Goal: Task Accomplishment & Management: Complete application form

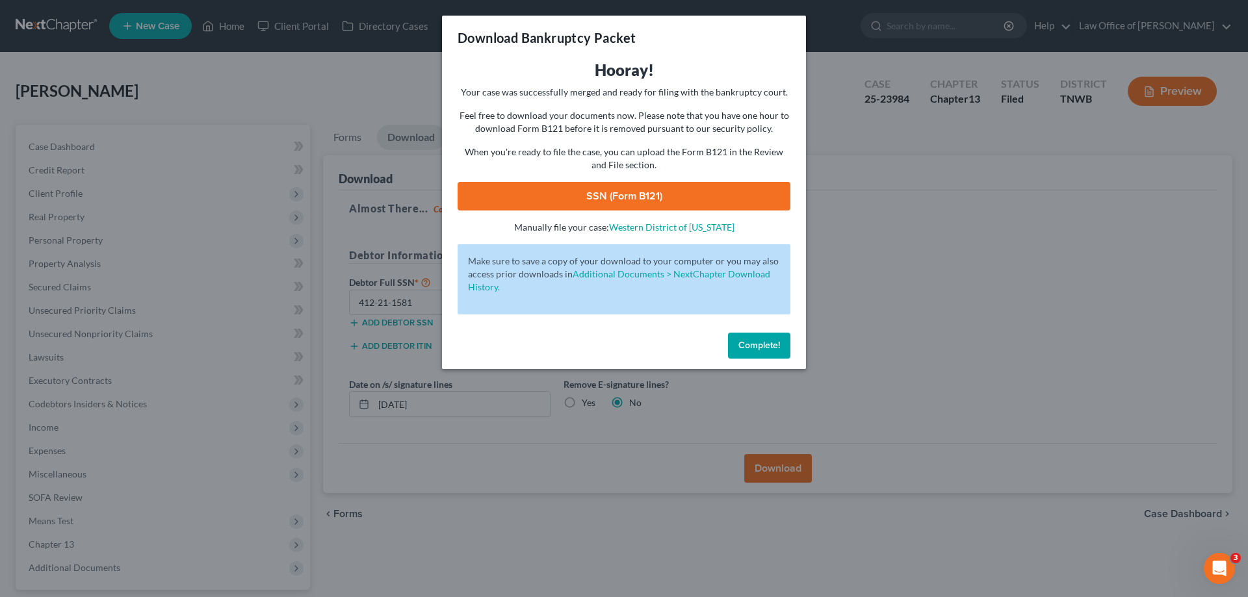
click at [762, 334] on button "Complete!" at bounding box center [759, 346] width 62 height 26
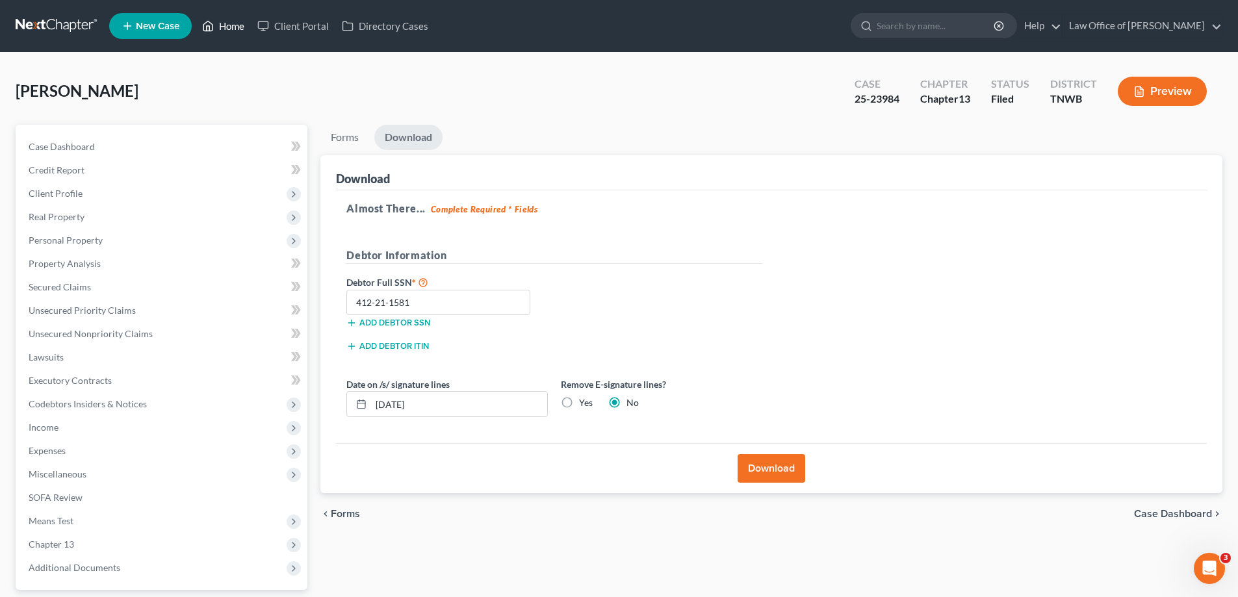
click at [226, 25] on link "Home" at bounding box center [223, 25] width 55 height 23
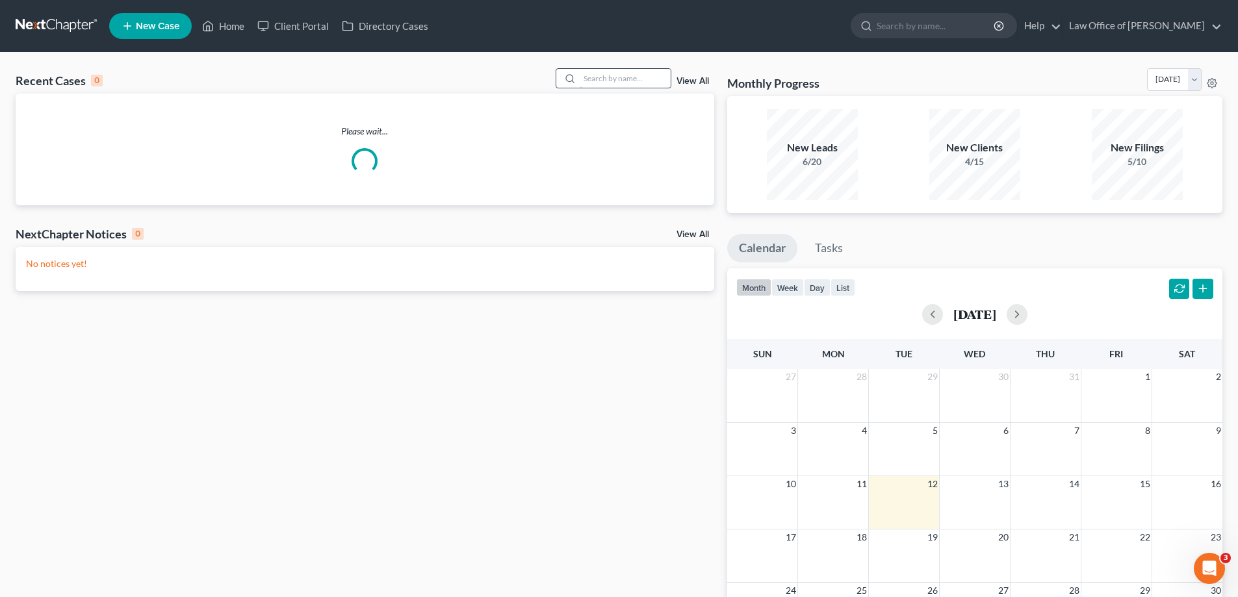
click at [624, 76] on input "search" at bounding box center [625, 78] width 91 height 19
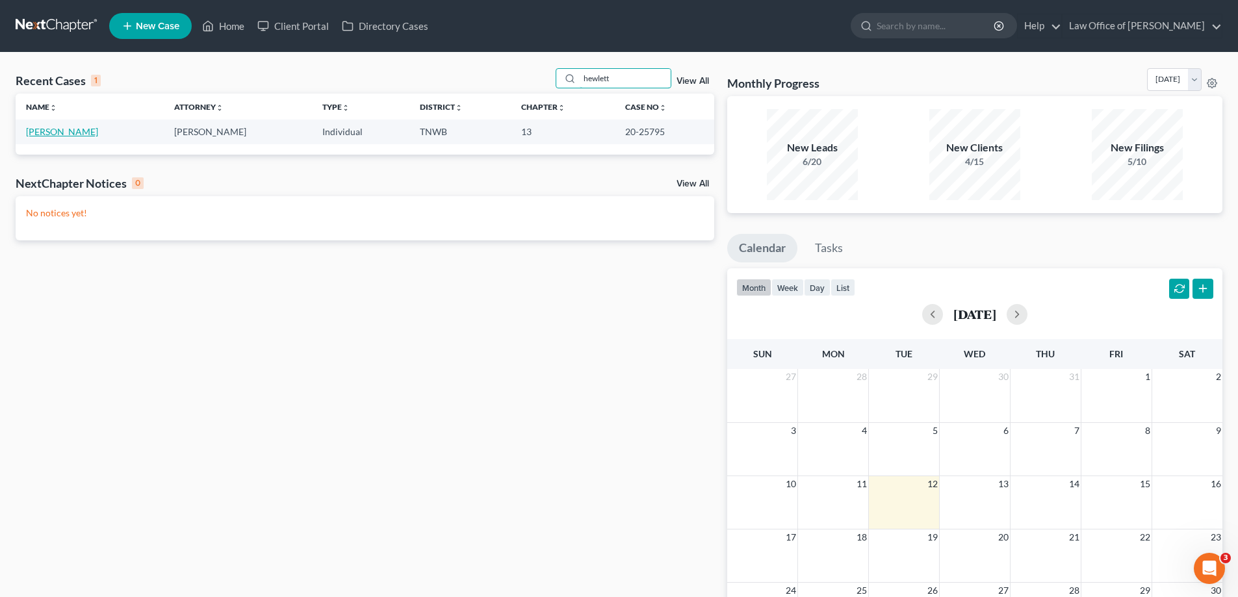
type input "hewlett"
click at [70, 130] on link "[PERSON_NAME]" at bounding box center [62, 131] width 72 height 11
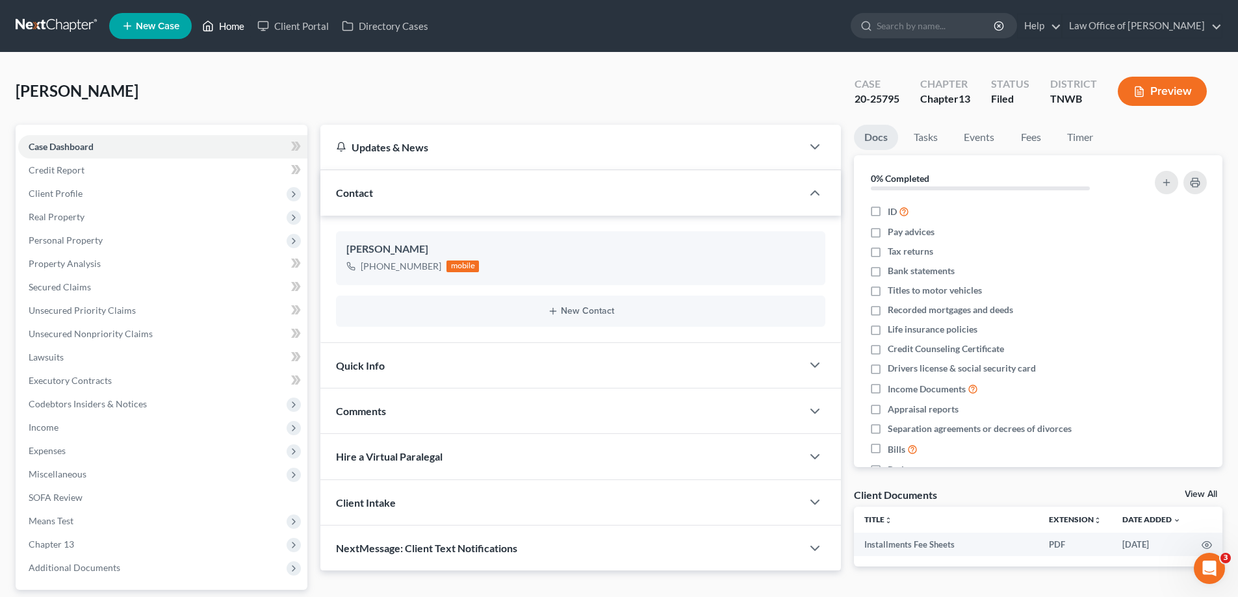
click at [235, 24] on link "Home" at bounding box center [223, 25] width 55 height 23
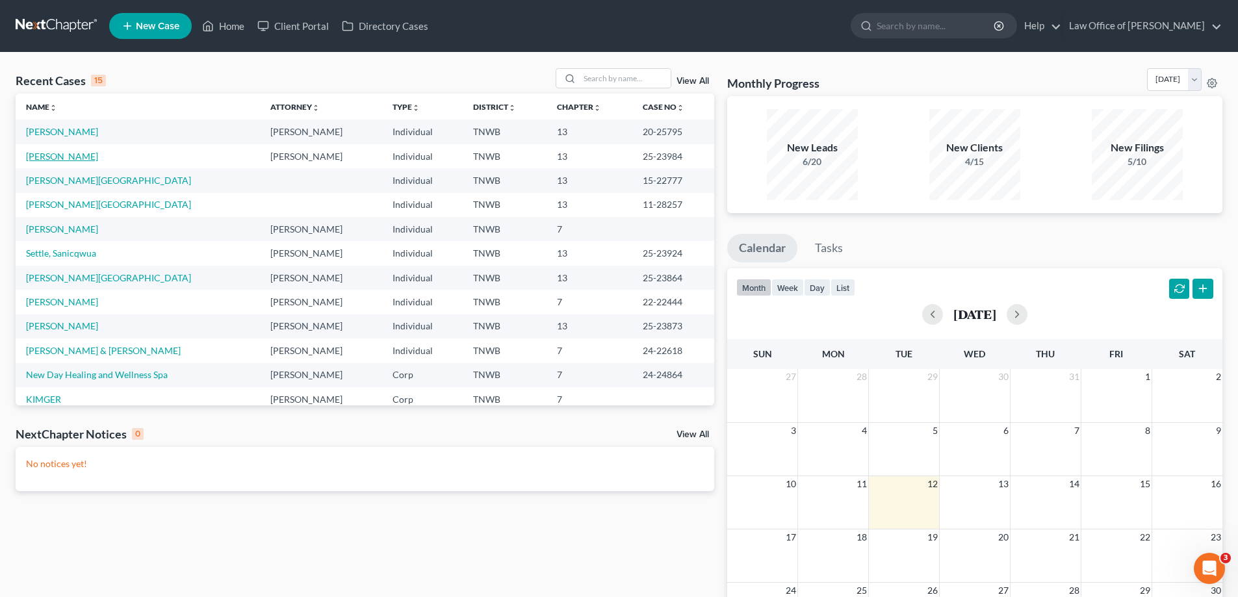
click at [75, 160] on link "[PERSON_NAME]" at bounding box center [62, 156] width 72 height 11
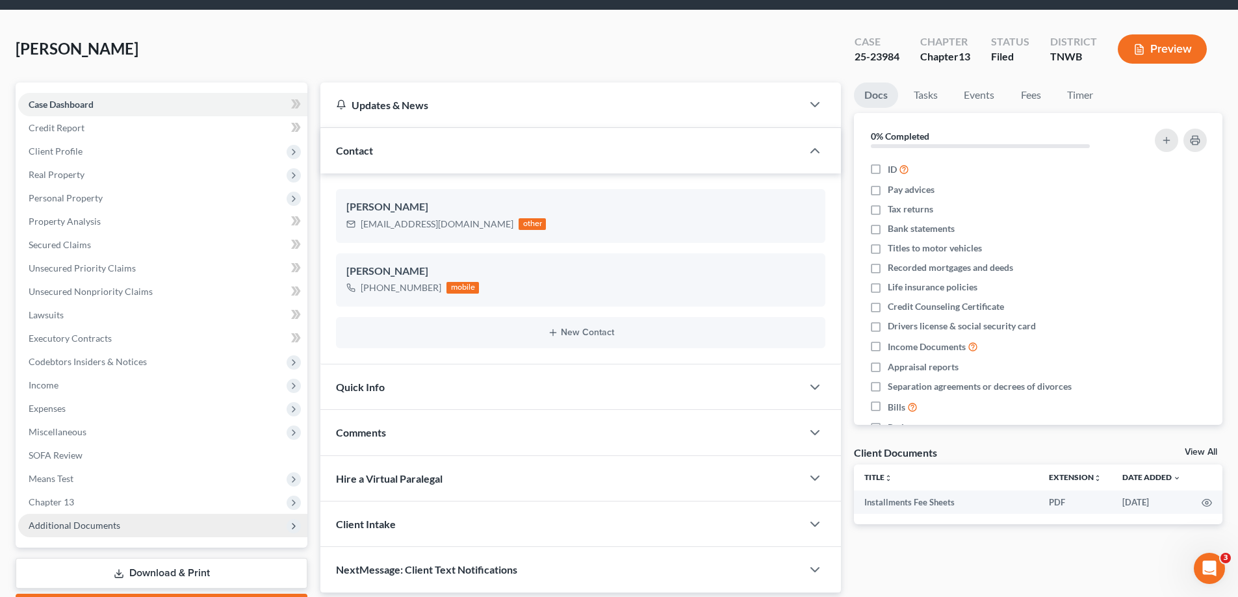
scroll to position [65, 0]
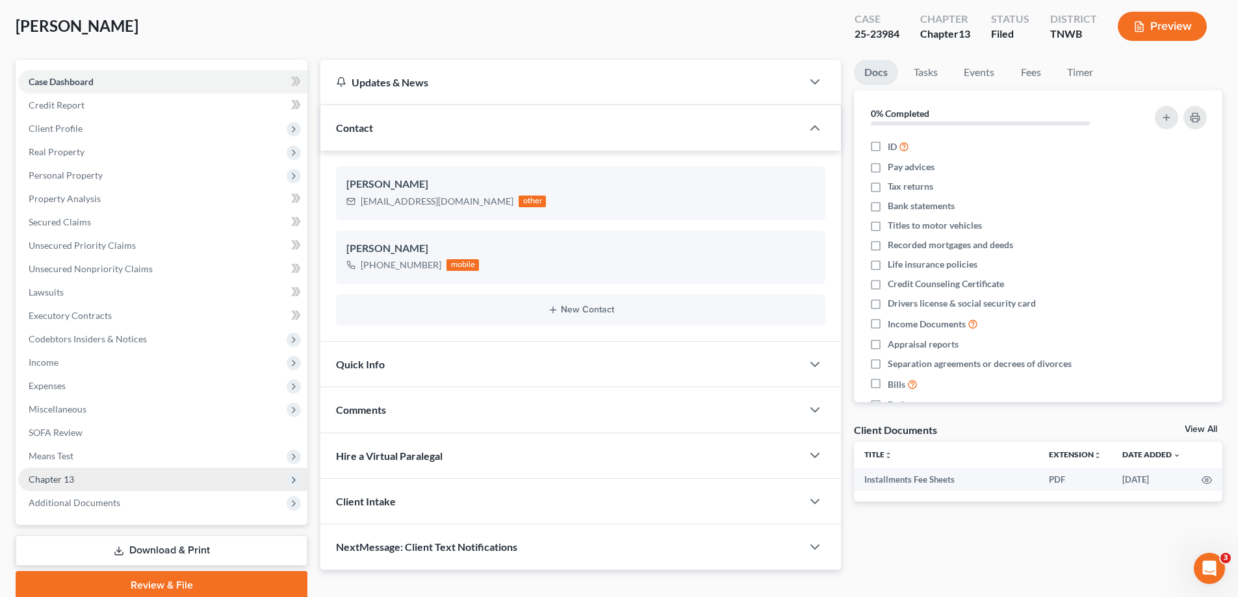
drag, startPoint x: 70, startPoint y: 479, endPoint x: 81, endPoint y: 469, distance: 14.7
click at [70, 478] on span "Chapter 13" at bounding box center [51, 479] width 45 height 11
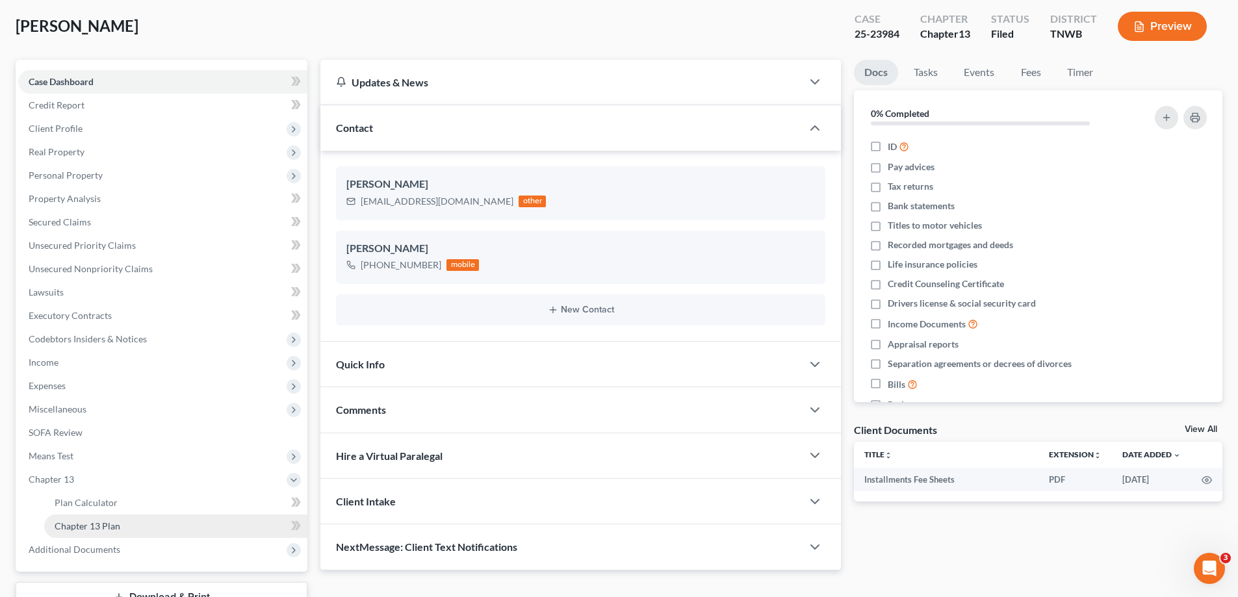
click at [97, 529] on span "Chapter 13 Plan" at bounding box center [88, 526] width 66 height 11
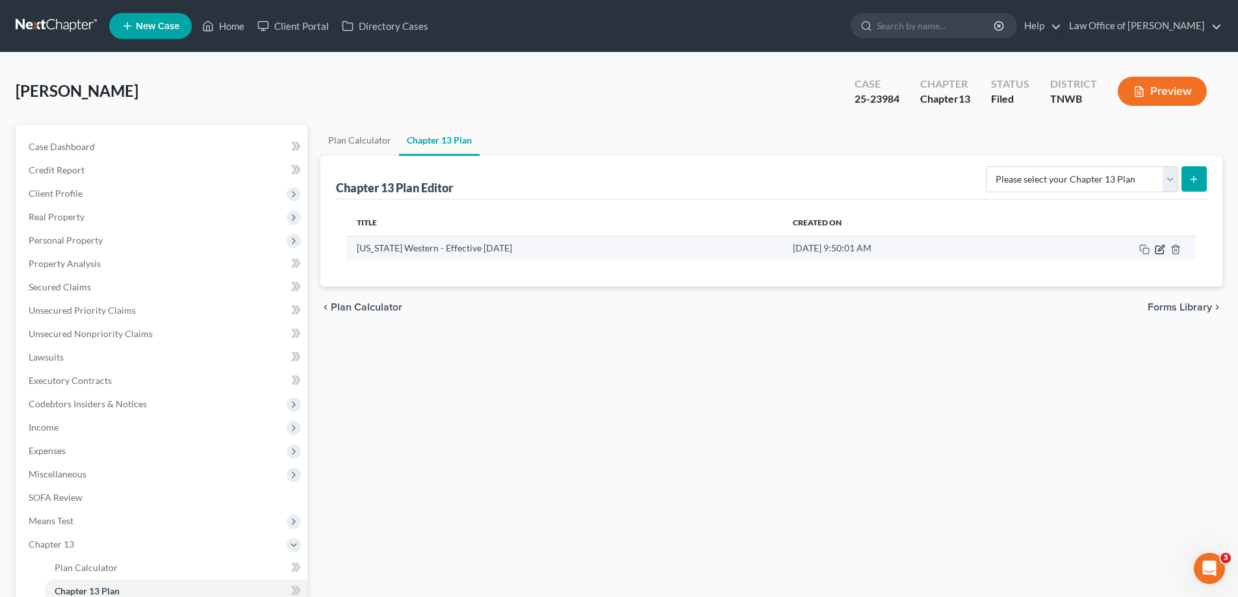
click at [1160, 248] on icon "button" at bounding box center [1160, 249] width 10 height 10
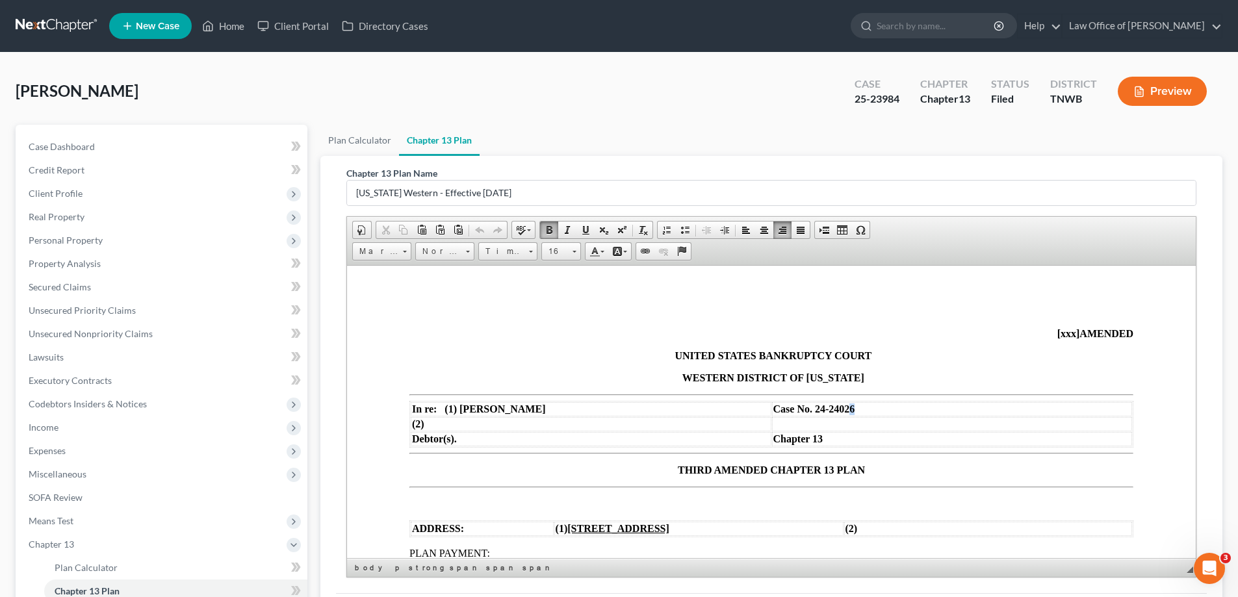
drag, startPoint x: 863, startPoint y: 409, endPoint x: 844, endPoint y: 409, distance: 18.9
click at [844, 409] on td "Case No. 24-24026" at bounding box center [952, 409] width 361 height 14
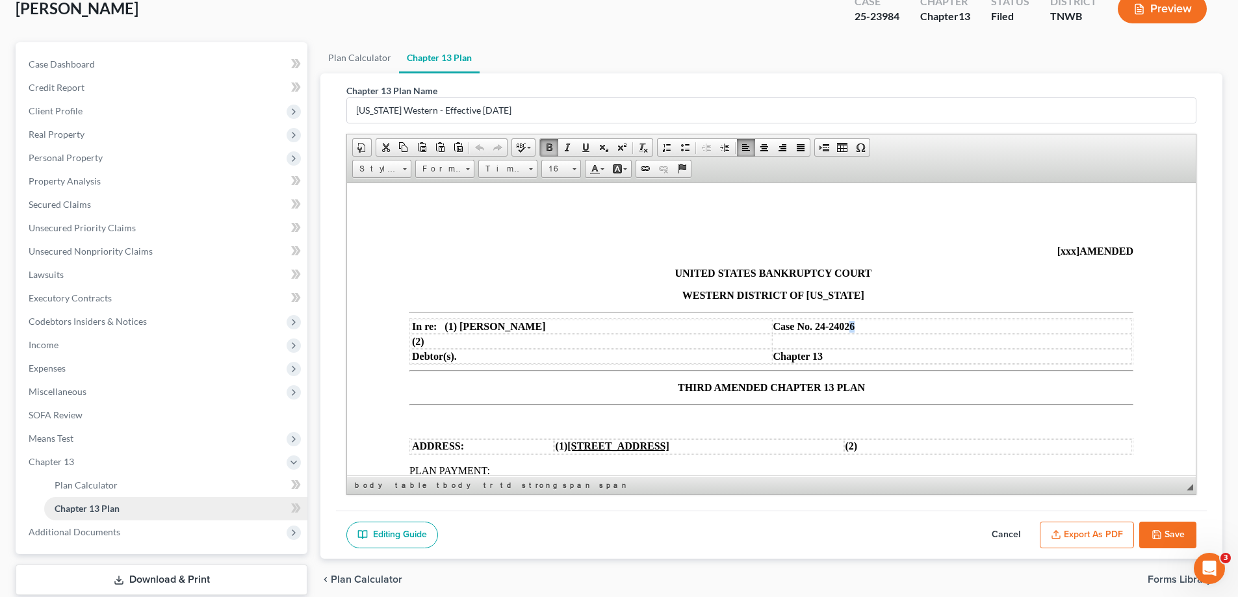
scroll to position [164, 0]
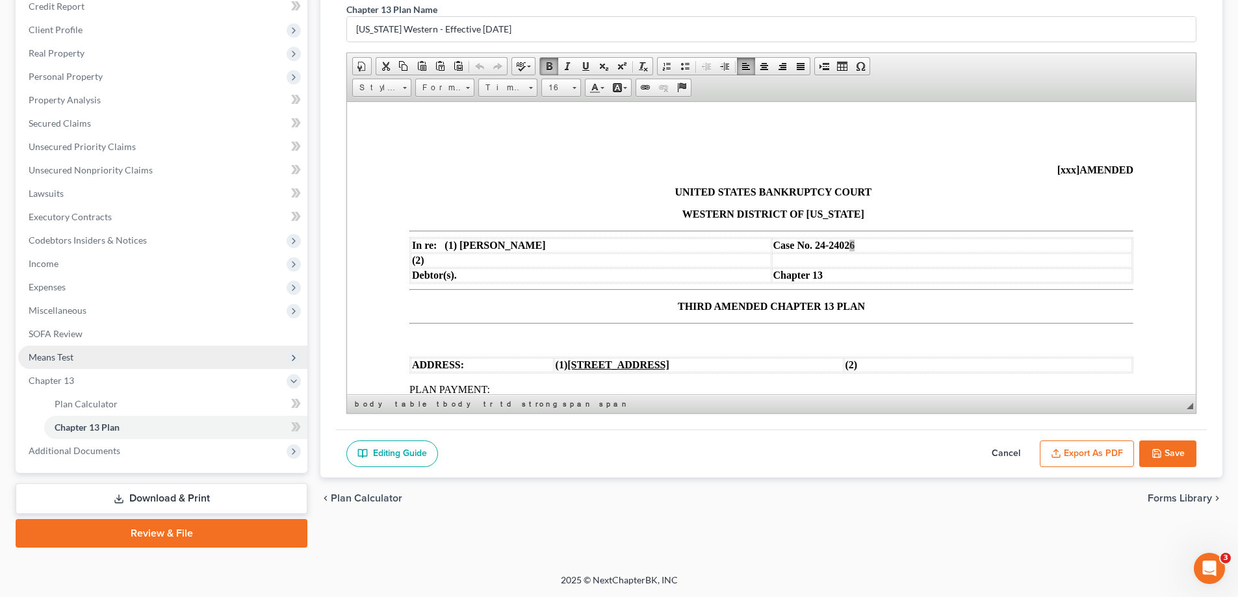
click at [51, 356] on span "Means Test" at bounding box center [51, 357] width 45 height 11
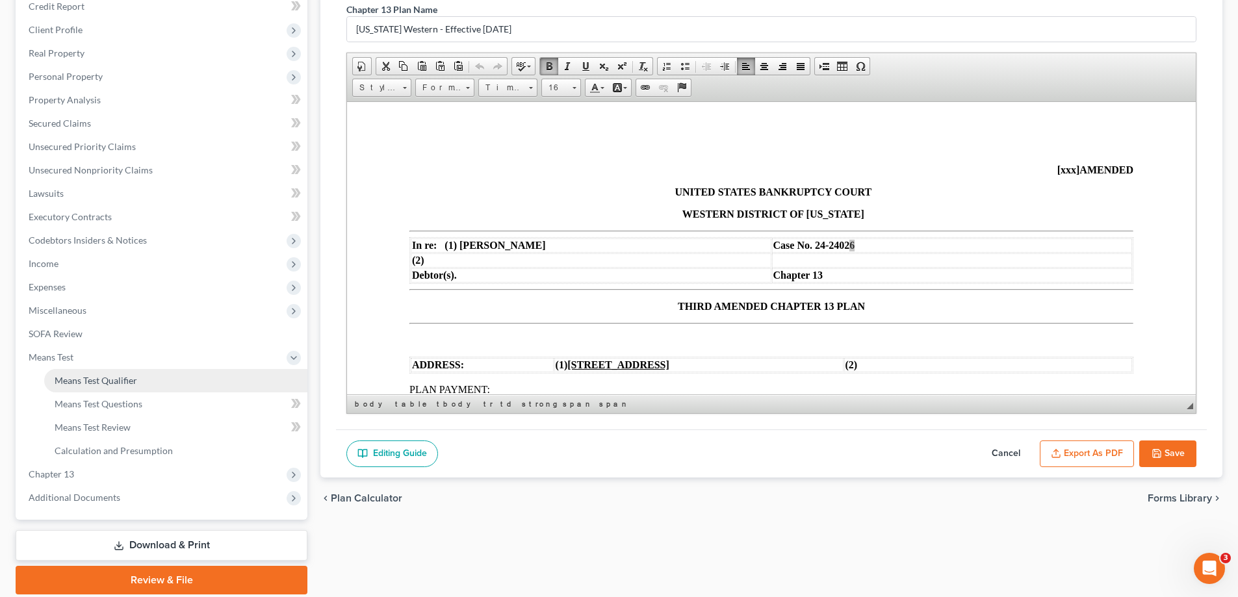
click at [75, 382] on span "Means Test Qualifier" at bounding box center [96, 380] width 83 height 11
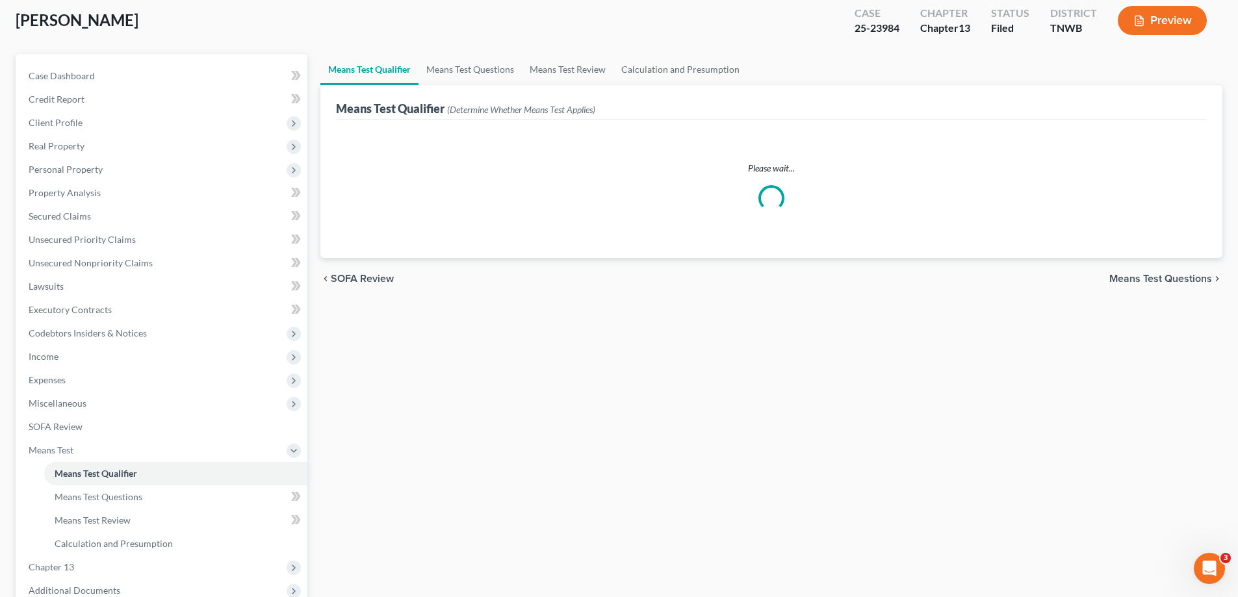
scroll to position [211, 0]
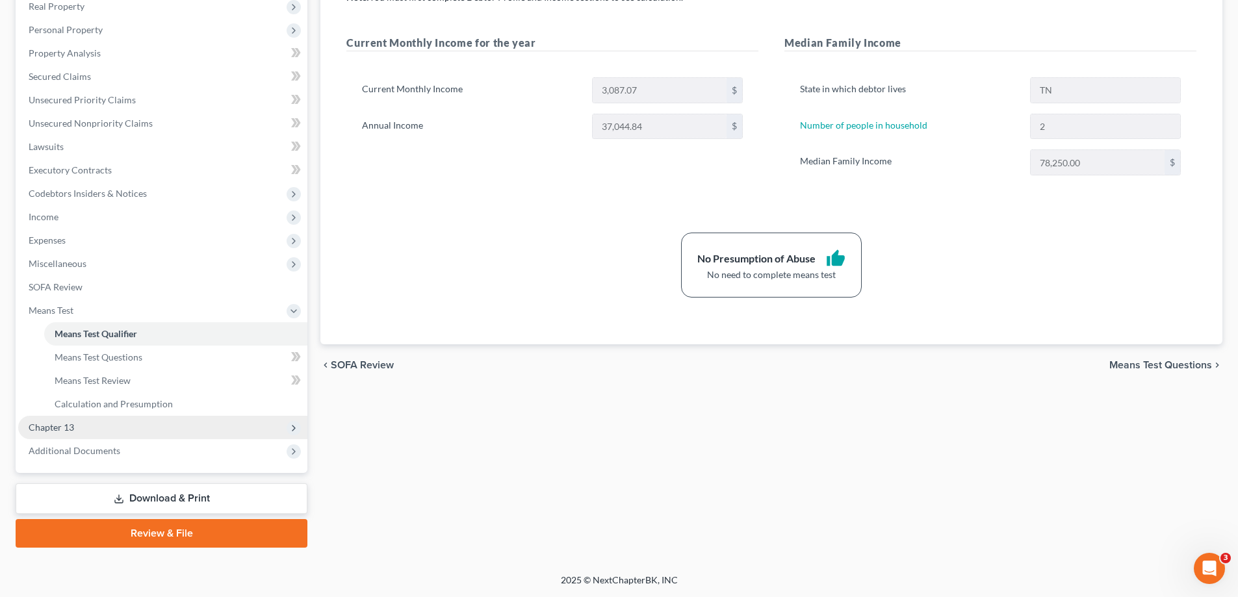
click at [78, 423] on span "Chapter 13" at bounding box center [162, 427] width 289 height 23
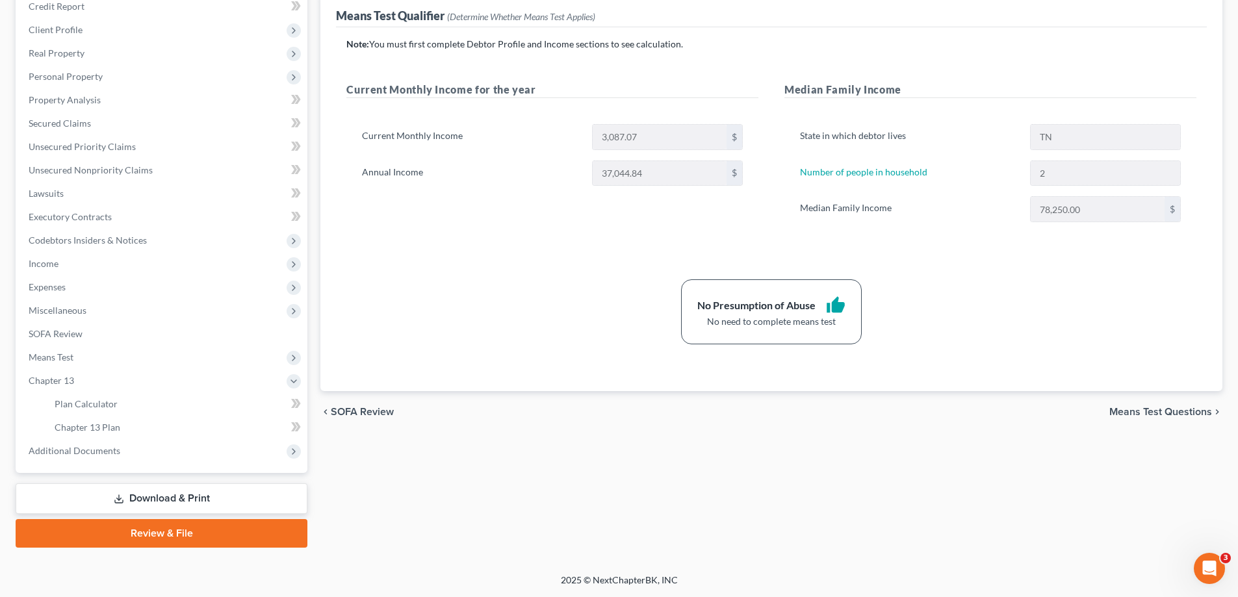
scroll to position [164, 0]
click at [114, 429] on span "Chapter 13 Plan" at bounding box center [88, 427] width 66 height 11
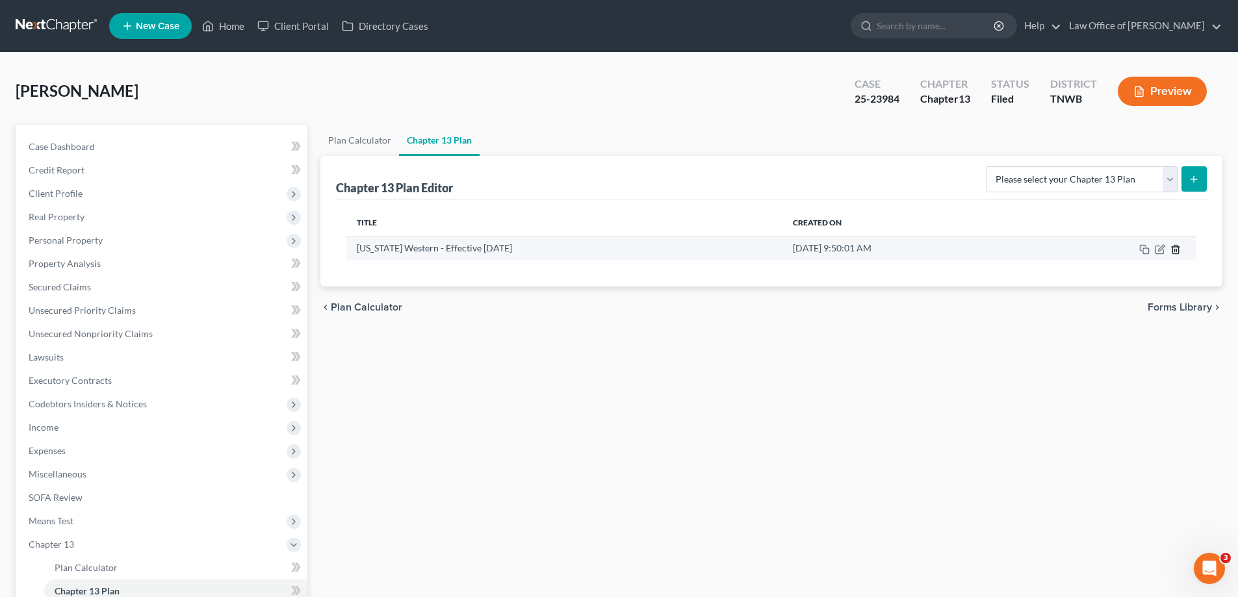
click at [1175, 250] on line "button" at bounding box center [1175, 250] width 0 height 3
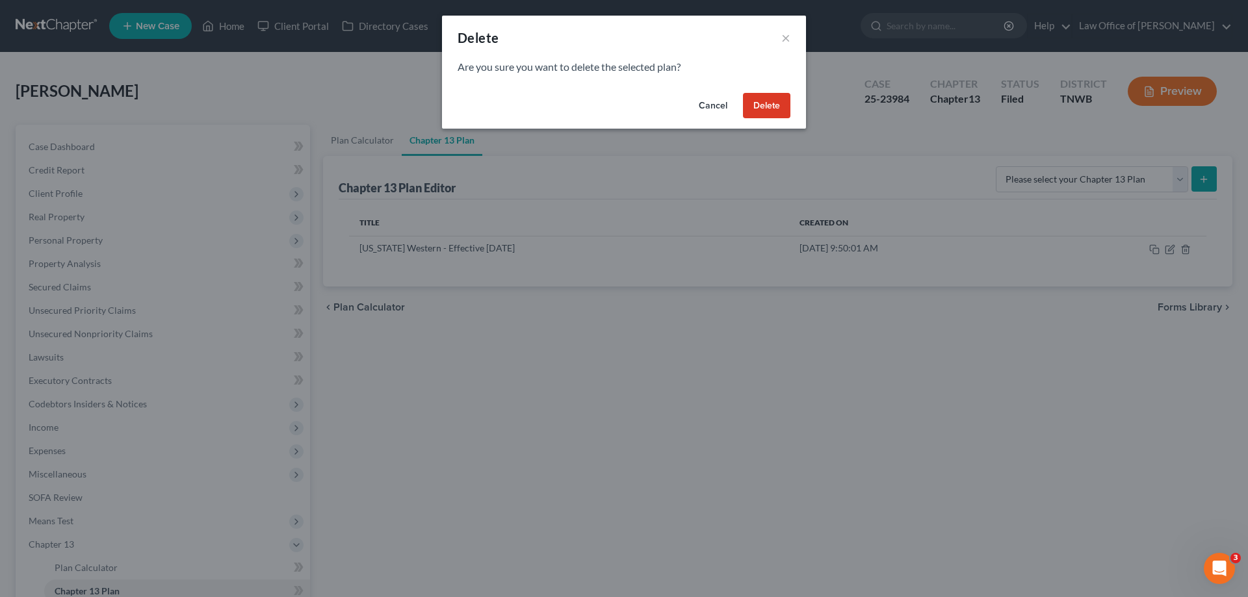
click at [772, 108] on button "Delete" at bounding box center [766, 106] width 47 height 26
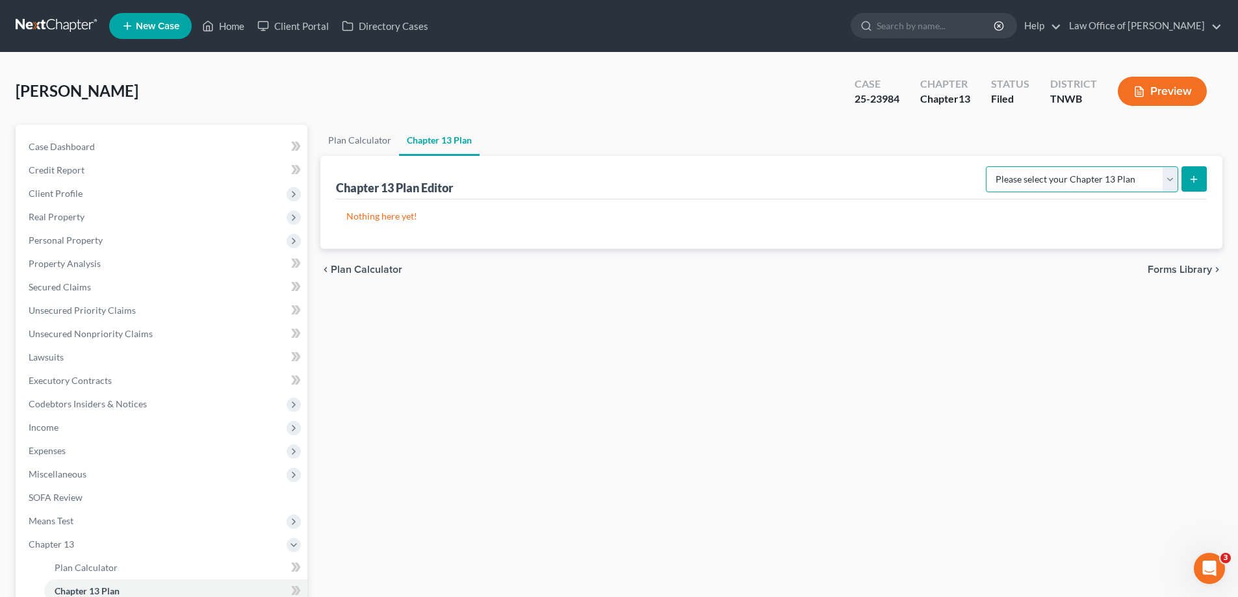
click at [1173, 175] on select "Please select your Chapter 13 Plan National Form Plan - Official Form 113 [US_S…" at bounding box center [1082, 179] width 192 height 26
select select "1"
click at [988, 166] on select "Please select your Chapter 13 Plan National Form Plan - Official Form 113 [US_S…" at bounding box center [1082, 179] width 192 height 26
click at [1192, 176] on icon "submit" at bounding box center [1194, 179] width 10 height 10
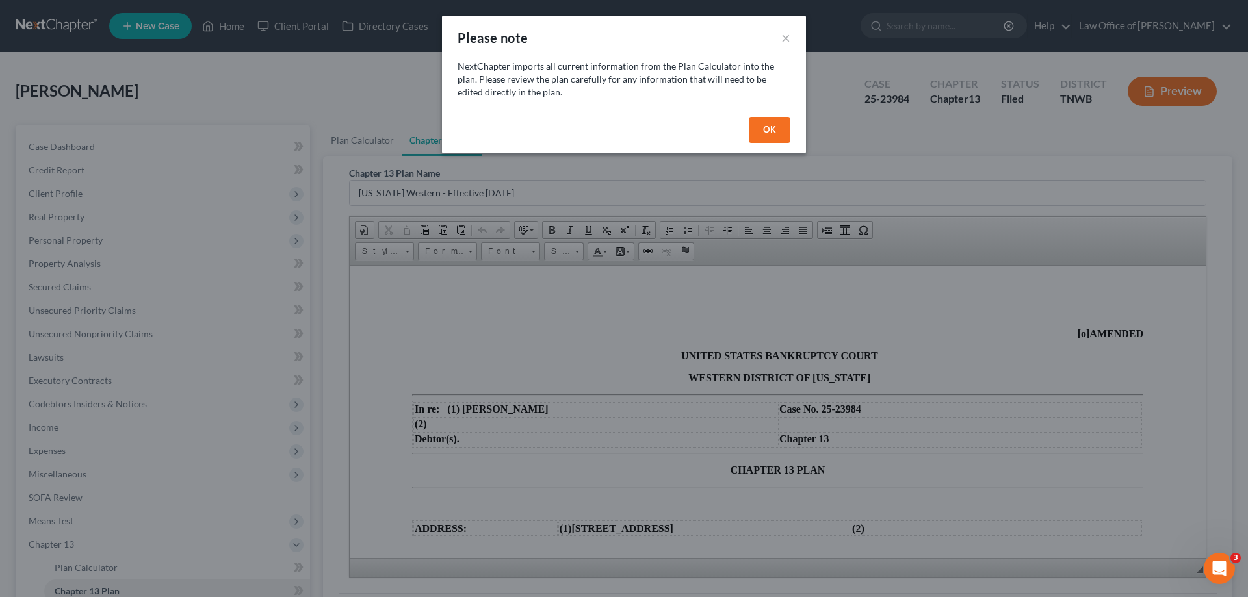
click at [773, 136] on button "OK" at bounding box center [770, 130] width 42 height 26
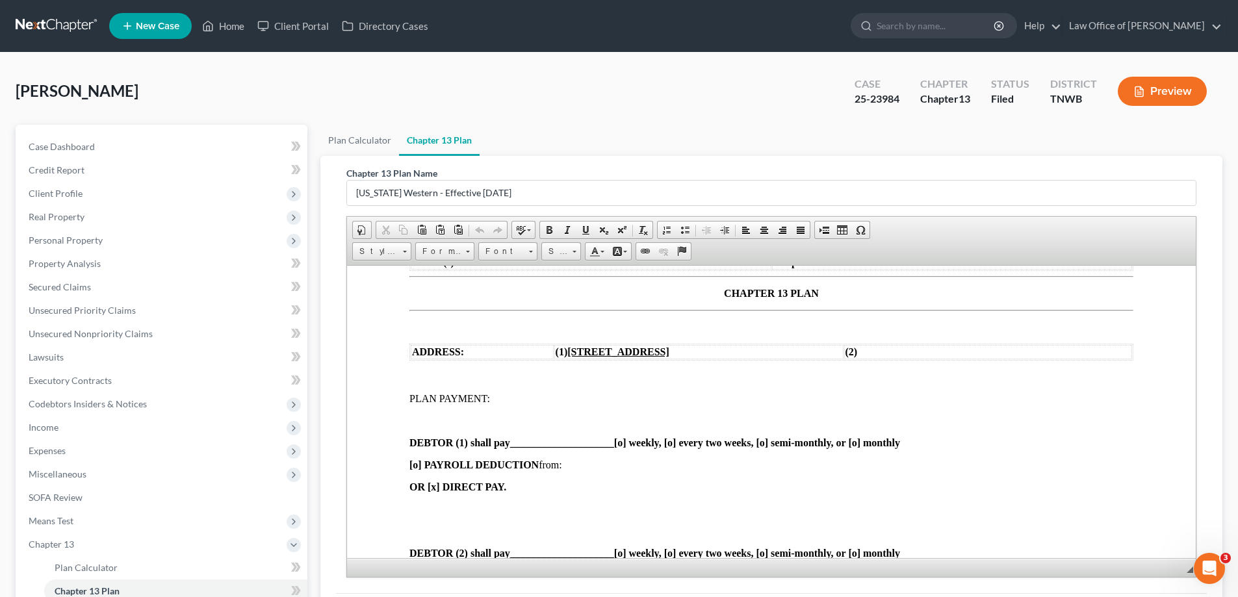
scroll to position [195, 0]
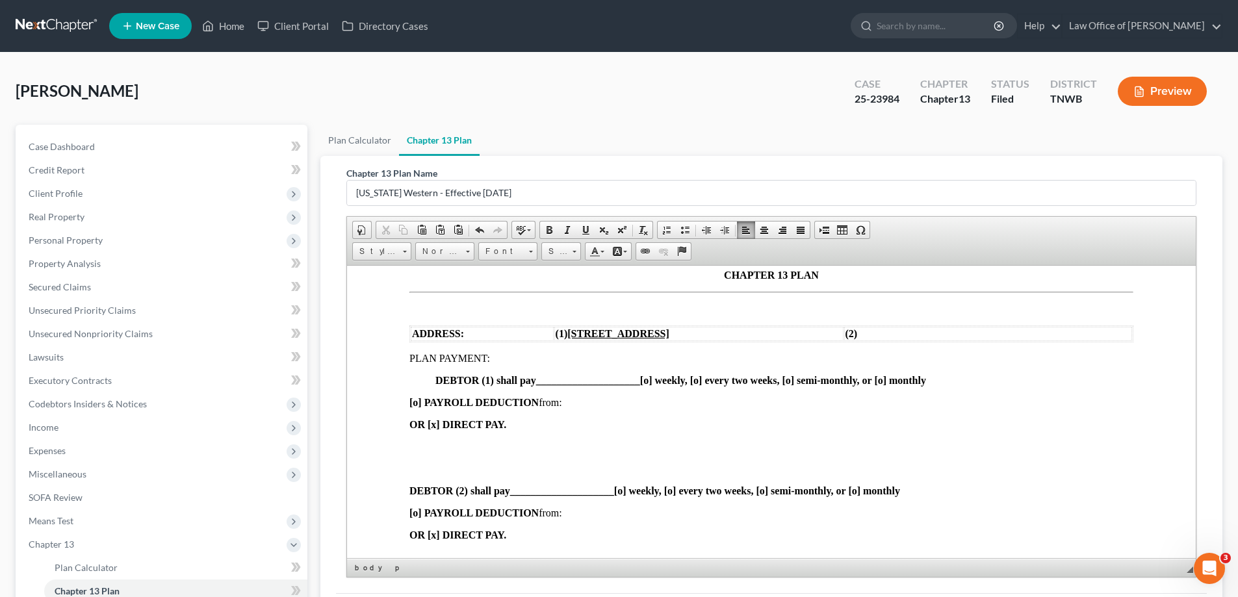
click at [419, 441] on p at bounding box center [771, 447] width 724 height 12
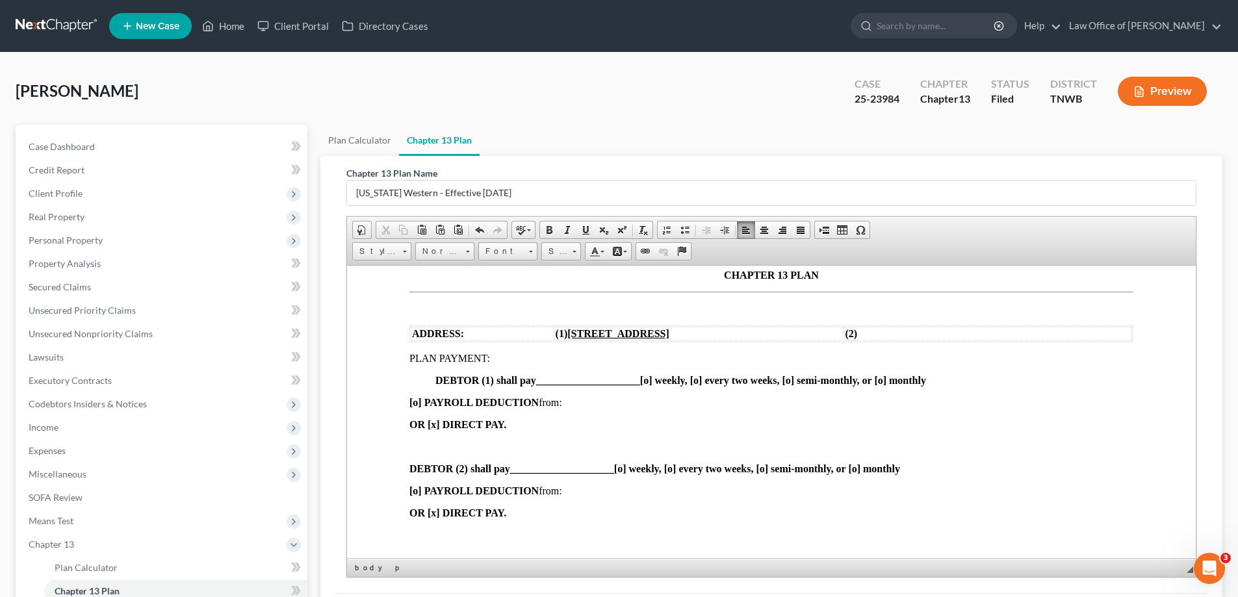
click at [421, 443] on p at bounding box center [771, 447] width 724 height 12
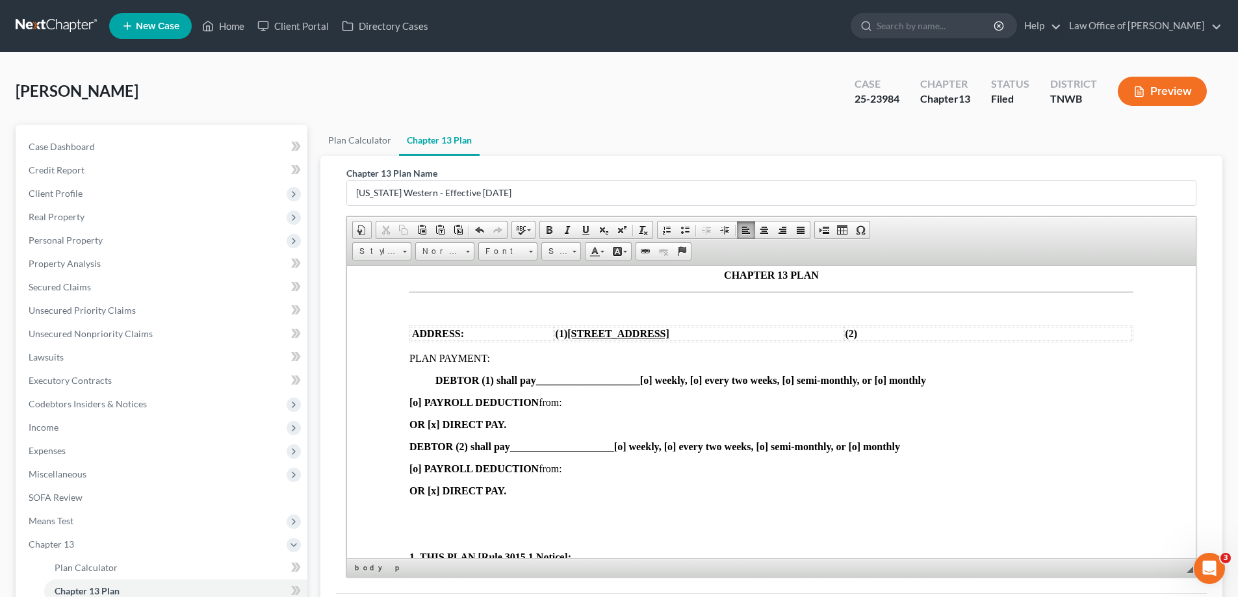
click at [426, 514] on p at bounding box center [771, 513] width 724 height 12
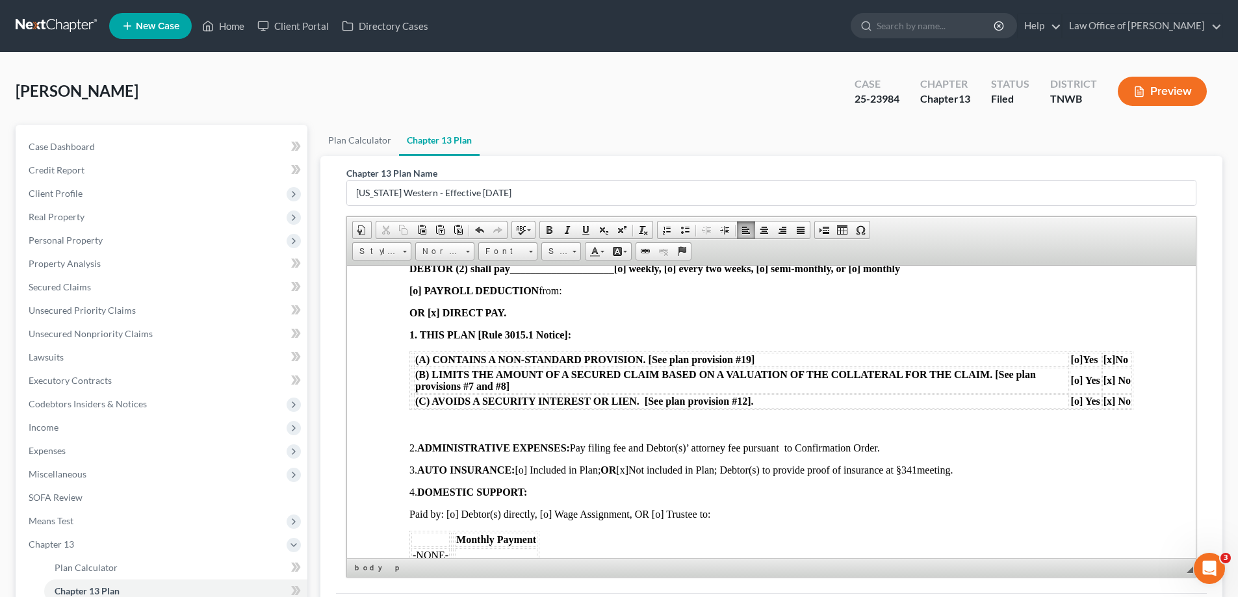
scroll to position [390, 0]
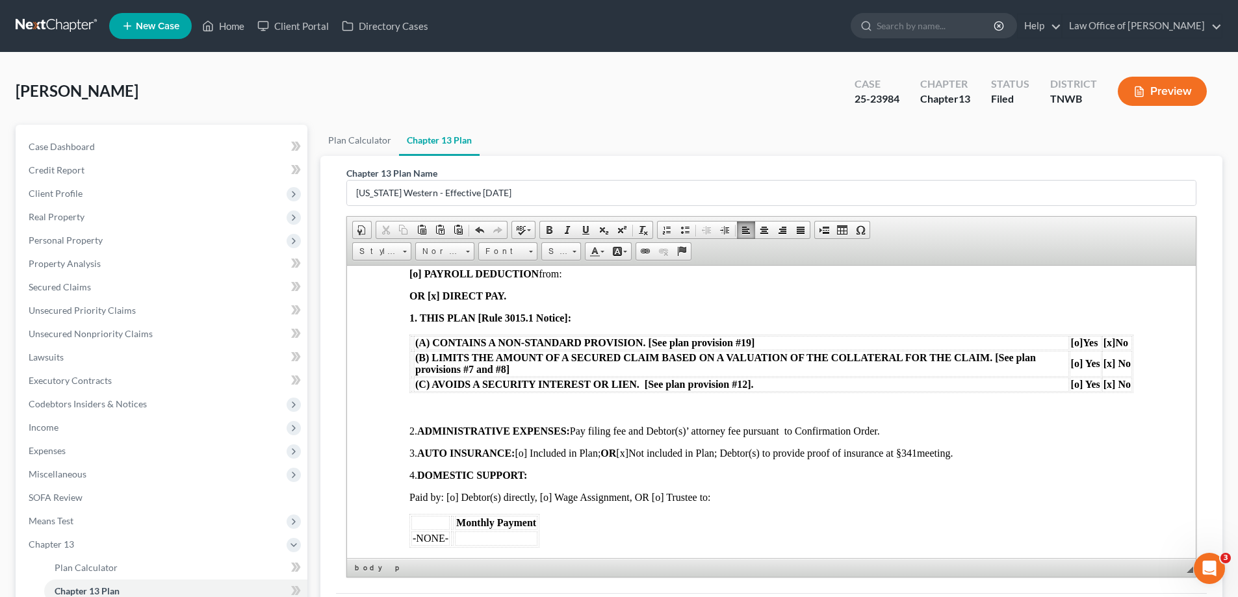
click at [416, 403] on p at bounding box center [771, 409] width 724 height 12
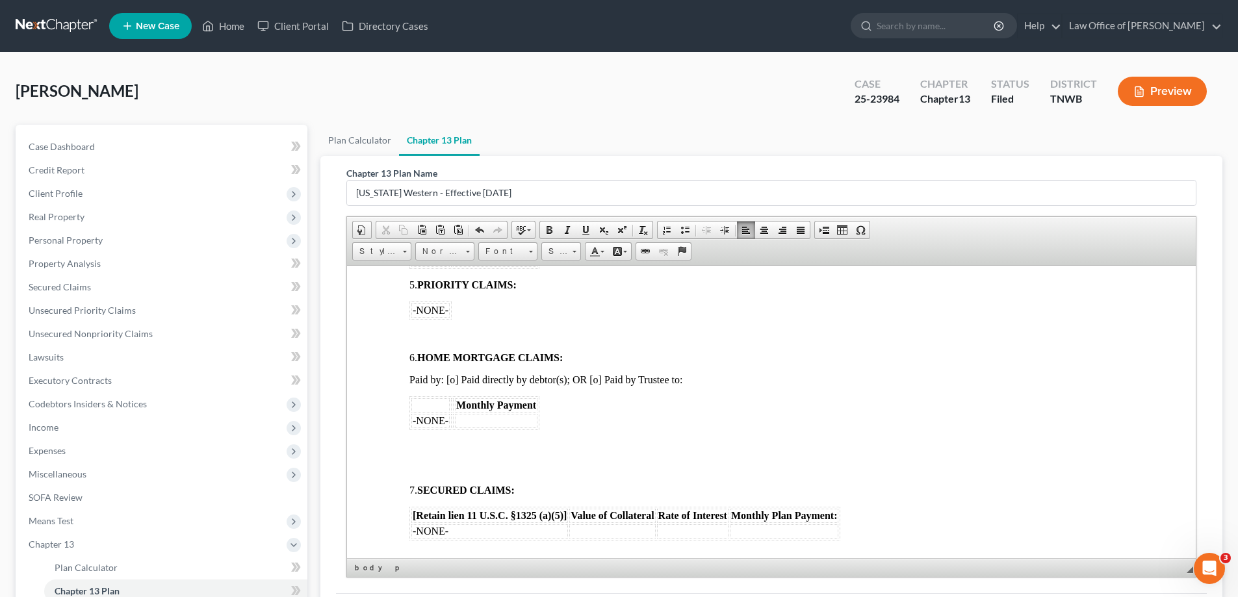
scroll to position [650, 0]
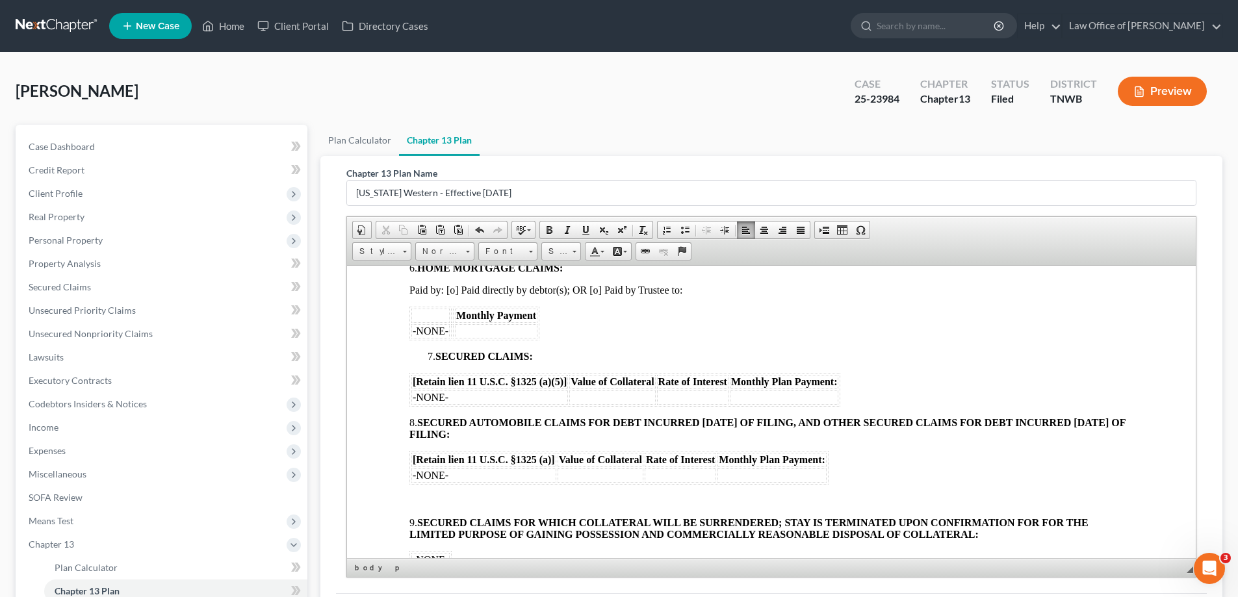
scroll to position [845, 0]
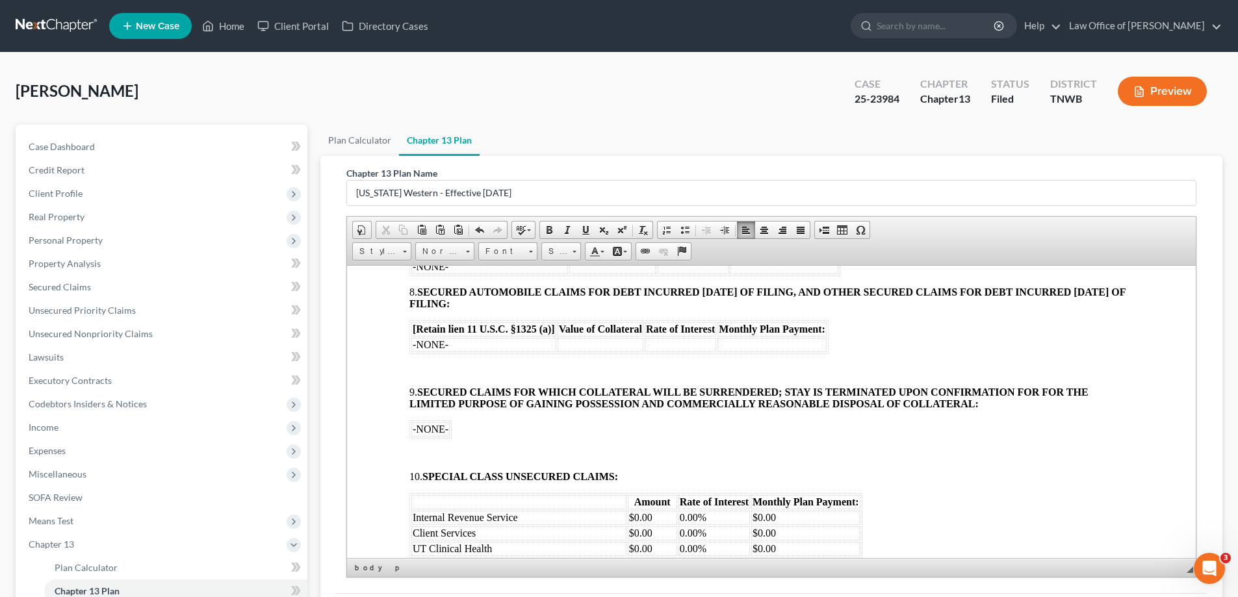
click at [417, 356] on body "[o] AMENDED UNITED STATES BANKRUPTCY COURT WESTERN DISTRICT OF [US_STATE] In re…" at bounding box center [771, 432] width 724 height 1898
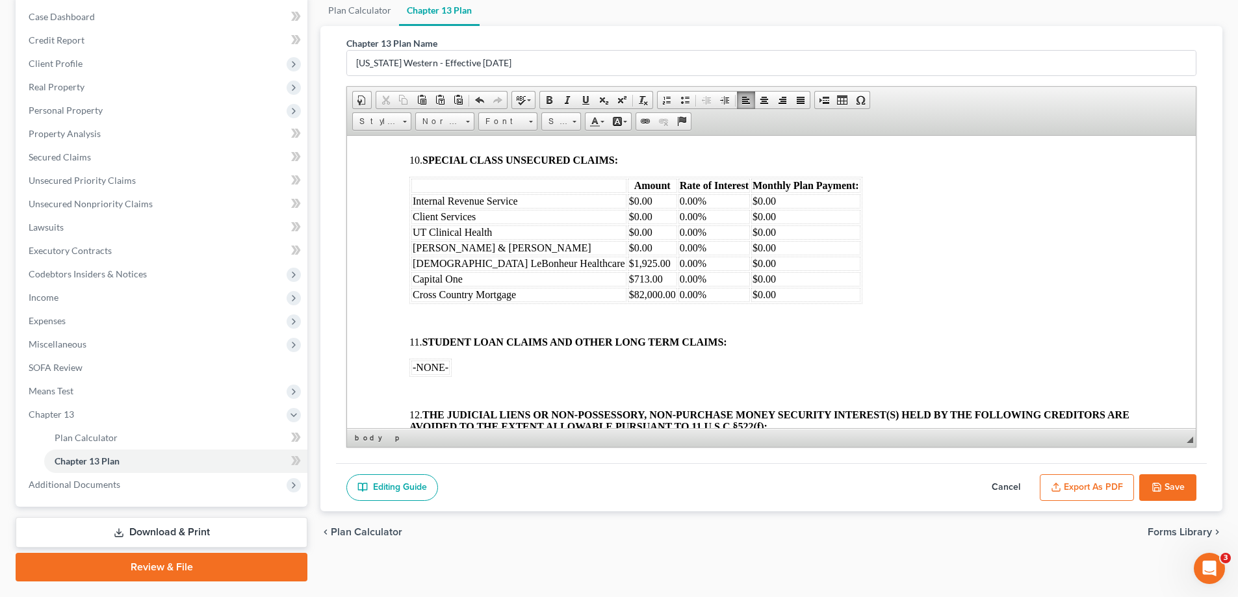
scroll to position [1040, 0]
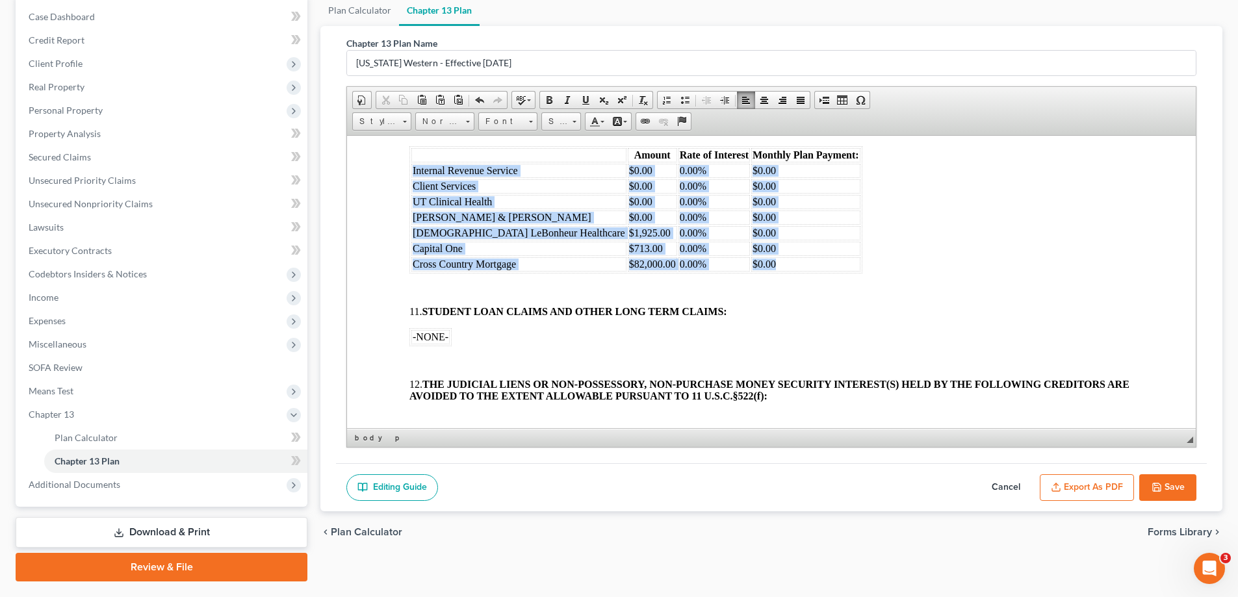
drag, startPoint x: 412, startPoint y: 170, endPoint x: 700, endPoint y: 265, distance: 303.2
click at [700, 265] on tbody "Internal Revenue Service $0.00 0.00% $0.00 Client Services $0.00 0.00% $0.00 UT…" at bounding box center [635, 217] width 449 height 108
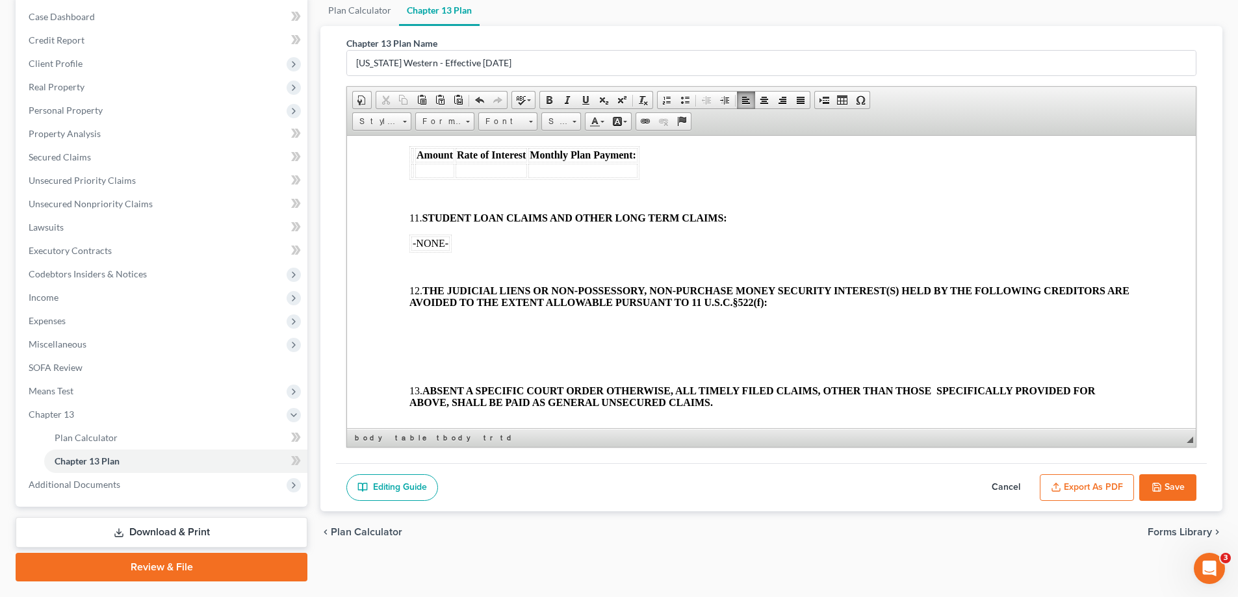
click at [415, 251] on table "-NONE-" at bounding box center [430, 243] width 42 height 18
click at [420, 259] on body "[o] AMENDED UNITED STATES BANKRUPTCY COURT WESTERN DISTRICT OF [US_STATE] In re…" at bounding box center [771, 49] width 724 height 1782
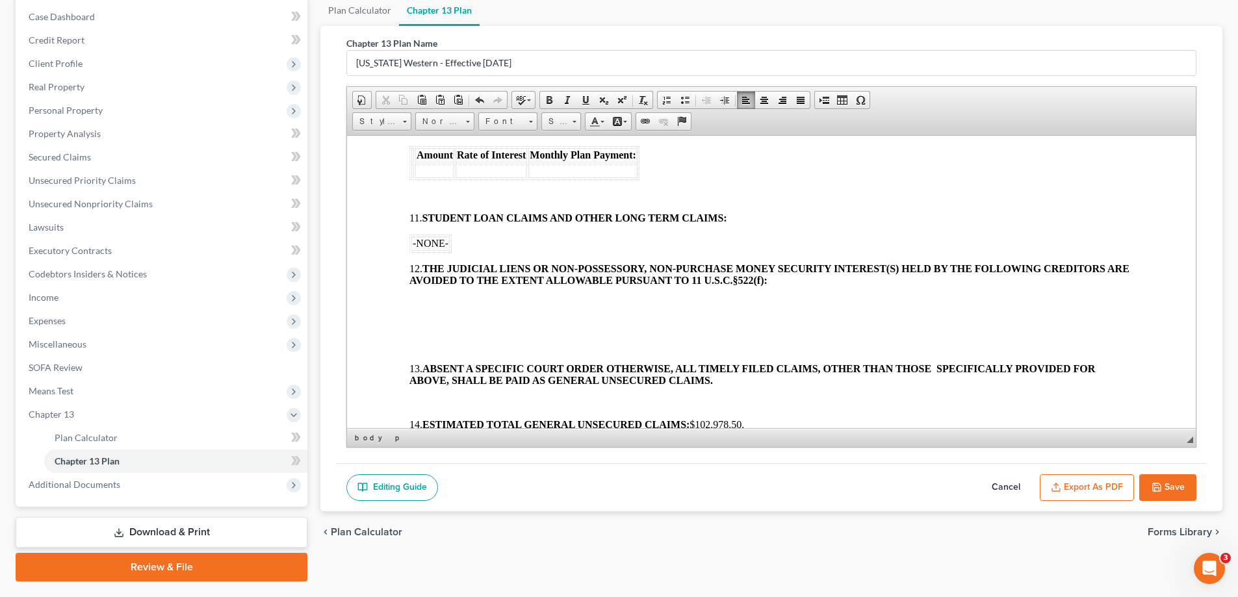
click at [425, 295] on body "[o] AMENDED UNITED STATES BANKRUPTCY COURT WESTERN DISTRICT OF [US_STATE] In re…" at bounding box center [771, 38] width 724 height 1760
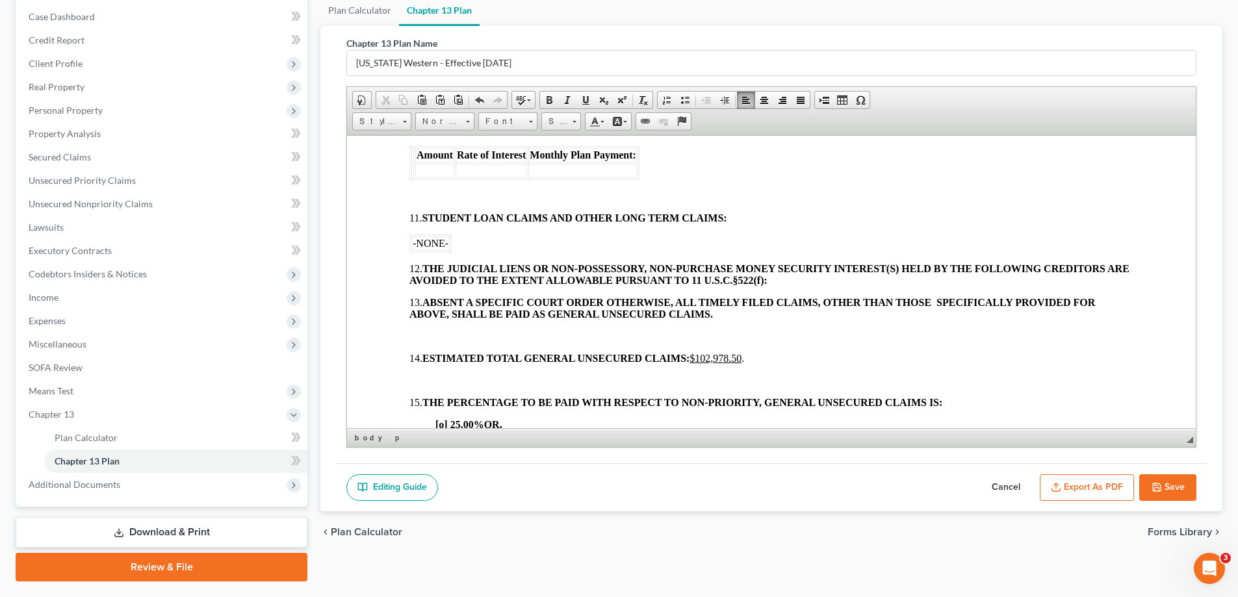
click at [426, 333] on p at bounding box center [771, 336] width 724 height 12
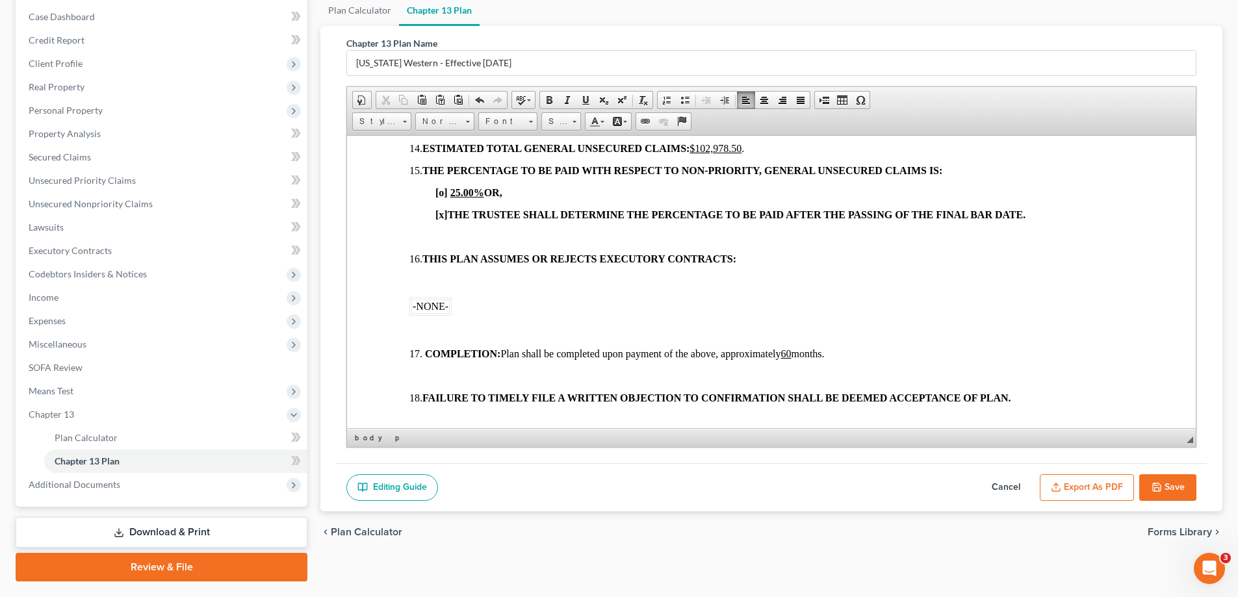
scroll to position [1235, 0]
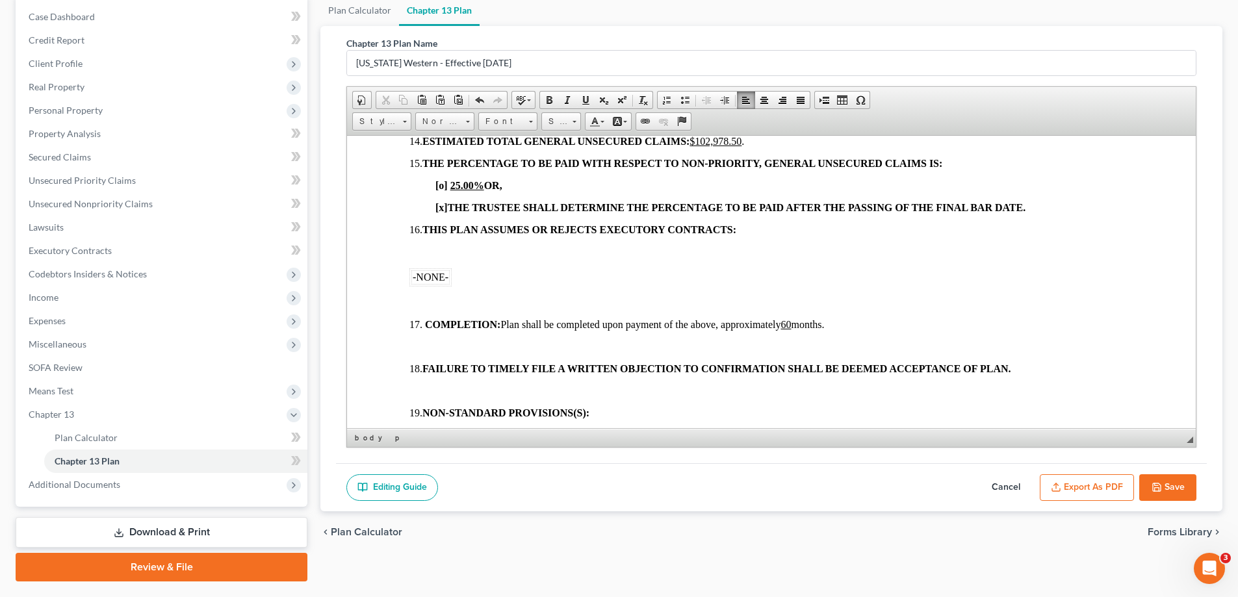
click at [419, 255] on p at bounding box center [771, 252] width 724 height 12
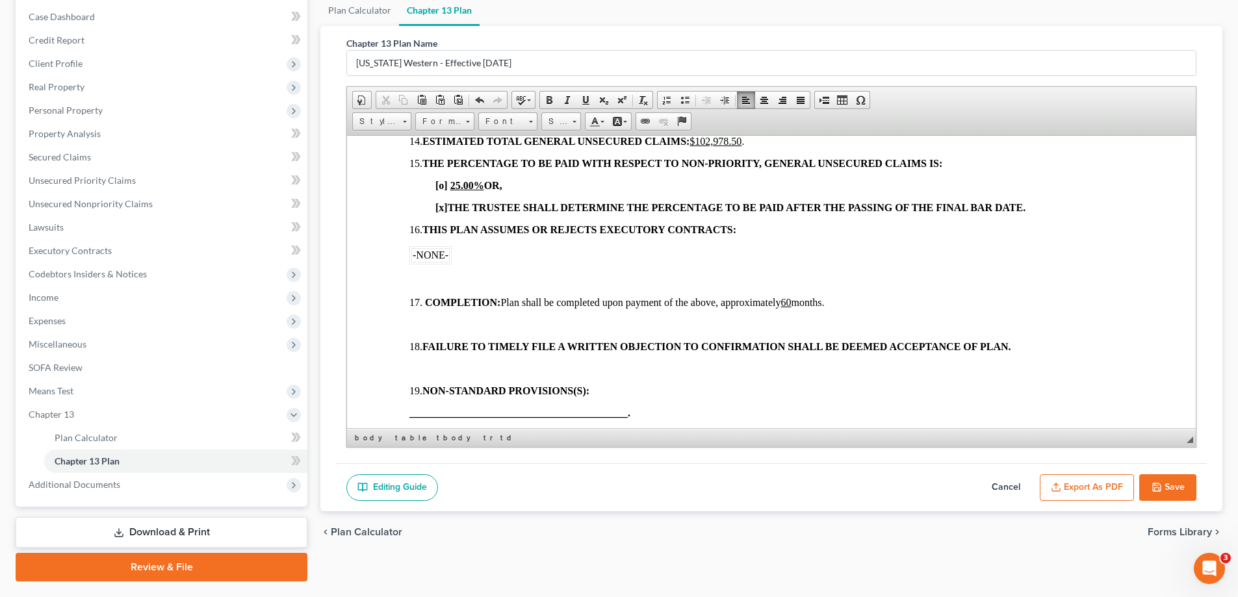
click at [424, 278] on p at bounding box center [771, 280] width 724 height 12
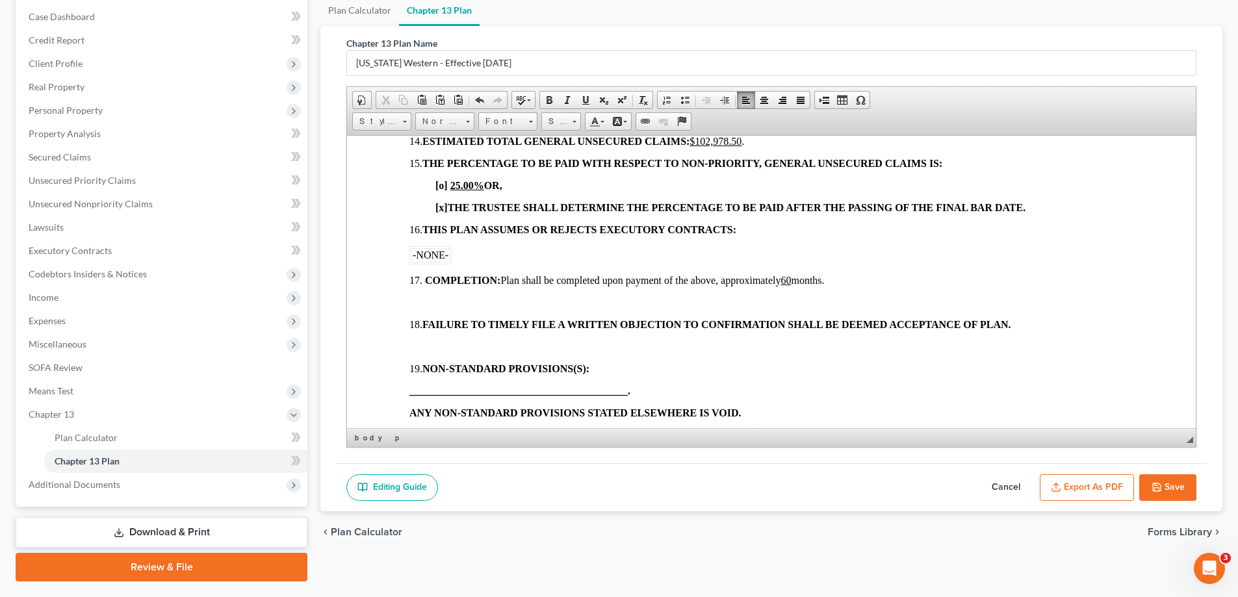
click at [422, 300] on p at bounding box center [771, 302] width 724 height 12
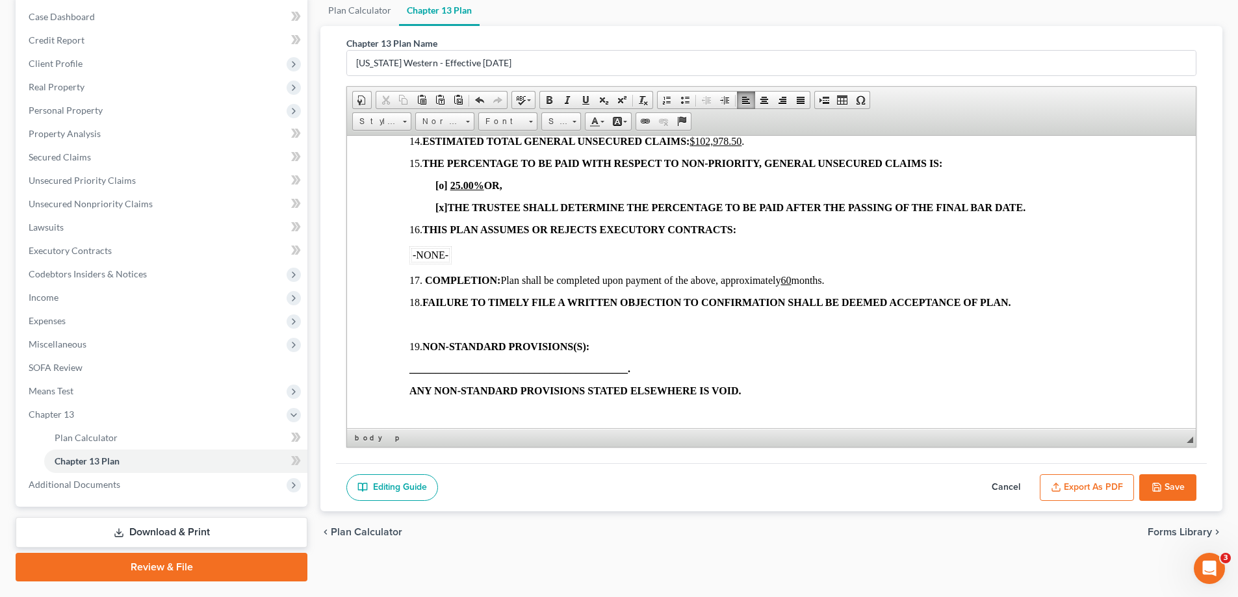
click at [422, 326] on p at bounding box center [771, 324] width 724 height 12
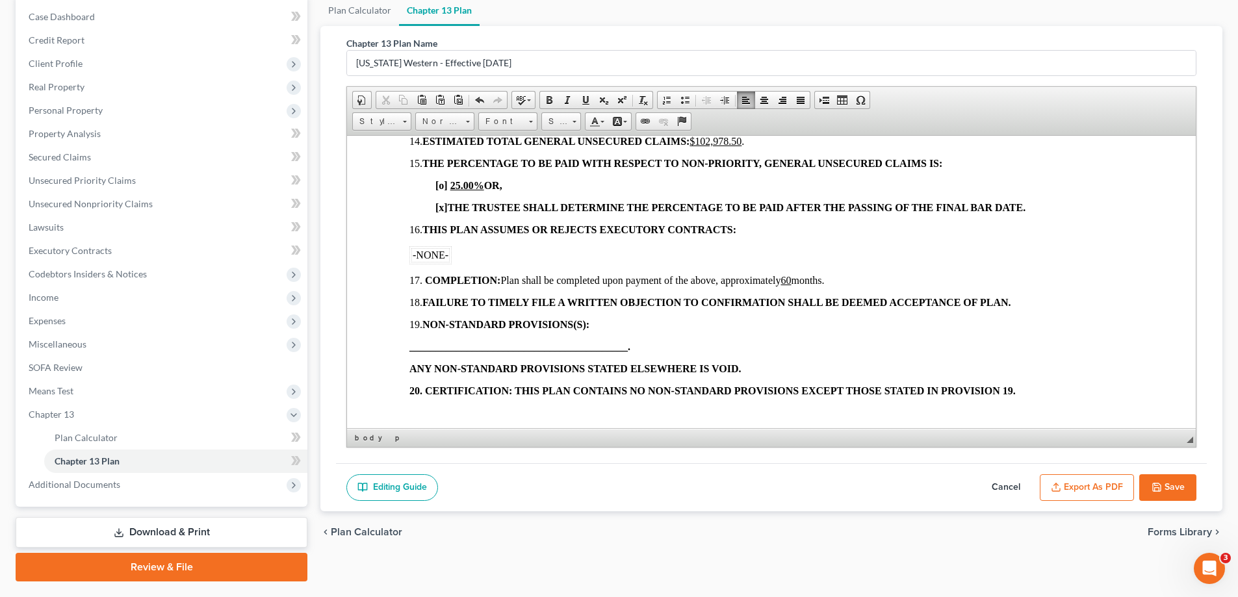
scroll to position [1349, 0]
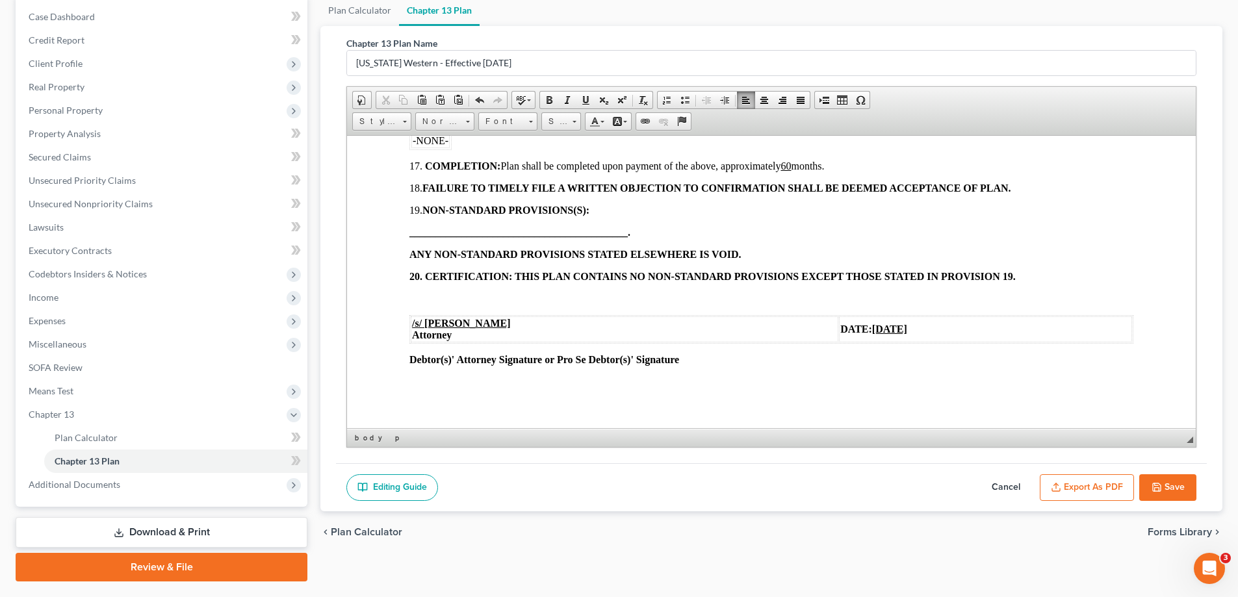
click at [425, 298] on p at bounding box center [771, 298] width 724 height 12
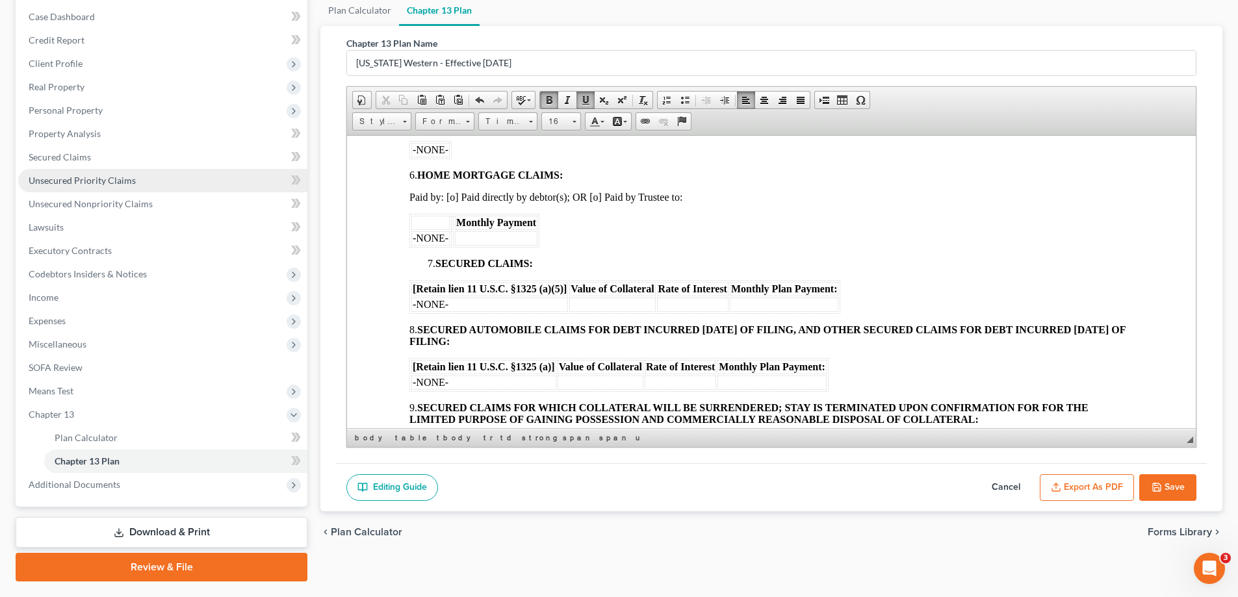
scroll to position [0, 0]
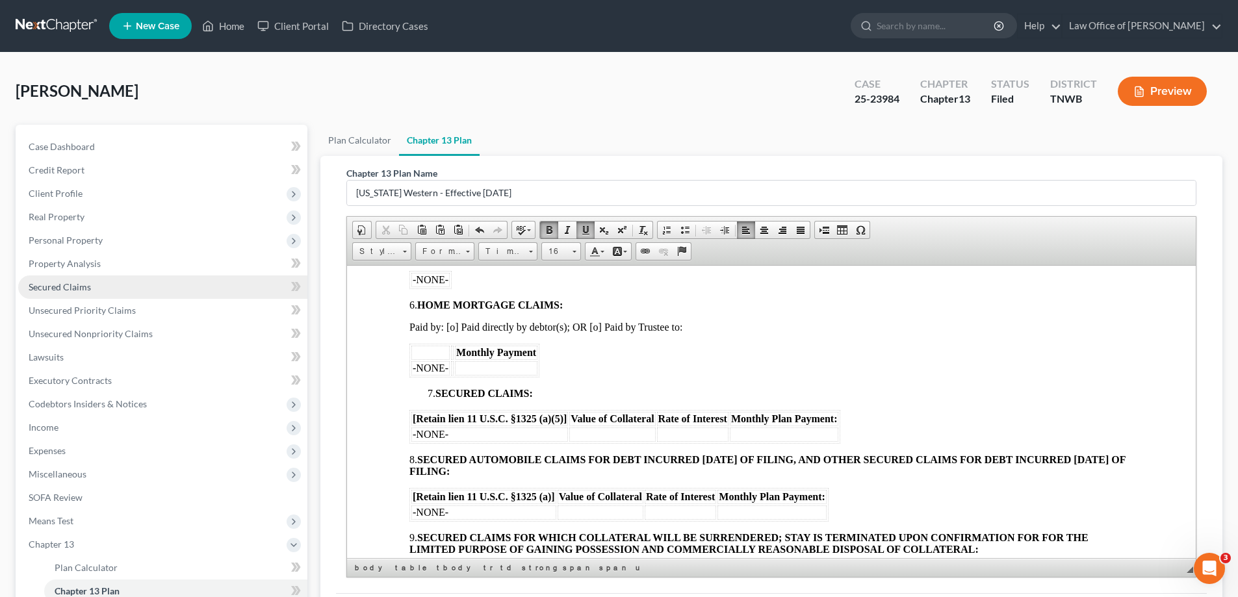
click at [81, 288] on span "Secured Claims" at bounding box center [60, 286] width 62 height 11
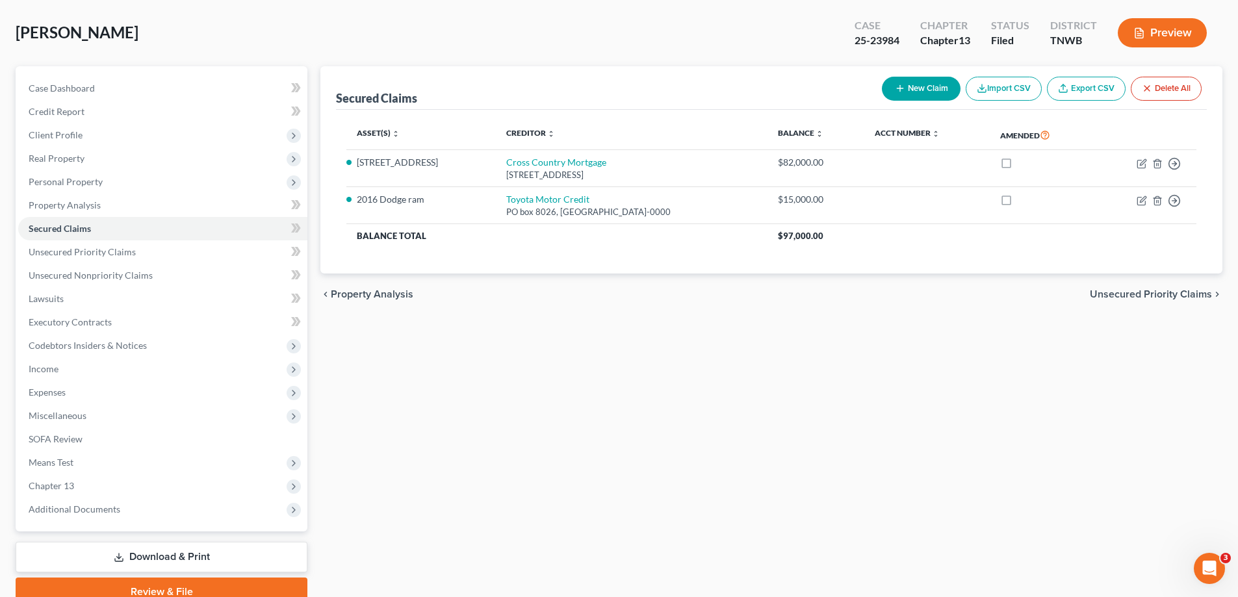
scroll to position [117, 0]
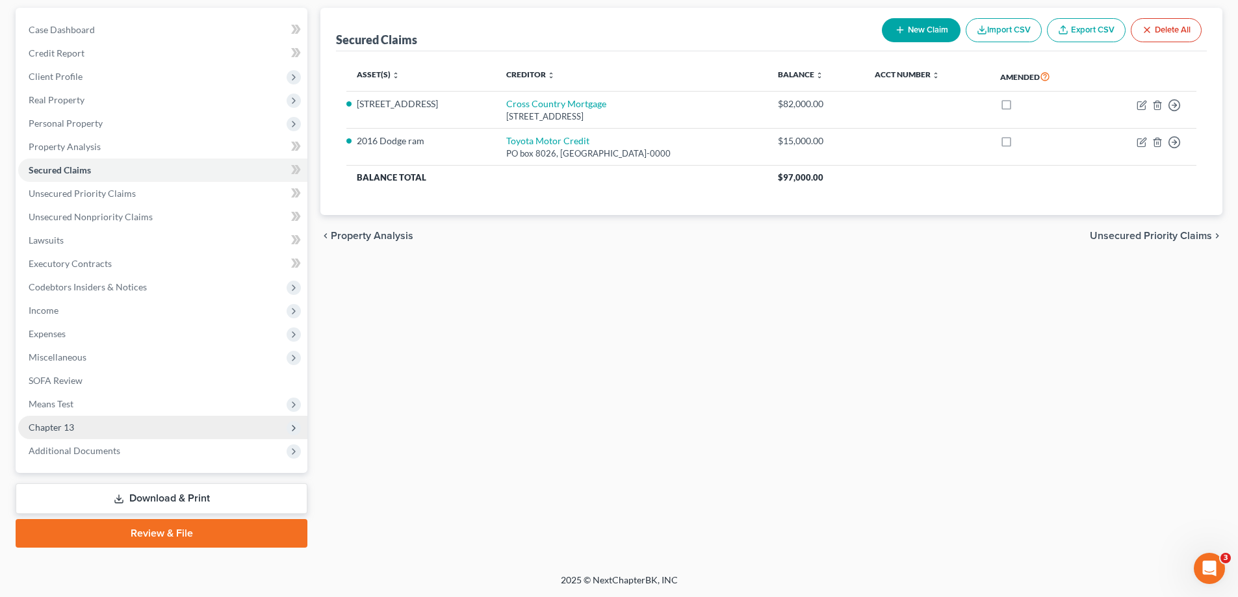
click at [70, 430] on span "Chapter 13" at bounding box center [51, 427] width 45 height 11
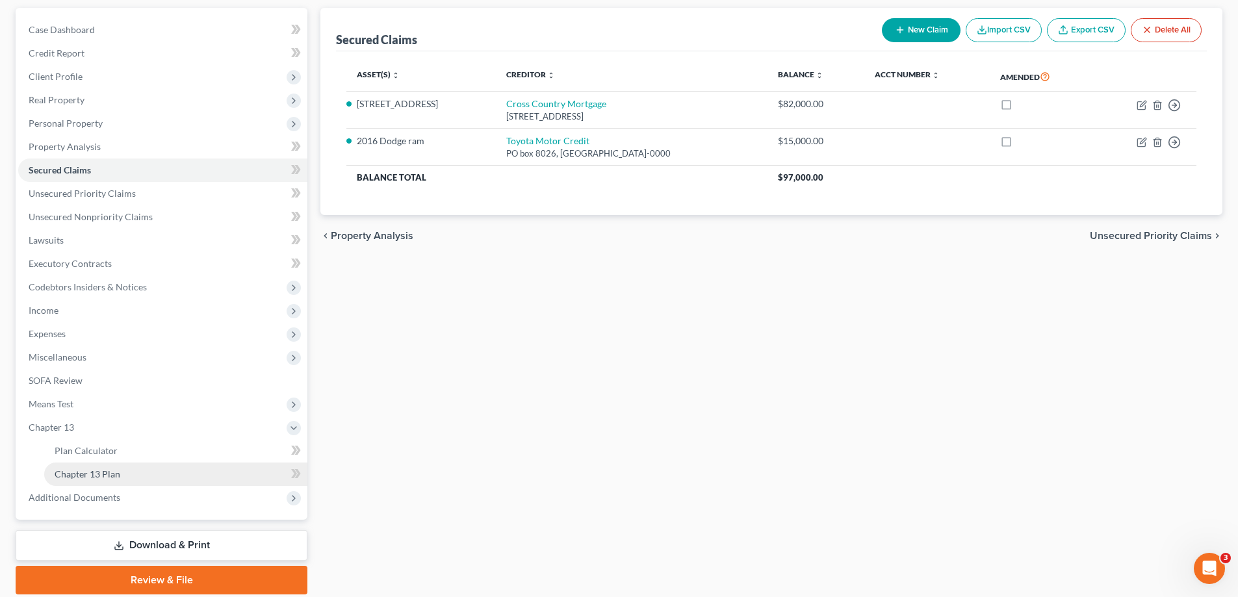
click at [116, 473] on span "Chapter 13 Plan" at bounding box center [88, 474] width 66 height 11
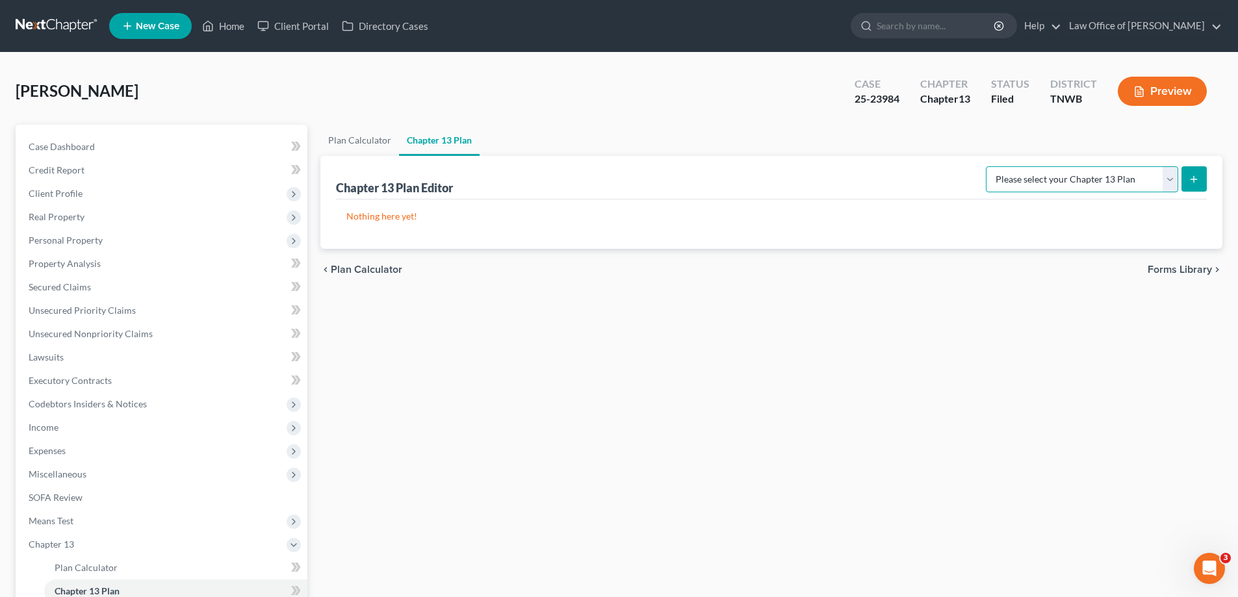
click at [1175, 177] on select "Please select your Chapter 13 Plan National Form Plan - Official Form 113 [US_S…" at bounding box center [1082, 179] width 192 height 26
select select "1"
click at [988, 166] on select "Please select your Chapter 13 Plan National Form Plan - Official Form 113 [US_S…" at bounding box center [1082, 179] width 192 height 26
click at [1194, 177] on icon "submit" at bounding box center [1194, 179] width 10 height 10
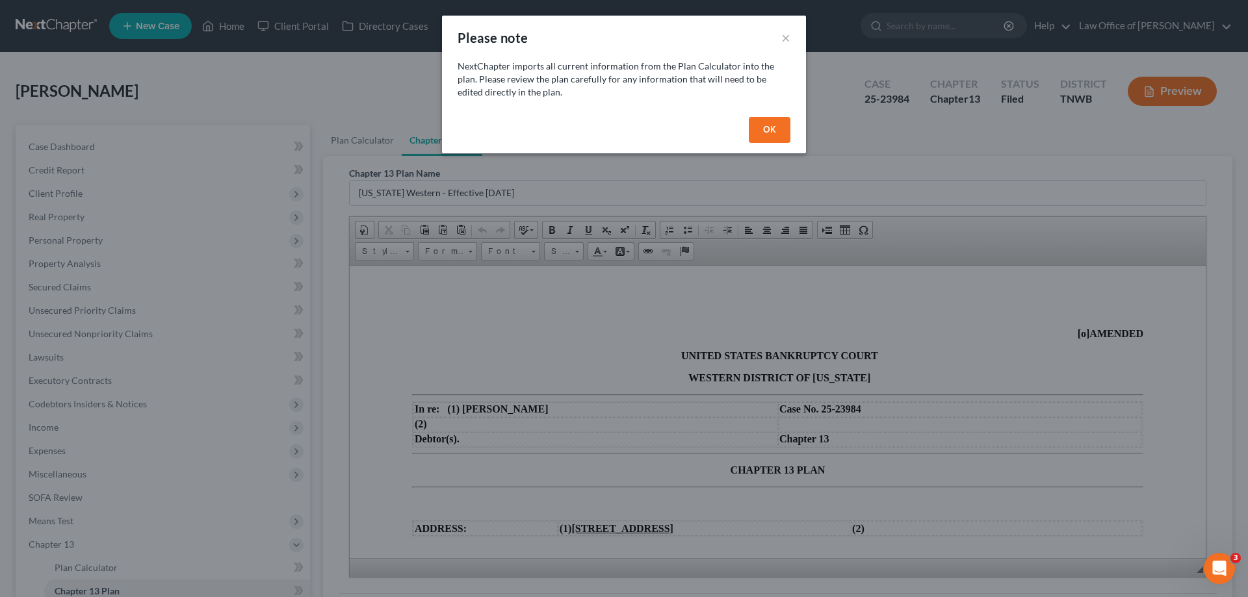
click at [765, 130] on button "OK" at bounding box center [770, 130] width 42 height 26
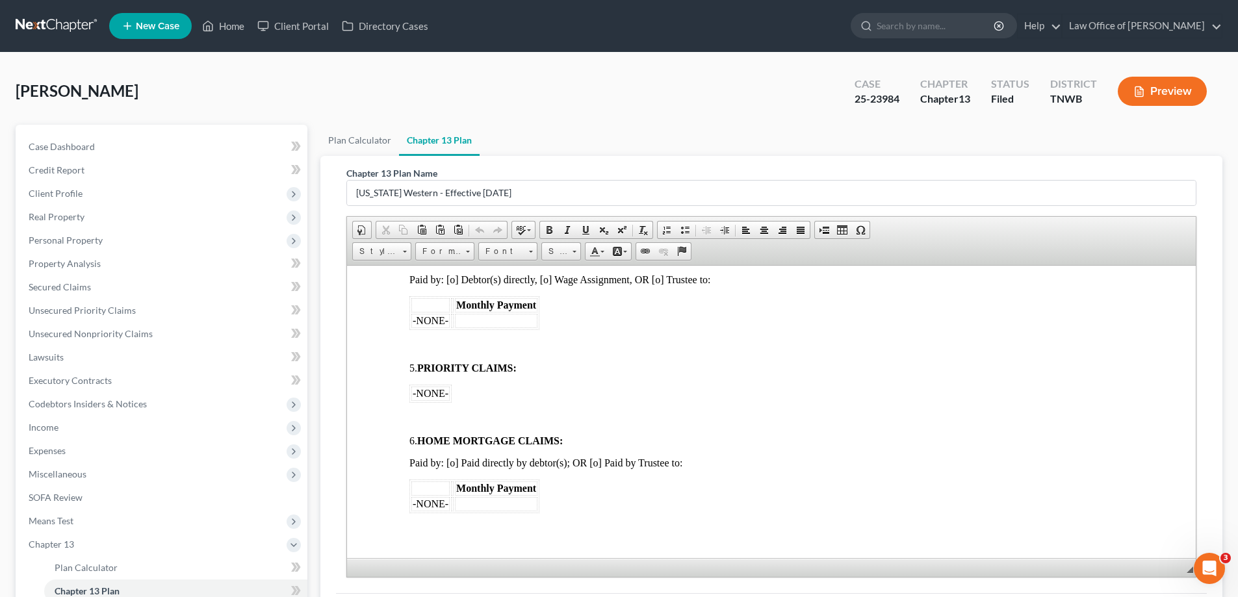
scroll to position [780, 0]
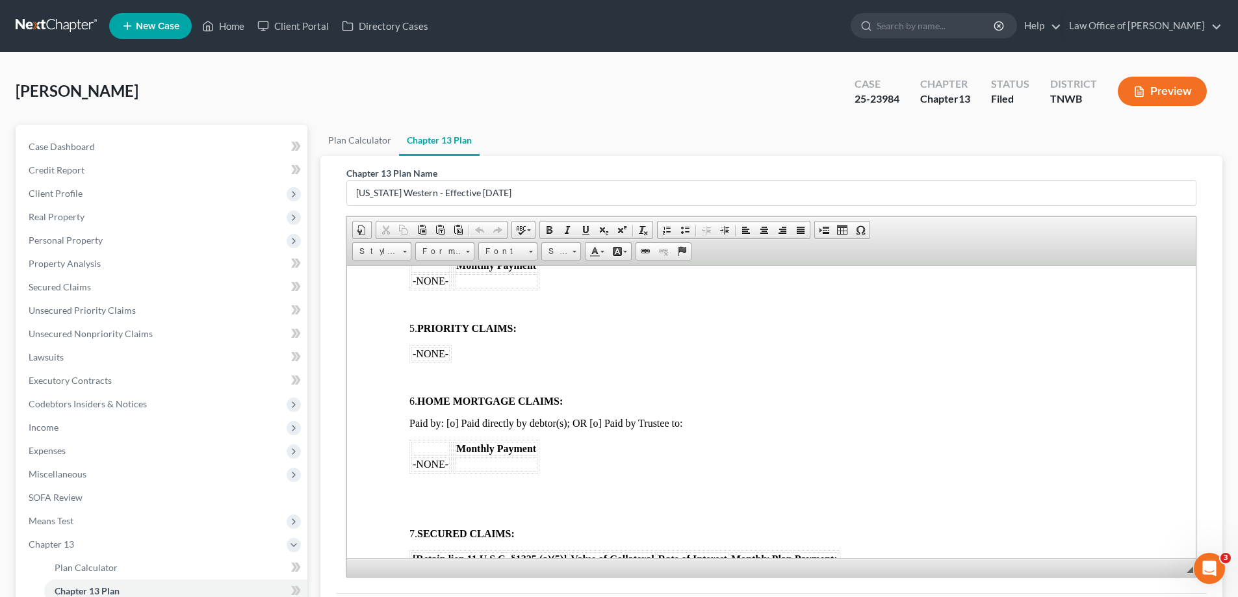
click at [445, 463] on span "-NONE-" at bounding box center [431, 463] width 36 height 11
click at [457, 425] on span "Paid by: [o] Paid directly by debtor(s); OR [o] Paid by Trustee to:" at bounding box center [545, 422] width 273 height 11
click at [454, 424] on span "Paid by: [o] Paid directly by debtor(s); OR [o] Paid by Trustee to:" at bounding box center [545, 422] width 273 height 11
click at [447, 461] on span "-NONE-" at bounding box center [431, 463] width 36 height 11
drag, startPoint x: 416, startPoint y: 491, endPoint x: 427, endPoint y: 491, distance: 11.1
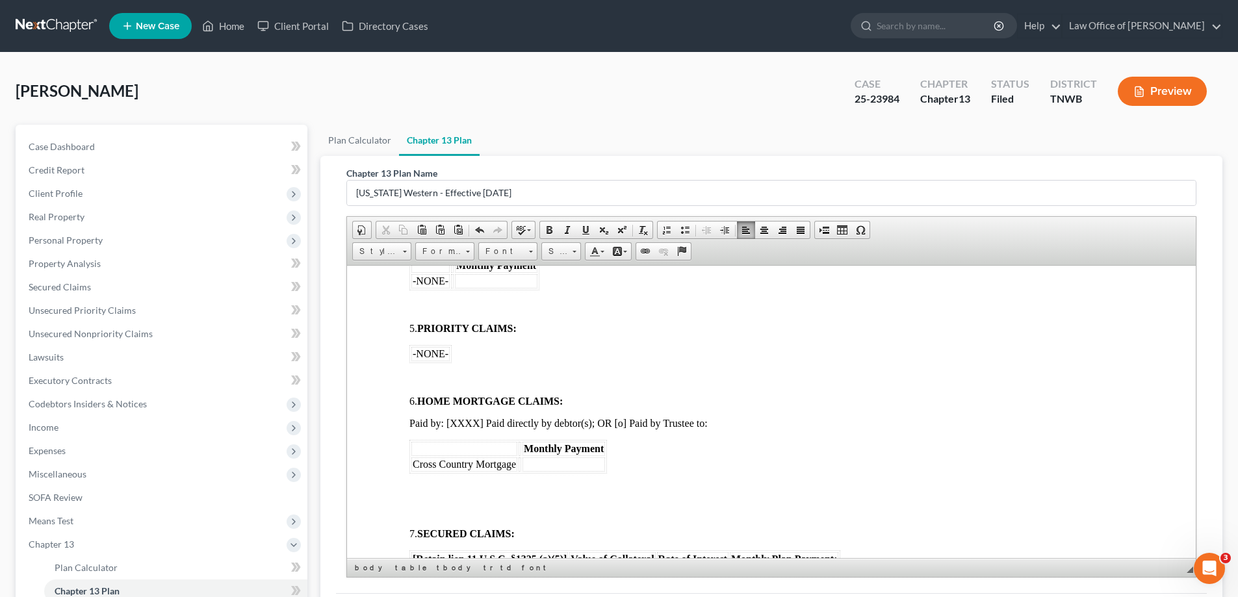
click at [417, 491] on span at bounding box center [419, 489] width 21 height 11
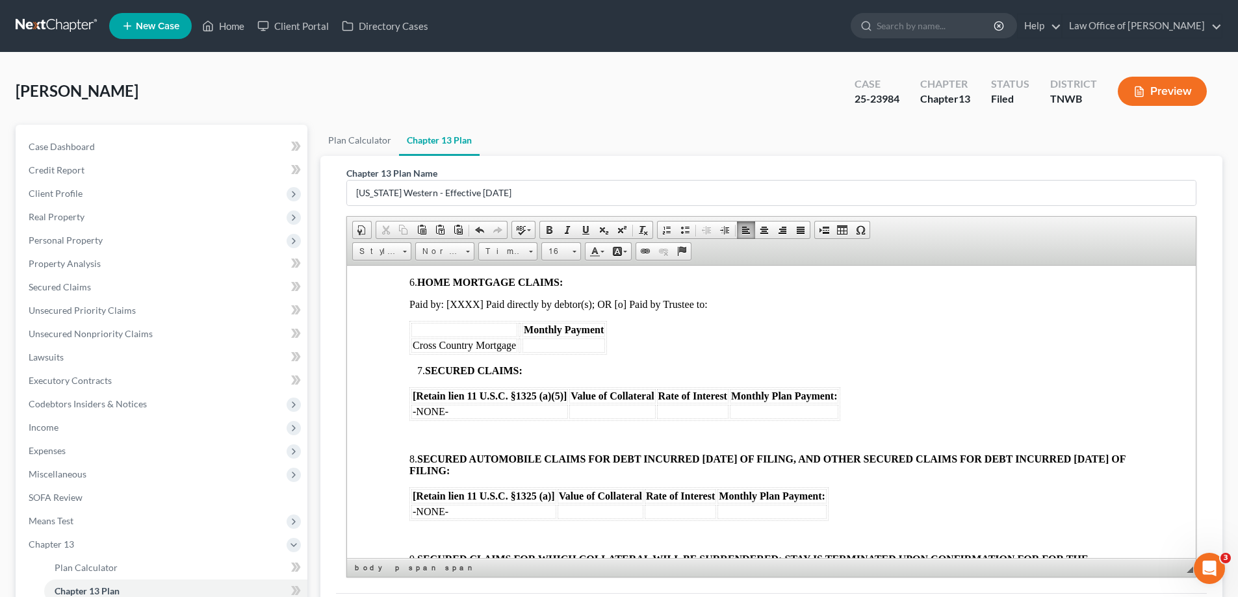
scroll to position [910, 0]
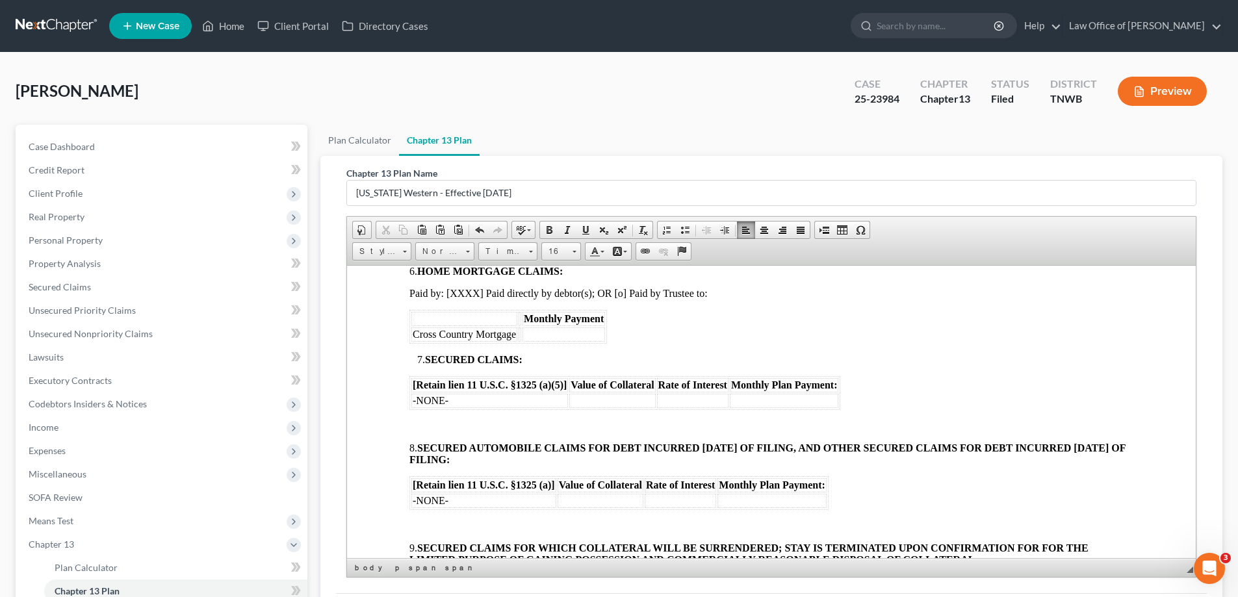
click at [445, 400] on span "-NONE-" at bounding box center [431, 400] width 36 height 11
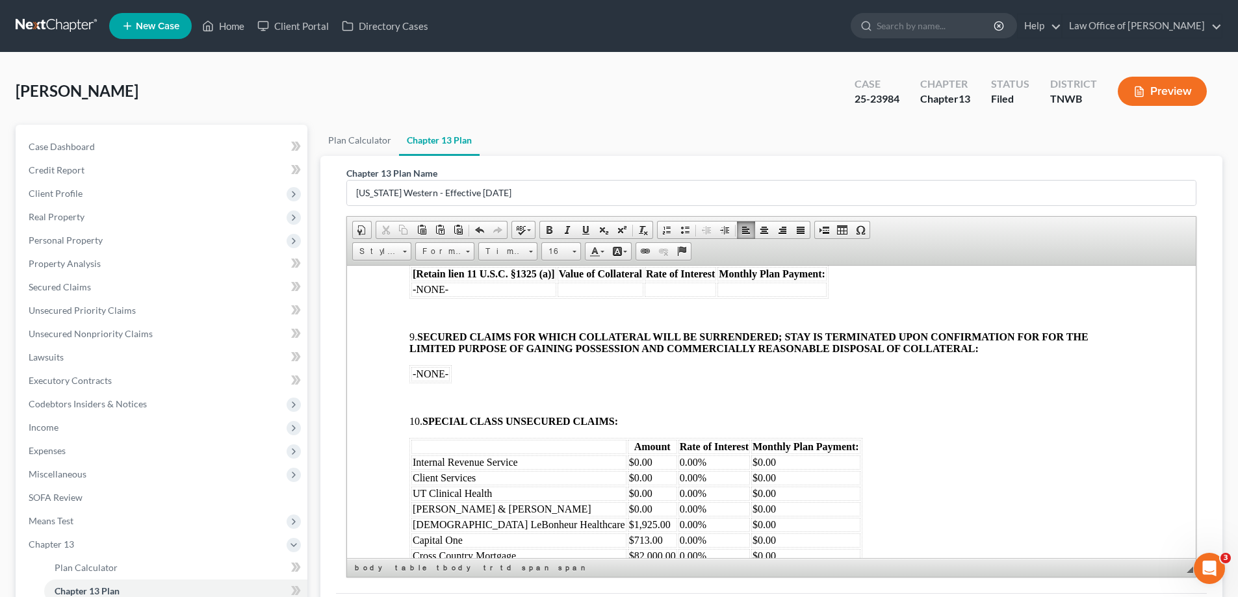
scroll to position [1235, 0]
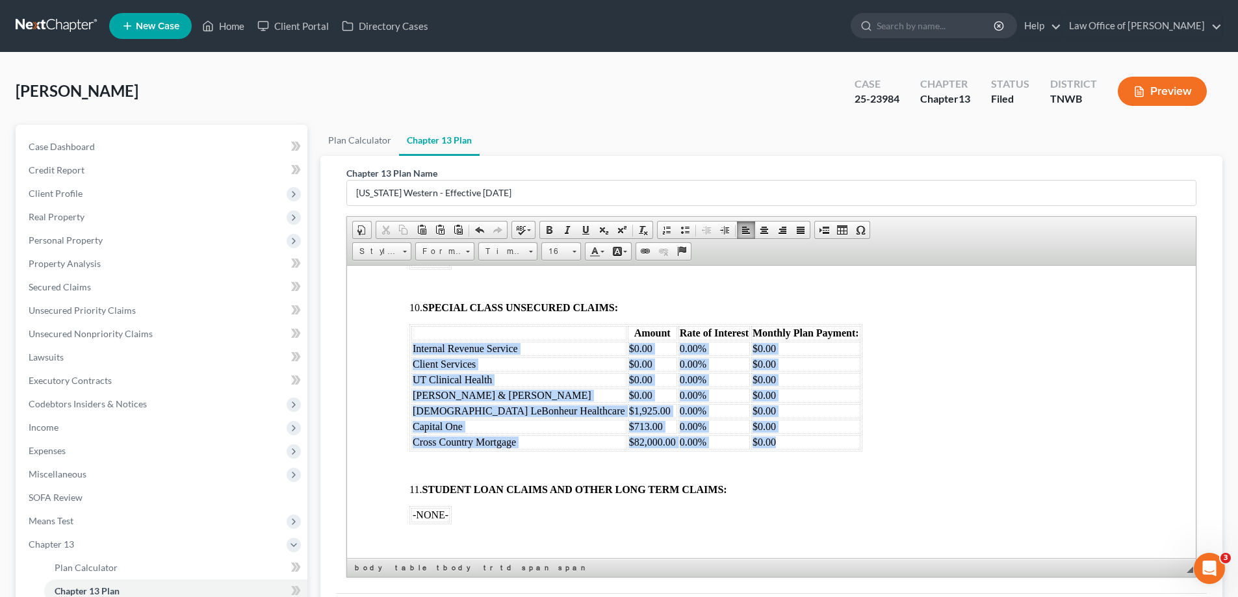
drag, startPoint x: 702, startPoint y: 441, endPoint x: 411, endPoint y: 350, distance: 305.3
click at [411, 350] on tbody "Internal Revenue Service $0.00 0.00% $0.00 Client Services $0.00 0.00% $0.00 UT…" at bounding box center [635, 395] width 449 height 108
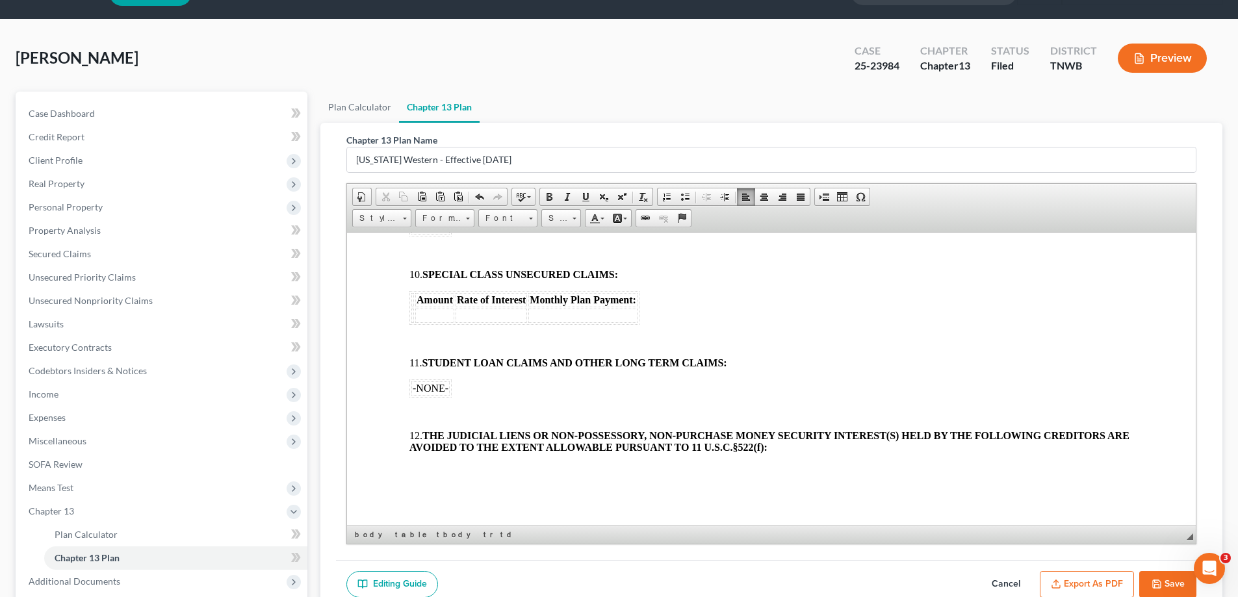
scroll to position [65, 0]
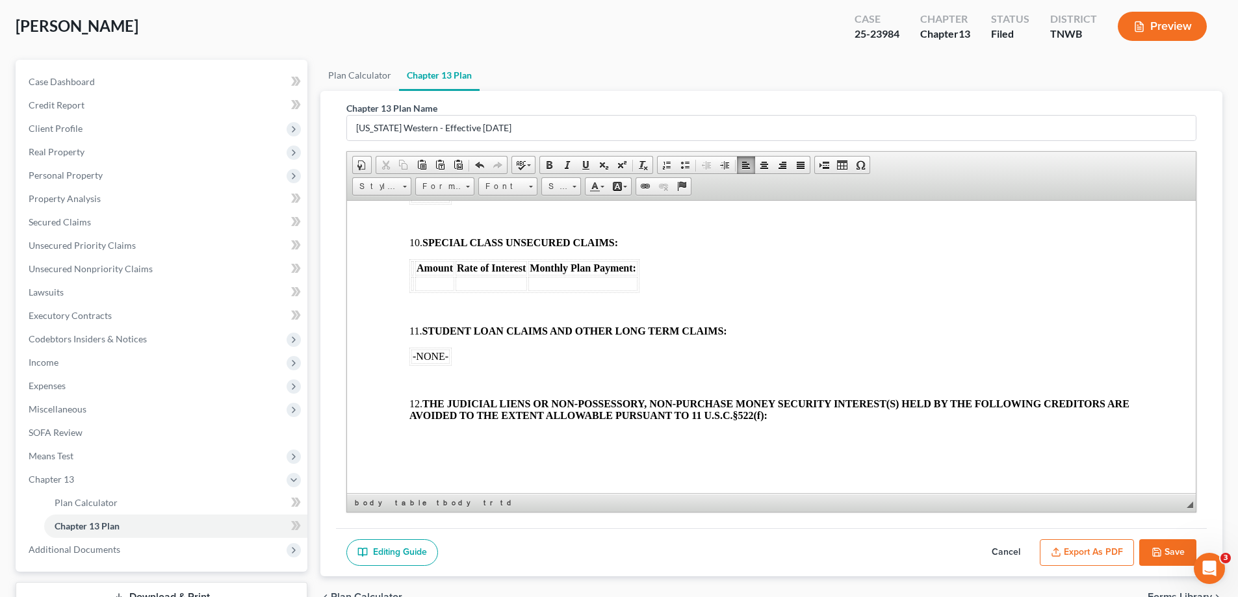
click at [1169, 552] on button "Save" at bounding box center [1167, 552] width 57 height 27
select select "1"
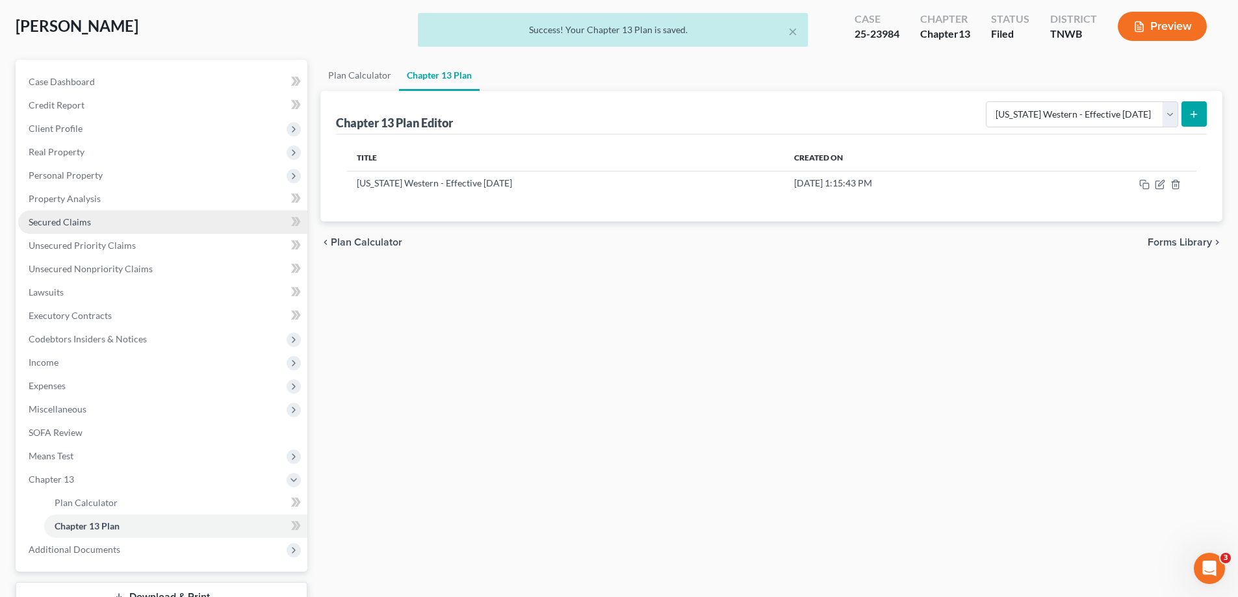
click at [70, 218] on span "Secured Claims" at bounding box center [60, 221] width 62 height 11
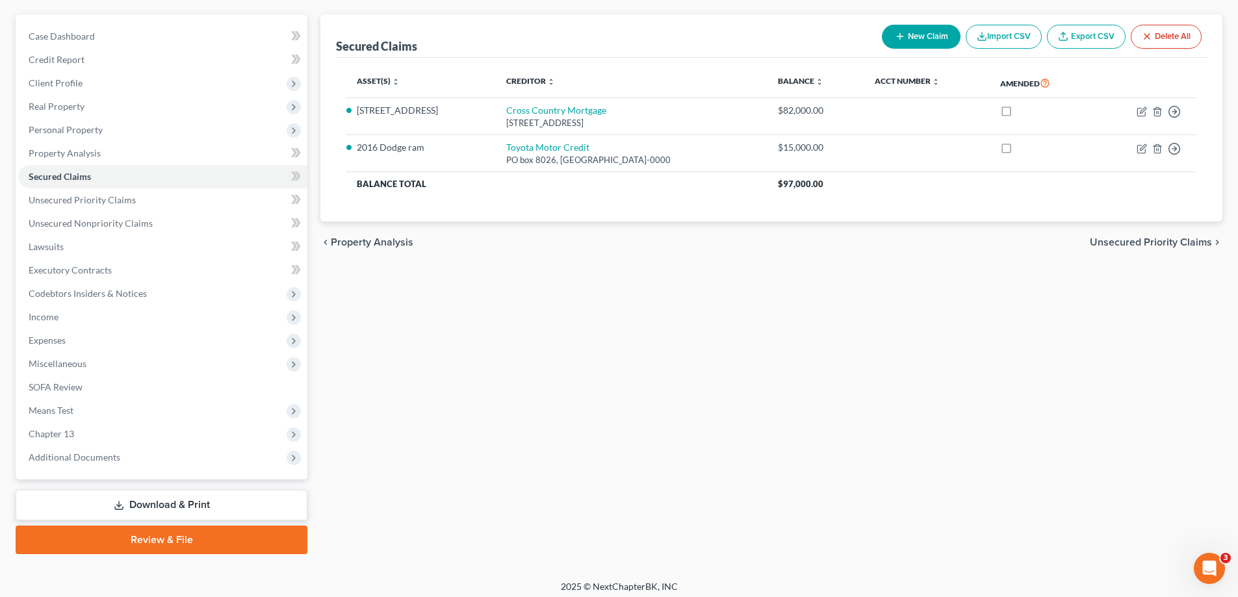
scroll to position [117, 0]
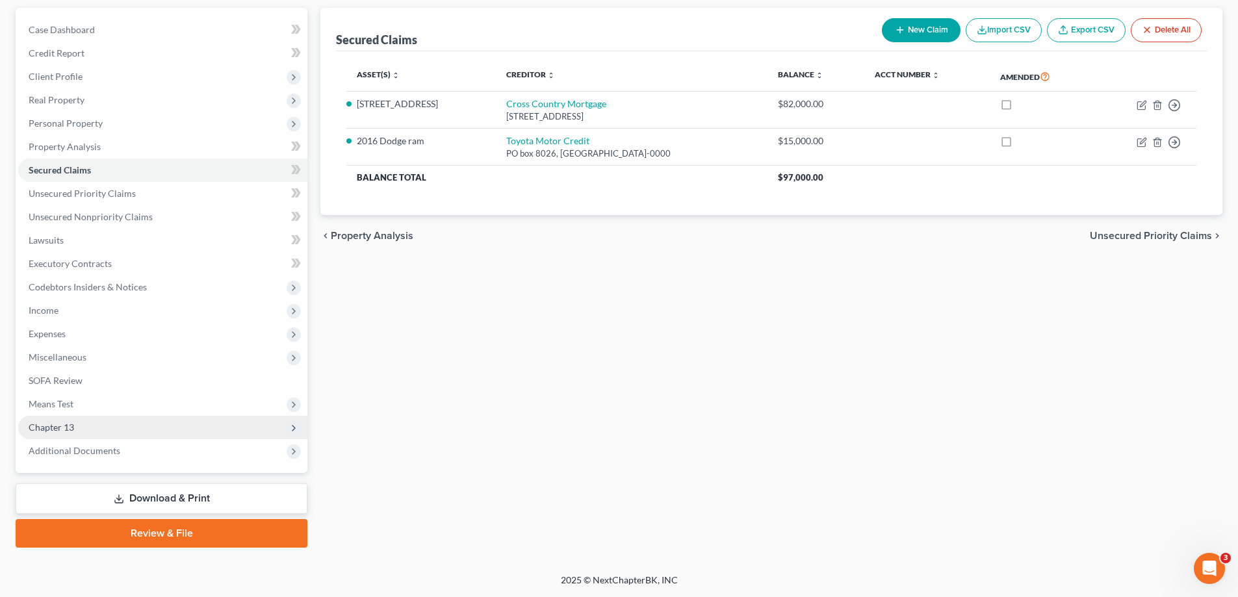
click at [40, 430] on span "Chapter 13" at bounding box center [51, 427] width 45 height 11
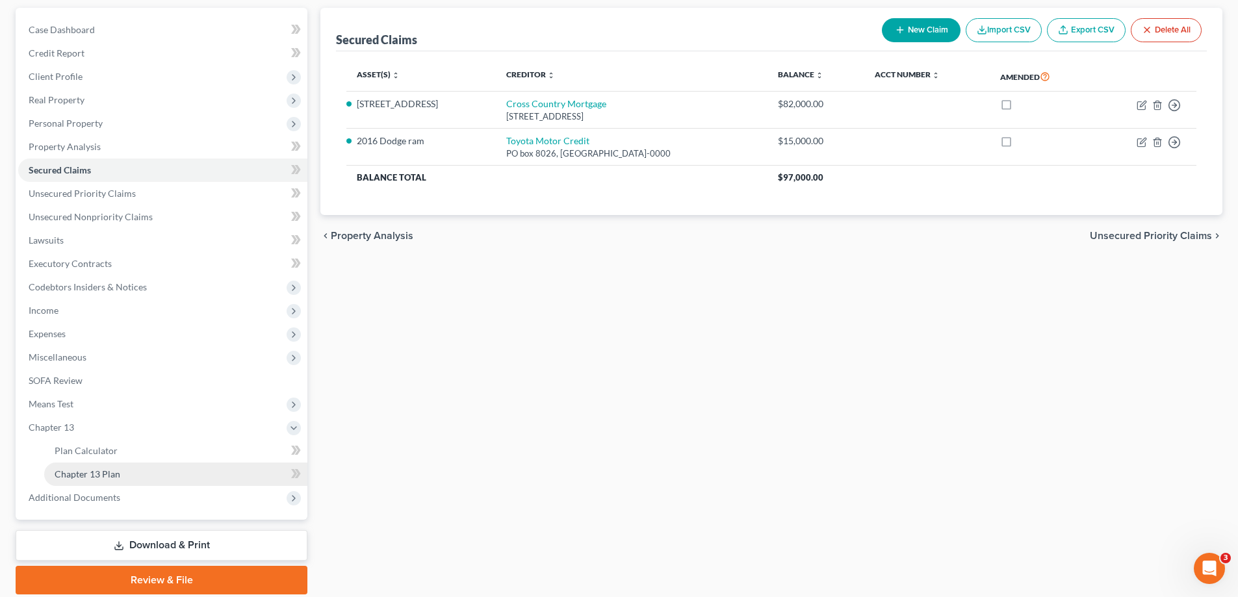
click at [83, 470] on span "Chapter 13 Plan" at bounding box center [88, 474] width 66 height 11
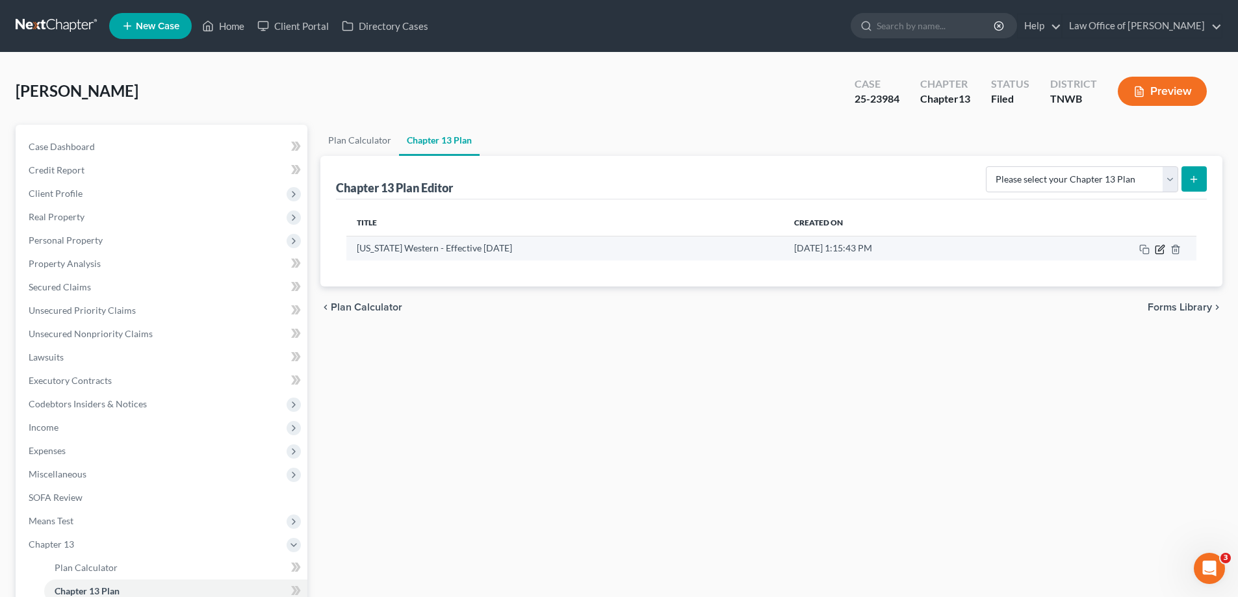
click at [1158, 247] on icon "button" at bounding box center [1160, 249] width 10 height 10
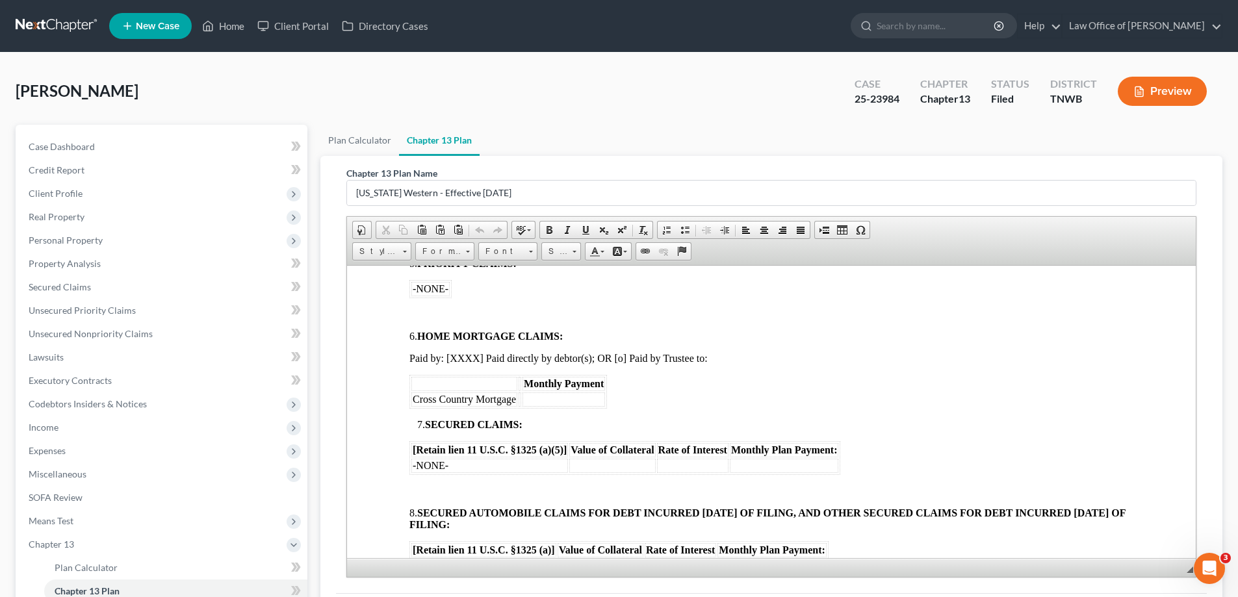
scroll to position [910, 0]
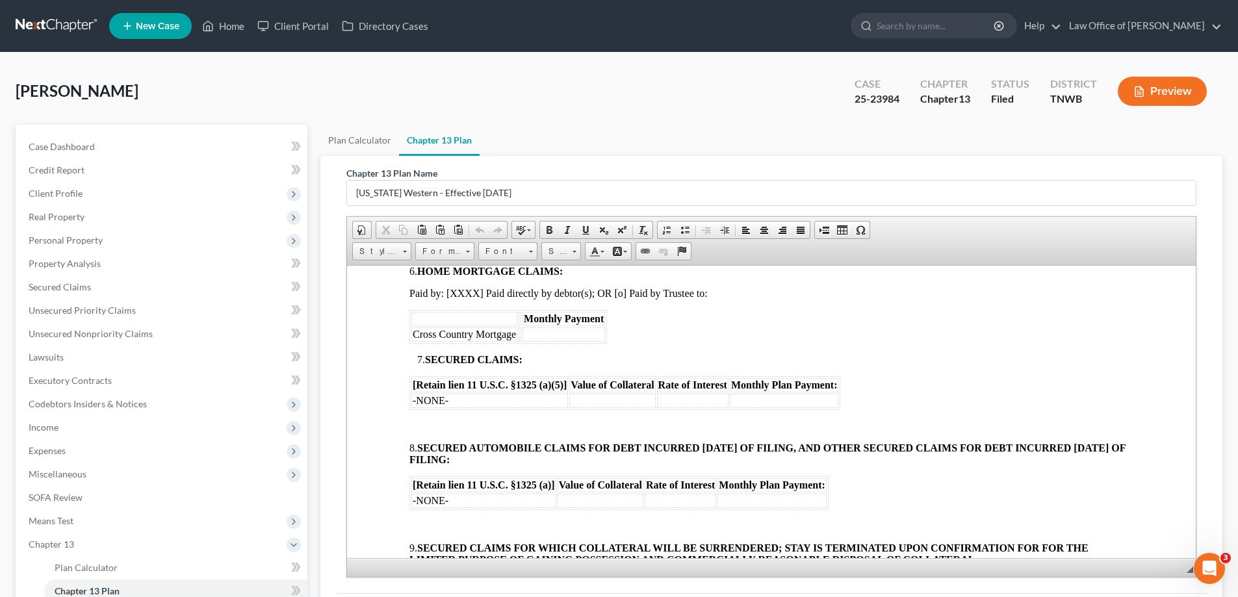
click at [448, 404] on td "-NONE-" at bounding box center [489, 400] width 157 height 14
drag, startPoint x: 587, startPoint y: 406, endPoint x: 595, endPoint y: 399, distance: 10.7
click at [590, 405] on td at bounding box center [612, 400] width 86 height 14
click at [703, 395] on td at bounding box center [692, 400] width 71 height 14
drag, startPoint x: 448, startPoint y: 500, endPoint x: 413, endPoint y: 502, distance: 35.8
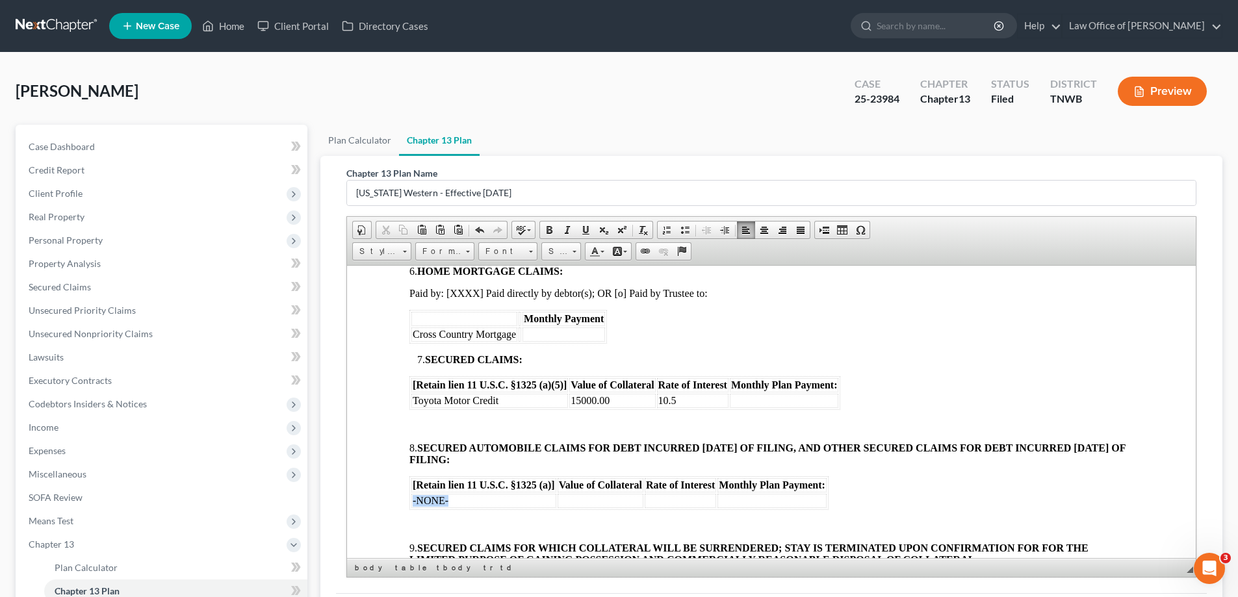
click at [413, 502] on td "-NONE-" at bounding box center [483, 500] width 145 height 14
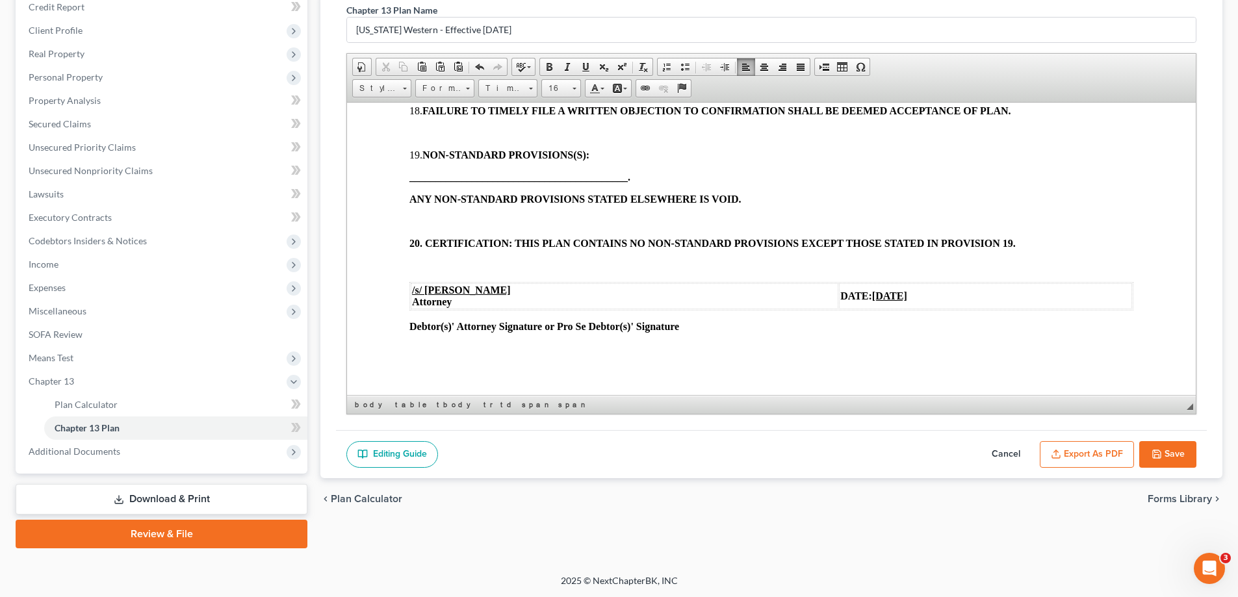
scroll to position [164, 0]
click at [1167, 448] on button "Save" at bounding box center [1167, 454] width 57 height 27
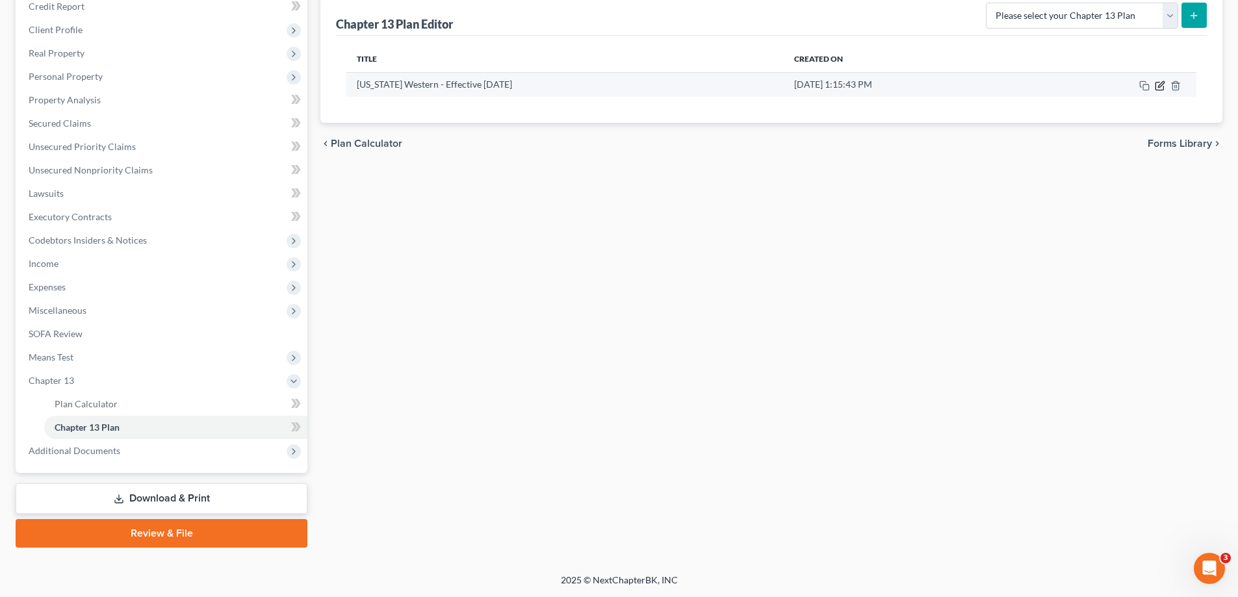
click at [1159, 88] on icon "button" at bounding box center [1160, 86] width 10 height 10
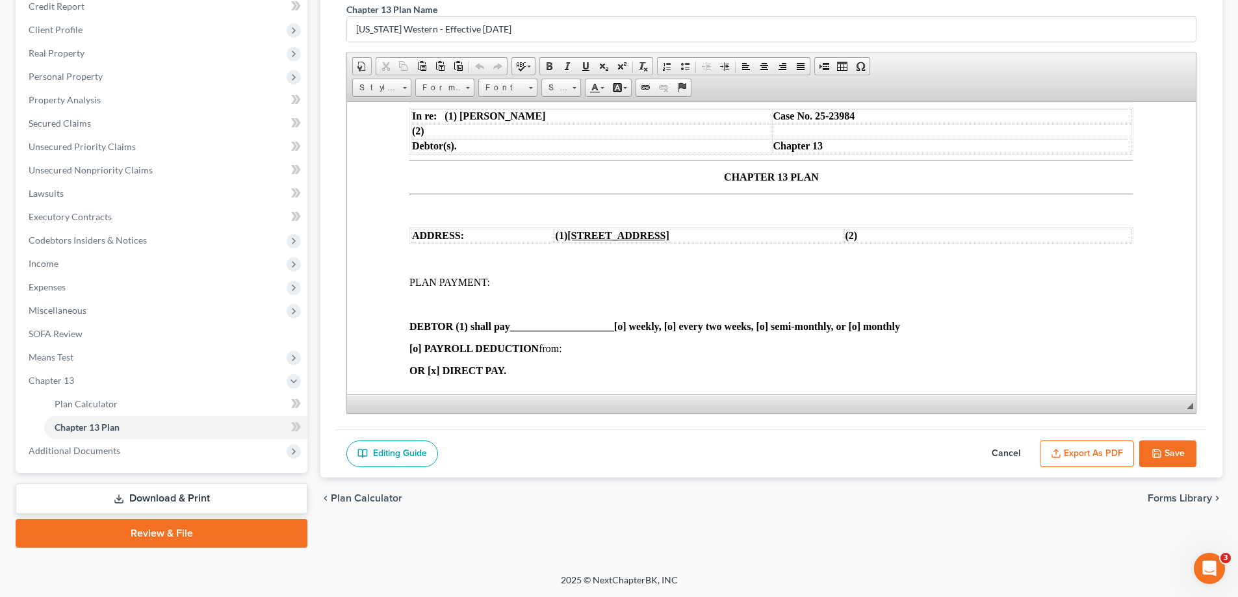
scroll to position [130, 0]
click at [432, 257] on p at bounding box center [771, 259] width 724 height 12
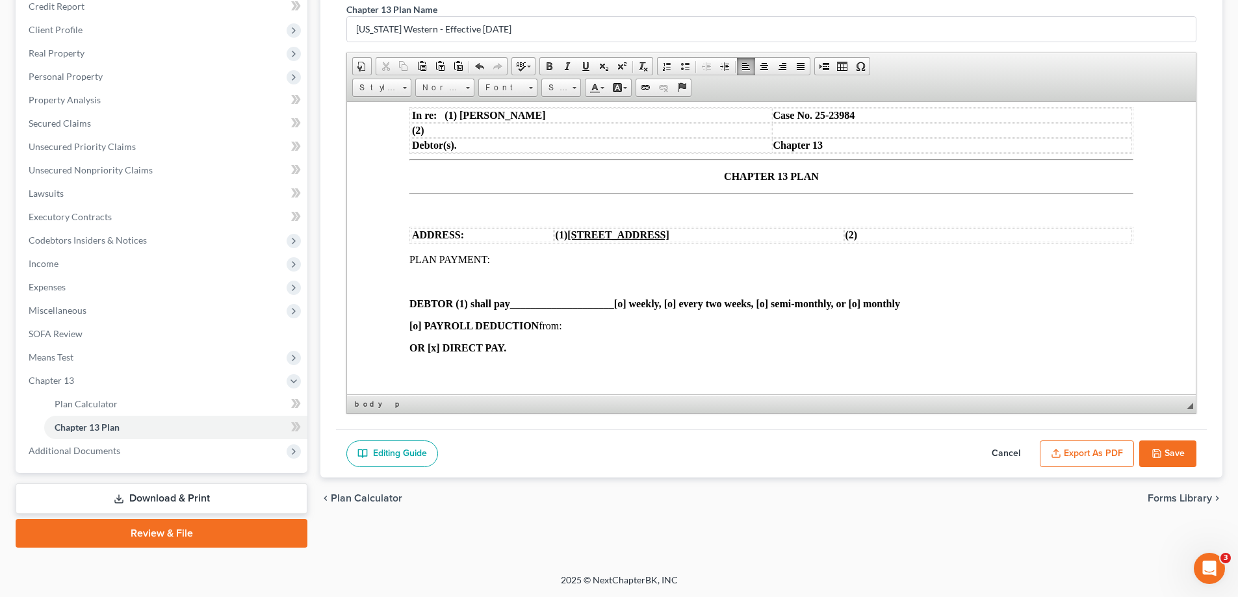
click at [437, 276] on p at bounding box center [784, 282] width 698 height 12
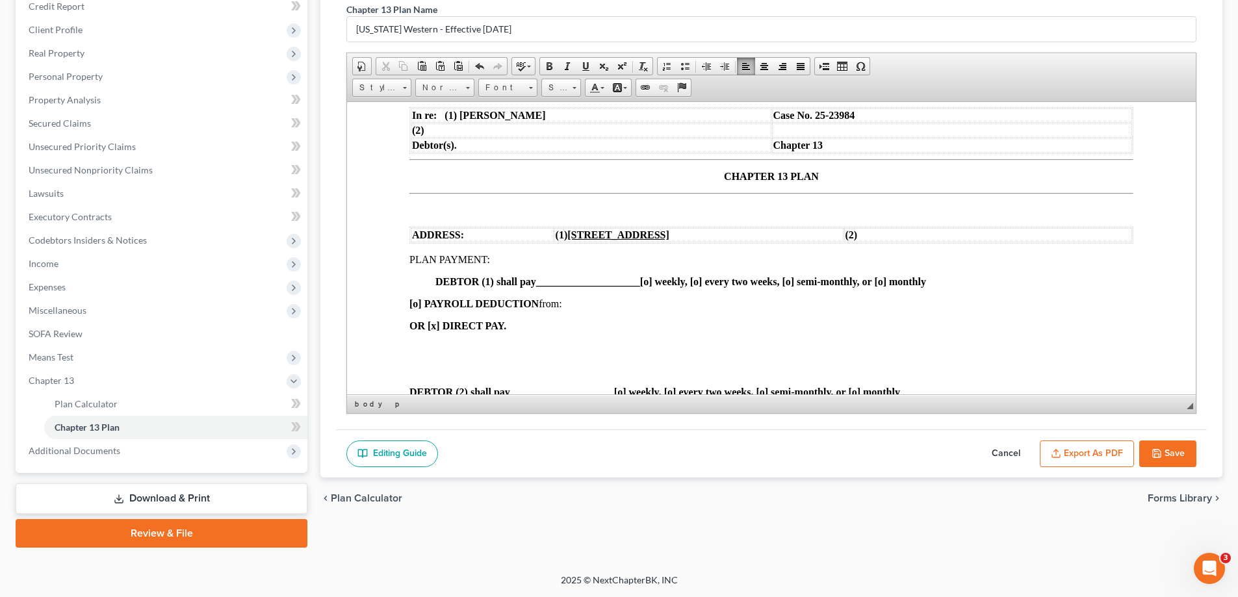
click at [421, 346] on p at bounding box center [771, 348] width 724 height 12
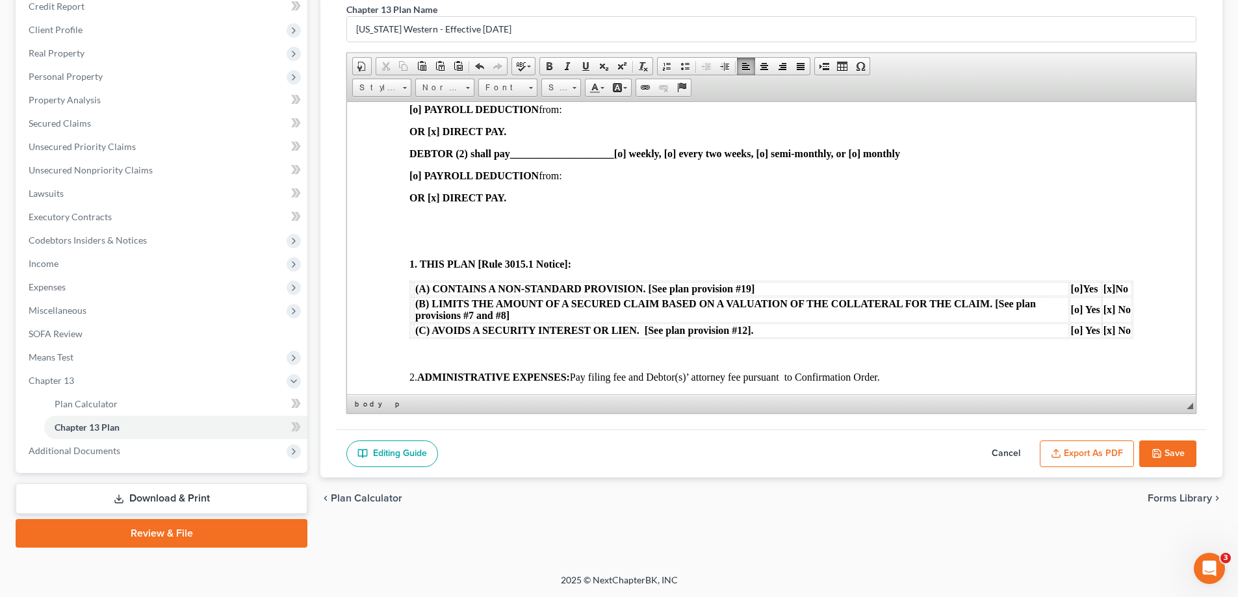
scroll to position [325, 0]
click at [419, 217] on p at bounding box center [771, 219] width 724 height 12
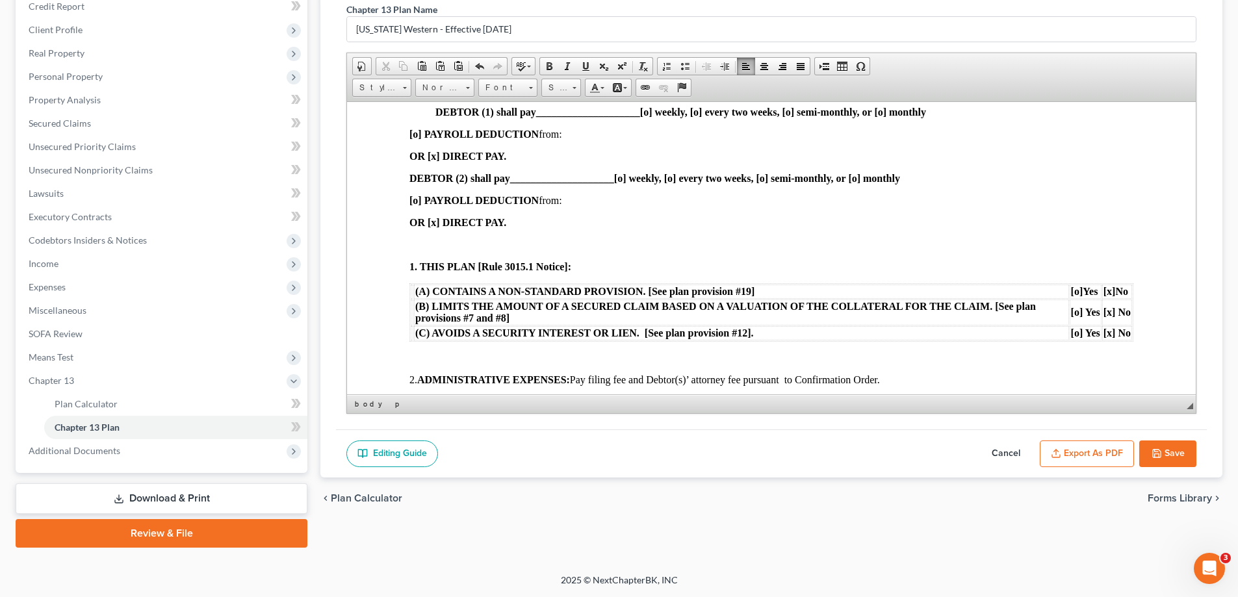
scroll to position [390, 0]
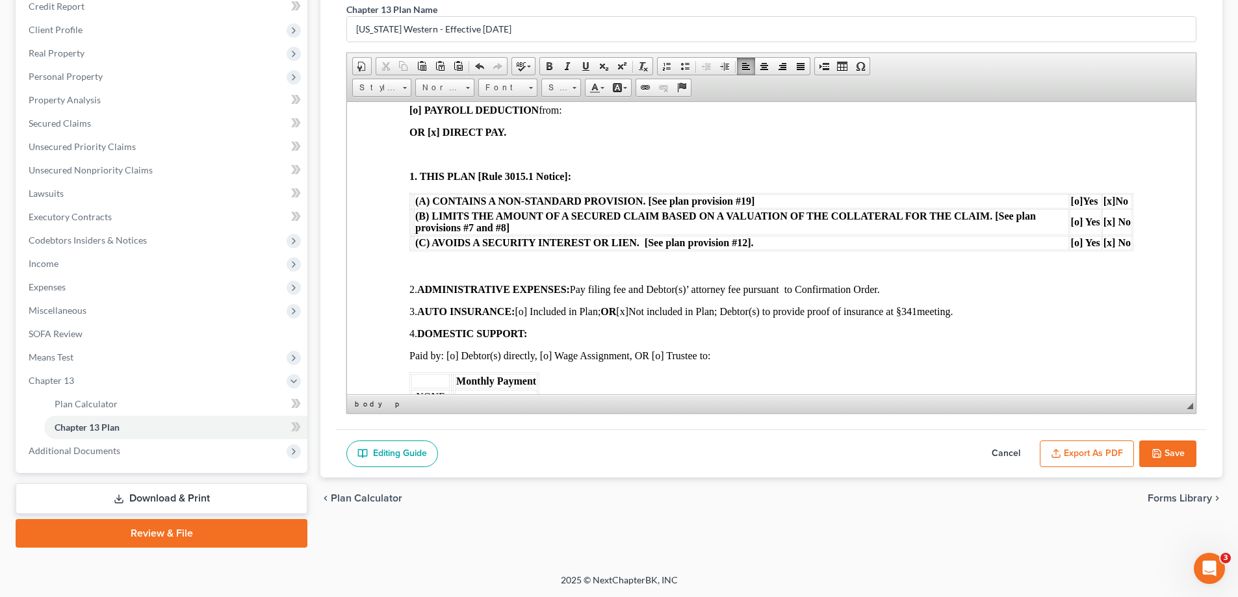
click at [430, 263] on p at bounding box center [771, 267] width 724 height 12
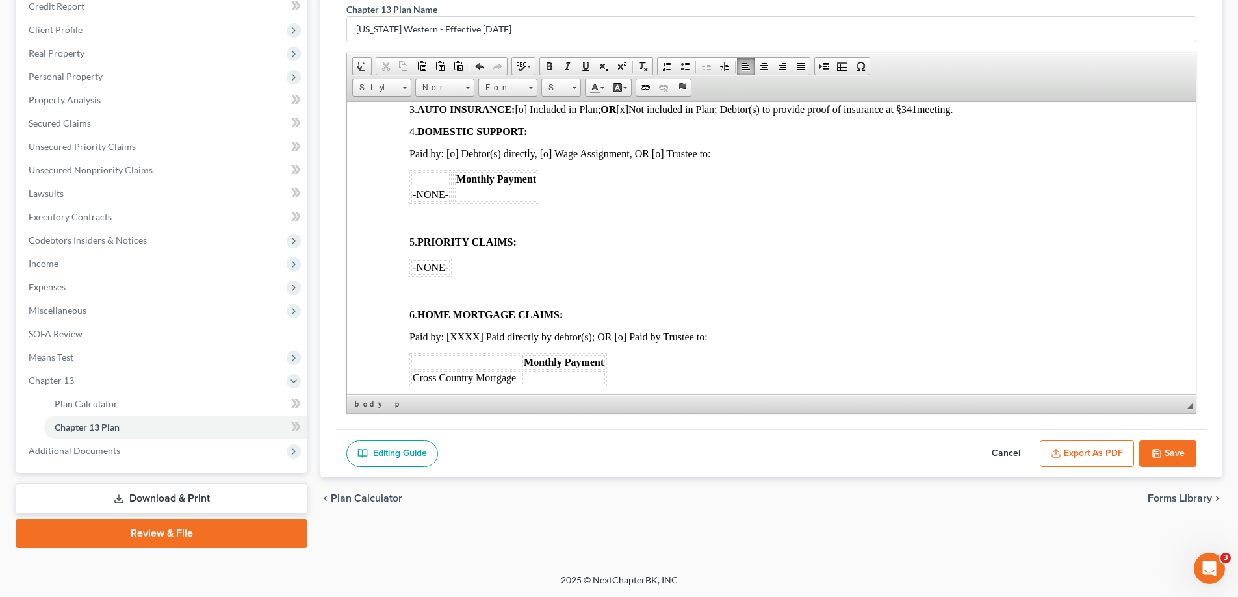
scroll to position [585, 0]
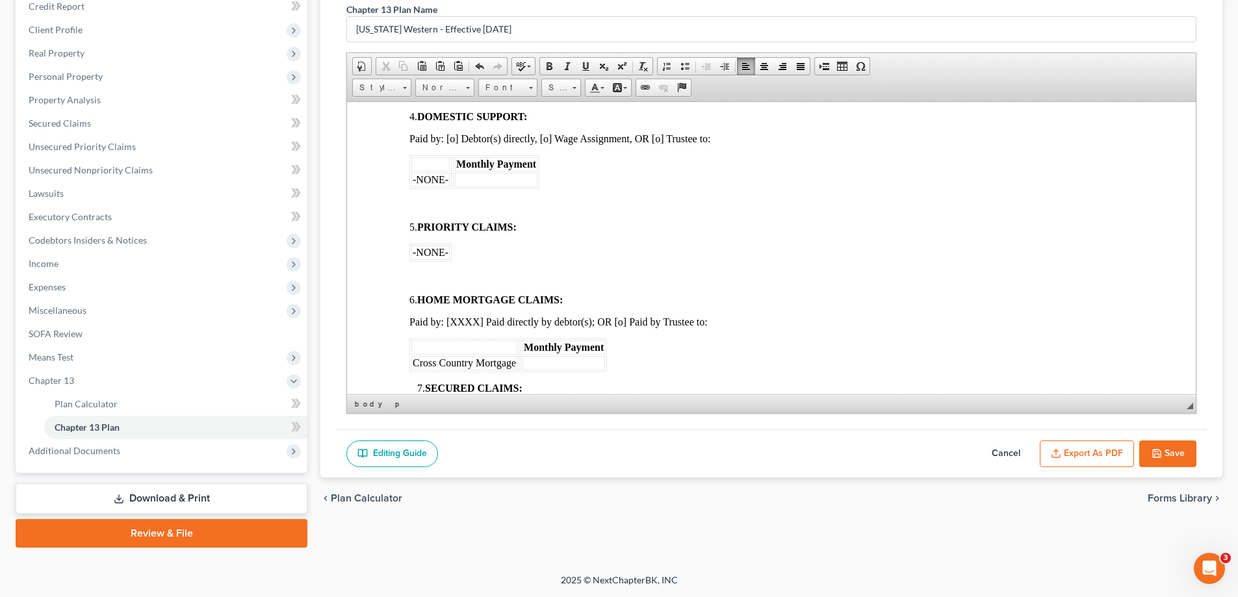
click at [419, 205] on p at bounding box center [771, 205] width 724 height 12
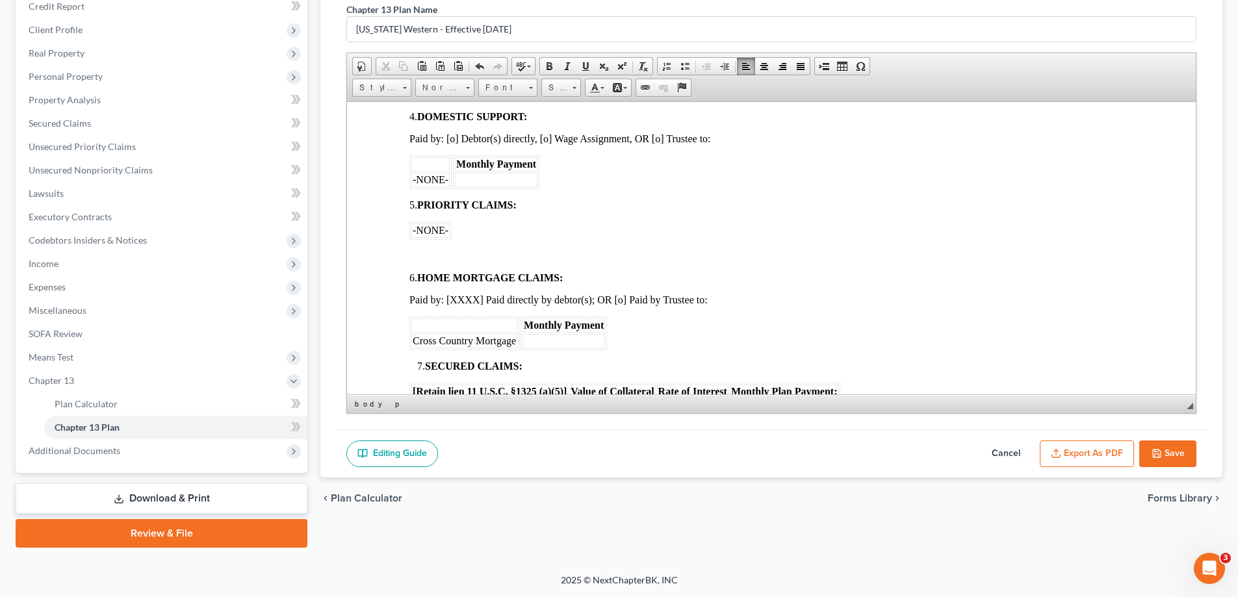
click at [426, 244] on body "[o] AMENDED UNITED STATES BANKRUPTCY COURT WESTERN DISTRICT OF [US_STATE] In re…" at bounding box center [771, 514] width 724 height 1871
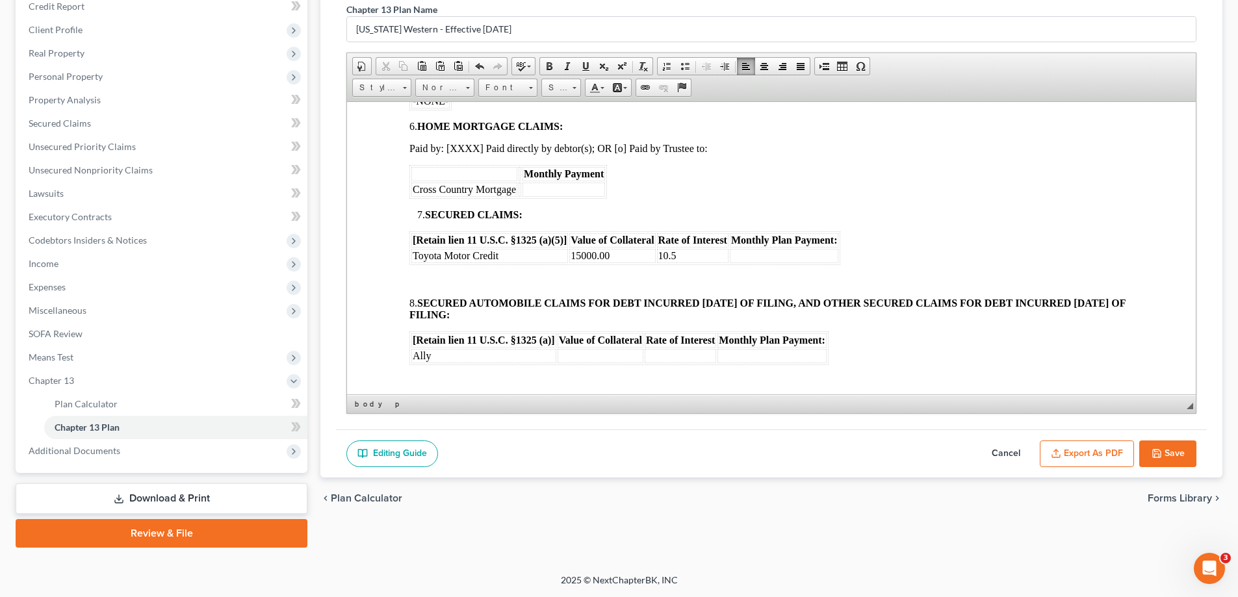
scroll to position [715, 0]
click at [413, 272] on body "[o] AMENDED UNITED STATES BANKRUPTCY COURT WESTERN DISTRICT OF [US_STATE] In re…" at bounding box center [771, 373] width 724 height 1849
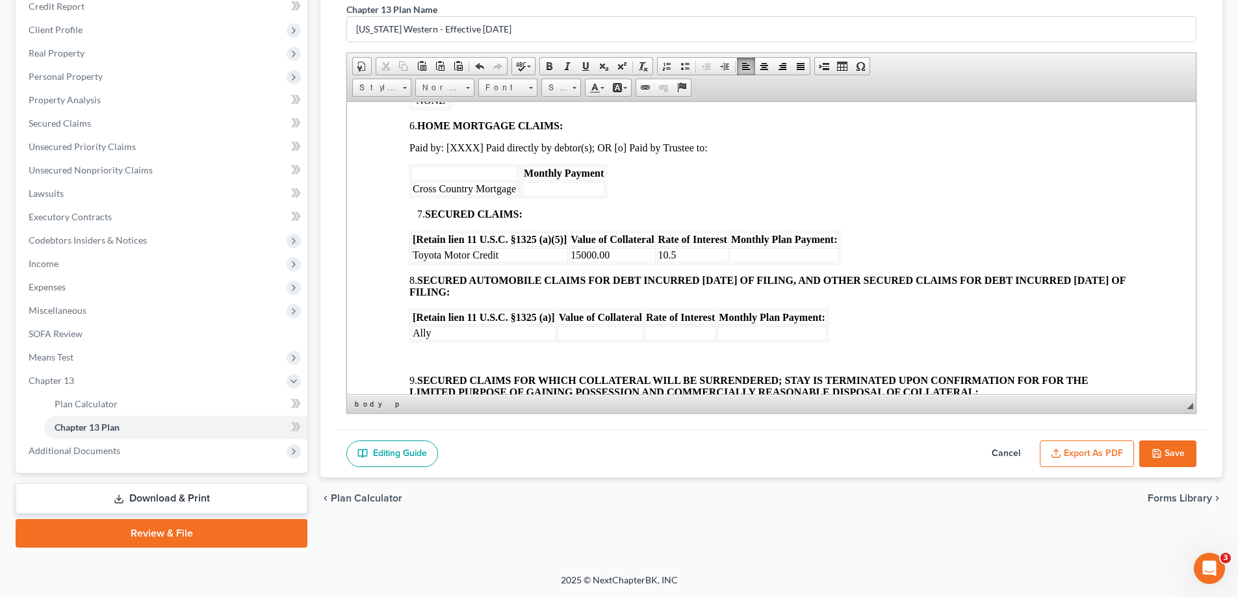
click at [584, 331] on td at bounding box center [601, 333] width 86 height 14
click at [435, 335] on td "Ally" at bounding box center [483, 333] width 145 height 14
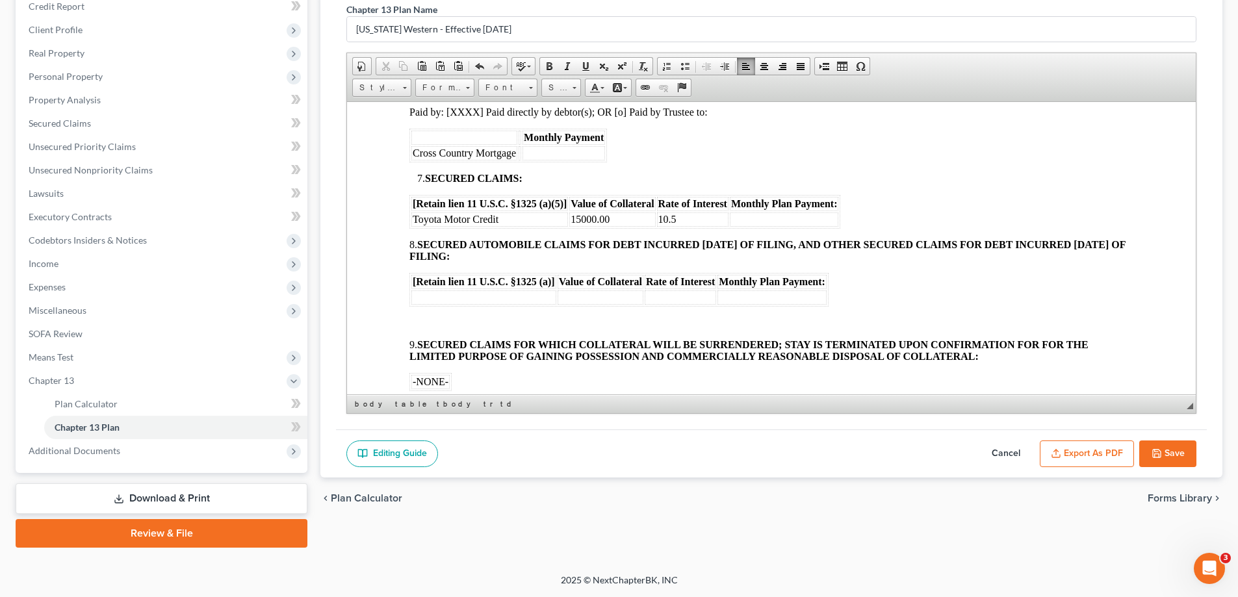
scroll to position [780, 0]
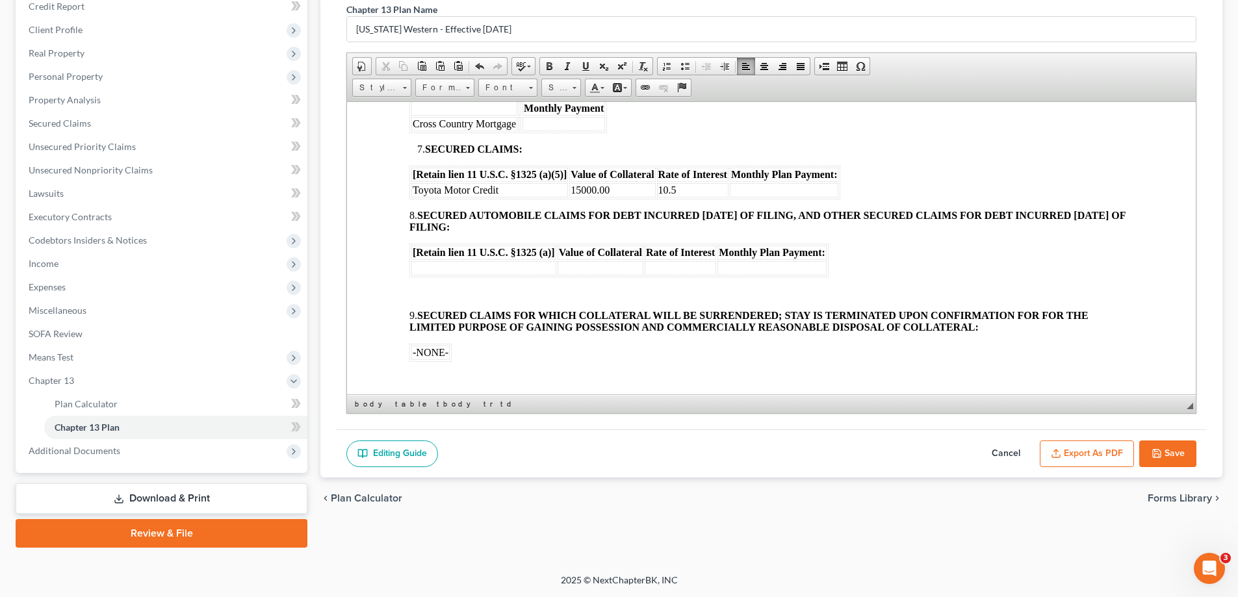
click at [421, 289] on p at bounding box center [771, 293] width 724 height 12
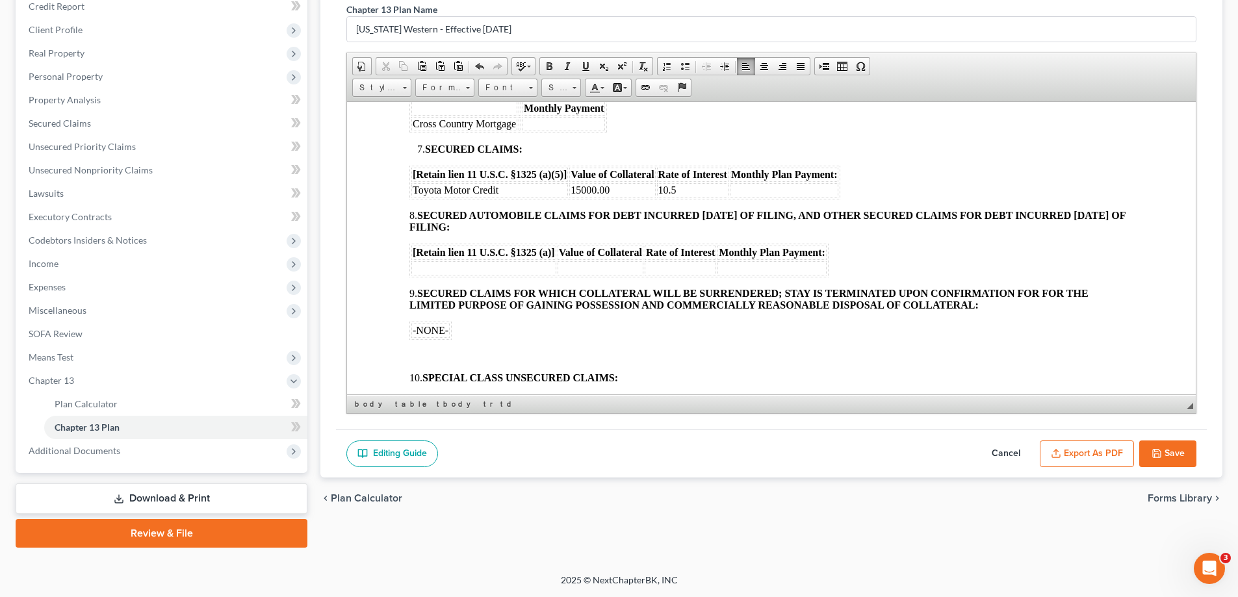
click at [448, 330] on td "-NONE-" at bounding box center [430, 330] width 38 height 14
click at [1152, 448] on icon "button" at bounding box center [1157, 453] width 10 height 10
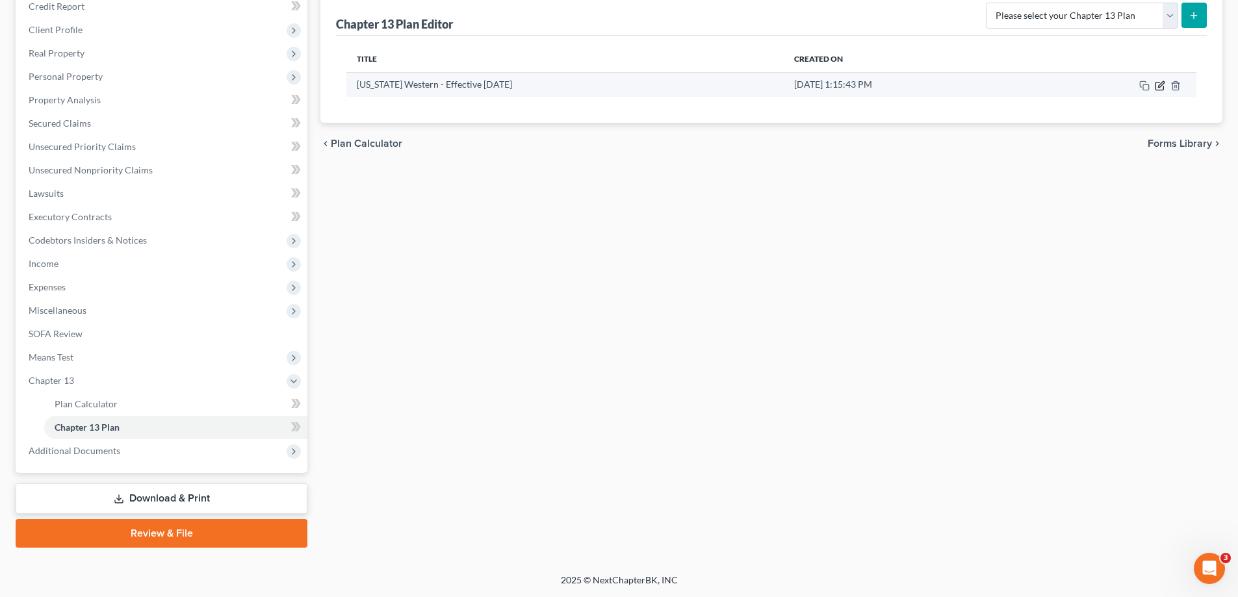
click at [1158, 86] on icon "button" at bounding box center [1160, 86] width 10 height 10
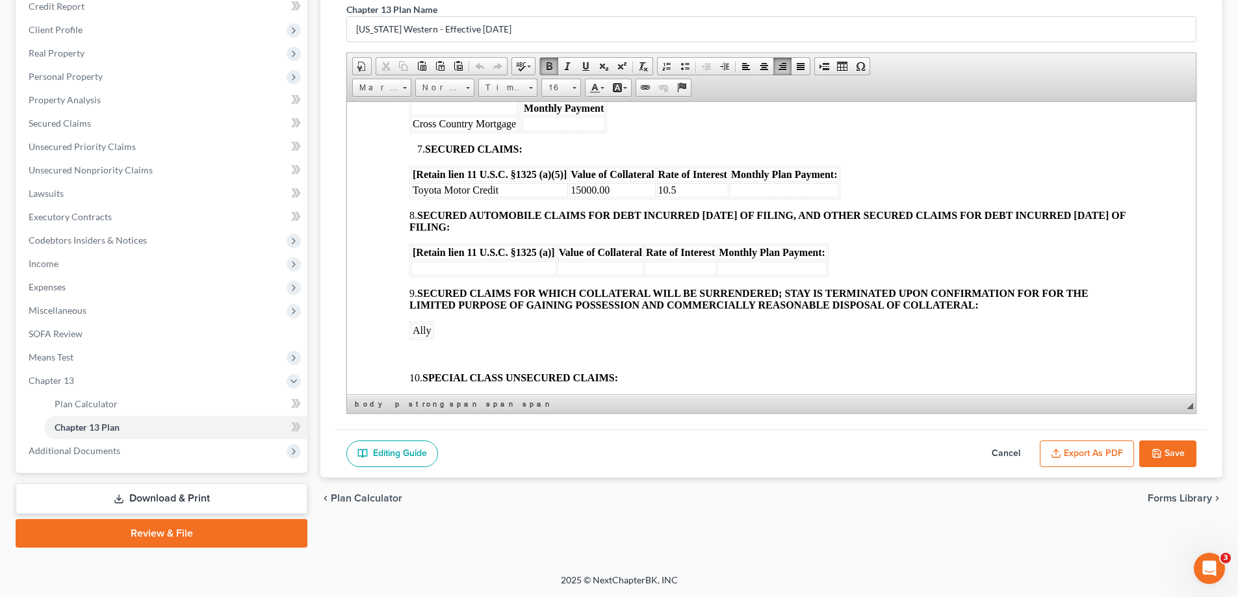
click at [502, 328] on body "[o] AMENDED UNITED STATES BANKRUPTCY COURT WESTERN DISTRICT OF [US_STATE] In re…" at bounding box center [771, 286] width 724 height 1804
click at [431, 328] on font "Ally" at bounding box center [422, 329] width 18 height 11
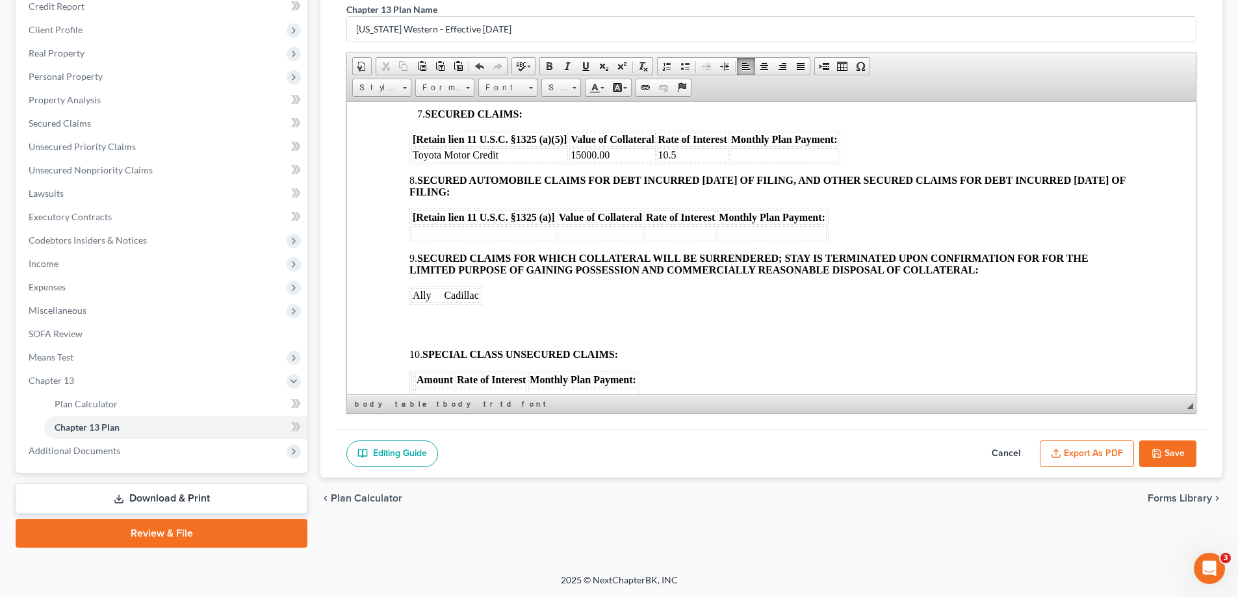
scroll to position [845, 0]
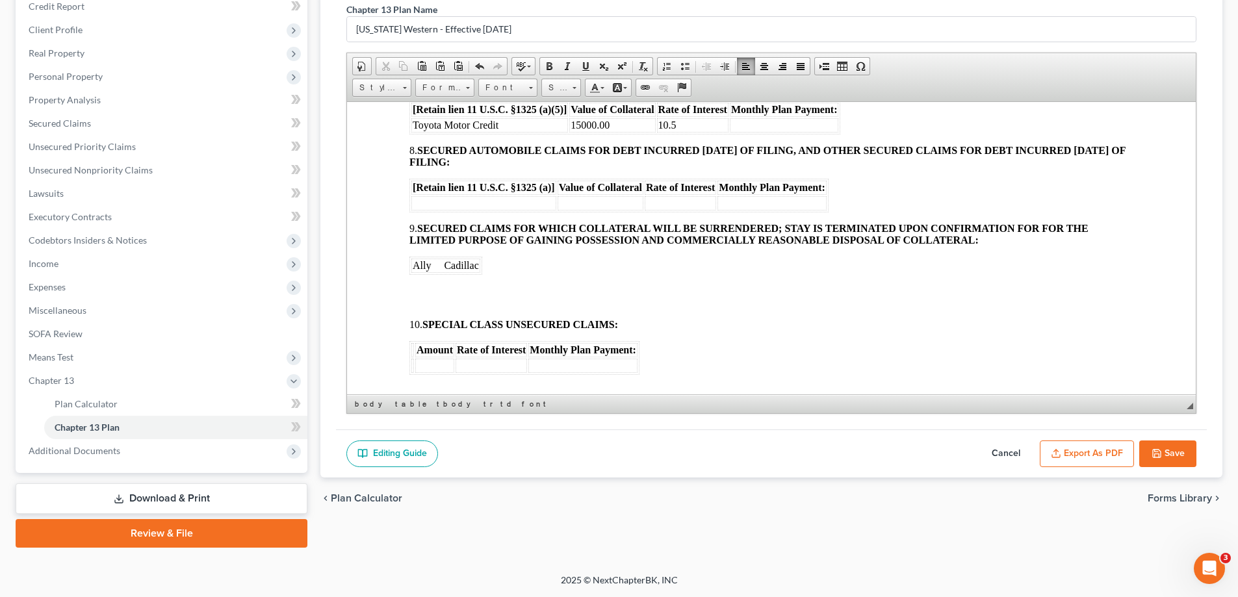
click at [415, 290] on body "[o] AMENDED UNITED STATES BANKRUPTCY COURT WESTERN DISTRICT OF [US_STATE] In re…" at bounding box center [771, 227] width 724 height 1816
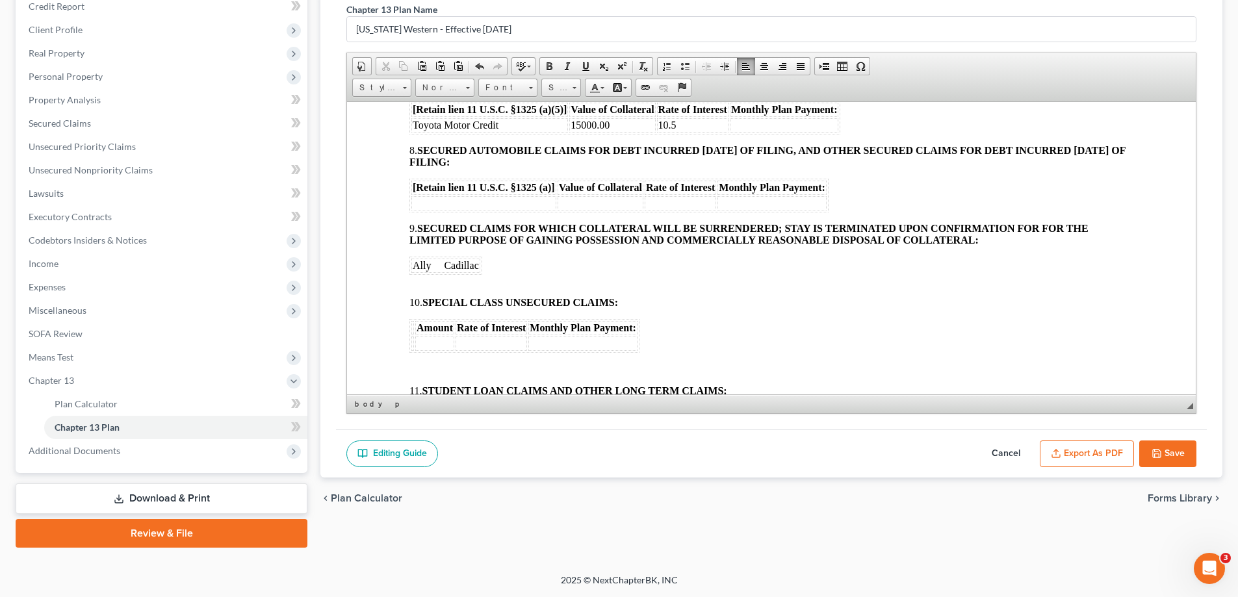
click at [426, 352] on body "[o] AMENDED UNITED STATES BANKRUPTCY COURT WESTERN DISTRICT OF [US_STATE] In re…" at bounding box center [771, 216] width 724 height 1794
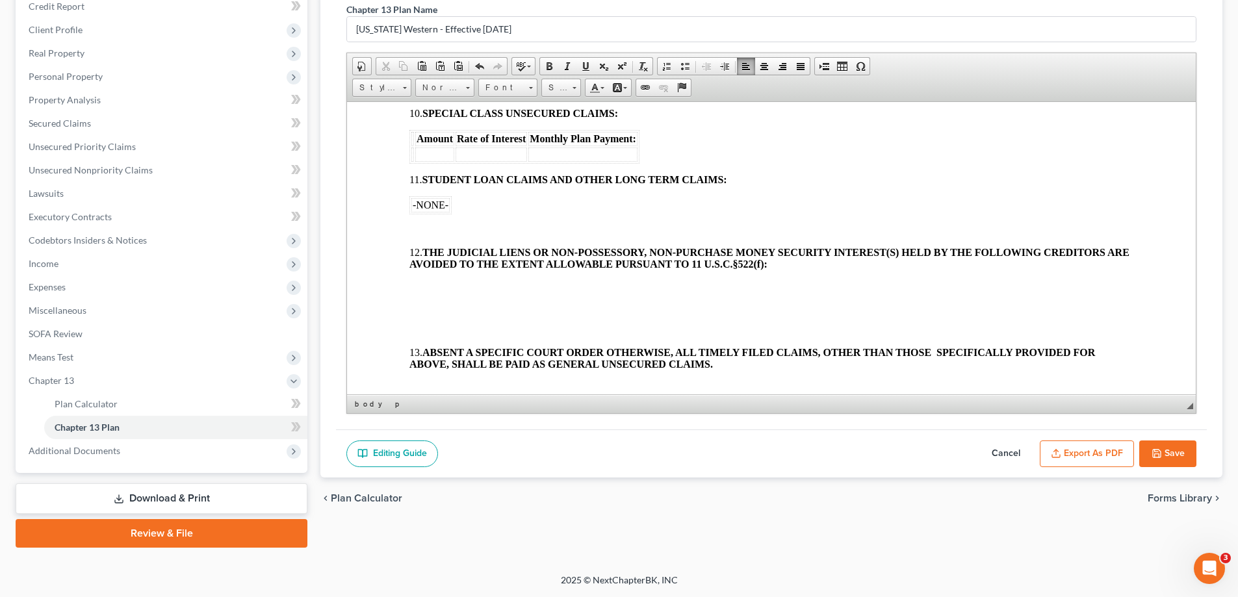
scroll to position [1040, 0]
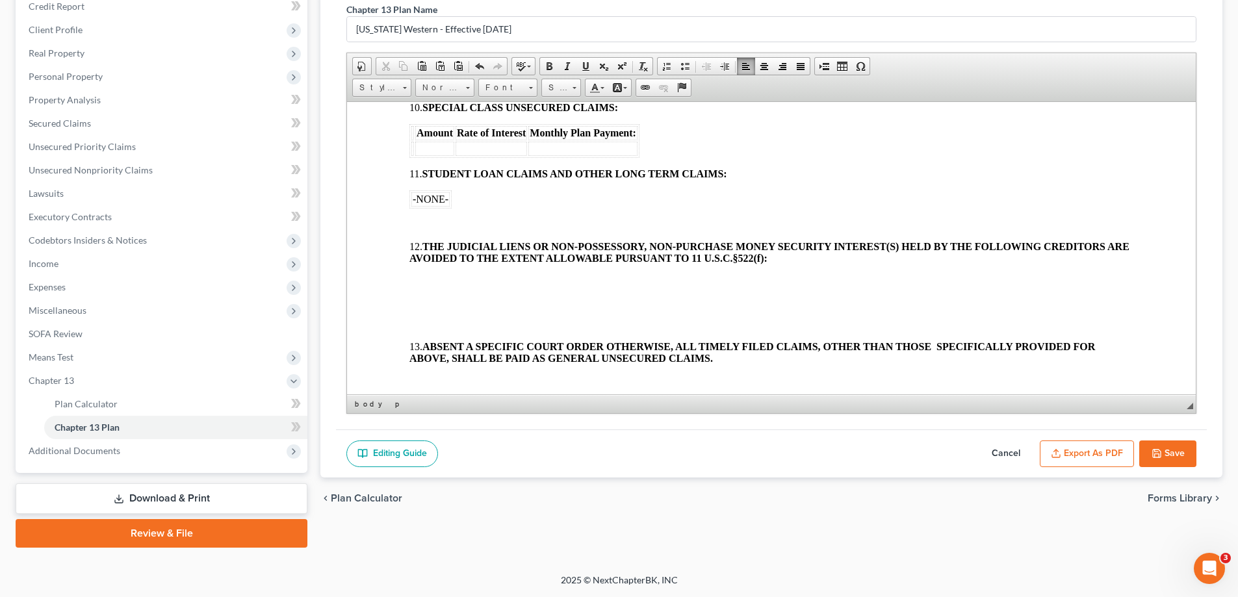
click at [425, 222] on p at bounding box center [771, 224] width 724 height 12
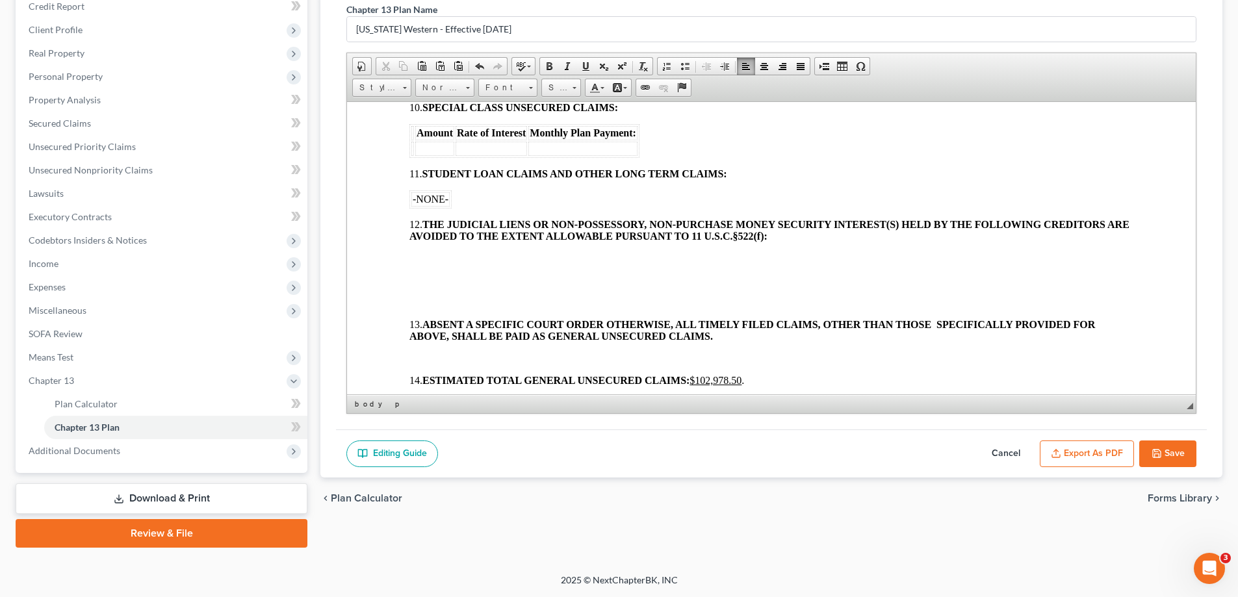
click at [426, 255] on p at bounding box center [771, 258] width 724 height 12
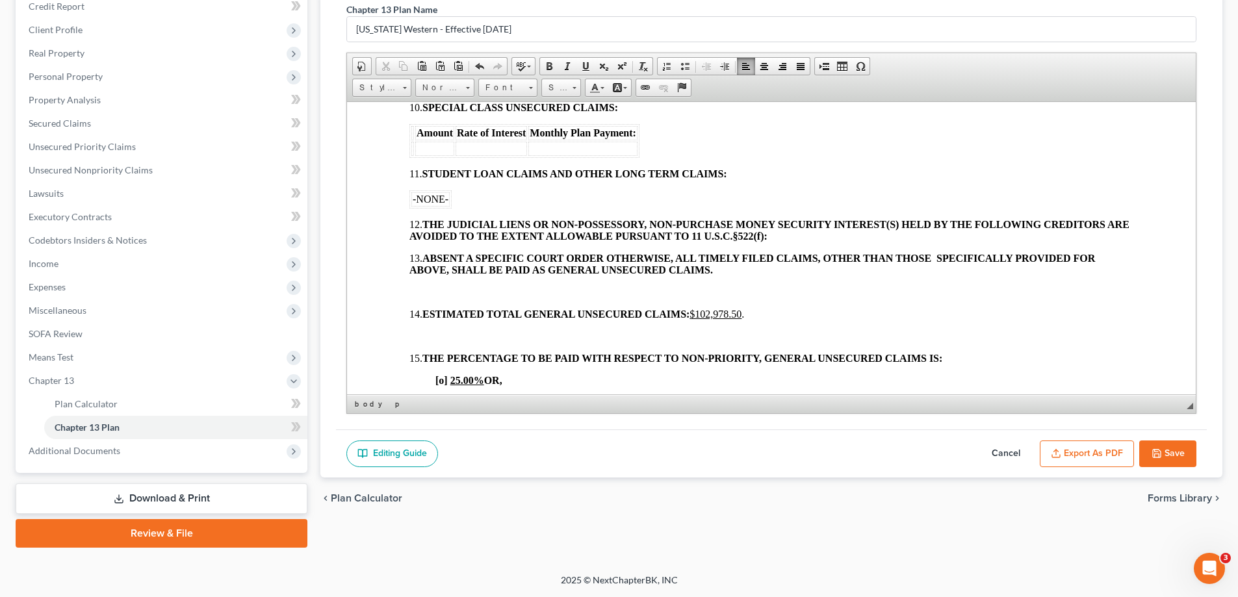
click at [424, 291] on p at bounding box center [771, 292] width 724 height 12
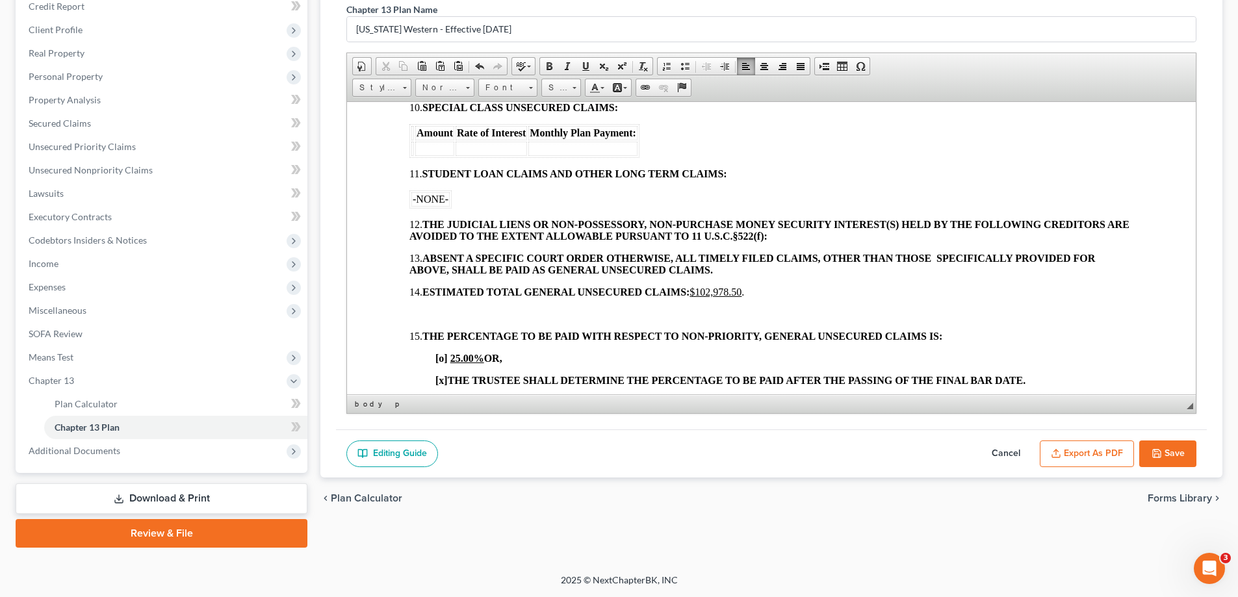
click at [422, 310] on p at bounding box center [771, 314] width 724 height 12
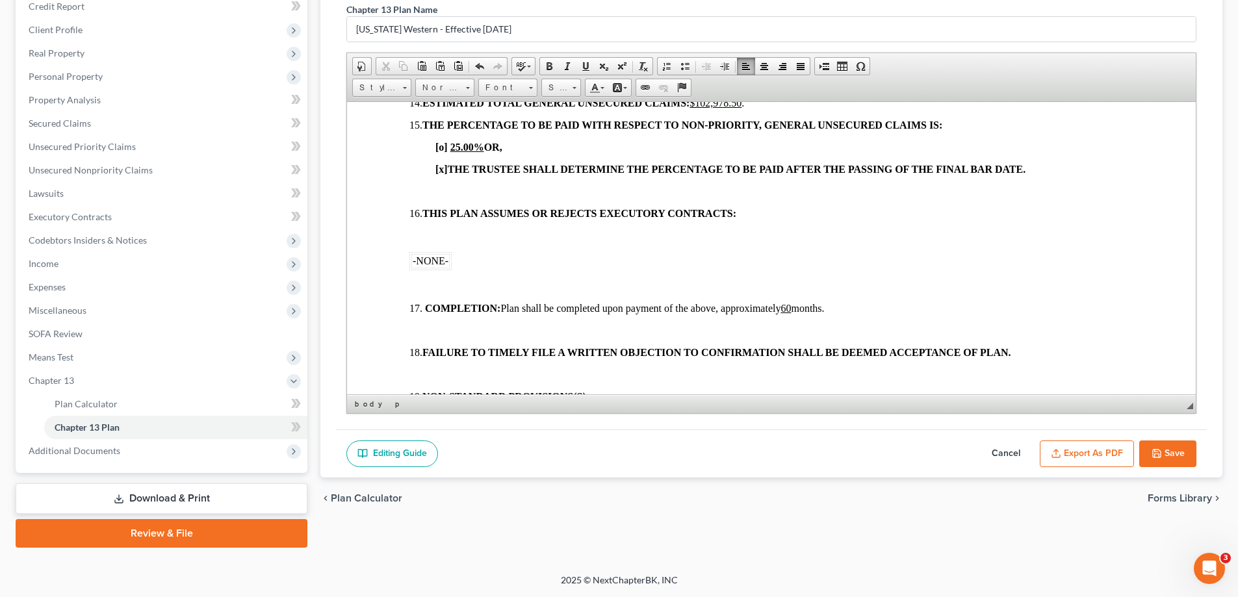
scroll to position [1235, 0]
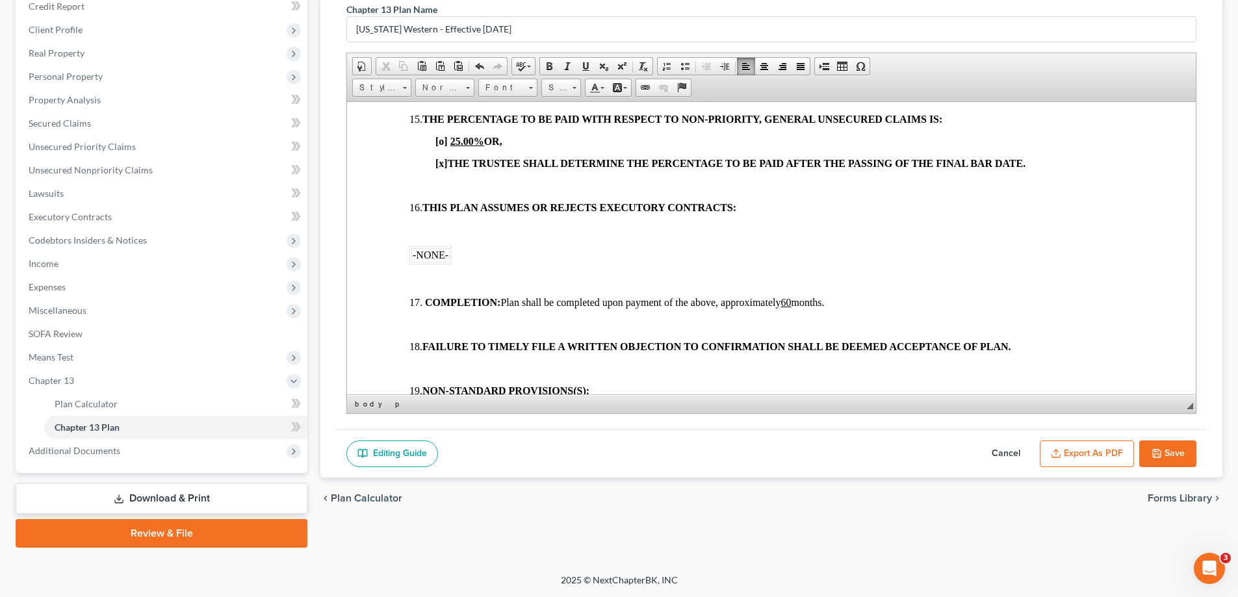
click at [411, 179] on p at bounding box center [771, 185] width 724 height 12
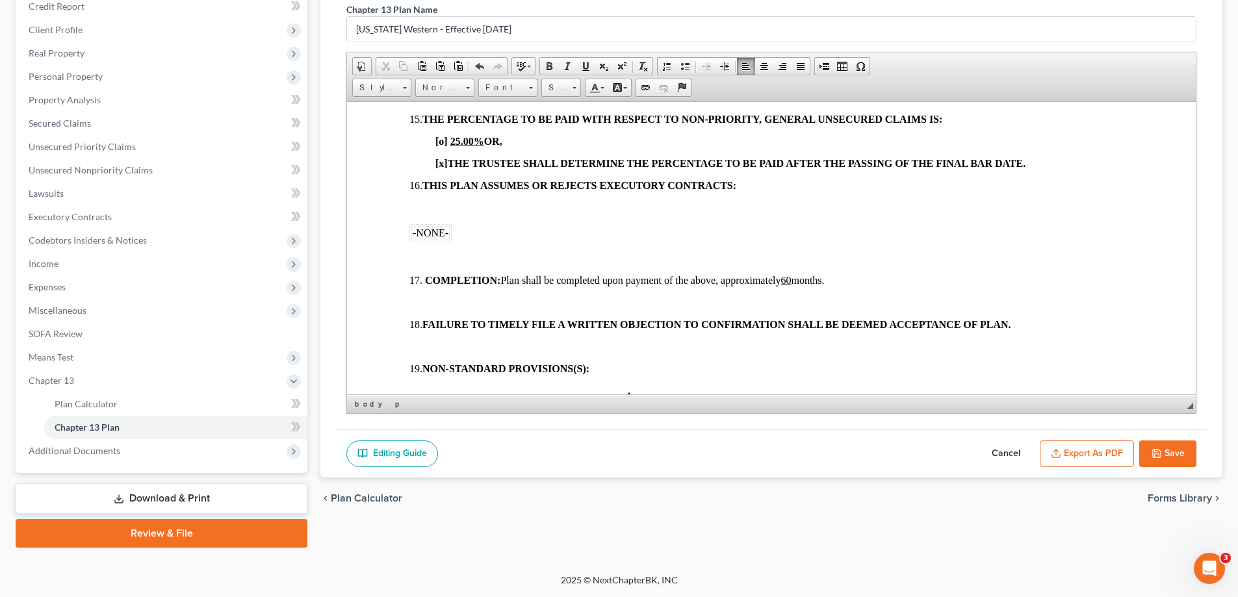
click at [419, 205] on p at bounding box center [771, 207] width 724 height 12
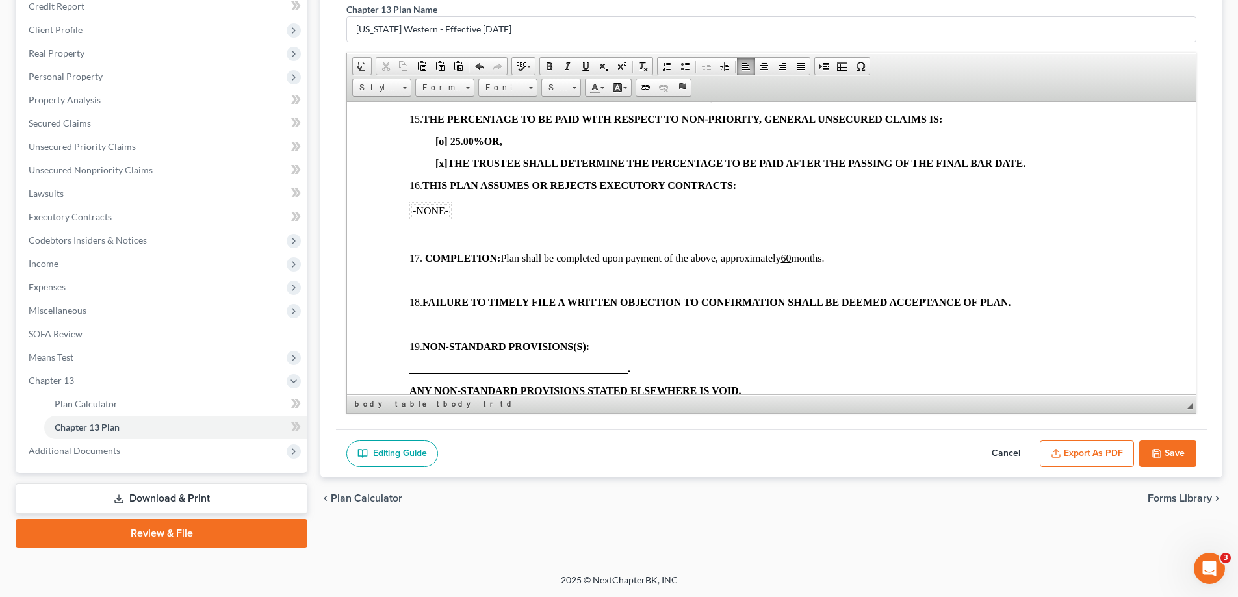
click at [428, 232] on p at bounding box center [771, 236] width 724 height 12
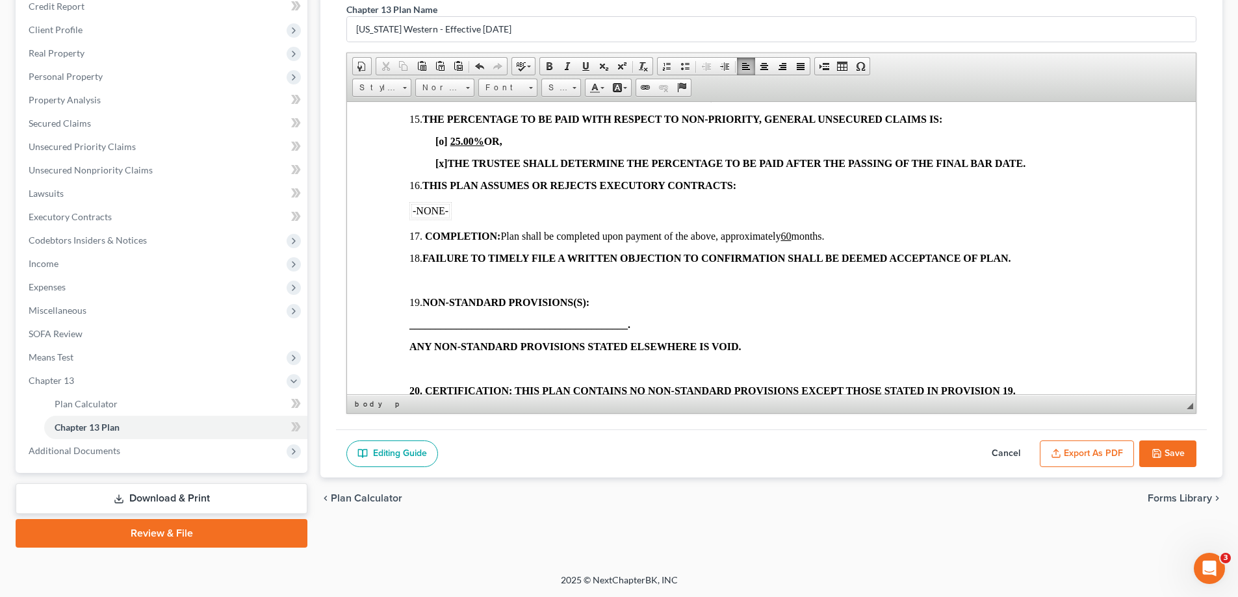
click at [427, 276] on p at bounding box center [771, 280] width 724 height 12
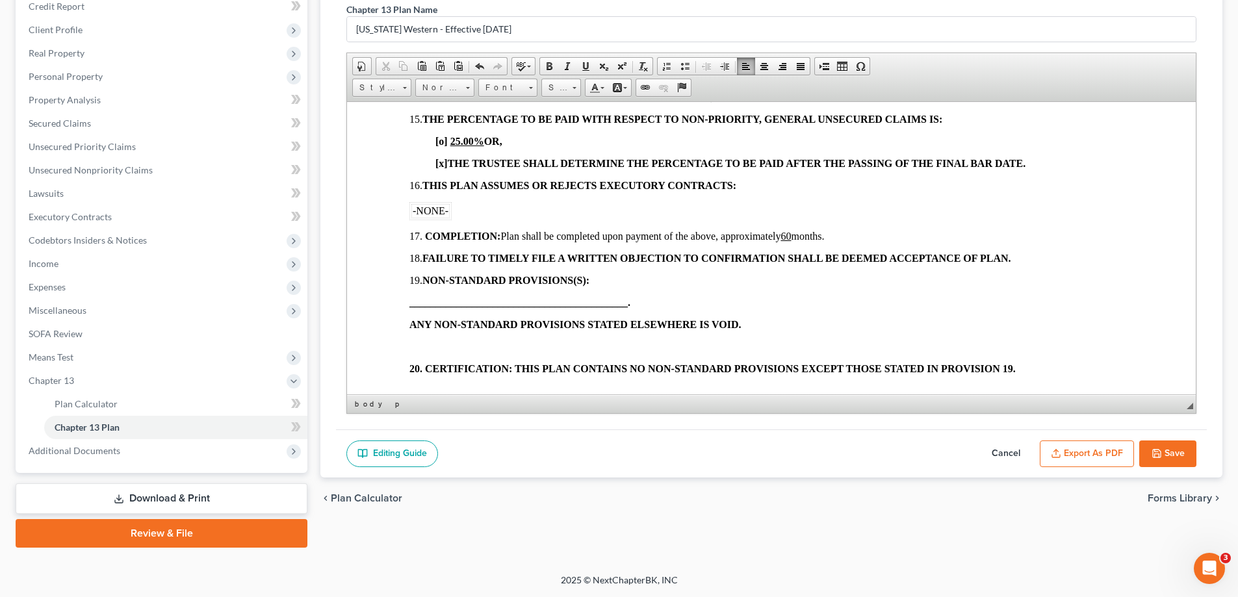
click at [425, 341] on p at bounding box center [771, 347] width 724 height 12
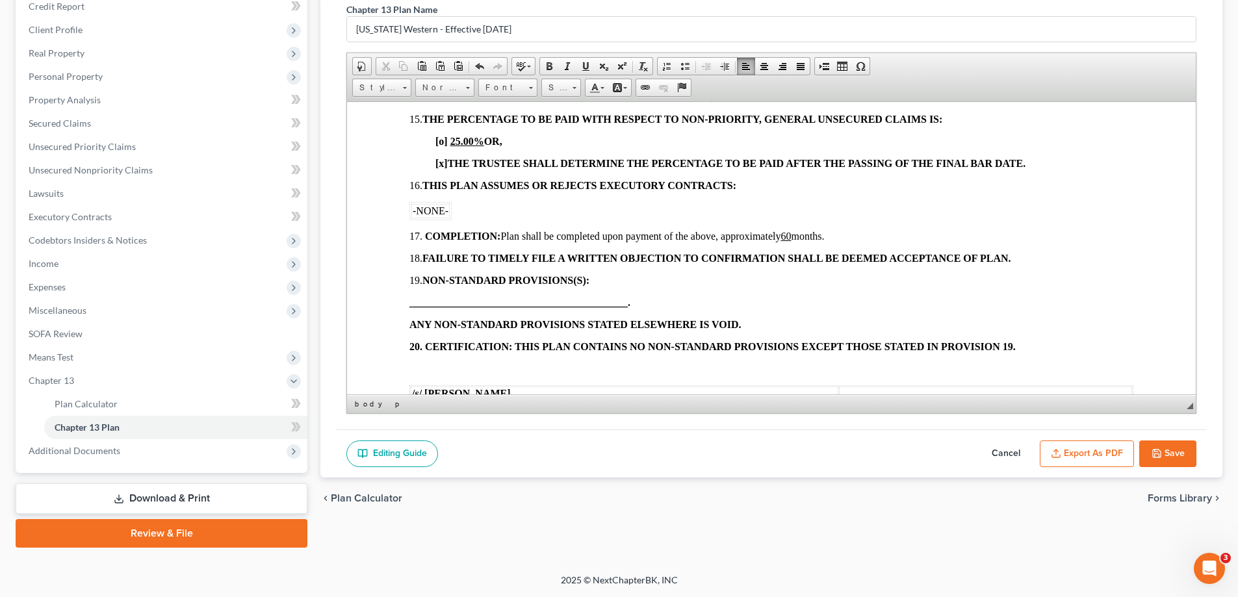
click at [430, 365] on p at bounding box center [771, 369] width 724 height 12
click at [1158, 450] on icon "button" at bounding box center [1157, 453] width 10 height 10
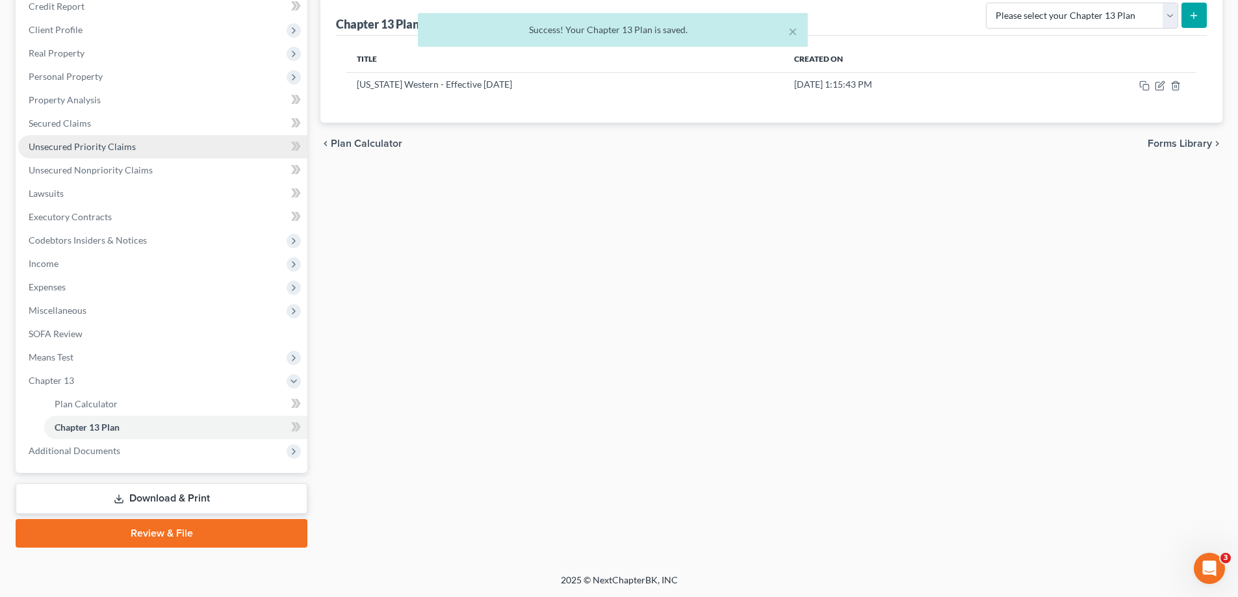
click at [107, 147] on span "Unsecured Priority Claims" at bounding box center [82, 146] width 107 height 11
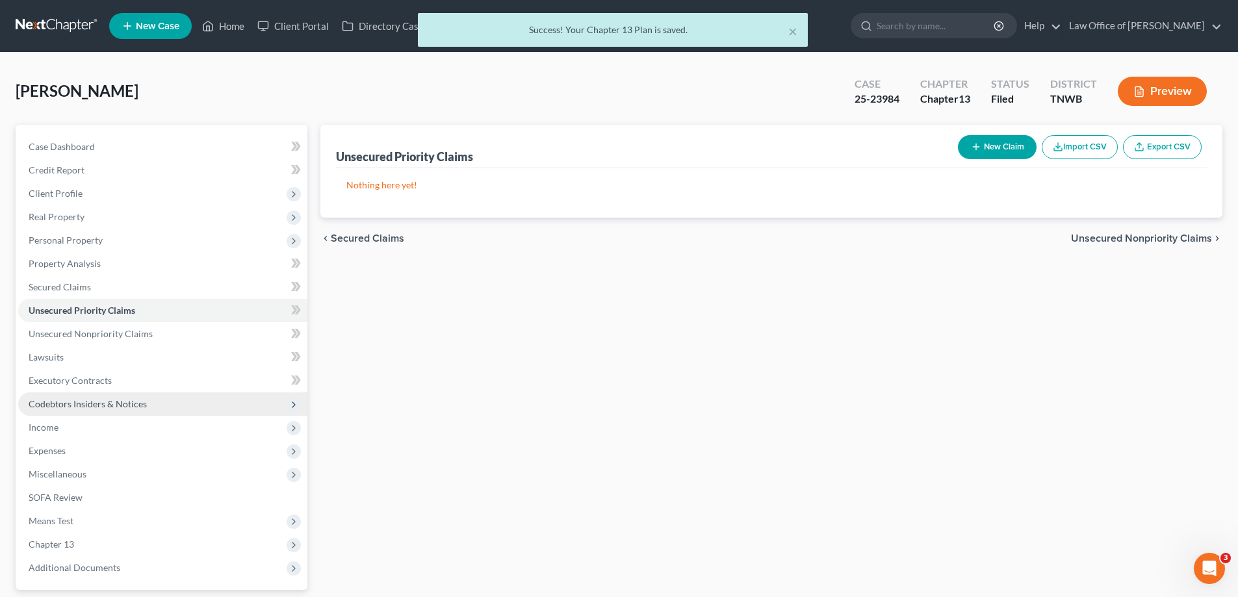
click at [131, 407] on span "Codebtors Insiders & Notices" at bounding box center [88, 403] width 118 height 11
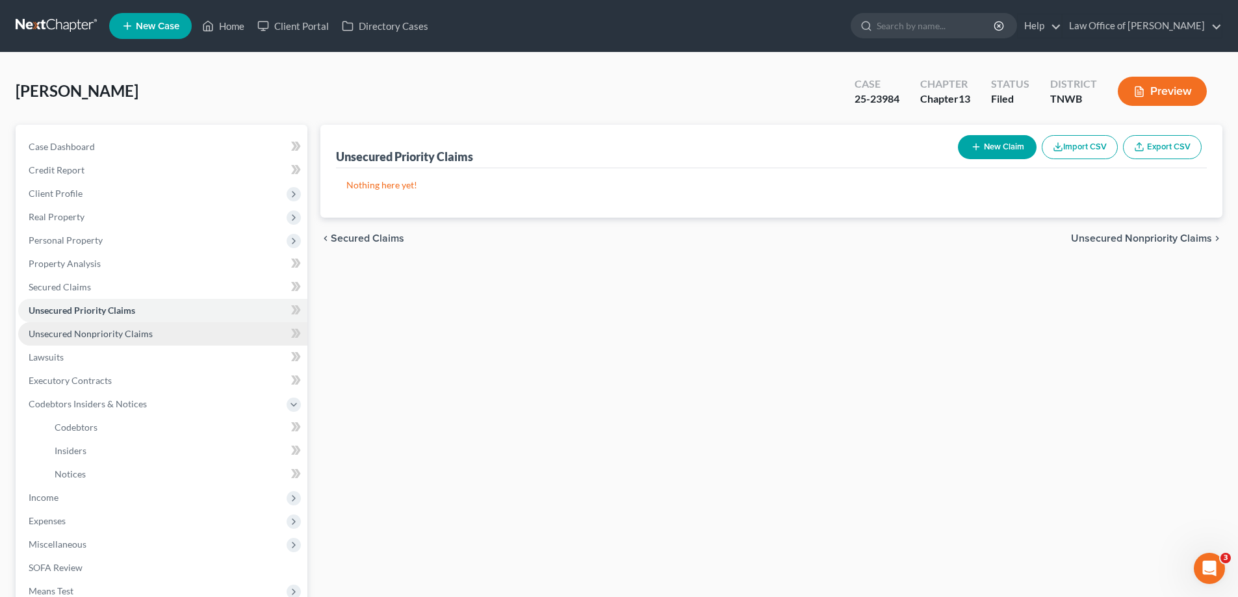
click at [116, 334] on span "Unsecured Nonpriority Claims" at bounding box center [91, 333] width 124 height 11
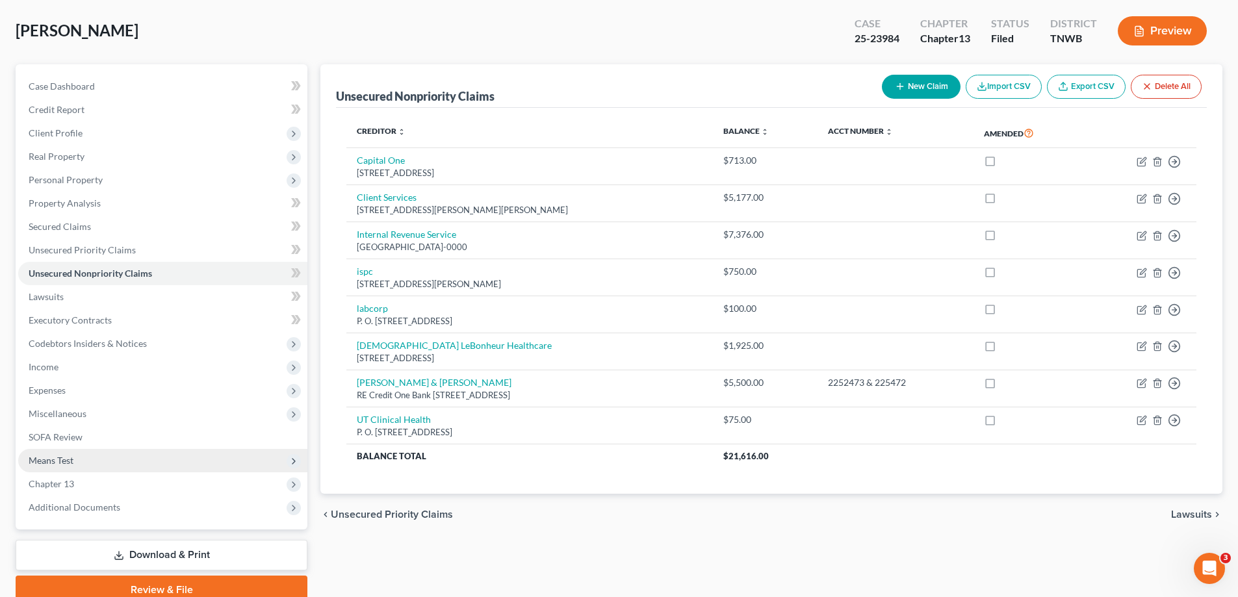
scroll to position [117, 0]
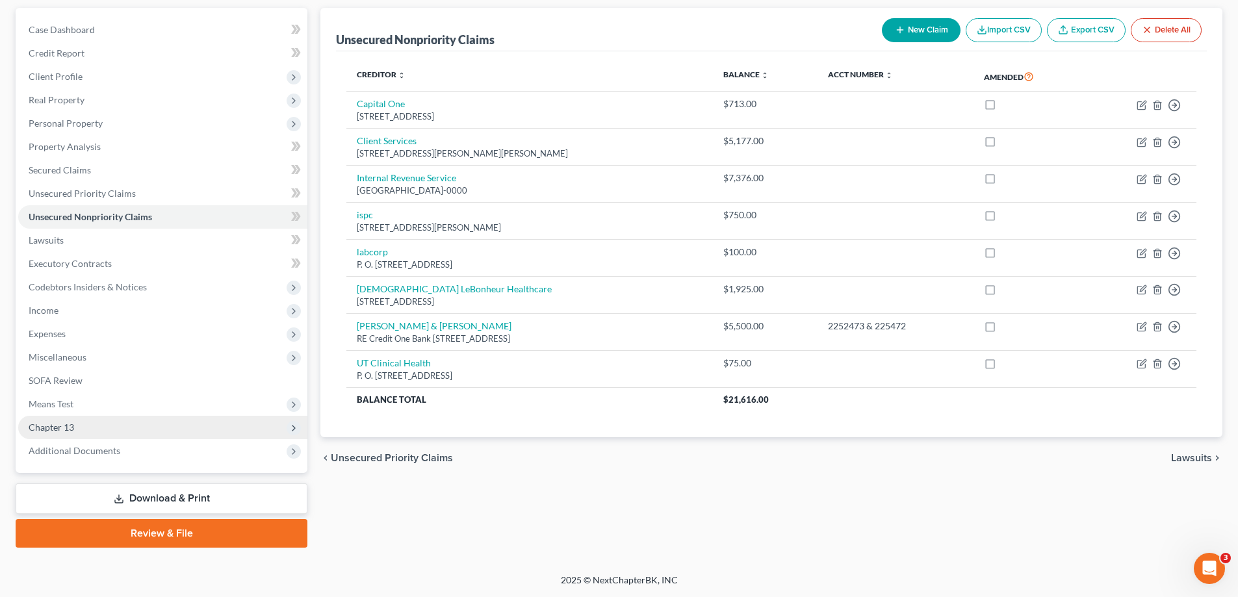
click at [60, 424] on span "Chapter 13" at bounding box center [51, 427] width 45 height 11
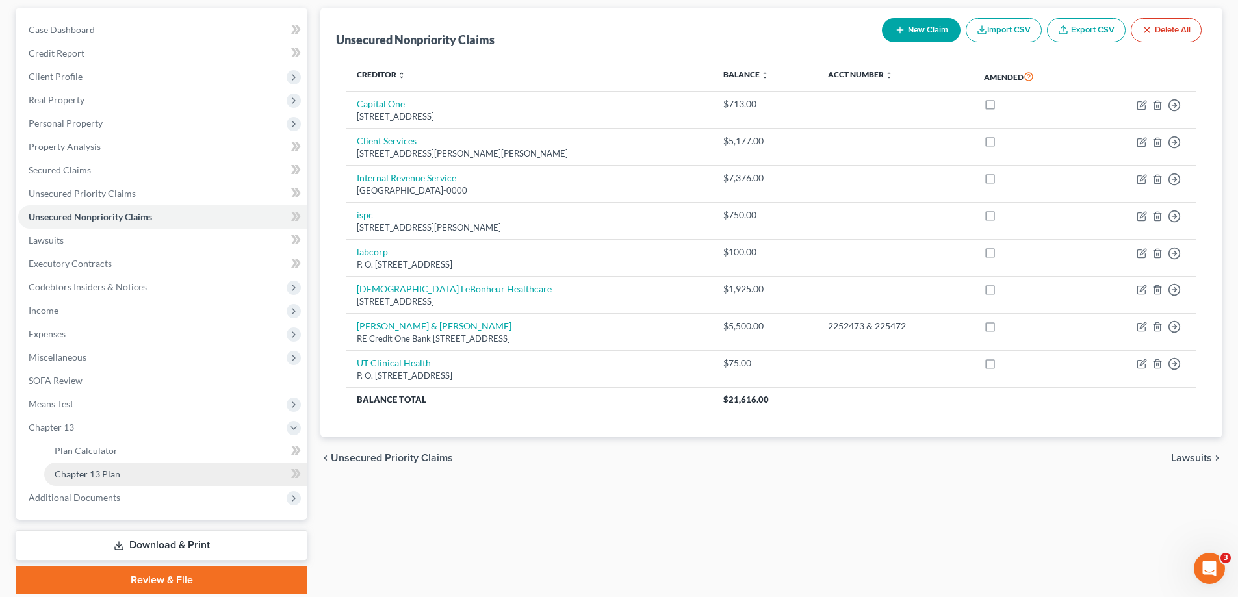
click at [98, 478] on span "Chapter 13 Plan" at bounding box center [88, 474] width 66 height 11
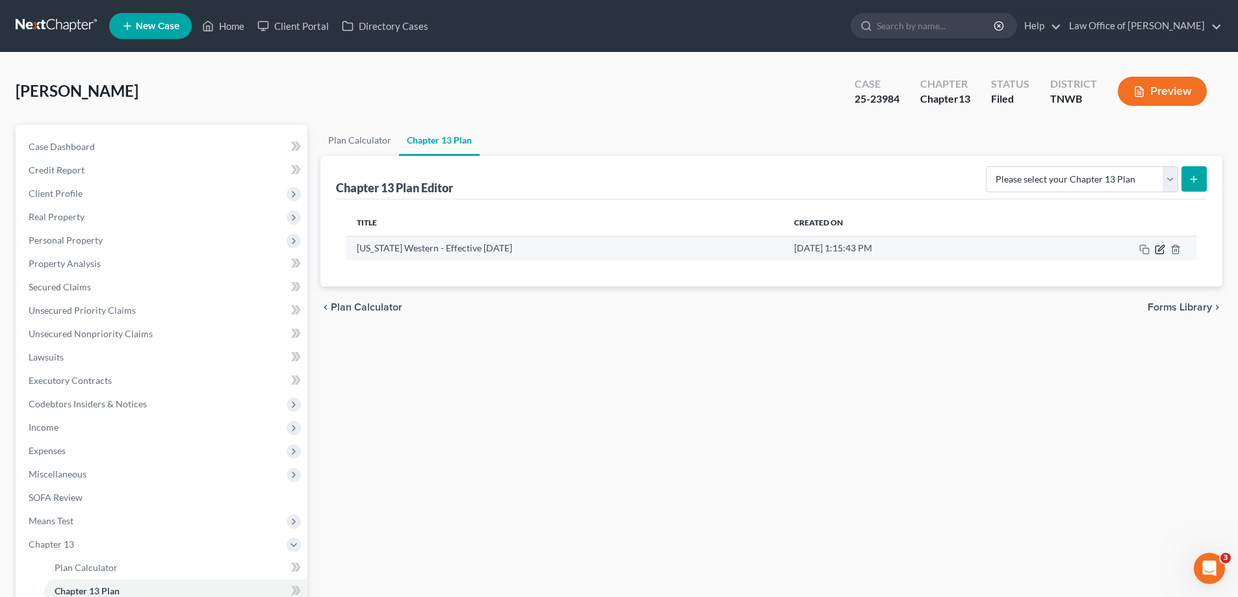
click at [1158, 251] on icon "button" at bounding box center [1161, 248] width 6 height 6
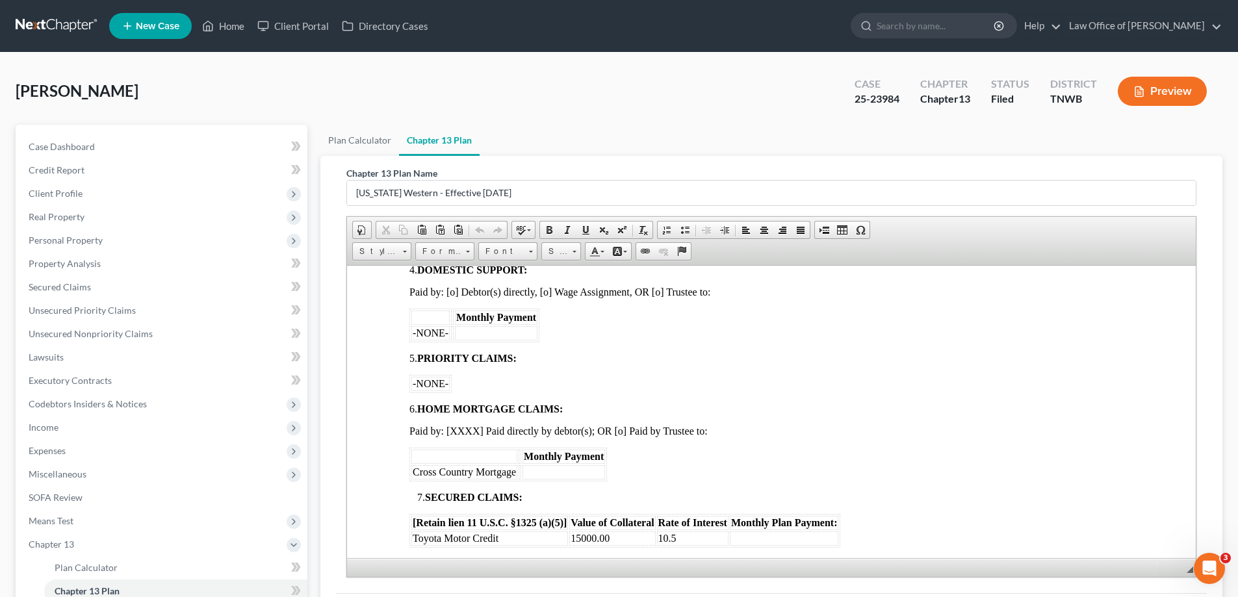
scroll to position [520, 0]
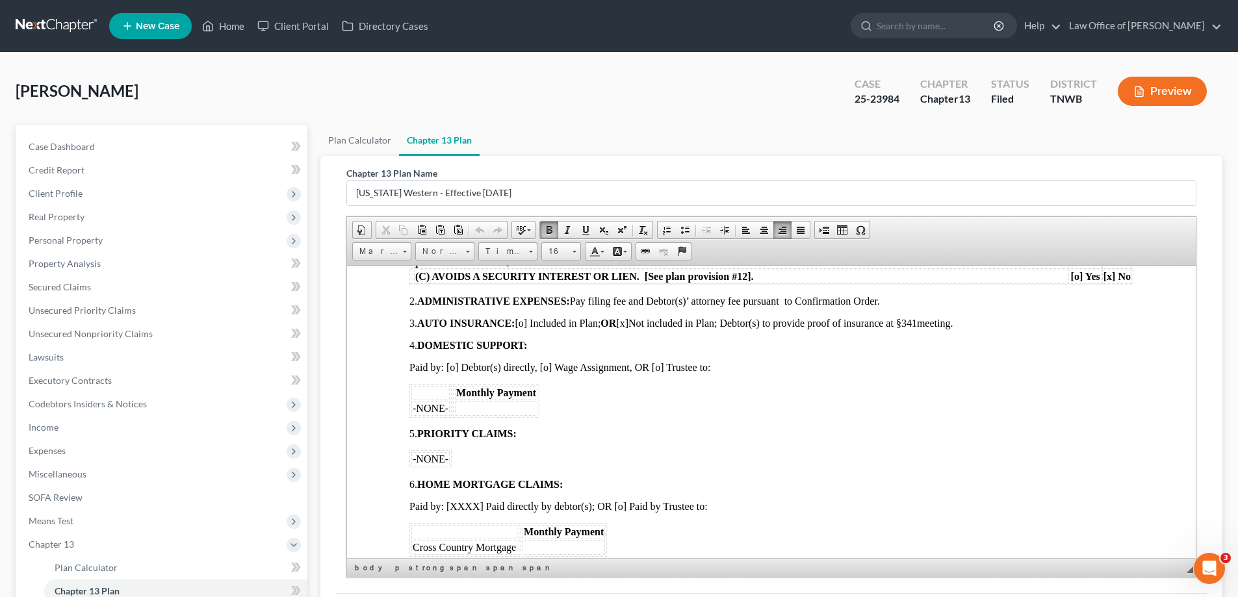
click at [560, 550] on td at bounding box center [564, 547] width 83 height 14
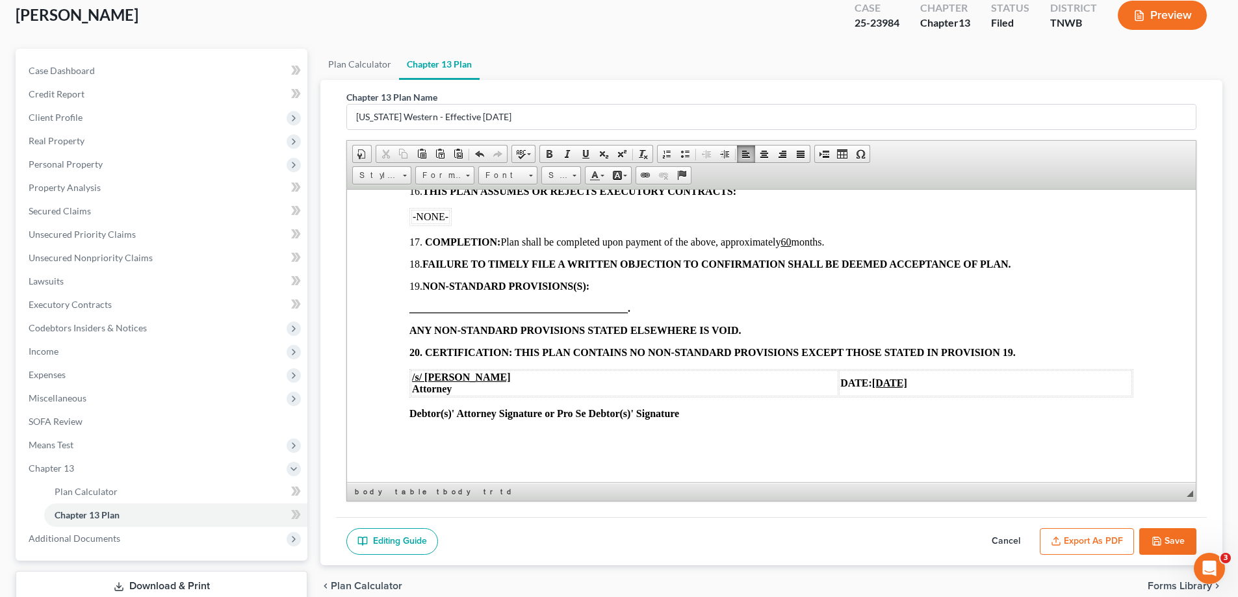
scroll to position [164, 0]
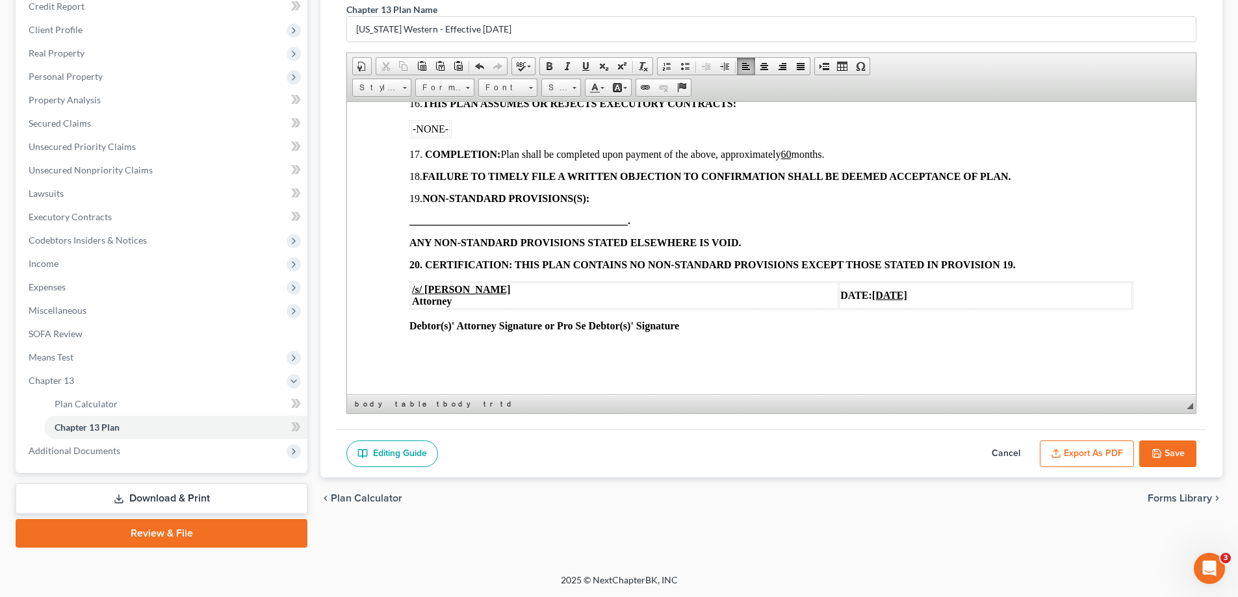
click at [1178, 448] on button "Save" at bounding box center [1167, 454] width 57 height 27
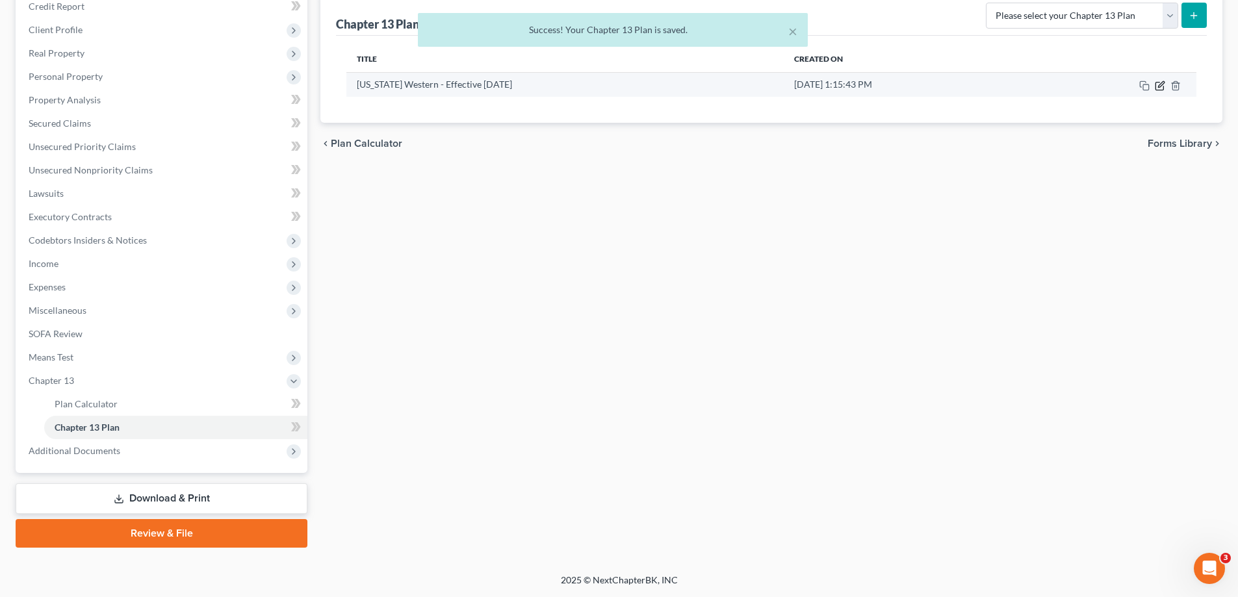
click at [1163, 88] on icon "button" at bounding box center [1160, 86] width 8 height 8
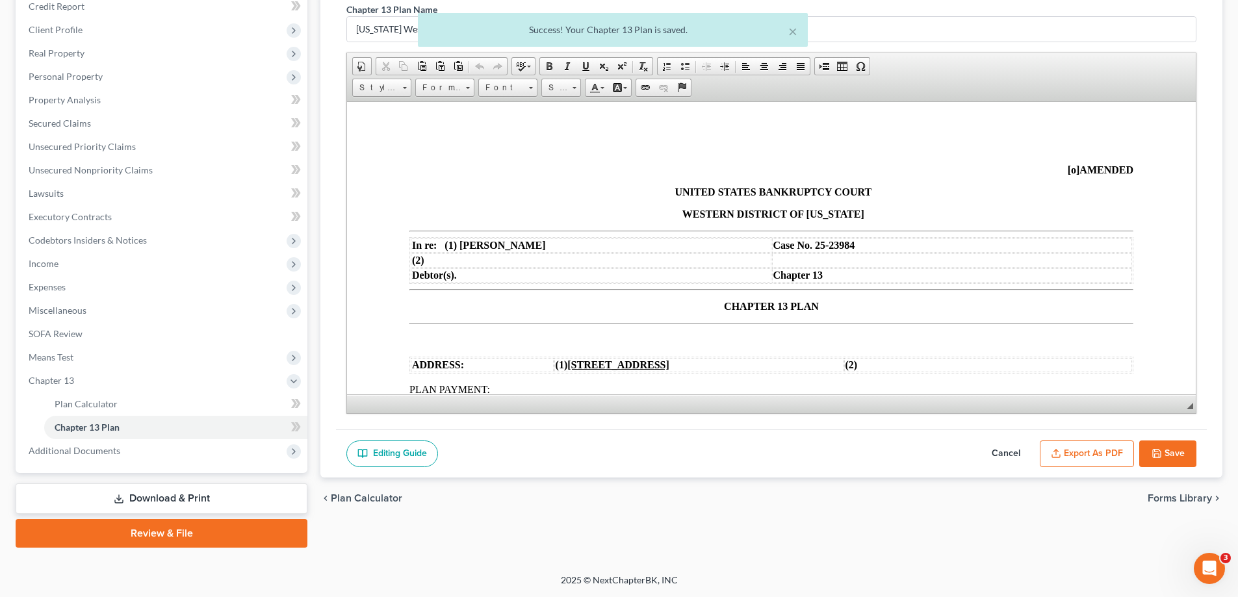
scroll to position [0, 0]
click at [1081, 450] on button "Export as PDF" at bounding box center [1087, 454] width 94 height 27
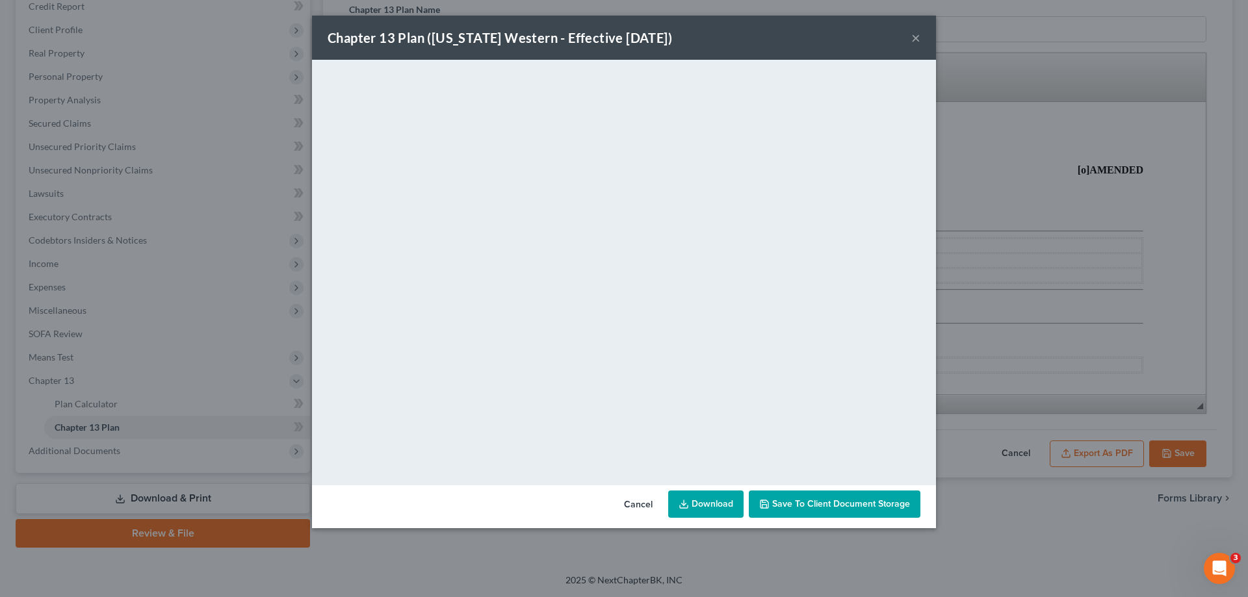
click at [913, 41] on button "×" at bounding box center [915, 38] width 9 height 16
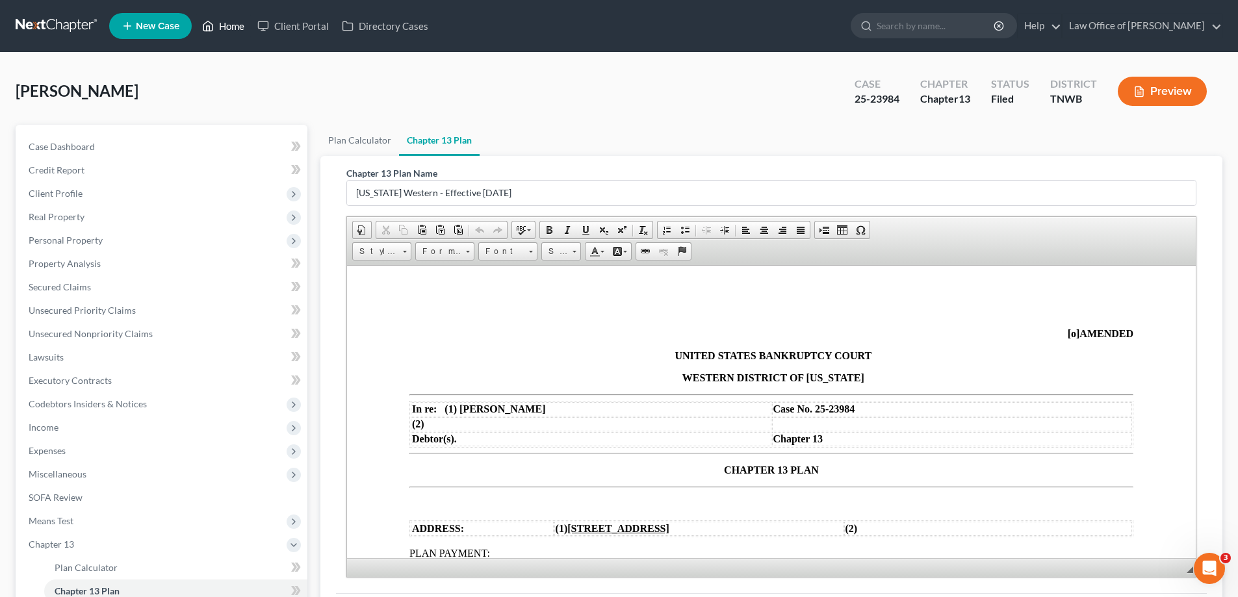
click at [231, 21] on link "Home" at bounding box center [223, 25] width 55 height 23
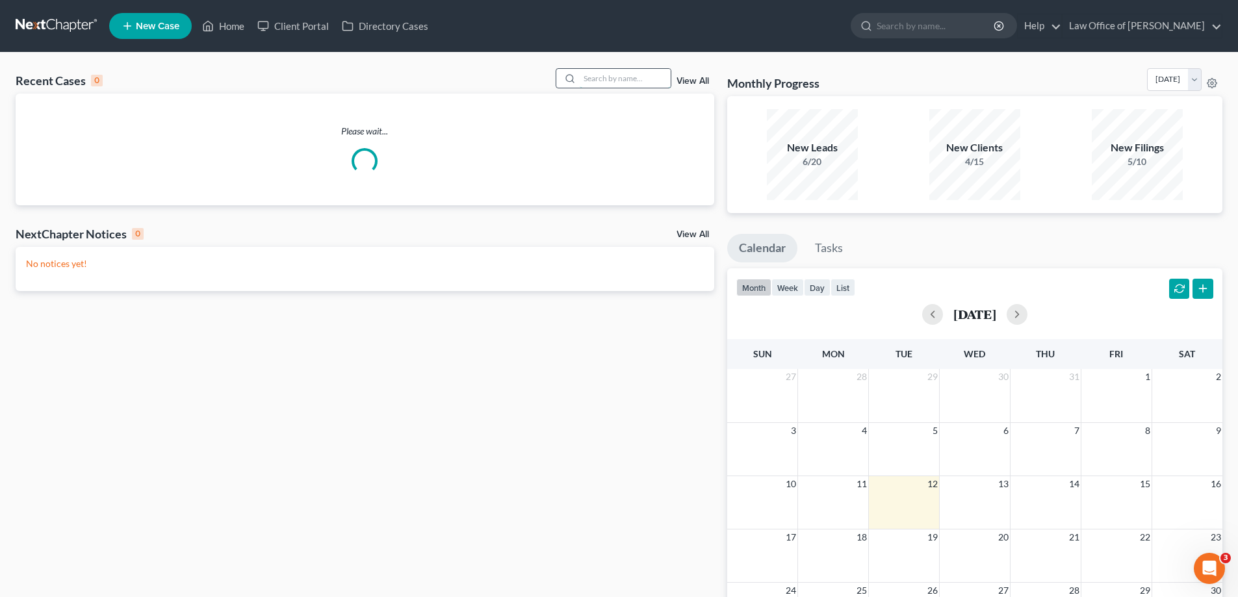
click at [608, 79] on input "search" at bounding box center [625, 78] width 91 height 19
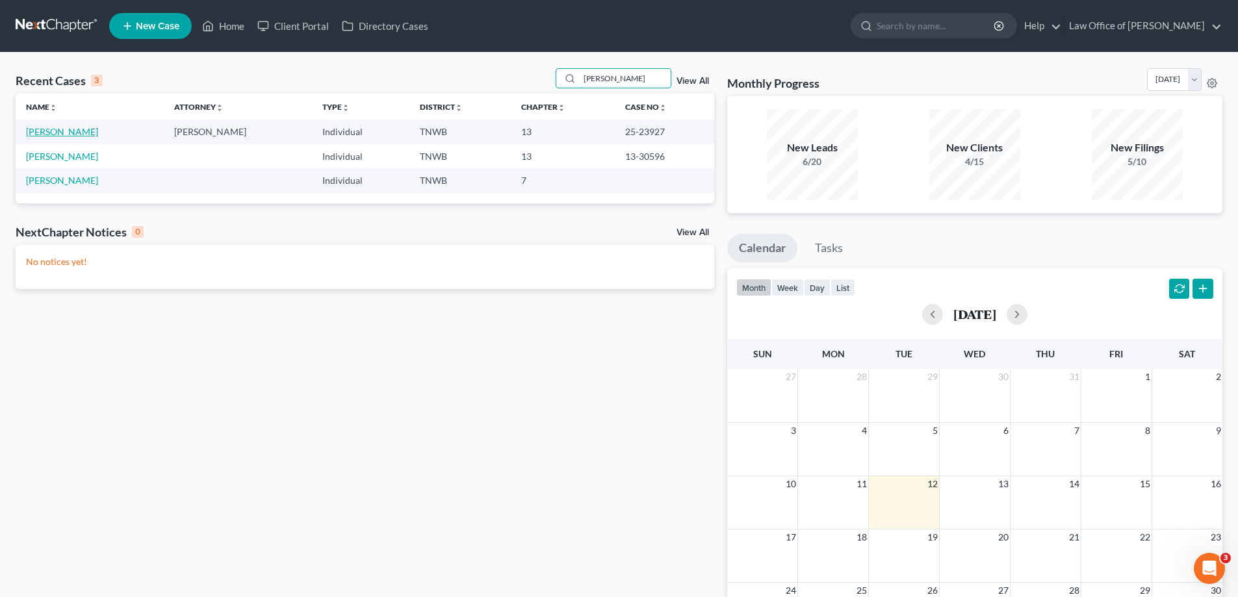
type input "[PERSON_NAME]"
click at [79, 130] on link "[PERSON_NAME]" at bounding box center [62, 131] width 72 height 11
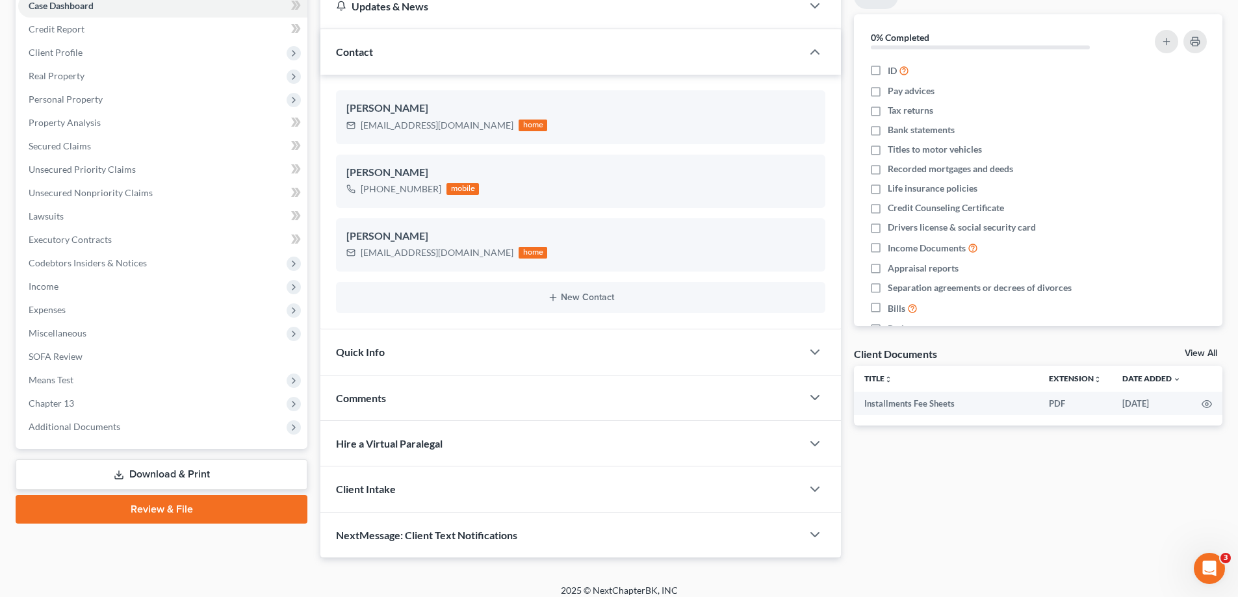
scroll to position [151, 0]
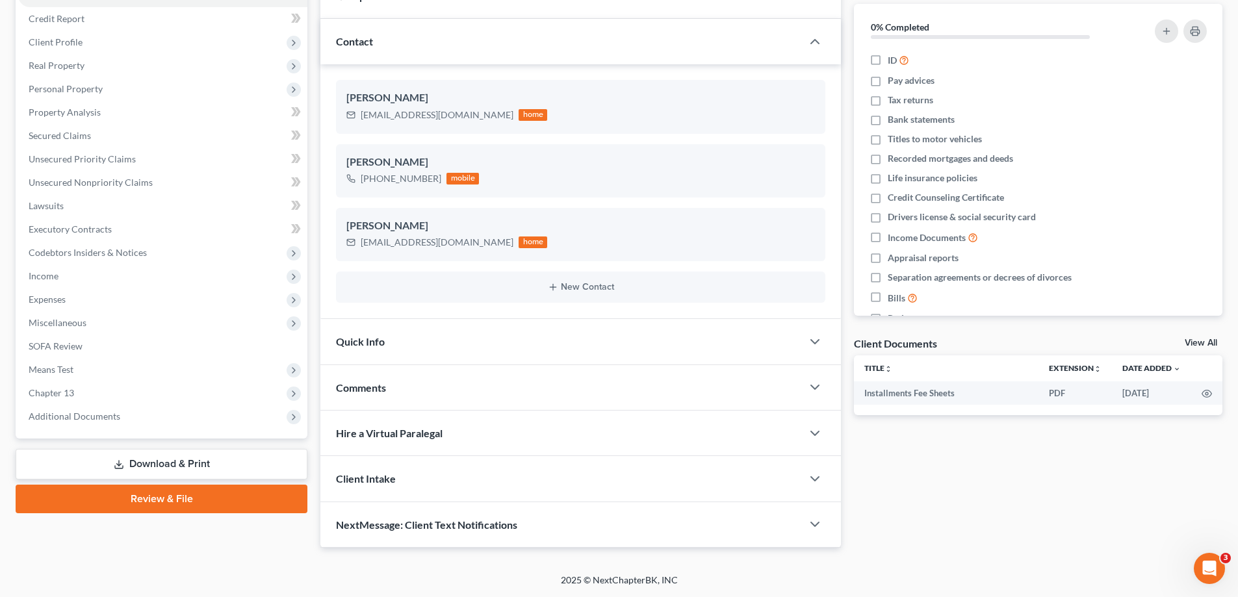
click at [164, 461] on link "Download & Print" at bounding box center [162, 464] width 292 height 31
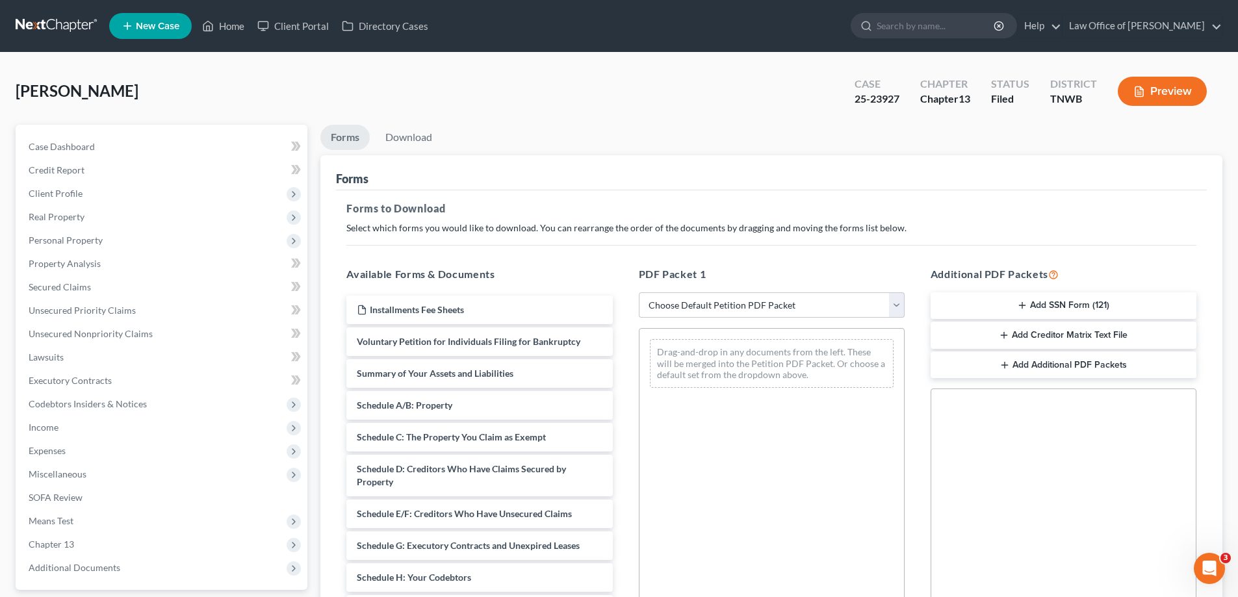
click at [1042, 306] on button "Add SSN Form (121)" at bounding box center [1064, 305] width 266 height 27
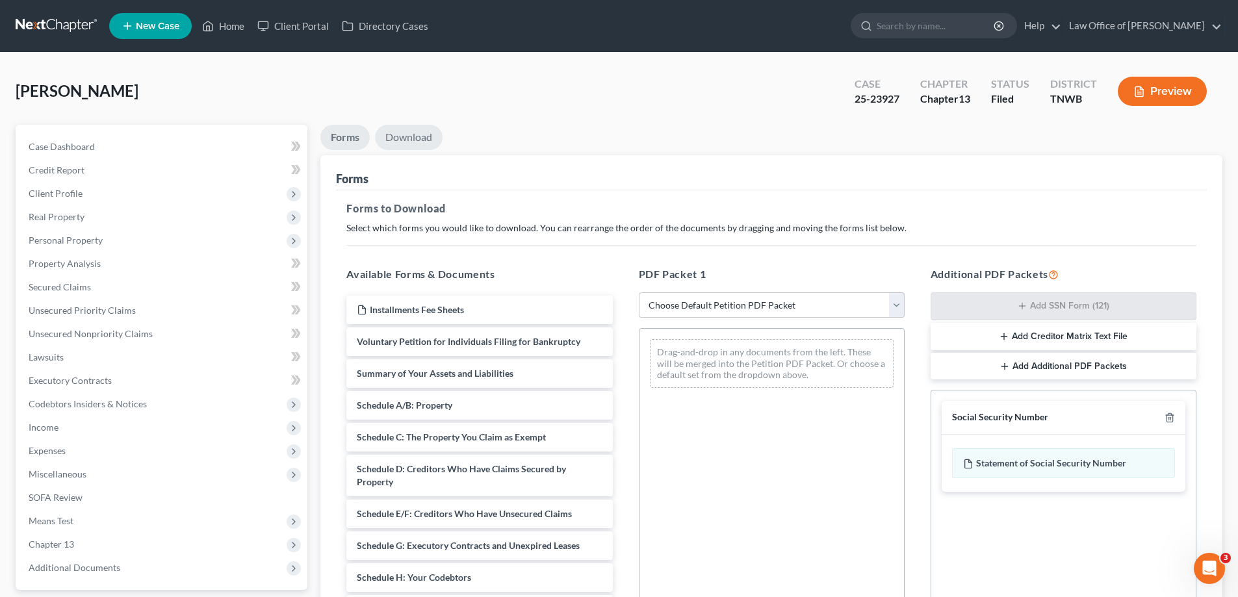
click at [414, 136] on link "Download" at bounding box center [409, 137] width 68 height 25
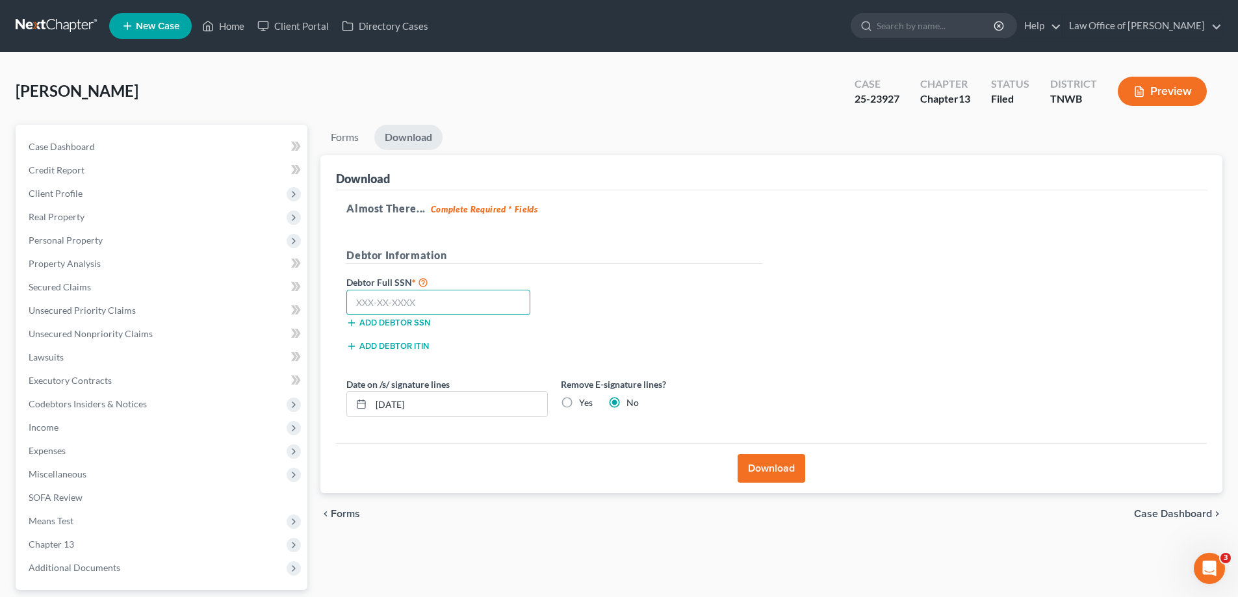
click at [439, 295] on input "text" at bounding box center [438, 303] width 184 height 26
type input "415-21-7804"
click at [750, 467] on button "Download" at bounding box center [772, 468] width 68 height 29
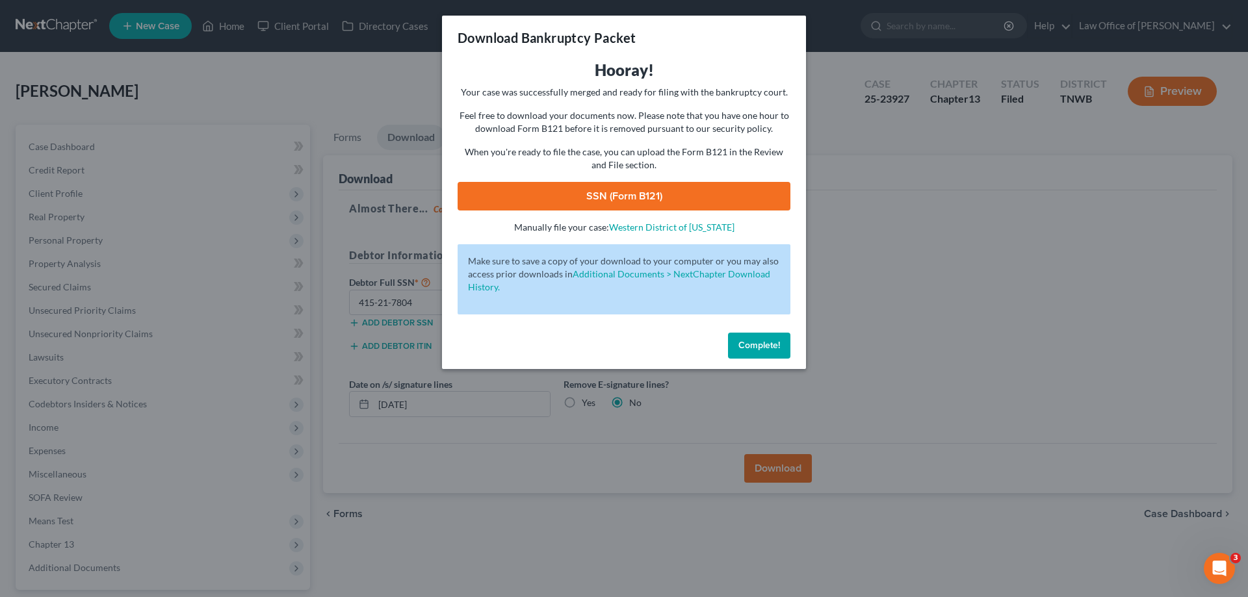
click at [619, 192] on link "SSN (Form B121)" at bounding box center [624, 196] width 333 height 29
click at [765, 332] on div "Complete!" at bounding box center [624, 349] width 364 height 42
click at [762, 346] on span "Complete!" at bounding box center [759, 345] width 42 height 11
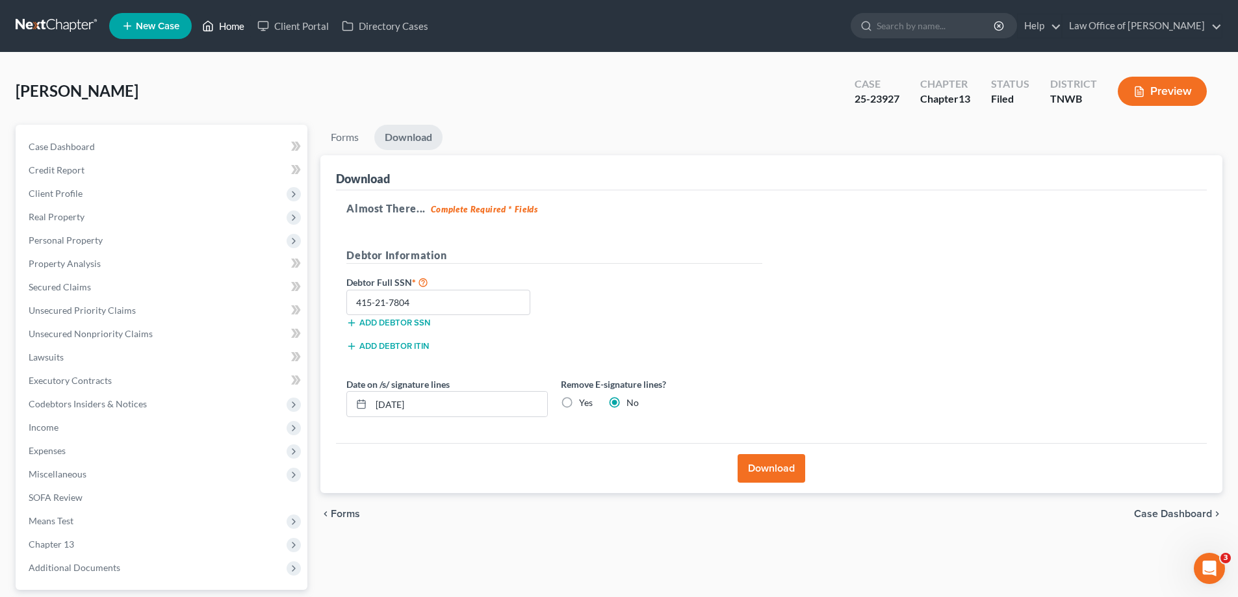
click at [238, 23] on link "Home" at bounding box center [223, 25] width 55 height 23
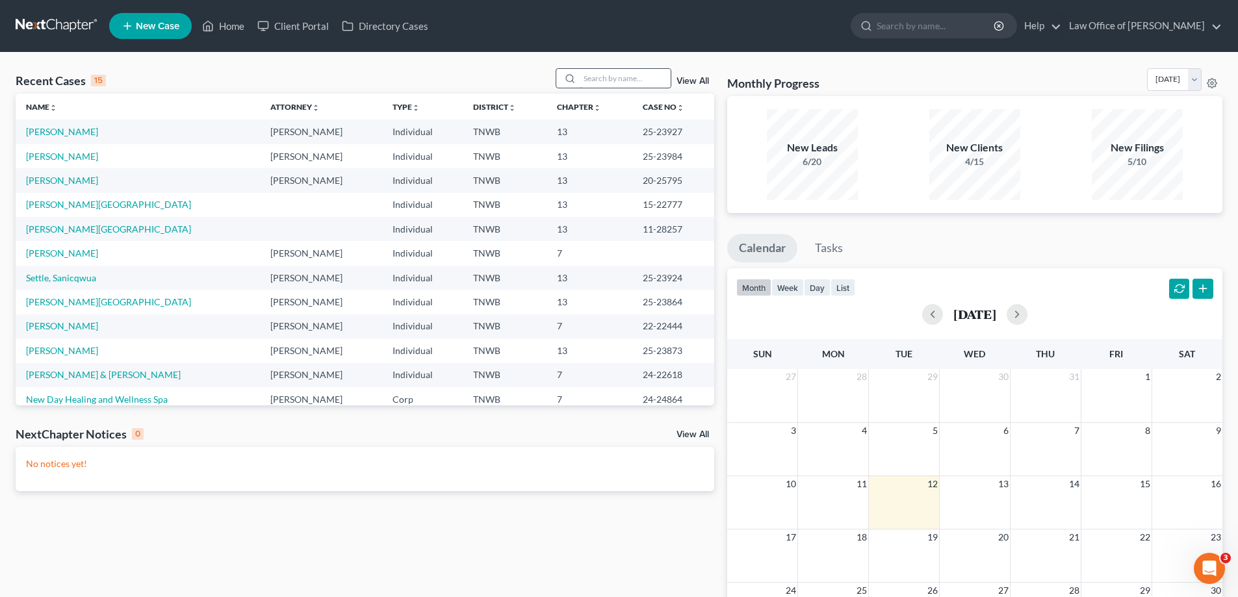
click at [631, 74] on input "search" at bounding box center [625, 78] width 91 height 19
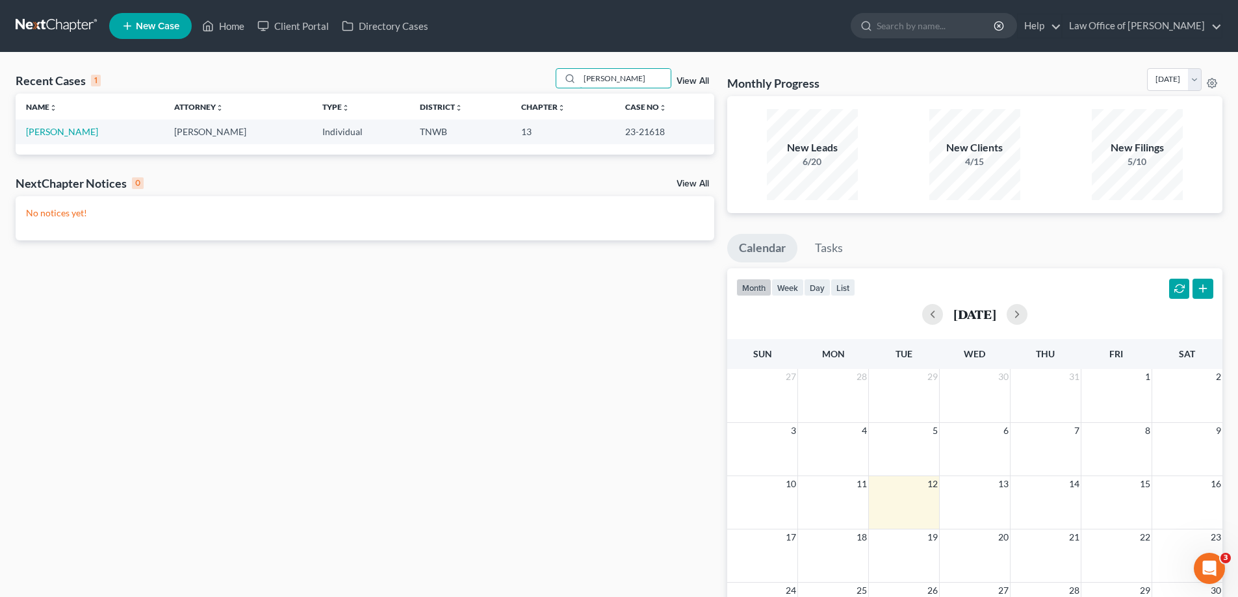
type input "[PERSON_NAME]"
click at [58, 125] on td "[PERSON_NAME]" at bounding box center [90, 132] width 148 height 24
click at [64, 133] on link "[PERSON_NAME]" at bounding box center [62, 131] width 72 height 11
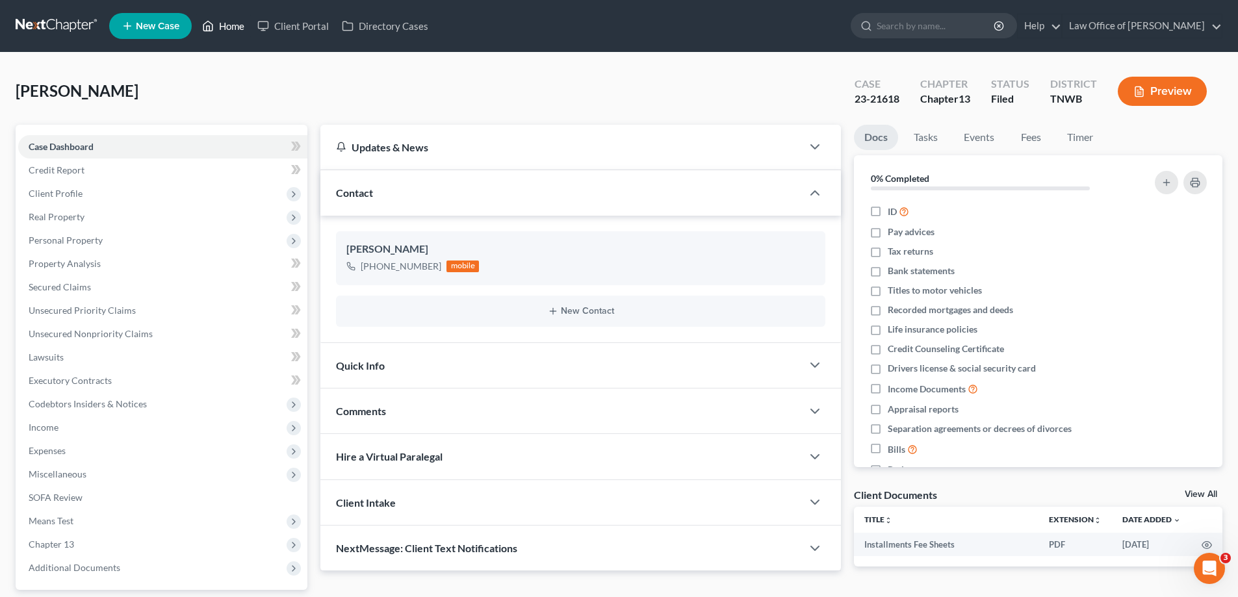
click at [220, 24] on link "Home" at bounding box center [223, 25] width 55 height 23
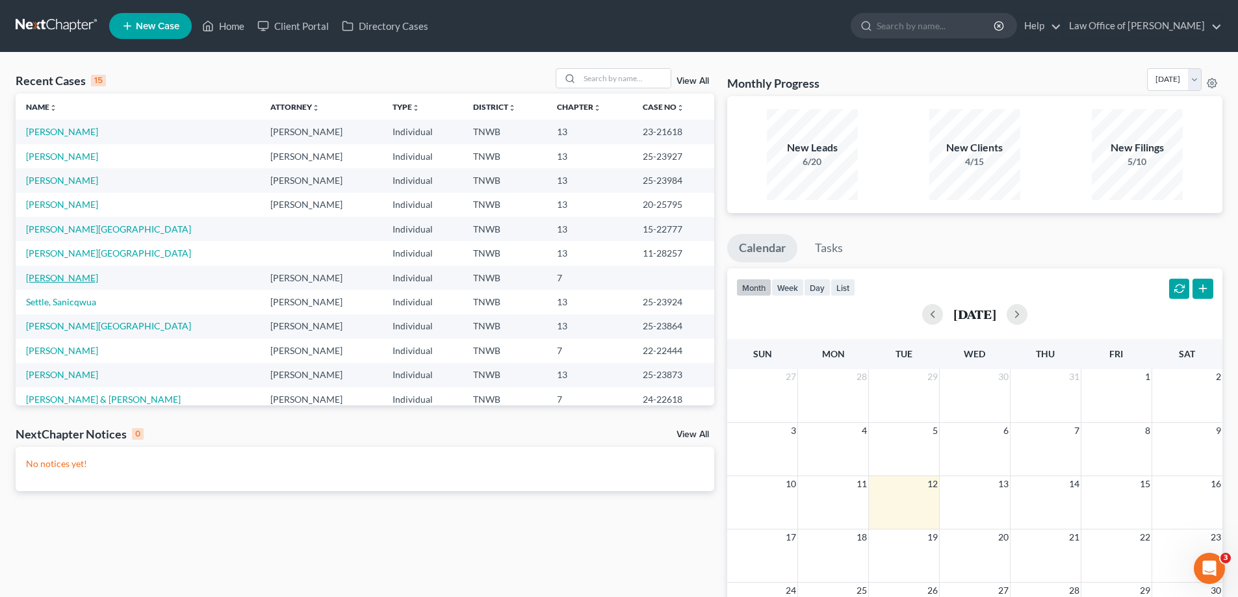
click at [84, 276] on link "[PERSON_NAME]" at bounding box center [62, 277] width 72 height 11
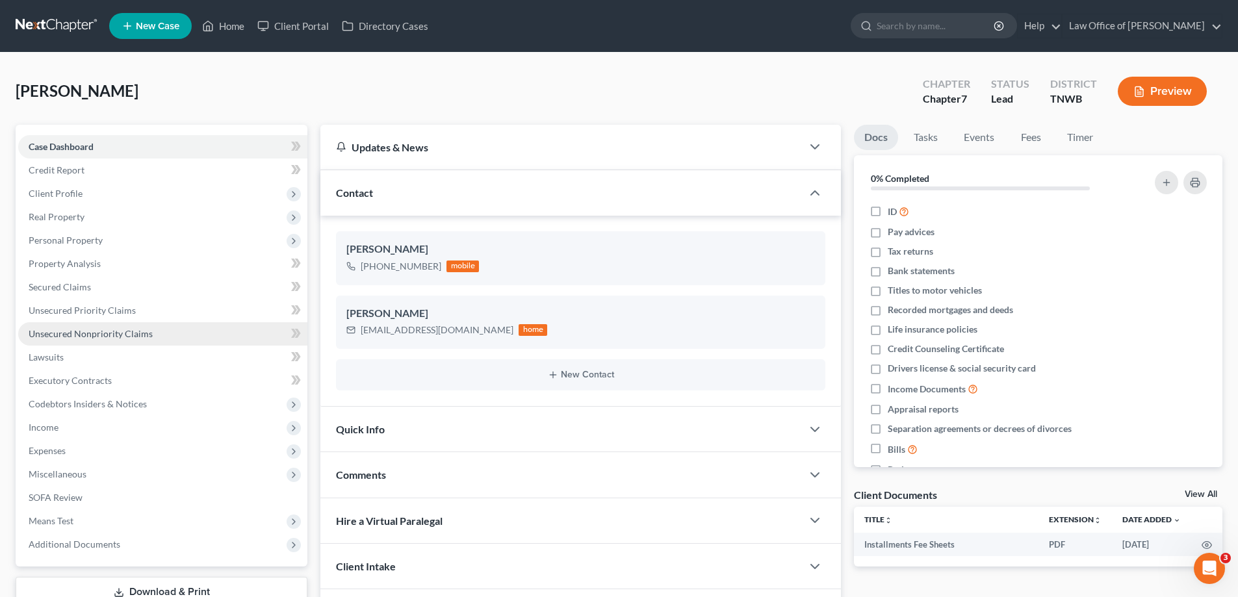
click at [124, 334] on span "Unsecured Nonpriority Claims" at bounding box center [91, 333] width 124 height 11
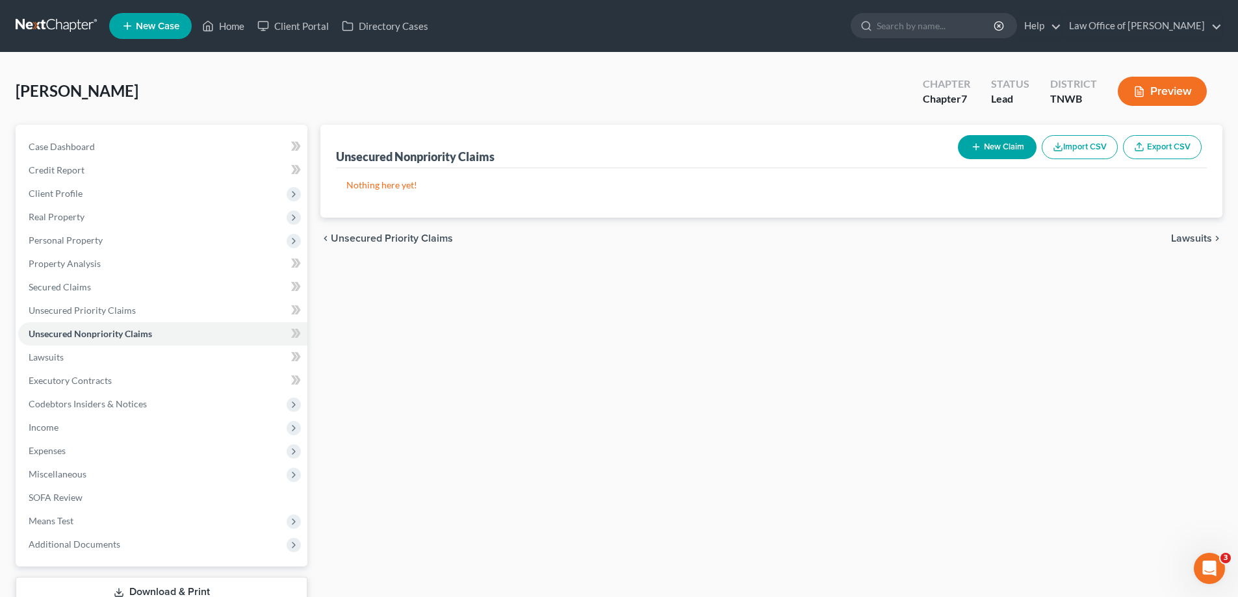
click at [974, 142] on icon "button" at bounding box center [976, 147] width 10 height 10
select select "0"
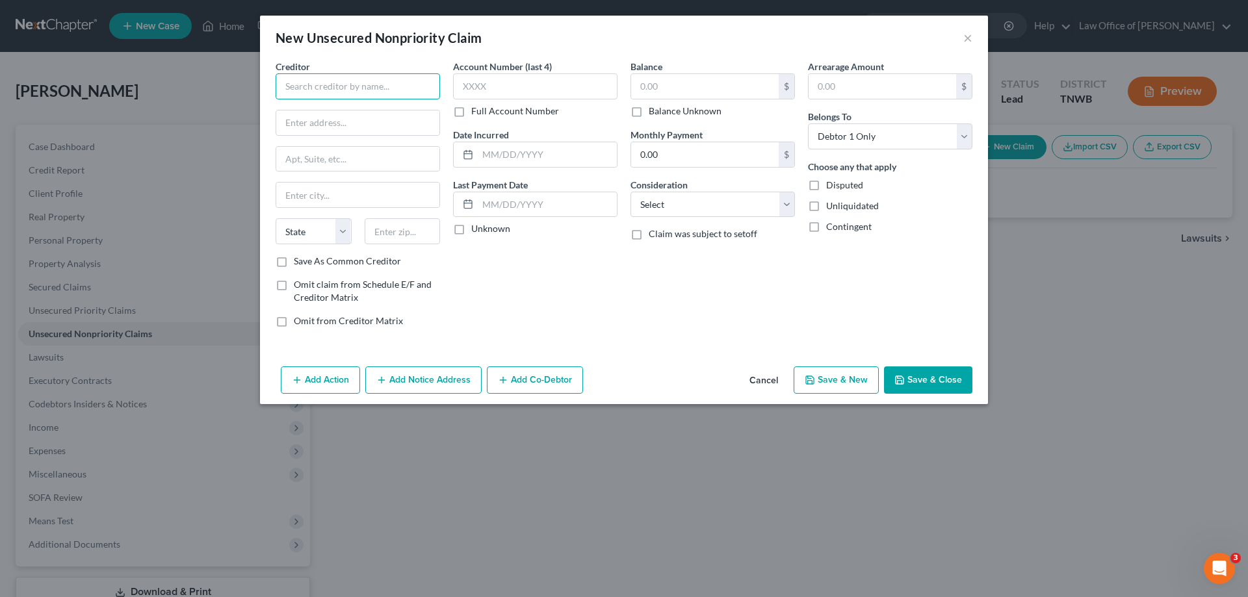
click at [302, 88] on input "text" at bounding box center [358, 86] width 164 height 26
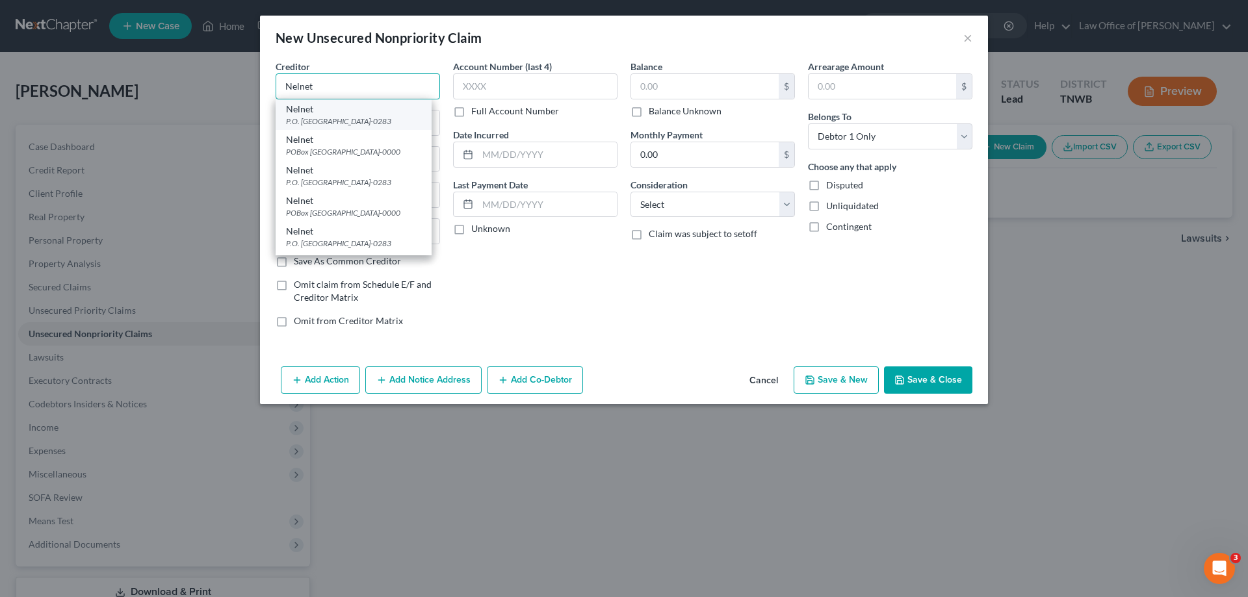
type input "Nelnet"
click at [320, 118] on div "P.O. [GEOGRAPHIC_DATA]-0283" at bounding box center [353, 121] width 135 height 11
type input "P.O. Box 740283"
type input "[GEOGRAPHIC_DATA]"
select select "10"
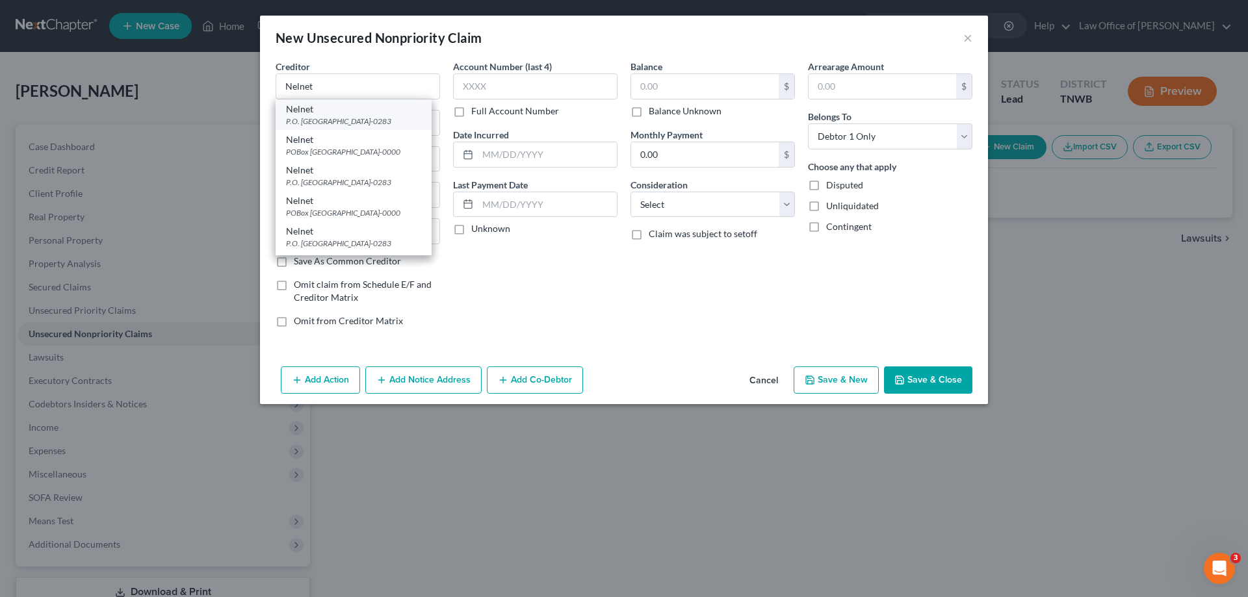
type input "30374-0283"
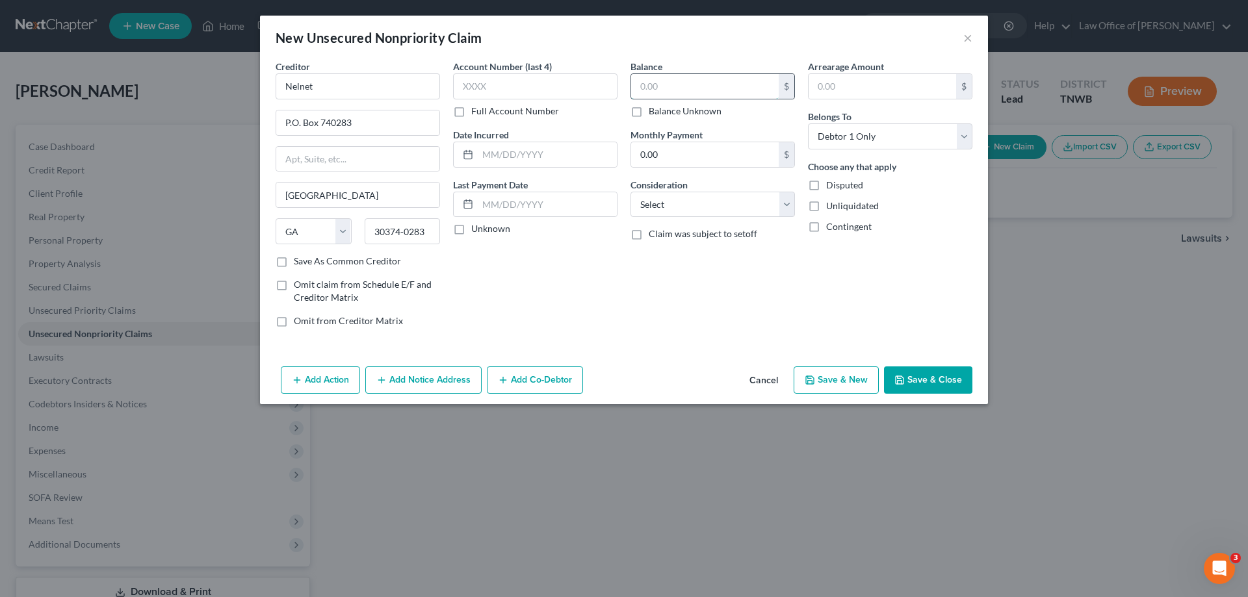
click at [676, 86] on input "text" at bounding box center [705, 86] width 148 height 25
type input "46,000.00"
click at [848, 385] on button "Save & New" at bounding box center [836, 380] width 85 height 27
select select "0"
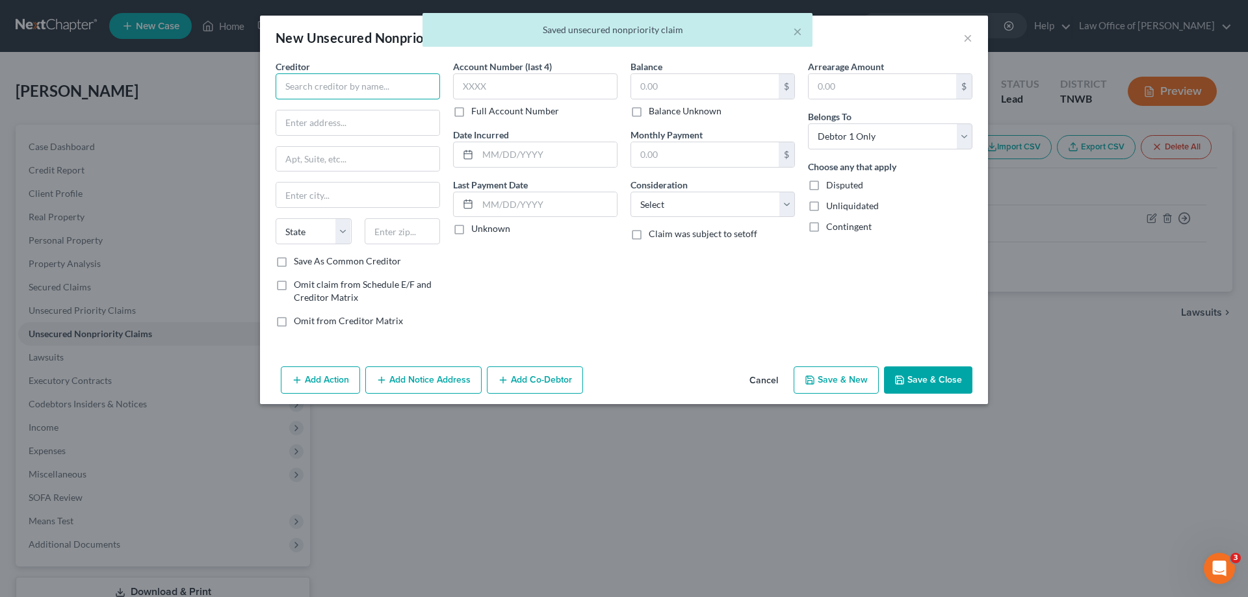
click at [361, 96] on input "text" at bounding box center [358, 86] width 164 height 26
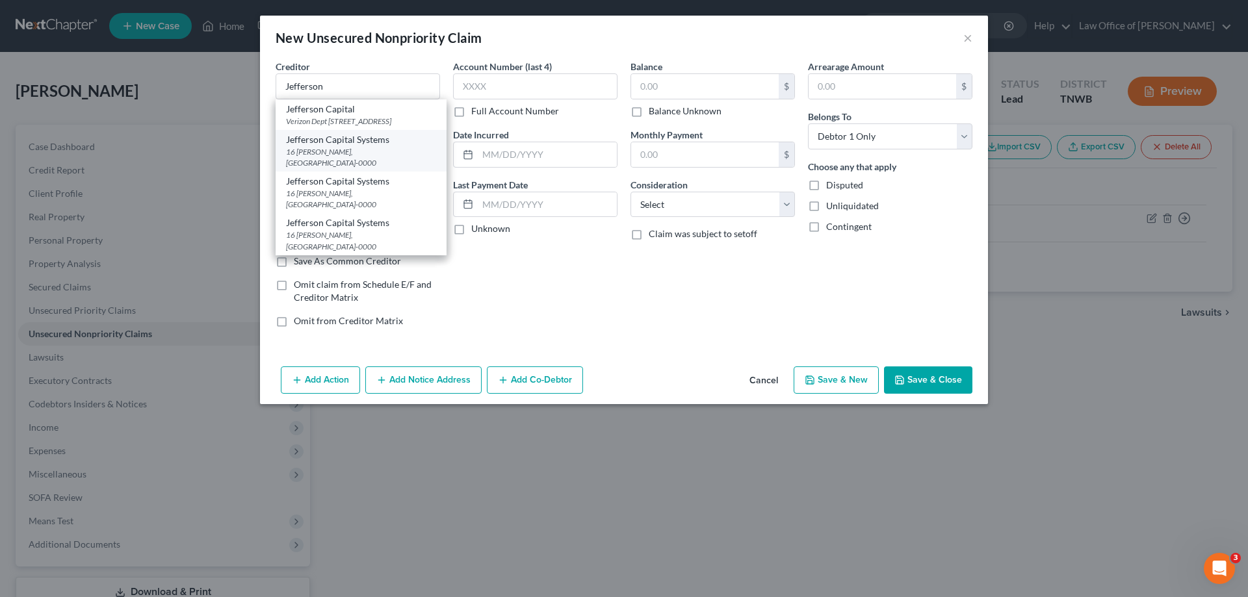
click at [354, 146] on div "Jefferson Capital Systems" at bounding box center [361, 139] width 150 height 13
type input "Jefferson Capital Systems"
type input "16 [PERSON_NAME]"
type input "Saint Cloud"
select select "24"
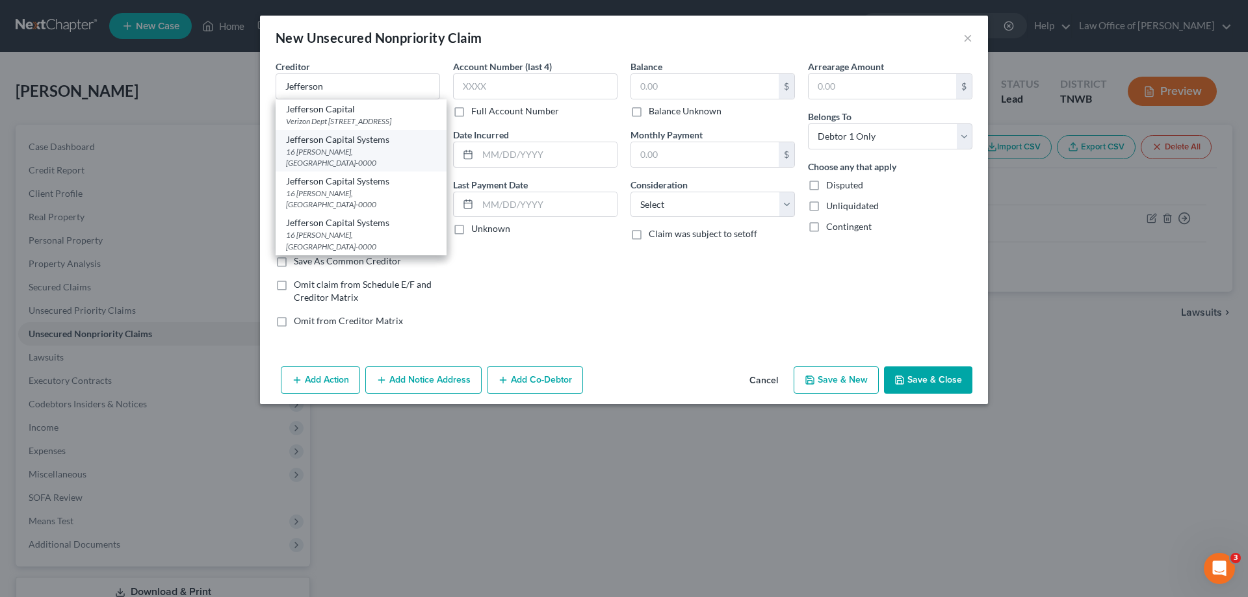
type input "56303-0000"
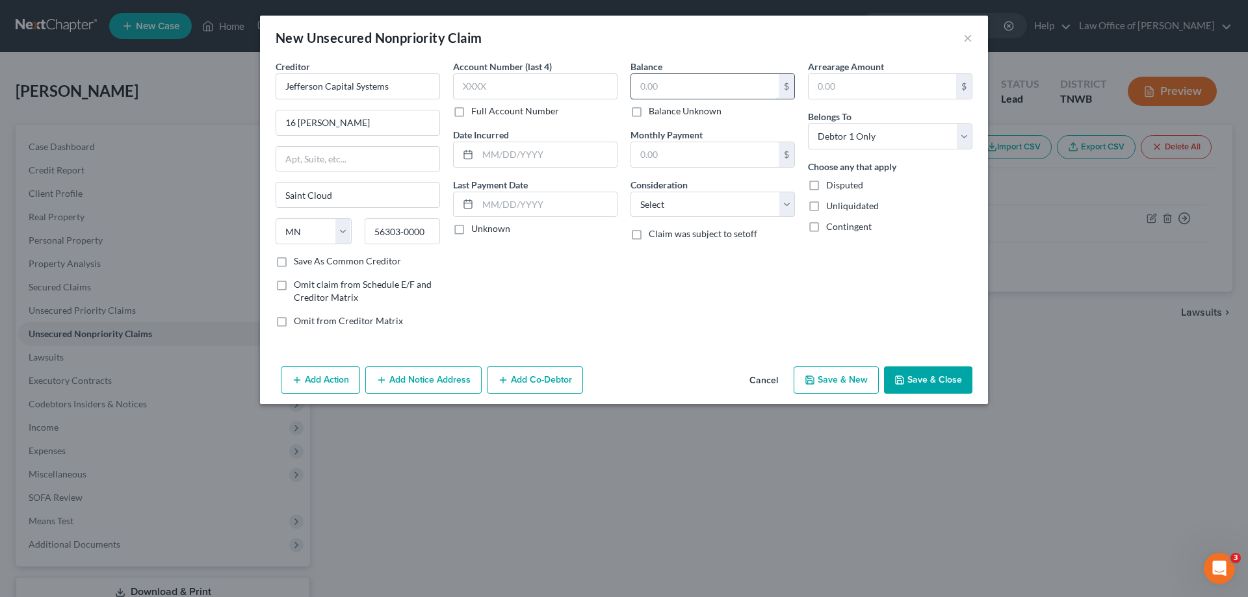
click at [671, 86] on input "text" at bounding box center [705, 86] width 148 height 25
type input "396.00"
click at [829, 380] on button "Save & New" at bounding box center [836, 380] width 85 height 27
select select "0"
type input "0.00"
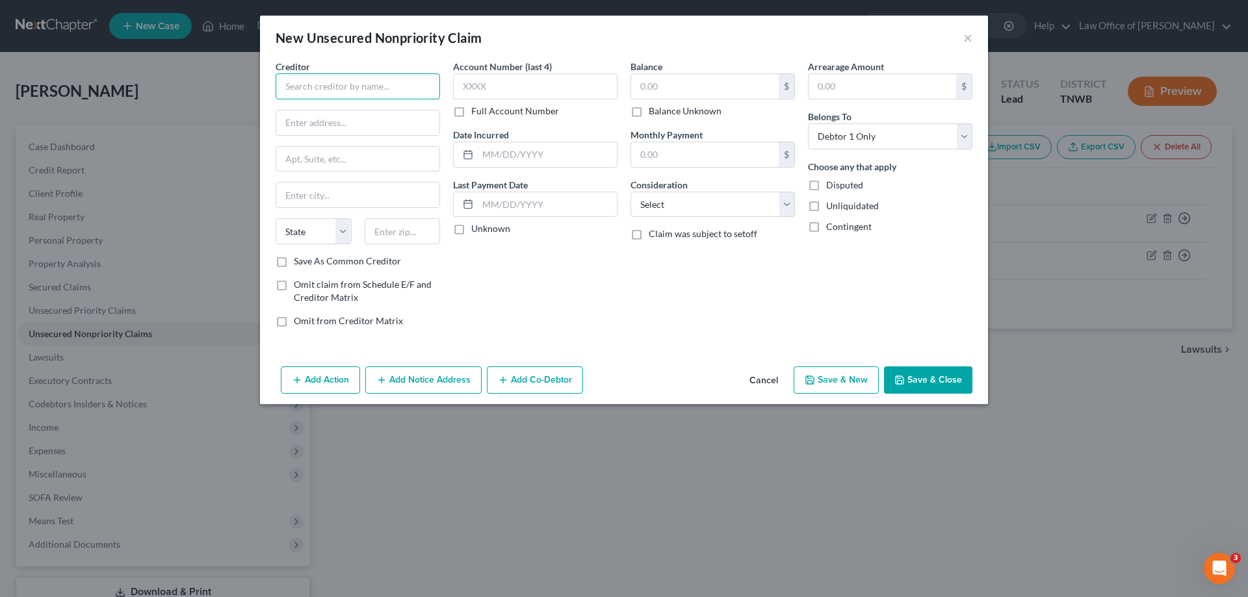
click at [324, 96] on input "text" at bounding box center [358, 86] width 164 height 26
type input "l"
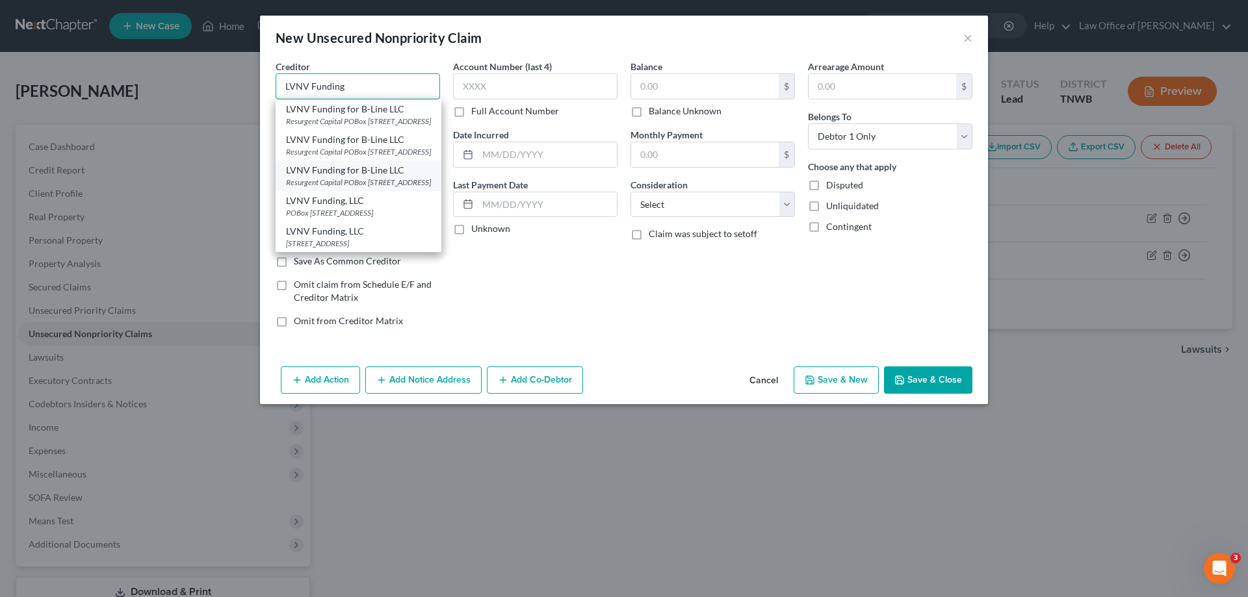
scroll to position [42, 0]
click at [353, 207] on div "POBox [STREET_ADDRESS]" at bounding box center [358, 212] width 145 height 11
type input "LVNV Funding, LLC"
type input "POBox 1269"
type input "#206"
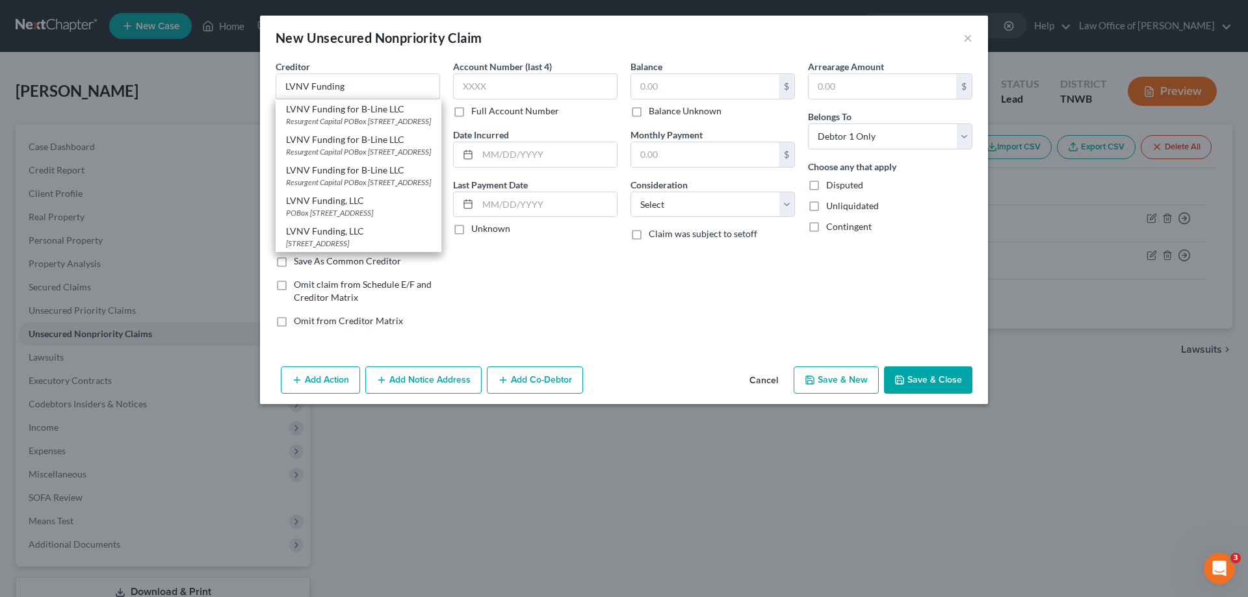
type input "[GEOGRAPHIC_DATA]"
select select "42"
type input "29602"
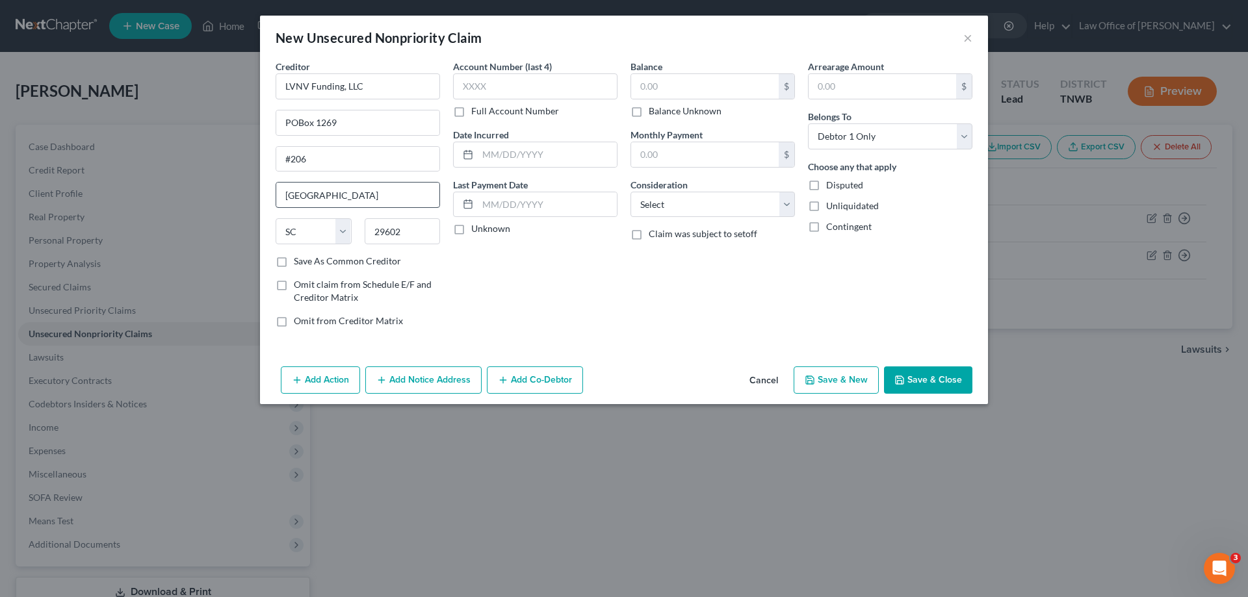
scroll to position [0, 0]
click at [682, 80] on input "text" at bounding box center [705, 86] width 148 height 25
type input "600.00"
click at [851, 384] on button "Save & New" at bounding box center [836, 380] width 85 height 27
select select "0"
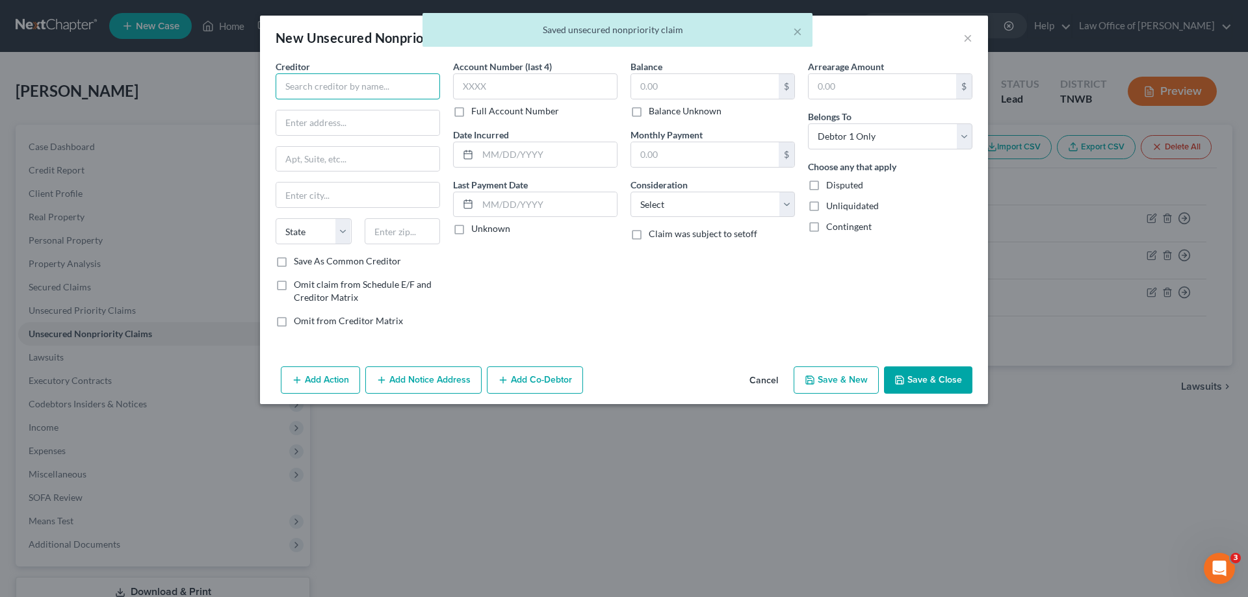
click at [406, 91] on input "text" at bounding box center [358, 86] width 164 height 26
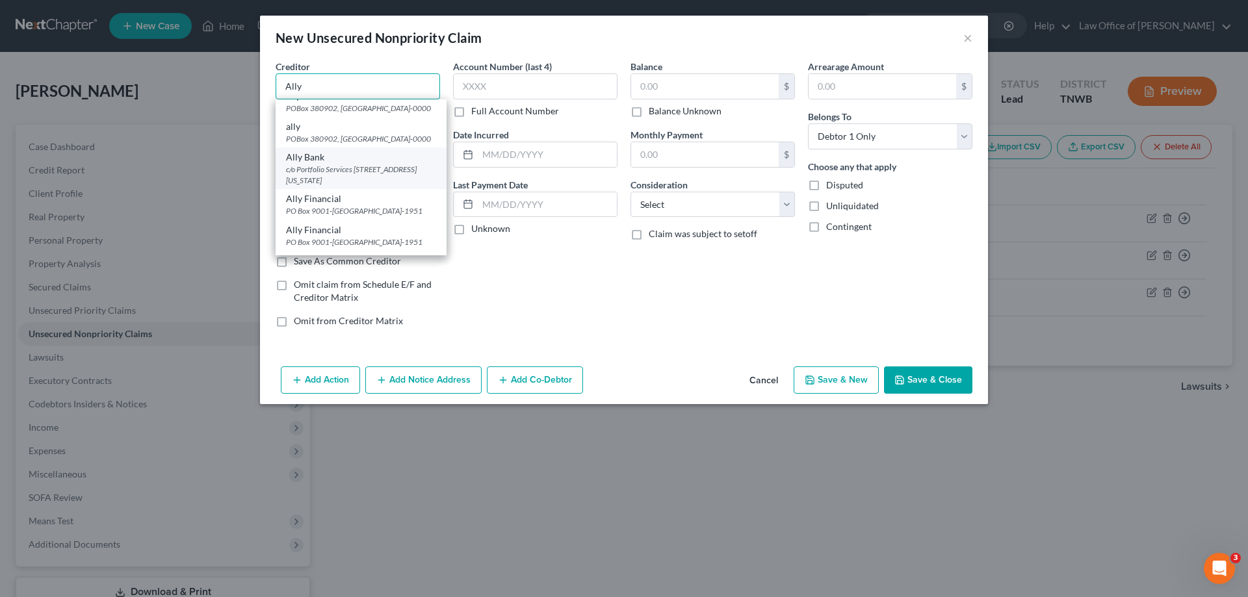
scroll to position [65, 0]
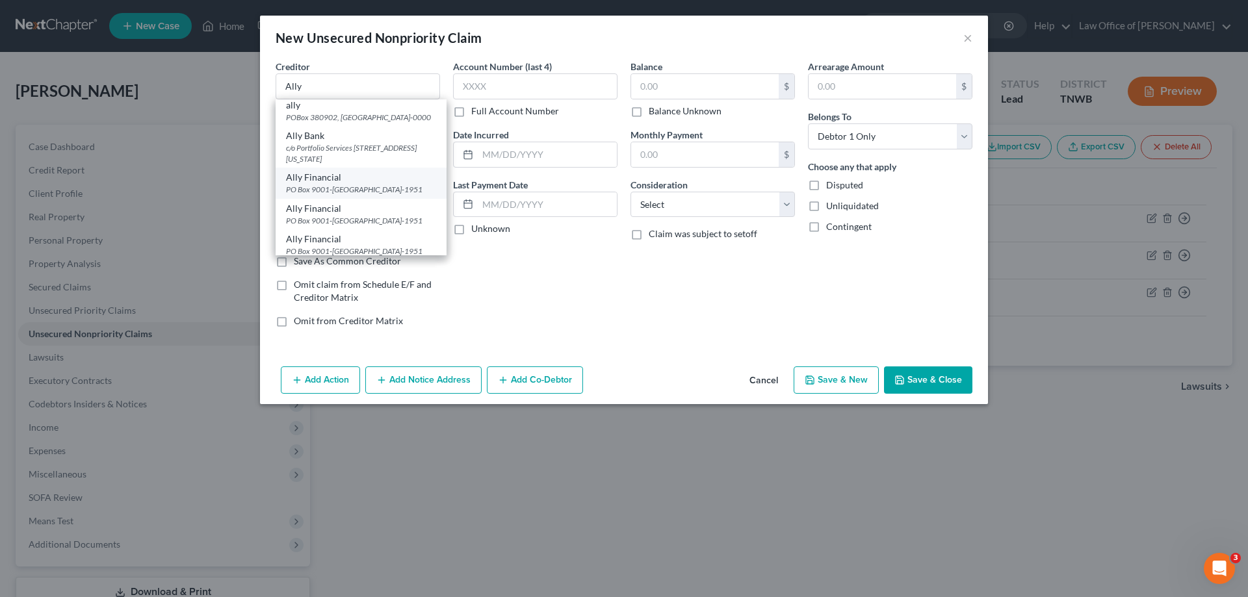
click at [319, 195] on div "PO Box 9001-[GEOGRAPHIC_DATA]-1951" at bounding box center [361, 189] width 150 height 11
type input "Ally Financial"
type input "PO Box 9001-951"
type input "[GEOGRAPHIC_DATA]"
select select "18"
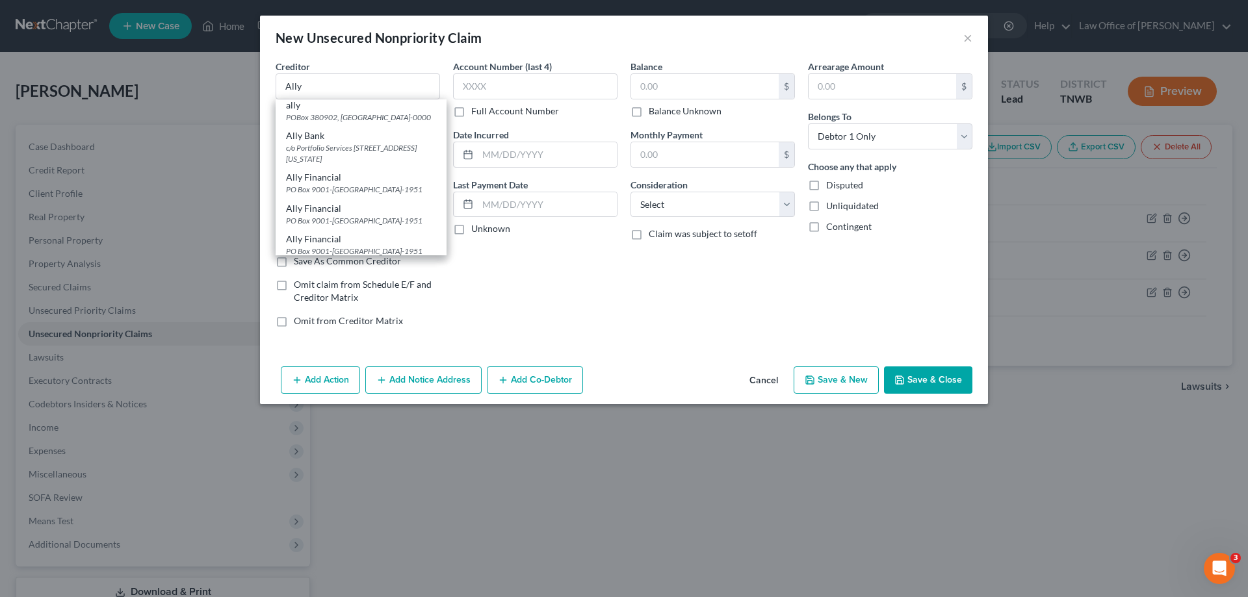
type input "40290-1951"
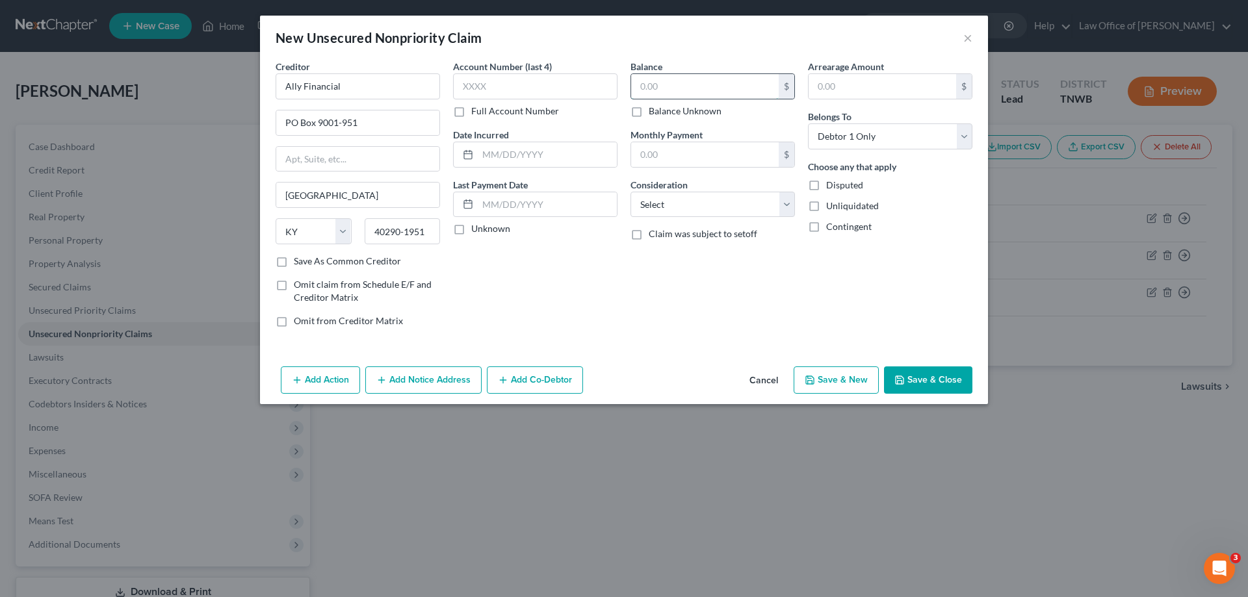
click at [702, 90] on input "text" at bounding box center [705, 86] width 148 height 25
type input "5,000.00"
click at [832, 382] on button "Save & New" at bounding box center [836, 380] width 85 height 27
select select "0"
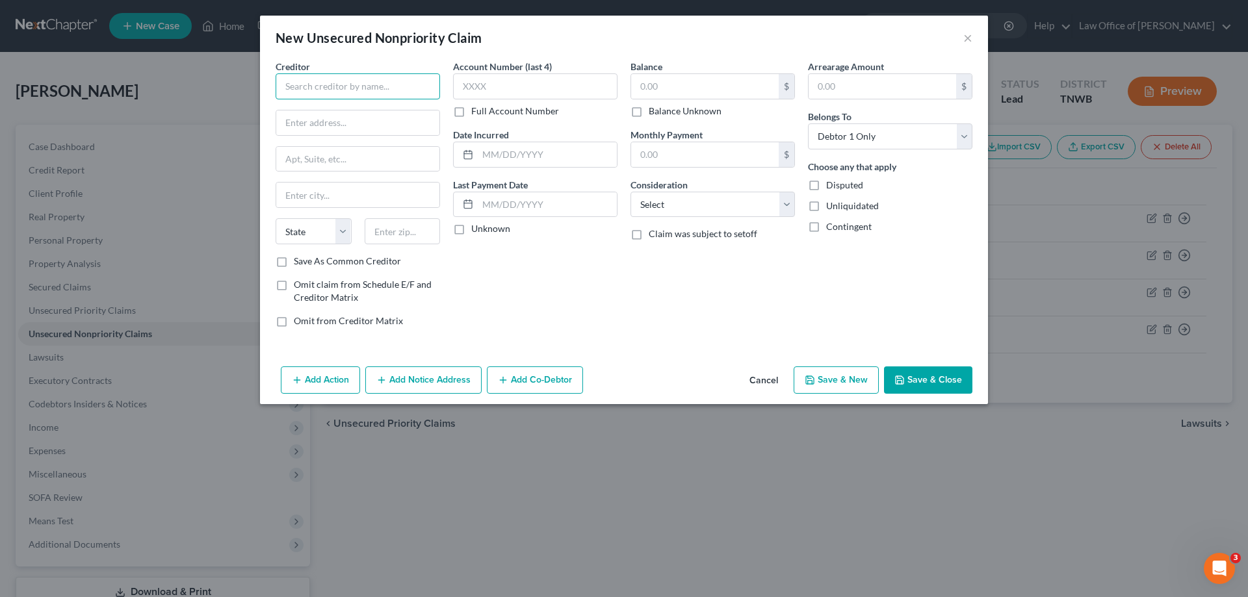
click at [339, 97] on input "text" at bounding box center [358, 86] width 164 height 26
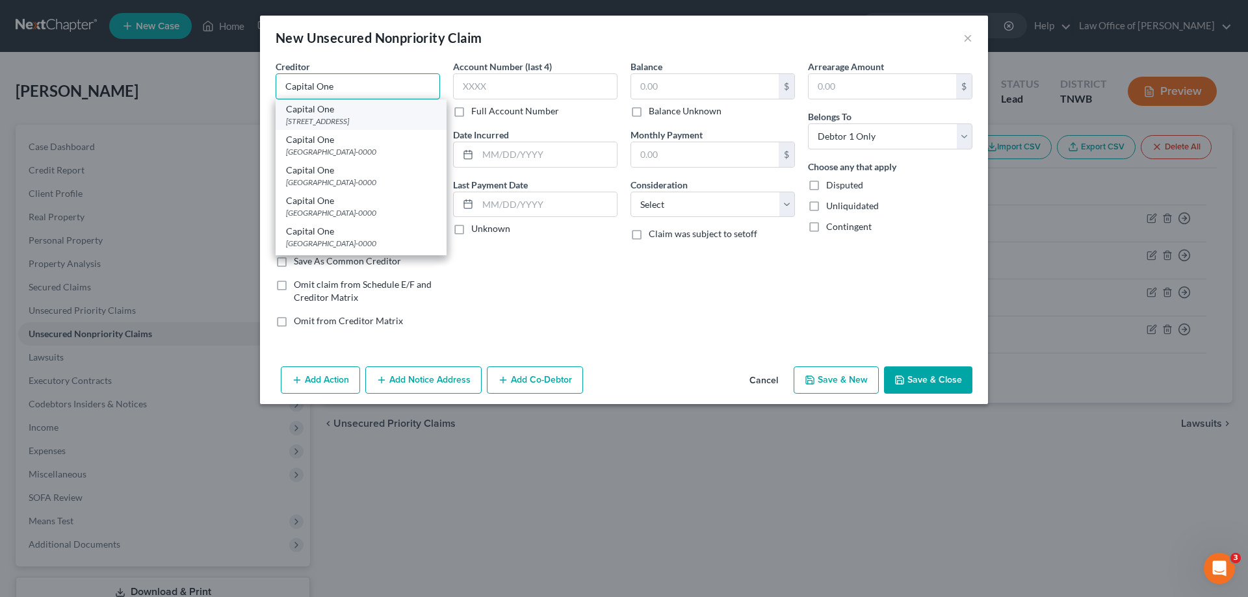
type input "Capital One"
click at [359, 127] on div "[STREET_ADDRESS]" at bounding box center [361, 121] width 150 height 11
type input "PO Box 30285"
type input "[GEOGRAPHIC_DATA]"
select select "46"
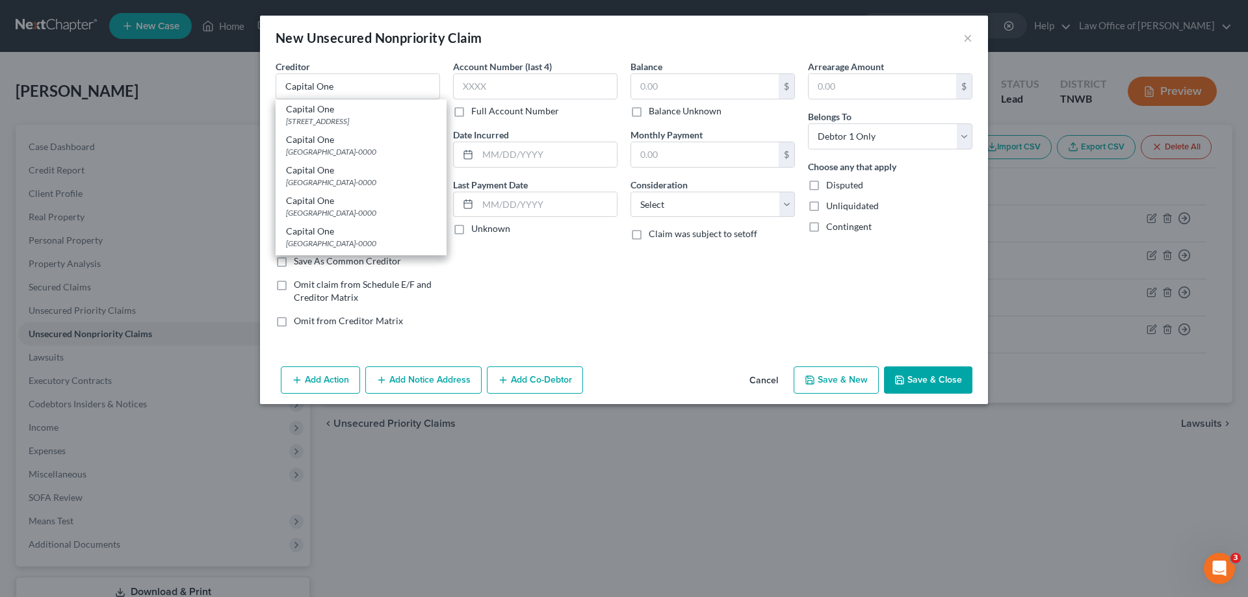
type input "84130-0285"
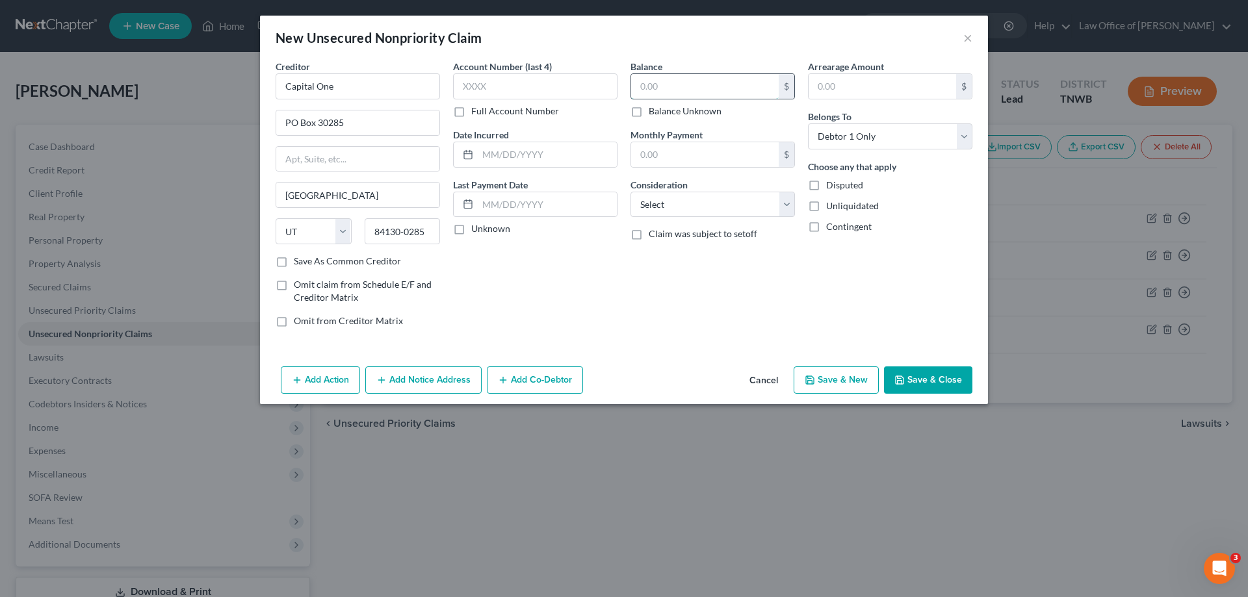
click at [678, 88] on input "text" at bounding box center [705, 86] width 148 height 25
click at [339, 84] on input "Capital One" at bounding box center [358, 86] width 164 height 26
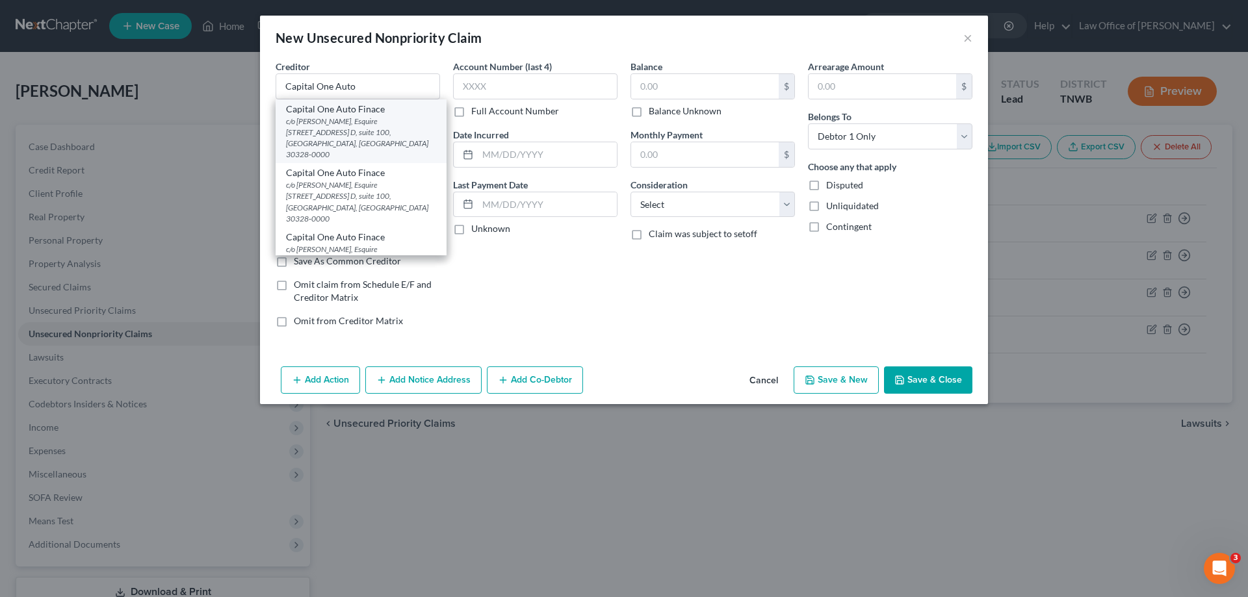
click at [348, 122] on div "c/o [PERSON_NAME], Esquire [STREET_ADDRESS] D, suite 100, [GEOGRAPHIC_DATA], [G…" at bounding box center [361, 138] width 150 height 45
type input "Capital One Auto Finace"
type input "c/o [PERSON_NAME], Esquire"
type input "[STREET_ADDRESS] D, suite 100"
type input "[GEOGRAPHIC_DATA]"
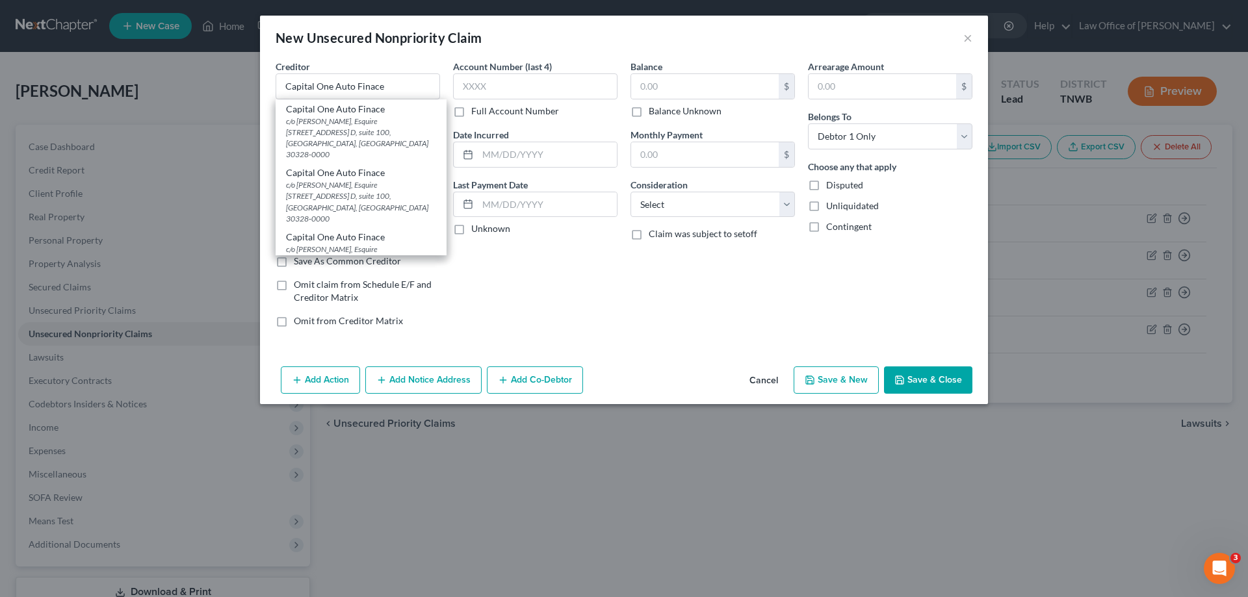
select select "10"
type input "30328-0000"
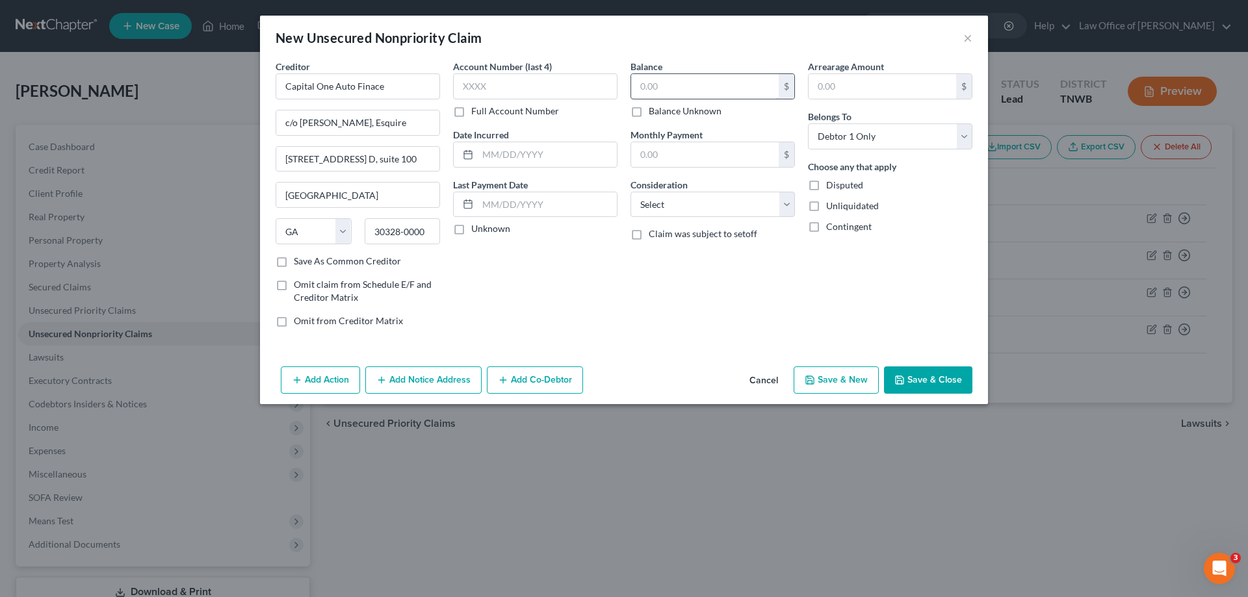
click at [657, 81] on input "text" at bounding box center [705, 86] width 148 height 25
type input "5,500.00"
click at [840, 382] on button "Save & New" at bounding box center [836, 380] width 85 height 27
select select "0"
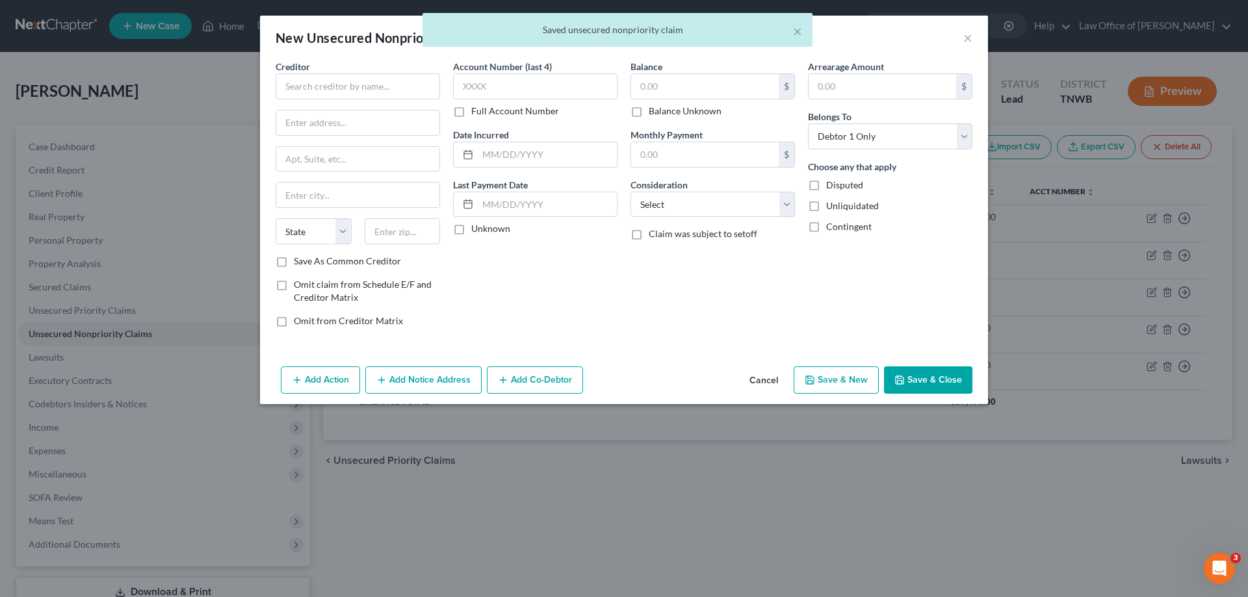
type input "0.00"
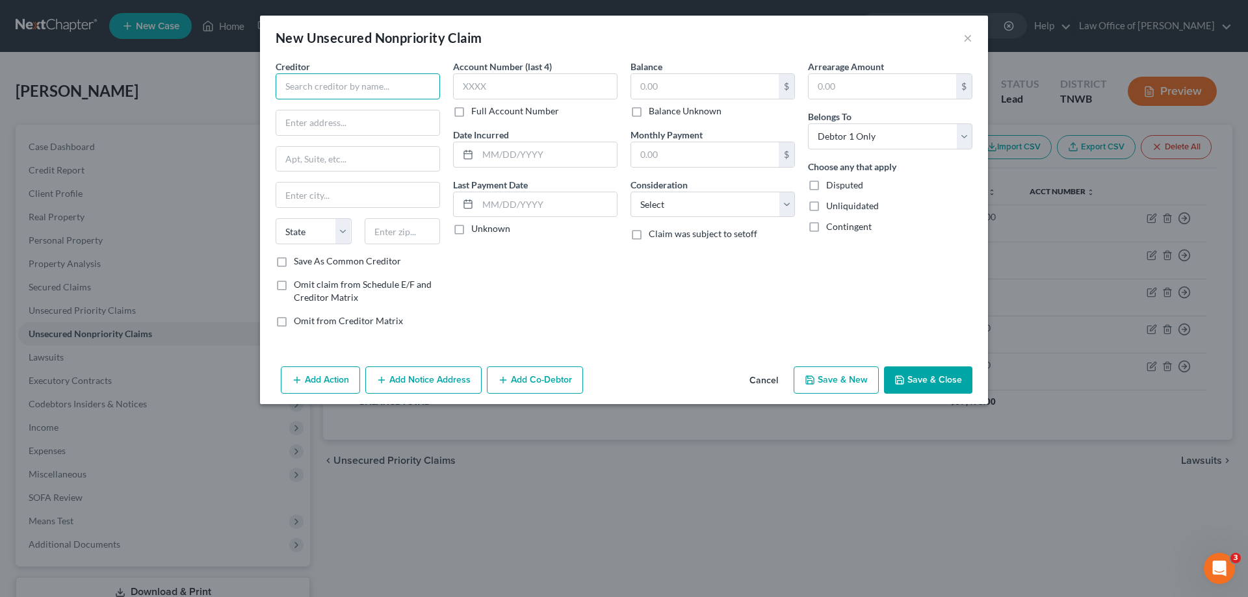
click at [408, 83] on input "text" at bounding box center [358, 86] width 164 height 26
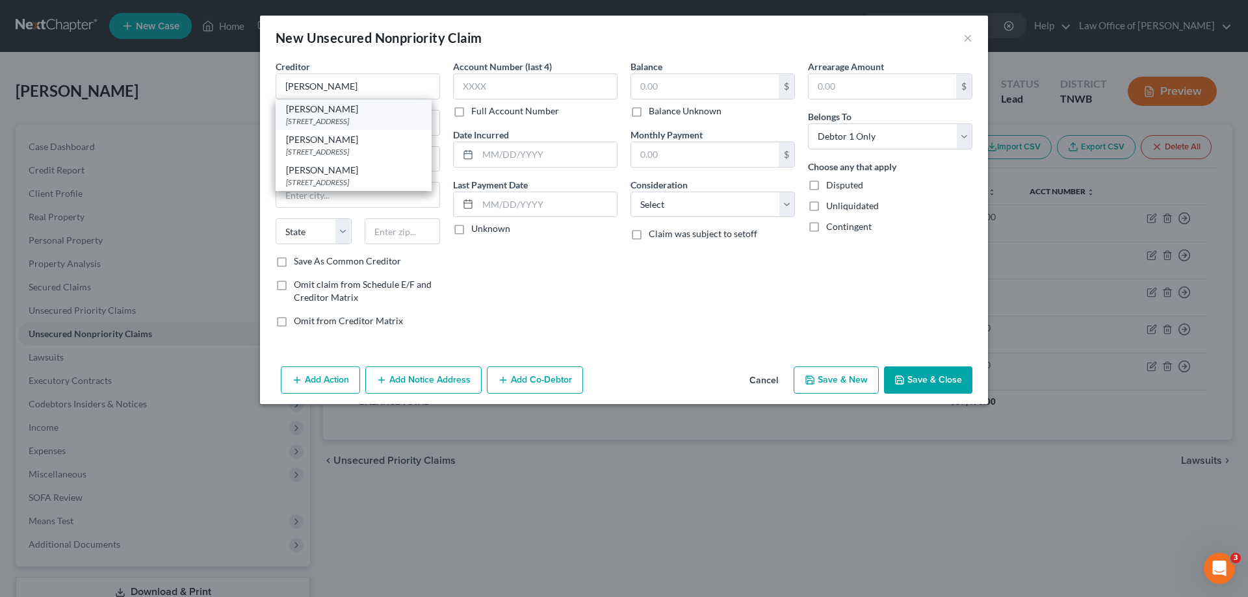
click at [350, 120] on div "[STREET_ADDRESS]" at bounding box center [353, 121] width 135 height 11
type input "[PERSON_NAME]"
type input "PO box 2983"
type input "[GEOGRAPHIC_DATA]"
select select "52"
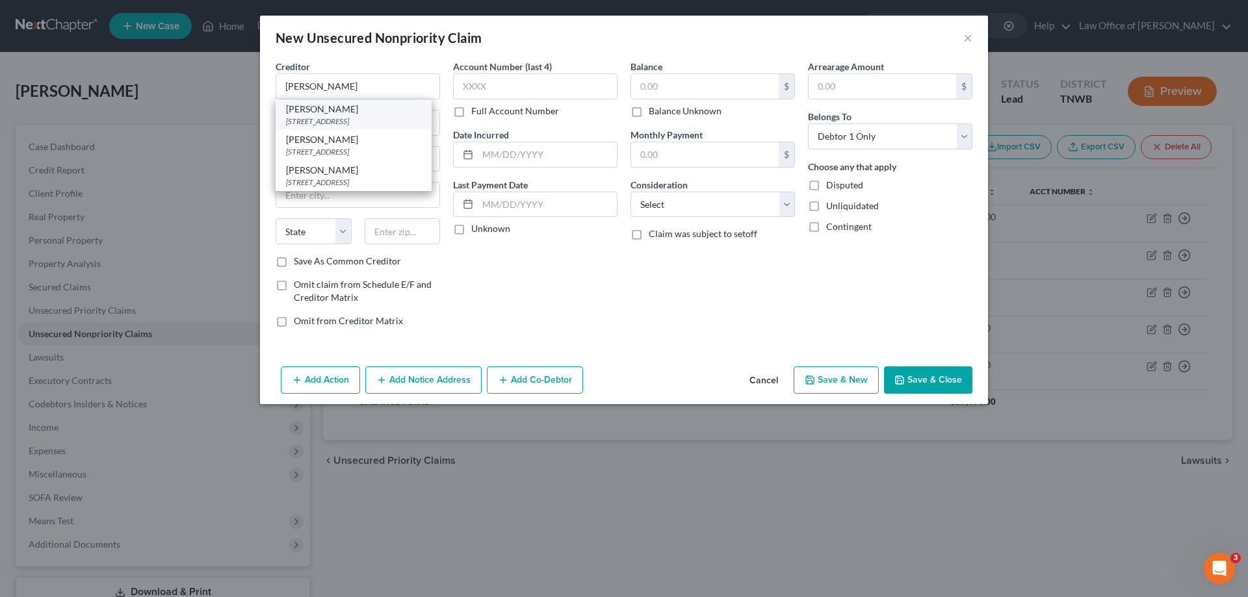
type input "53201-2983"
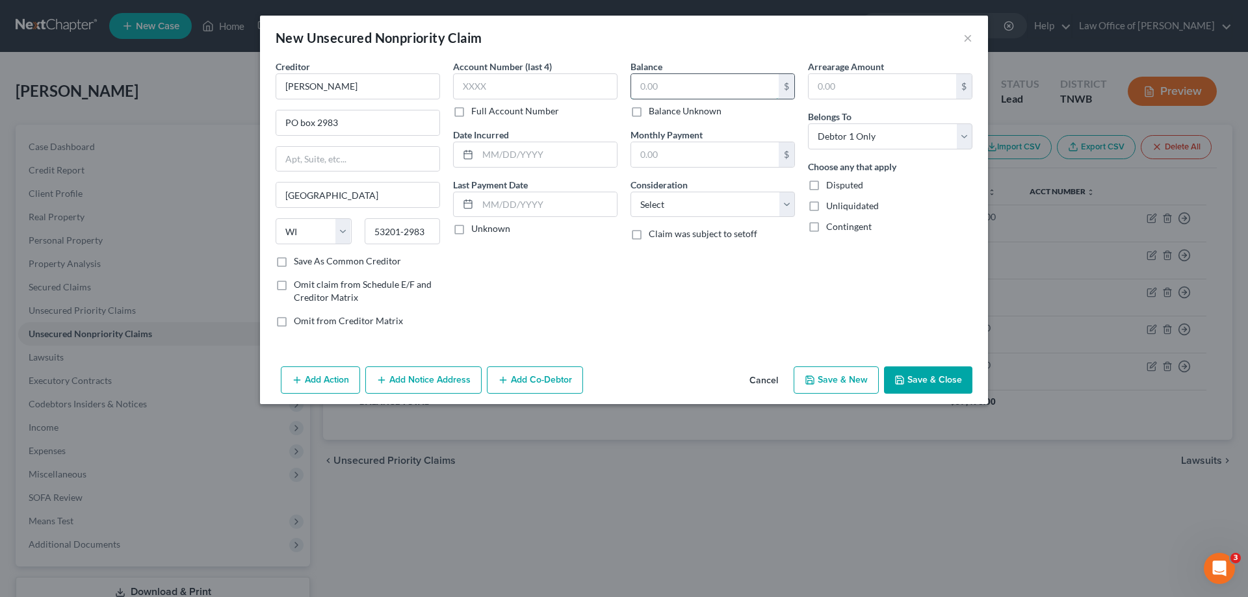
click at [706, 92] on input "text" at bounding box center [705, 86] width 148 height 25
type input "550.00"
click at [833, 375] on button "Save & New" at bounding box center [836, 380] width 85 height 27
select select "0"
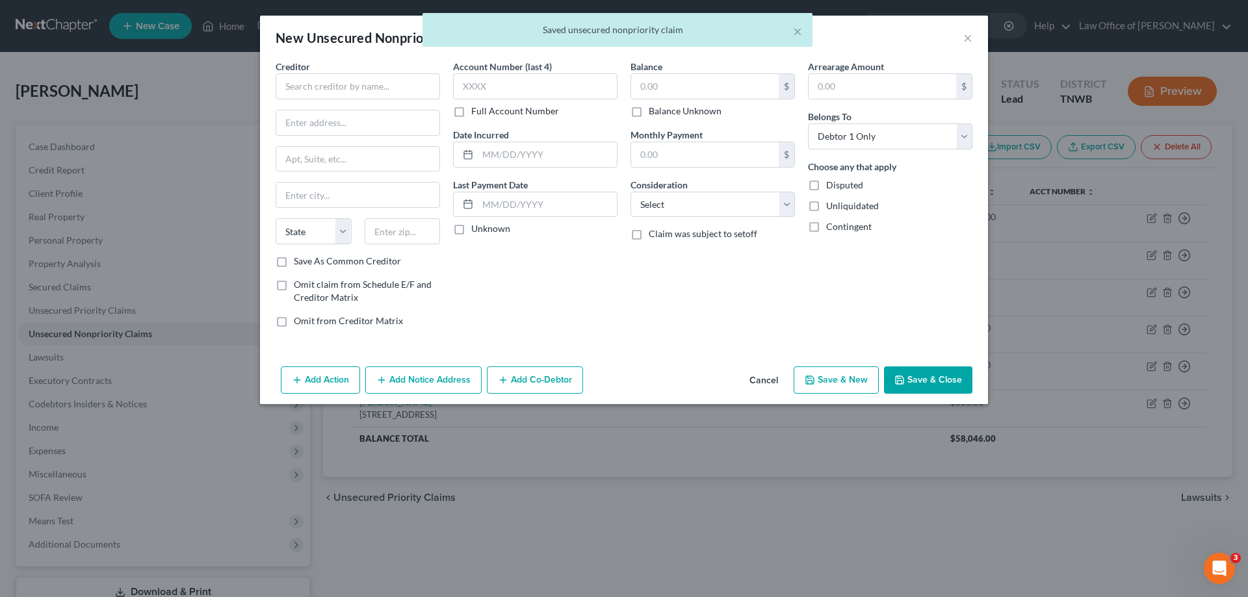
type input "0.00"
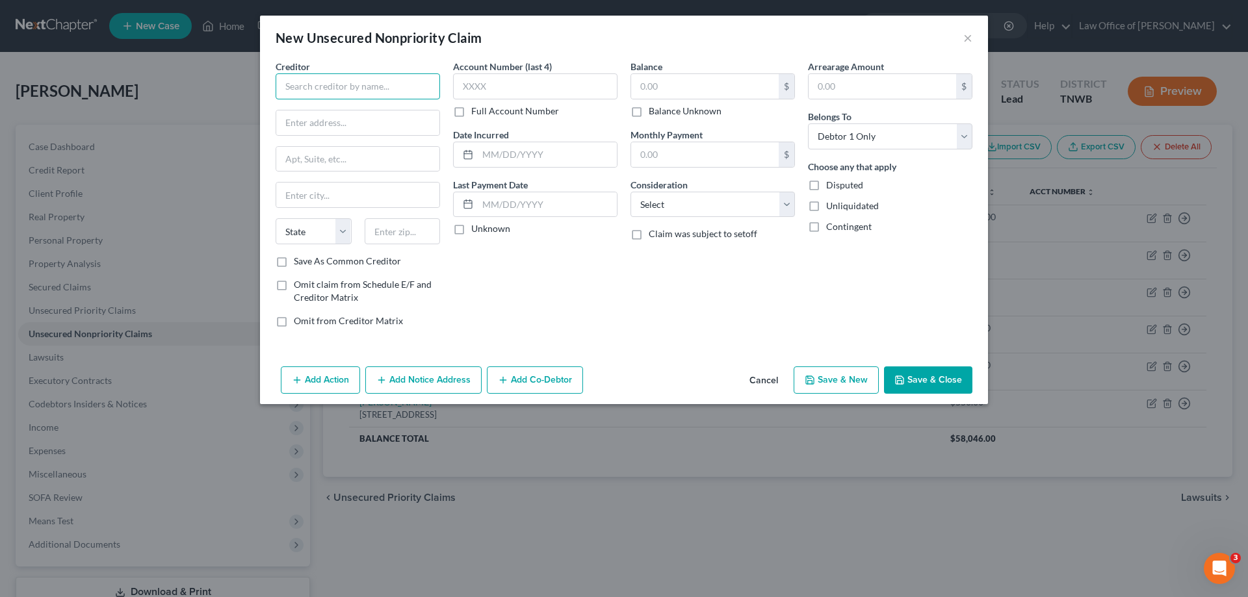
click at [353, 78] on input "text" at bounding box center [358, 86] width 164 height 26
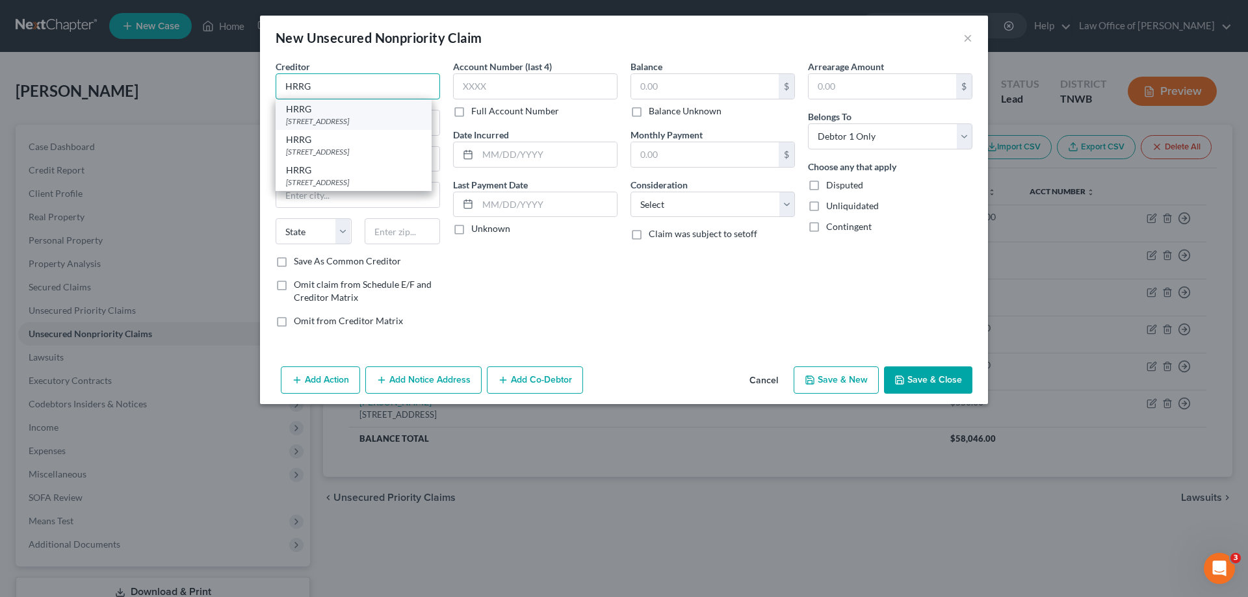
type input "HRRG"
click at [354, 122] on div "[STREET_ADDRESS]" at bounding box center [353, 121] width 135 height 11
type input "PO Box 5406"
type input "[GEOGRAPHIC_DATA]"
select select "36"
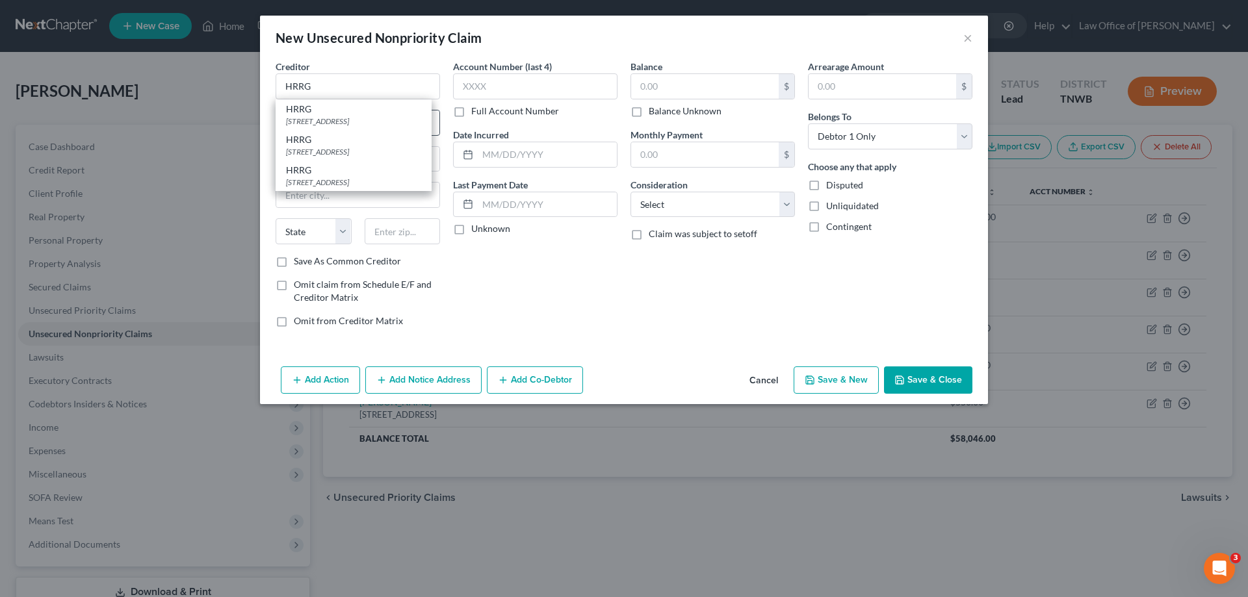
type input "45273-7924"
click at [685, 86] on input "text" at bounding box center [705, 86] width 148 height 25
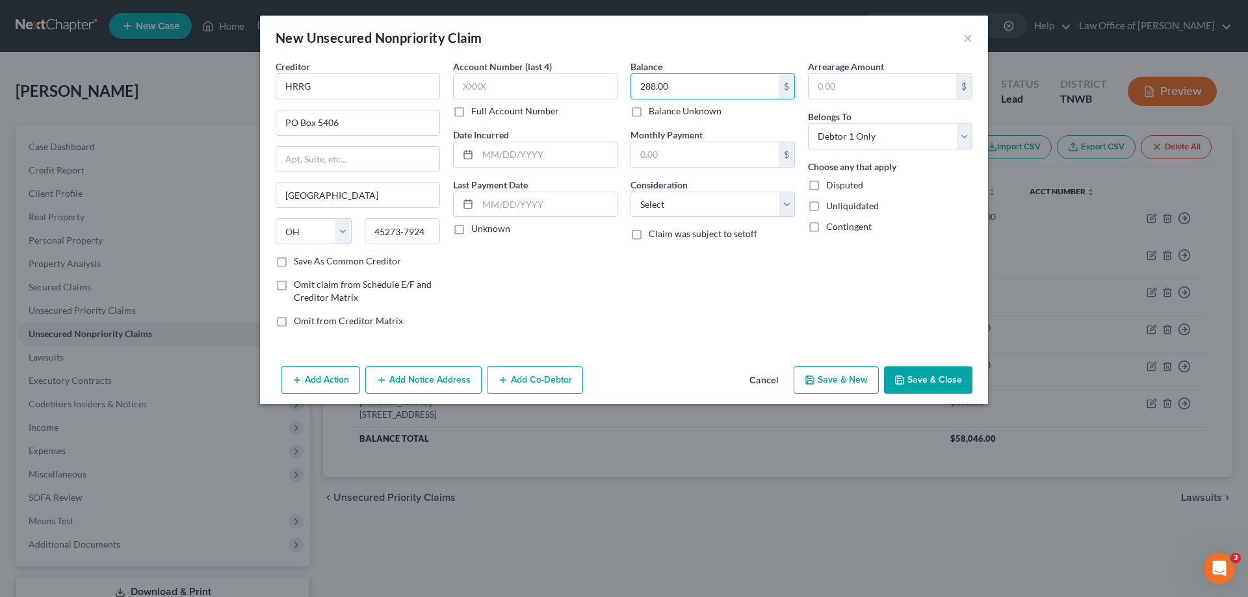
type input "288.00"
click at [838, 374] on button "Save & New" at bounding box center [836, 380] width 85 height 27
select select "0"
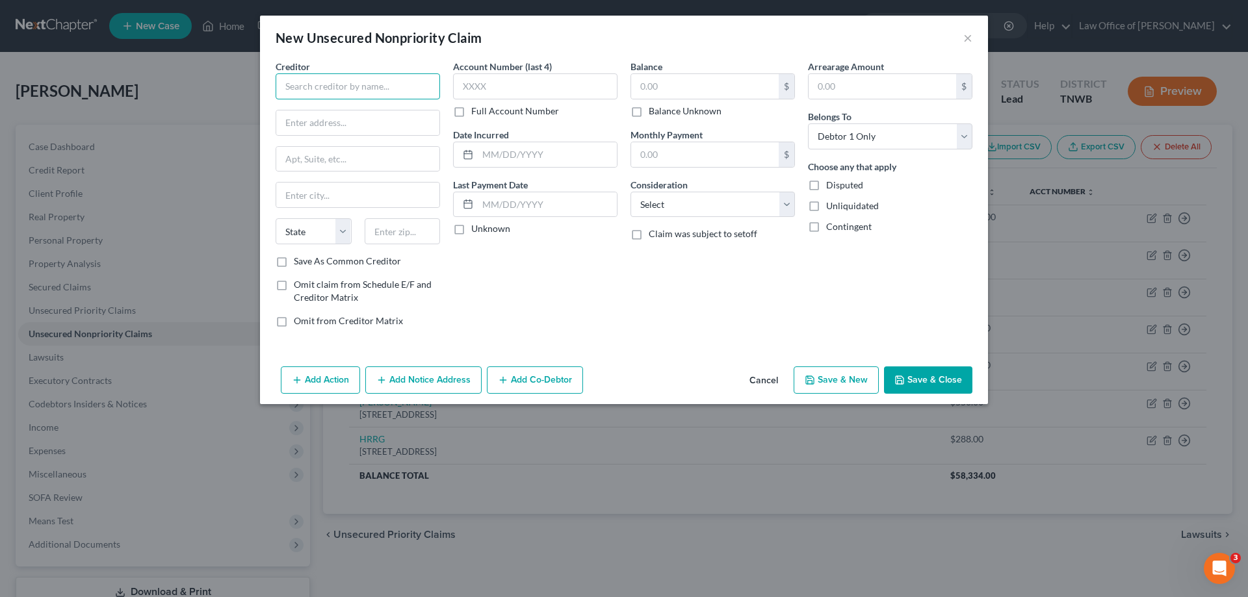
click at [356, 82] on input "text" at bounding box center [358, 86] width 164 height 26
click at [758, 379] on button "Cancel" at bounding box center [763, 381] width 49 height 26
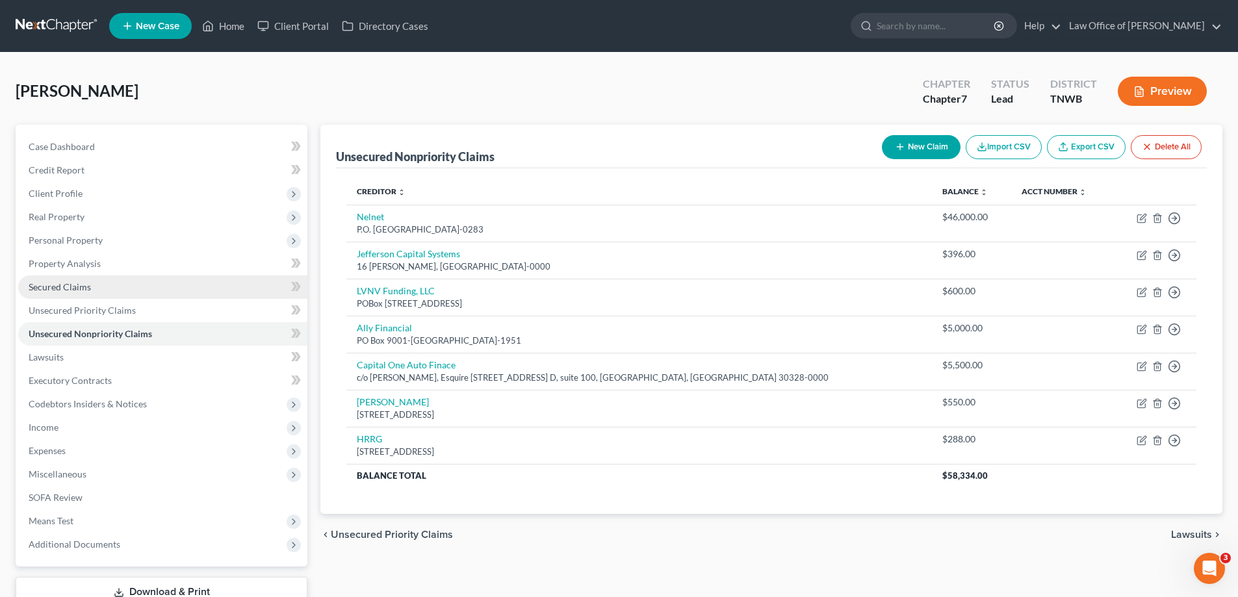
click at [76, 284] on span "Secured Claims" at bounding box center [60, 286] width 62 height 11
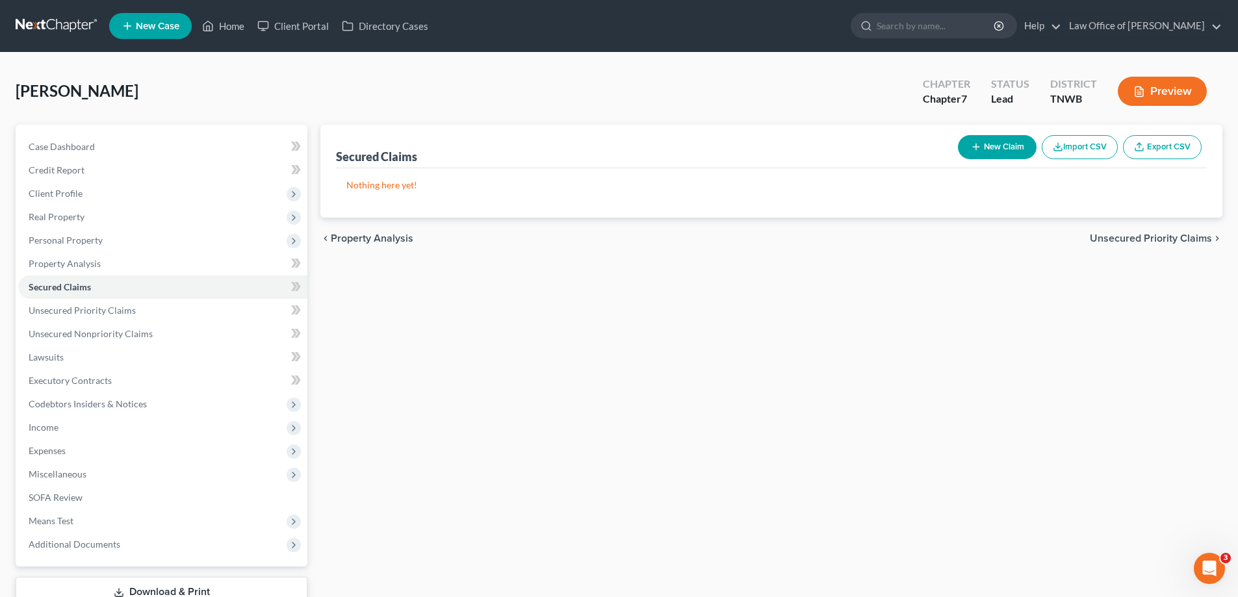
click at [980, 149] on button "New Claim" at bounding box center [997, 147] width 79 height 24
select select "0"
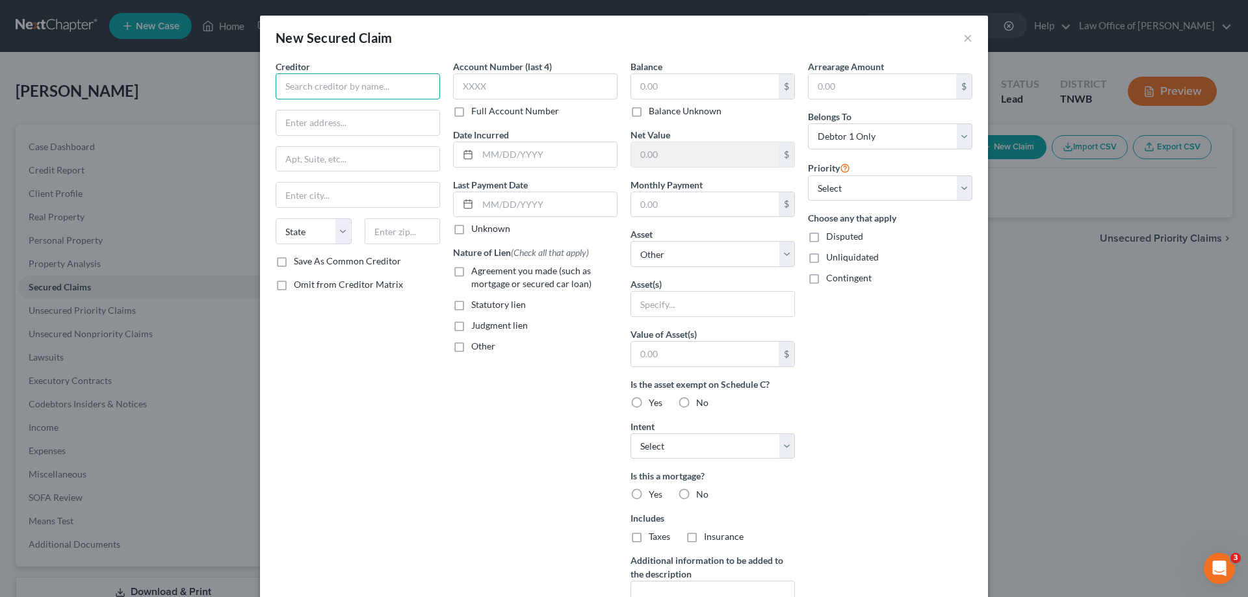
click at [374, 87] on input "text" at bounding box center [358, 86] width 164 height 26
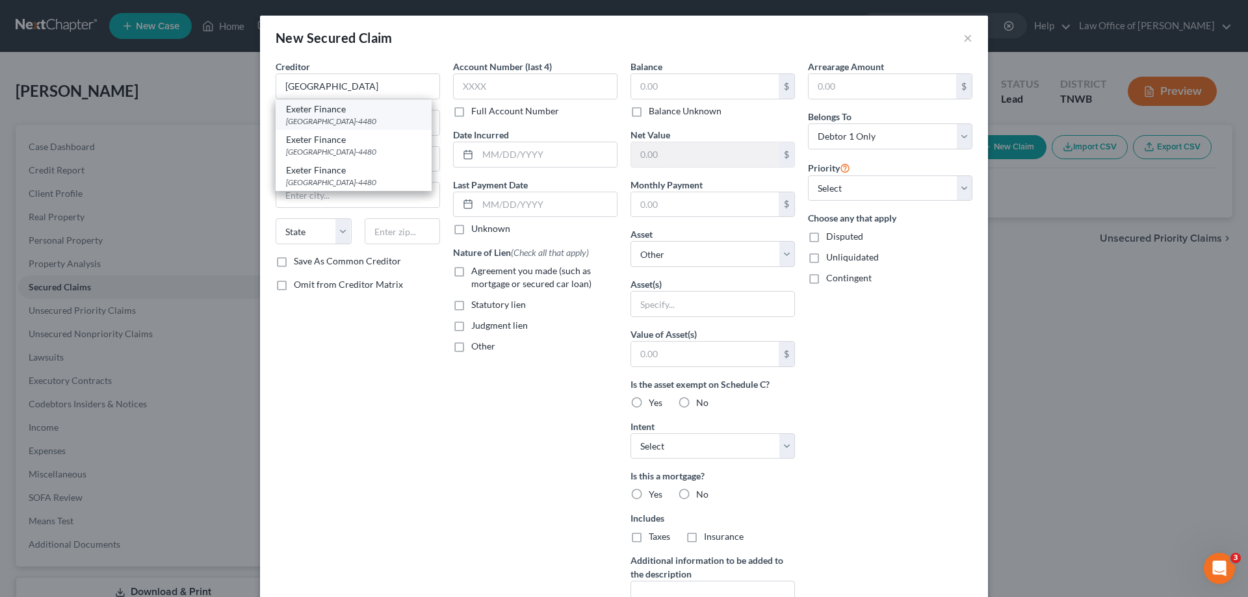
click at [357, 119] on div "[GEOGRAPHIC_DATA]-4480" at bounding box center [353, 121] width 135 height 11
type input "Exeter Finance"
type input "Po Box 204480"
type input "[GEOGRAPHIC_DATA]"
select select "45"
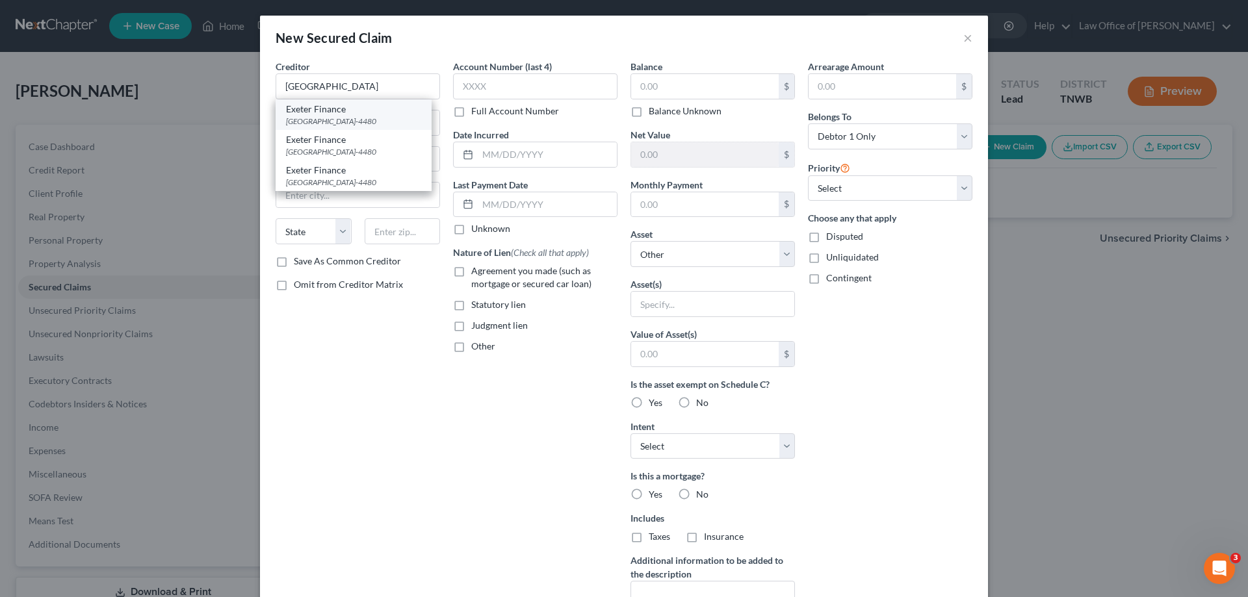
type input "75320-4480"
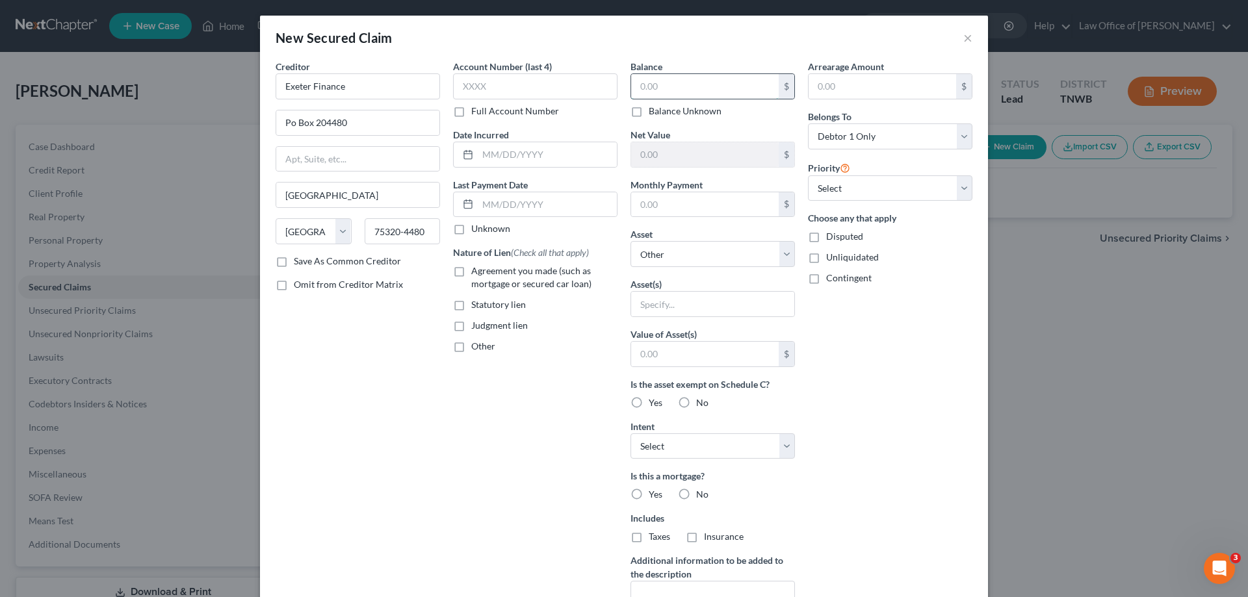
click at [698, 94] on input "text" at bounding box center [705, 86] width 148 height 25
type input "27,000.00"
click at [649, 403] on label "Yes" at bounding box center [656, 402] width 14 height 13
click at [654, 403] on input "Yes" at bounding box center [658, 400] width 8 height 8
radio input "true"
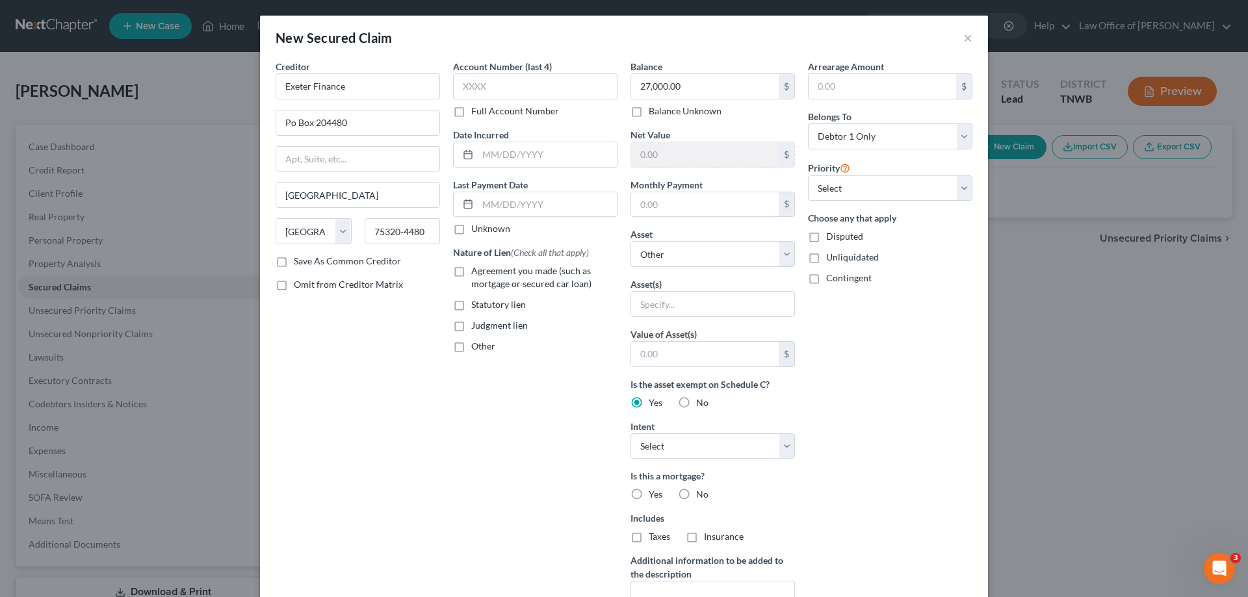
click at [471, 272] on label "Agreement you made (such as mortgage or secured car loan)" at bounding box center [544, 278] width 146 height 26
click at [476, 272] on input "Agreement you made (such as mortgage or secured car loan)" at bounding box center [480, 269] width 8 height 8
checkbox input "true"
click at [696, 495] on label "No" at bounding box center [702, 494] width 12 height 13
click at [701, 495] on input "No" at bounding box center [705, 492] width 8 height 8
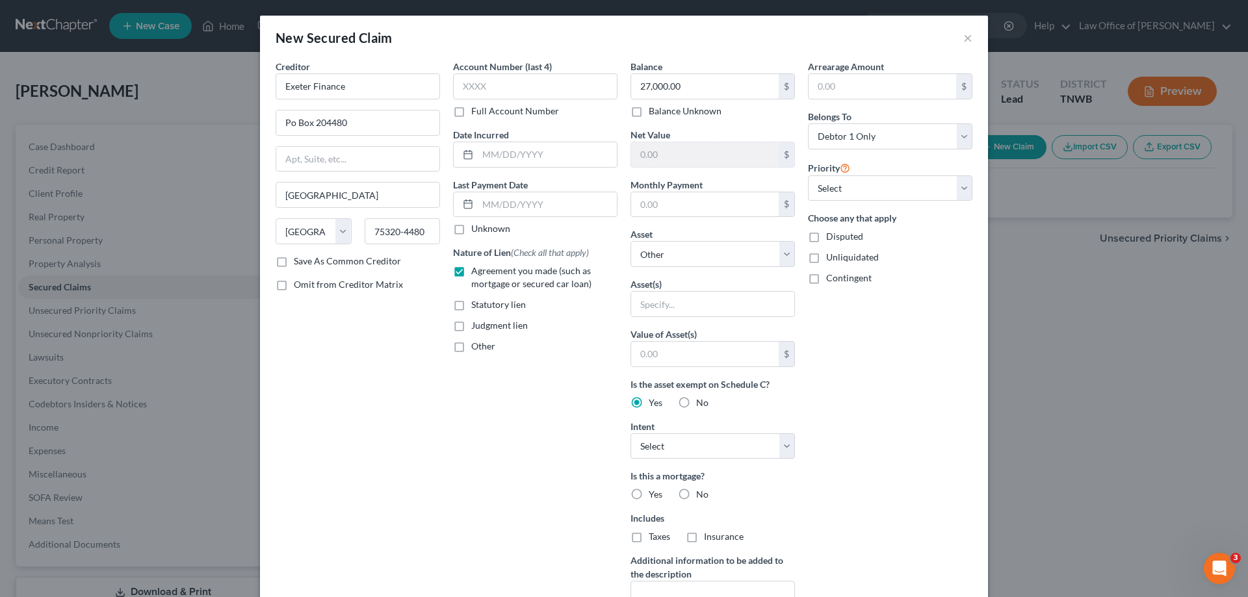
radio input "true"
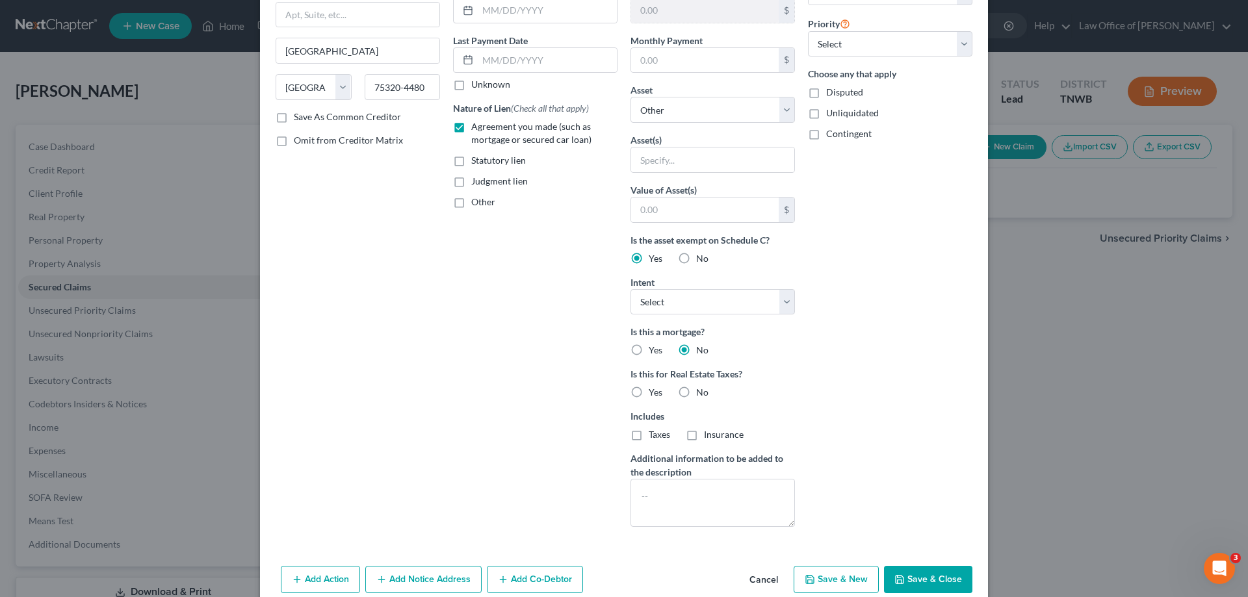
scroll to position [166, 0]
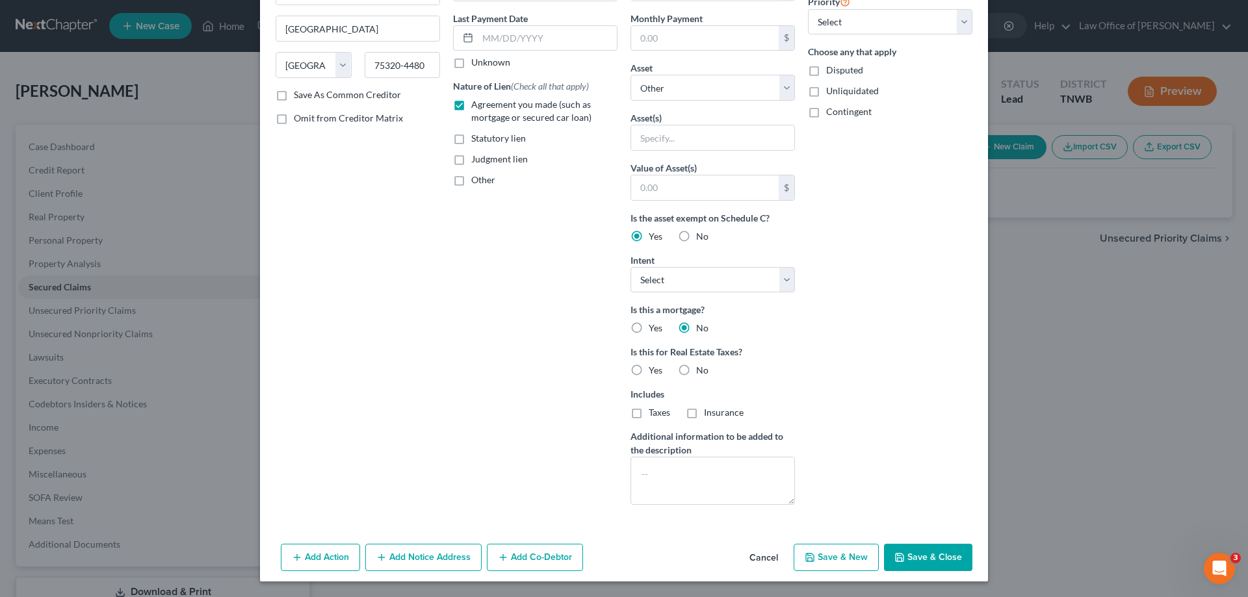
click at [920, 557] on button "Save & Close" at bounding box center [928, 557] width 88 height 27
select select
type input "0"
type input "0.00"
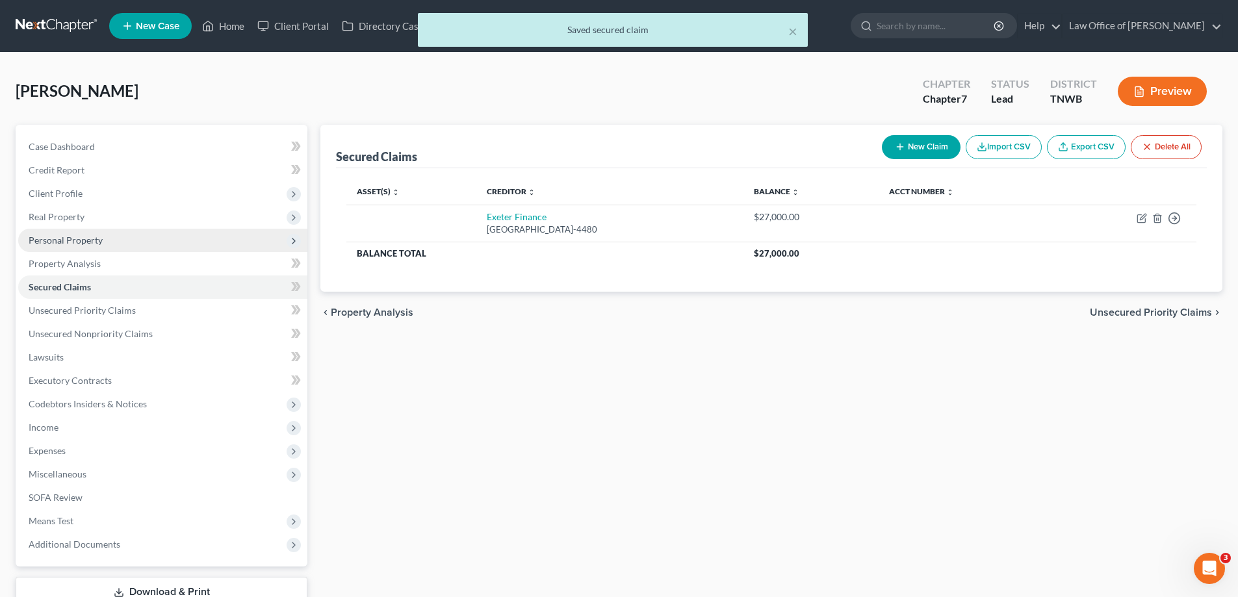
click at [64, 239] on span "Personal Property" at bounding box center [66, 240] width 74 height 11
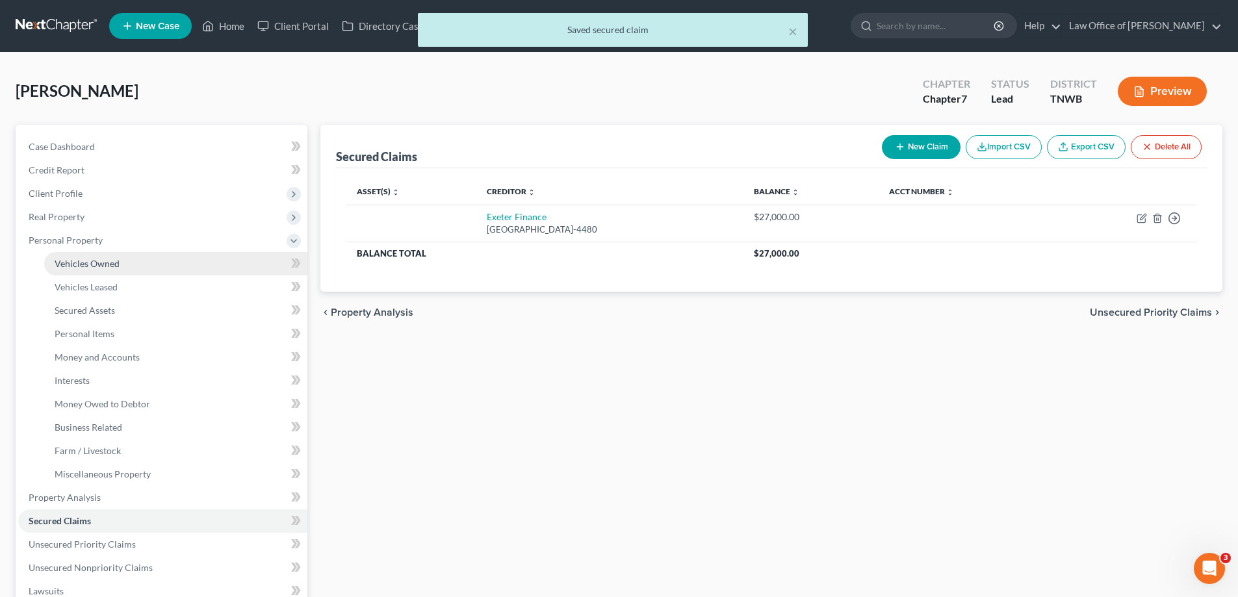
click at [93, 265] on span "Vehicles Owned" at bounding box center [87, 263] width 65 height 11
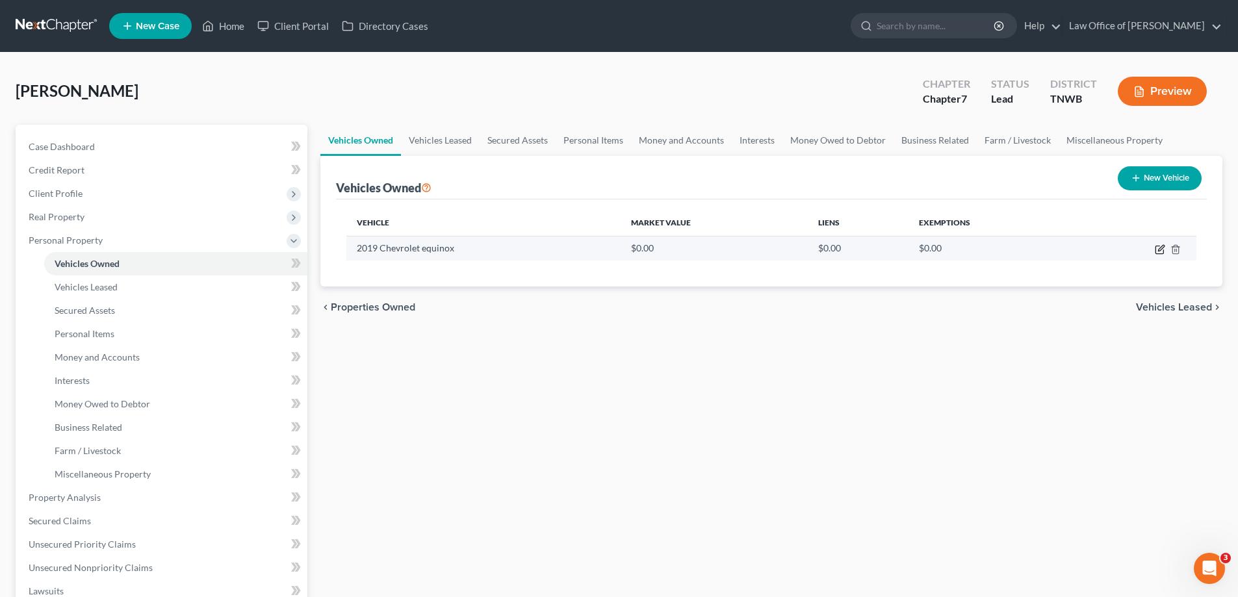
click at [1158, 248] on icon "button" at bounding box center [1160, 249] width 10 height 10
select select "0"
select select "7"
select select "1"
select select "0"
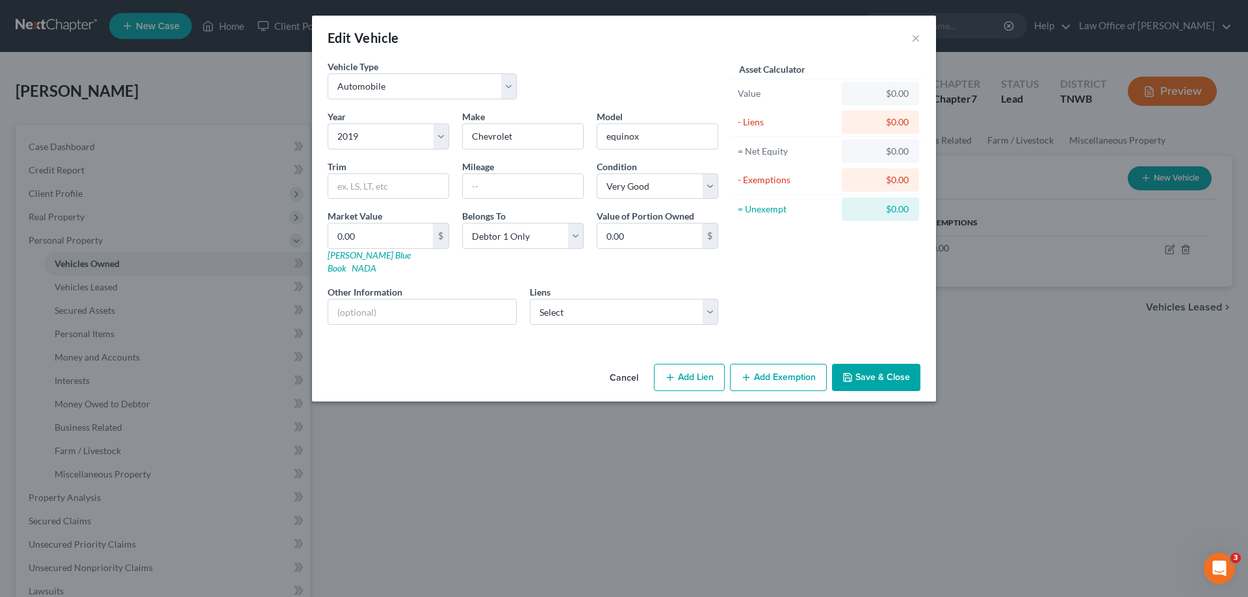
click at [688, 364] on button "Add Lien" at bounding box center [689, 377] width 71 height 27
select select "0"
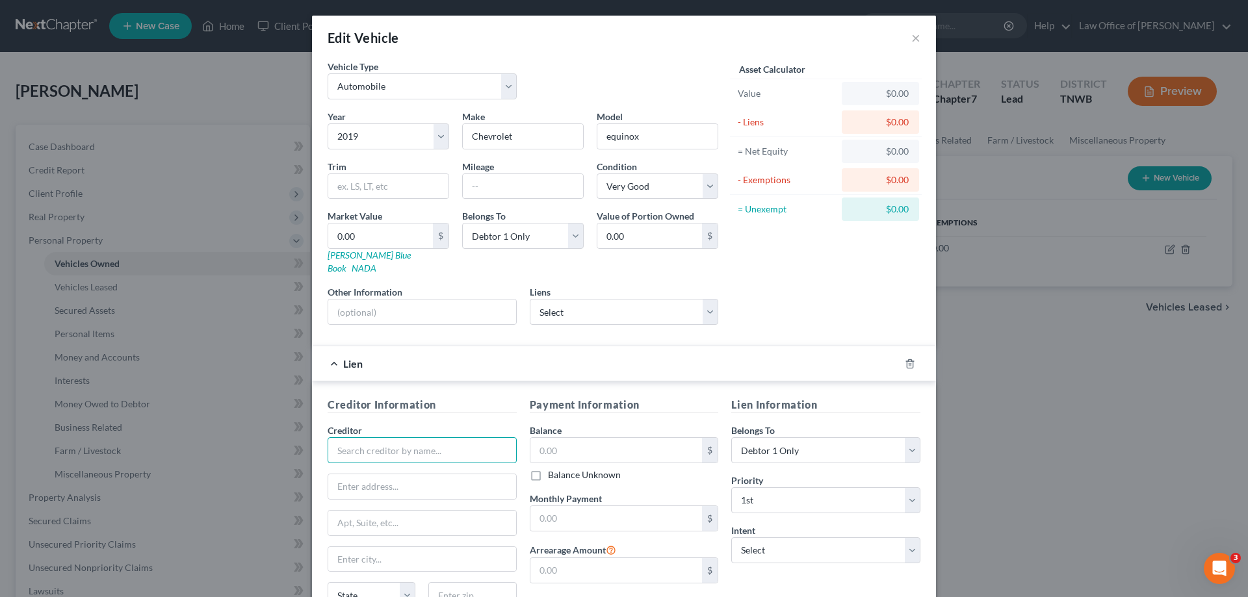
click at [397, 441] on input "text" at bounding box center [422, 450] width 189 height 26
click at [394, 467] on div "Exeter Finance" at bounding box center [405, 473] width 135 height 13
type input "Exeter Finance"
type input "Po Box 204480"
type input "[GEOGRAPHIC_DATA]"
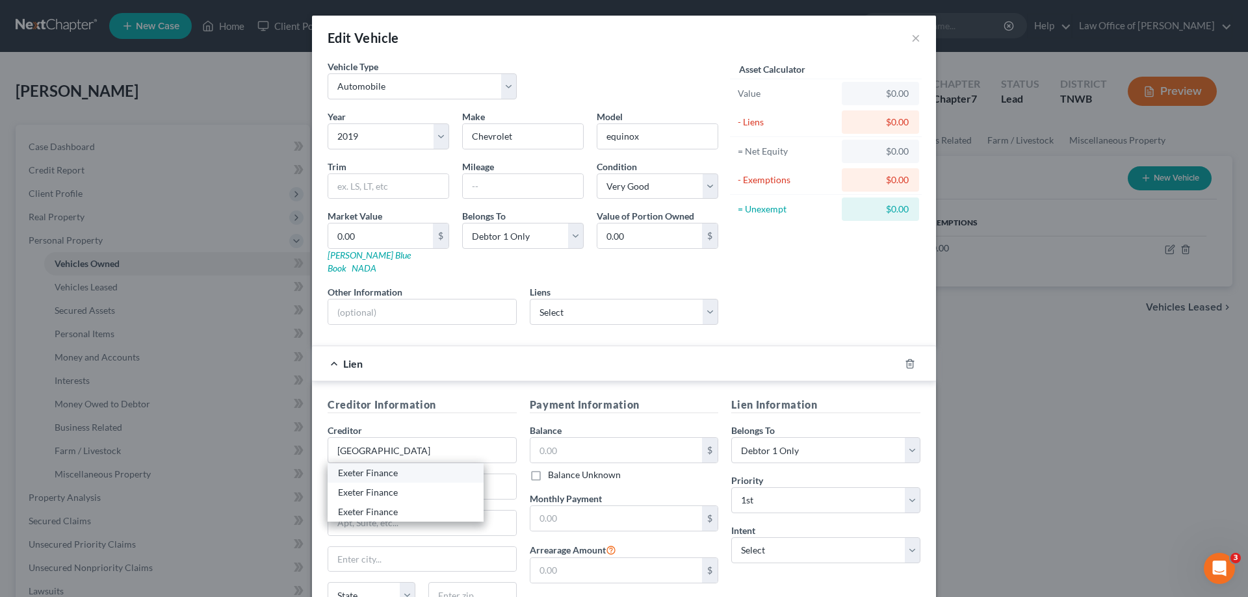
select select "45"
type input "75320-4480"
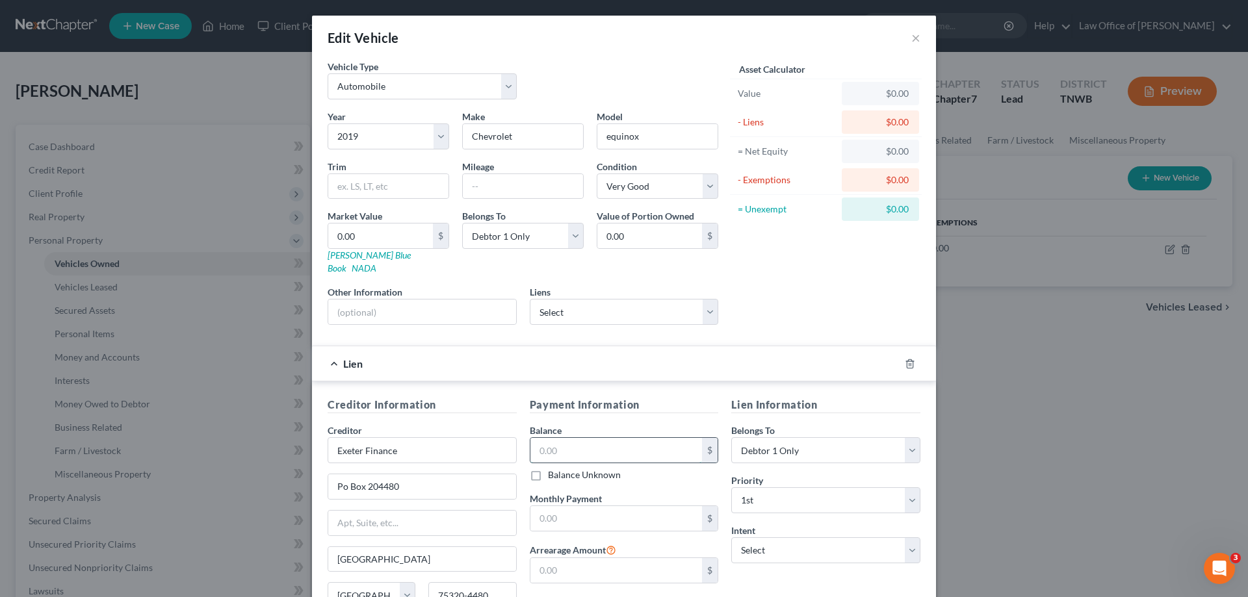
click at [571, 445] on input "text" at bounding box center [616, 450] width 172 height 25
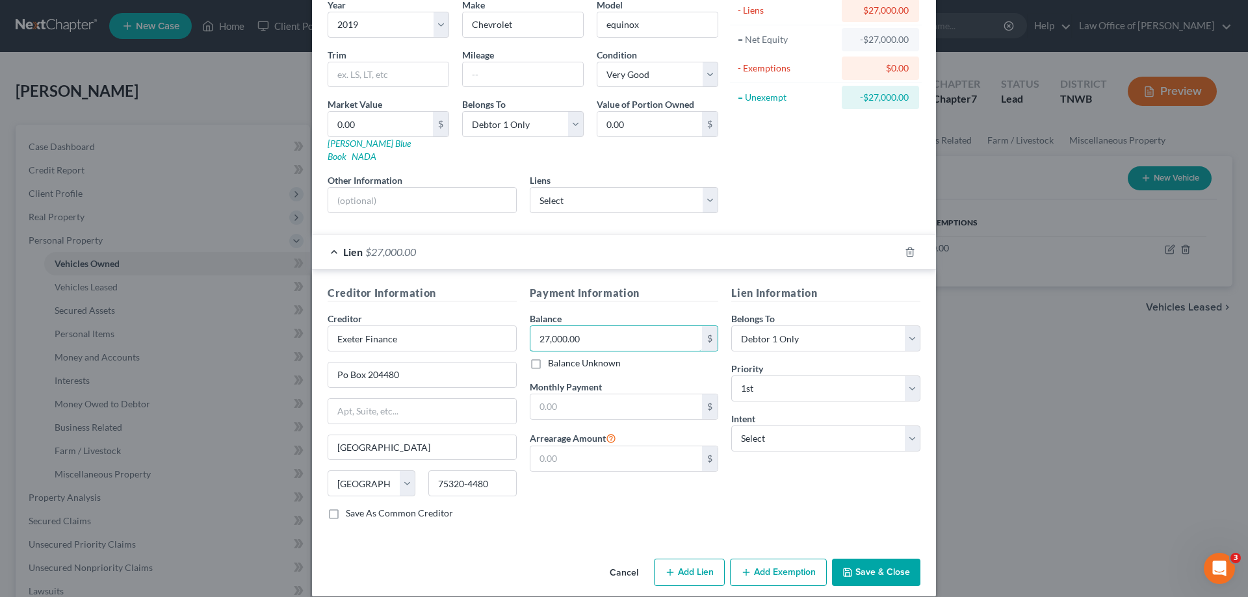
scroll to position [114, 0]
type input "27,000.00"
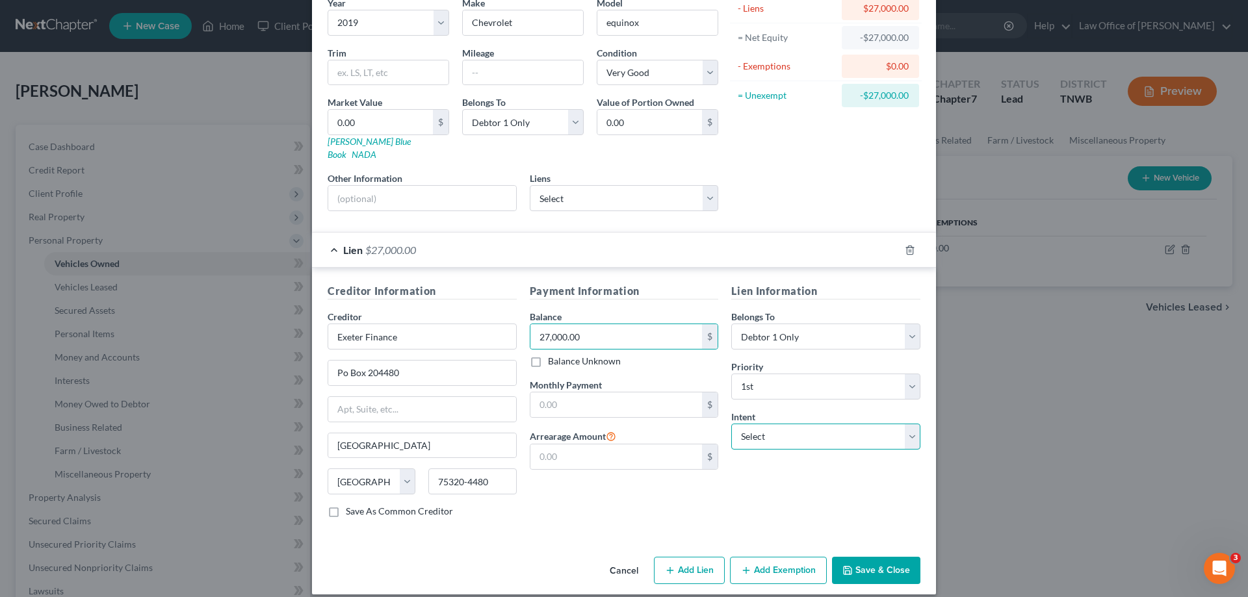
click at [906, 428] on select "Select Surrender Redeem Reaffirm Avoid Other" at bounding box center [825, 437] width 189 height 26
select select "2"
click at [731, 424] on select "Select Surrender Redeem Reaffirm Avoid Other" at bounding box center [825, 437] width 189 height 26
click at [867, 557] on button "Save & Close" at bounding box center [876, 570] width 88 height 27
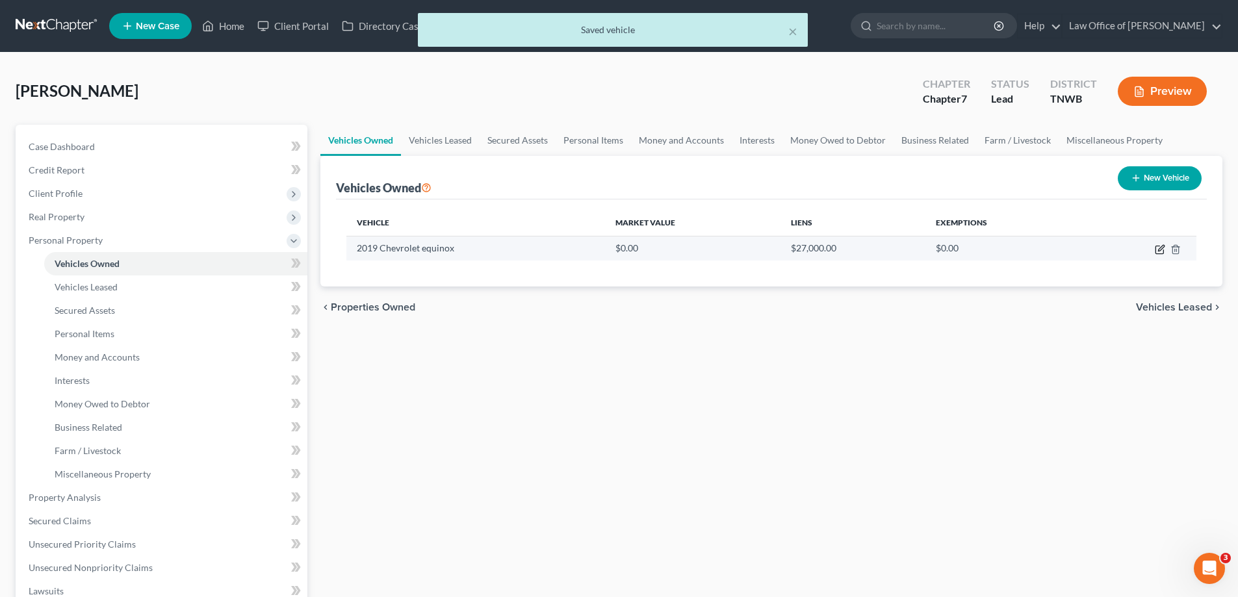
click at [1163, 250] on icon "button" at bounding box center [1160, 249] width 10 height 10
select select "0"
select select "7"
select select "1"
select select "0"
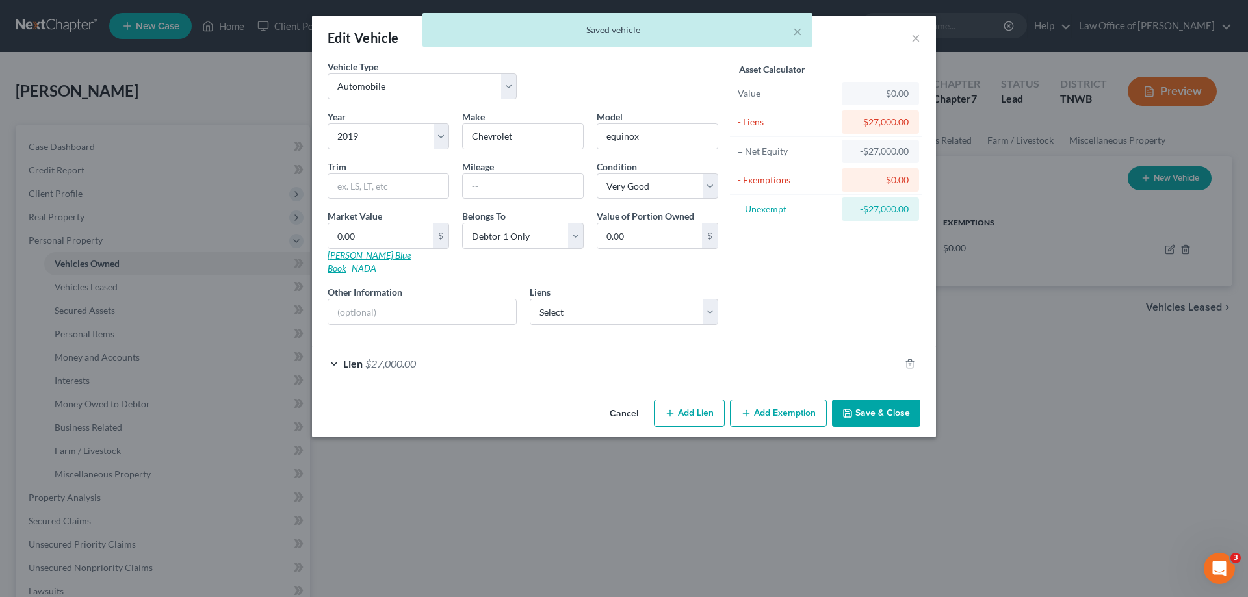
click at [347, 257] on link "[PERSON_NAME] Blue Book" at bounding box center [369, 262] width 83 height 24
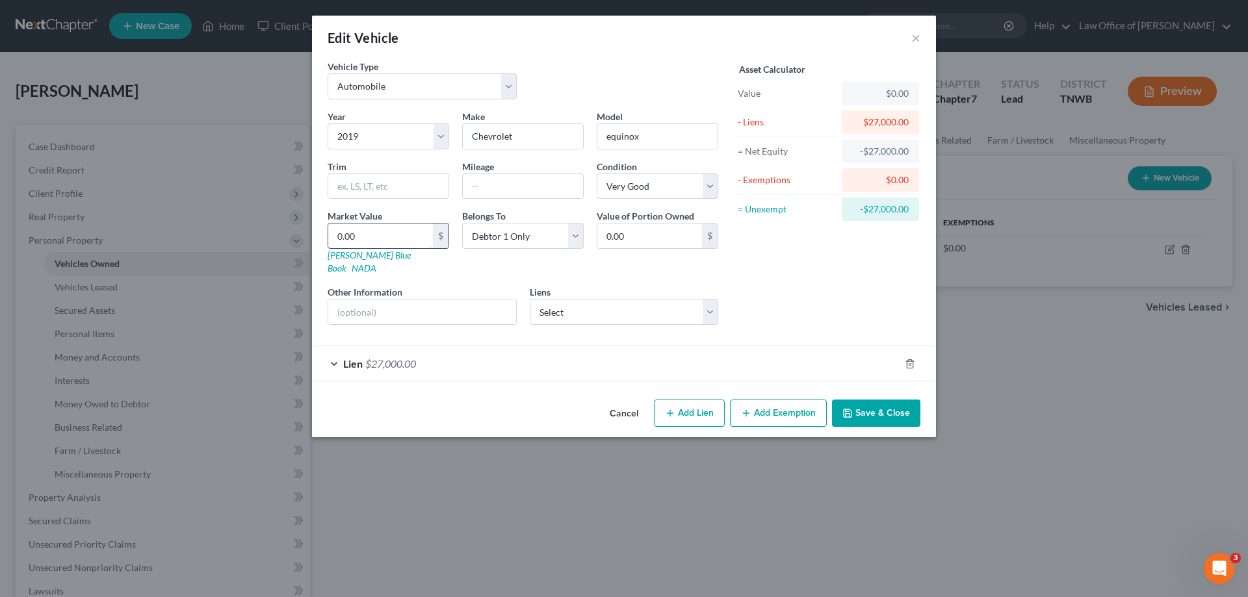
click at [373, 239] on input "0.00" at bounding box center [380, 236] width 105 height 25
type input "1"
type input "1.00"
type input "11"
type input "11.00"
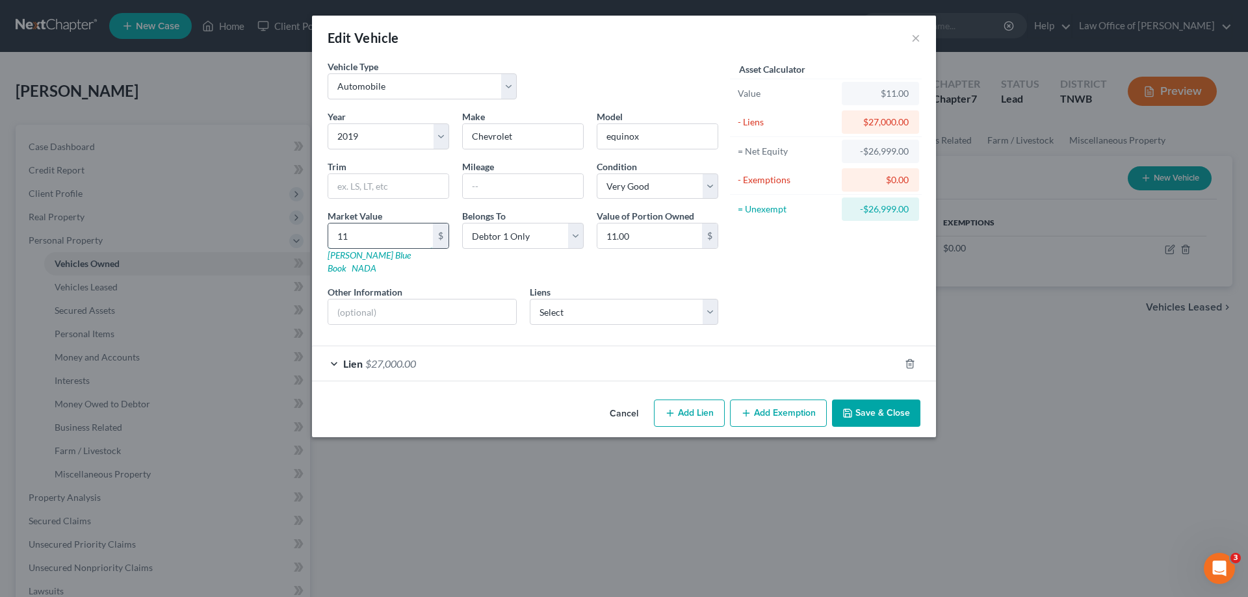
type input "110"
type input "110.00"
type input "1100"
type input "1,100.00"
type input "1,1000"
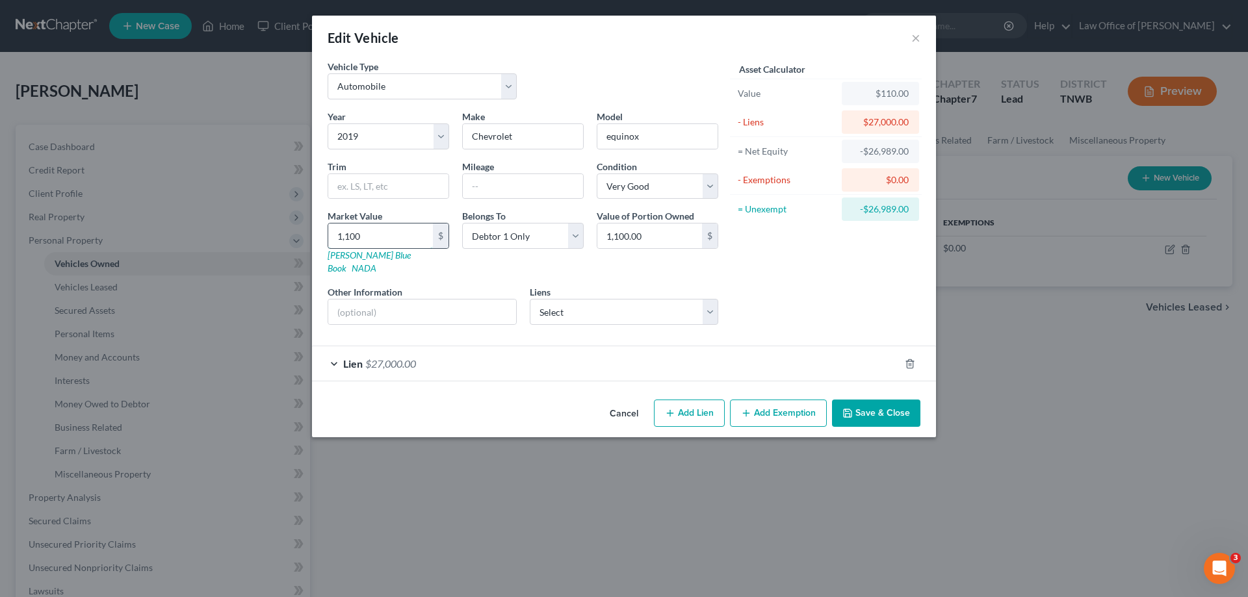
type input "11,000.00"
click at [883, 400] on button "Save & Close" at bounding box center [876, 413] width 88 height 27
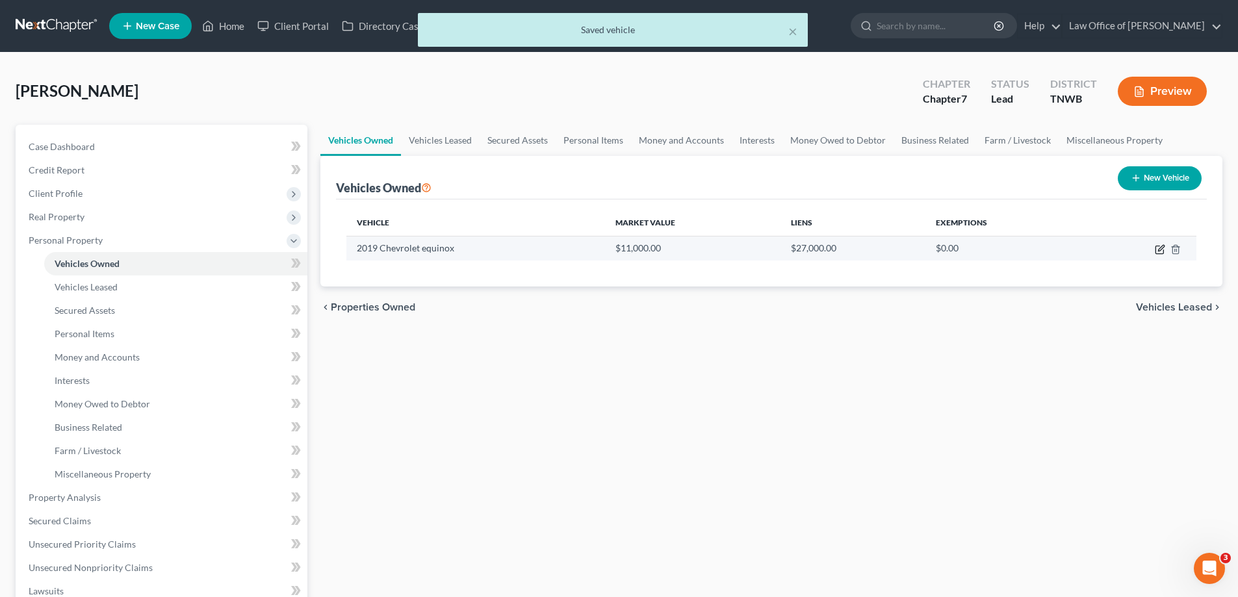
click at [1161, 250] on icon "button" at bounding box center [1160, 249] width 10 height 10
select select "0"
select select "7"
select select "1"
select select "0"
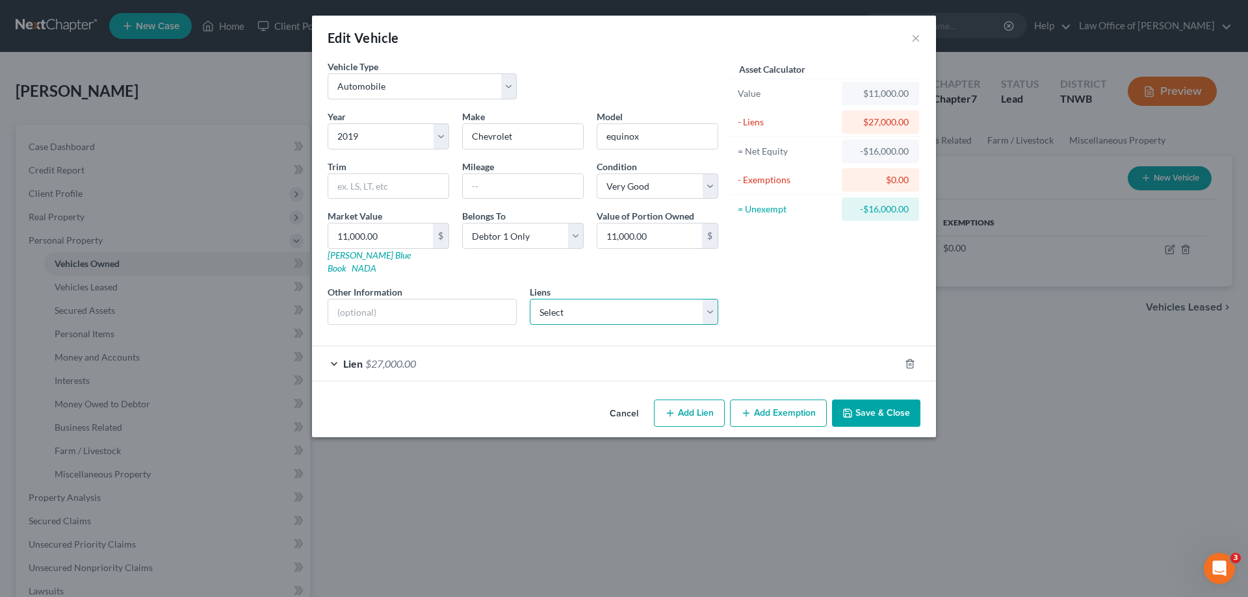
click at [712, 305] on select "Select Exeter Finance - $27,000.00" at bounding box center [624, 312] width 189 height 26
select select "45"
select select "0"
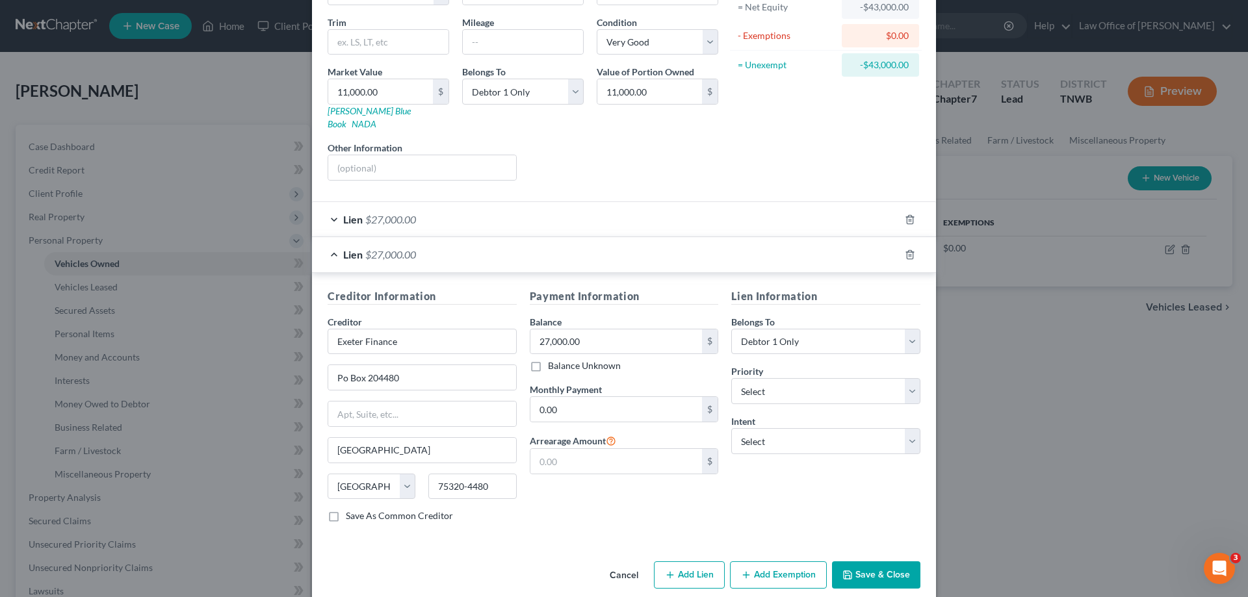
scroll to position [149, 0]
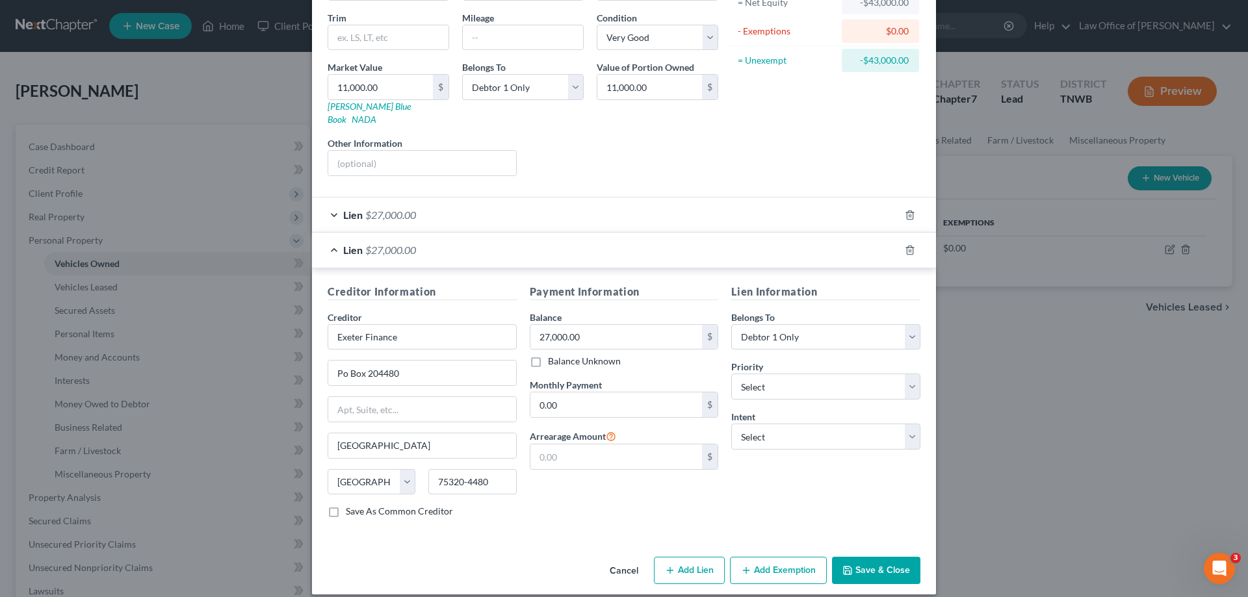
click at [775, 557] on button "Add Exemption" at bounding box center [778, 570] width 97 height 27
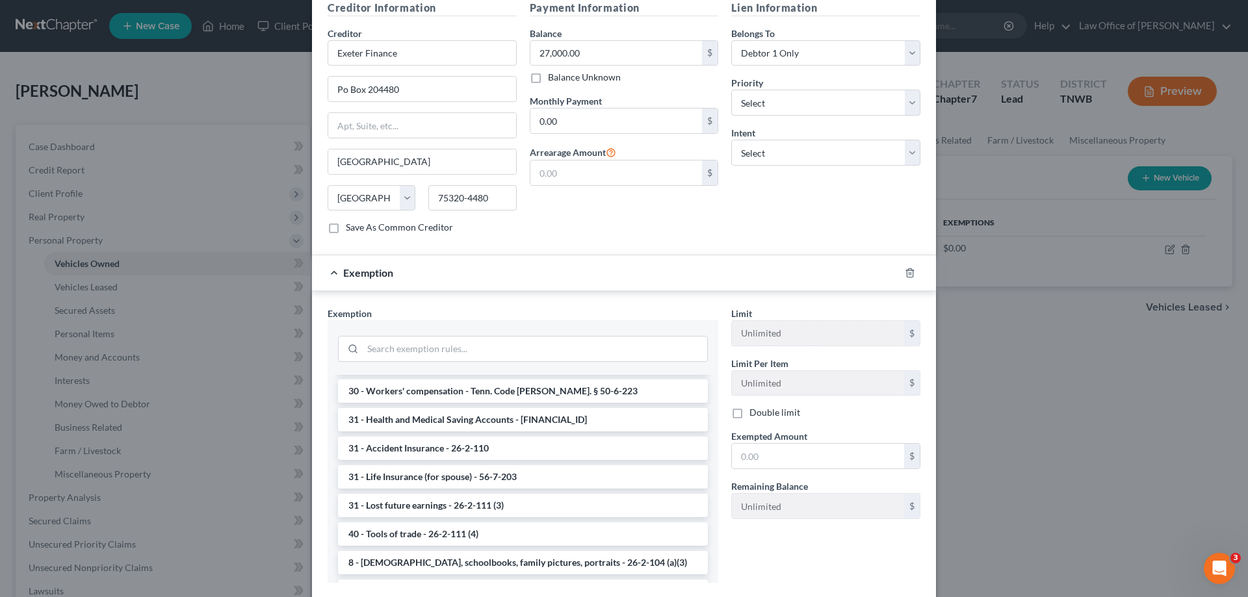
scroll to position [1105, 0]
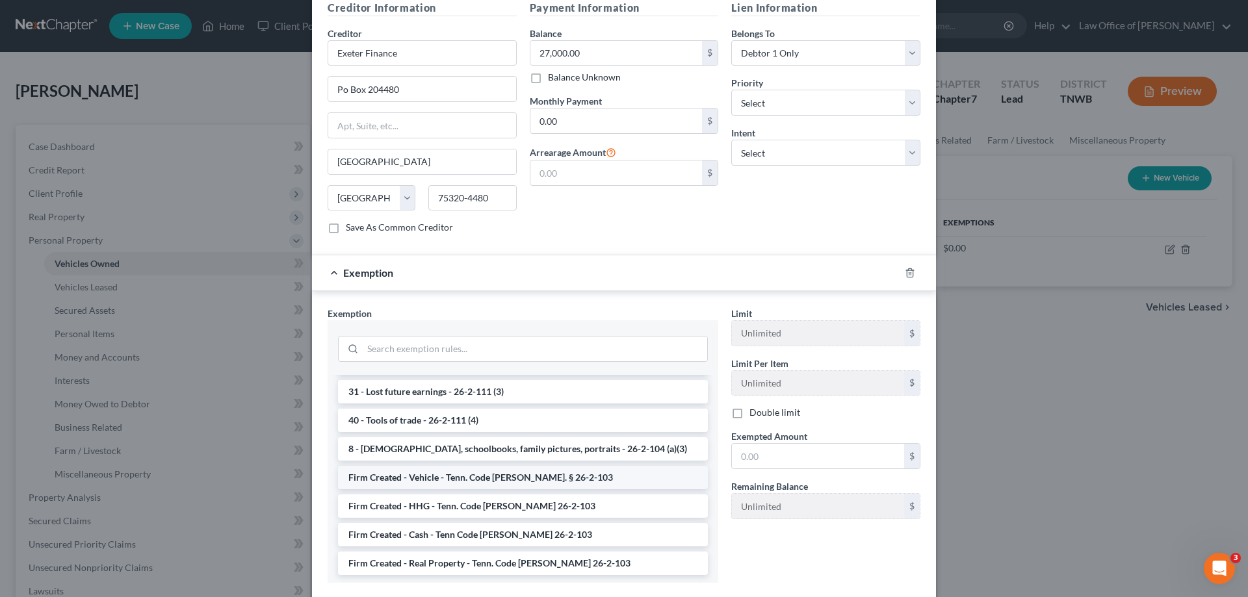
click at [551, 466] on li "Firm Created - Vehicle - Tenn. Code [PERSON_NAME]. § 26-2-103" at bounding box center [523, 477] width 370 height 23
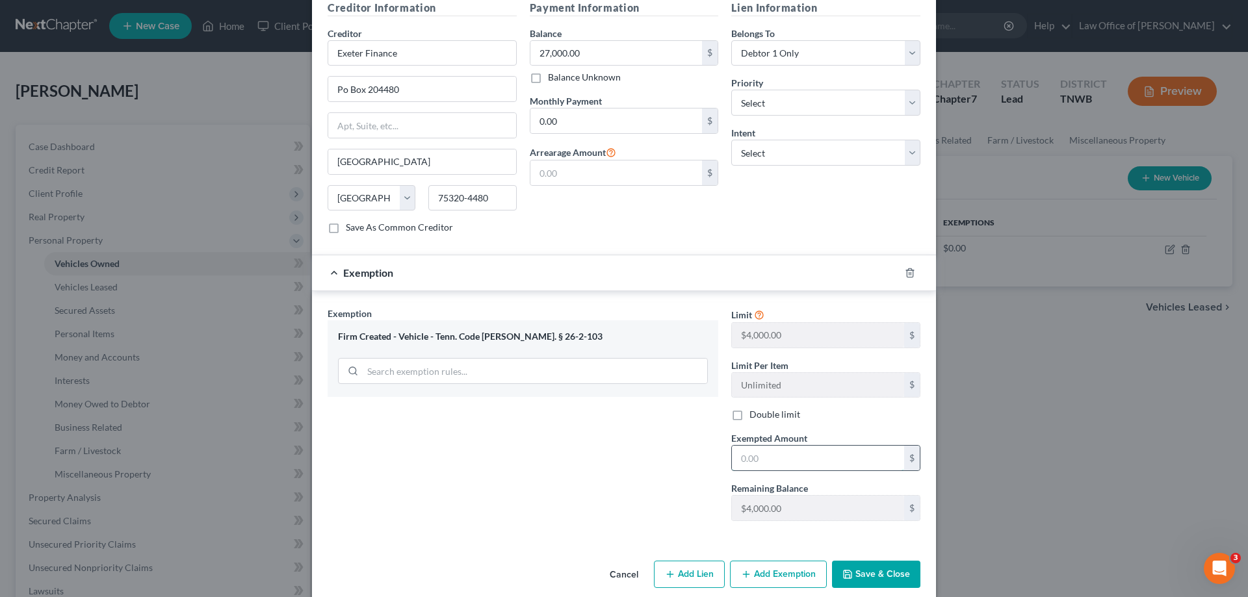
click at [787, 448] on input "text" at bounding box center [818, 458] width 172 height 25
type input "4,000.00"
click at [870, 561] on button "Save & Close" at bounding box center [876, 574] width 88 height 27
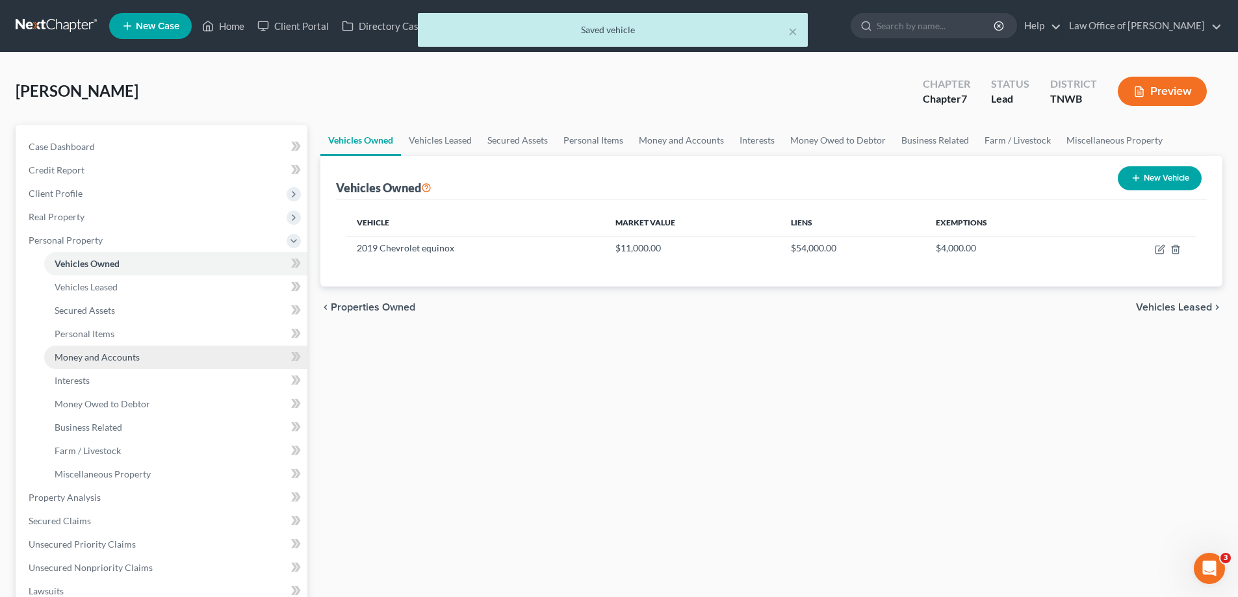
click at [103, 359] on span "Money and Accounts" at bounding box center [97, 357] width 85 height 11
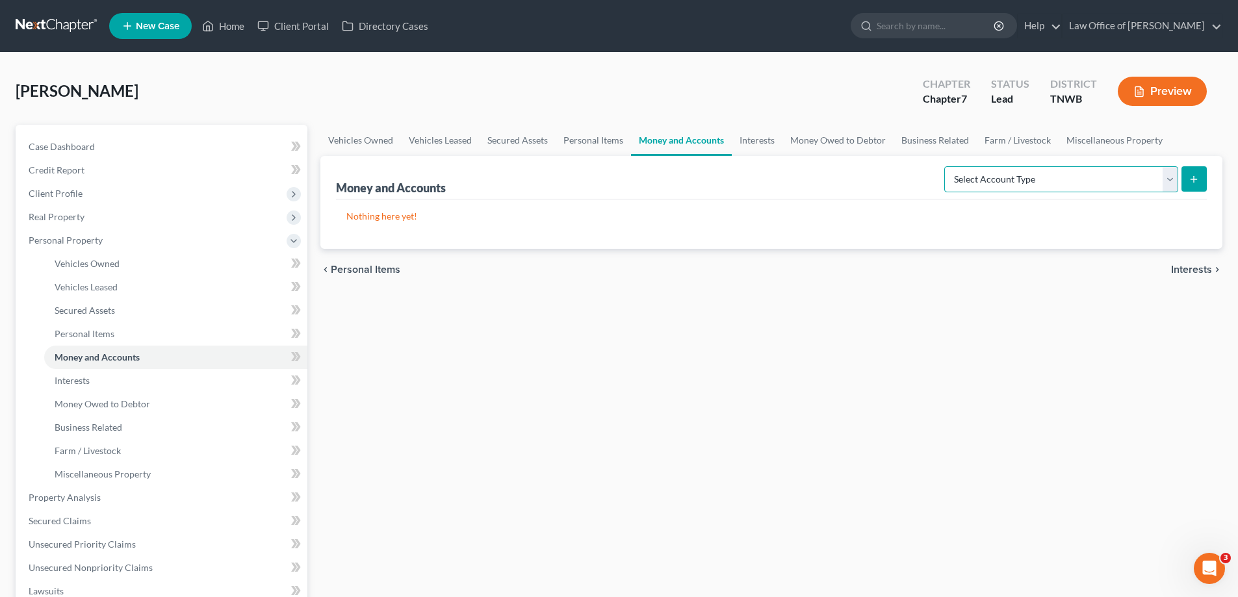
click at [1171, 174] on select "Select Account Type Brokerage Cash on Hand Certificates of Deposit Checking Acc…" at bounding box center [1061, 179] width 234 height 26
select select "checking"
click at [947, 166] on select "Select Account Type Brokerage Cash on Hand Certificates of Deposit Checking Acc…" at bounding box center [1061, 179] width 234 height 26
click at [1191, 184] on icon "submit" at bounding box center [1194, 179] width 10 height 10
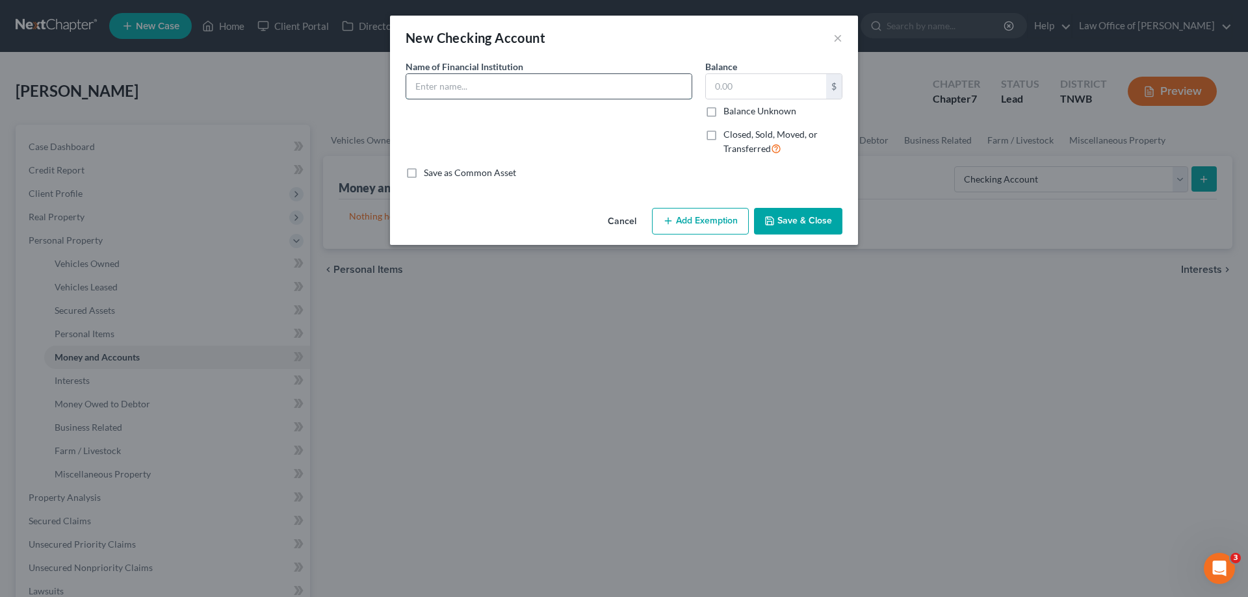
click at [532, 87] on input "text" at bounding box center [548, 86] width 285 height 25
type input "First Horizon"
click at [739, 92] on input "text" at bounding box center [766, 86] width 120 height 25
type input "100.00"
click at [710, 218] on button "Add Exemption" at bounding box center [700, 221] width 97 height 27
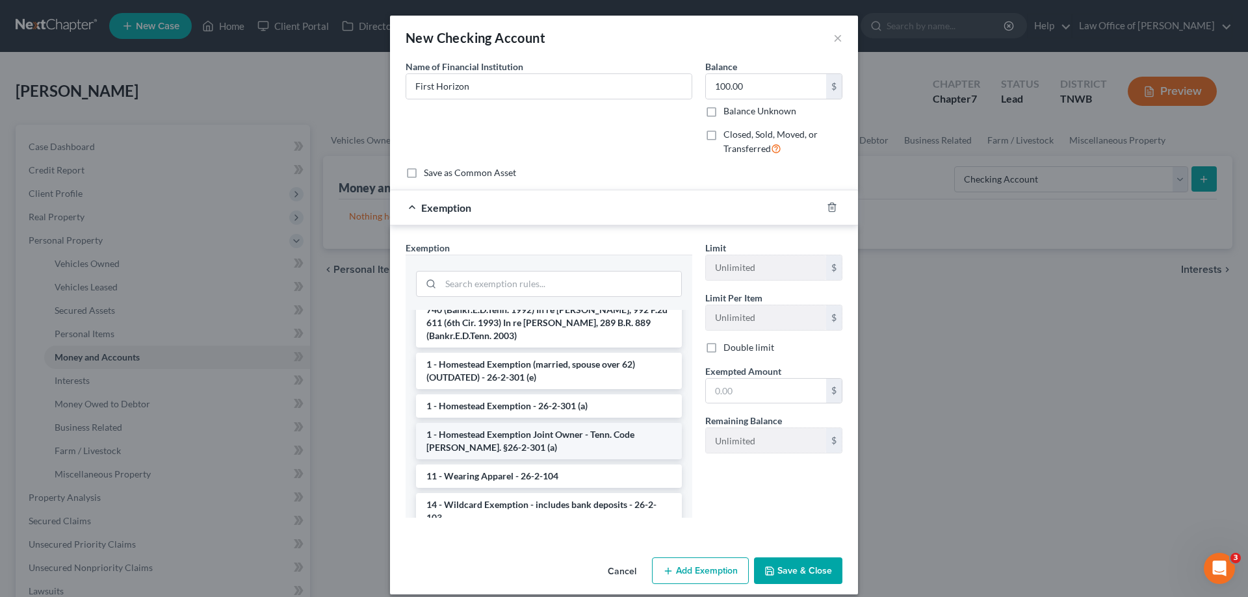
scroll to position [195, 0]
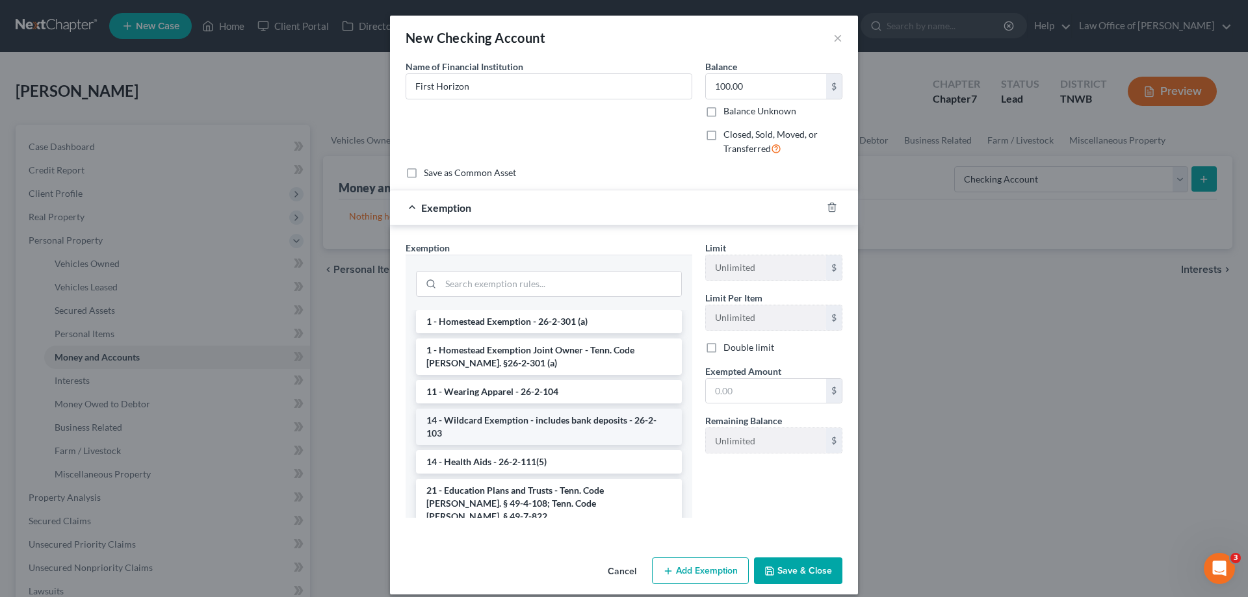
click at [546, 420] on li "14 - Wildcard Exemption - includes bank deposits - 26-2-103" at bounding box center [549, 427] width 266 height 36
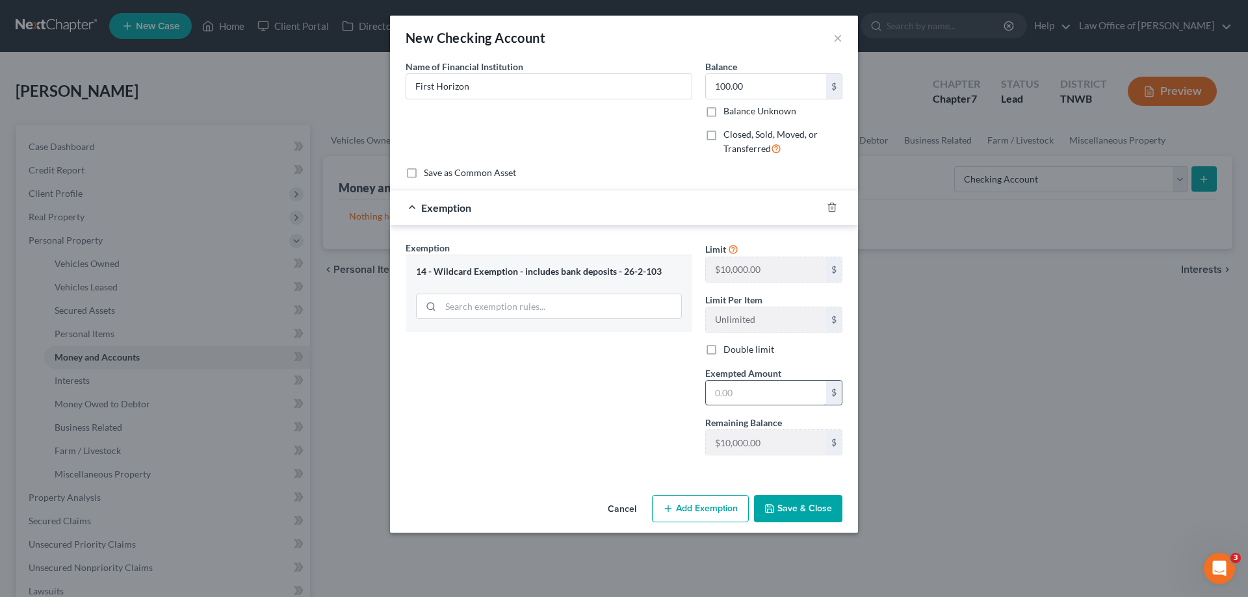
click at [739, 398] on input "text" at bounding box center [766, 393] width 120 height 25
type input "100.00"
click at [794, 504] on button "Save & Close" at bounding box center [798, 508] width 88 height 27
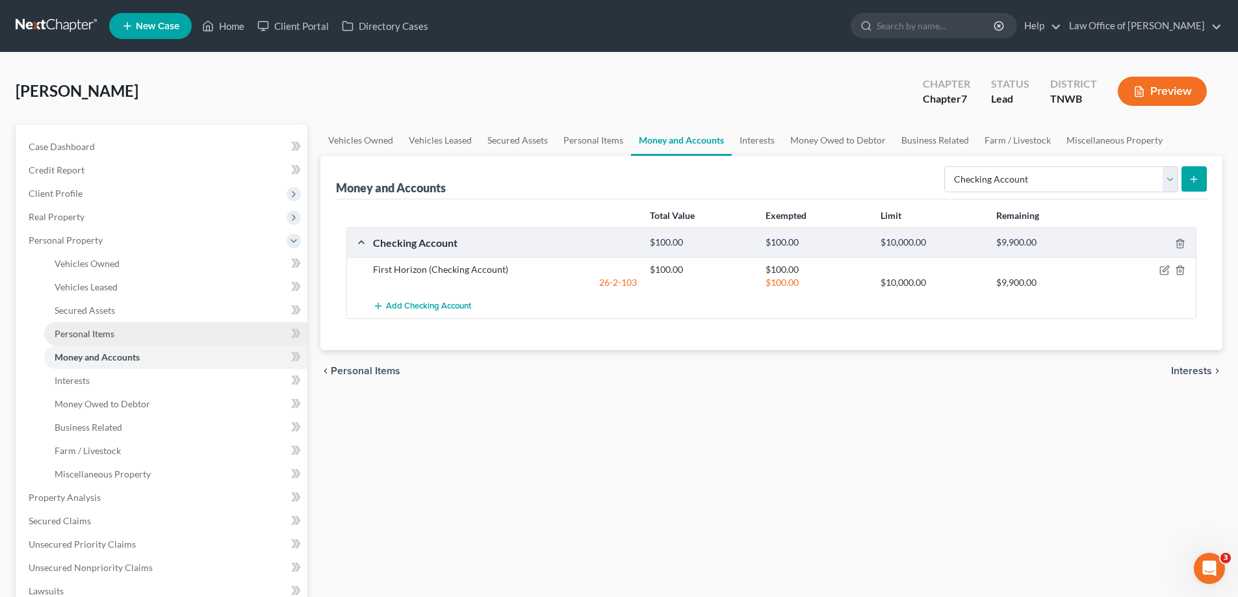
click at [106, 339] on link "Personal Items" at bounding box center [175, 333] width 263 height 23
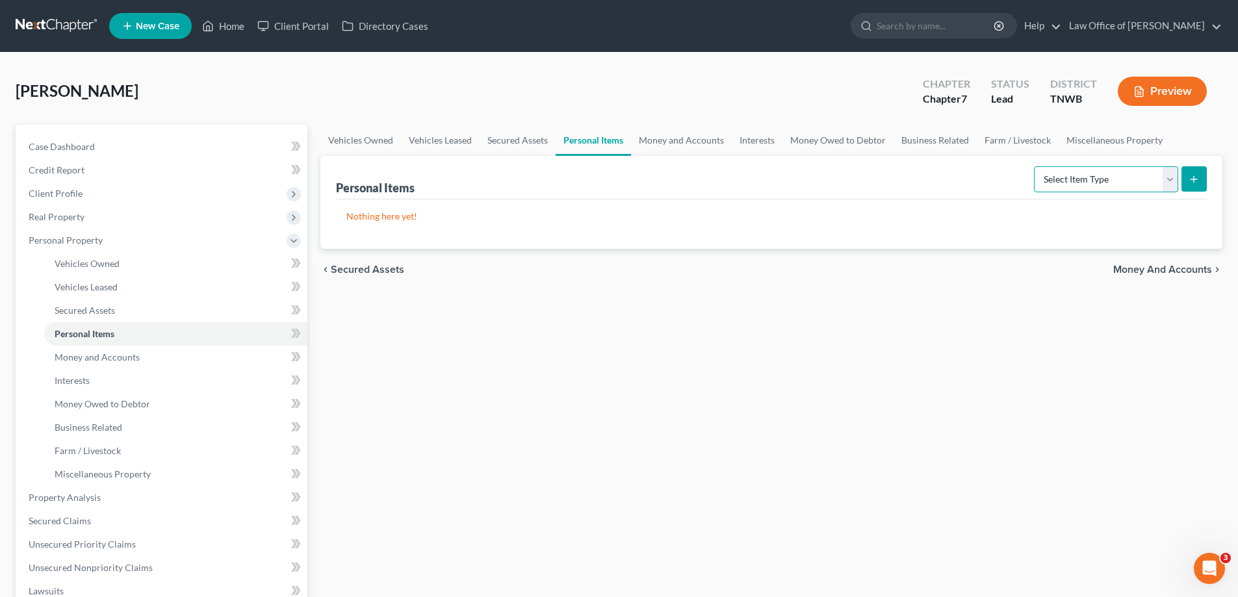
click at [1171, 179] on select "Select Item Type Clothing Collectibles Of Value Electronics Firearms Household …" at bounding box center [1106, 179] width 144 height 26
select select "clothing"
click at [1035, 166] on select "Select Item Type Clothing Collectibles Of Value Electronics Firearms Household …" at bounding box center [1106, 179] width 144 height 26
click at [1193, 183] on icon "submit" at bounding box center [1194, 179] width 10 height 10
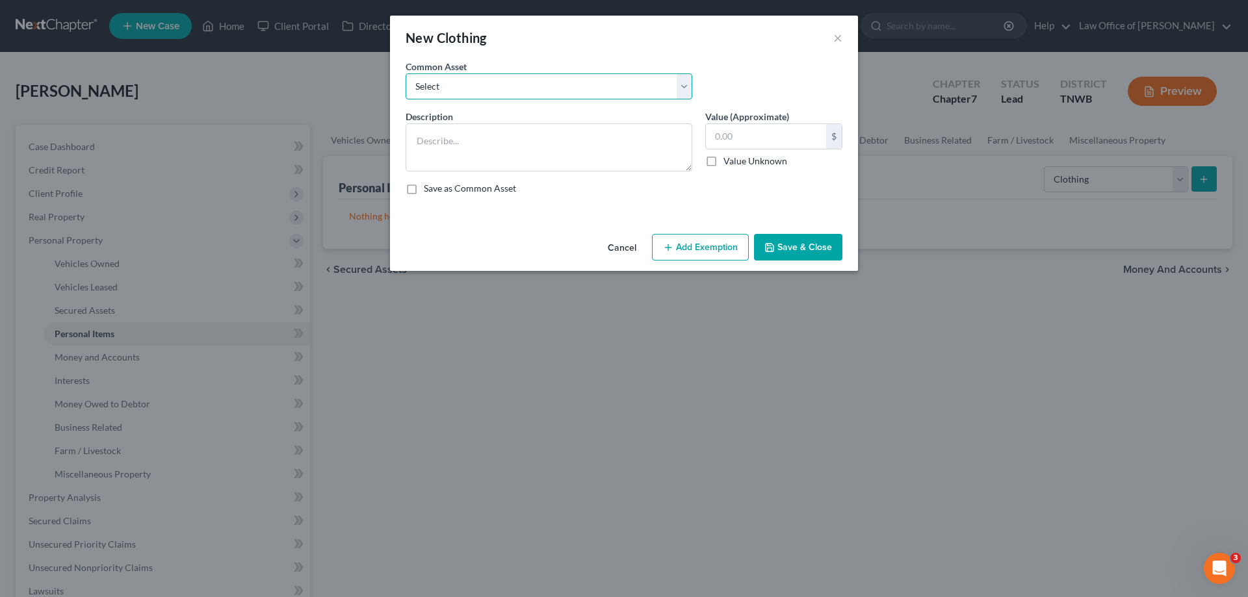
click at [685, 88] on select "Select Clothes" at bounding box center [549, 86] width 287 height 26
select select "0"
click at [406, 73] on select "Select Clothes" at bounding box center [549, 86] width 287 height 26
type textarea "Clothes"
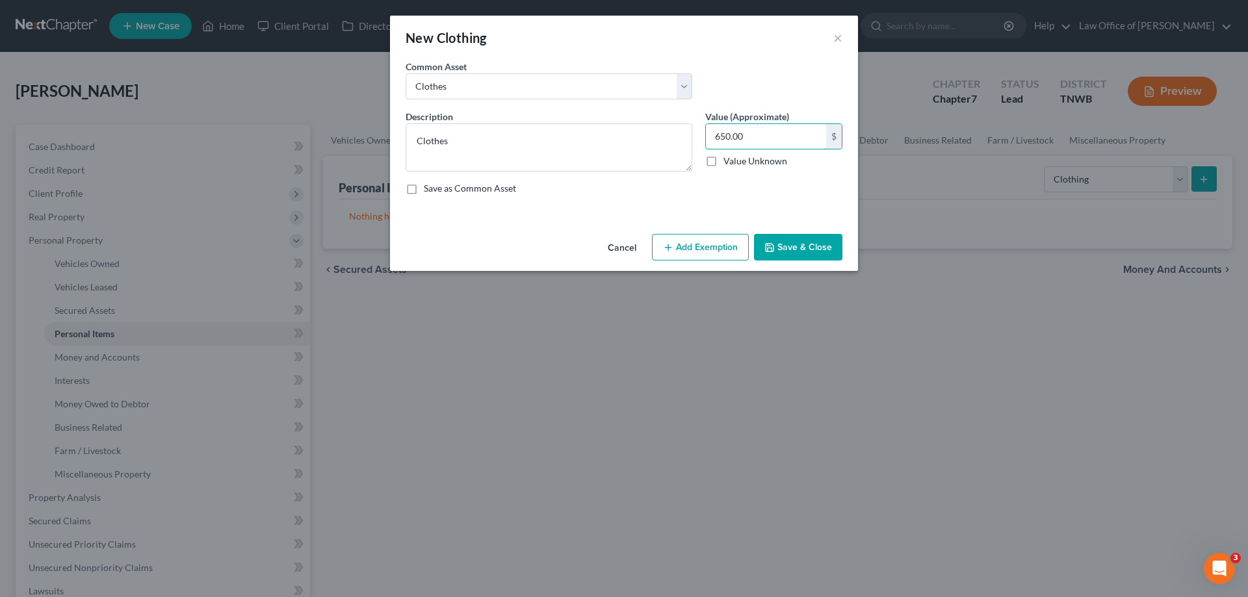
type input "650.00"
click at [699, 252] on button "Add Exemption" at bounding box center [700, 247] width 97 height 27
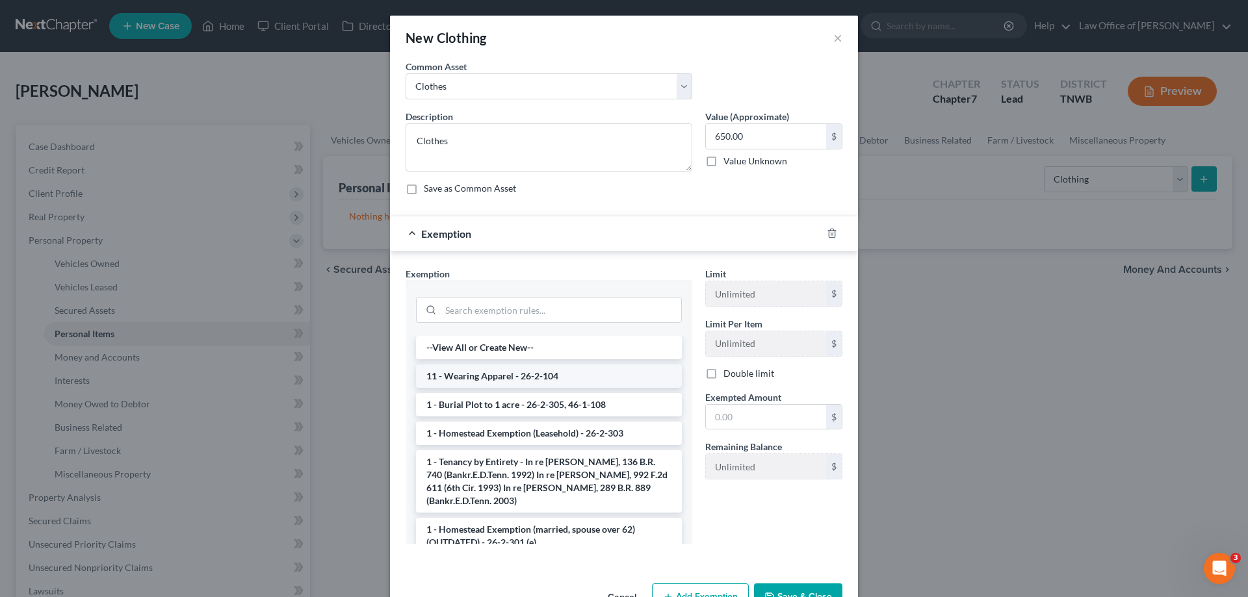
click at [565, 377] on li "11 - Wearing Apparel - 26-2-104" at bounding box center [549, 376] width 266 height 23
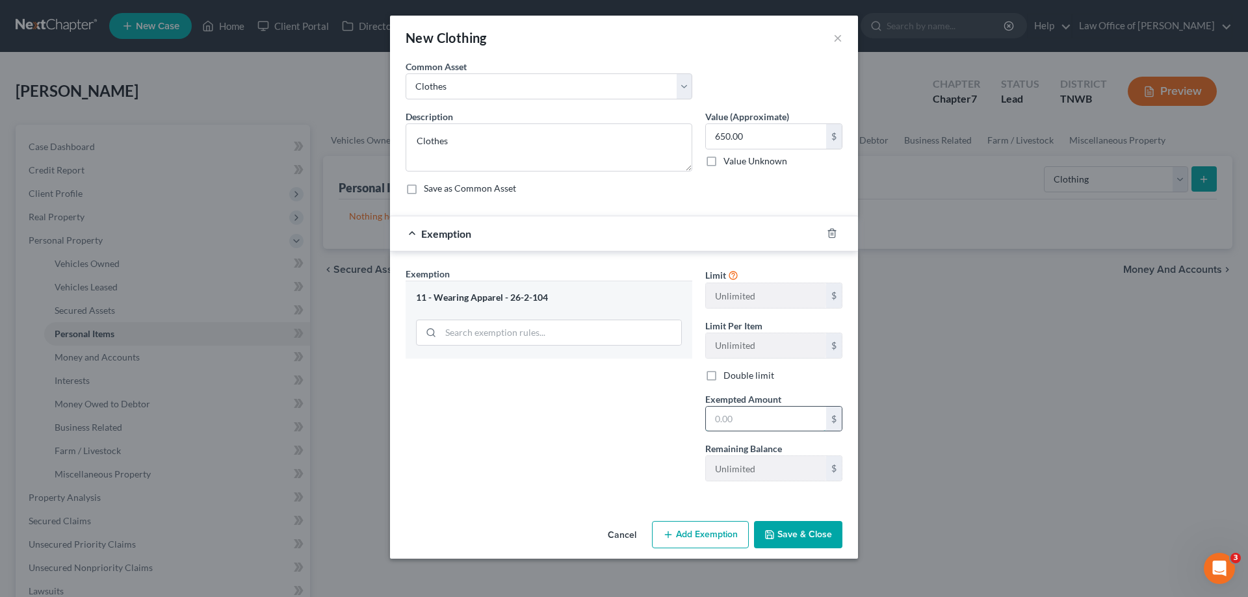
click at [757, 424] on input "text" at bounding box center [766, 419] width 120 height 25
type input "650.00"
click at [789, 530] on button "Save & Close" at bounding box center [798, 534] width 88 height 27
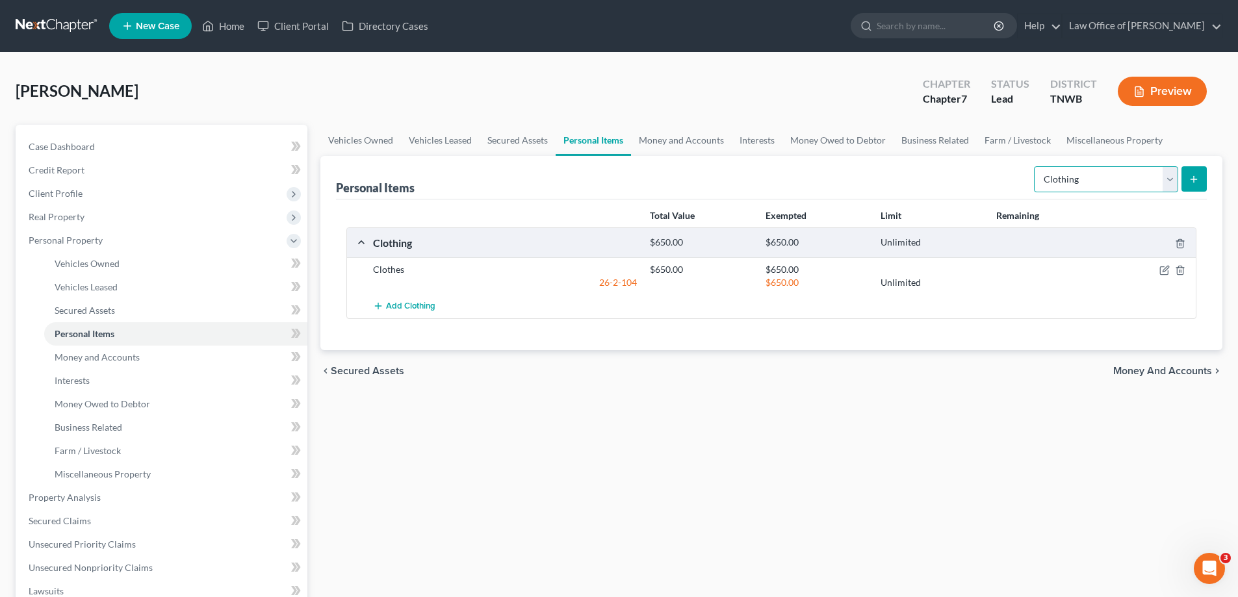
click at [1171, 180] on select "Select Item Type Clothing Collectibles Of Value Electronics Firearms Household …" at bounding box center [1106, 179] width 144 height 26
select select "household_goods"
click at [1035, 166] on select "Select Item Type Clothing Collectibles Of Value Electronics Firearms Household …" at bounding box center [1106, 179] width 144 height 26
click at [1197, 185] on button "submit" at bounding box center [1194, 178] width 25 height 25
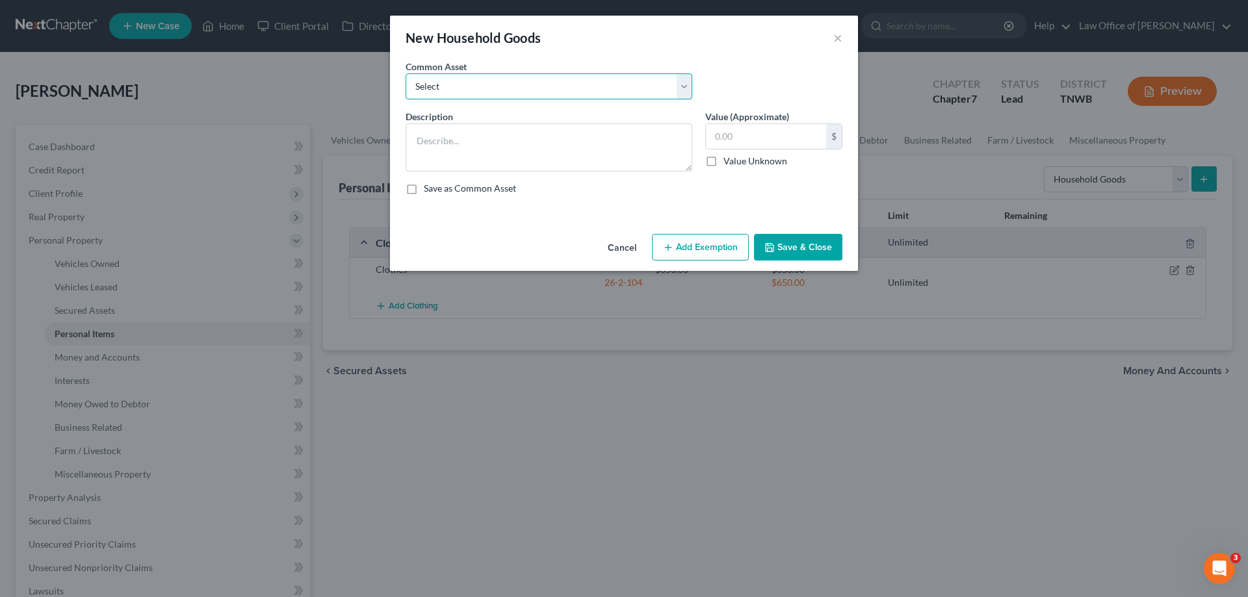
click at [682, 84] on select "Select HHG" at bounding box center [549, 86] width 287 height 26
select select "0"
click at [406, 73] on select "Select HHG" at bounding box center [549, 86] width 287 height 26
type textarea "HHG"
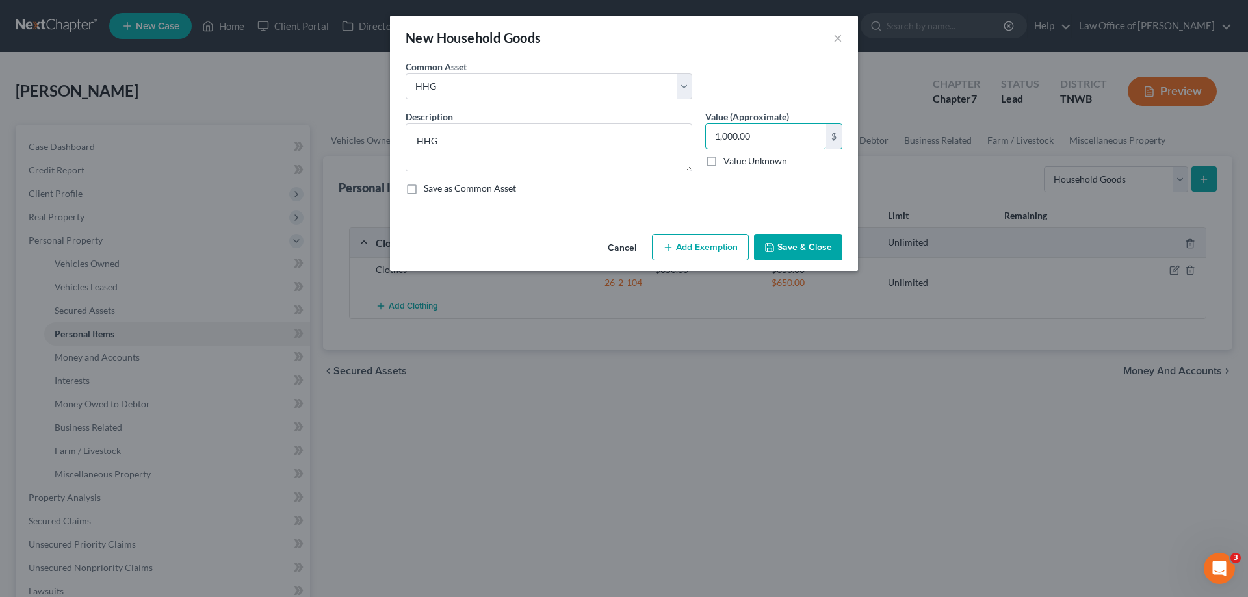
type input "1,000.00"
click at [707, 240] on button "Add Exemption" at bounding box center [700, 247] width 97 height 27
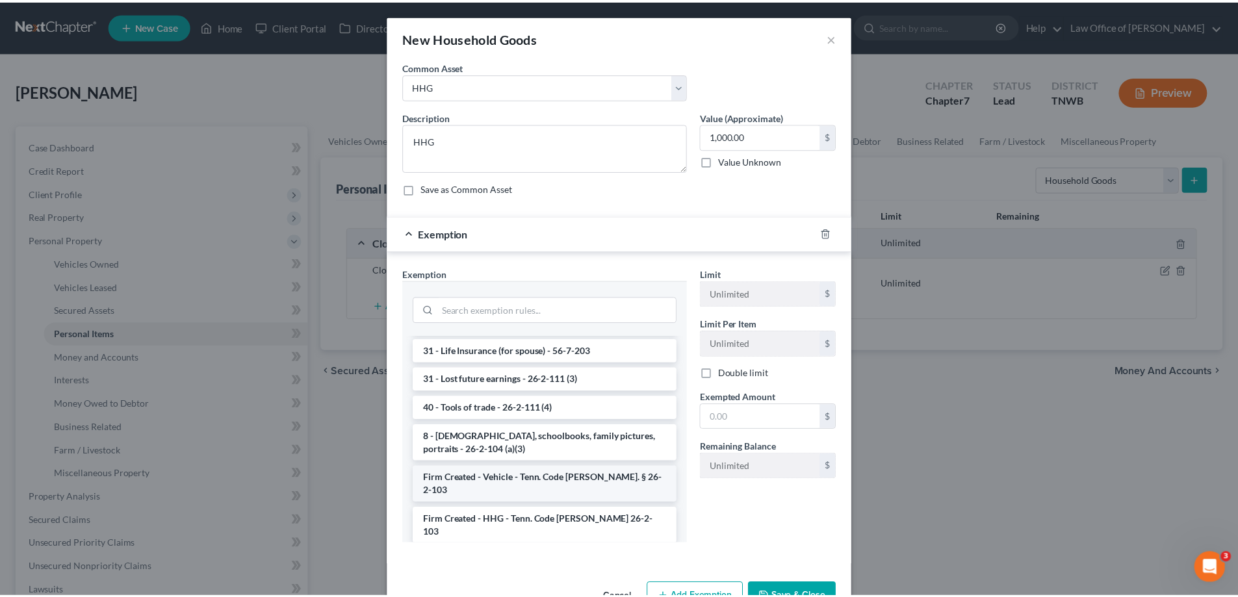
scroll to position [1269, 0]
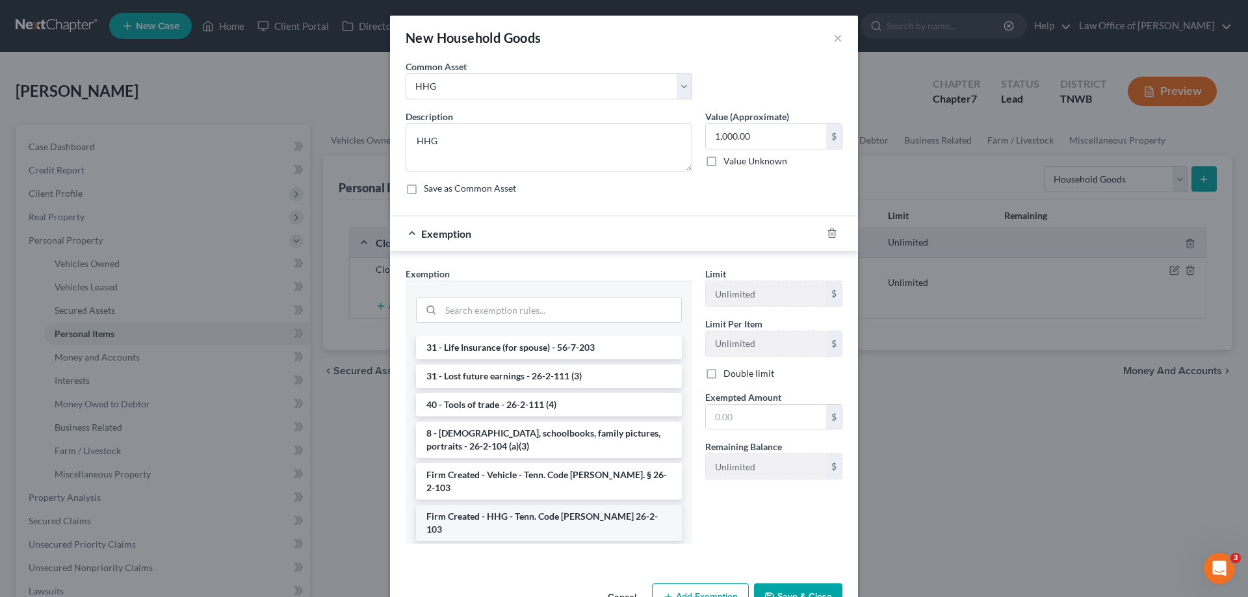
click at [532, 505] on li "Firm Created - HHG - Tenn. Code [PERSON_NAME] 26-2-103" at bounding box center [549, 523] width 266 height 36
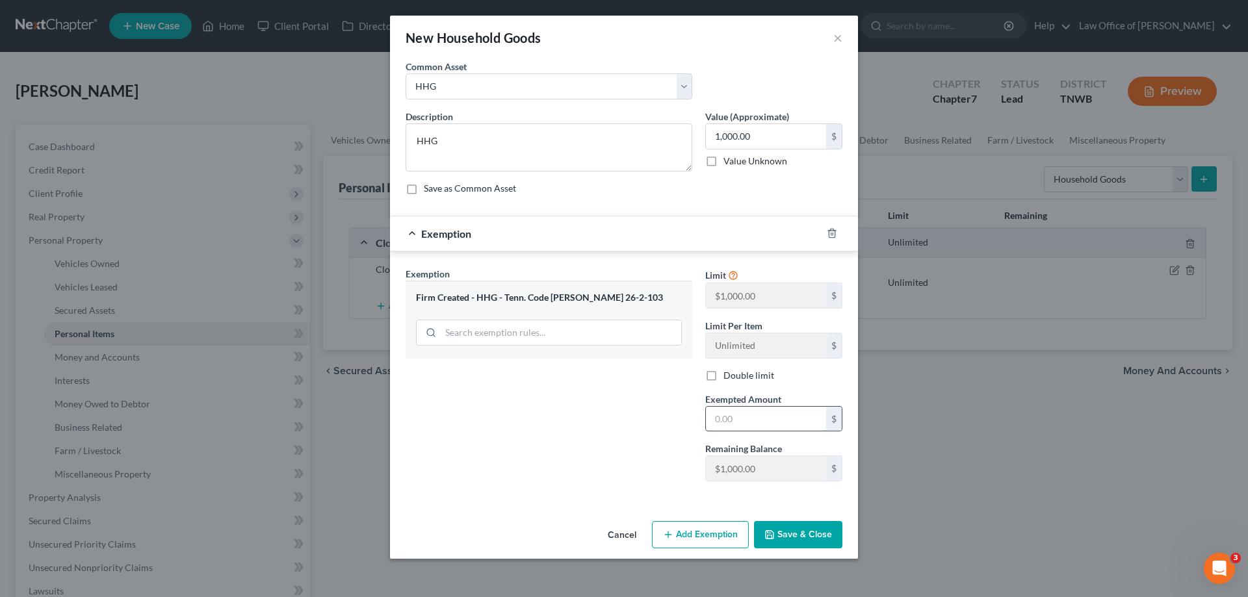
click at [745, 421] on input "text" at bounding box center [766, 419] width 120 height 25
type input "1,000.00"
click at [811, 532] on button "Save & Close" at bounding box center [798, 534] width 88 height 27
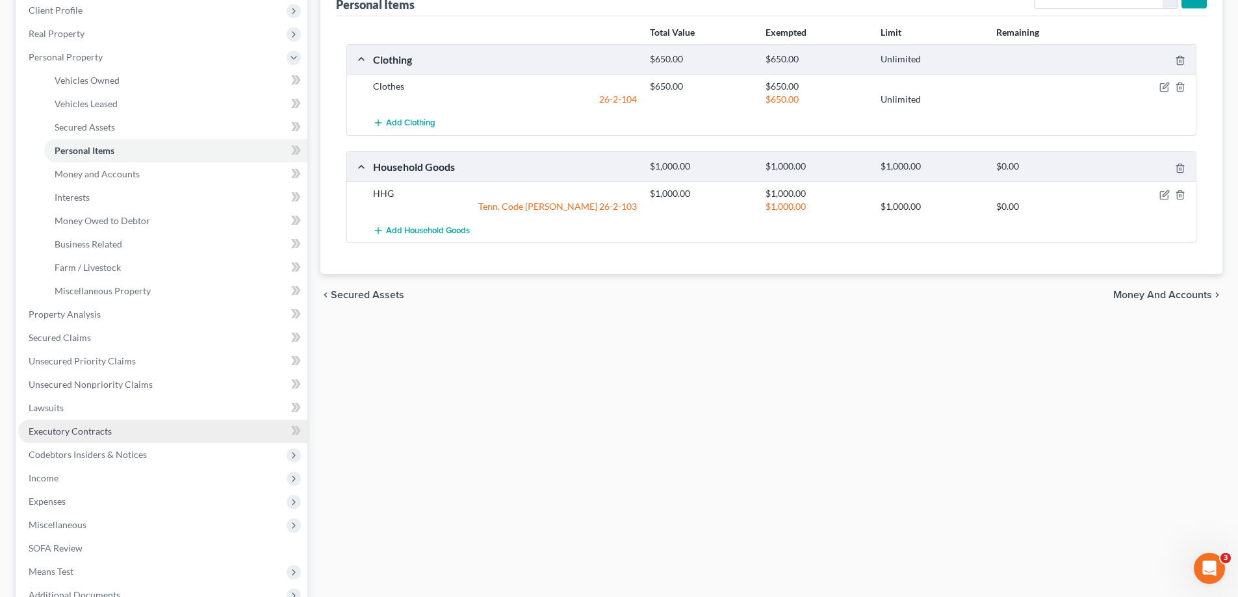
scroll to position [195, 0]
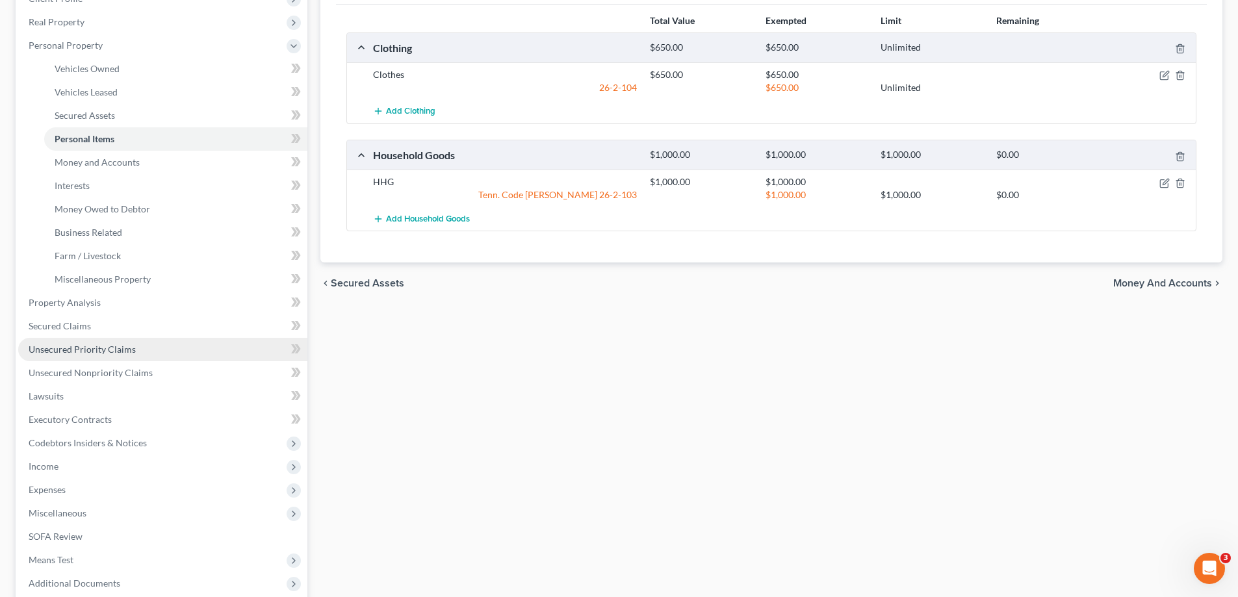
click at [77, 350] on span "Unsecured Priority Claims" at bounding box center [82, 349] width 107 height 11
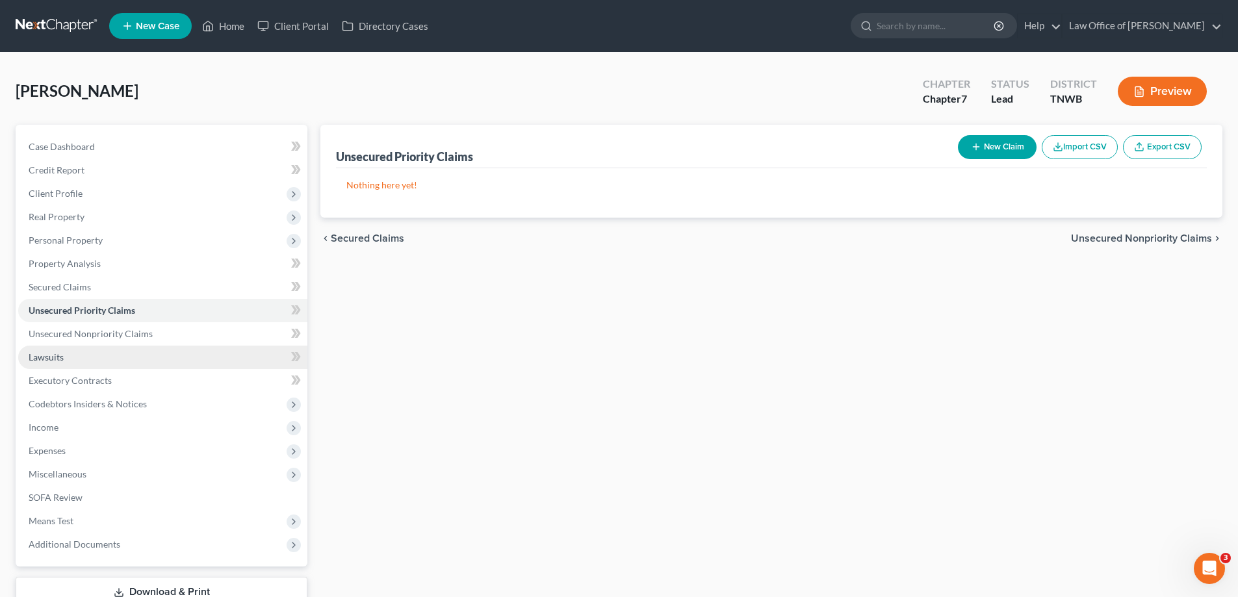
click at [68, 359] on link "Lawsuits" at bounding box center [162, 357] width 289 height 23
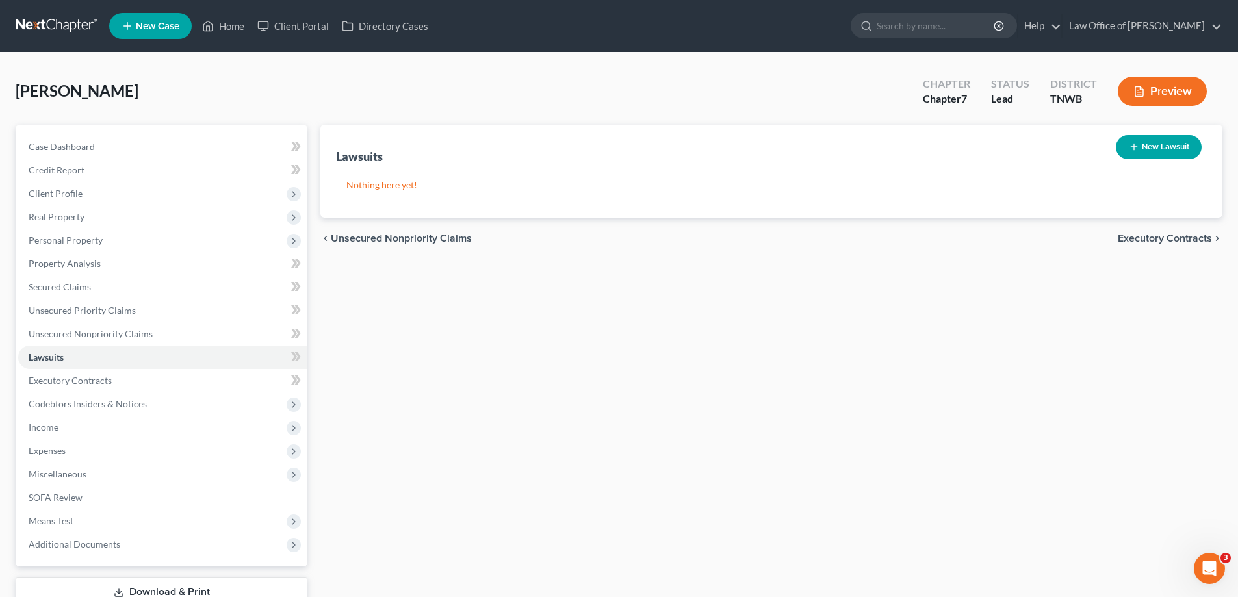
click at [1153, 142] on button "New Lawsuit" at bounding box center [1159, 147] width 86 height 24
select select "0"
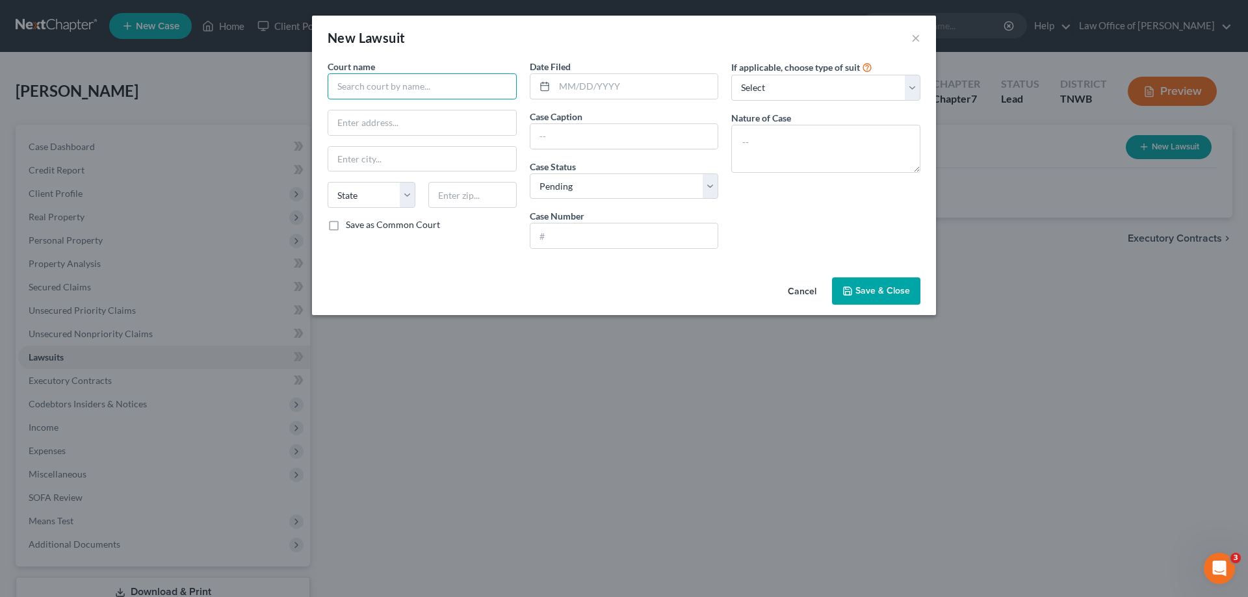
click at [446, 86] on input "text" at bounding box center [422, 86] width 189 height 26
type input "G"
type input "Shelby County General Sessions"
click at [435, 112] on div "Shelby County General Sessions" at bounding box center [405, 109] width 135 height 13
type input "140 [PERSON_NAME] Room 106"
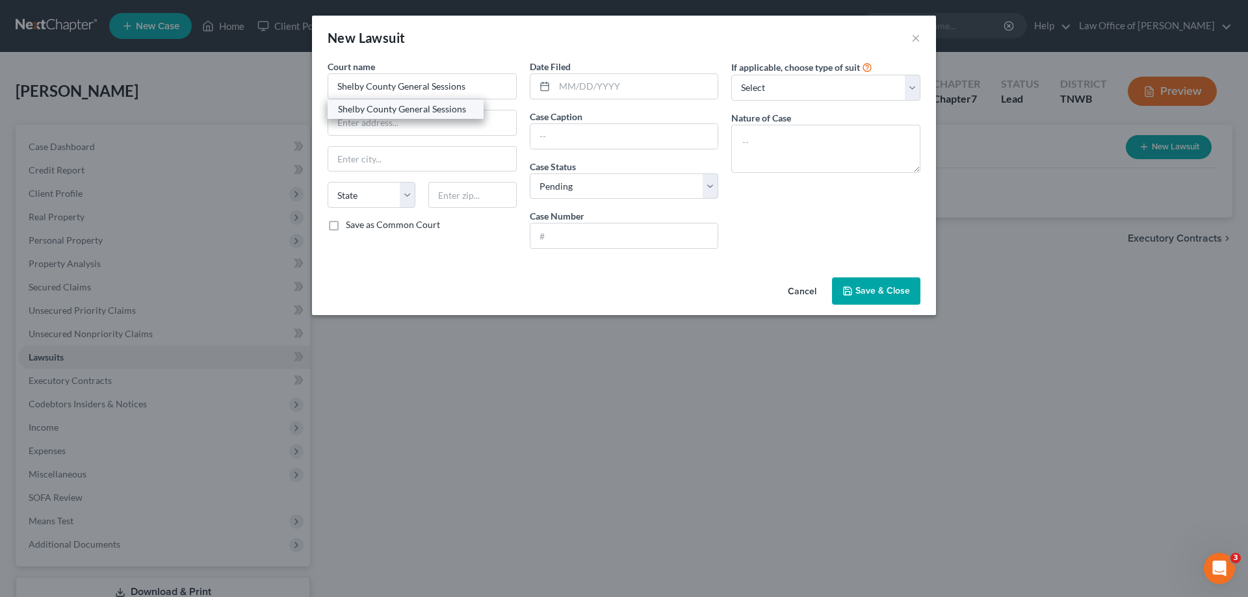
type input "[GEOGRAPHIC_DATA]"
select select "44"
type input "38103"
click at [584, 239] on input "text" at bounding box center [624, 236] width 188 height 25
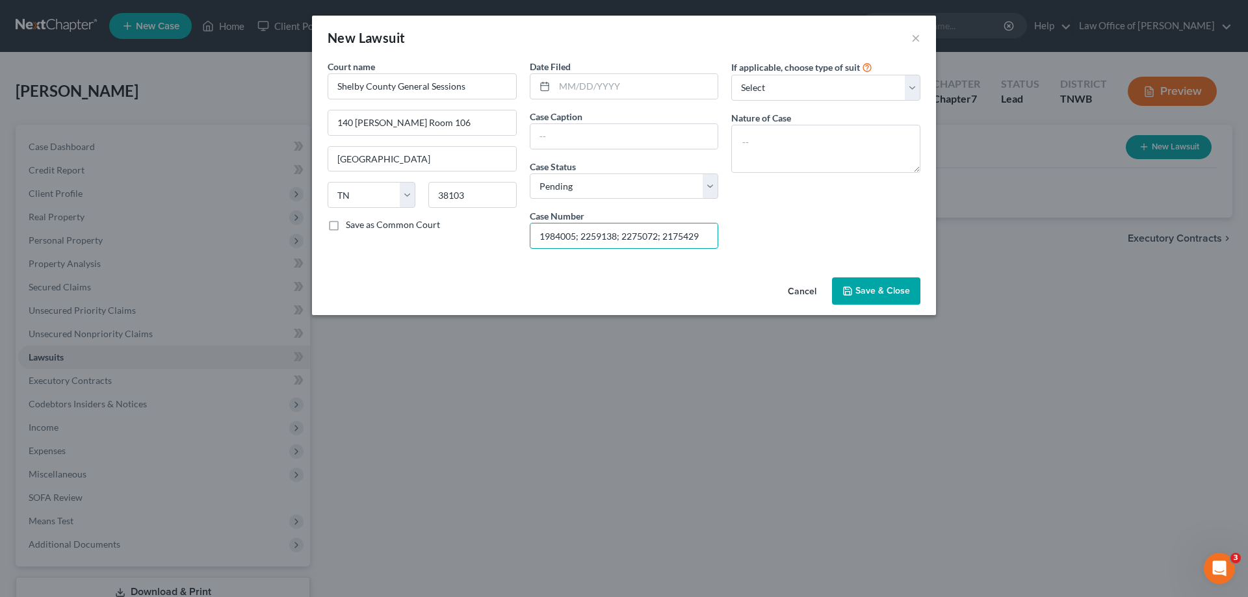
type input "1984005; 2259138; 2275072; 2175429"
click at [866, 288] on span "Save & Close" at bounding box center [882, 290] width 55 height 11
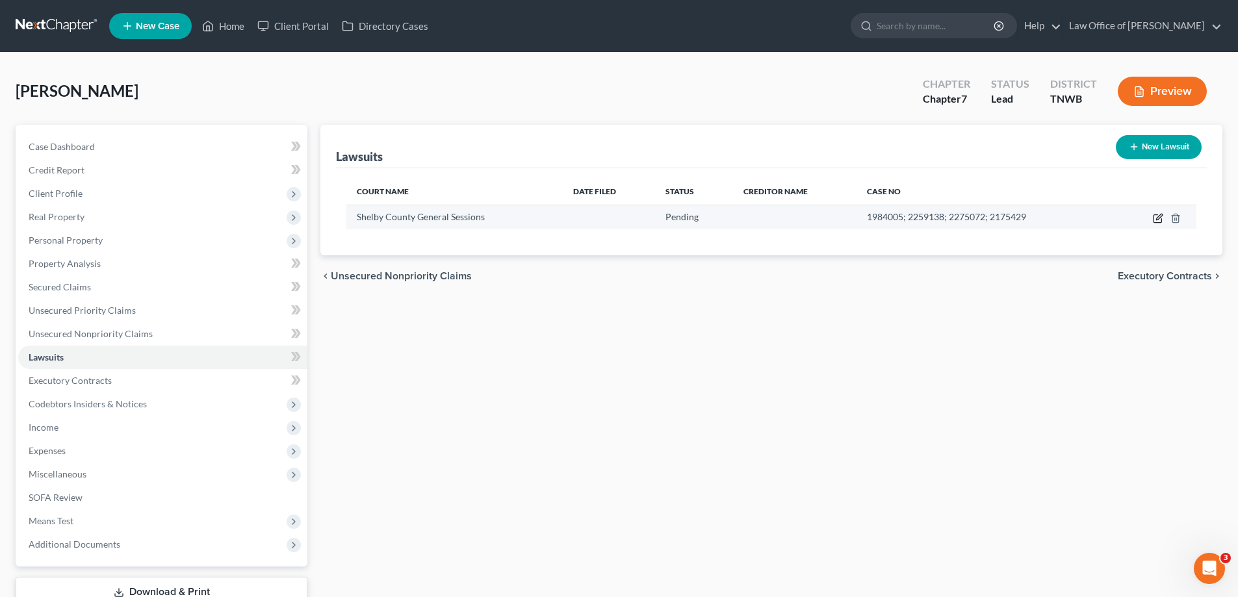
click at [1161, 216] on icon "button" at bounding box center [1158, 218] width 10 height 10
select select "44"
select select "0"
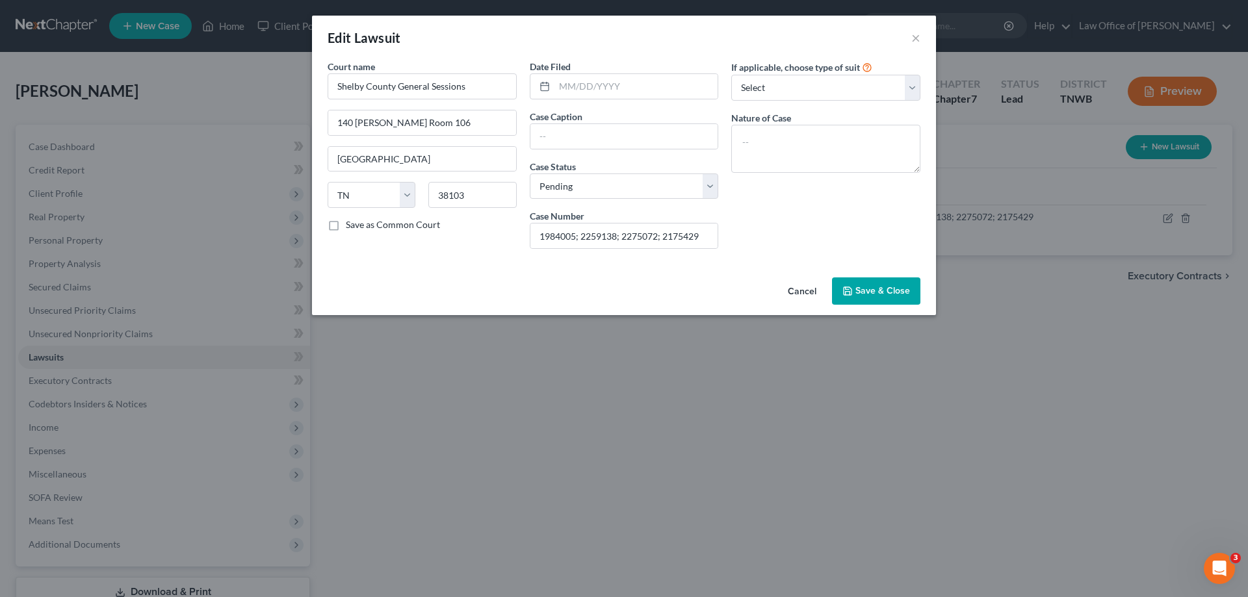
drag, startPoint x: 868, startPoint y: 285, endPoint x: 855, endPoint y: 284, distance: 13.7
click at [869, 285] on button "Save & Close" at bounding box center [876, 291] width 88 height 27
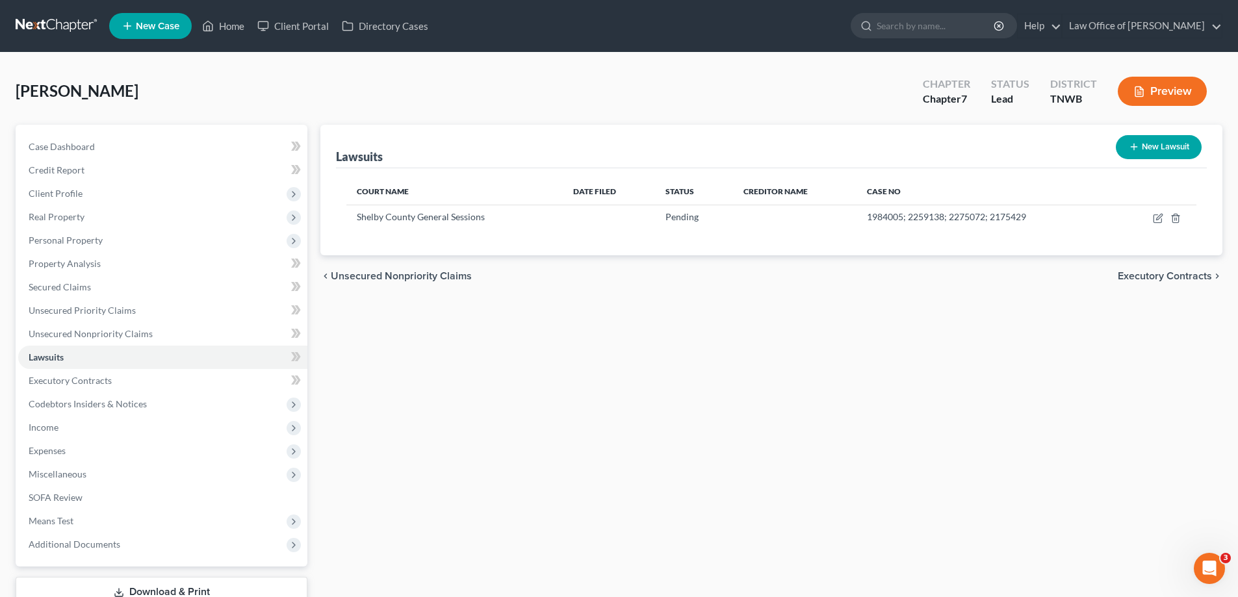
click at [1165, 146] on button "New Lawsuit" at bounding box center [1159, 147] width 86 height 24
select select "0"
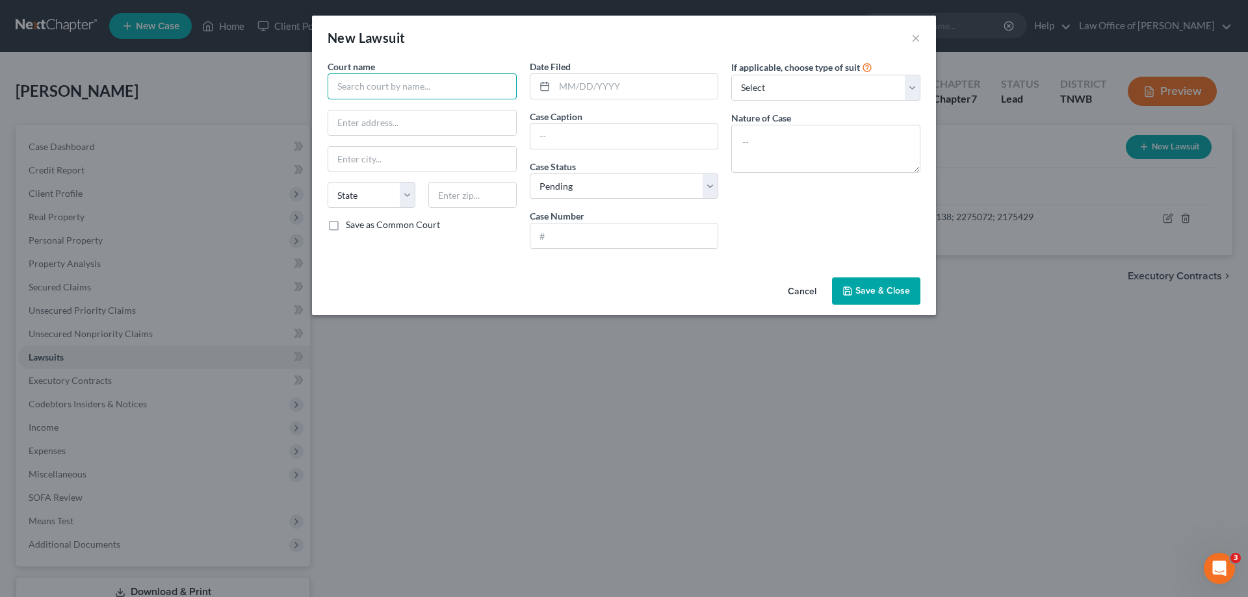
click at [374, 88] on input "text" at bounding box center [422, 86] width 189 height 26
type input "Davidson County General Sessions"
click at [418, 124] on input "[STREET_ADDRESS] N" at bounding box center [422, 122] width 188 height 25
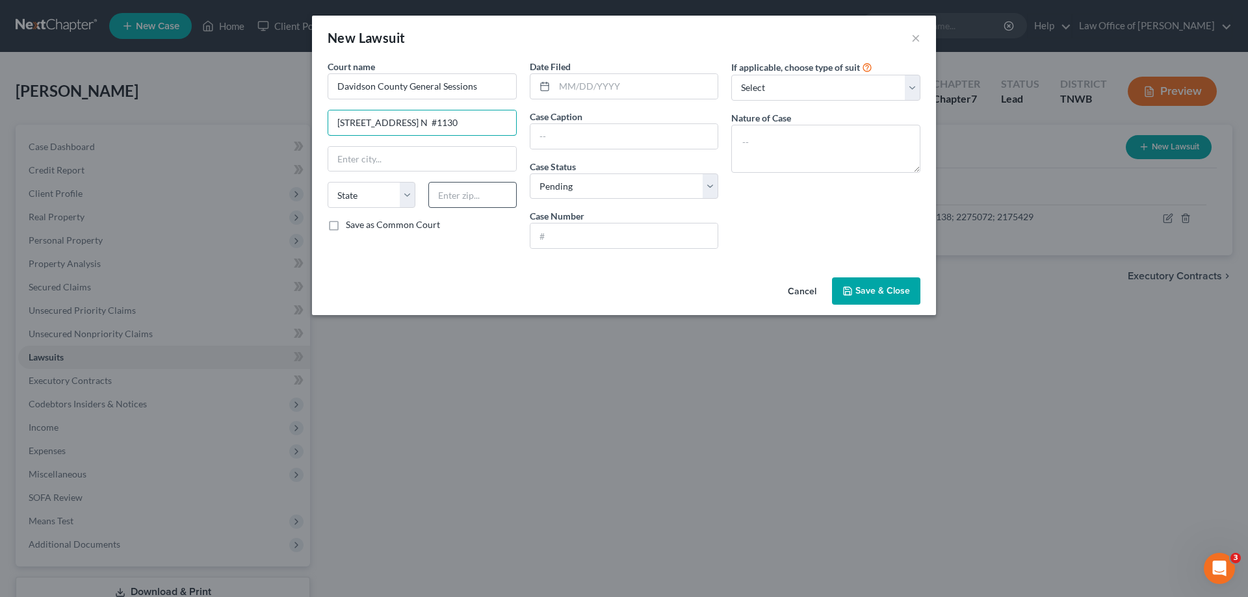
type input "[STREET_ADDRESS] N #1130"
click at [474, 203] on input "text" at bounding box center [472, 195] width 88 height 26
type input "37201"
type input "[GEOGRAPHIC_DATA]"
select select "44"
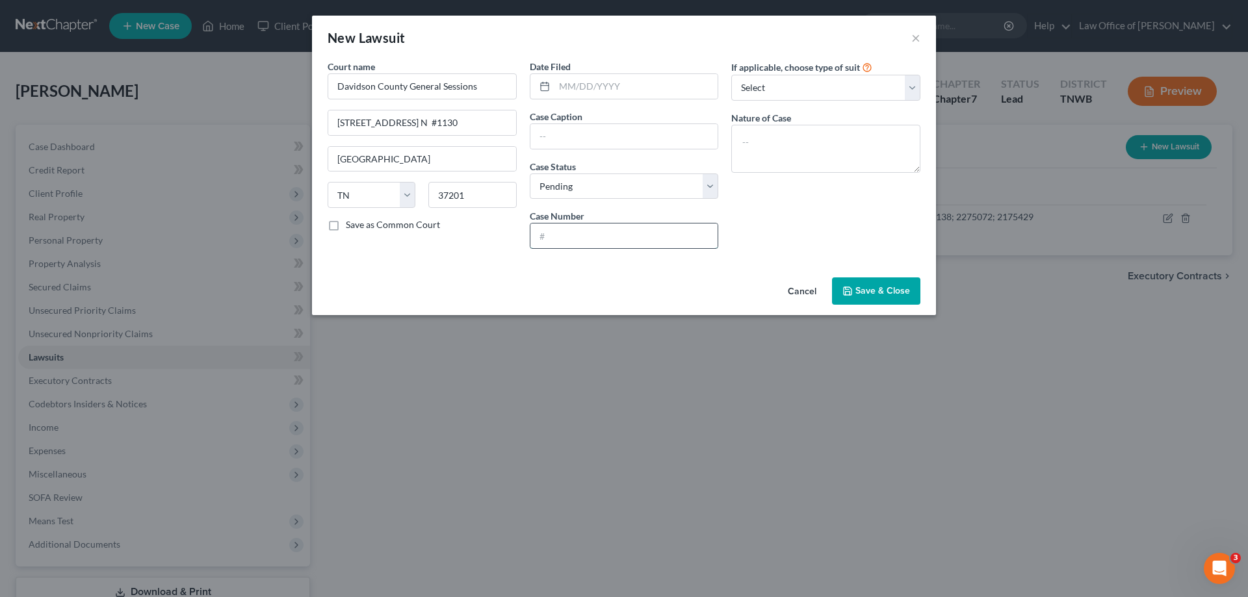
click at [604, 225] on input "text" at bounding box center [624, 236] width 188 height 25
type input "1428555"
click at [881, 283] on button "Save & Close" at bounding box center [876, 291] width 88 height 27
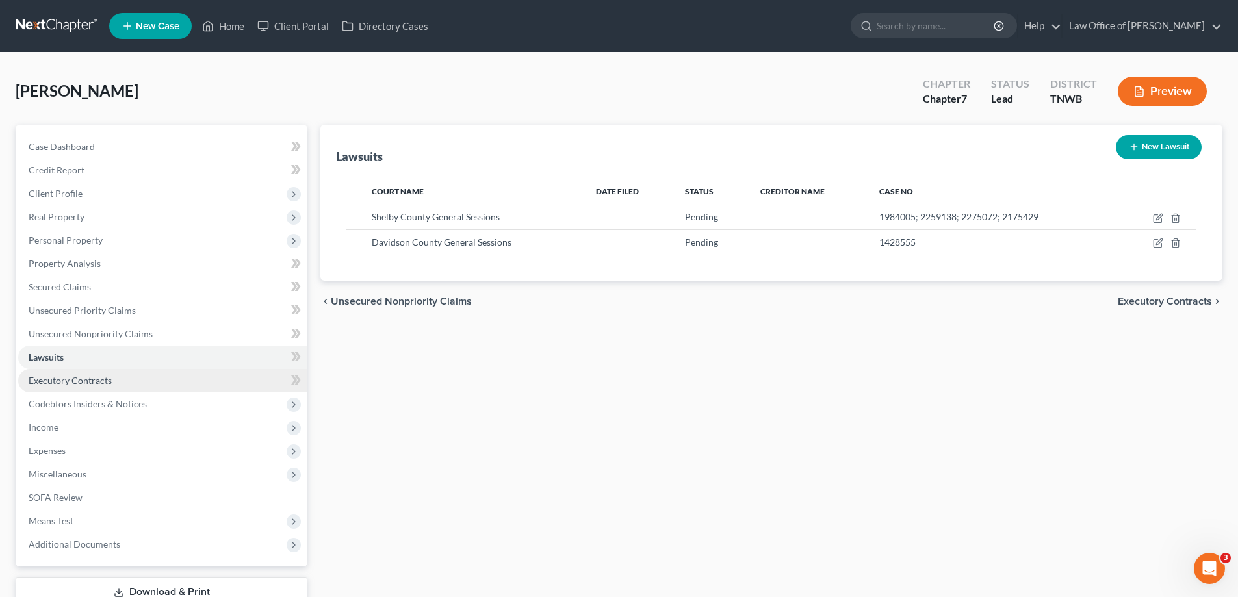
click at [82, 380] on span "Executory Contracts" at bounding box center [70, 380] width 83 height 11
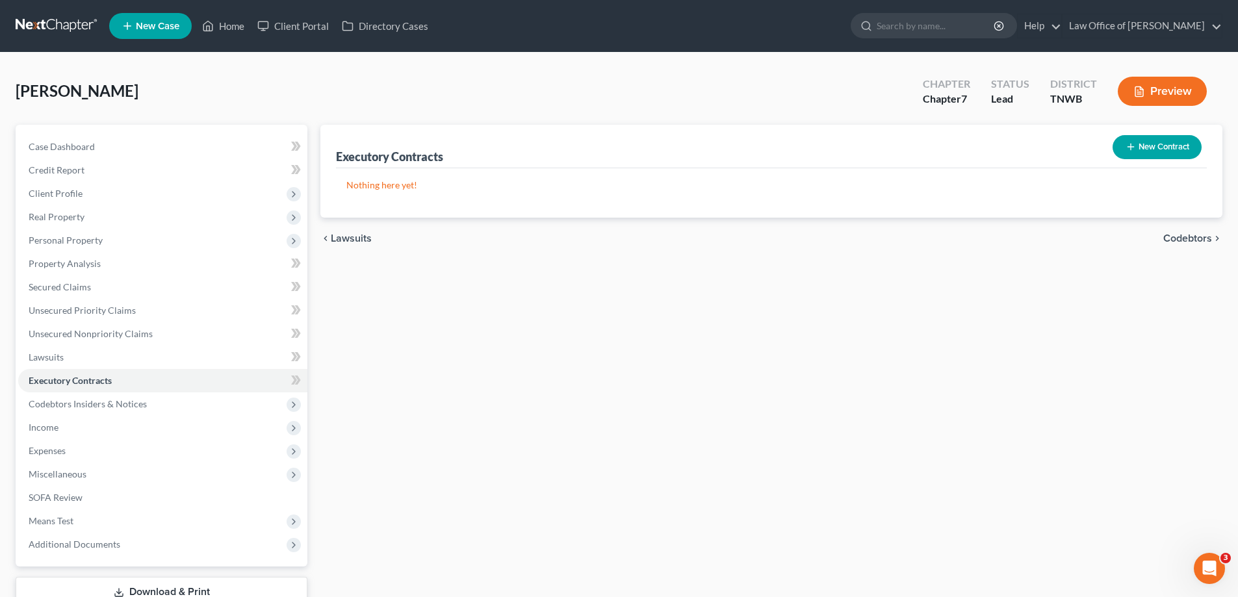
click at [1147, 146] on button "New Contract" at bounding box center [1157, 147] width 89 height 24
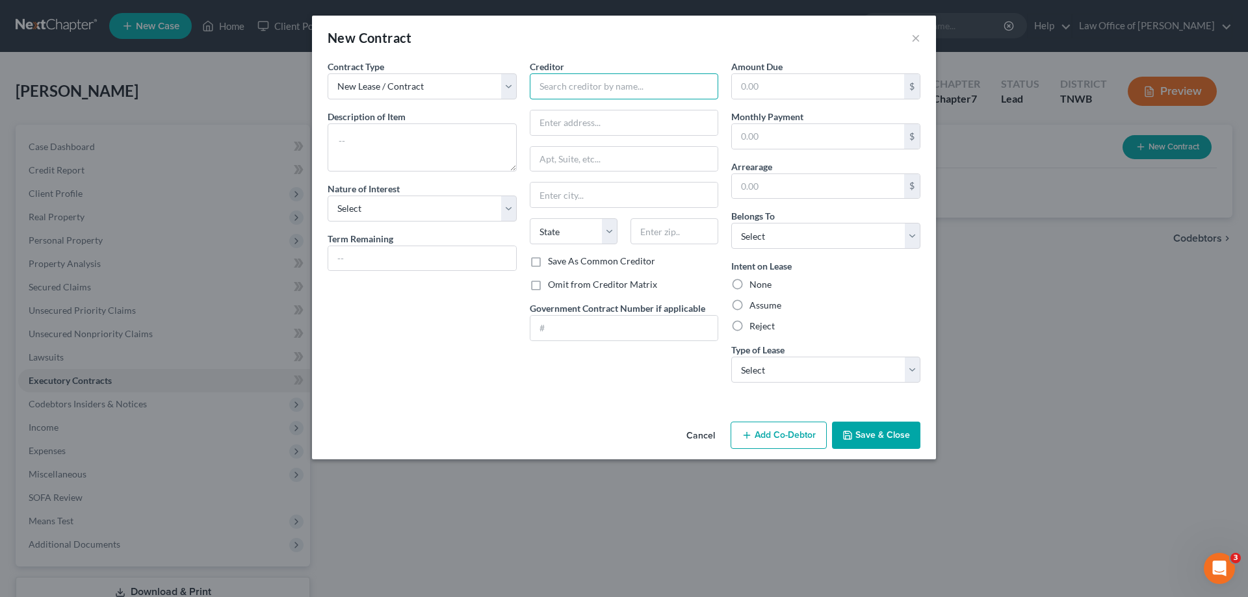
click at [642, 85] on input "text" at bounding box center [624, 86] width 189 height 26
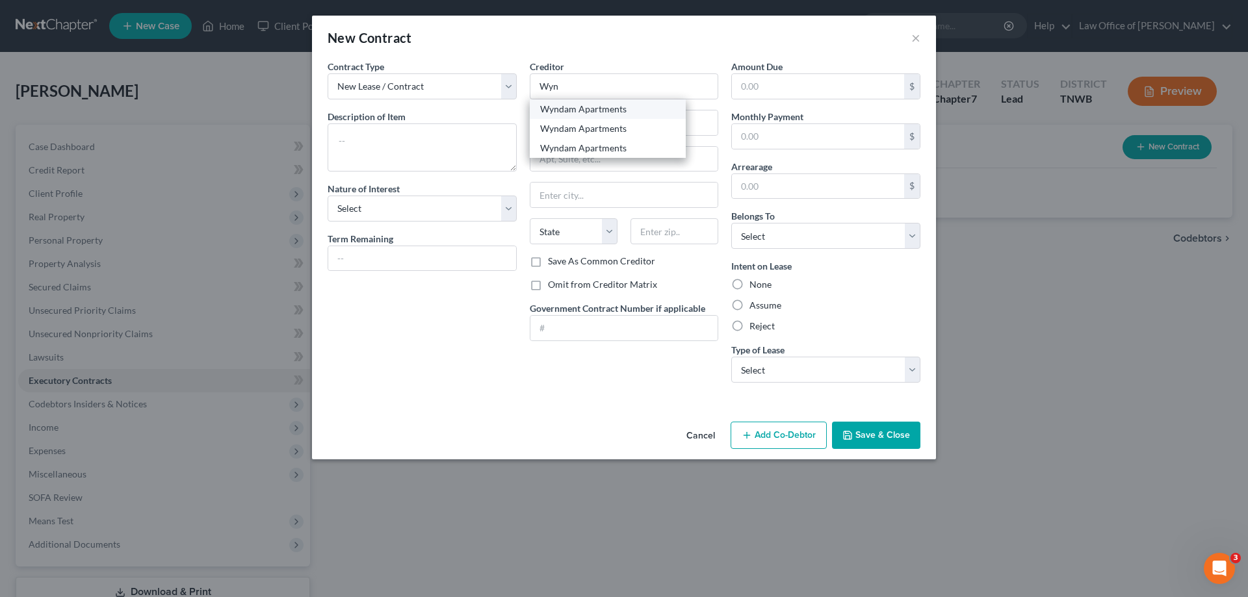
click at [605, 109] on div "Wyndam Apartments" at bounding box center [607, 109] width 135 height 13
type input "Wyndam Apartments"
type input "[STREET_ADDRESS]"
type input "[GEOGRAPHIC_DATA]"
select select "44"
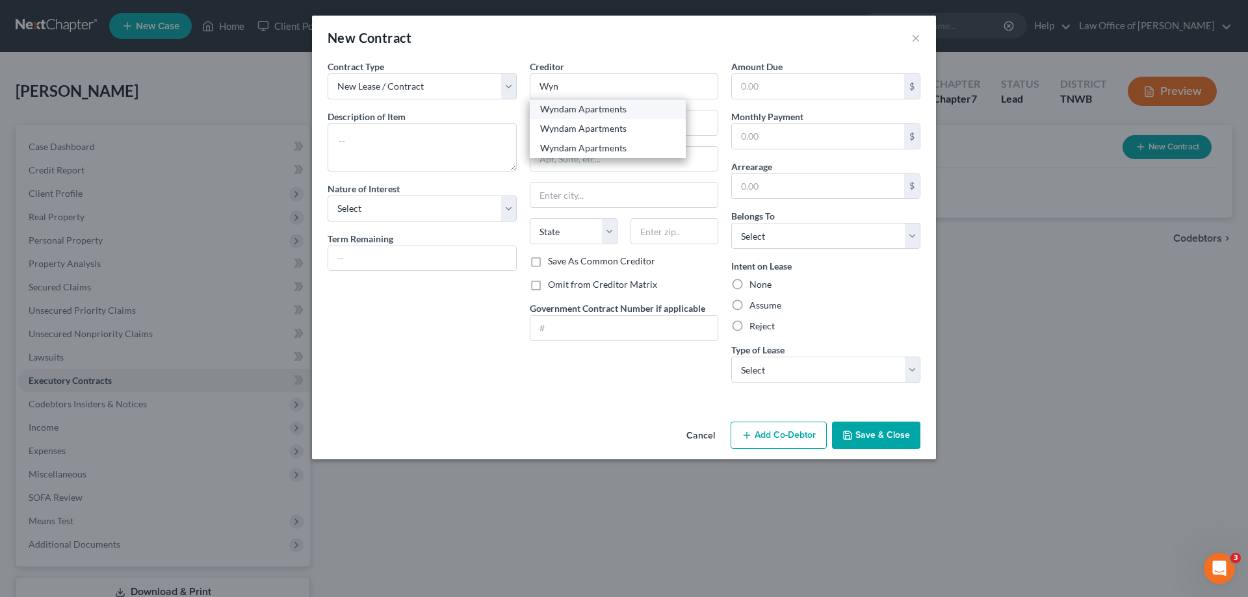
type input "38118-0000"
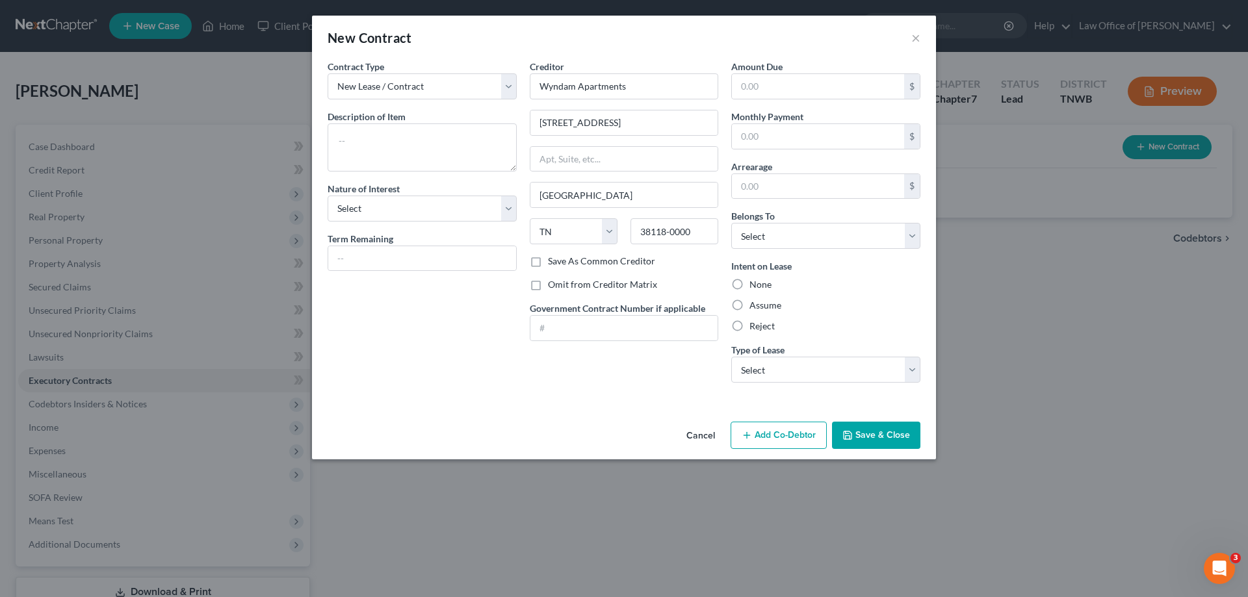
click at [749, 305] on label "Assume" at bounding box center [765, 305] width 32 height 13
click at [755, 305] on input "Assume" at bounding box center [759, 303] width 8 height 8
radio input "true"
click at [876, 434] on button "Save & Close" at bounding box center [876, 435] width 88 height 27
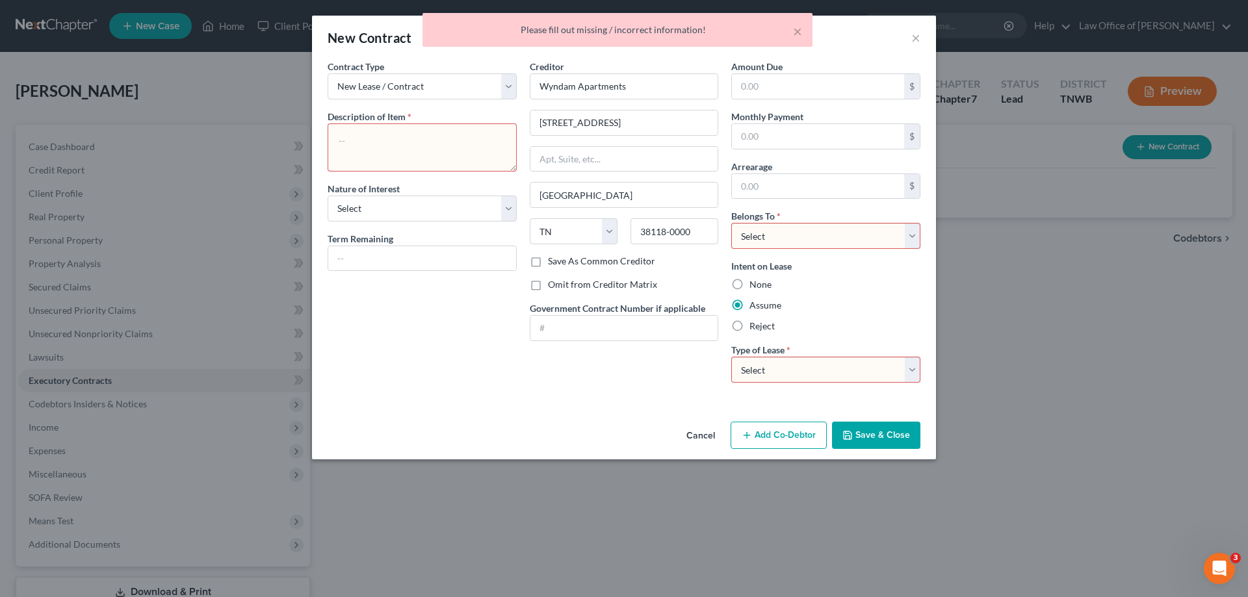
click at [363, 140] on textarea at bounding box center [422, 147] width 189 height 48
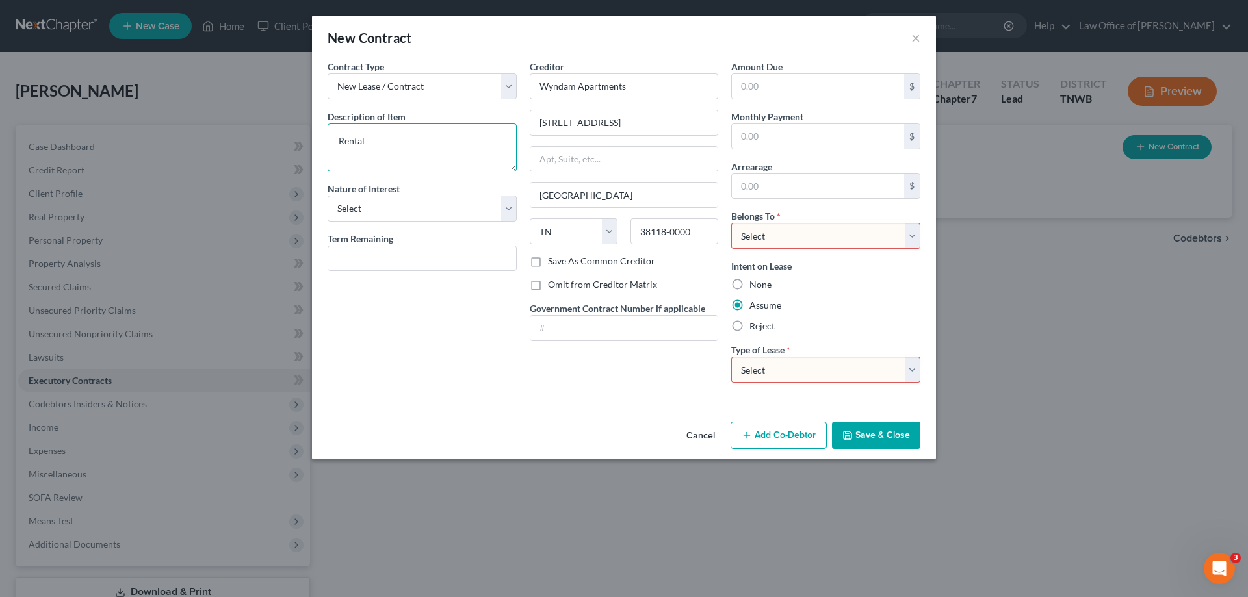
type textarea "Rental"
click at [916, 372] on select "Select Real Estate Car Other" at bounding box center [825, 370] width 189 height 26
select select "0"
click at [731, 357] on select "Select Real Estate Car Other" at bounding box center [825, 370] width 189 height 26
click at [877, 434] on button "Save & Close" at bounding box center [876, 435] width 88 height 27
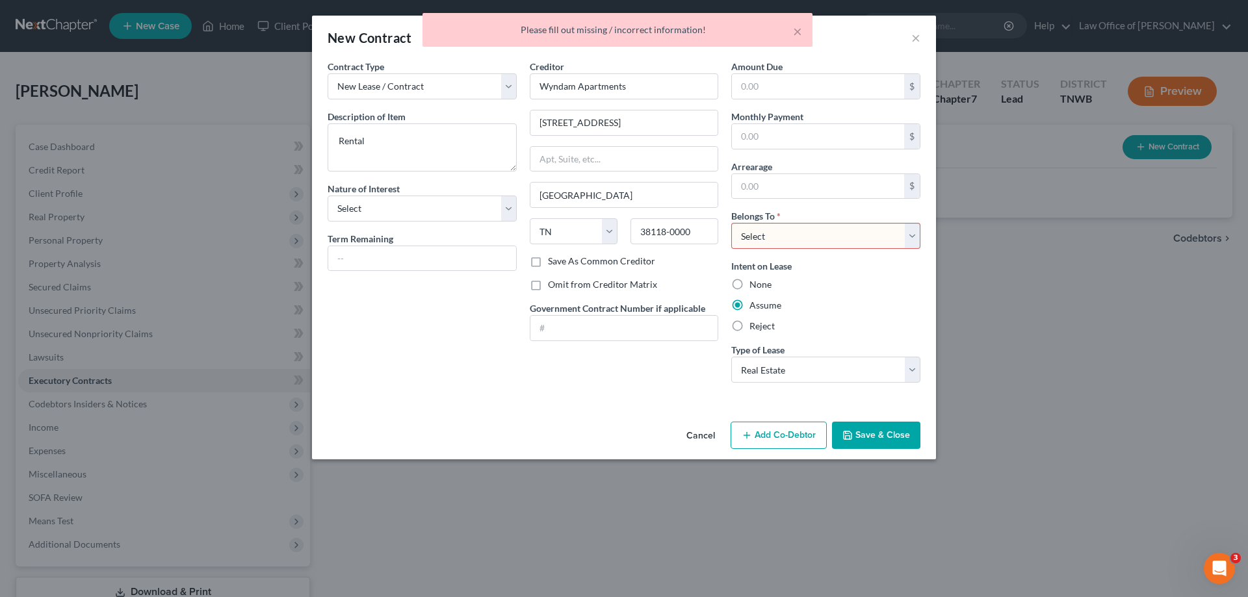
click at [910, 236] on select "Select Debtor 1 Only Debtor 2 Only Debtor 1 And Debtor 2 Only At Least One Of T…" at bounding box center [825, 236] width 189 height 26
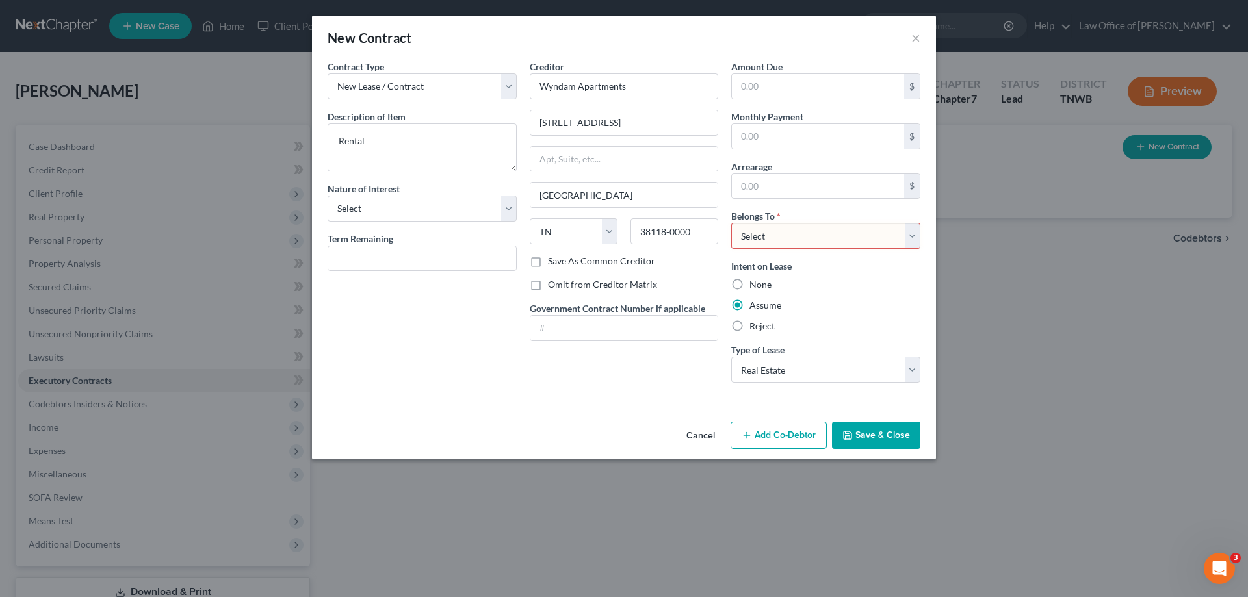
select select "0"
click at [731, 223] on select "Select Debtor 1 Only Debtor 2 Only Debtor 1 And Debtor 2 Only At Least One Of T…" at bounding box center [825, 236] width 189 height 26
click at [881, 433] on button "Save & Close" at bounding box center [876, 435] width 88 height 27
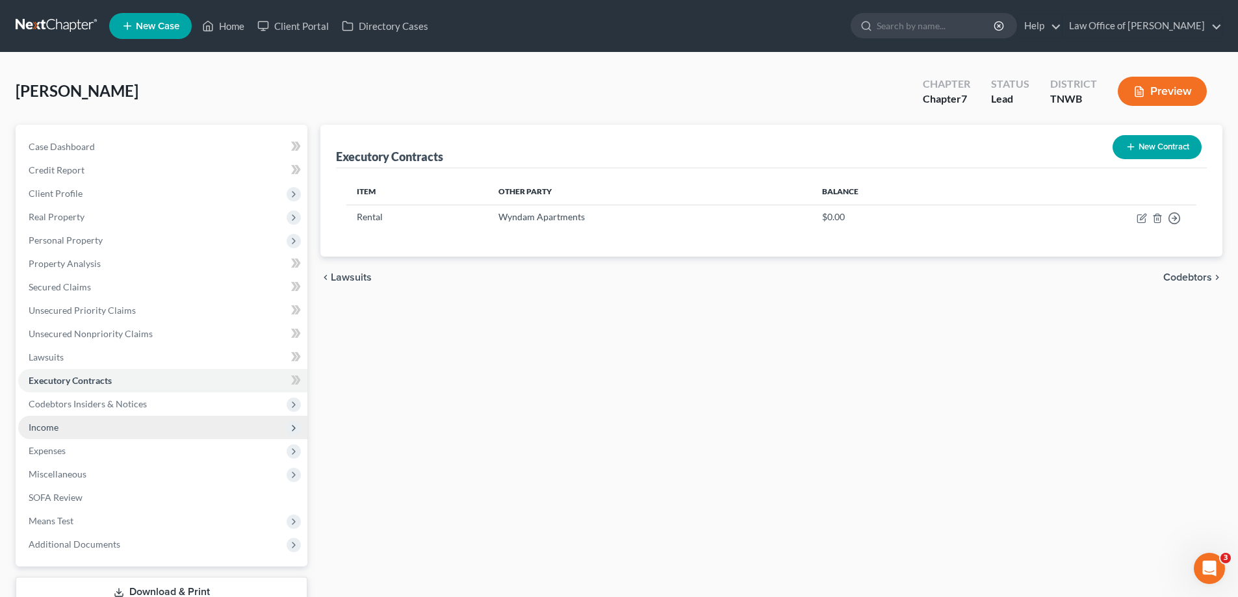
click at [49, 428] on span "Income" at bounding box center [44, 427] width 30 height 11
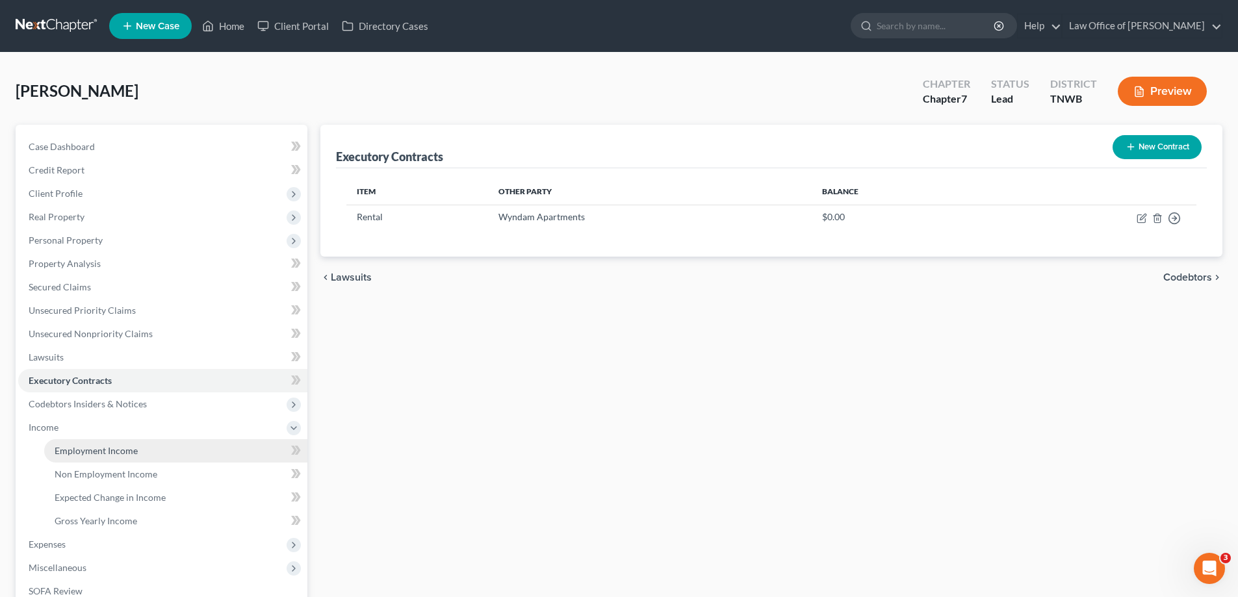
click at [71, 452] on span "Employment Income" at bounding box center [96, 450] width 83 height 11
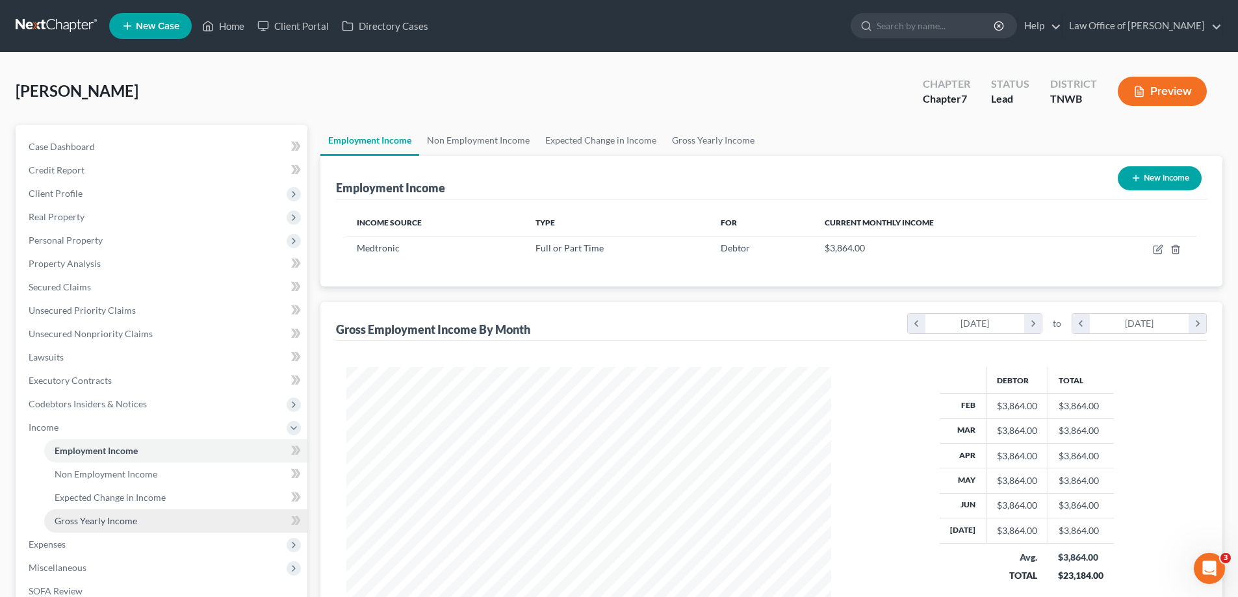
scroll to position [242, 511]
click at [122, 474] on span "Non Employment Income" at bounding box center [106, 474] width 103 height 11
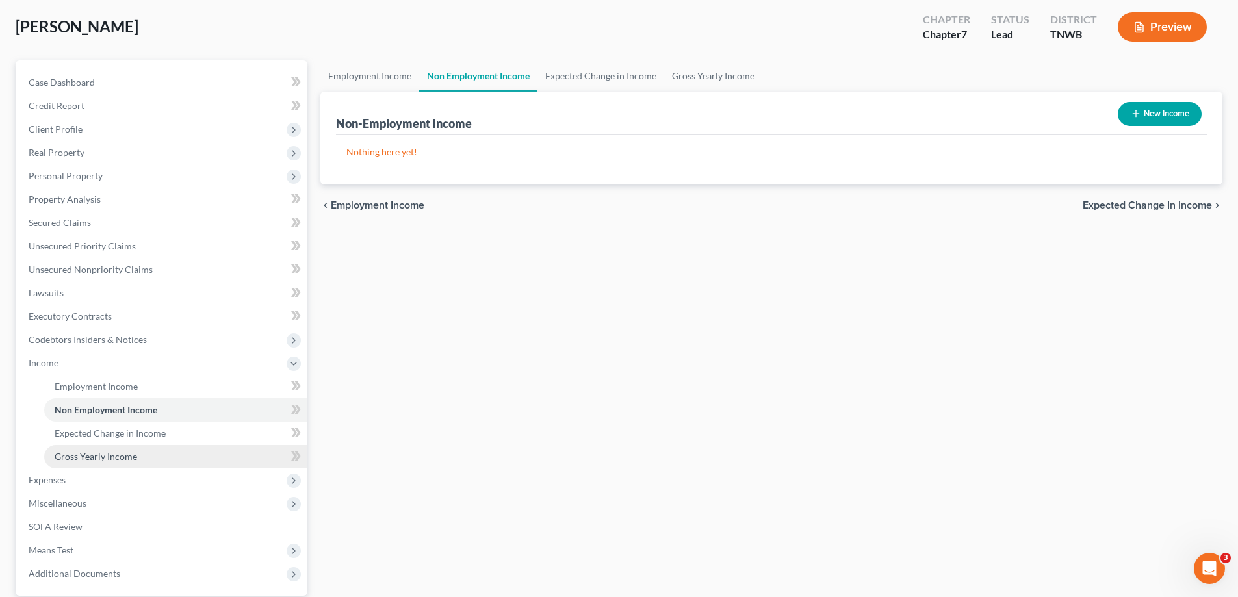
scroll to position [65, 0]
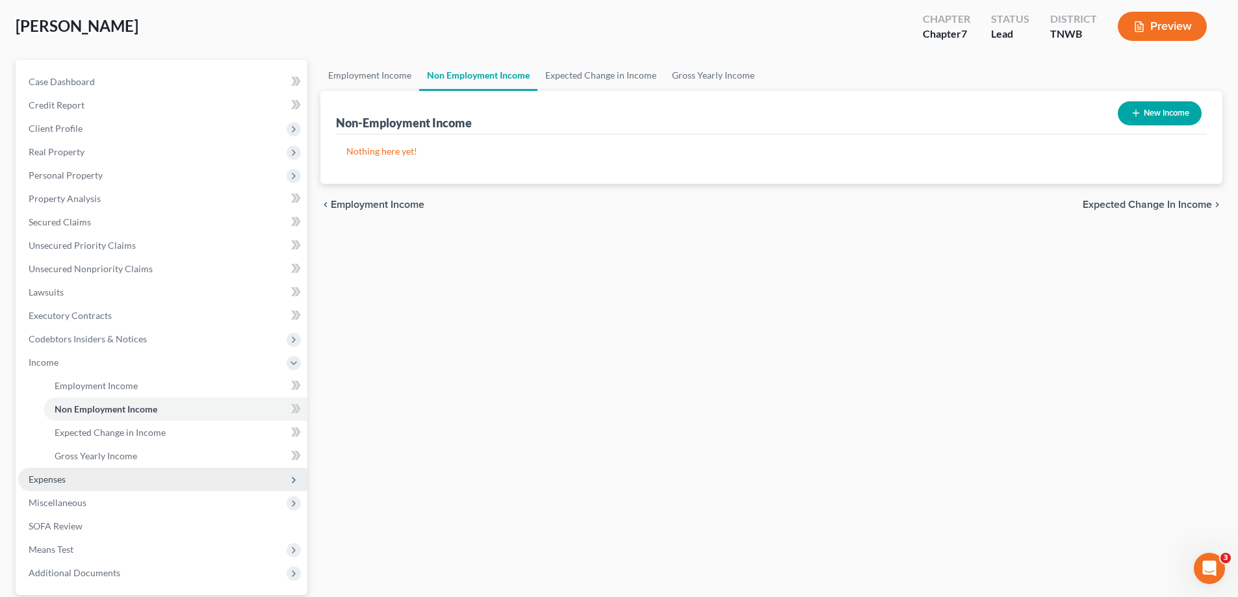
click at [66, 482] on span "Expenses" at bounding box center [162, 479] width 289 height 23
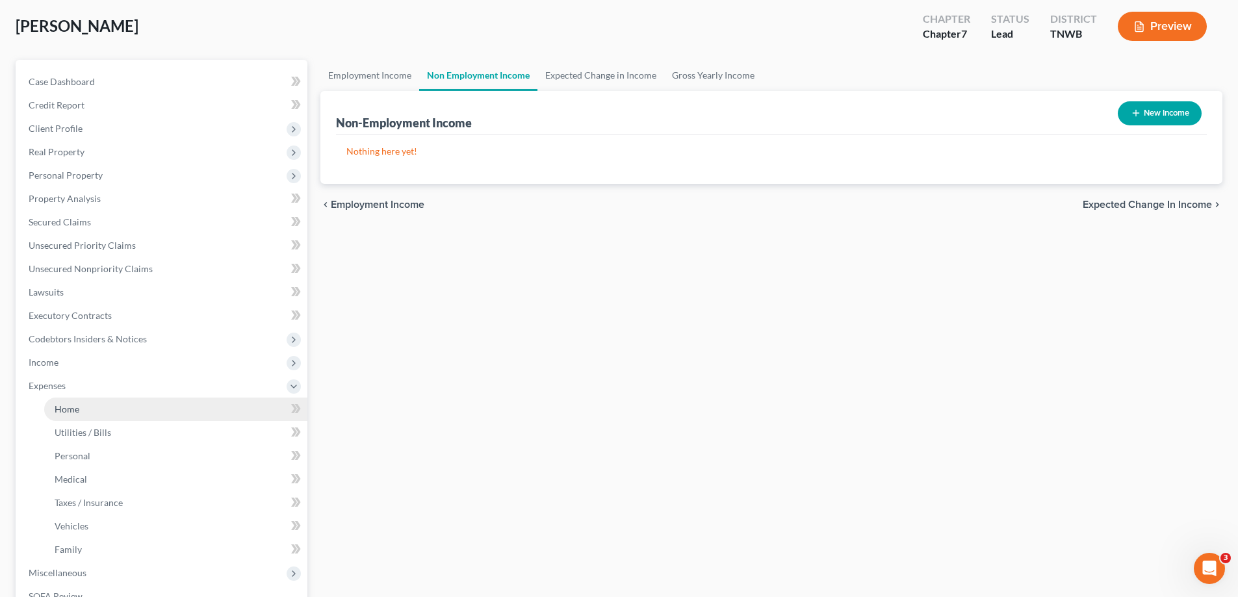
click at [74, 411] on span "Home" at bounding box center [67, 409] width 25 height 11
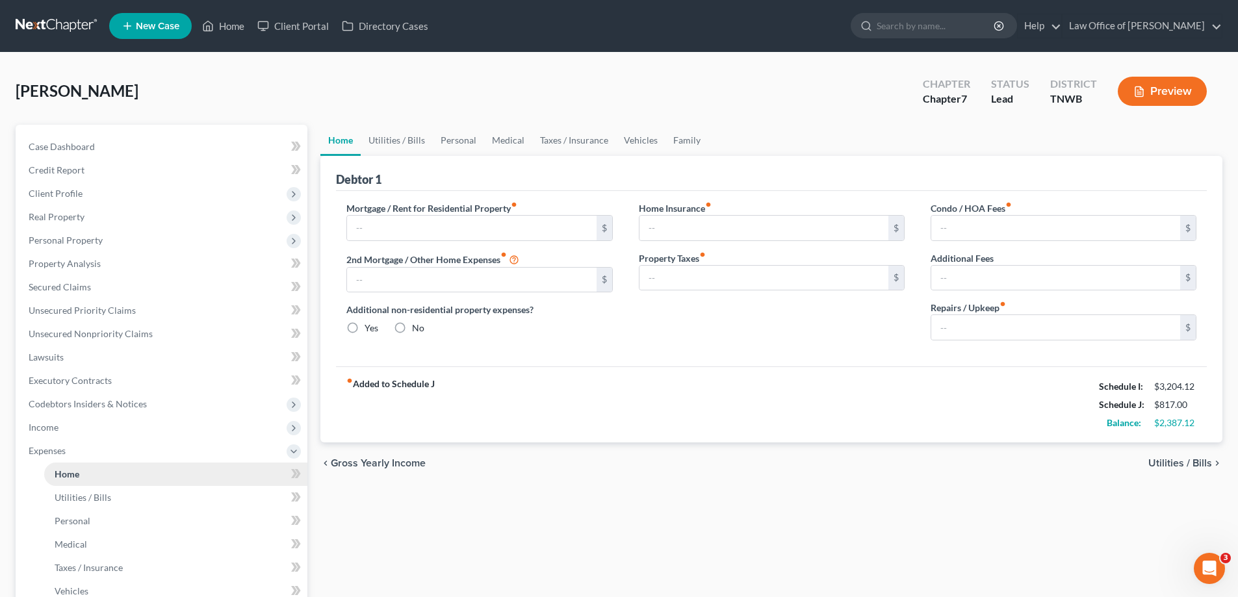
type input "1,450.00"
type input "0.00"
radio input "true"
type input "37.00"
type input "0.00"
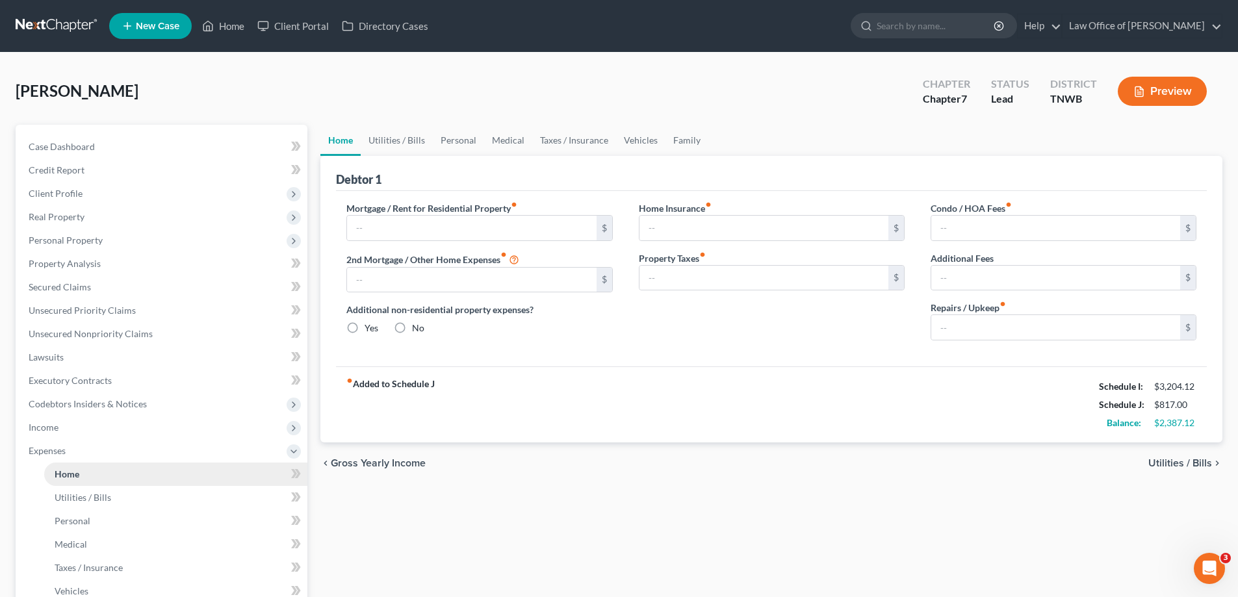
type input "0.00"
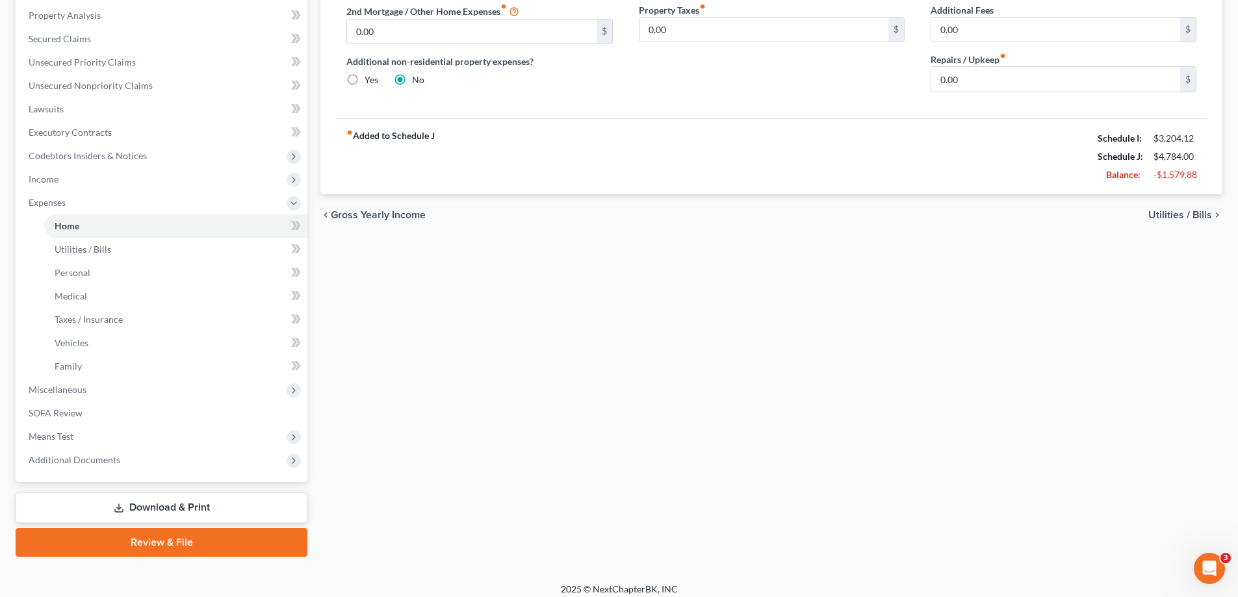
scroll to position [257, 0]
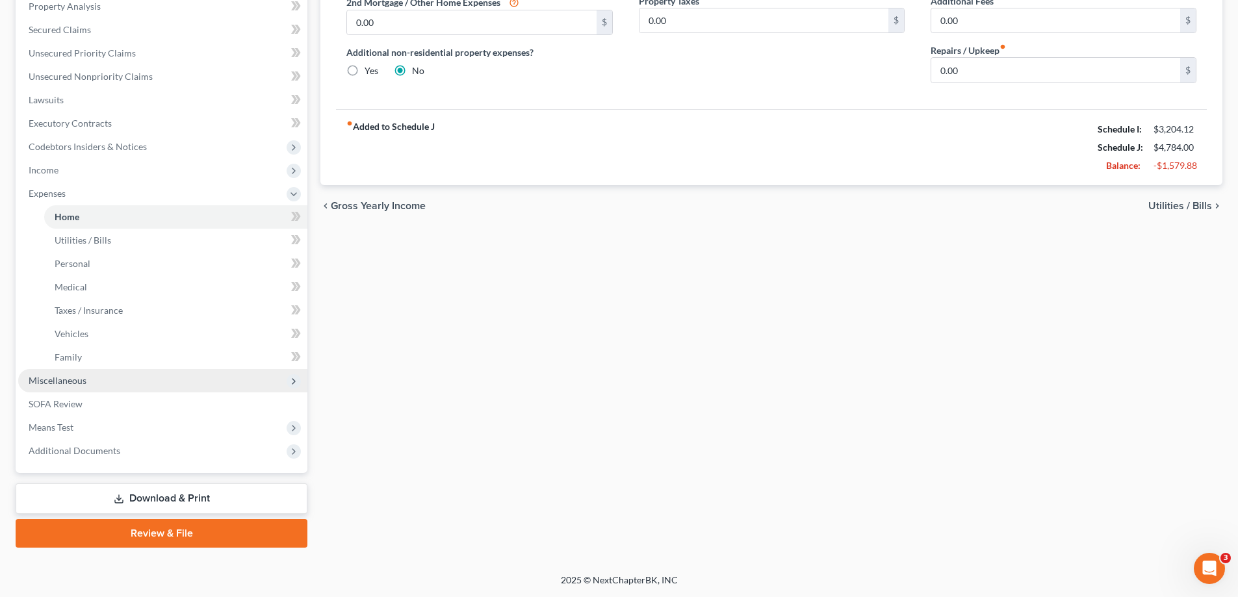
click at [71, 382] on span "Miscellaneous" at bounding box center [58, 380] width 58 height 11
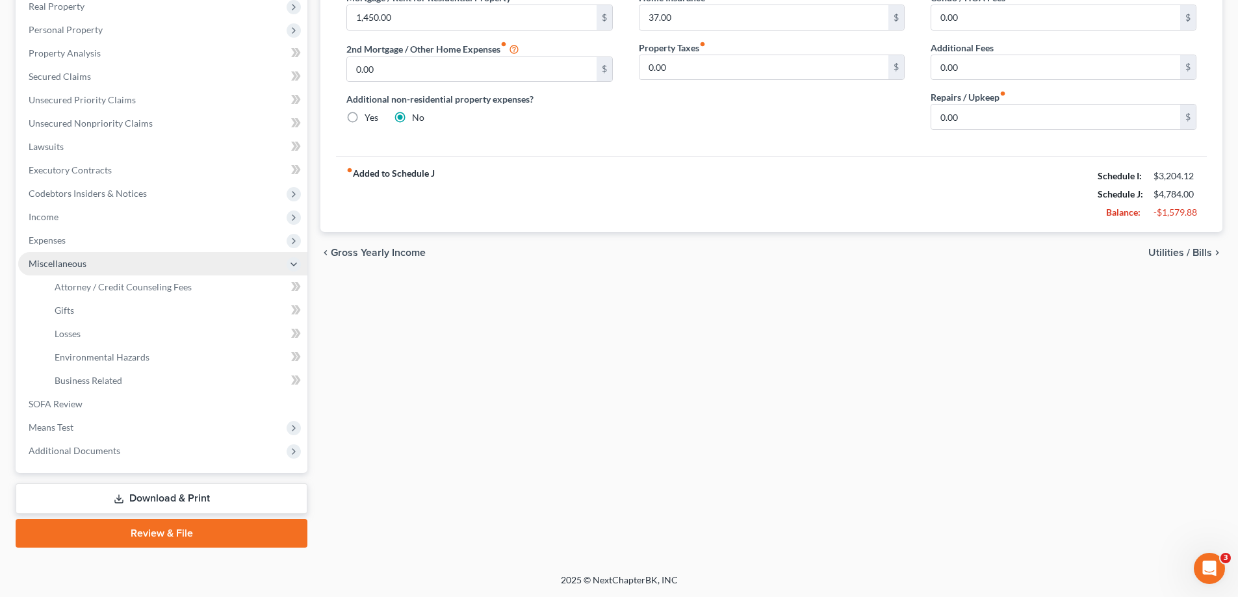
scroll to position [211, 0]
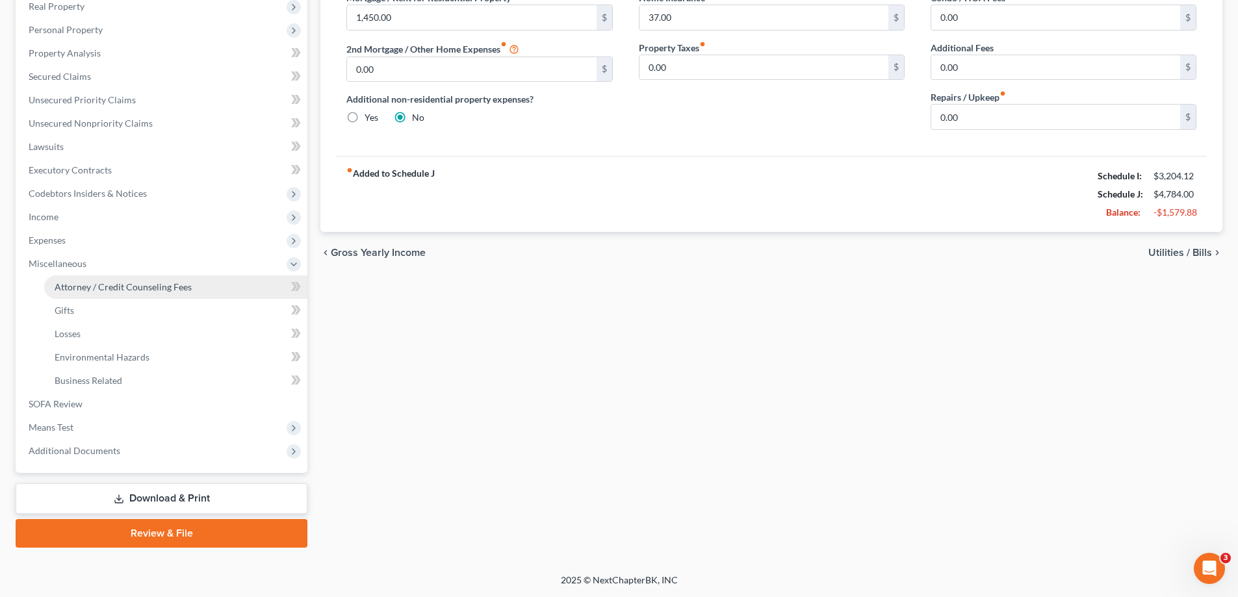
click at [107, 283] on span "Attorney / Credit Counseling Fees" at bounding box center [123, 286] width 137 height 11
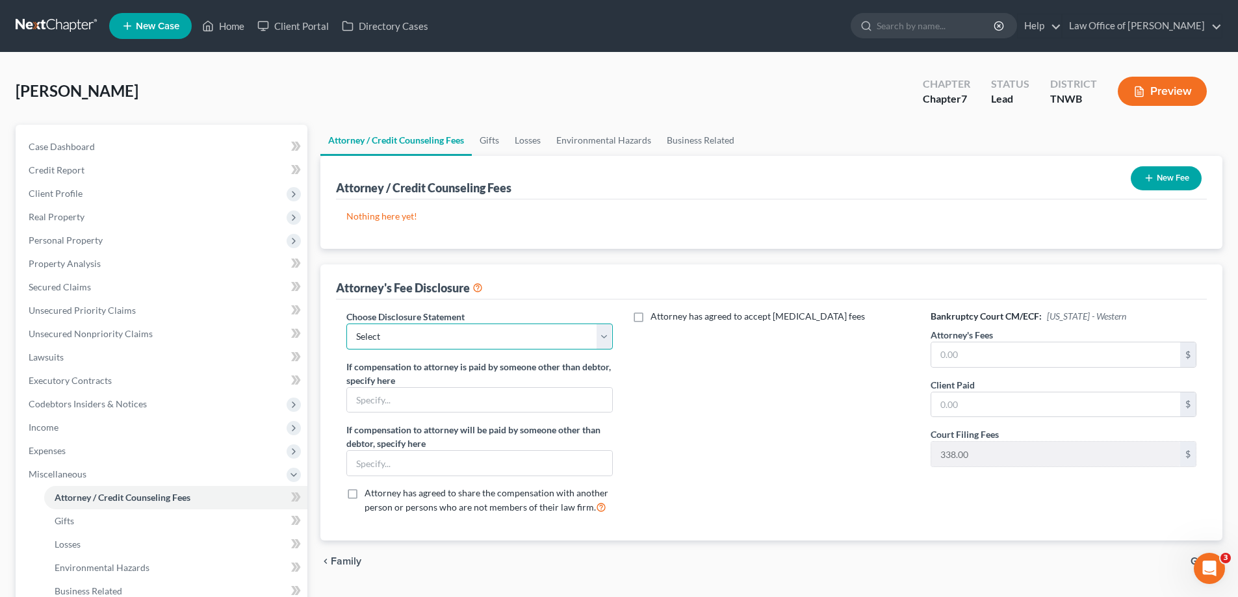
drag, startPoint x: 612, startPoint y: 336, endPoint x: 584, endPoint y: 344, distance: 28.4
click at [610, 336] on select "Select [PERSON_NAME]" at bounding box center [479, 337] width 266 height 26
select select "0"
click at [346, 324] on select "Select [PERSON_NAME]" at bounding box center [479, 337] width 266 height 26
click at [993, 352] on input "text" at bounding box center [1055, 355] width 249 height 25
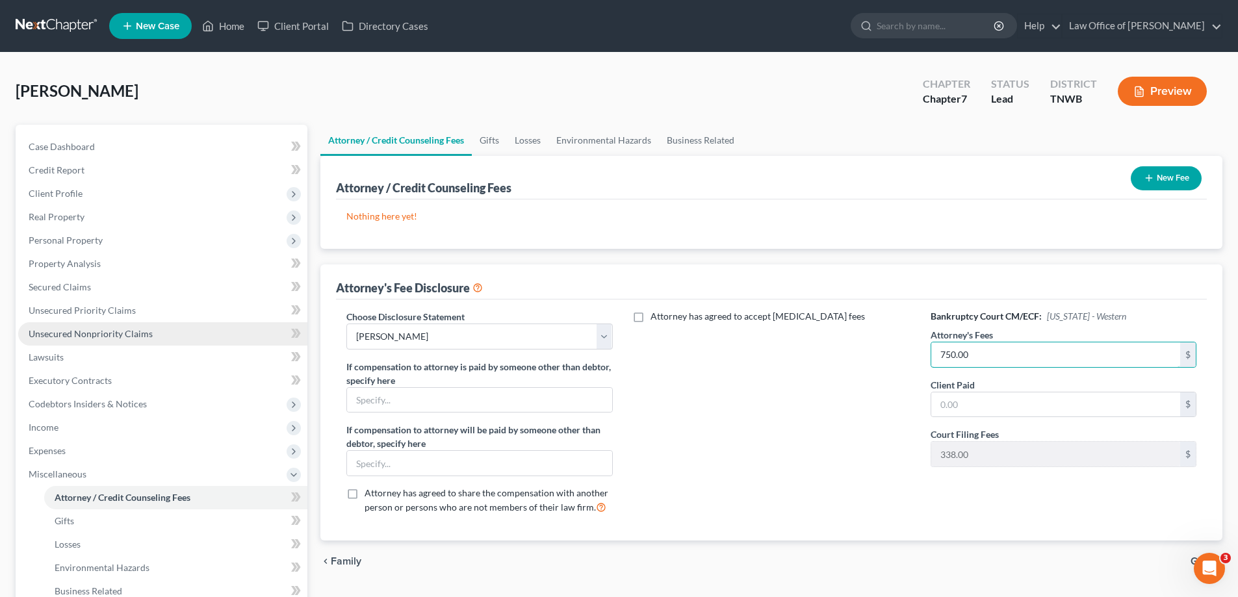
type input "750.00"
click at [109, 329] on span "Unsecured Nonpriority Claims" at bounding box center [91, 333] width 124 height 11
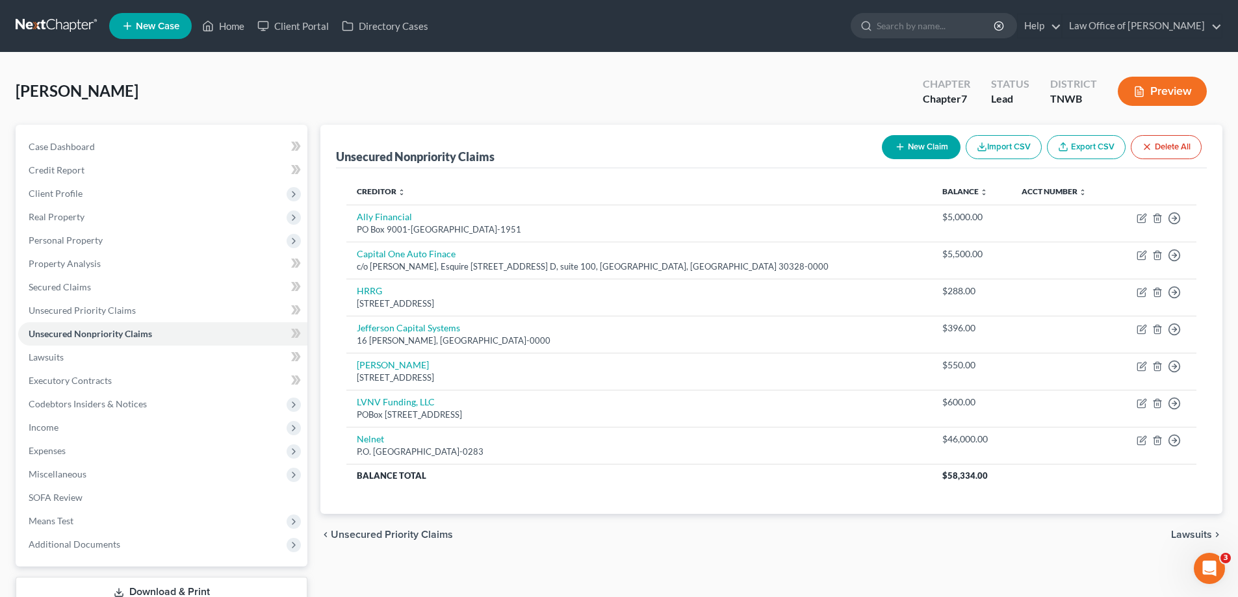
click at [933, 143] on button "New Claim" at bounding box center [921, 147] width 79 height 24
select select "0"
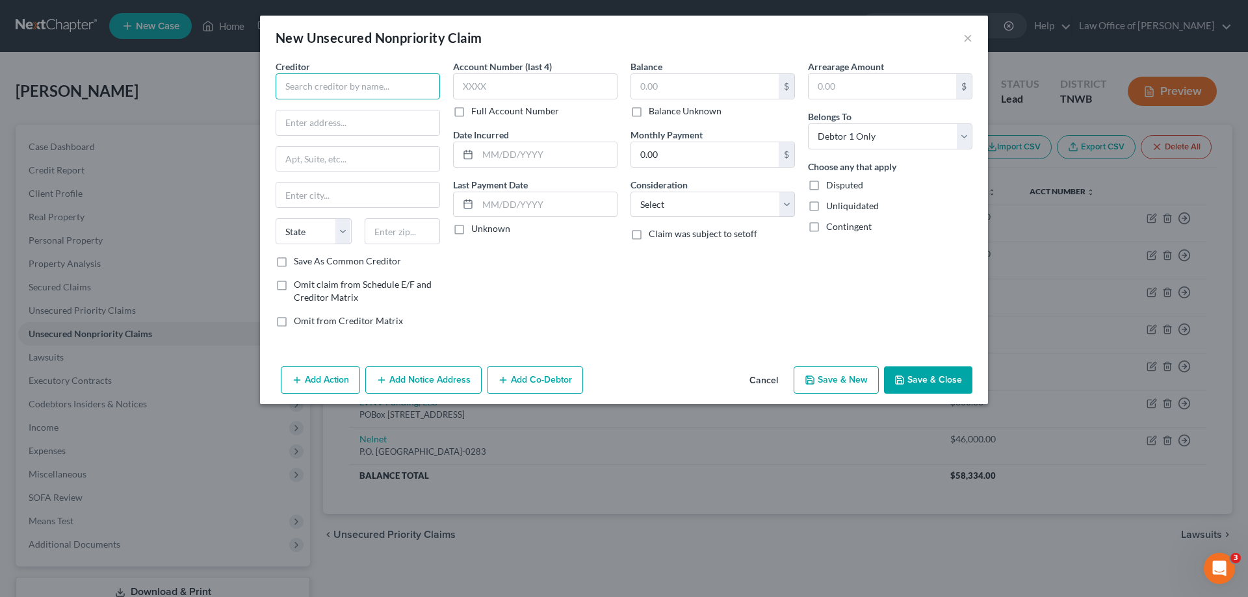
click at [393, 89] on input "text" at bounding box center [358, 86] width 164 height 26
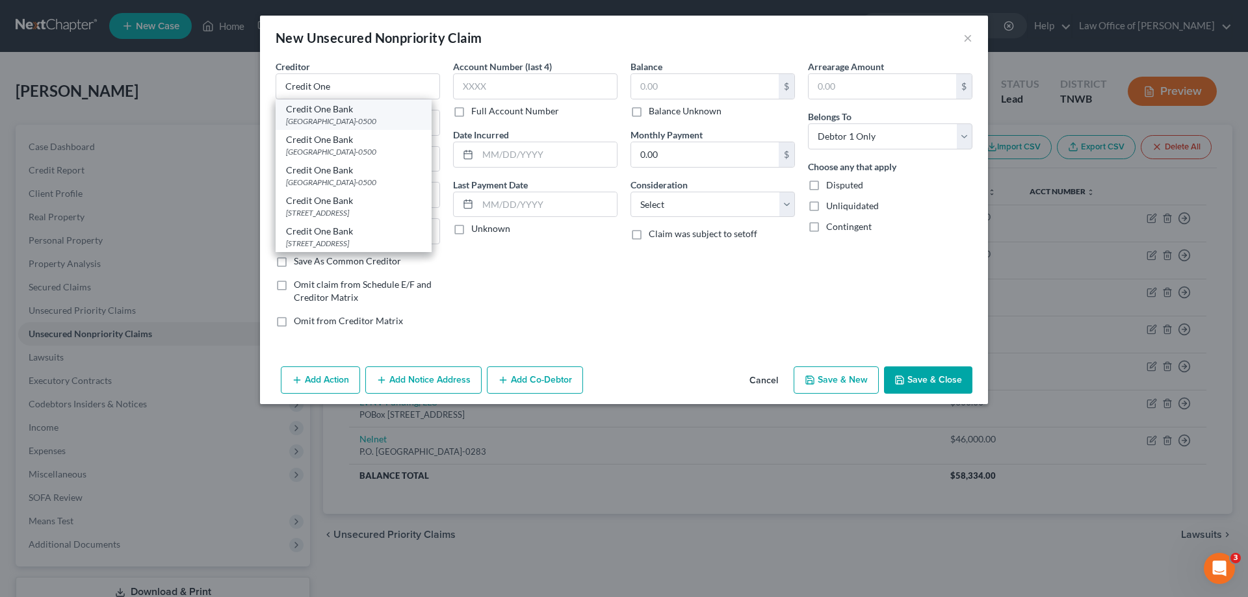
click at [361, 114] on div "Credit One Bank" at bounding box center [353, 109] width 135 height 13
type input "Credit One Bank"
type input "PO Box 60500"
type input "City of Industry"
select select "4"
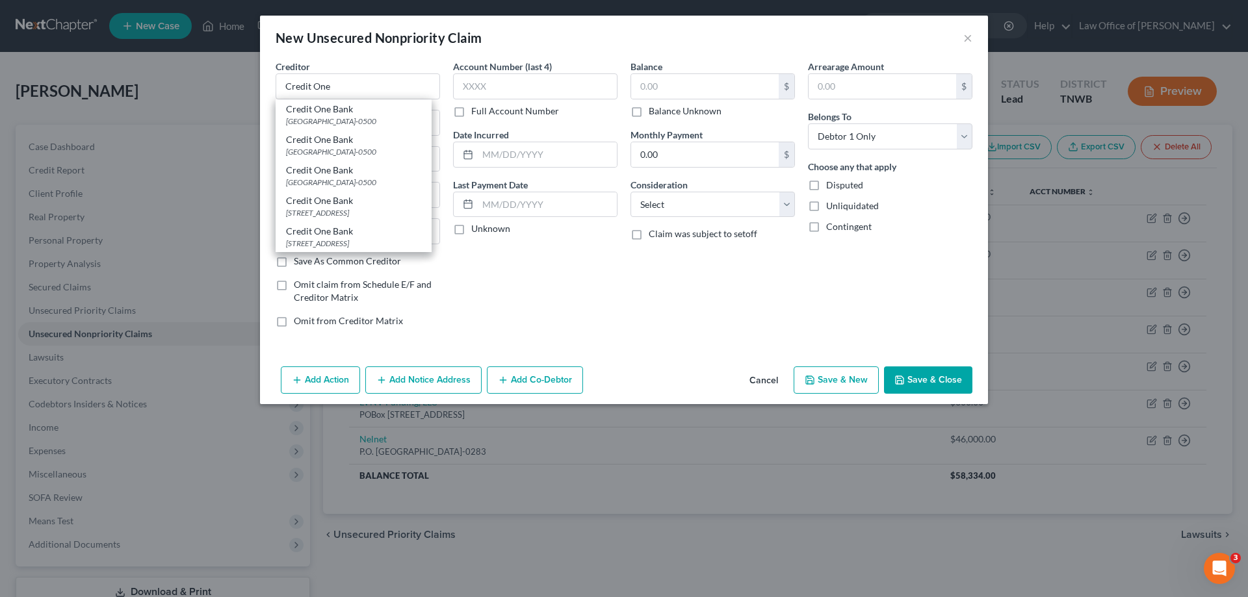
type input "91716-0500"
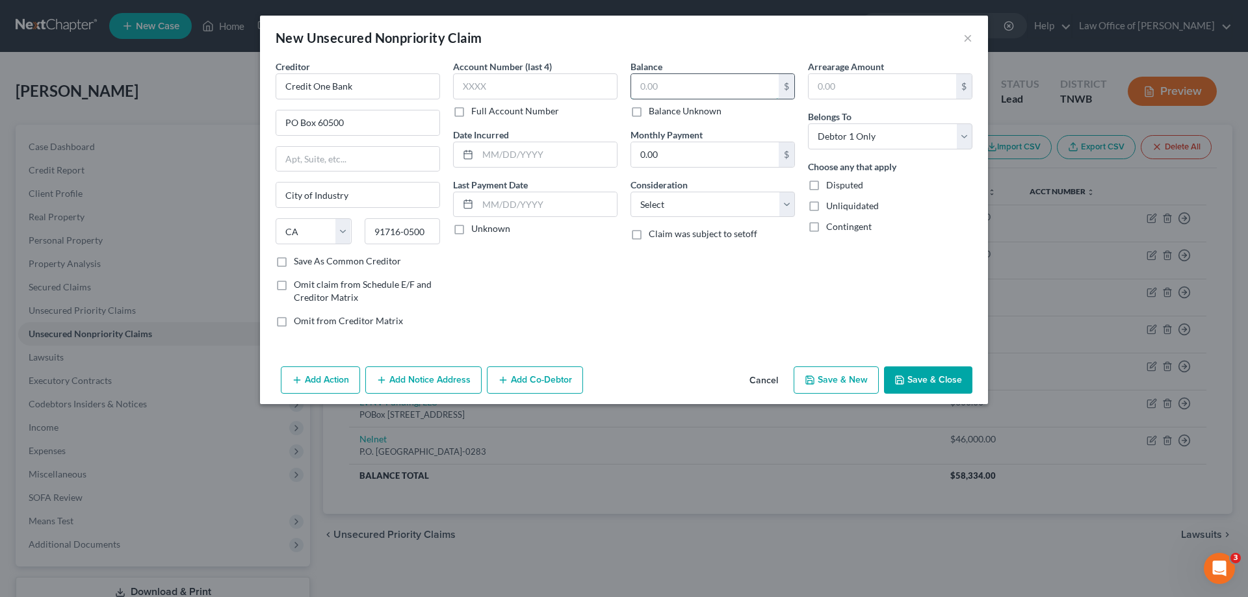
click at [695, 92] on input "text" at bounding box center [705, 86] width 148 height 25
type input "605.00"
click at [925, 376] on button "Save & Close" at bounding box center [928, 380] width 88 height 27
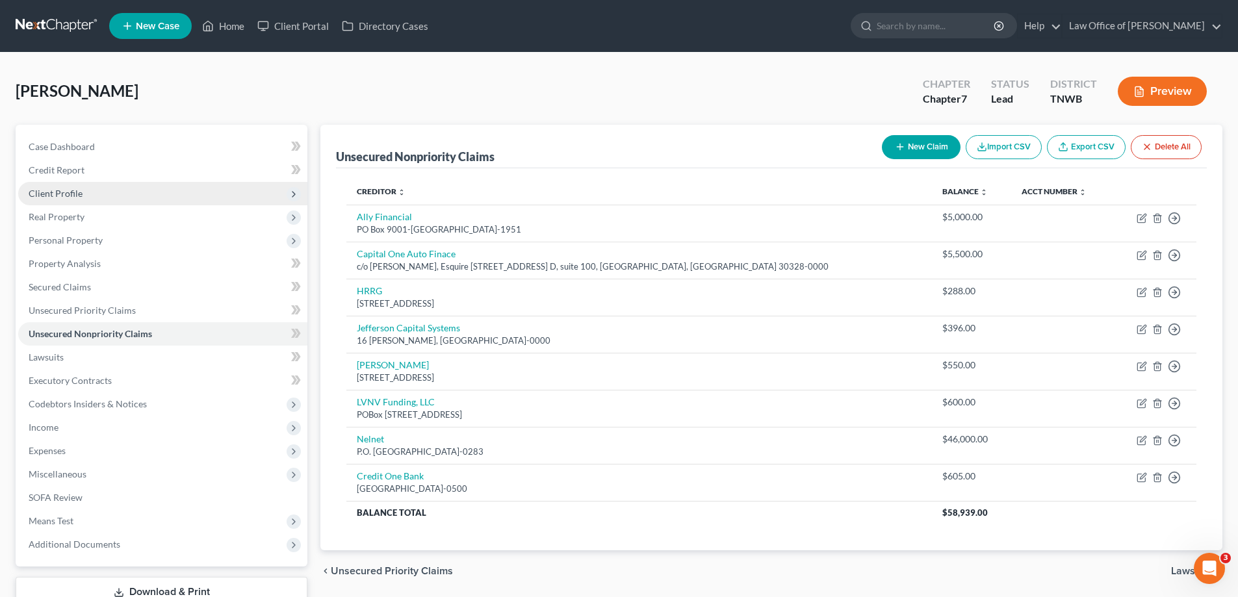
click at [63, 196] on span "Client Profile" at bounding box center [56, 193] width 54 height 11
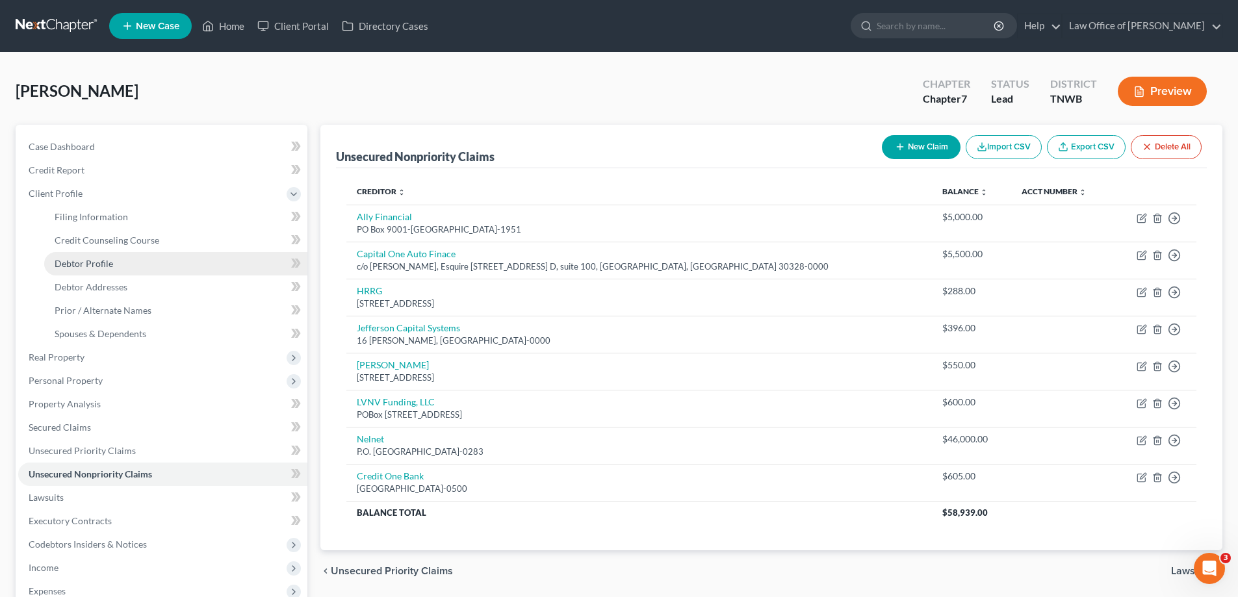
click at [90, 259] on span "Debtor Profile" at bounding box center [84, 263] width 58 height 11
select select "0"
select select "3"
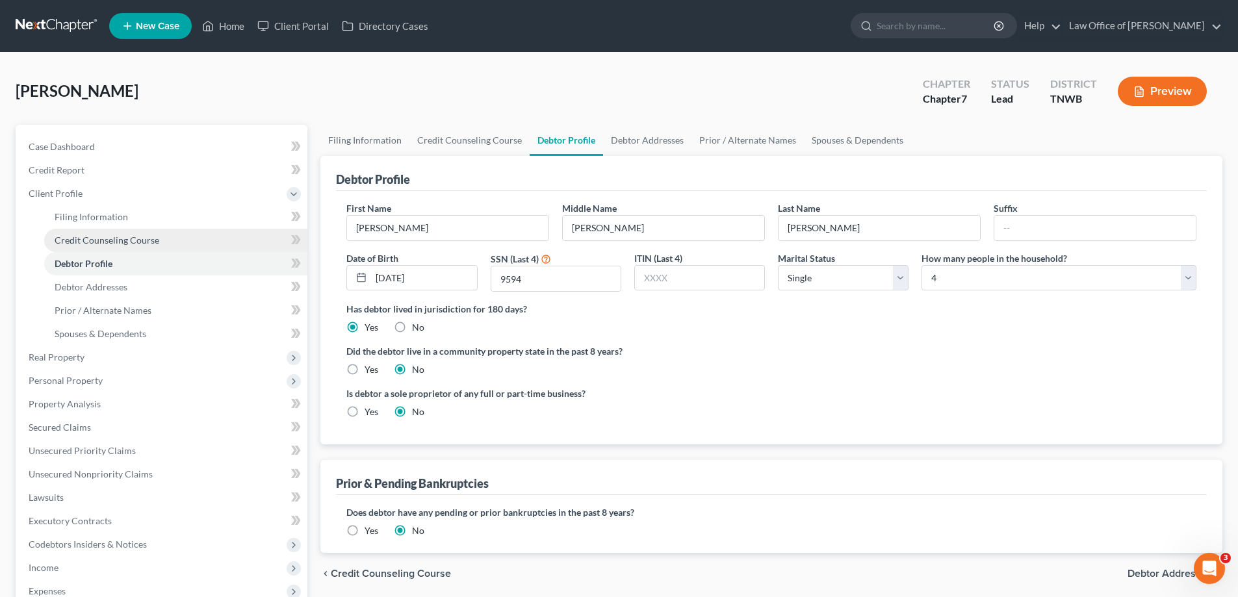
click at [115, 241] on span "Credit Counseling Course" at bounding box center [107, 240] width 105 height 11
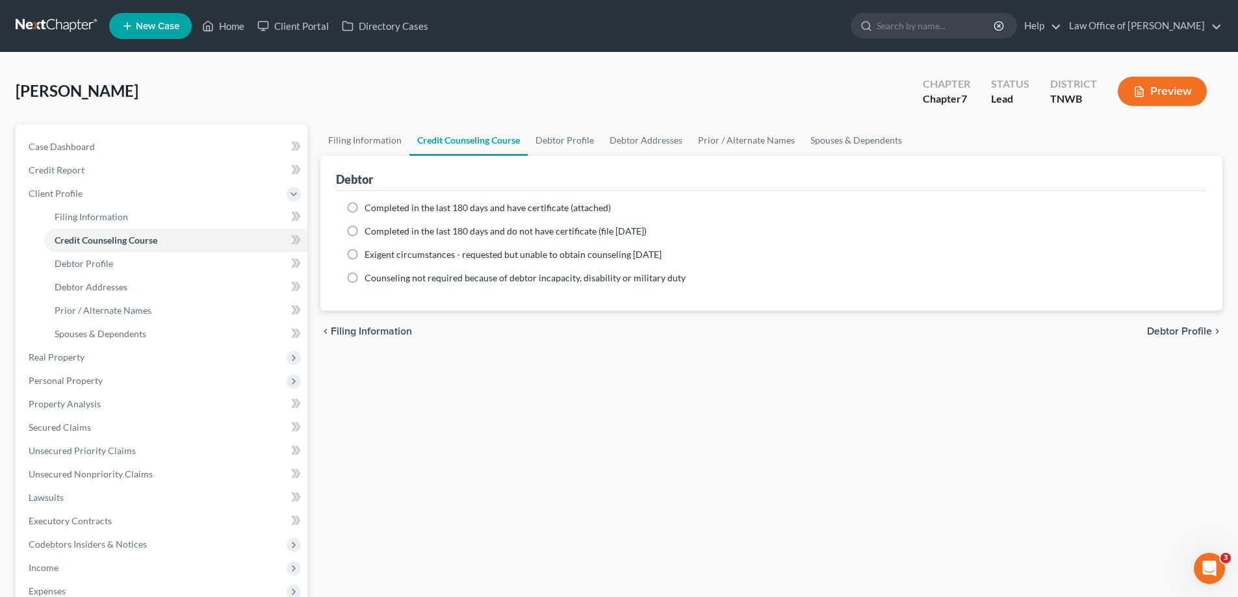
click at [365, 228] on label "Completed in the last 180 days and do not have certificate (file [DATE])" at bounding box center [506, 231] width 282 height 13
click at [370, 228] on input "Completed in the last 180 days and do not have certificate (file [DATE])" at bounding box center [374, 229] width 8 height 8
radio input "true"
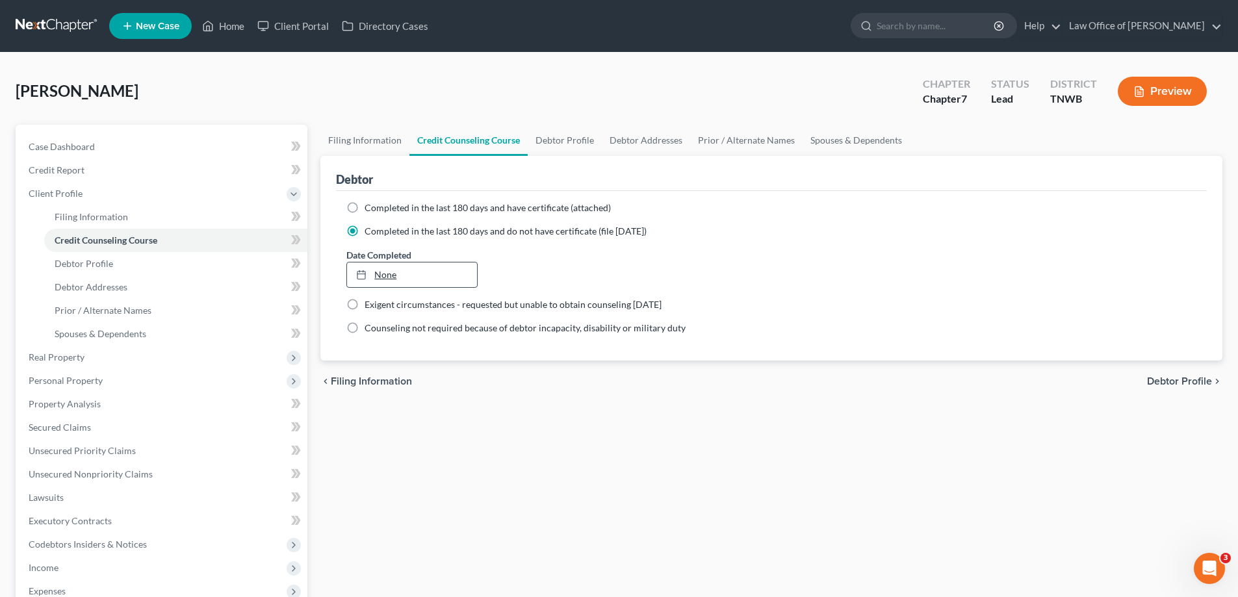
click at [385, 276] on link "None" at bounding box center [411, 275] width 129 height 25
click at [102, 265] on span "Debtor Profile" at bounding box center [84, 263] width 58 height 11
select select "0"
select select "3"
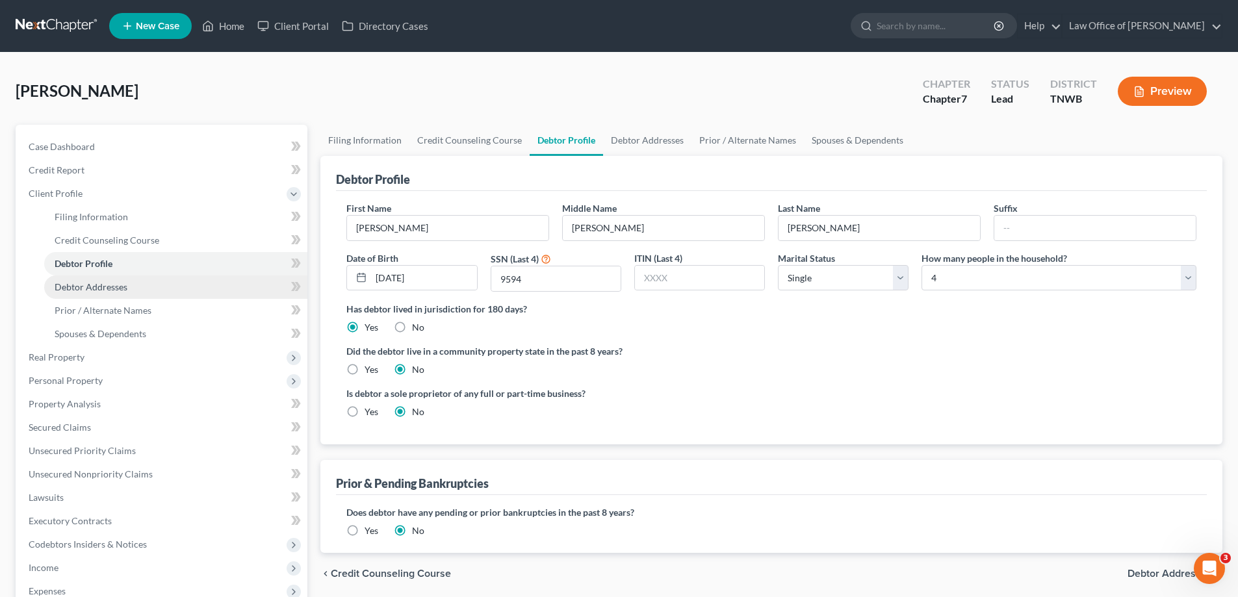
click at [105, 288] on span "Debtor Addresses" at bounding box center [91, 286] width 73 height 11
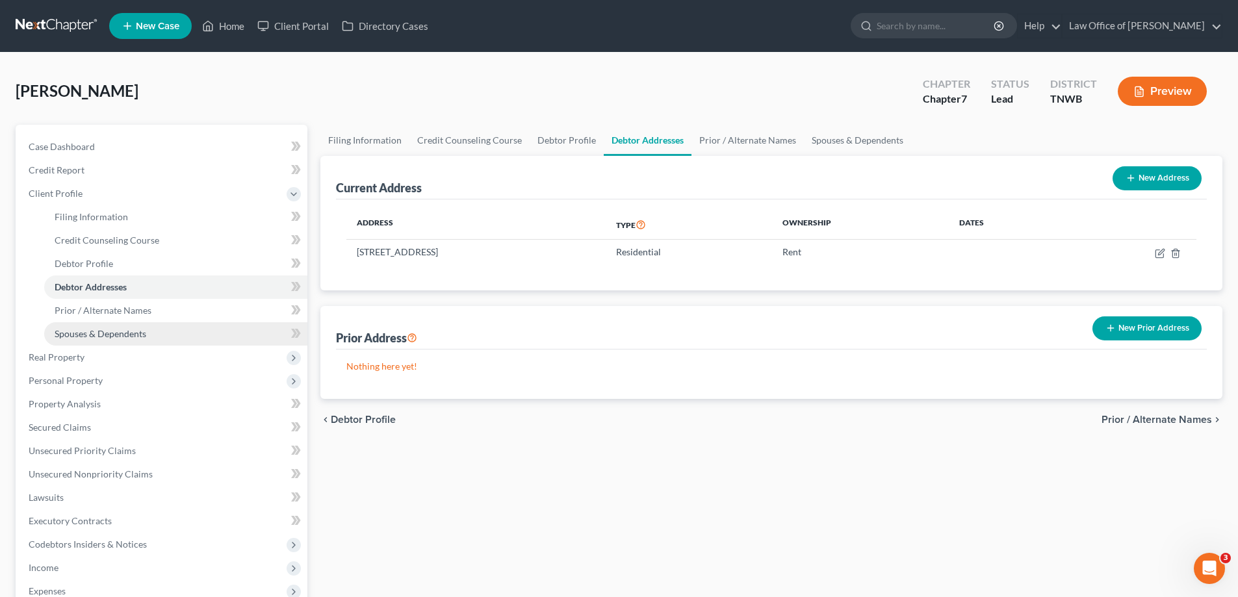
click at [111, 334] on span "Spouses & Dependents" at bounding box center [101, 333] width 92 height 11
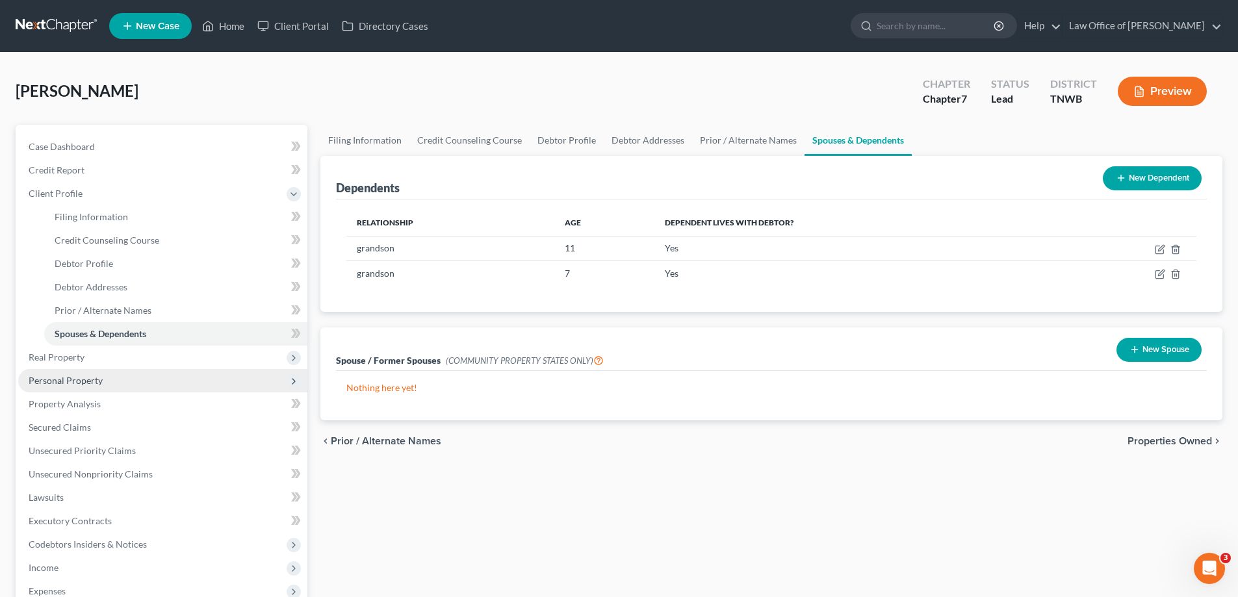
click at [79, 377] on span "Personal Property" at bounding box center [66, 380] width 74 height 11
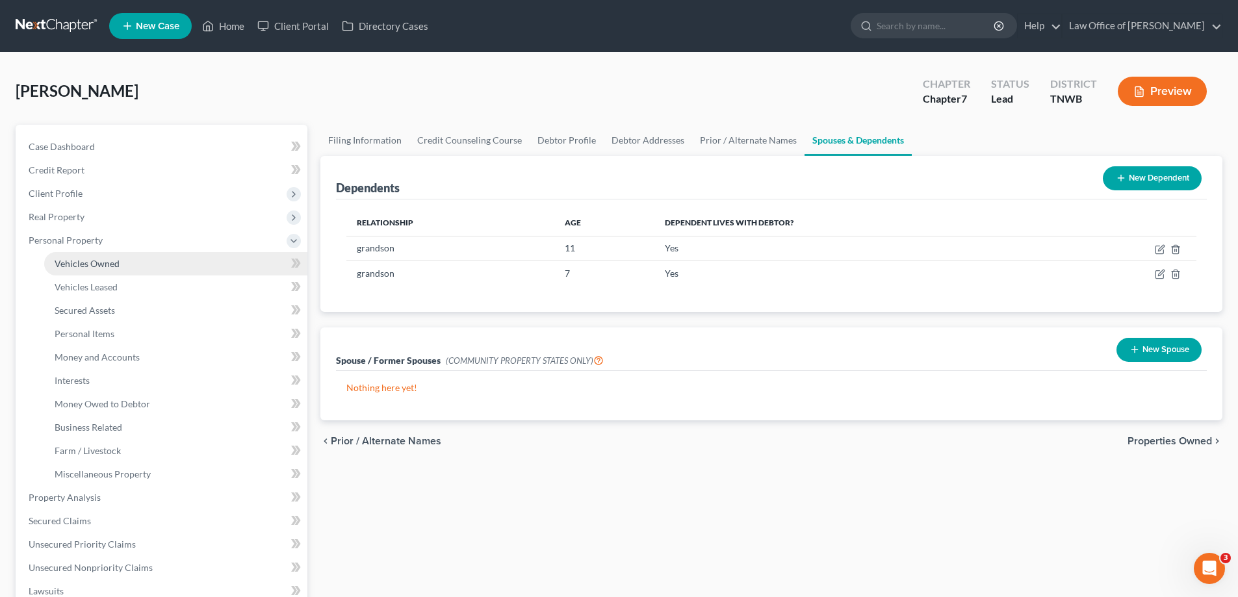
click at [99, 263] on span "Vehicles Owned" at bounding box center [87, 263] width 65 height 11
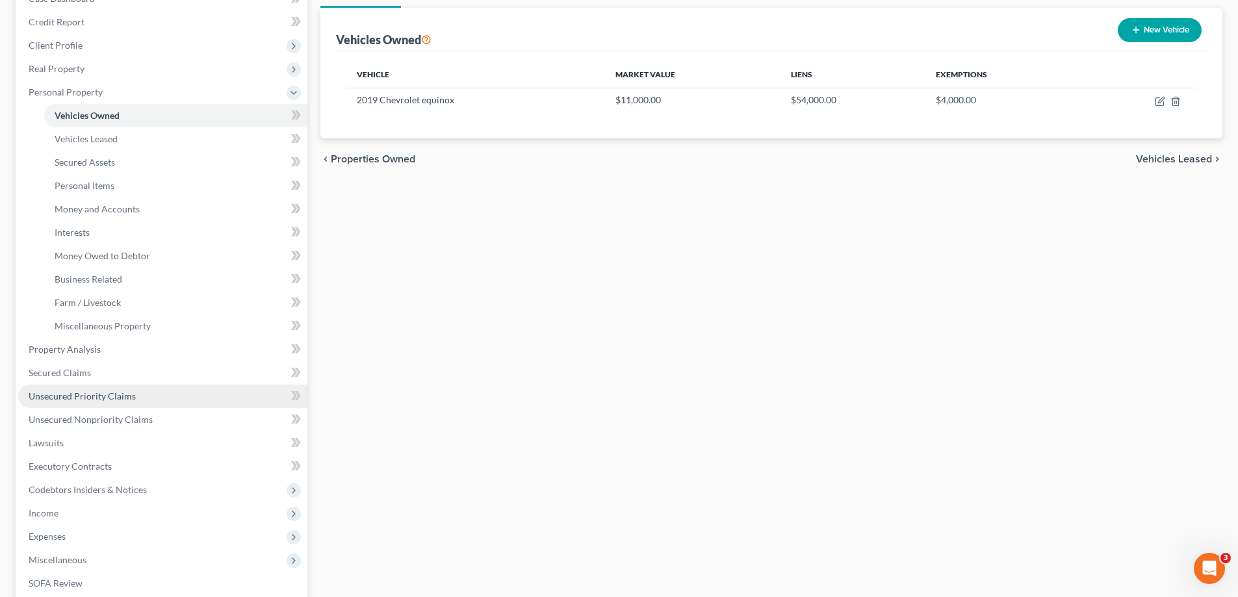
scroll to position [195, 0]
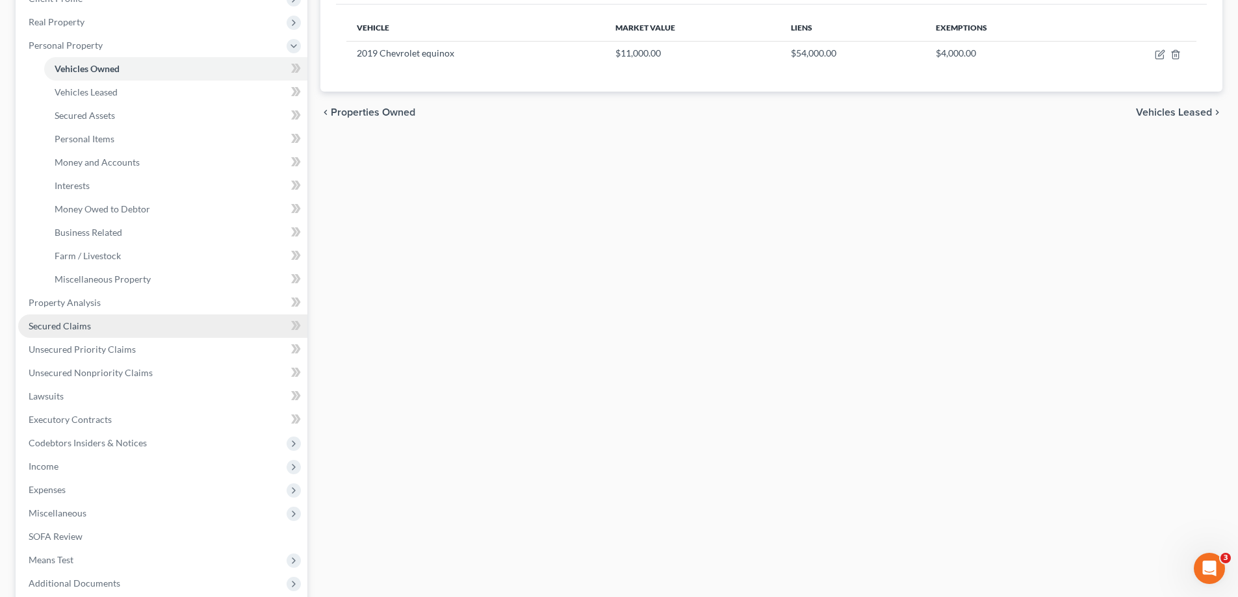
click at [74, 327] on span "Secured Claims" at bounding box center [60, 325] width 62 height 11
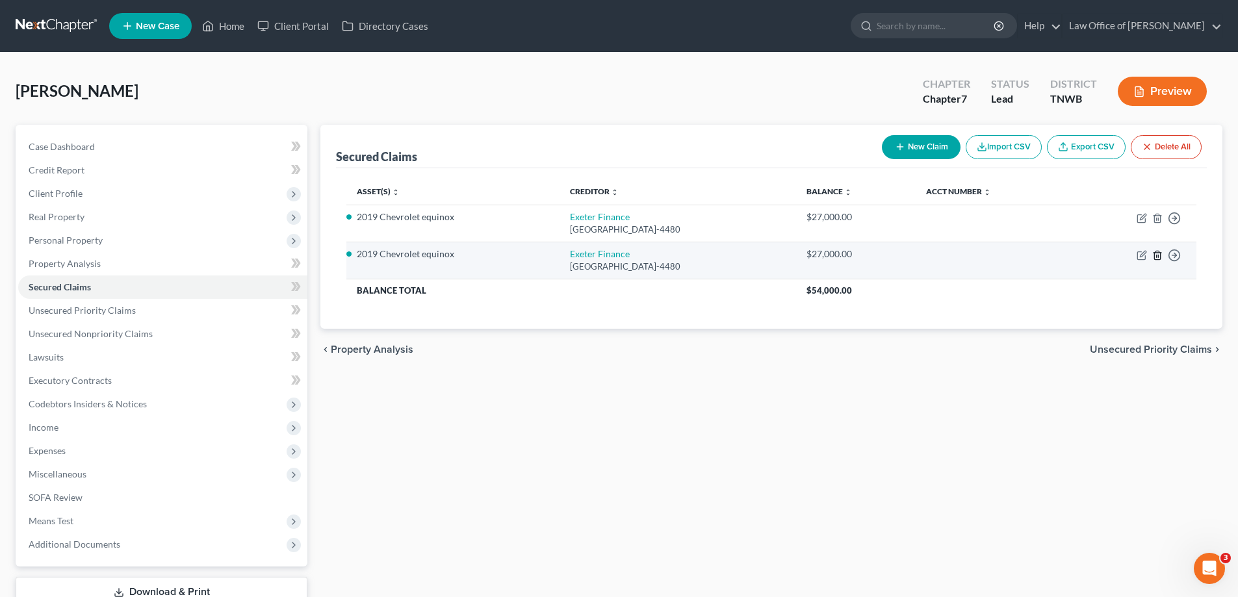
click at [1157, 256] on line "button" at bounding box center [1157, 256] width 0 height 3
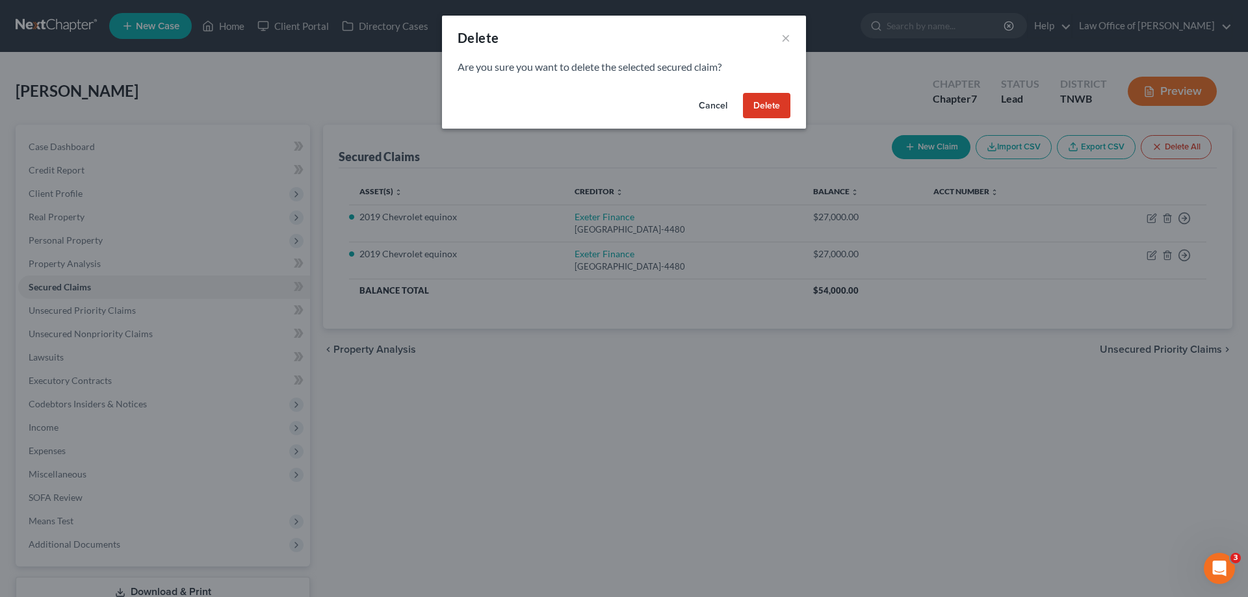
click at [765, 102] on button "Delete" at bounding box center [766, 106] width 47 height 26
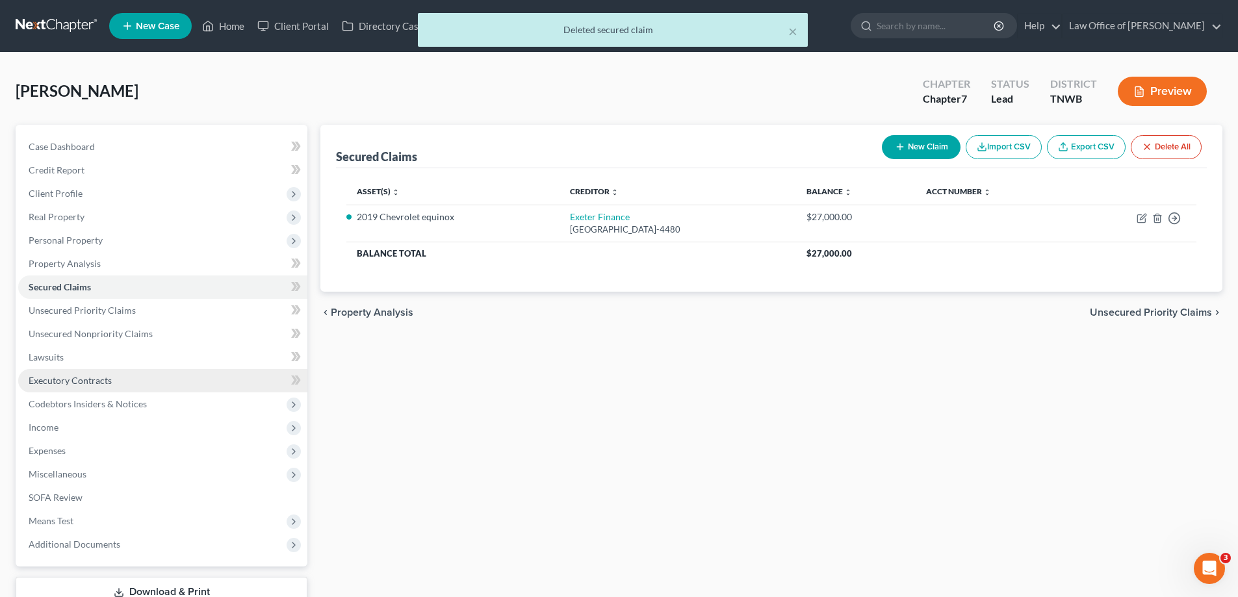
click at [55, 380] on span "Executory Contracts" at bounding box center [70, 380] width 83 height 11
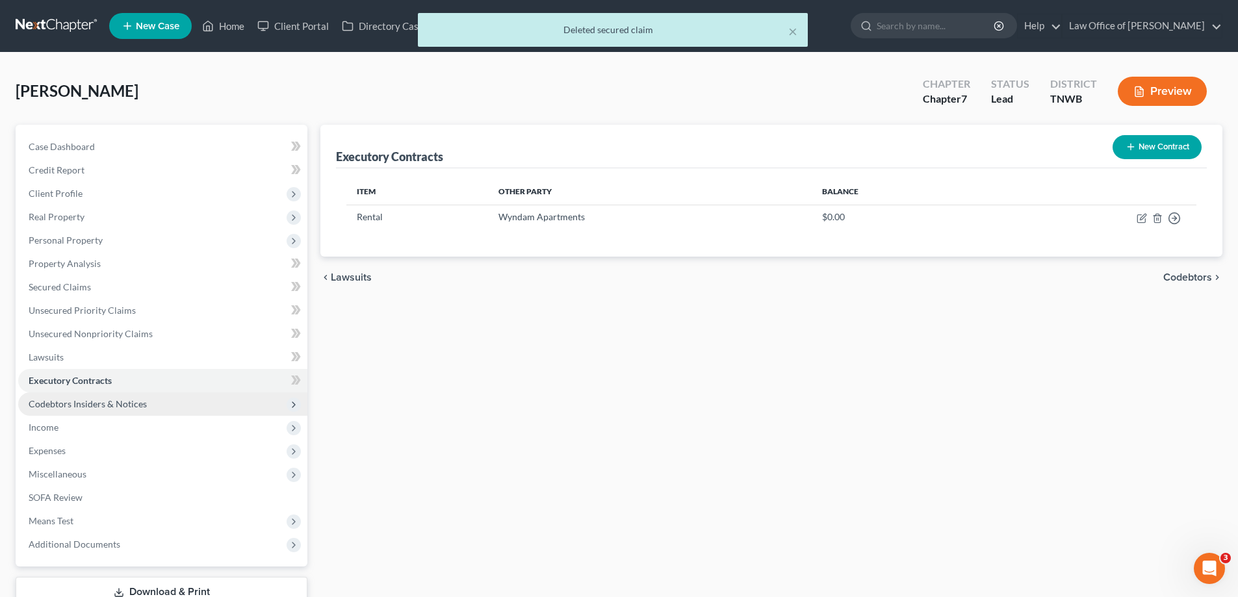
click at [73, 403] on span "Codebtors Insiders & Notices" at bounding box center [88, 403] width 118 height 11
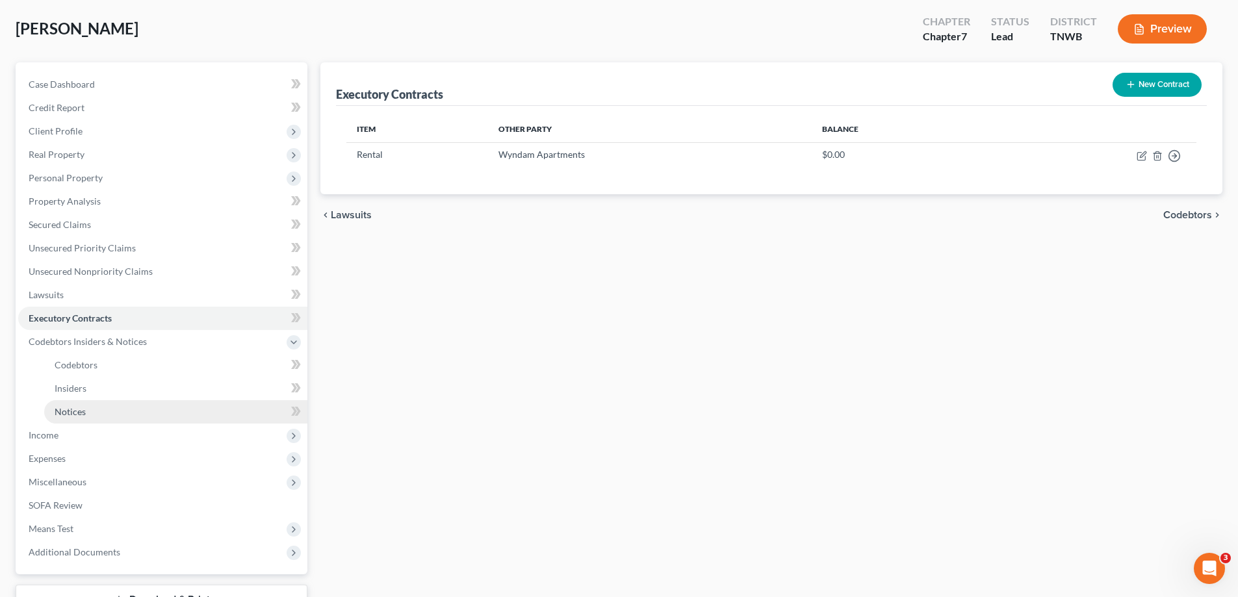
scroll to position [130, 0]
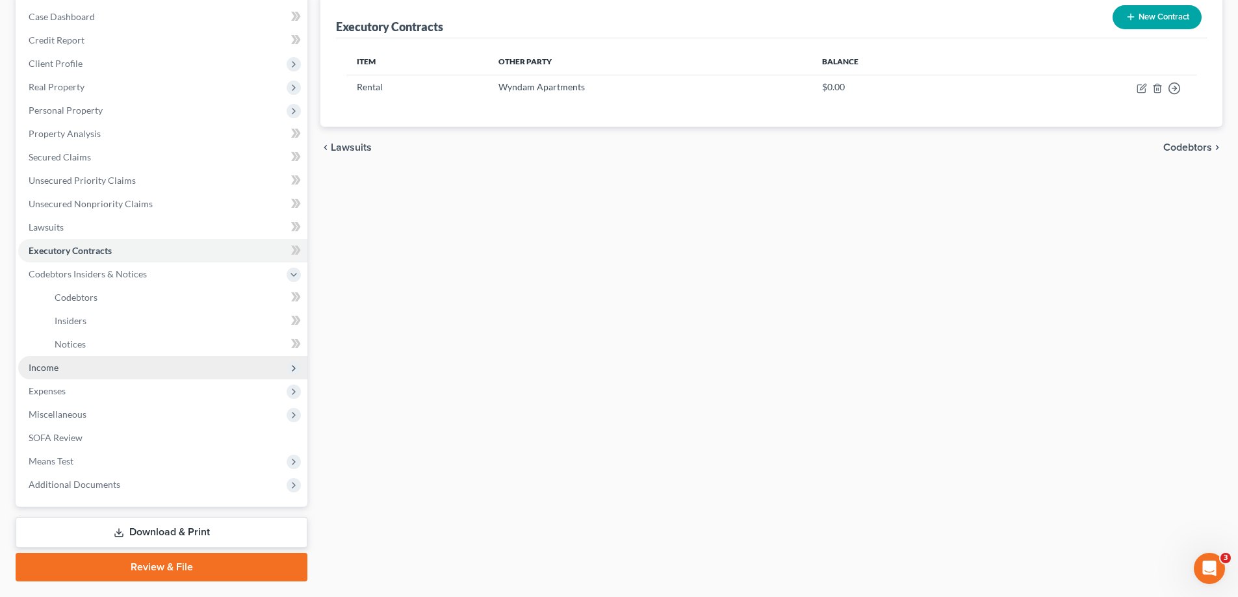
click at [44, 370] on span "Income" at bounding box center [44, 367] width 30 height 11
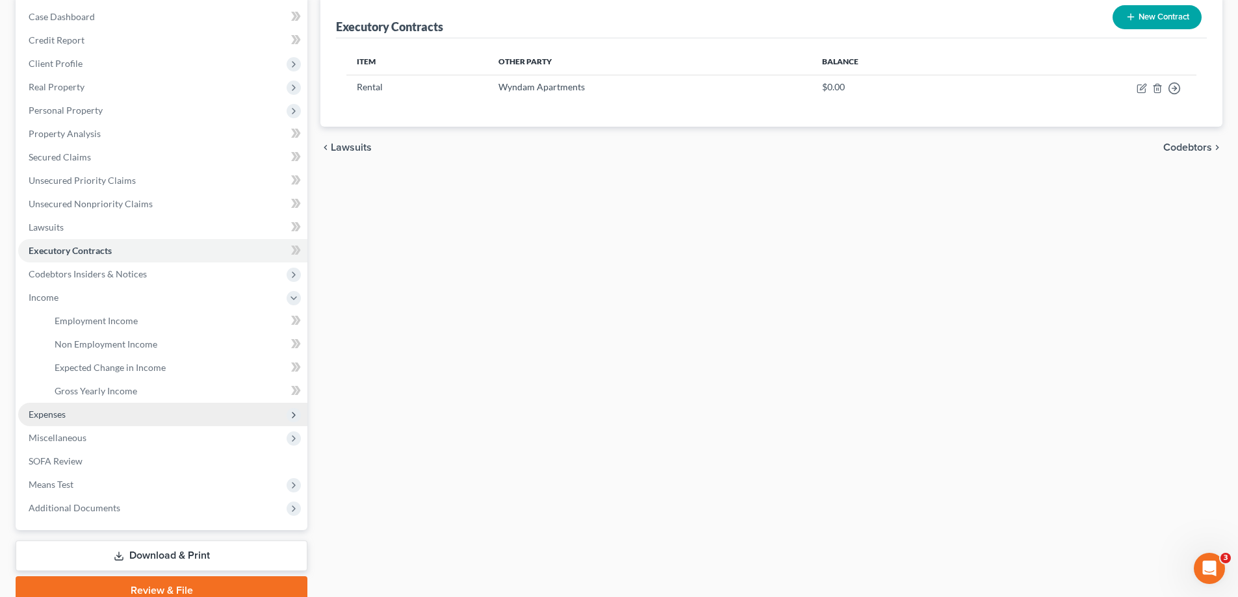
click at [47, 416] on span "Expenses" at bounding box center [47, 414] width 37 height 11
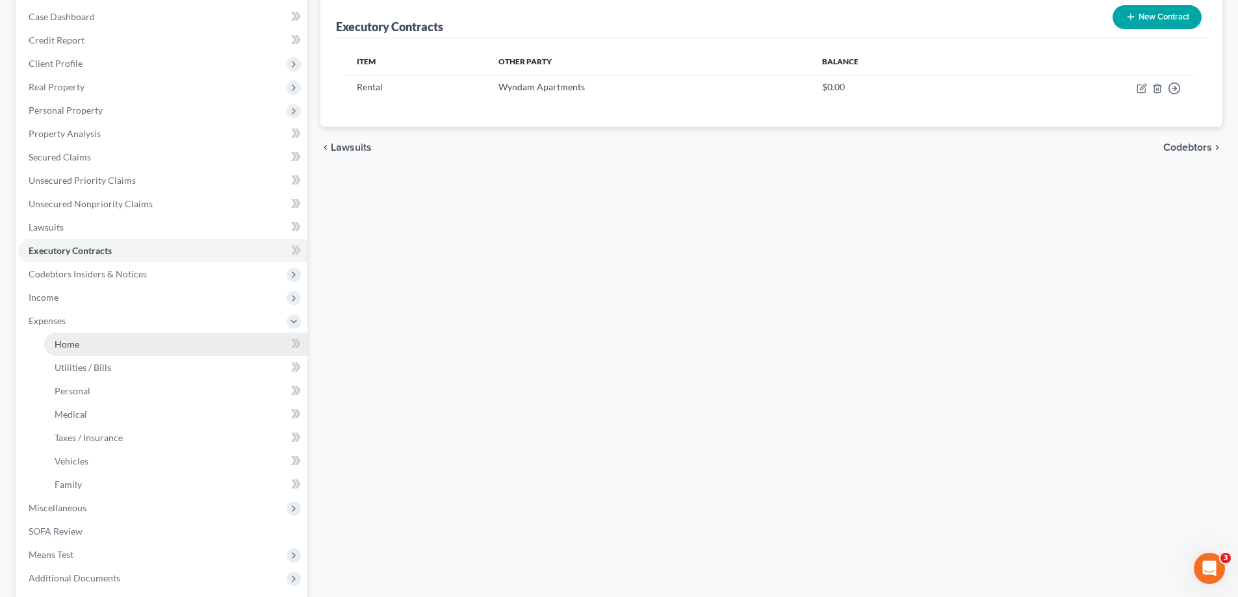
click at [70, 347] on span "Home" at bounding box center [67, 344] width 25 height 11
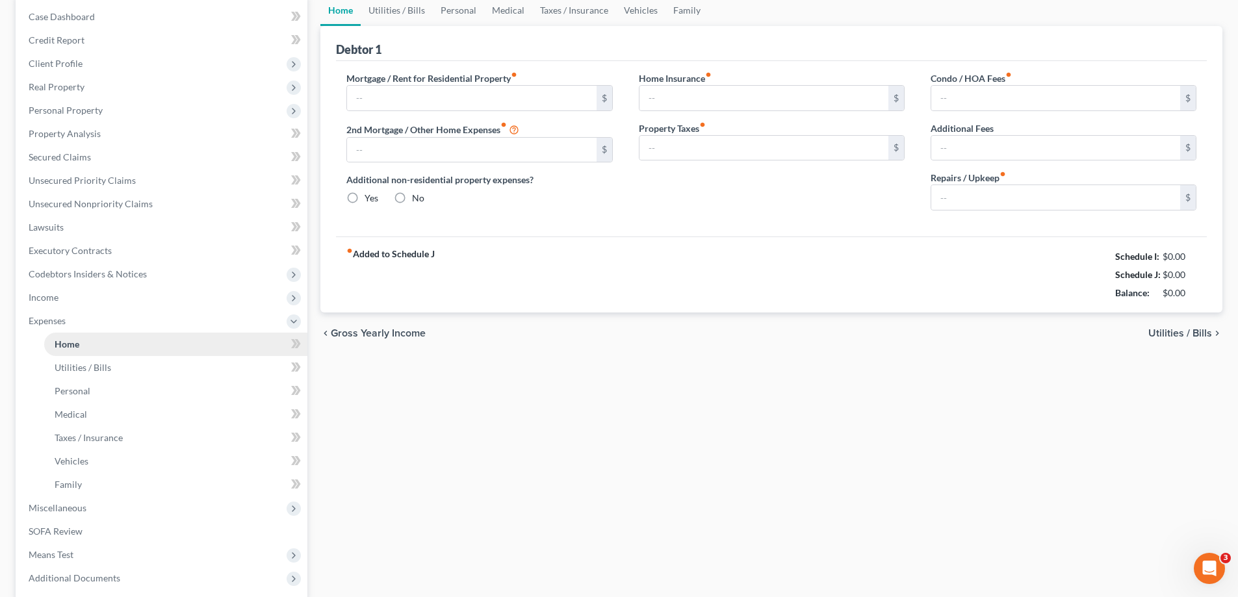
scroll to position [6, 0]
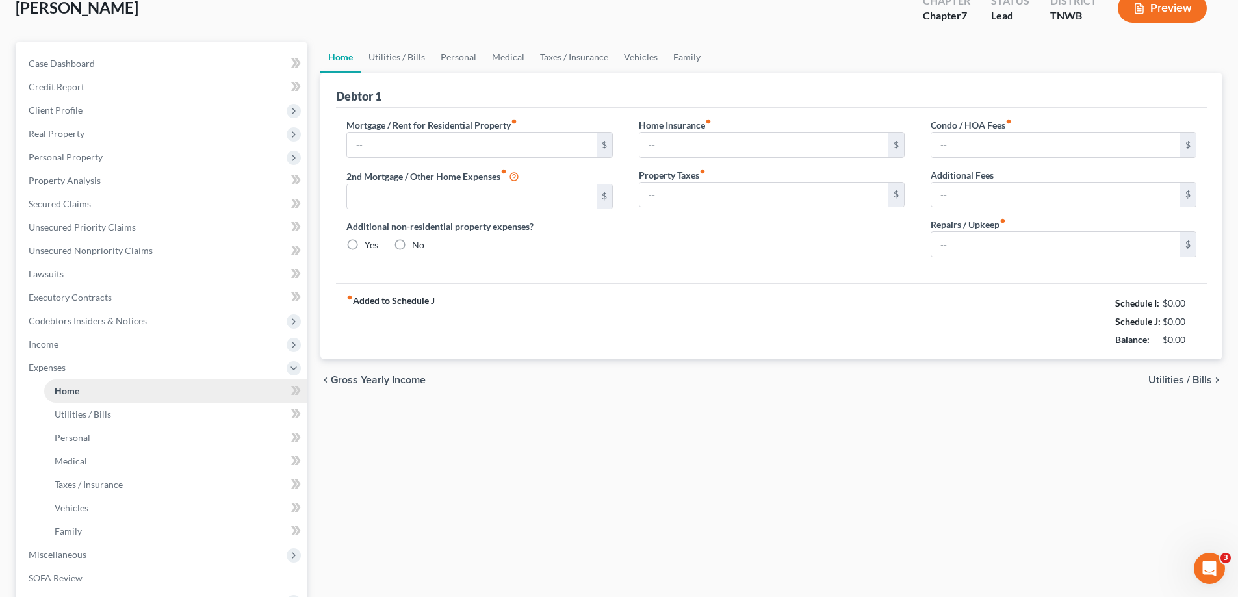
type input "1,450.00"
type input "0.00"
radio input "true"
type input "37.00"
type input "0.00"
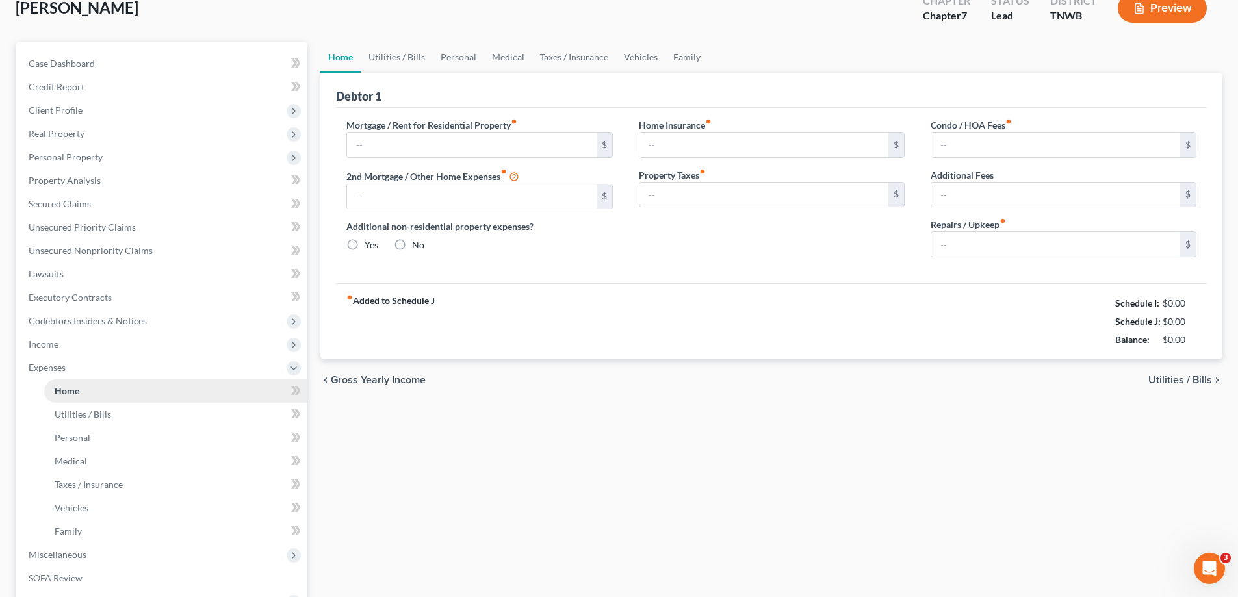
type input "0.00"
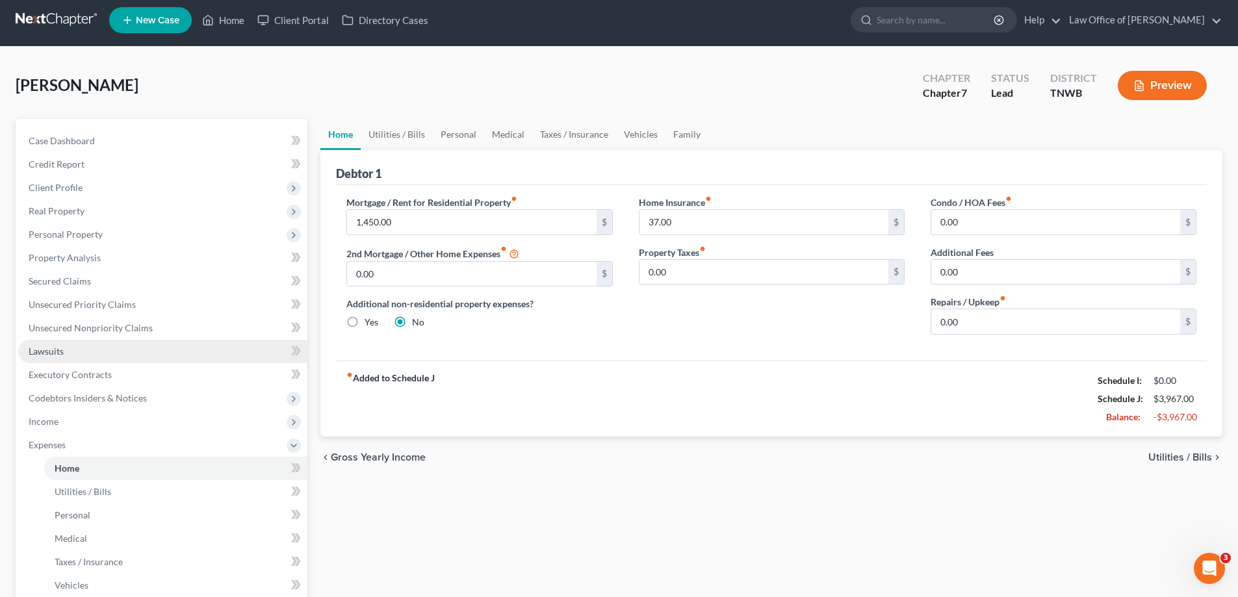
scroll to position [0, 0]
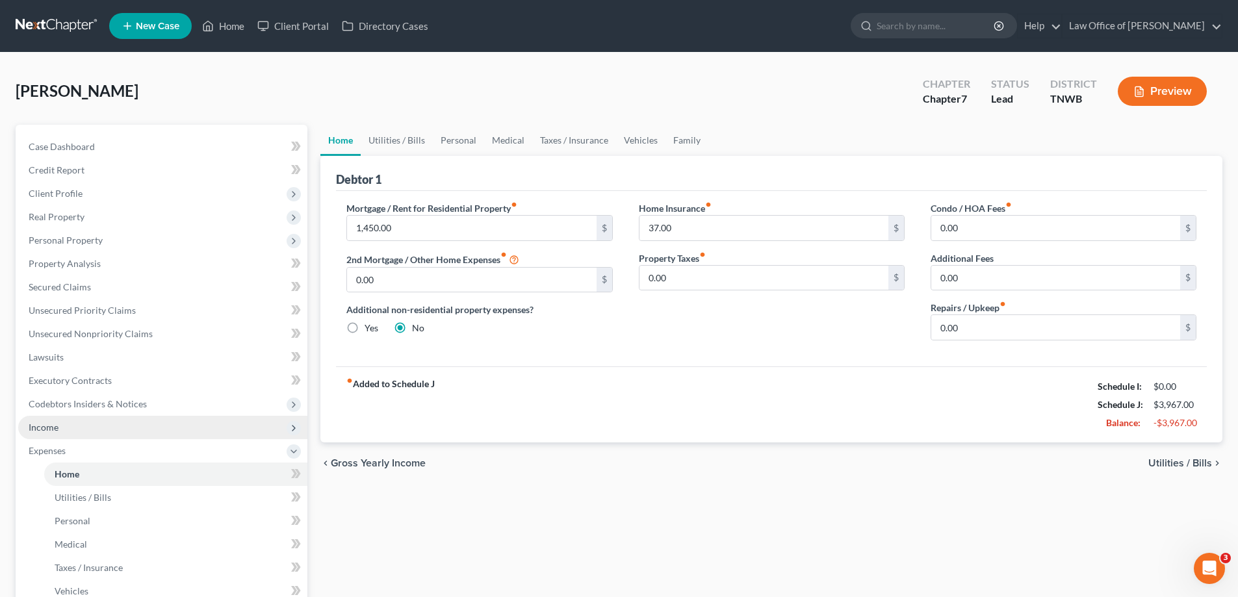
click at [64, 427] on span "Income" at bounding box center [162, 427] width 289 height 23
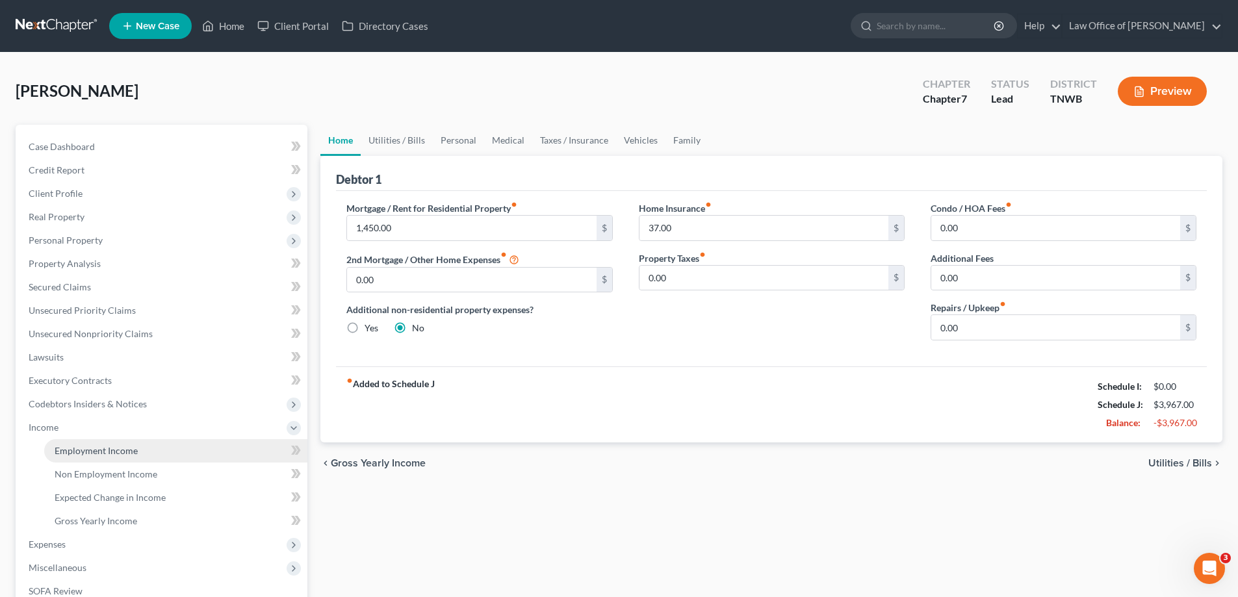
click at [80, 452] on span "Employment Income" at bounding box center [96, 450] width 83 height 11
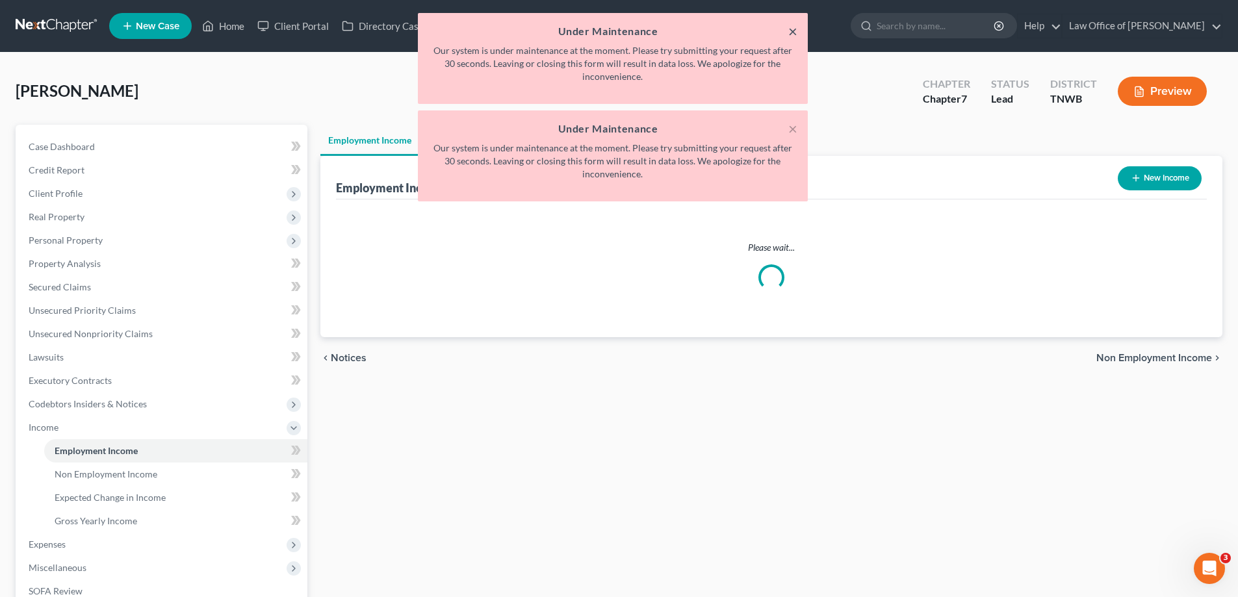
click at [791, 32] on button "×" at bounding box center [792, 31] width 9 height 16
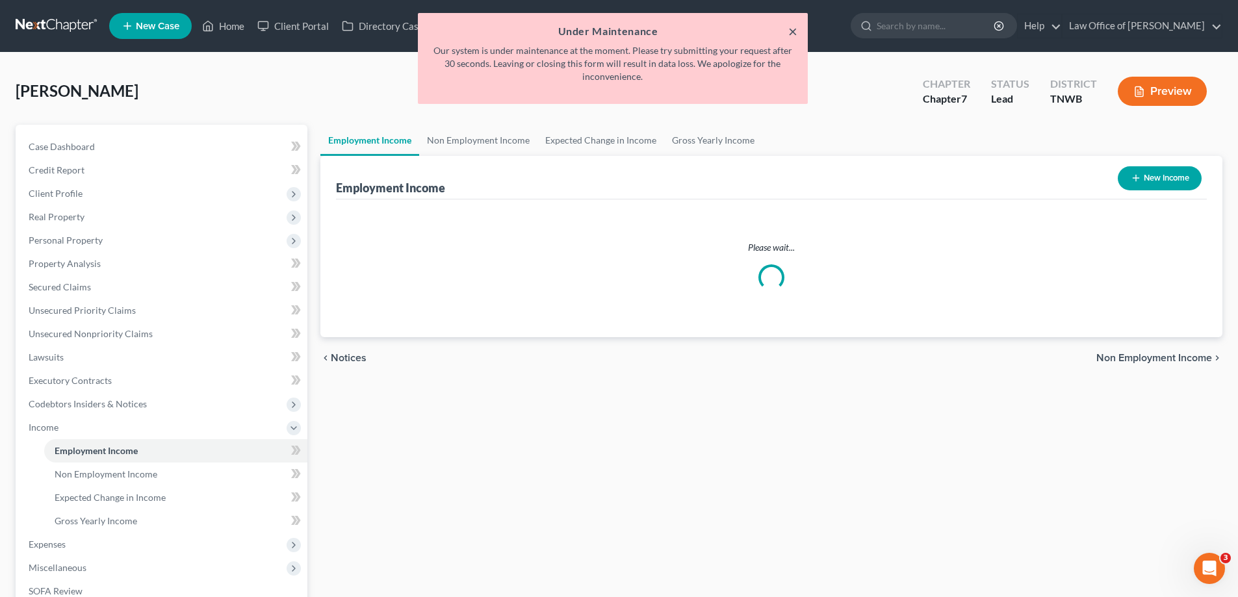
click at [791, 32] on button "×" at bounding box center [792, 31] width 9 height 16
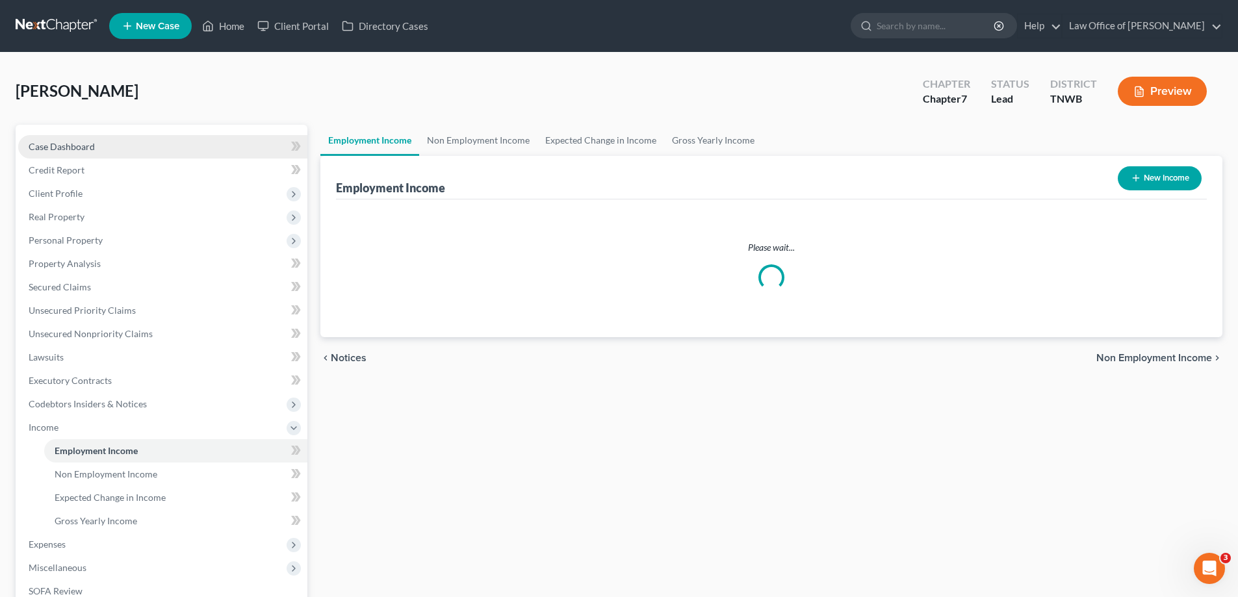
click at [82, 144] on span "Case Dashboard" at bounding box center [62, 146] width 66 height 11
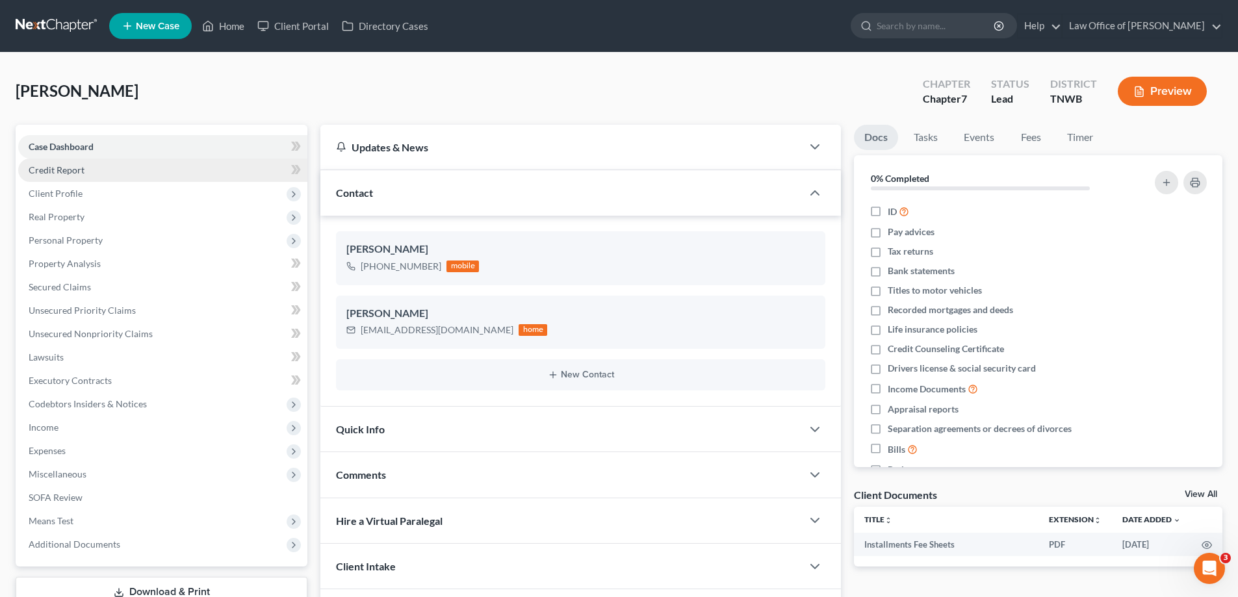
click at [73, 166] on span "Credit Report" at bounding box center [57, 169] width 56 height 11
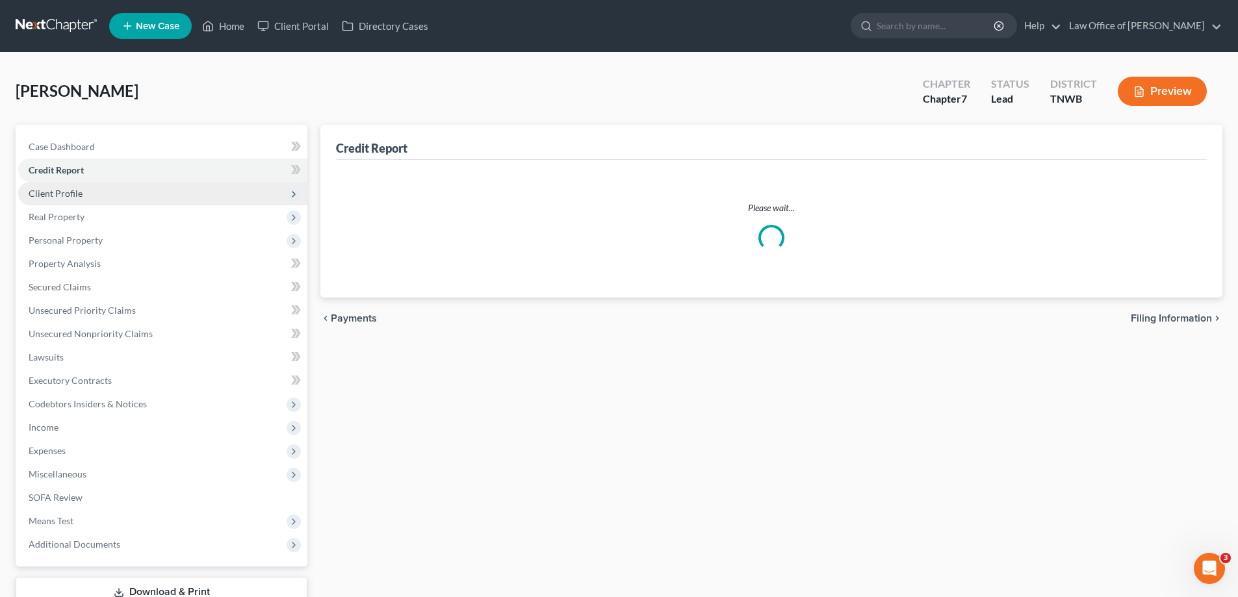
click at [73, 194] on span "Client Profile" at bounding box center [56, 193] width 54 height 11
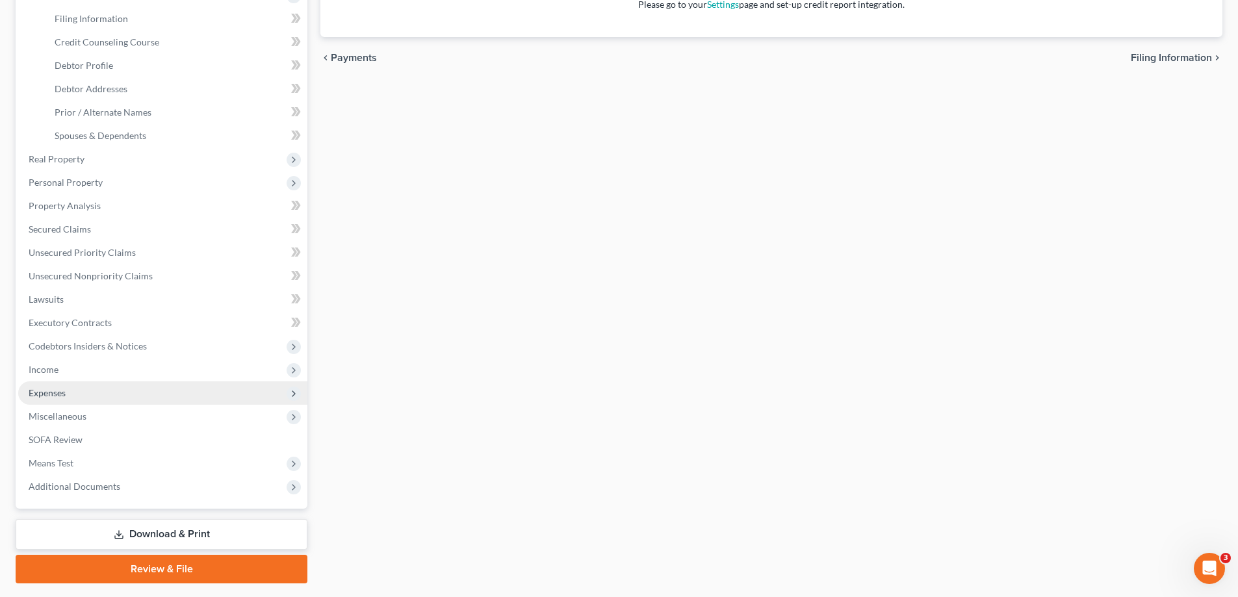
scroll to position [234, 0]
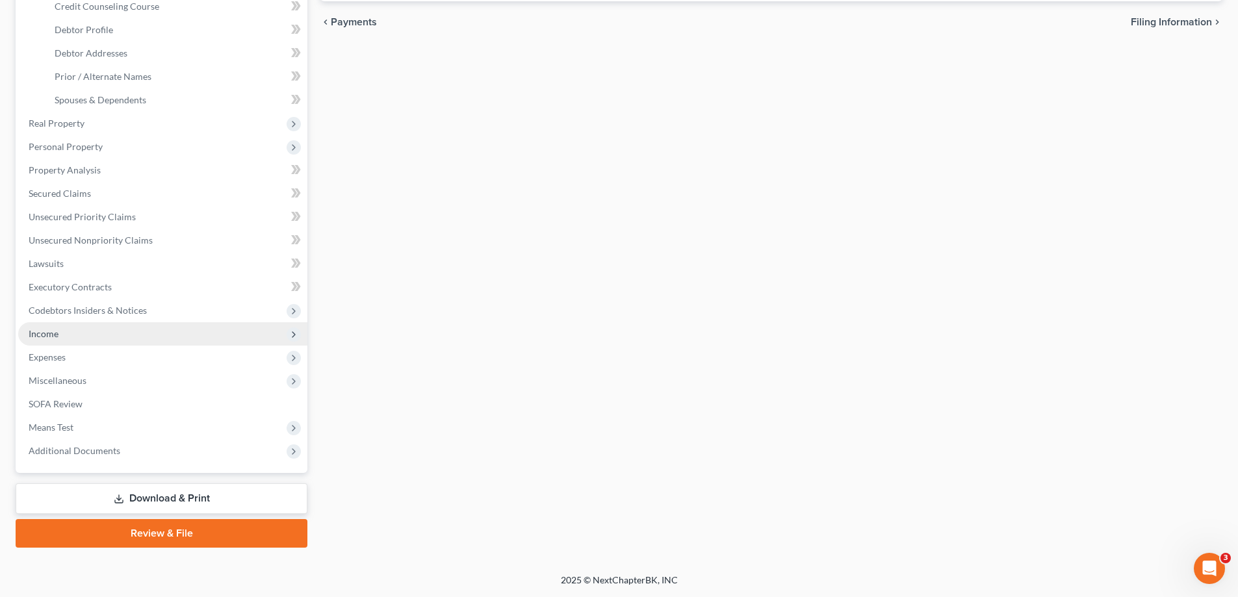
click at [59, 333] on span "Income" at bounding box center [162, 333] width 289 height 23
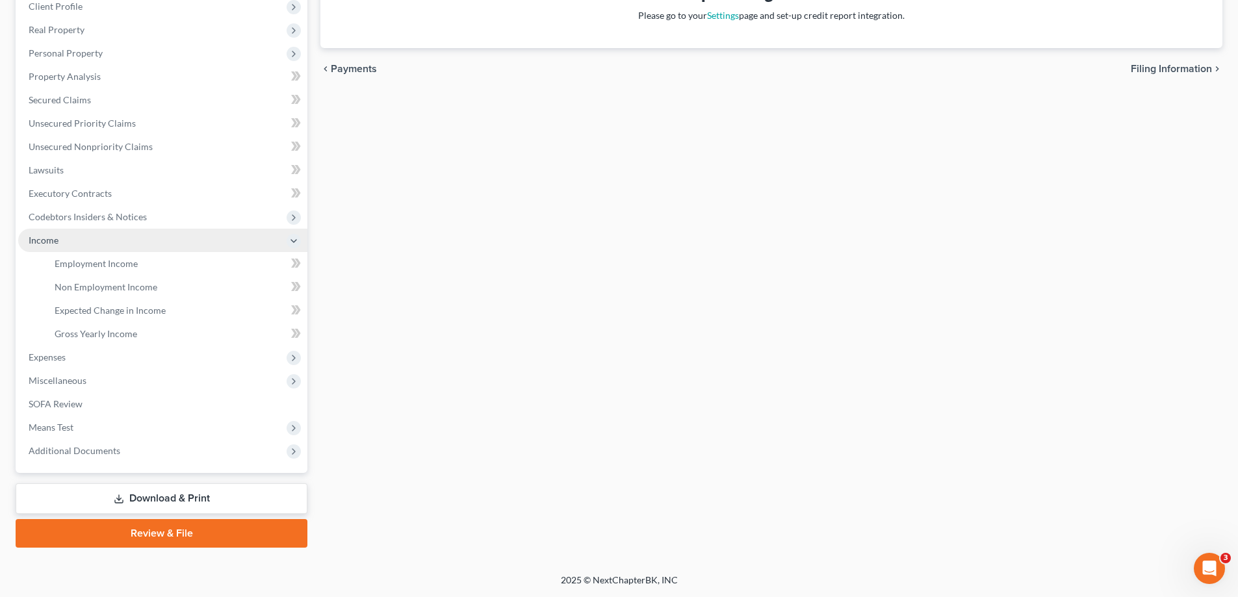
scroll to position [187, 0]
click at [101, 265] on span "Employment Income" at bounding box center [96, 263] width 83 height 11
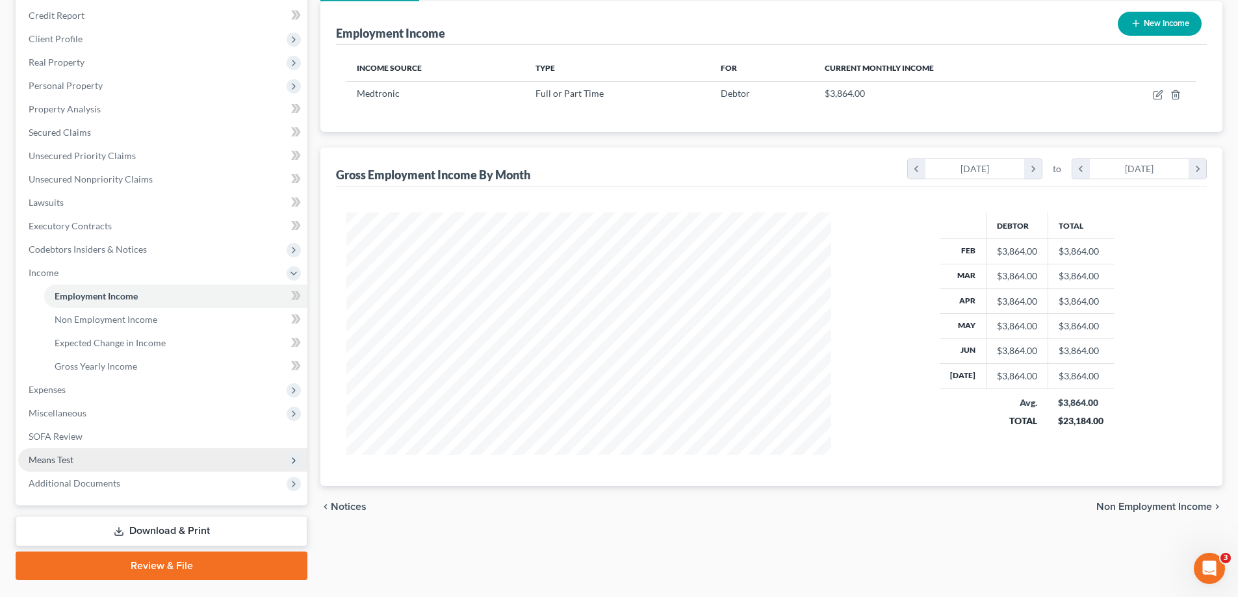
scroll to position [187, 0]
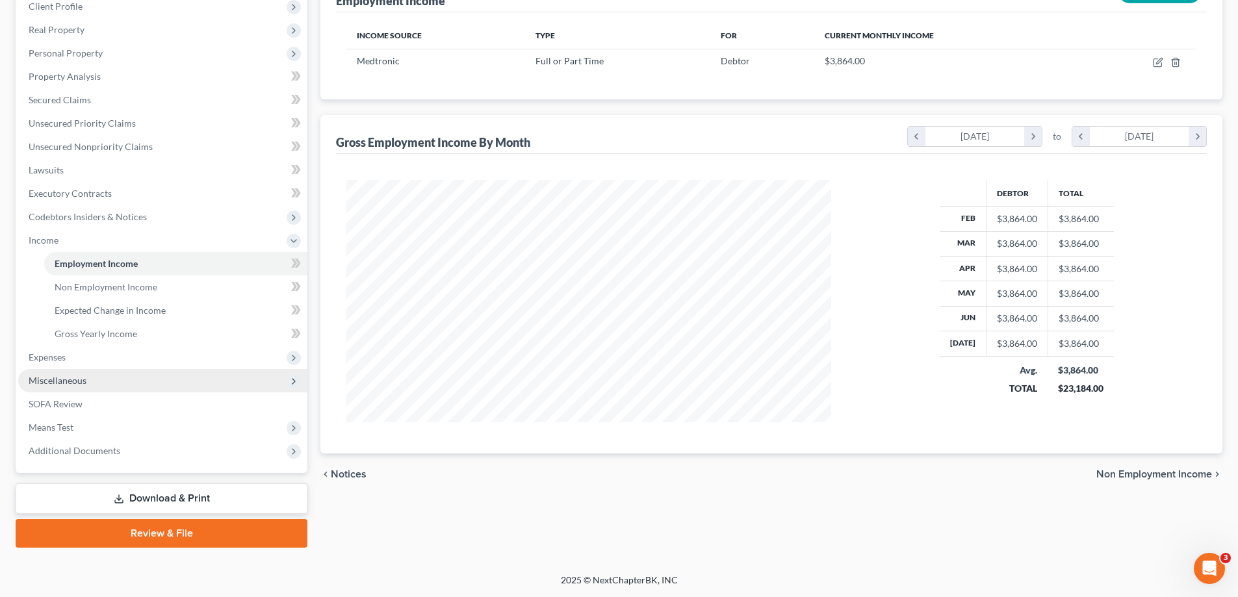
click at [69, 382] on span "Miscellaneous" at bounding box center [58, 380] width 58 height 11
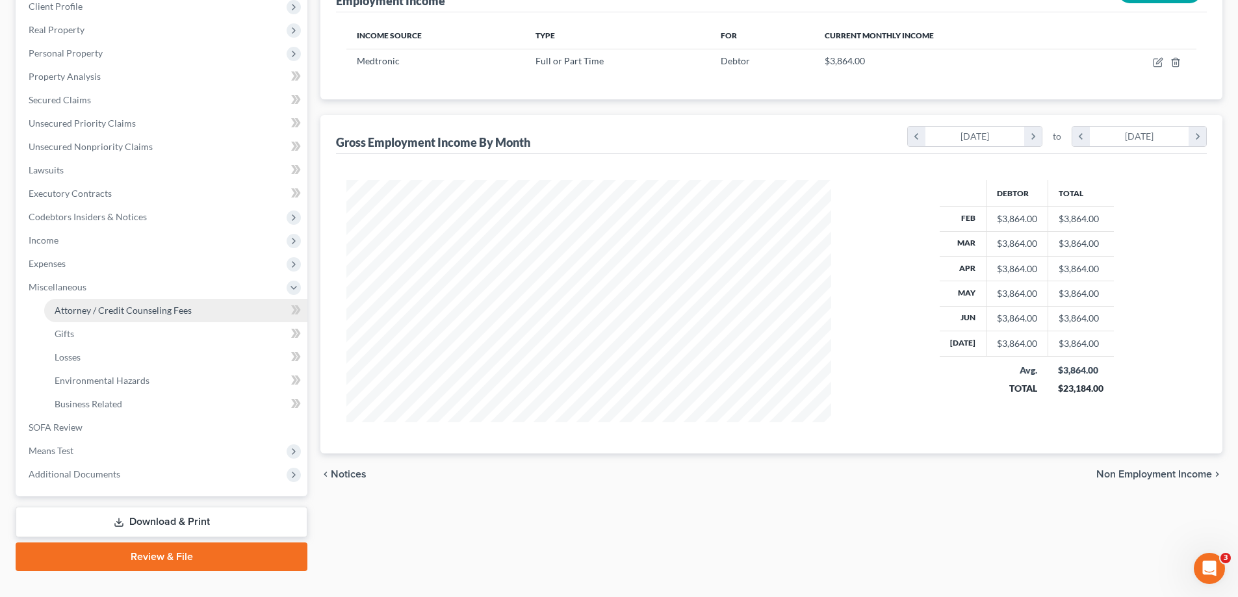
click at [83, 312] on span "Attorney / Credit Counseling Fees" at bounding box center [123, 310] width 137 height 11
select select "0"
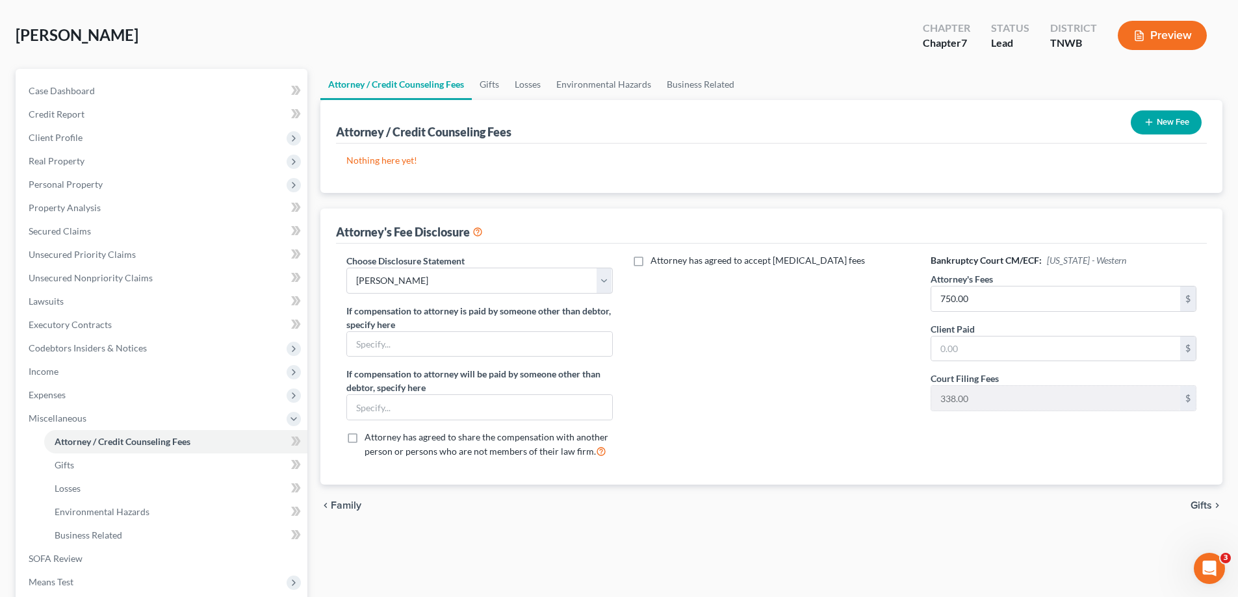
scroll to position [195, 0]
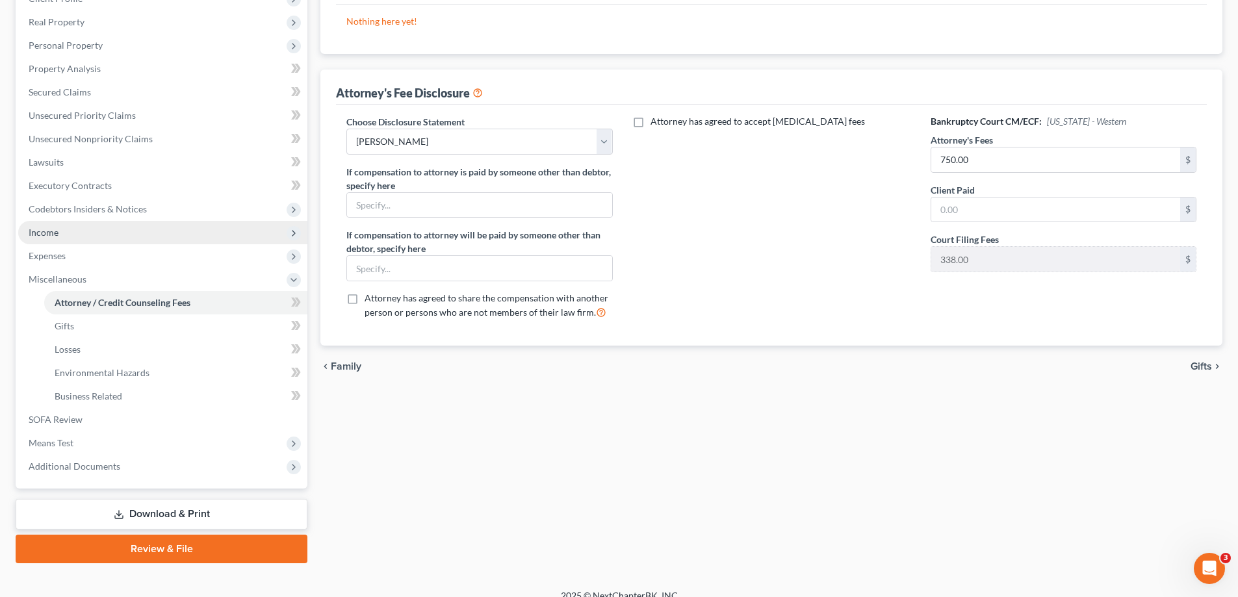
click at [51, 236] on span "Income" at bounding box center [44, 232] width 30 height 11
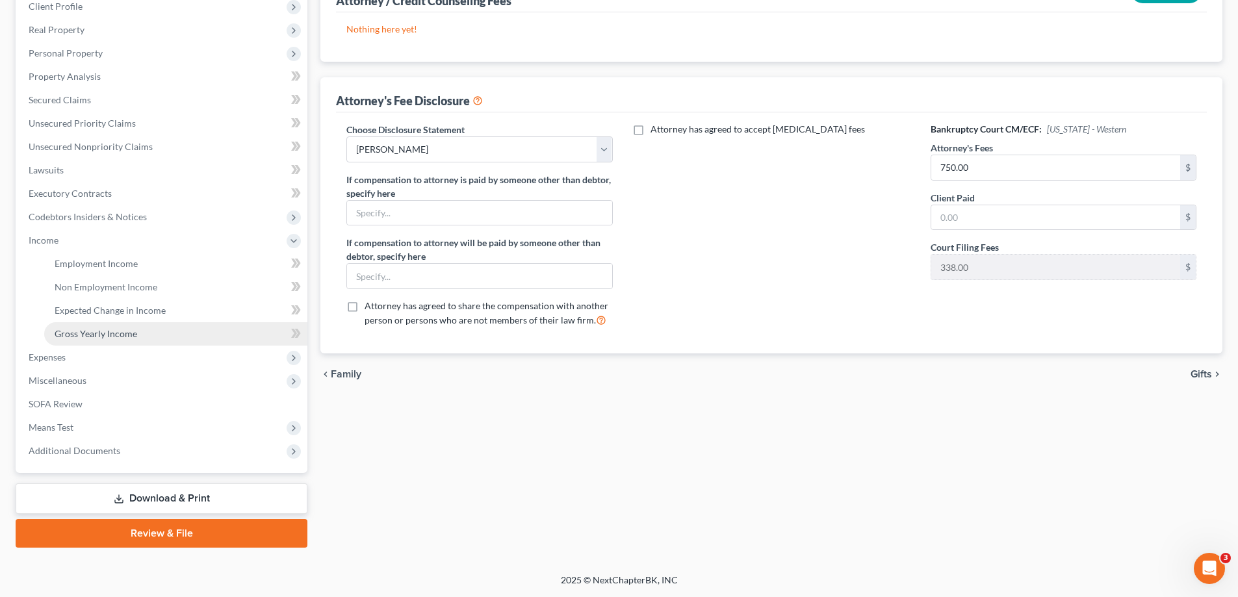
click at [91, 330] on span "Gross Yearly Income" at bounding box center [96, 333] width 83 height 11
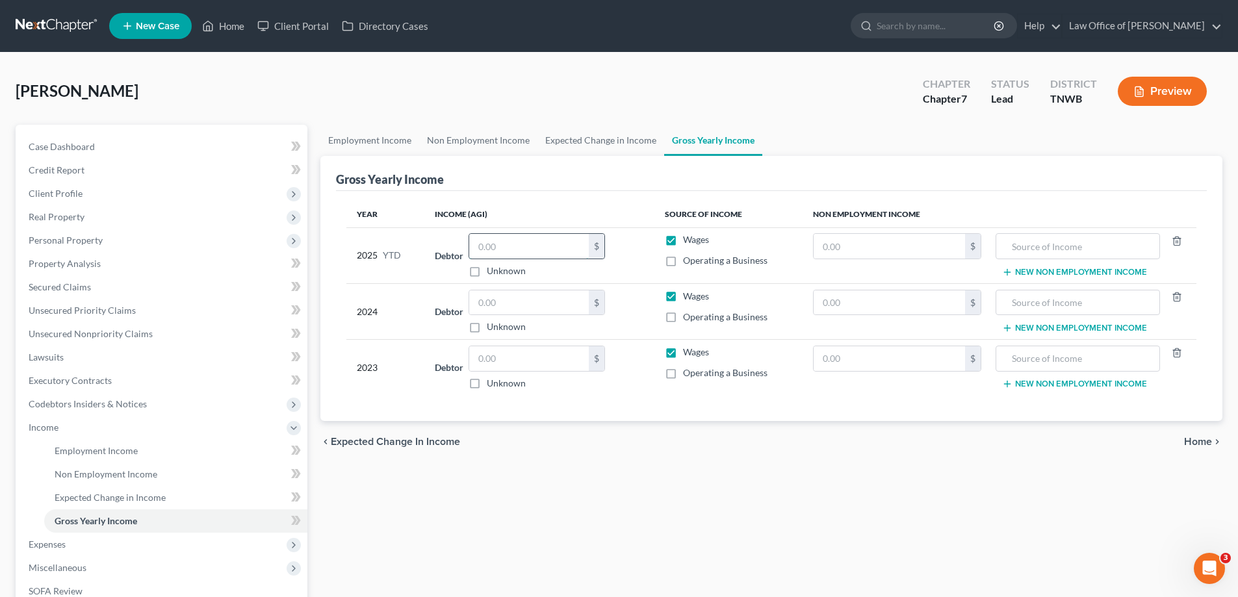
click at [539, 245] on input "text" at bounding box center [529, 246] width 120 height 25
type input "9,751.00"
click at [514, 305] on input "text" at bounding box center [529, 303] width 120 height 25
type input "64,911.00"
click at [503, 356] on input "text" at bounding box center [529, 358] width 120 height 25
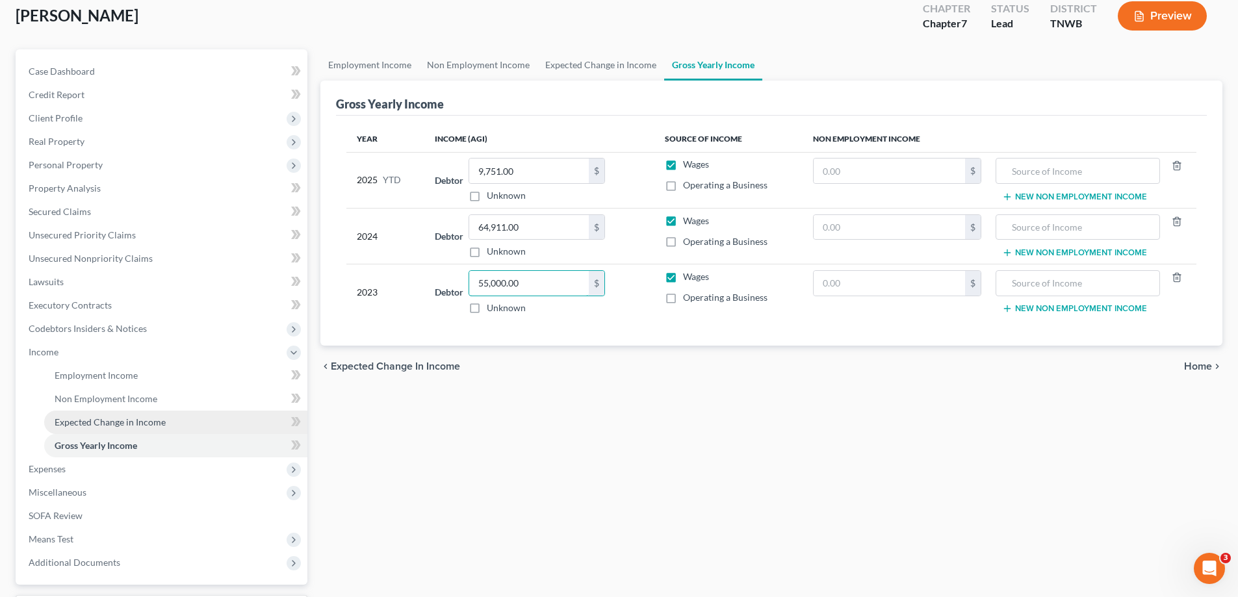
scroll to position [187, 0]
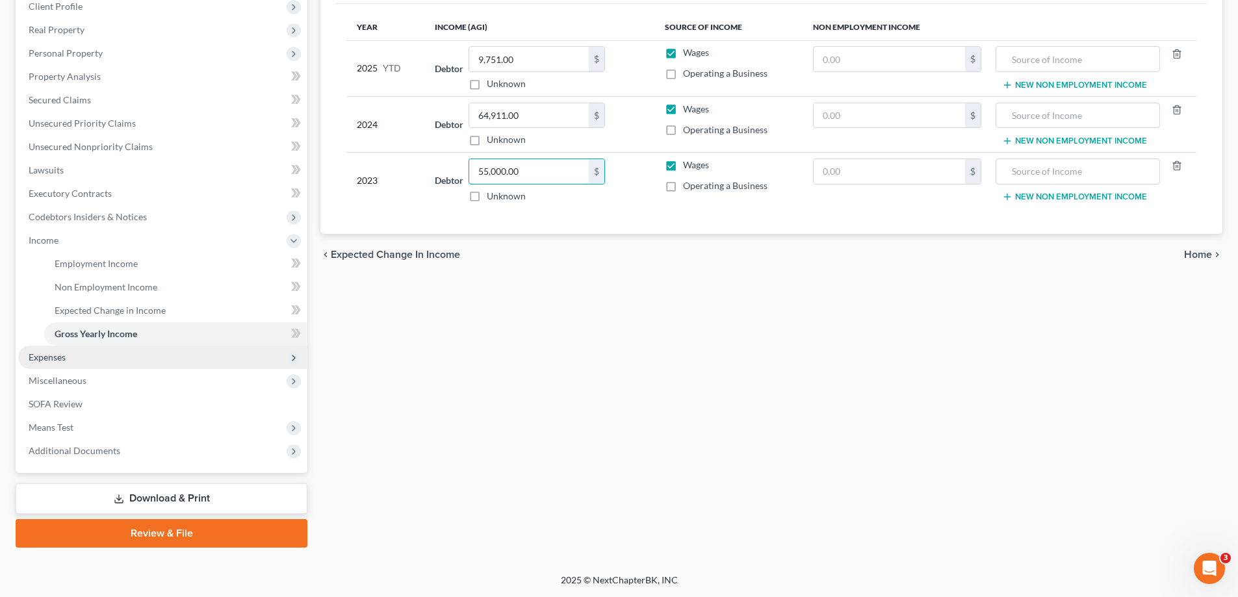
type input "55,000.00"
click at [53, 358] on span "Expenses" at bounding box center [47, 357] width 37 height 11
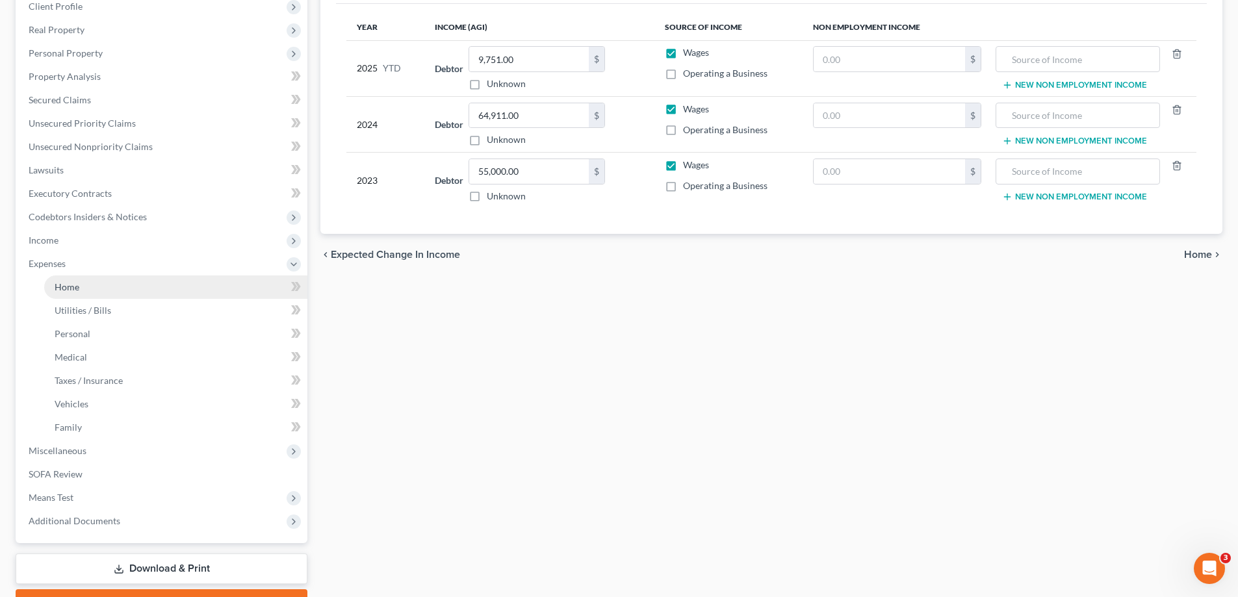
click at [75, 289] on span "Home" at bounding box center [67, 286] width 25 height 11
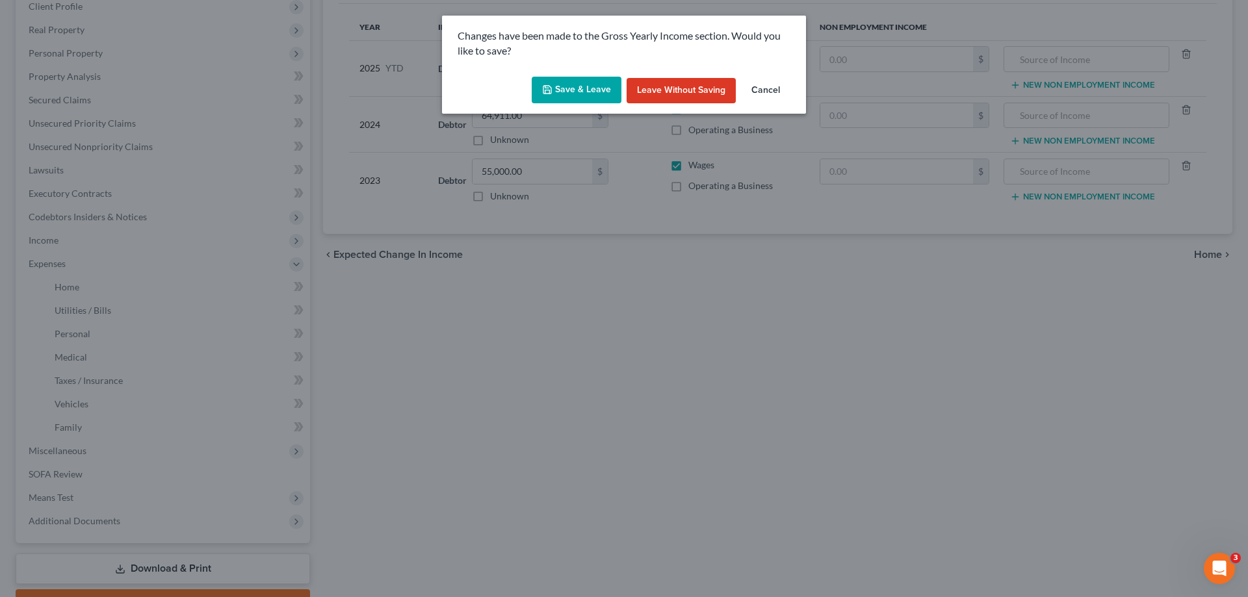
click at [583, 86] on button "Save & Leave" at bounding box center [577, 90] width 90 height 27
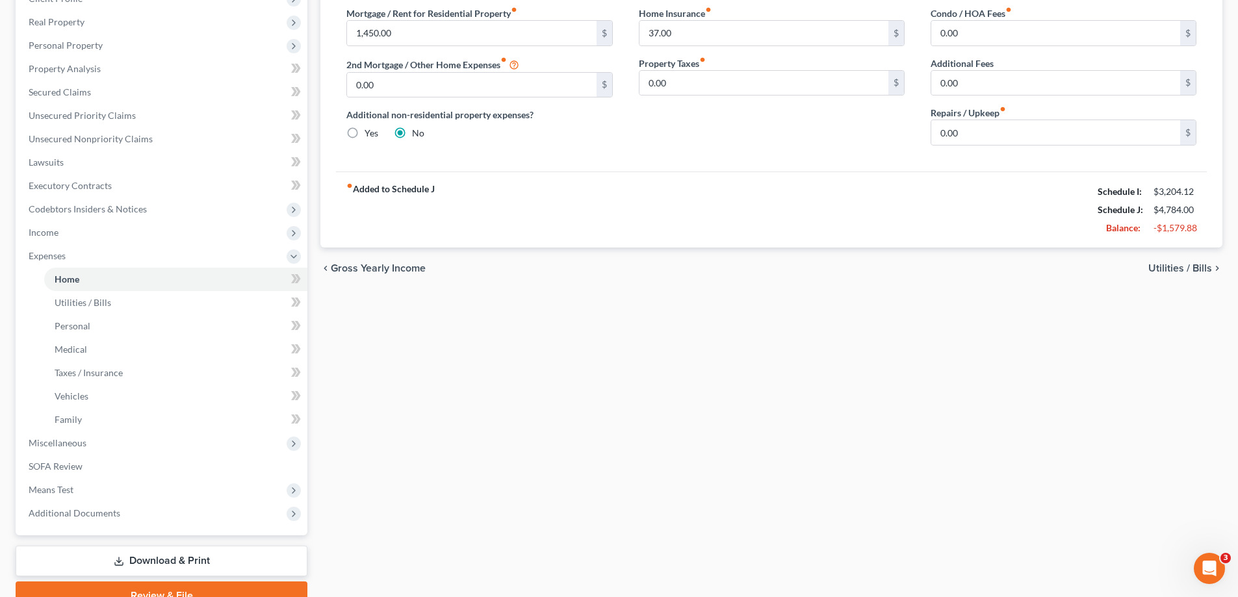
scroll to position [257, 0]
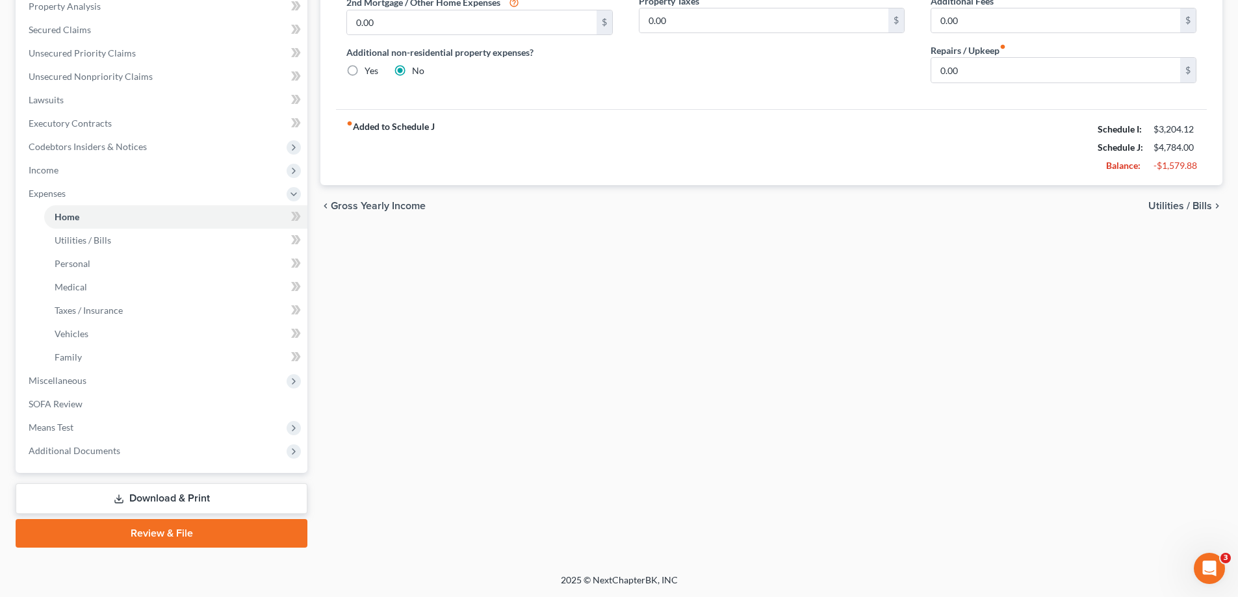
click at [200, 497] on link "Download & Print" at bounding box center [162, 499] width 292 height 31
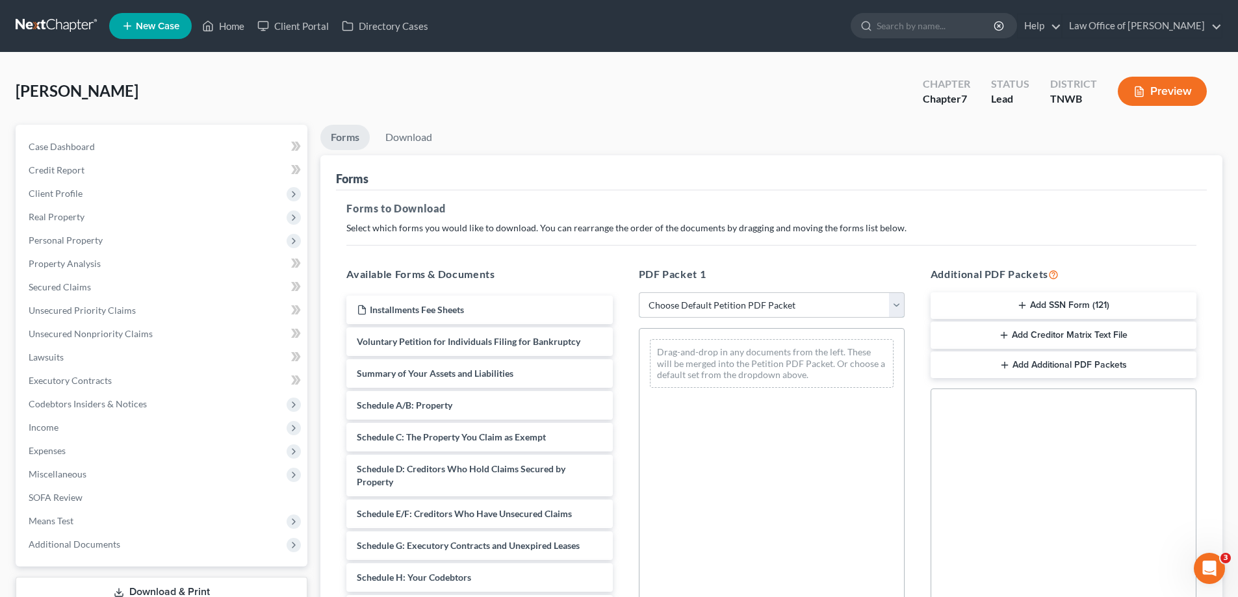
click at [896, 310] on select "Choose Default Petition PDF Packet Complete Bankruptcy Petition (all forms and …" at bounding box center [772, 305] width 266 height 26
select select "3"
click at [639, 292] on select "Choose Default Petition PDF Packet Complete Bankruptcy Petition (all forms and …" at bounding box center [772, 305] width 266 height 26
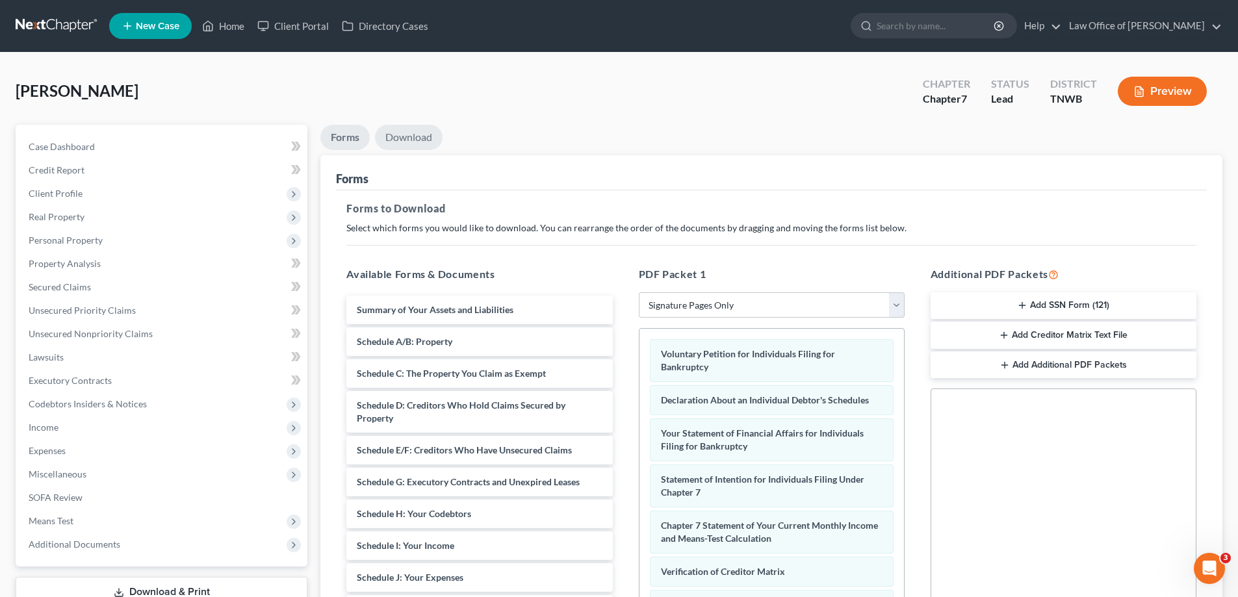
click at [415, 137] on link "Download" at bounding box center [409, 137] width 68 height 25
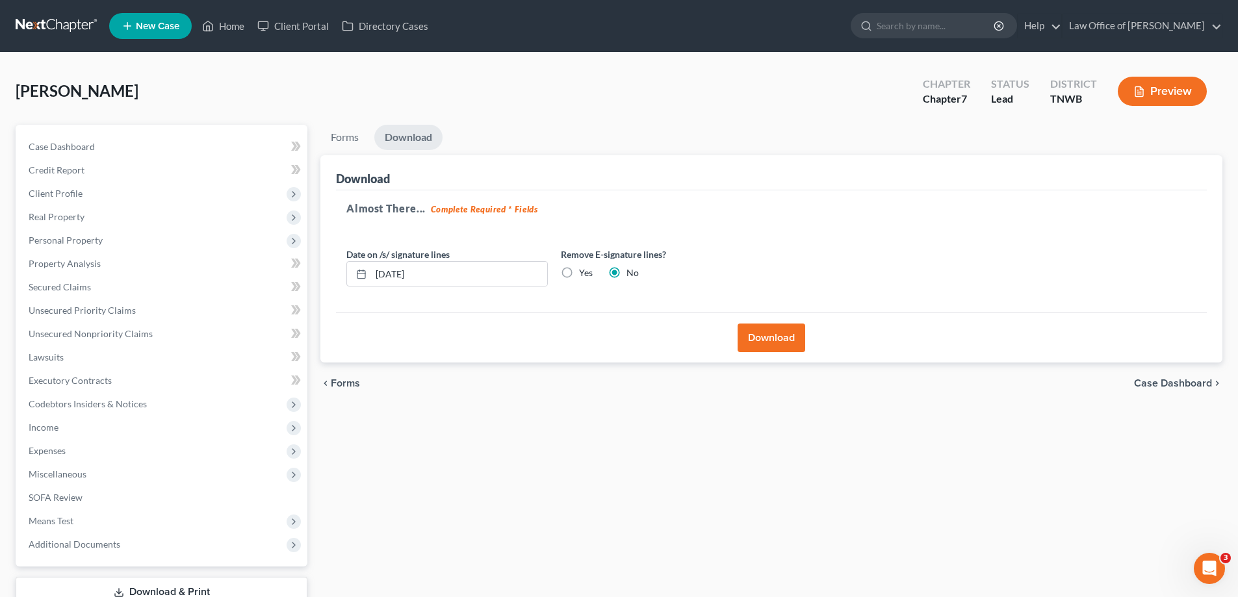
click at [791, 338] on button "Download" at bounding box center [772, 338] width 68 height 29
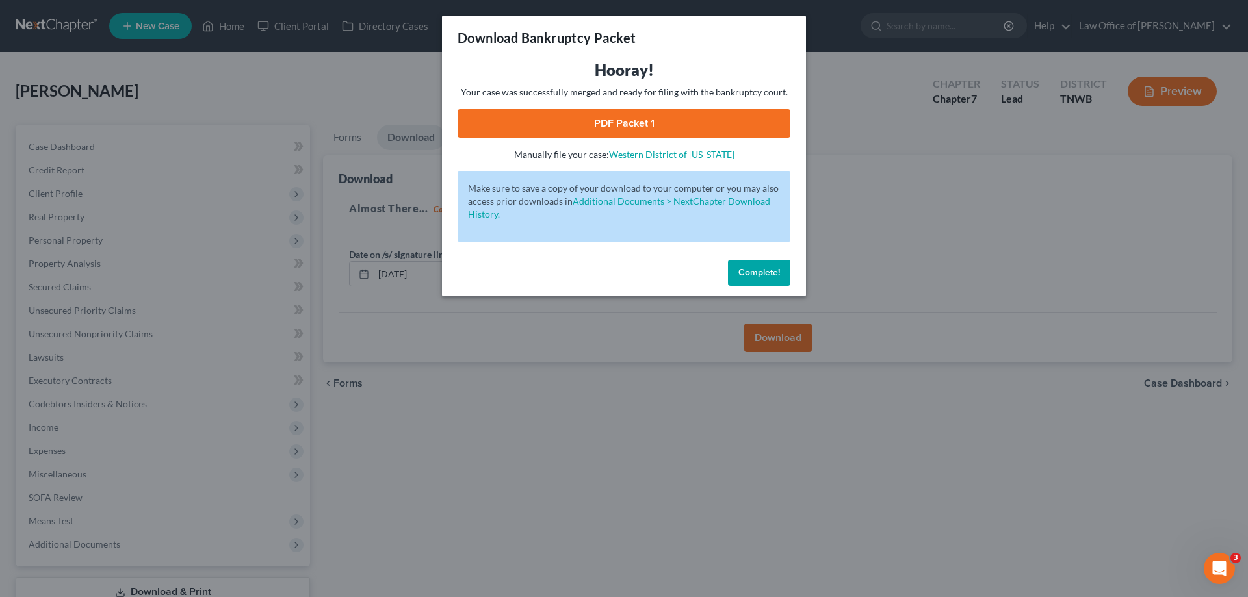
click at [688, 123] on link "PDF Packet 1" at bounding box center [624, 123] width 333 height 29
click at [757, 269] on span "Complete!" at bounding box center [759, 272] width 42 height 11
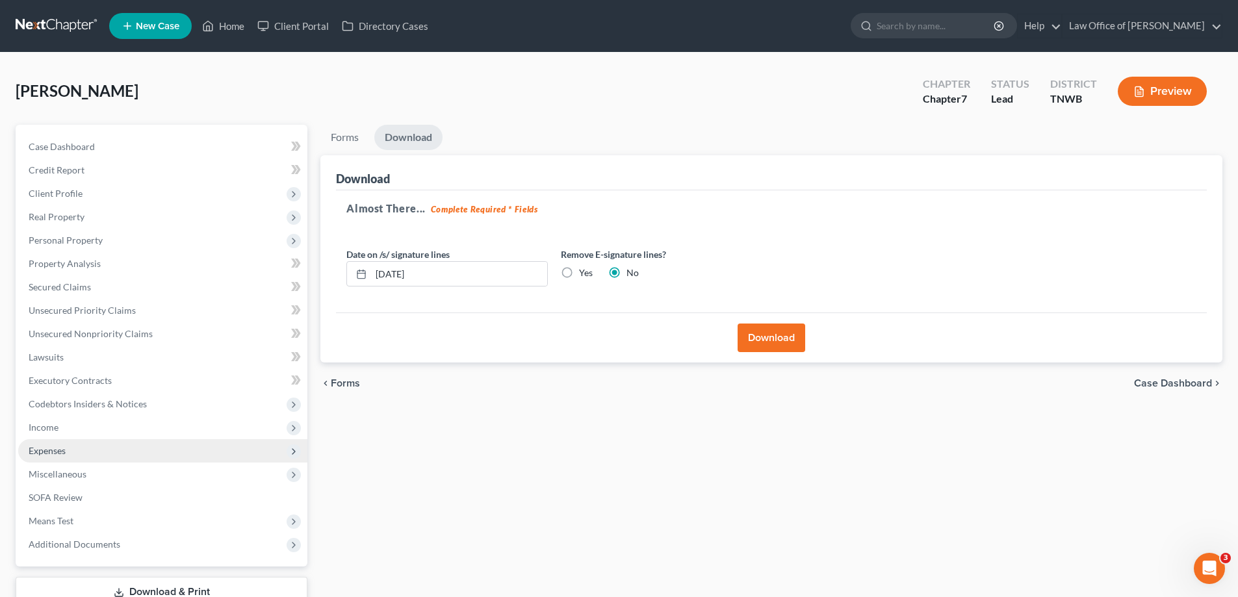
scroll to position [94, 0]
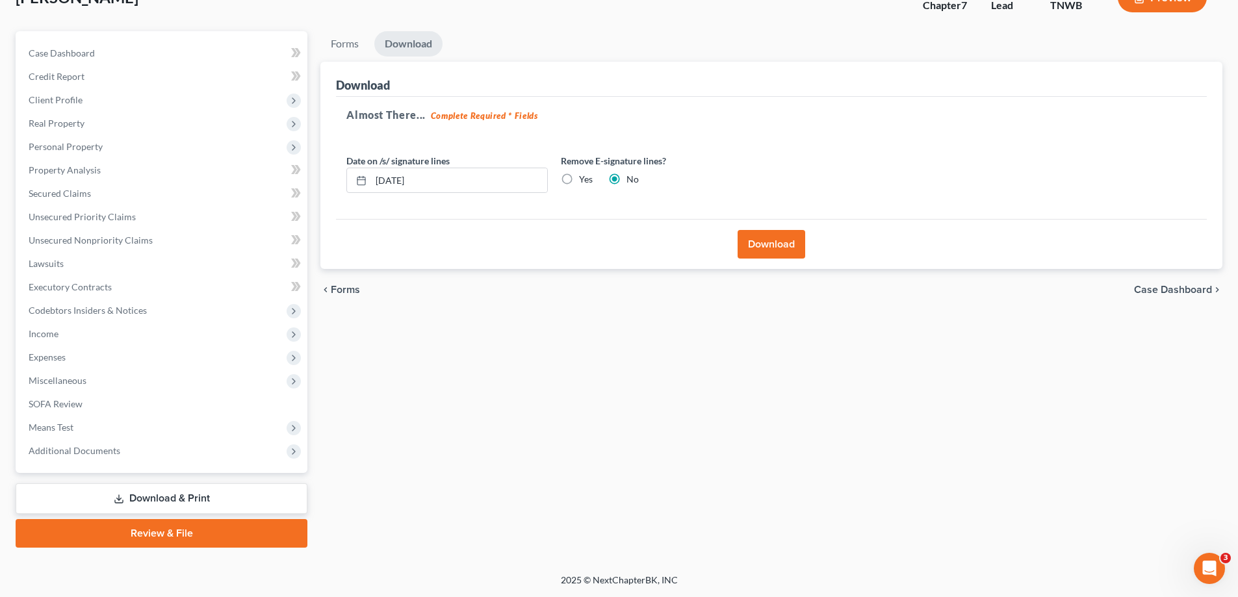
click at [163, 489] on link "Download & Print" at bounding box center [162, 499] width 292 height 31
click at [127, 318] on span "Codebtors Insiders & Notices" at bounding box center [162, 310] width 289 height 23
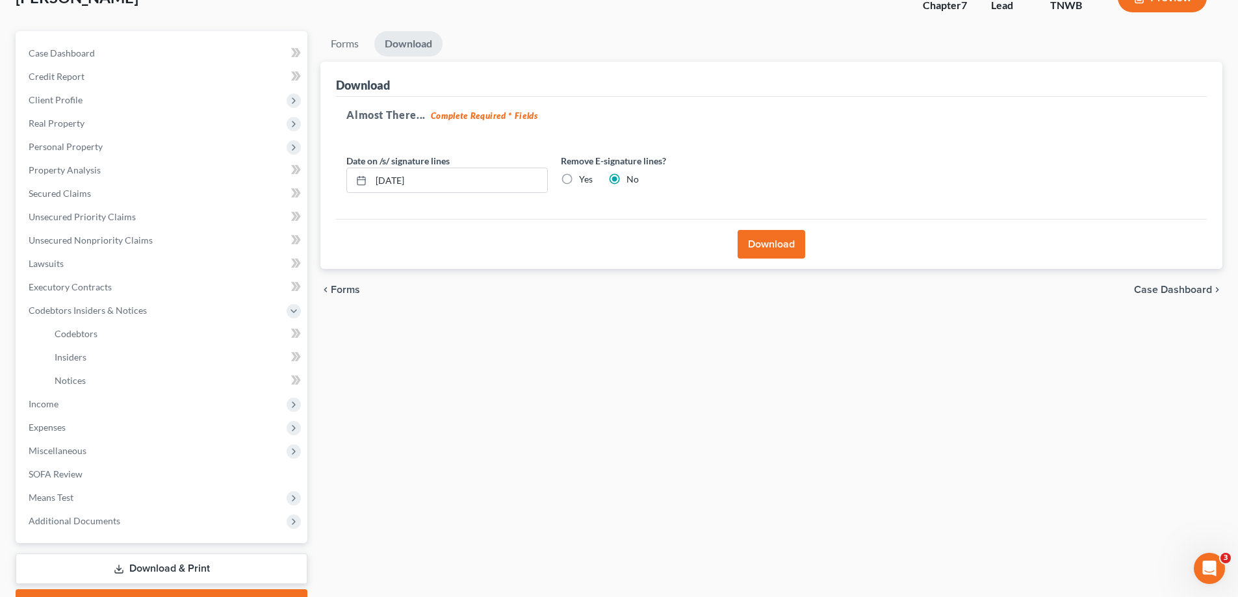
click at [214, 567] on link "Download & Print" at bounding box center [162, 569] width 292 height 31
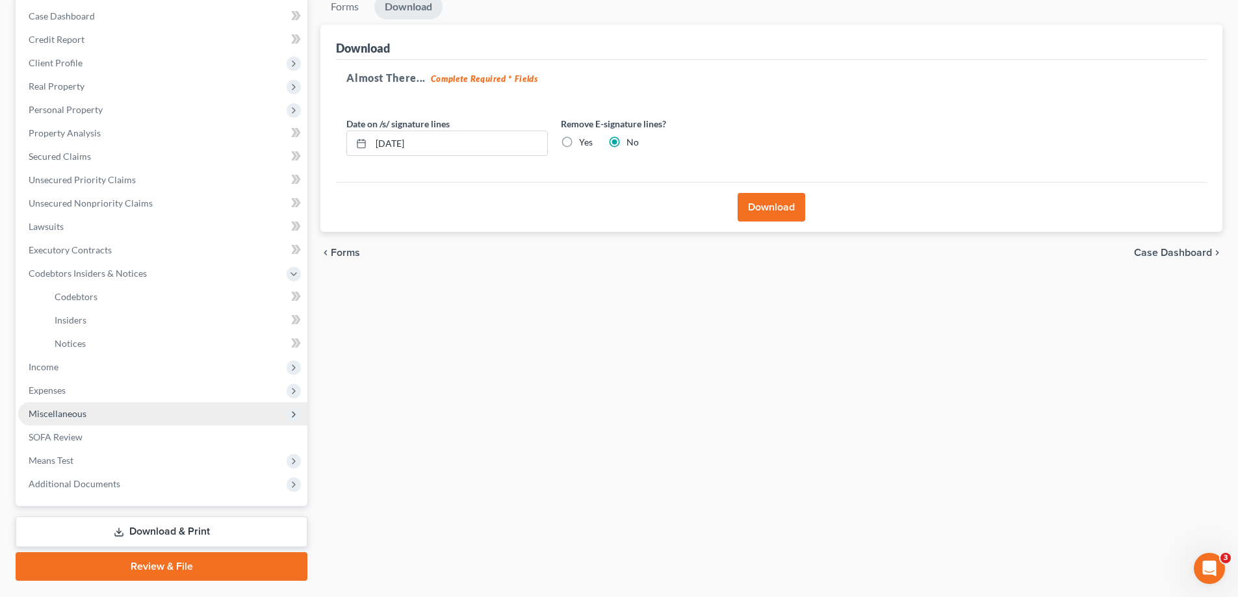
scroll to position [164, 0]
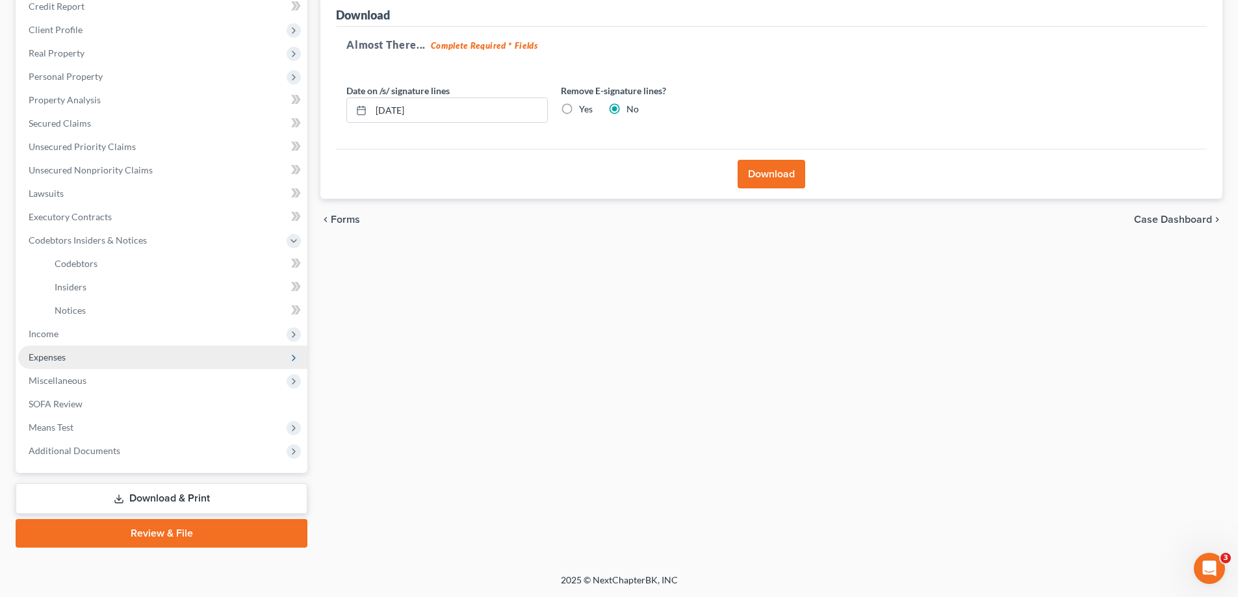
click at [55, 359] on span "Expenses" at bounding box center [47, 357] width 37 height 11
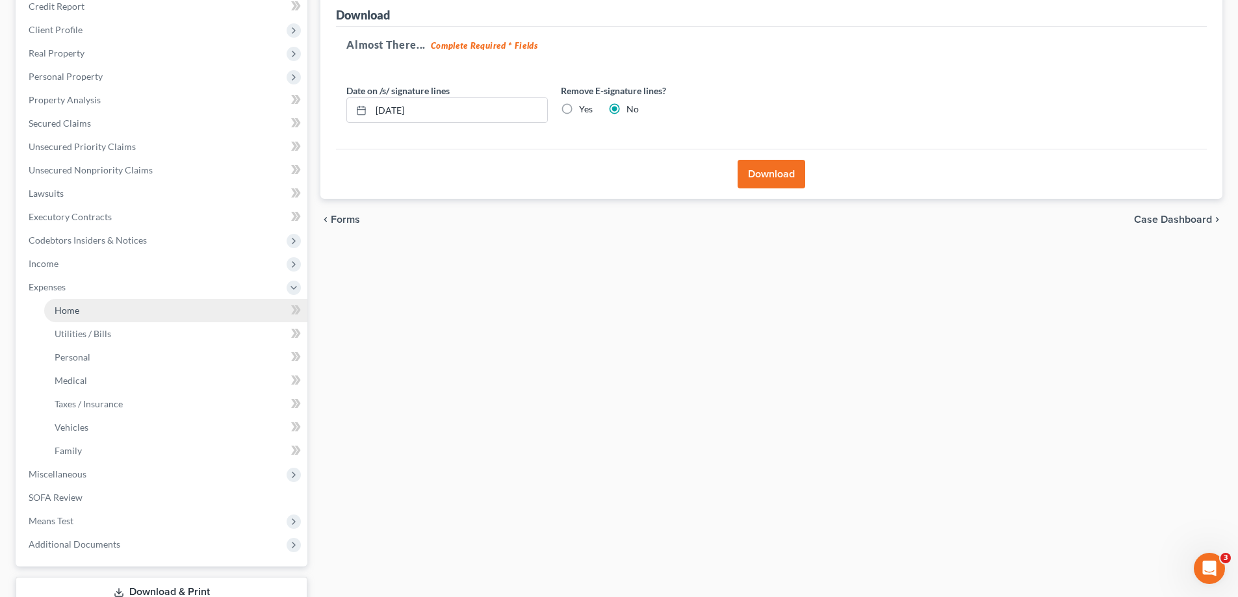
click at [70, 305] on span "Home" at bounding box center [67, 310] width 25 height 11
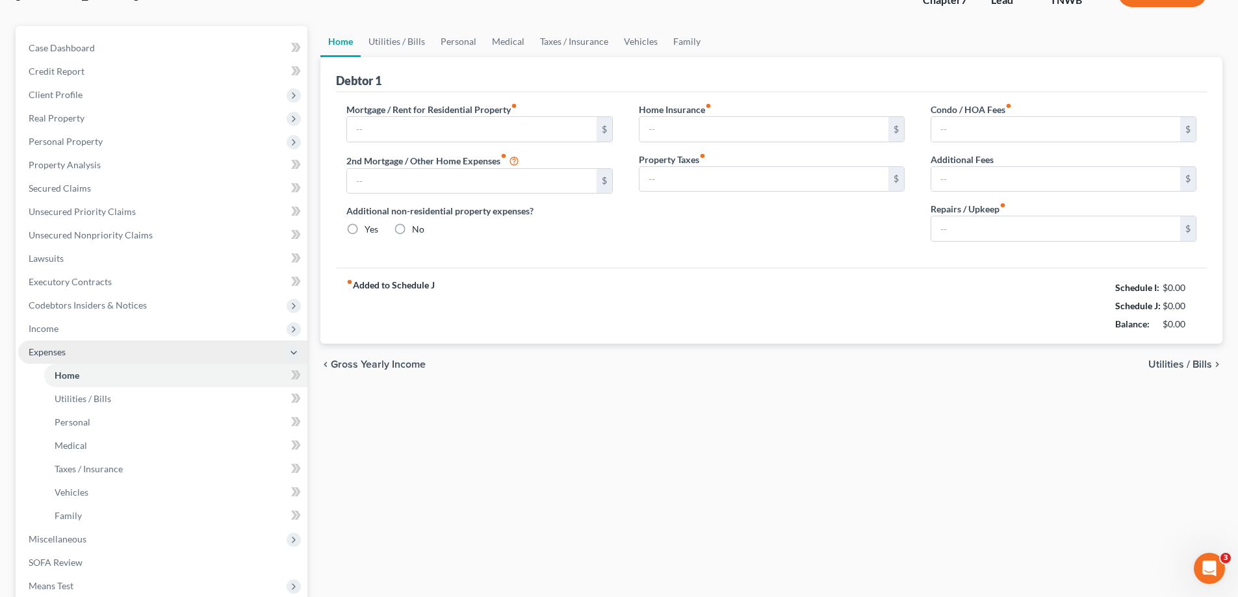
type input "1,450.00"
type input "0.00"
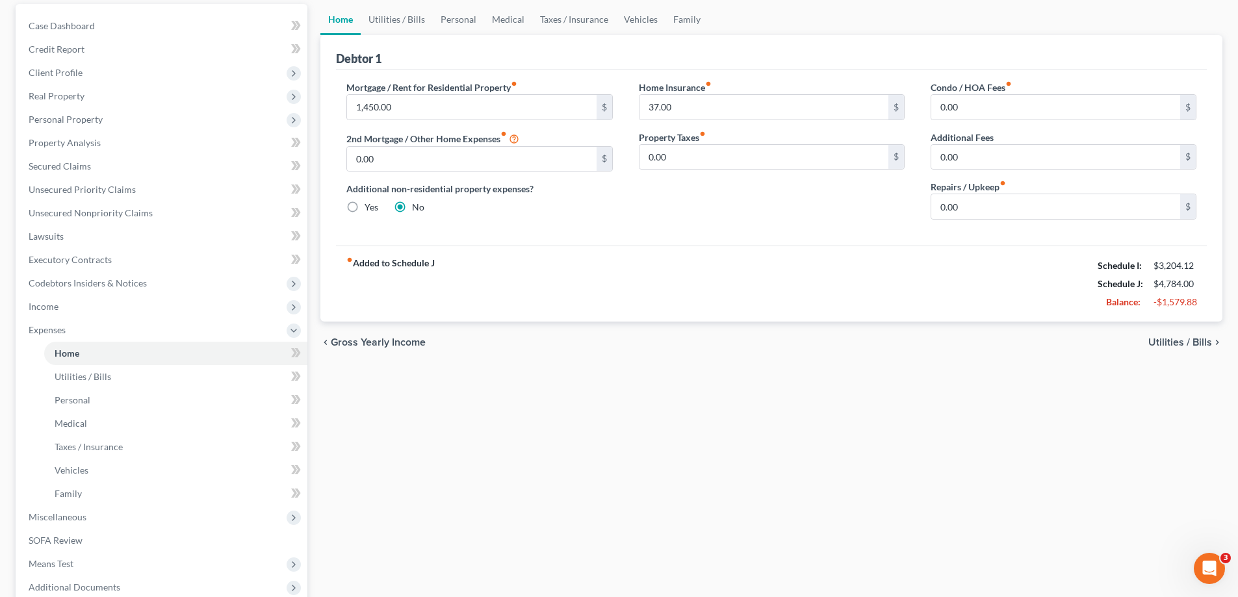
scroll to position [257, 0]
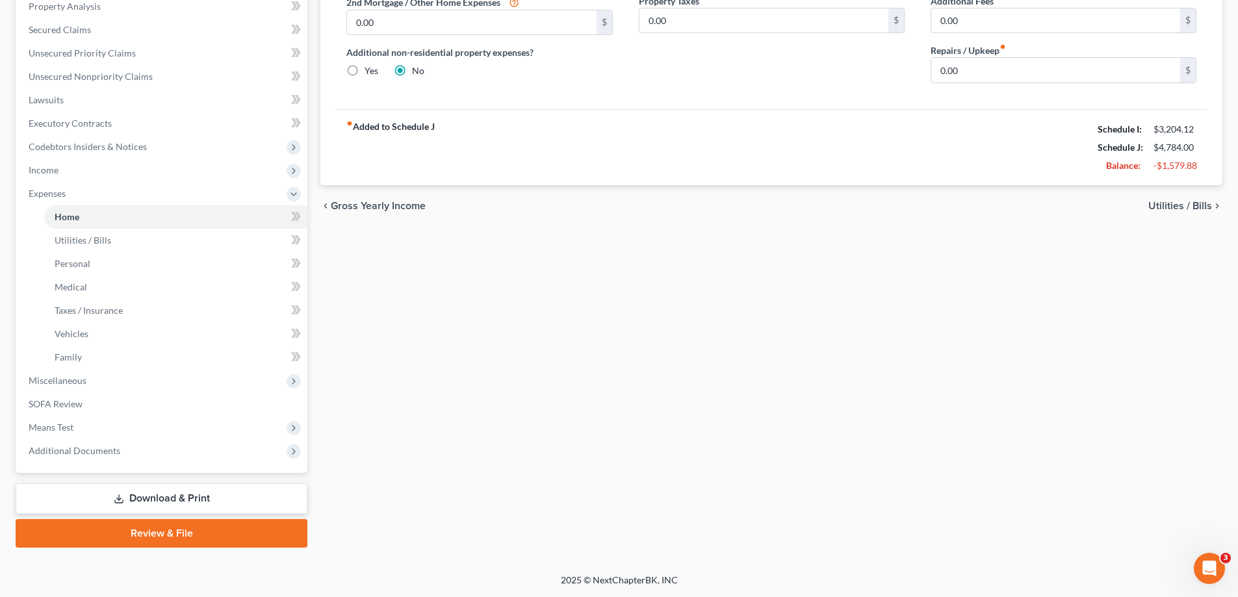
click at [141, 495] on link "Download & Print" at bounding box center [162, 499] width 292 height 31
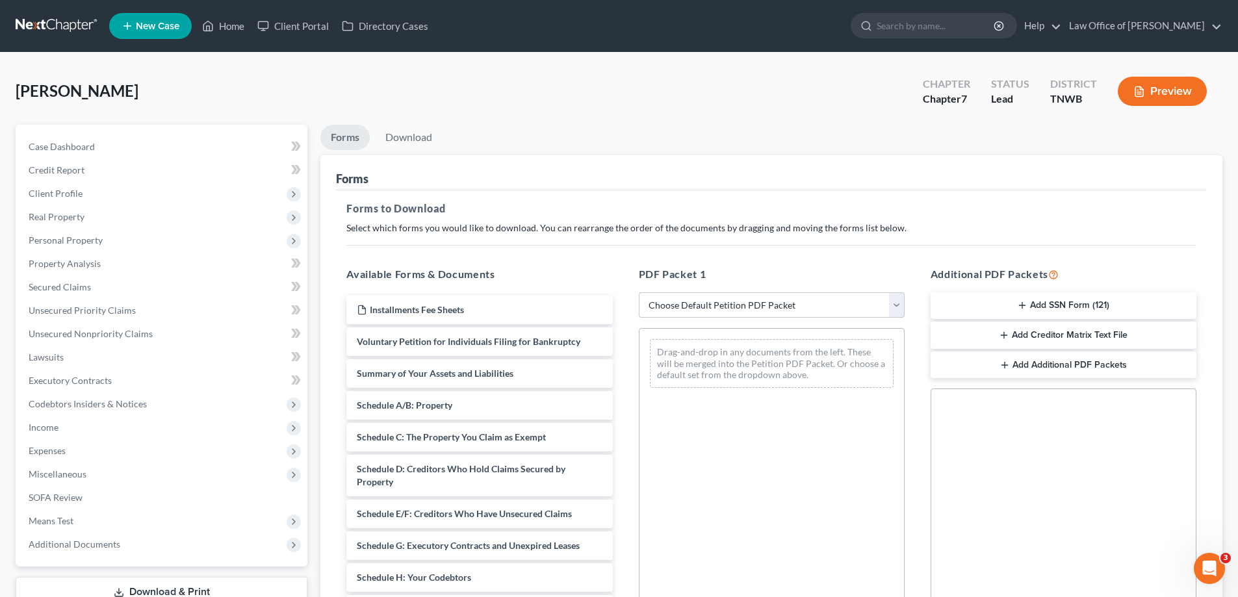
click at [999, 302] on button "Add SSN Form (121)" at bounding box center [1064, 305] width 266 height 27
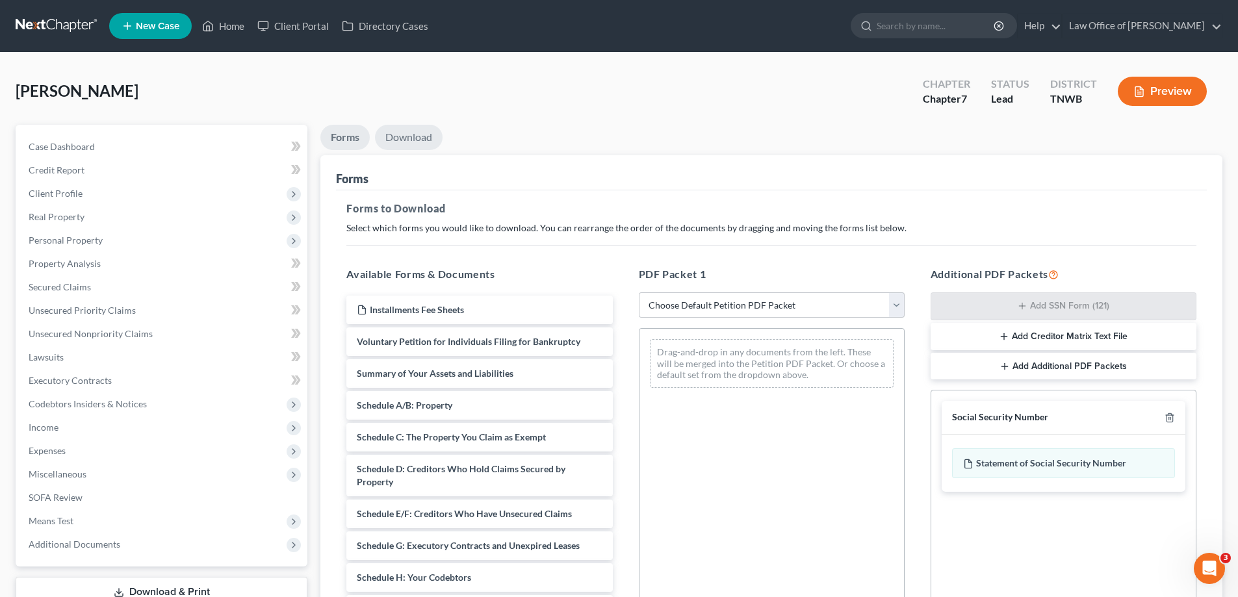
click at [413, 141] on link "Download" at bounding box center [409, 137] width 68 height 25
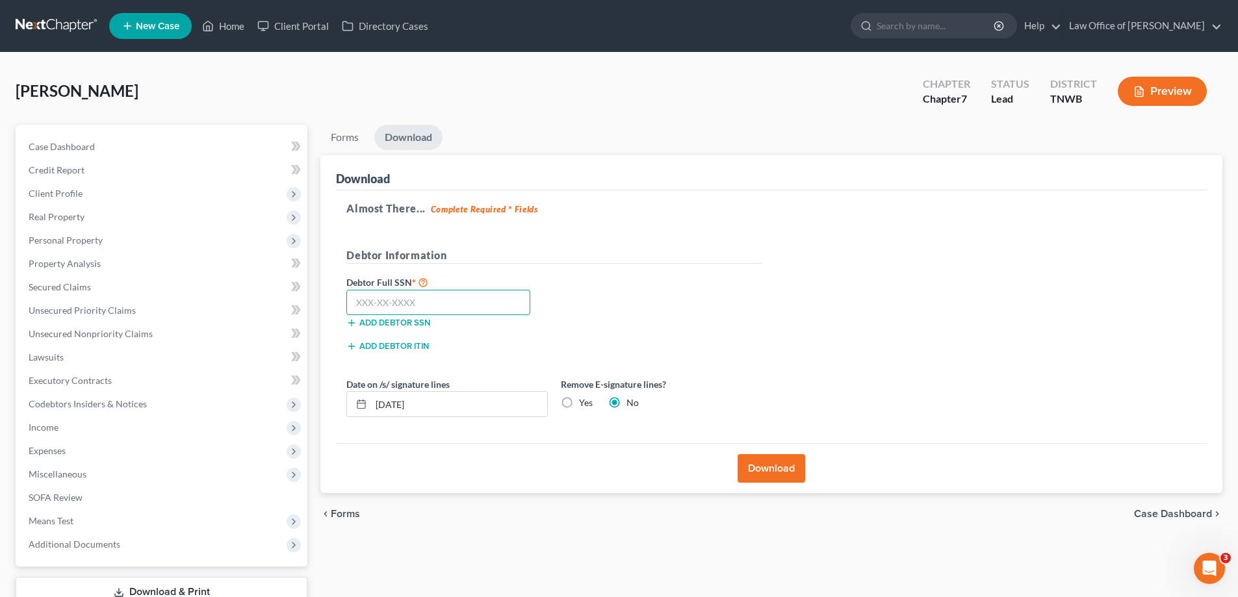
click at [481, 304] on input "text" at bounding box center [438, 303] width 184 height 26
click at [782, 464] on button "Download" at bounding box center [772, 468] width 68 height 29
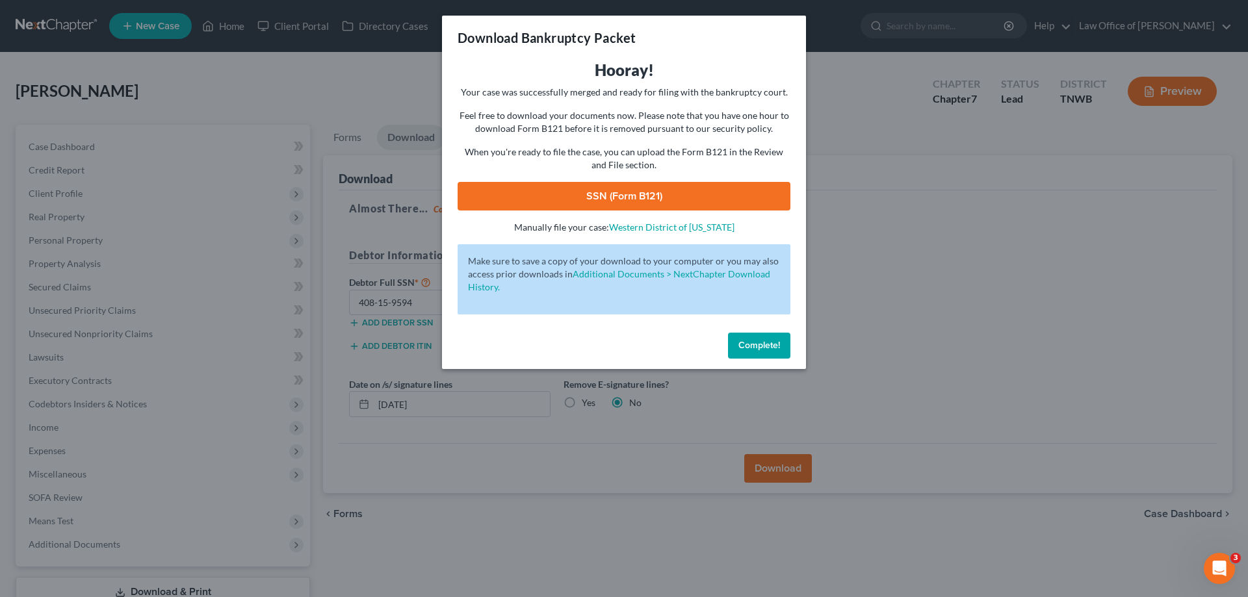
click at [648, 188] on link "SSN (Form B121)" at bounding box center [624, 196] width 333 height 29
click at [759, 347] on span "Complete!" at bounding box center [759, 345] width 42 height 11
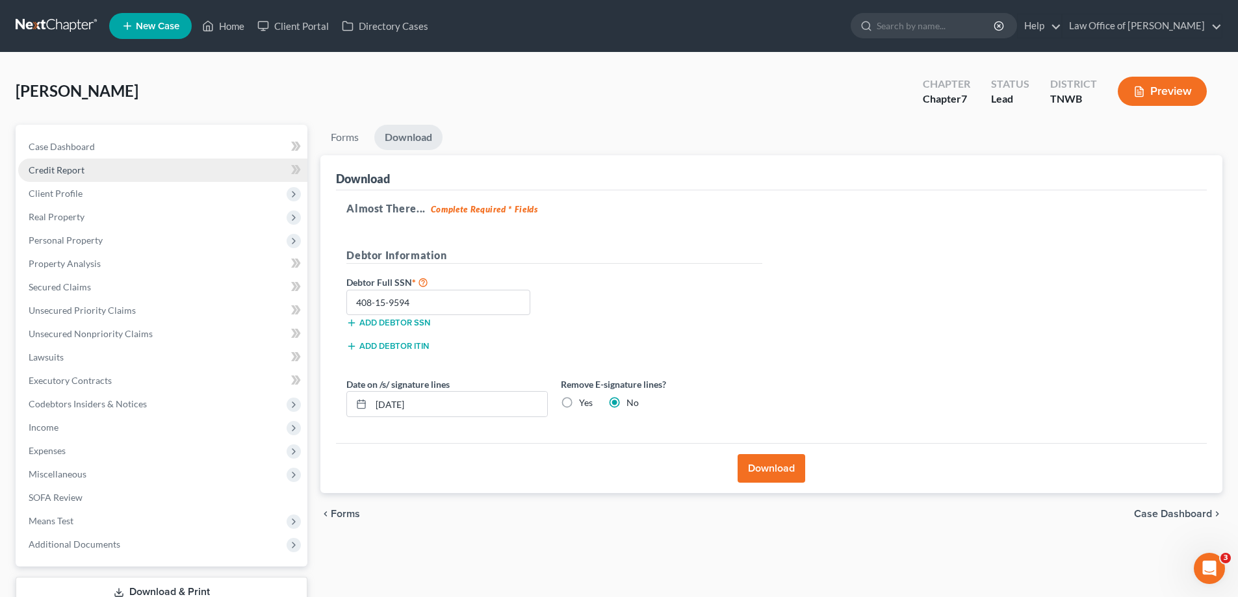
click at [72, 166] on span "Credit Report" at bounding box center [57, 169] width 56 height 11
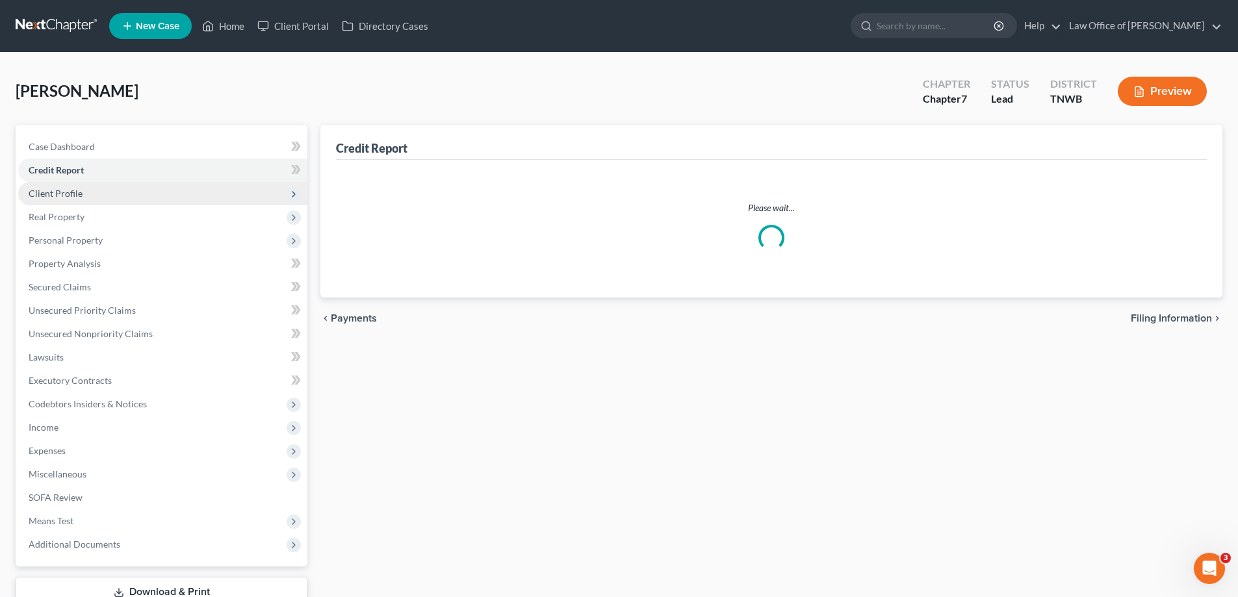
click at [73, 195] on span "Client Profile" at bounding box center [56, 193] width 54 height 11
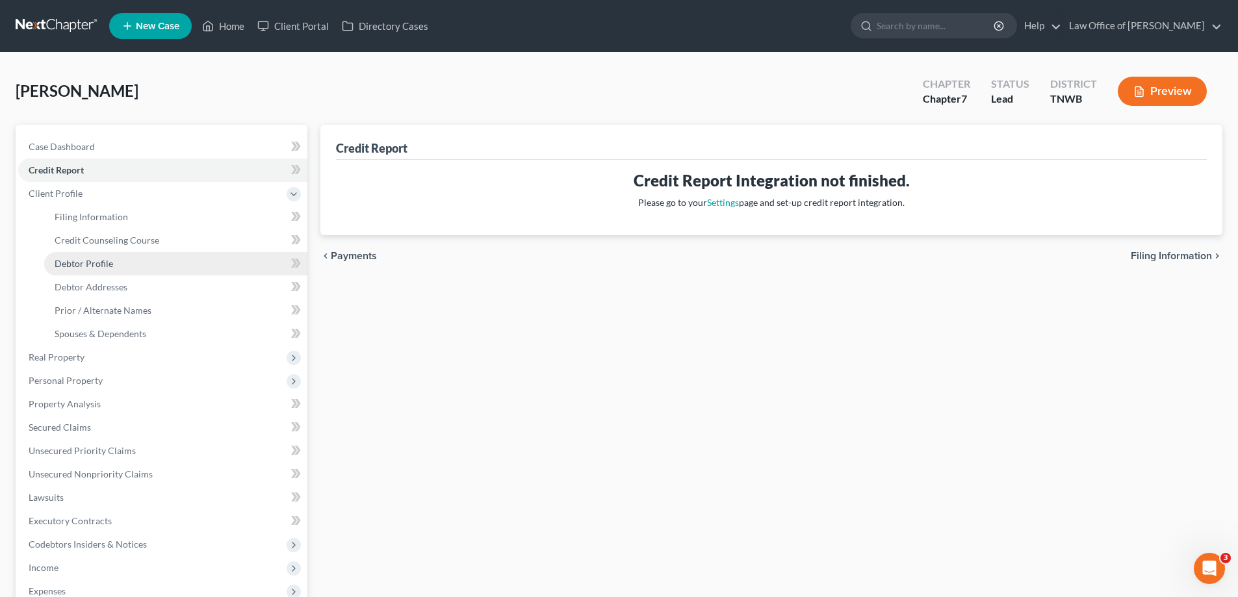
click at [100, 268] on span "Debtor Profile" at bounding box center [84, 263] width 58 height 11
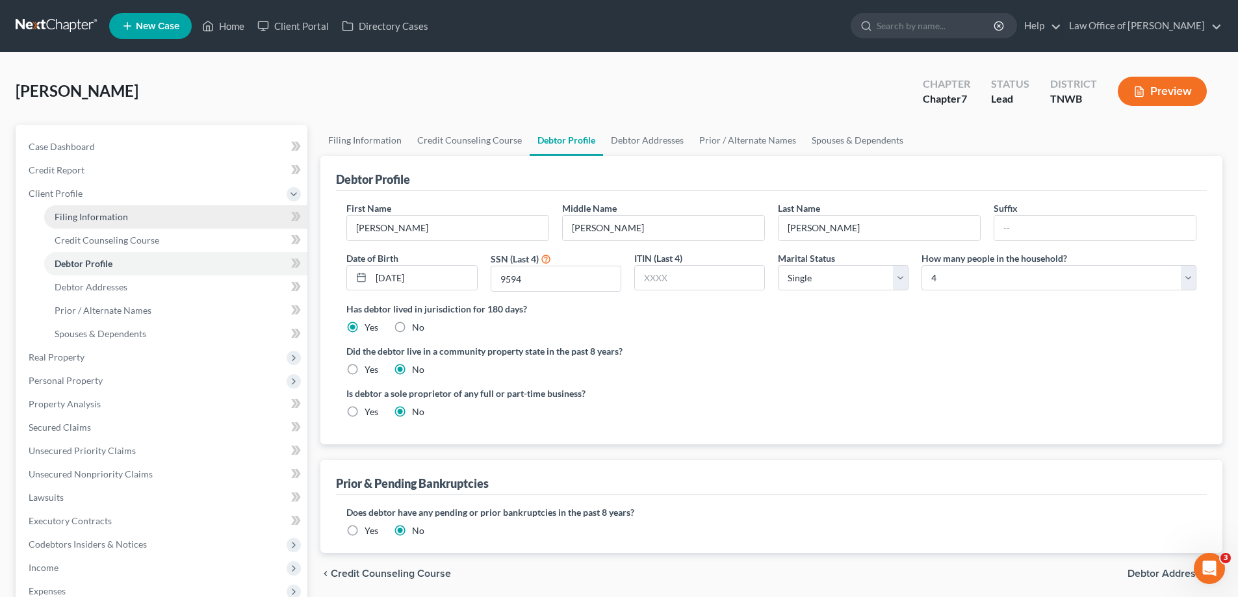
click at [90, 218] on span "Filing Information" at bounding box center [91, 216] width 73 height 11
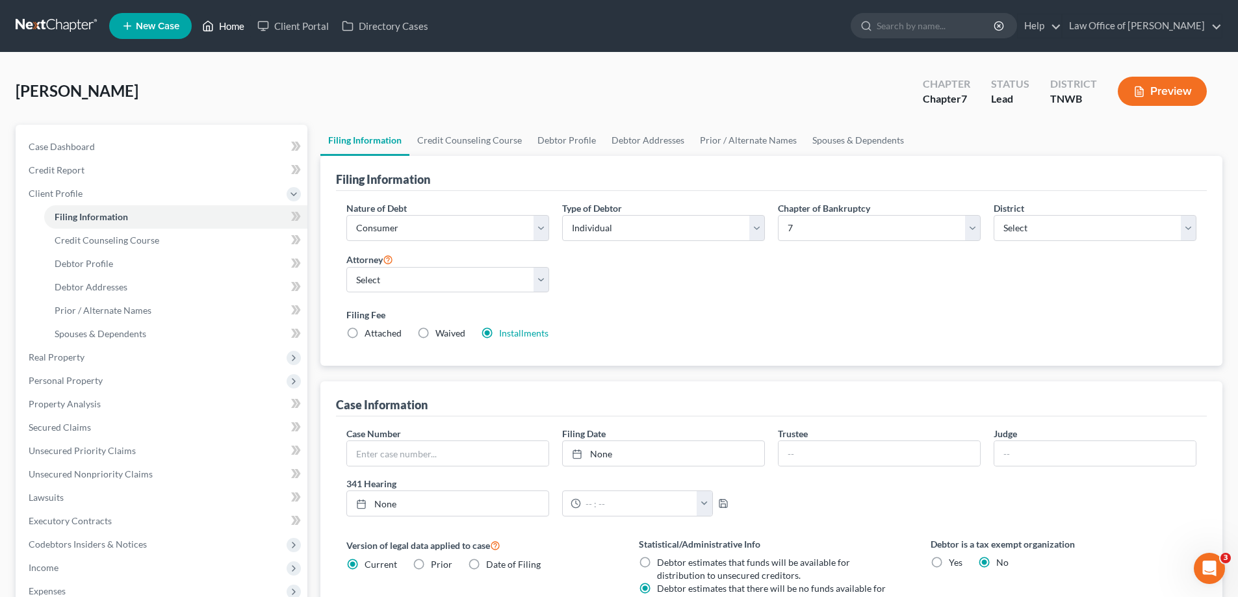
click at [234, 28] on link "Home" at bounding box center [223, 25] width 55 height 23
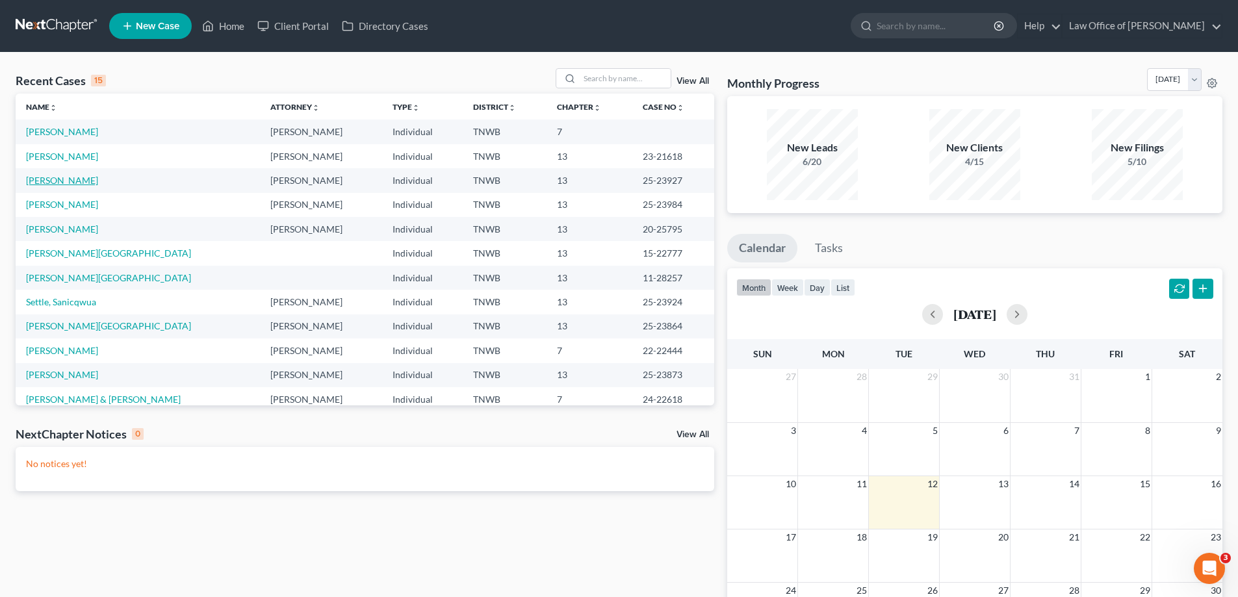
click at [73, 181] on link "[PERSON_NAME]" at bounding box center [62, 180] width 72 height 11
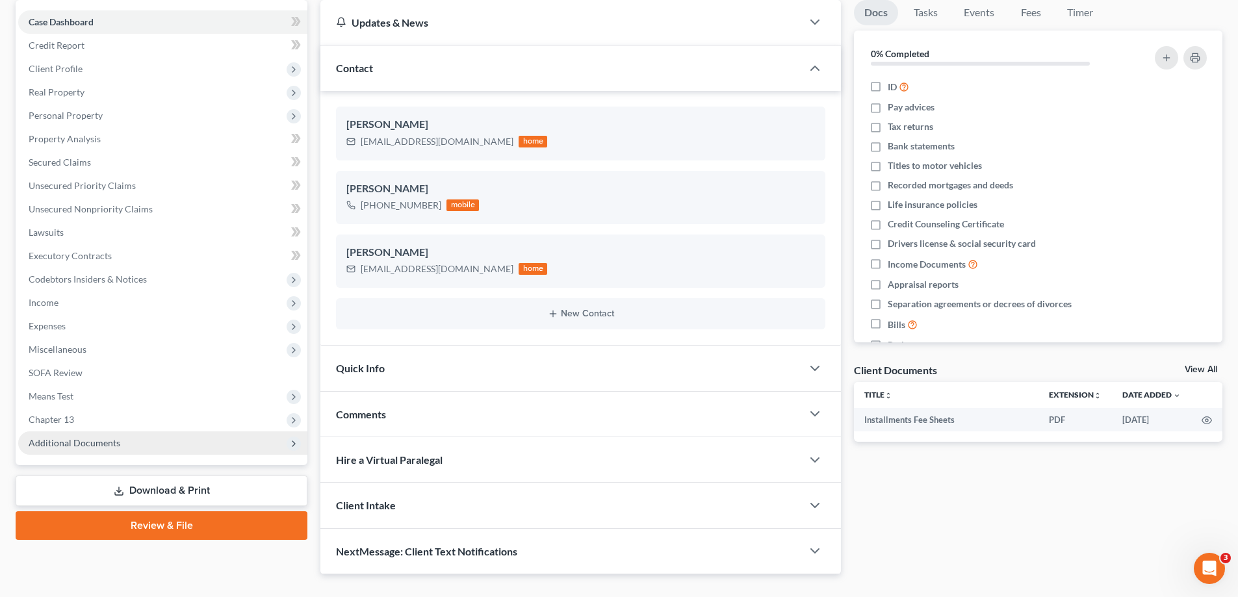
scroll to position [130, 0]
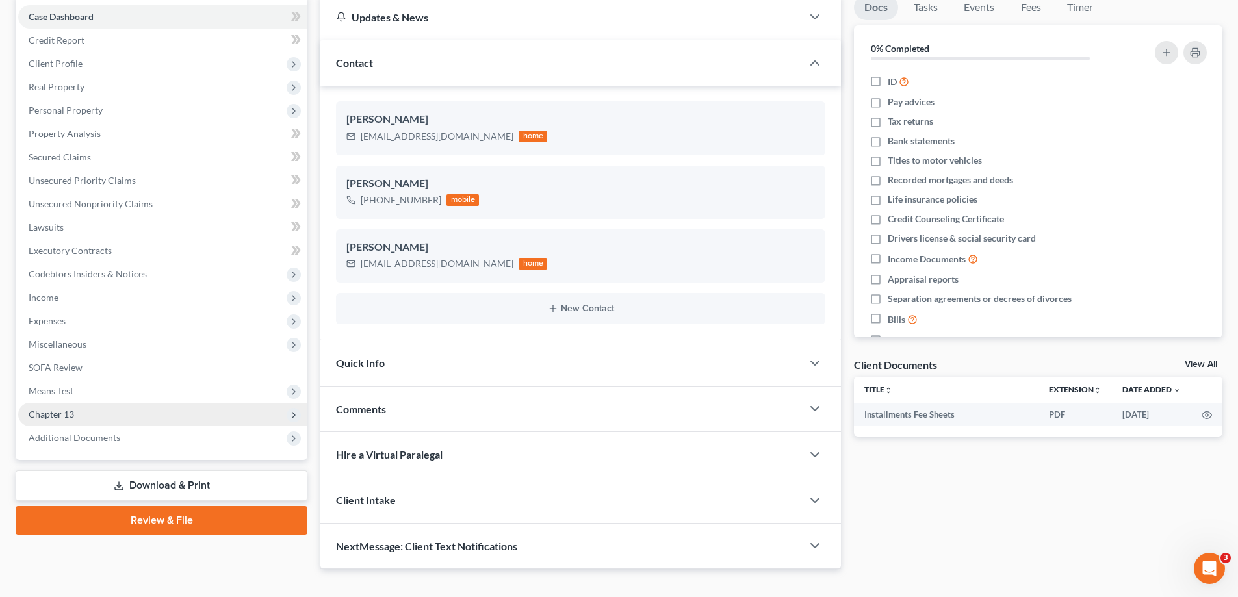
click at [75, 413] on span "Chapter 13" at bounding box center [162, 414] width 289 height 23
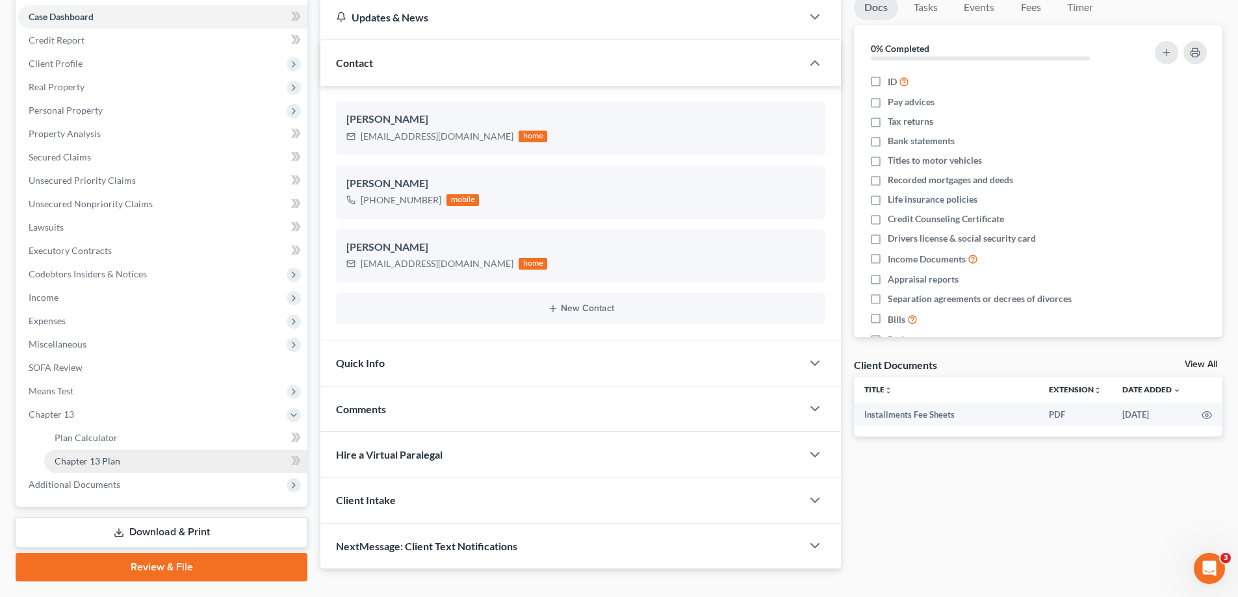
click at [101, 461] on span "Chapter 13 Plan" at bounding box center [88, 461] width 66 height 11
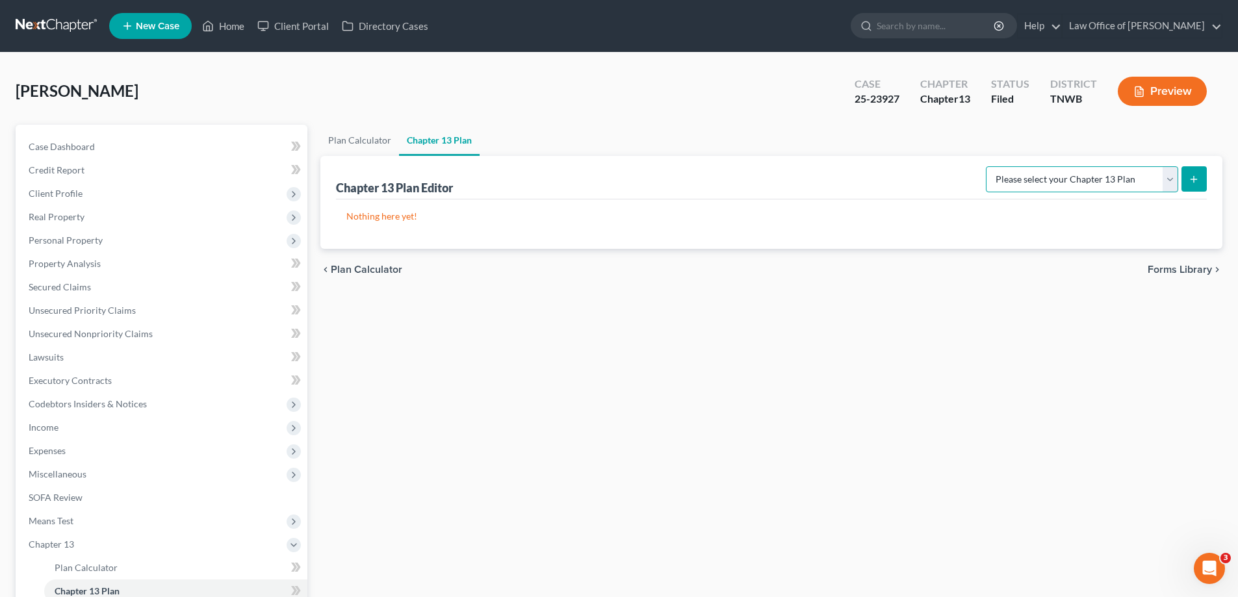
click at [1165, 177] on select "Please select your Chapter 13 Plan National Form Plan - Official Form 113 [US_S…" at bounding box center [1082, 179] width 192 height 26
click at [988, 166] on select "Please select your Chapter 13 Plan National Form Plan - Official Form 113 [US_S…" at bounding box center [1082, 179] width 192 height 26
click at [1191, 181] on icon "submit" at bounding box center [1194, 179] width 10 height 10
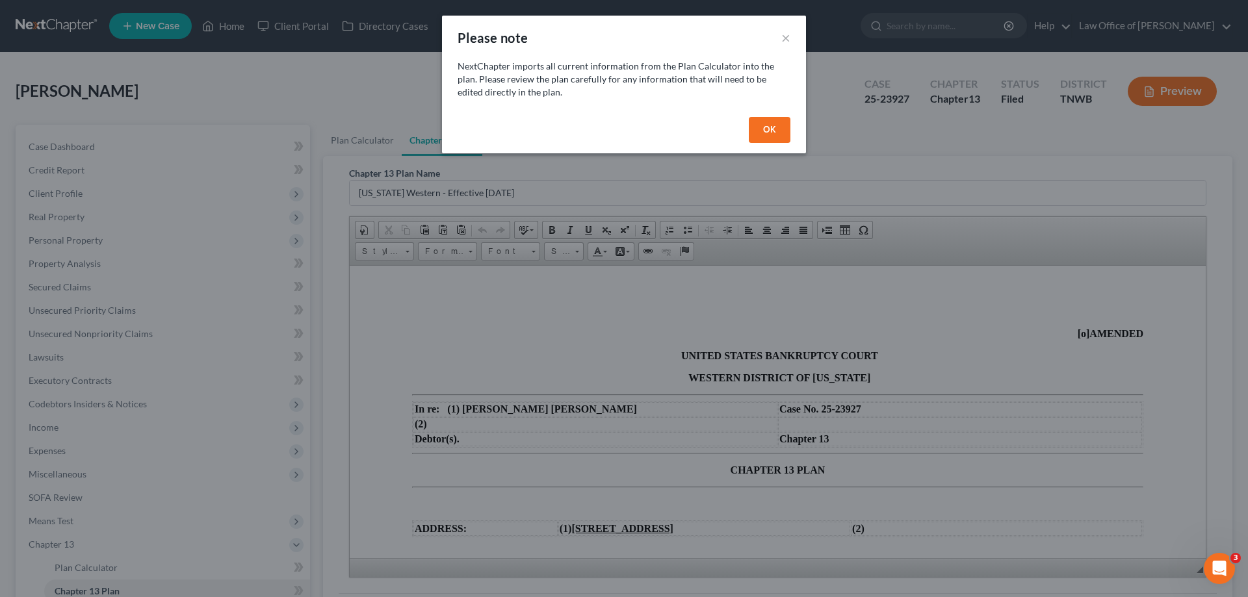
drag, startPoint x: 769, startPoint y: 122, endPoint x: 774, endPoint y: 132, distance: 11.6
click at [770, 123] on button "OK" at bounding box center [770, 130] width 42 height 26
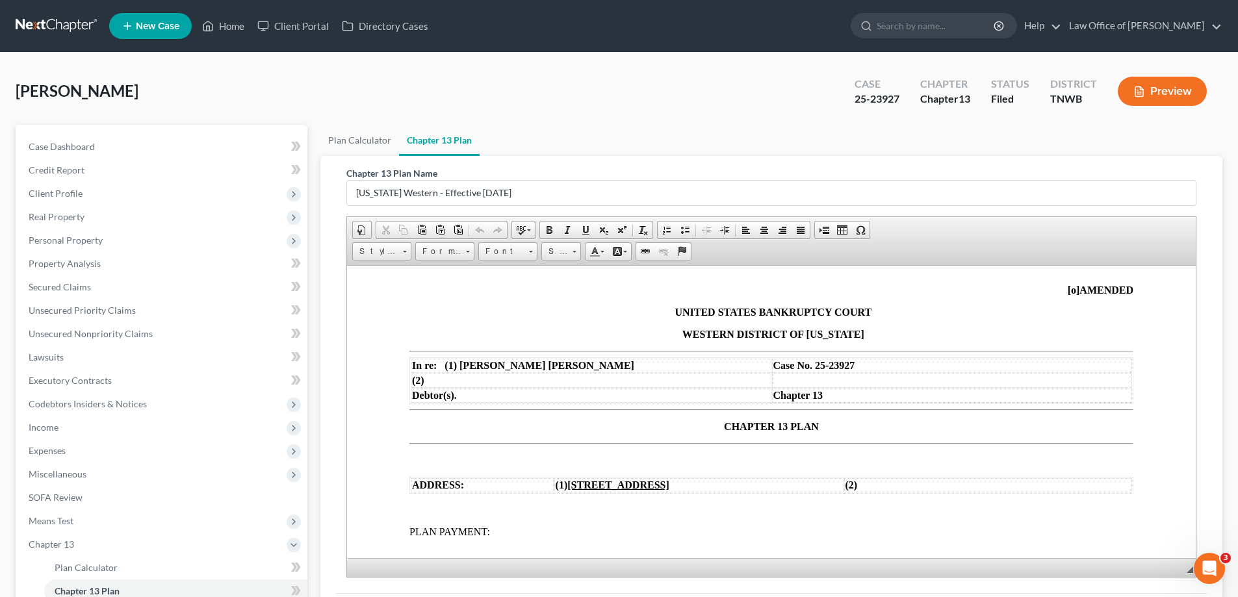
scroll to position [195, 0]
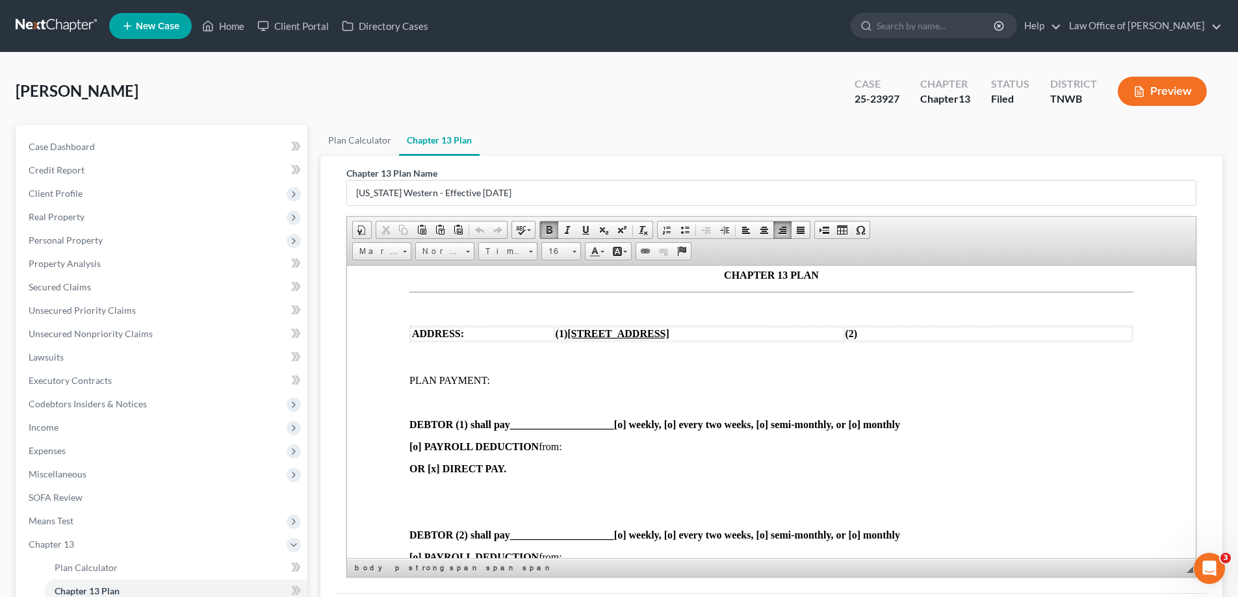
click at [539, 419] on span "____________________" at bounding box center [562, 424] width 104 height 11
click at [889, 428] on strong "DEBTOR (1) shall pay _____600.00_______________ [o] weekly, [o] every two weeks…" at bounding box center [668, 424] width 519 height 11
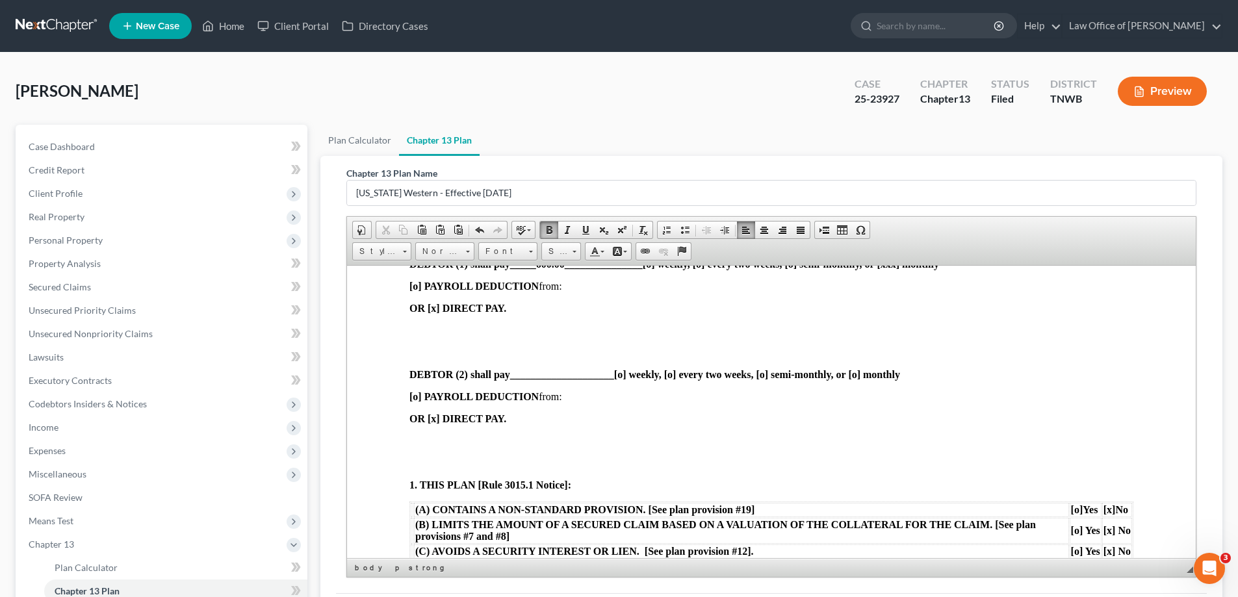
scroll to position [455, 0]
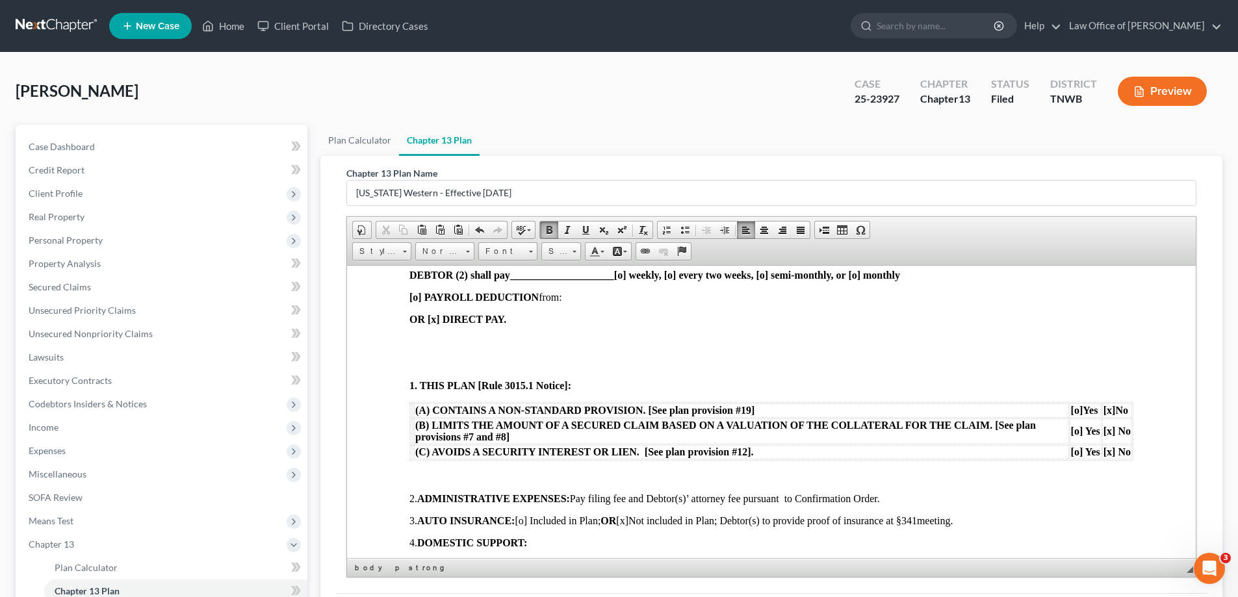
click at [421, 337] on p at bounding box center [771, 341] width 724 height 12
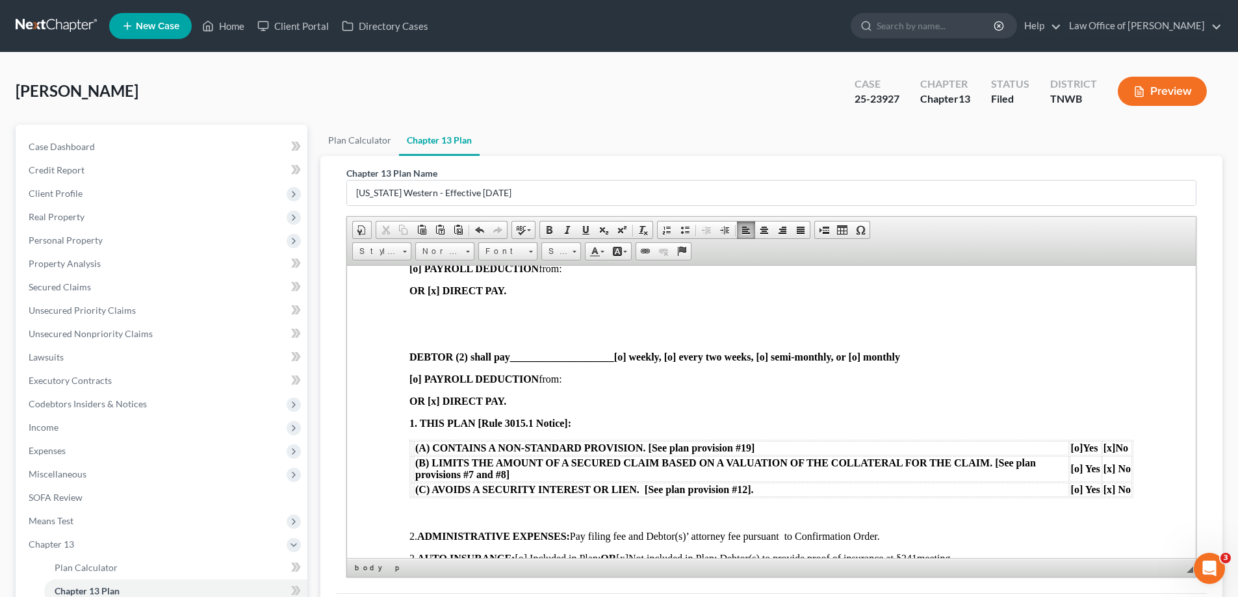
scroll to position [260, 0]
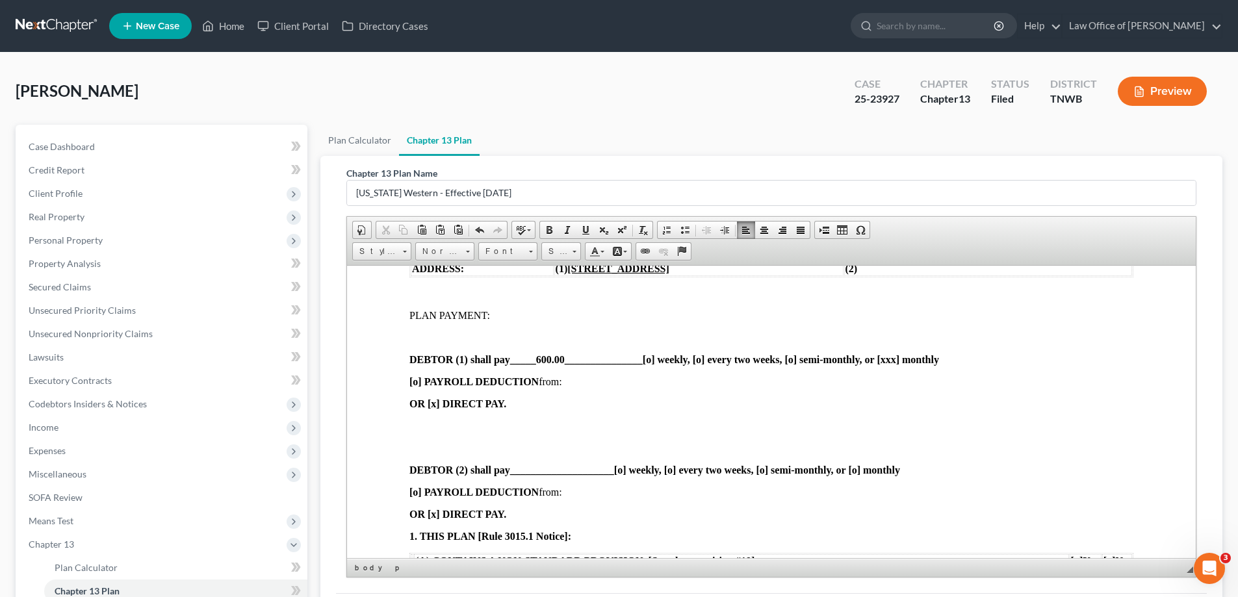
drag, startPoint x: 413, startPoint y: 423, endPoint x: 461, endPoint y: 430, distance: 48.0
click at [414, 423] on p at bounding box center [771, 426] width 724 height 12
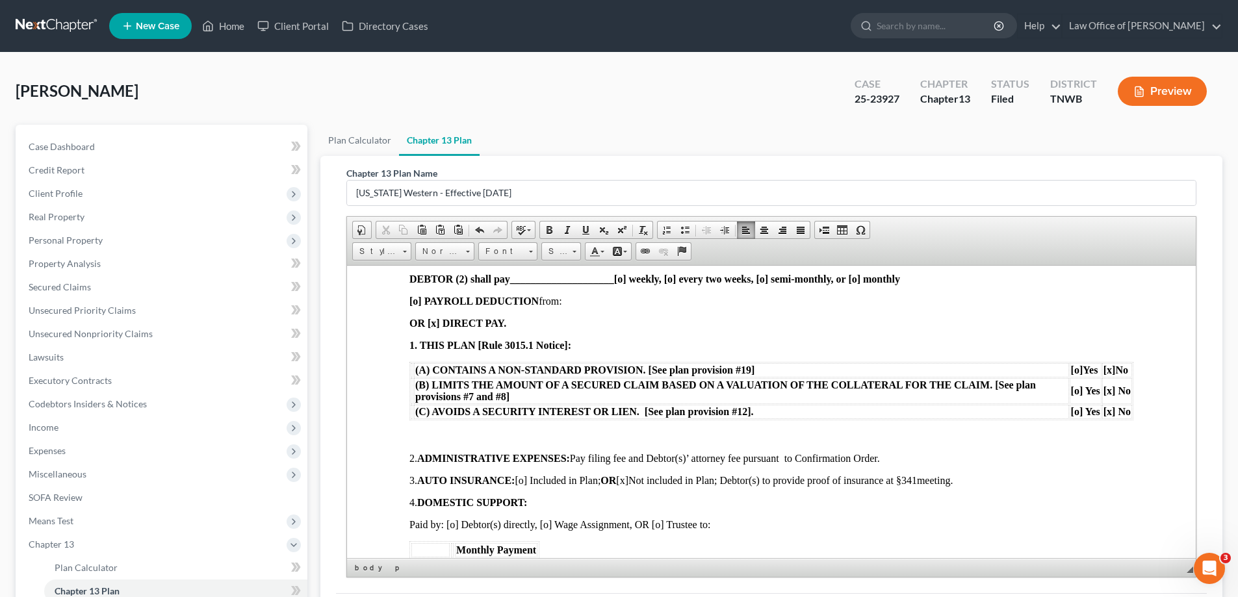
scroll to position [455, 0]
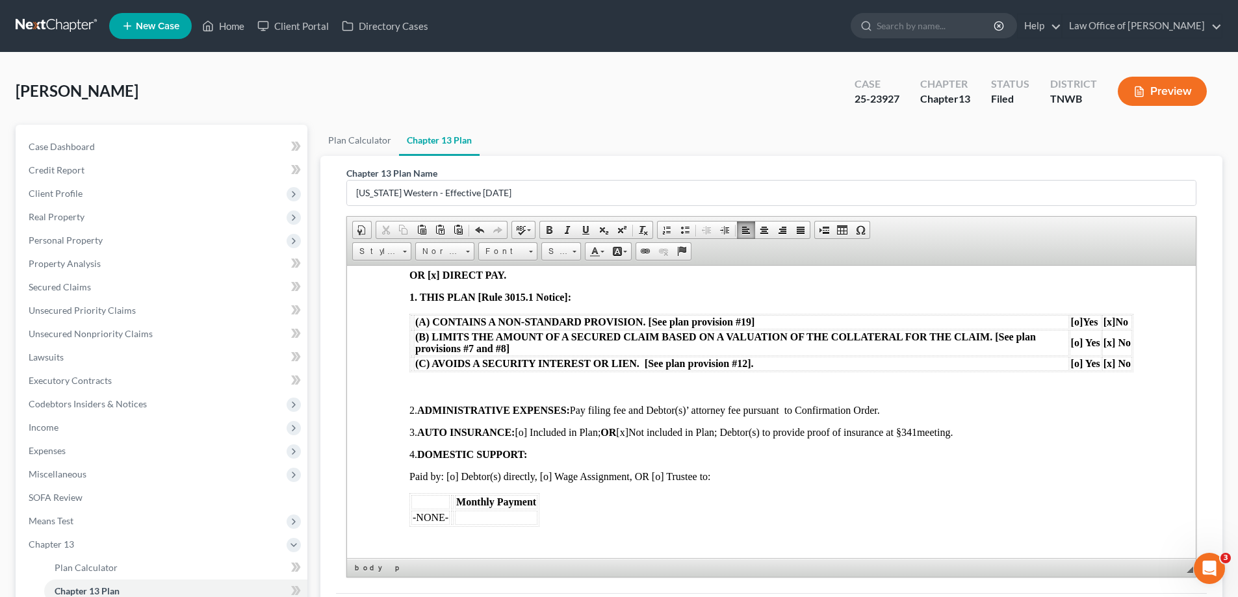
click at [424, 382] on p at bounding box center [771, 388] width 724 height 12
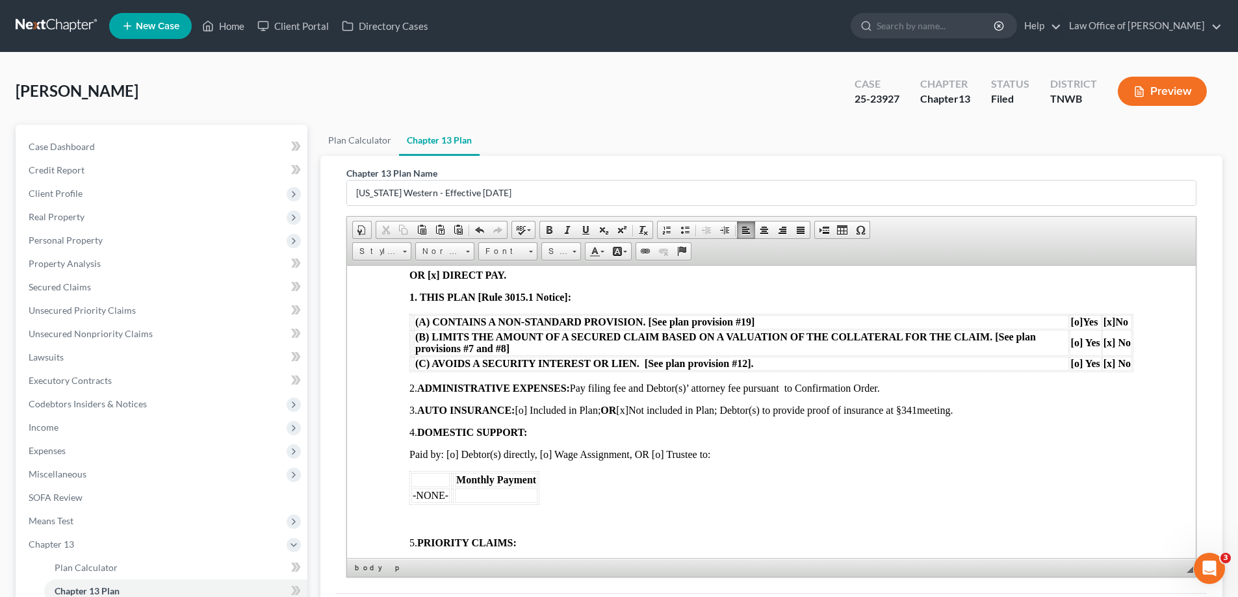
click at [419, 517] on p at bounding box center [771, 521] width 724 height 12
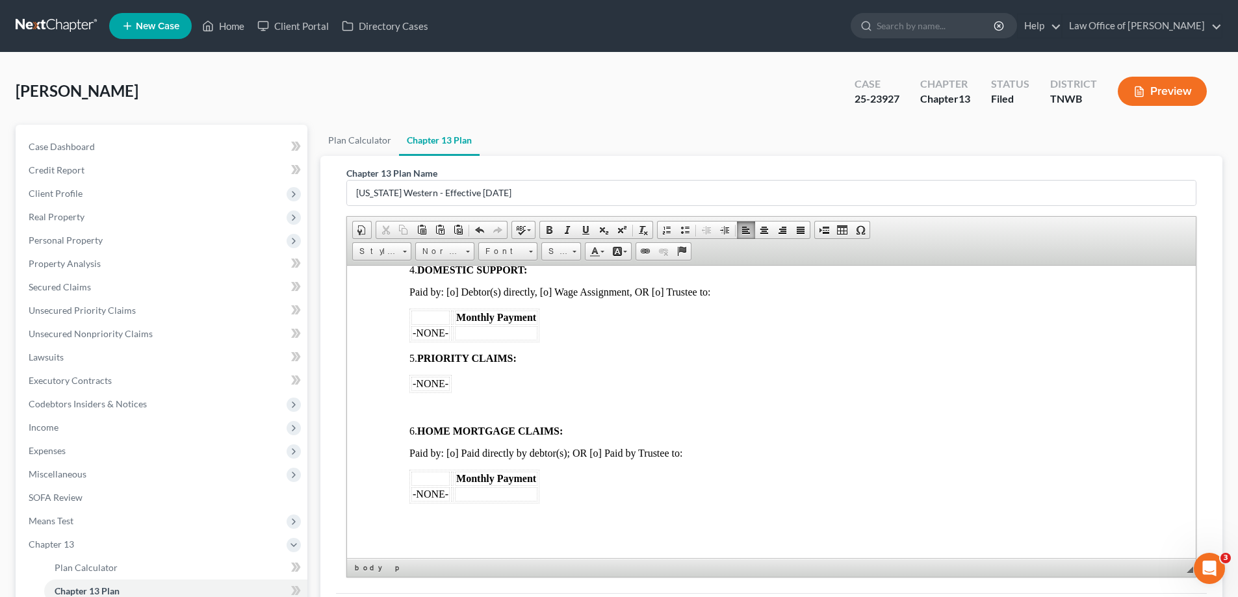
scroll to position [650, 0]
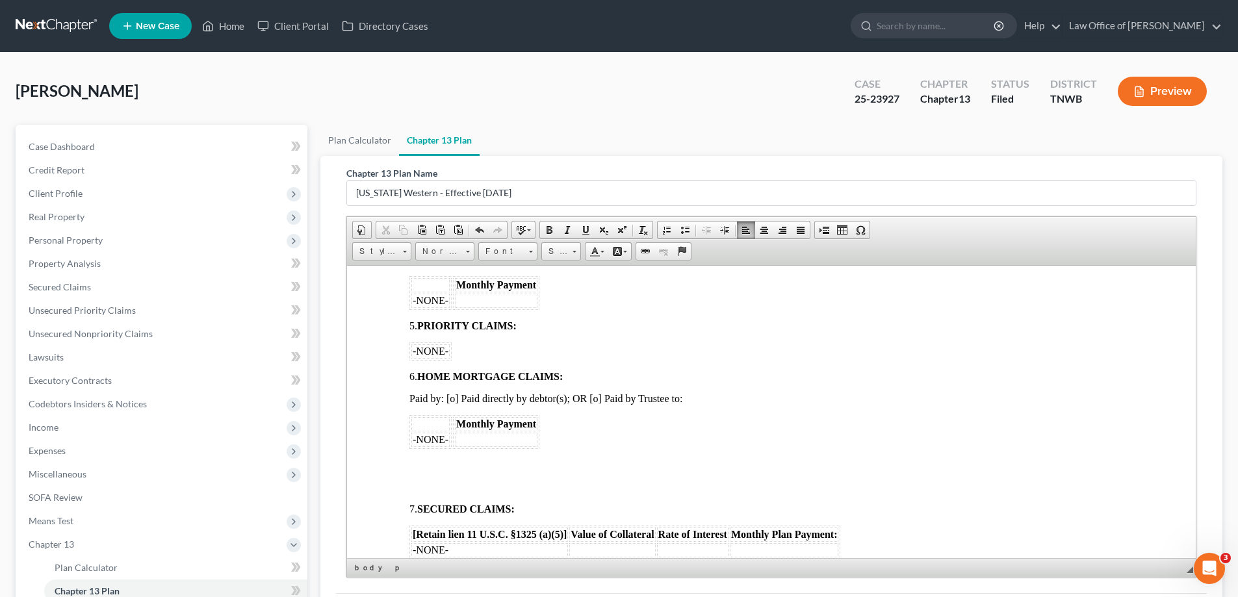
click at [431, 464] on p at bounding box center [771, 465] width 724 height 12
click at [419, 460] on span at bounding box center [419, 464] width 21 height 11
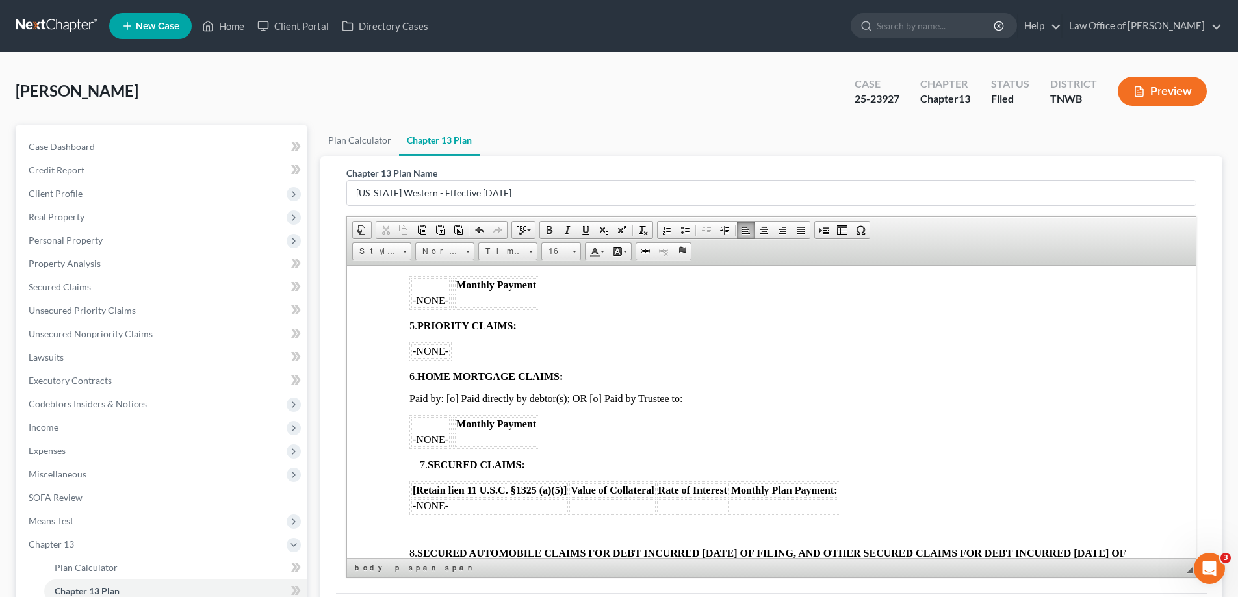
scroll to position [780, 0]
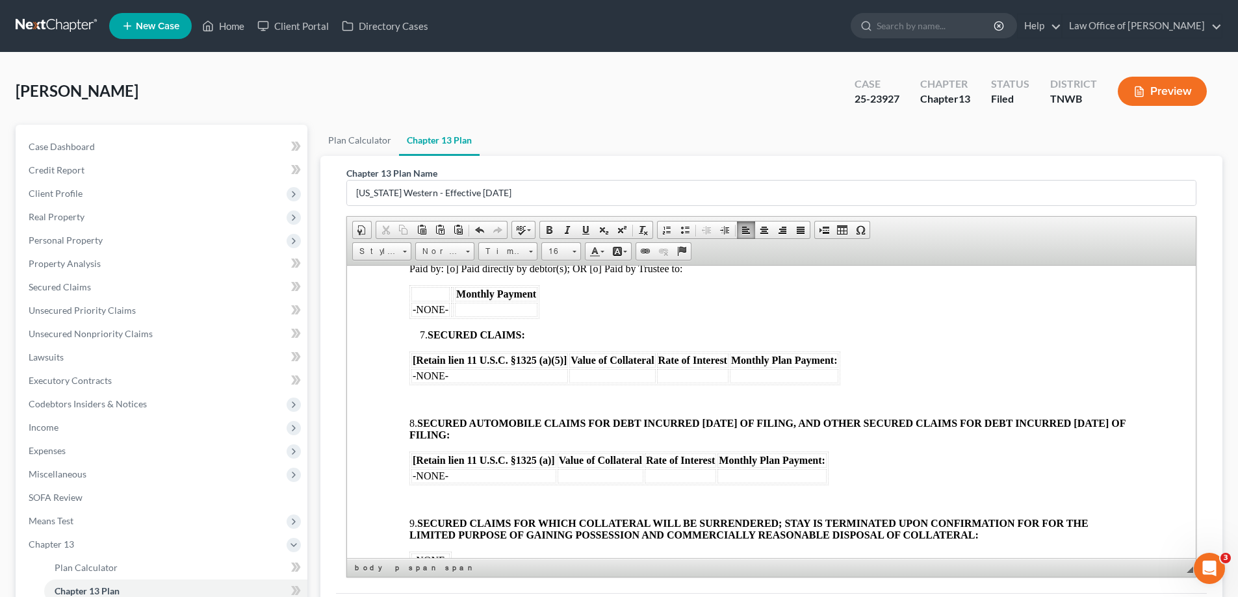
click at [416, 393] on body "[o] AMENDED UNITED STATES BANKRUPTCY COURT WESTERN DISTRICT OF [US_STATE] In re…" at bounding box center [771, 483] width 724 height 1871
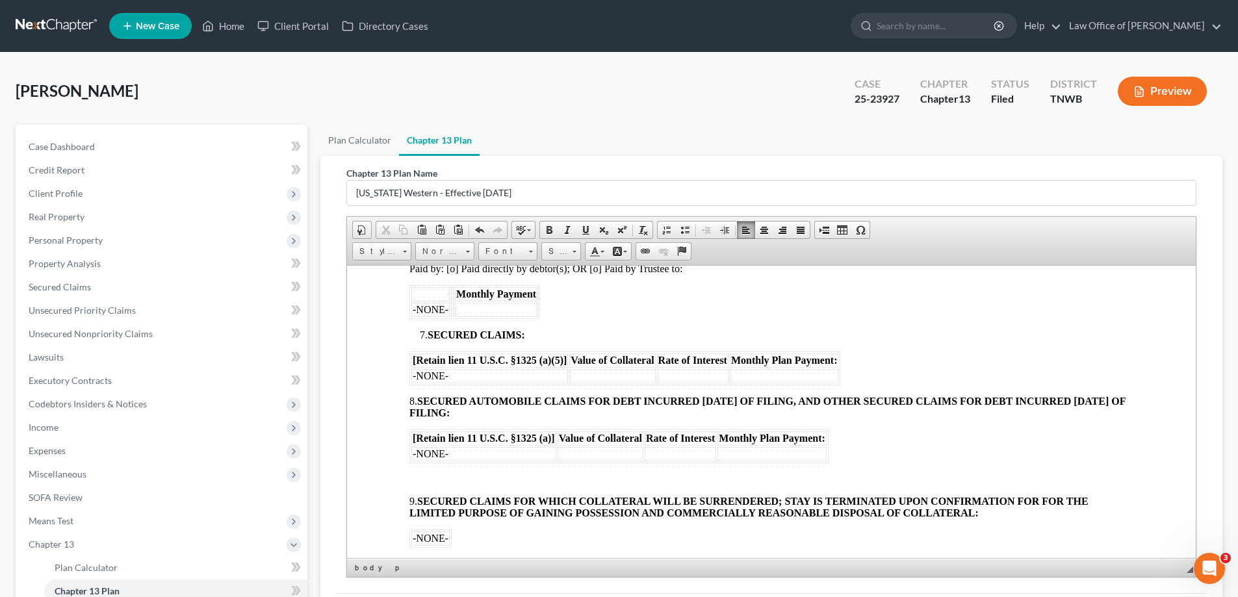
click at [450, 458] on td "-NONE-" at bounding box center [483, 454] width 145 height 14
click at [565, 454] on td at bounding box center [601, 454] width 86 height 14
click at [670, 456] on td at bounding box center [680, 454] width 71 height 14
click at [772, 454] on td at bounding box center [772, 454] width 109 height 14
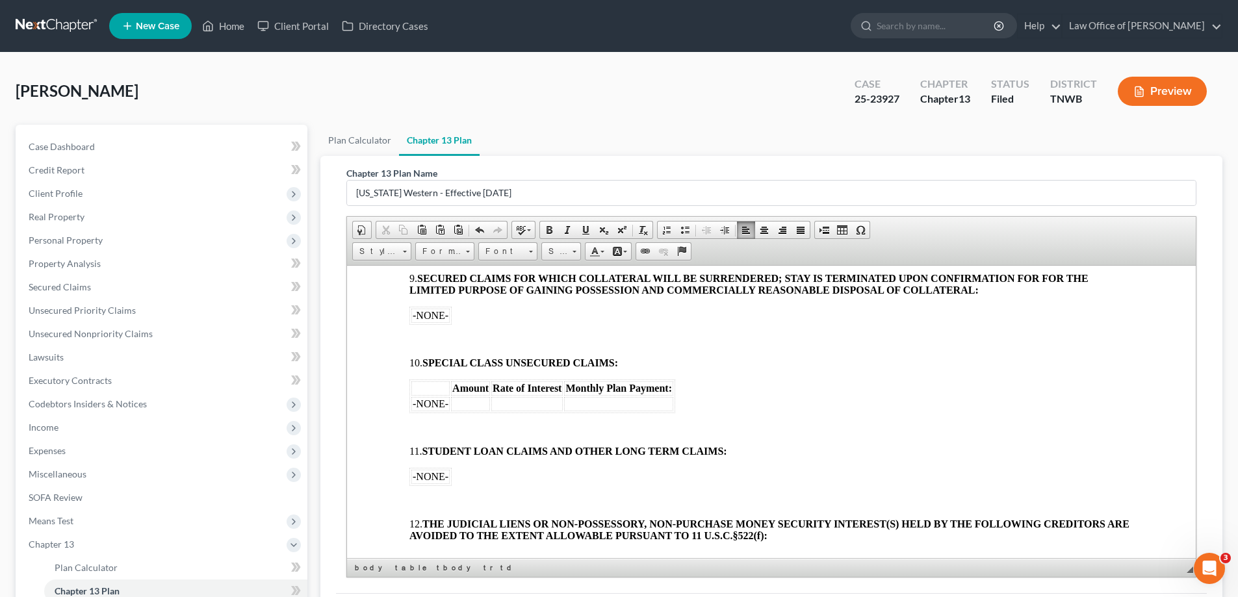
scroll to position [1040, 0]
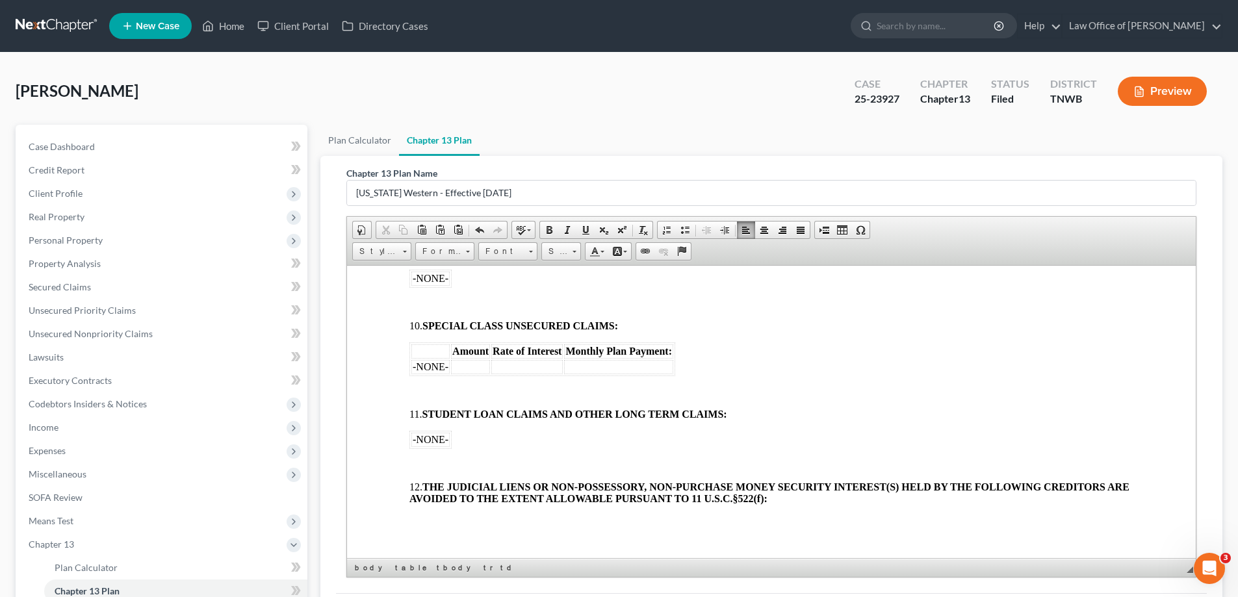
click at [426, 298] on p at bounding box center [771, 304] width 724 height 12
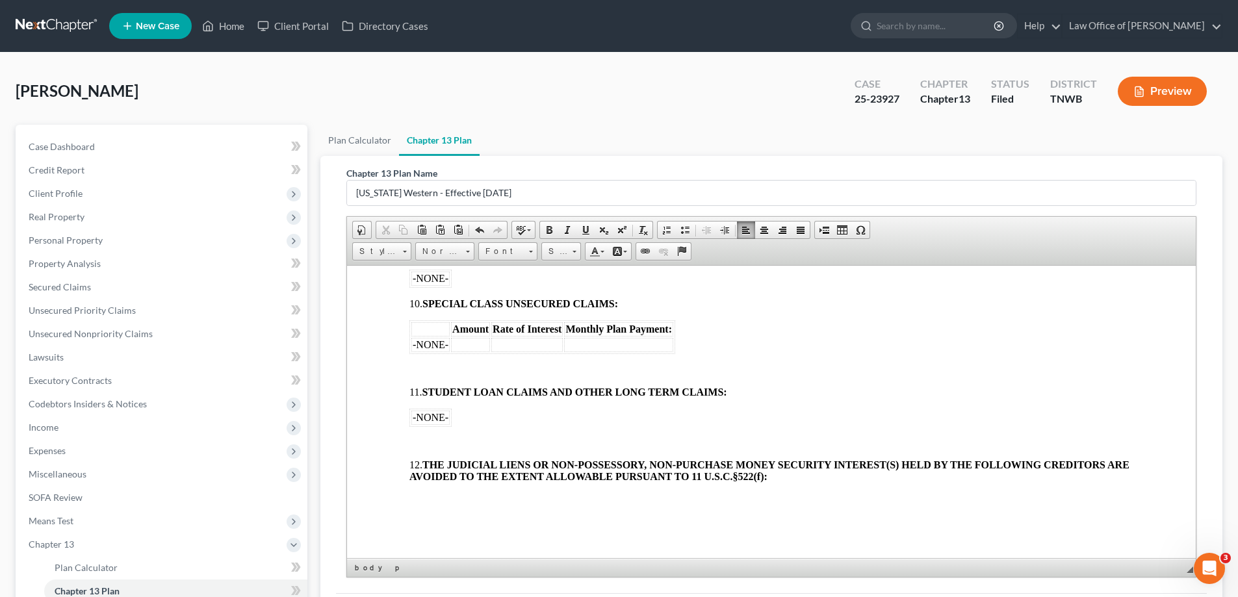
click at [441, 430] on body "[o] AMENDED UNITED STATES BANKRUPTCY COURT WESTERN DISTRICT OF [US_STATE] In re…" at bounding box center [771, 201] width 724 height 1826
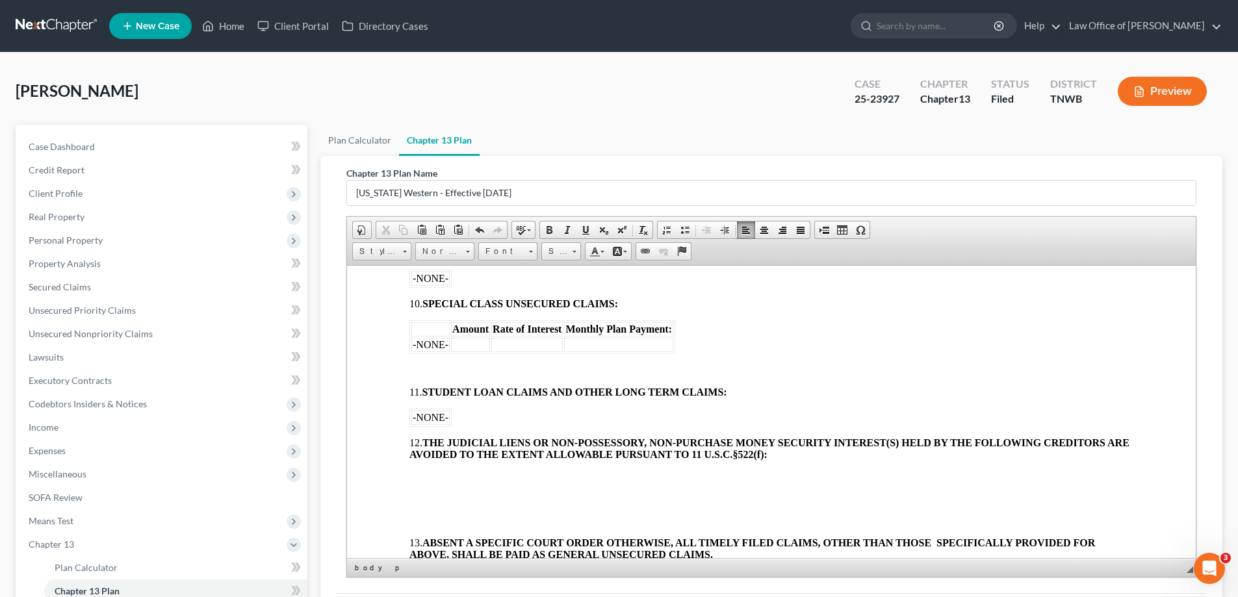
click at [425, 480] on p at bounding box center [771, 477] width 724 height 12
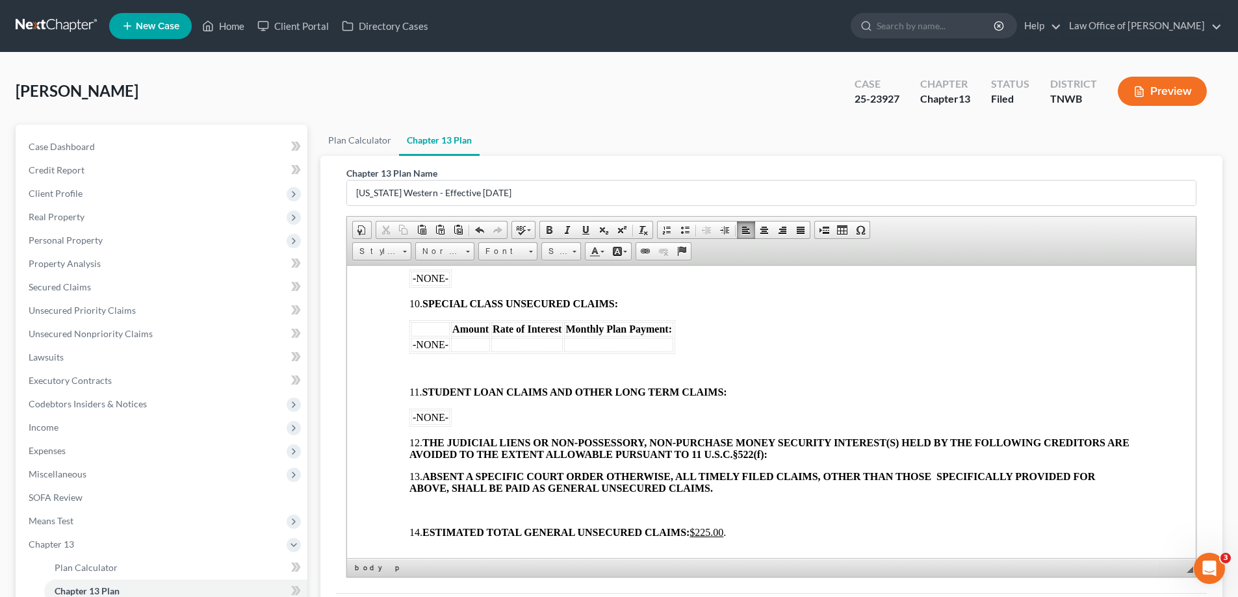
click at [433, 503] on body "[o] AMENDED UNITED STATES BANKRUPTCY COURT WESTERN DISTRICT OF [US_STATE] In re…" at bounding box center [771, 157] width 724 height 1738
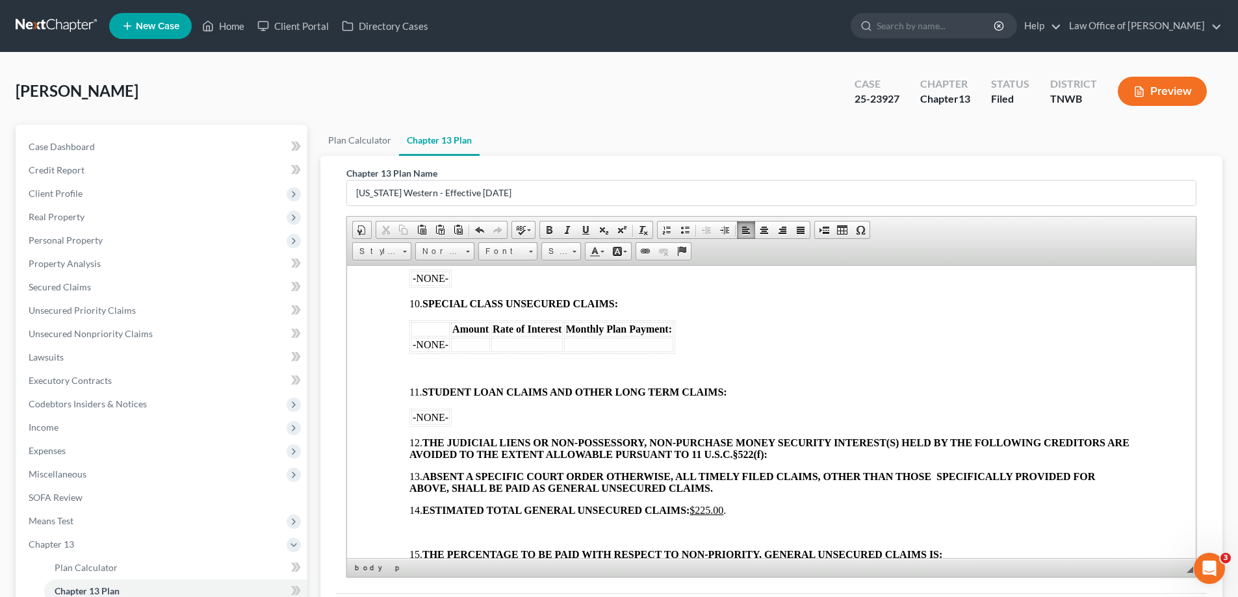
click at [424, 519] on body "[o] AMENDED UNITED STATES BANKRUPTCY COURT WESTERN DISTRICT OF [US_STATE] In re…" at bounding box center [771, 146] width 724 height 1716
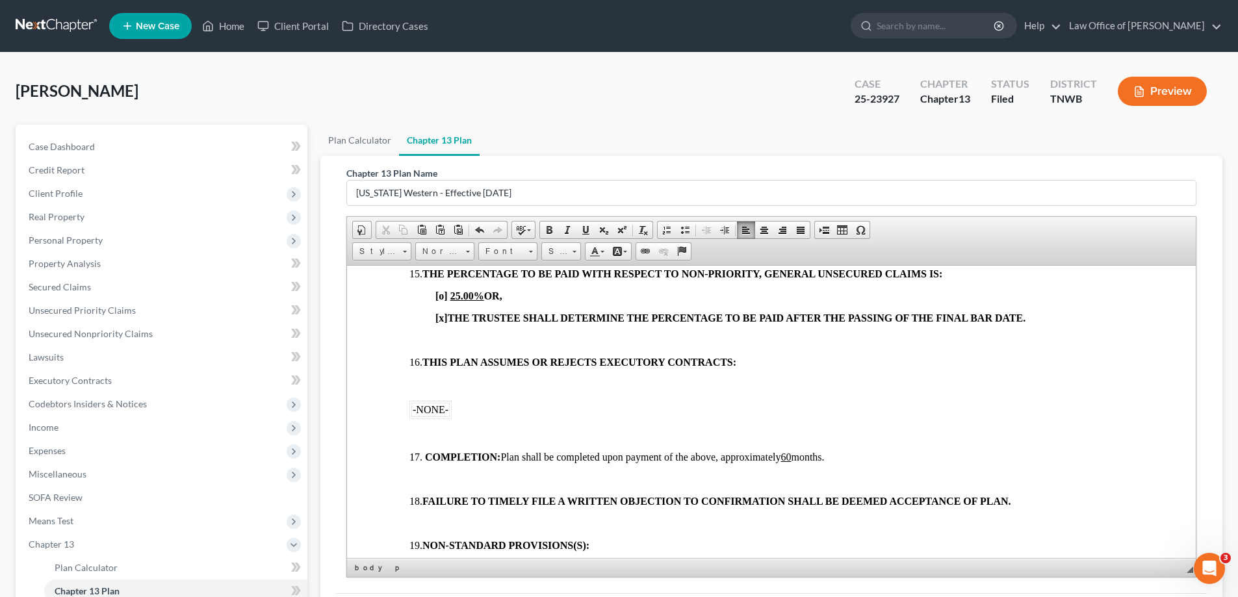
scroll to position [1300, 0]
click at [424, 335] on p at bounding box center [771, 339] width 724 height 12
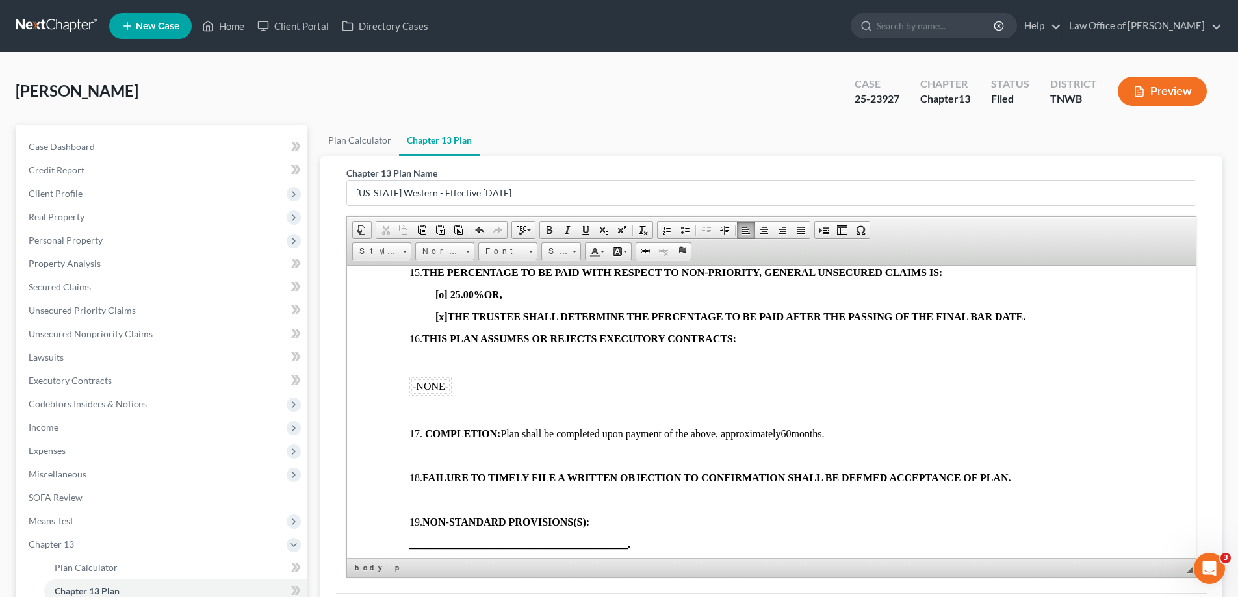
click at [421, 363] on p at bounding box center [771, 361] width 724 height 12
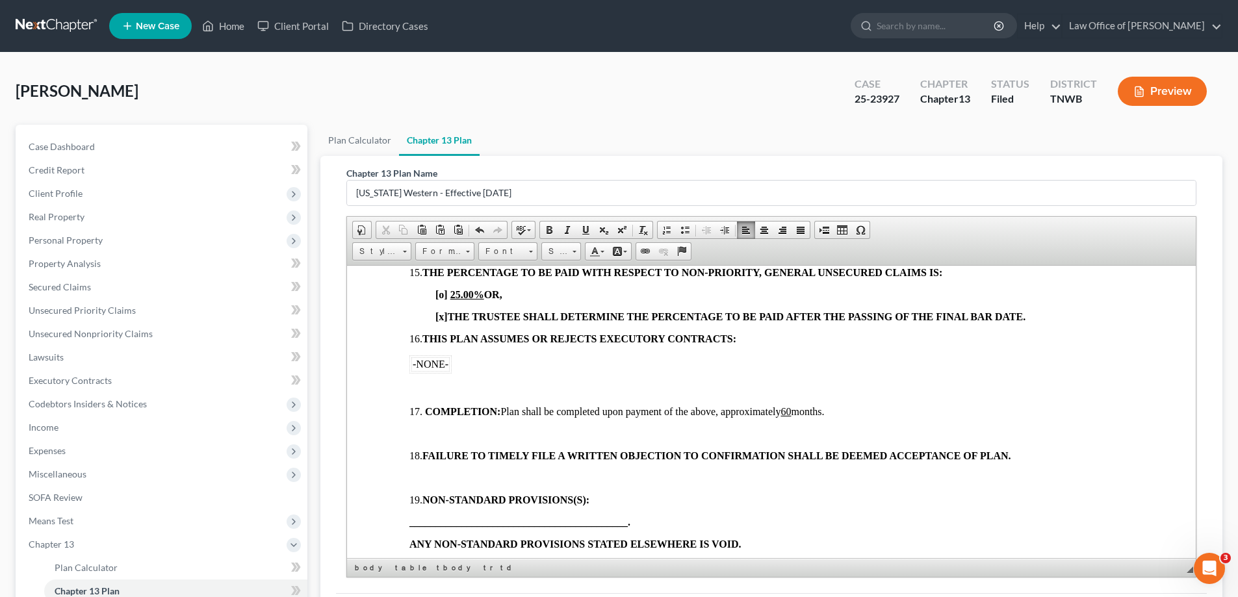
click at [427, 388] on p at bounding box center [771, 389] width 724 height 12
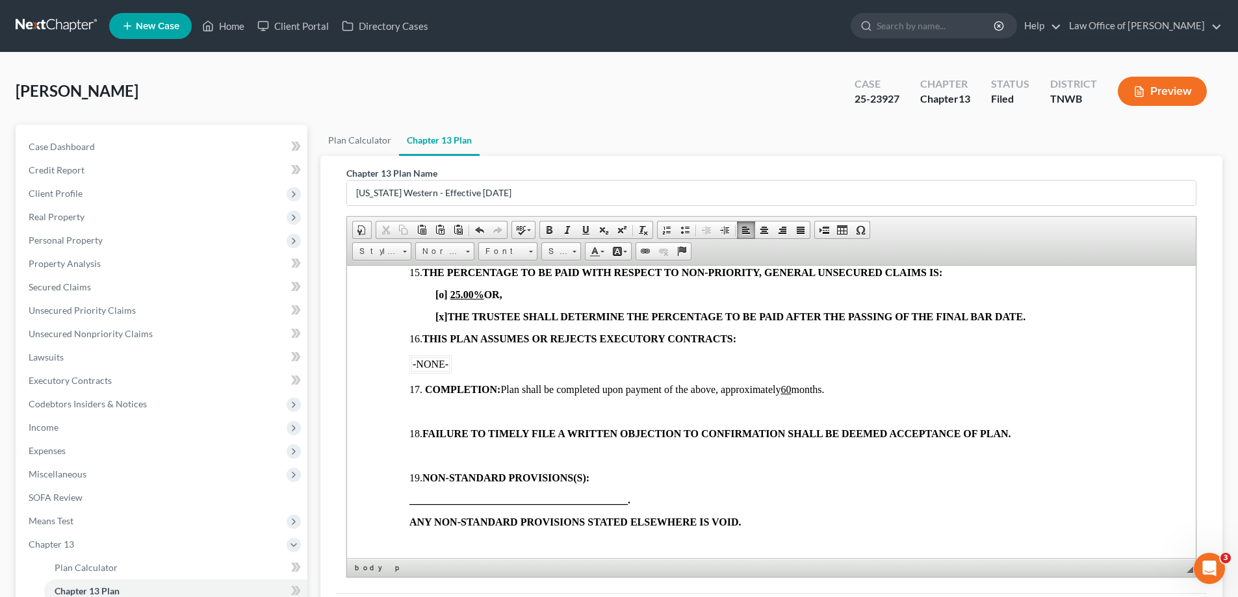
click at [420, 409] on p at bounding box center [771, 412] width 724 height 12
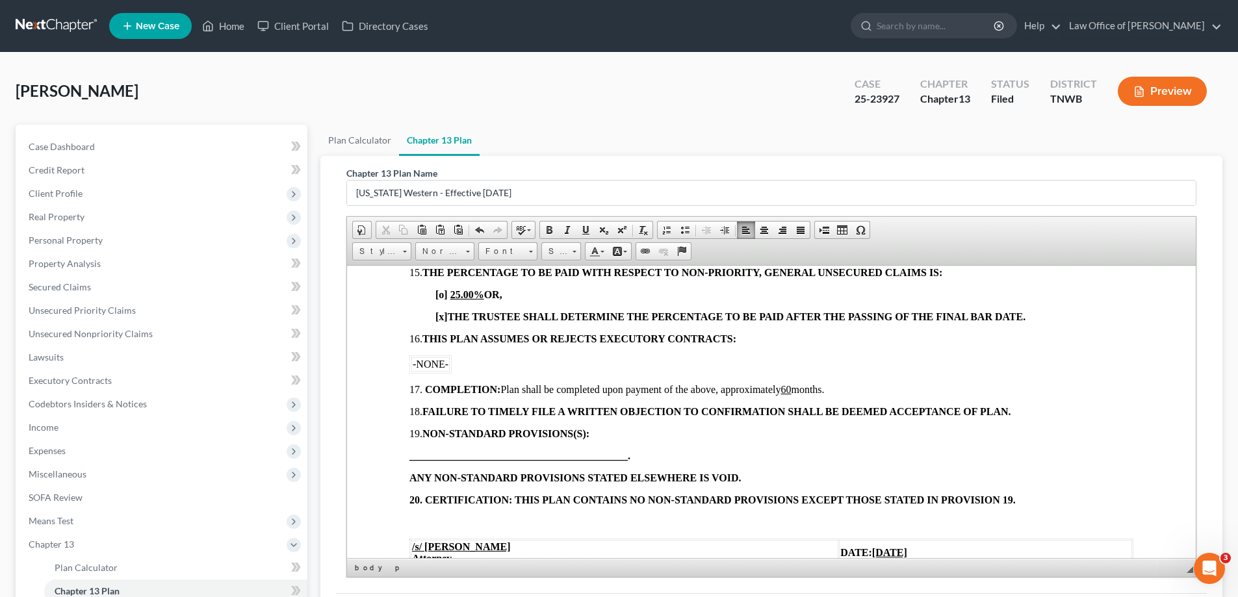
click at [433, 520] on p at bounding box center [771, 522] width 724 height 12
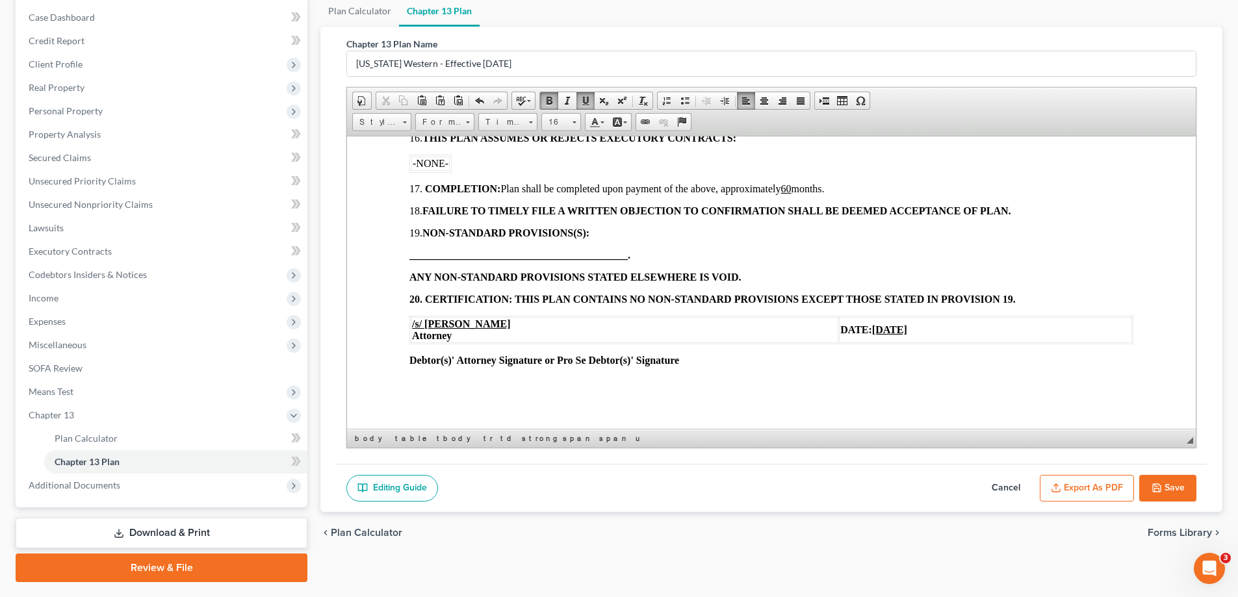
scroll to position [130, 0]
click at [1162, 487] on icon "button" at bounding box center [1157, 487] width 10 height 10
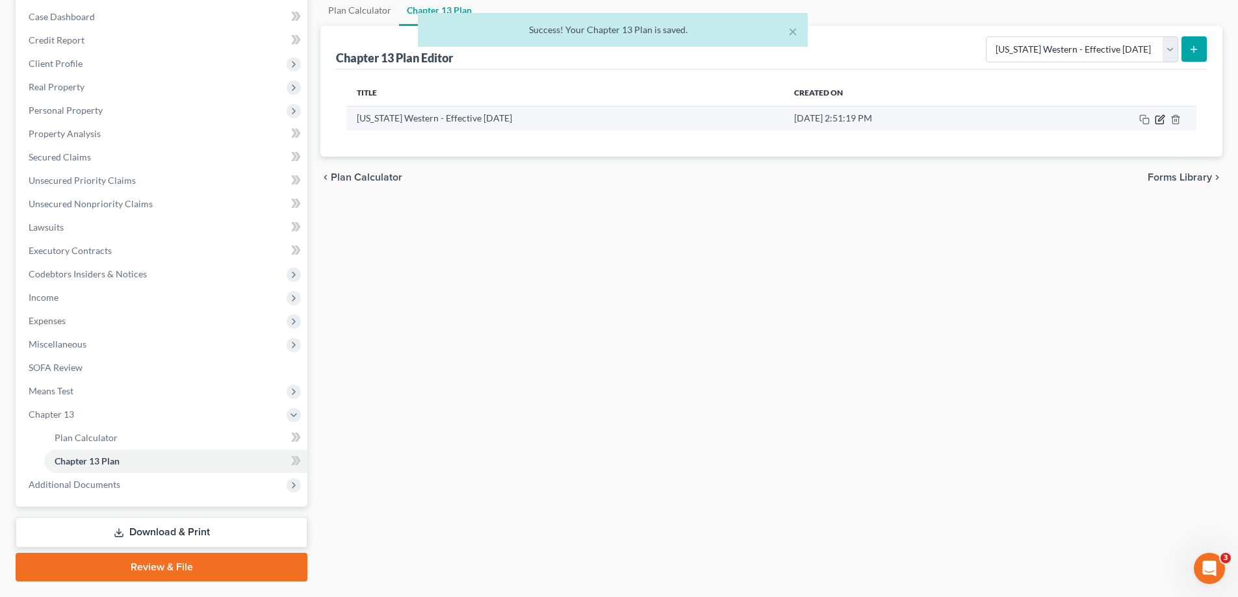
click at [1158, 118] on icon "button" at bounding box center [1160, 119] width 10 height 10
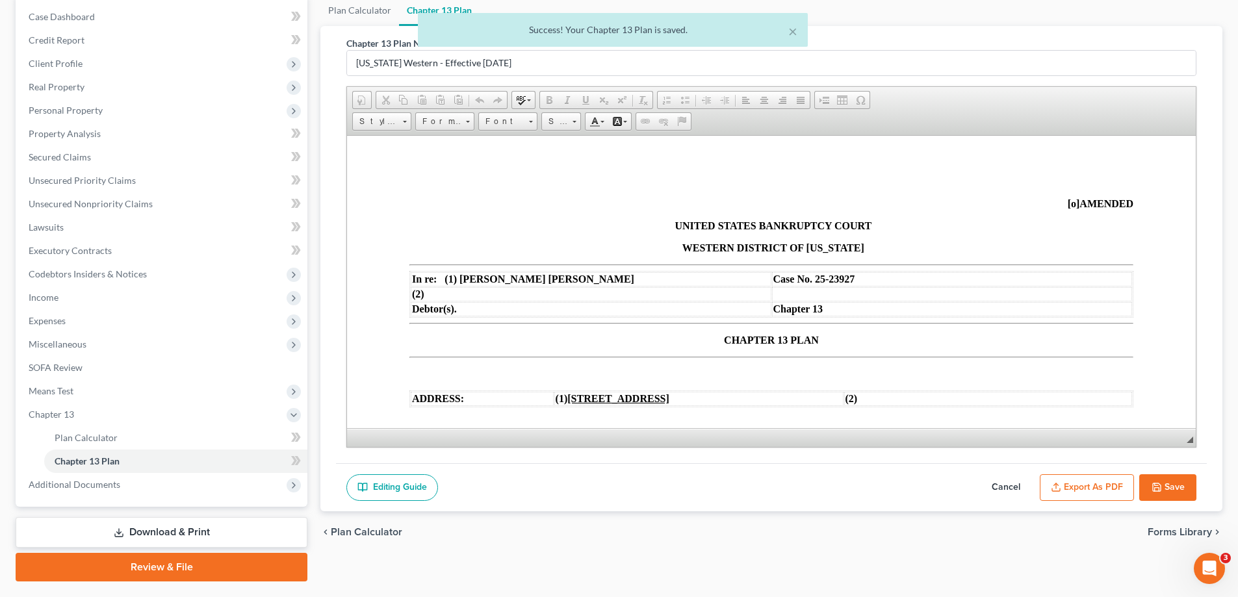
scroll to position [0, 0]
click at [1098, 486] on button "Export as PDF" at bounding box center [1087, 487] width 94 height 27
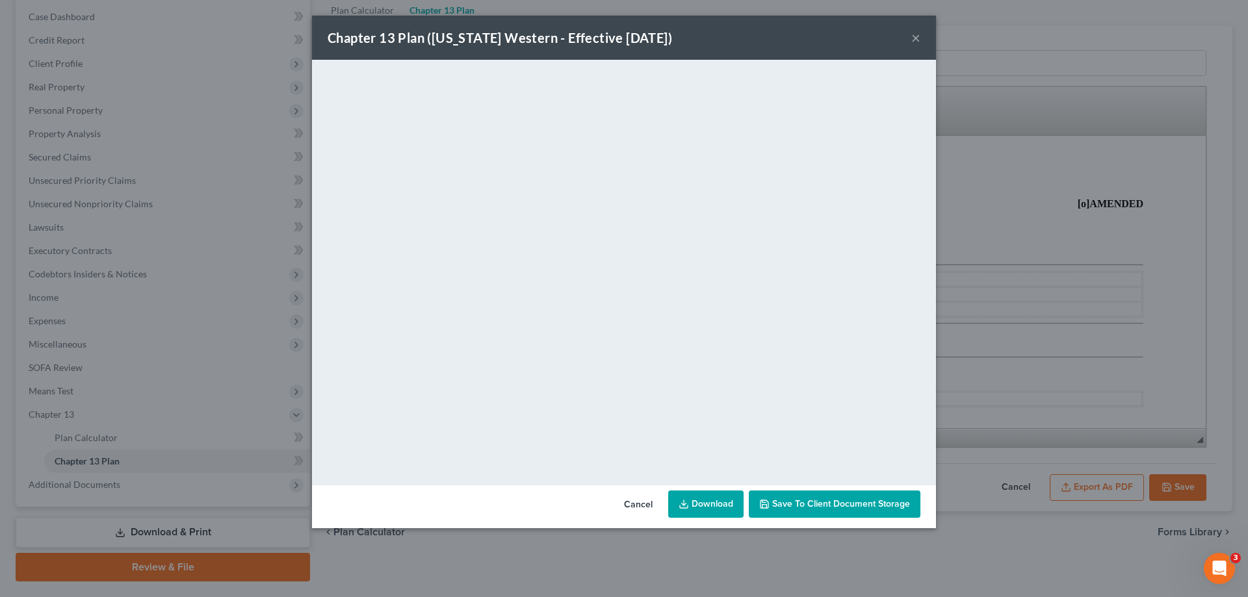
click at [918, 43] on button "×" at bounding box center [915, 38] width 9 height 16
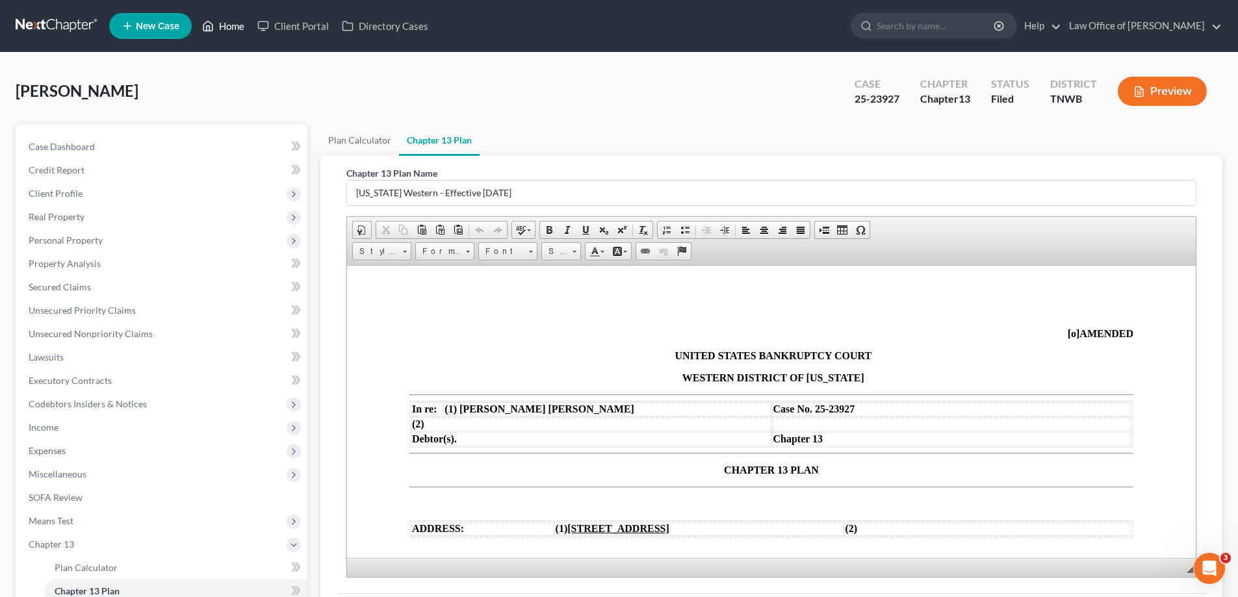
click at [228, 24] on link "Home" at bounding box center [223, 25] width 55 height 23
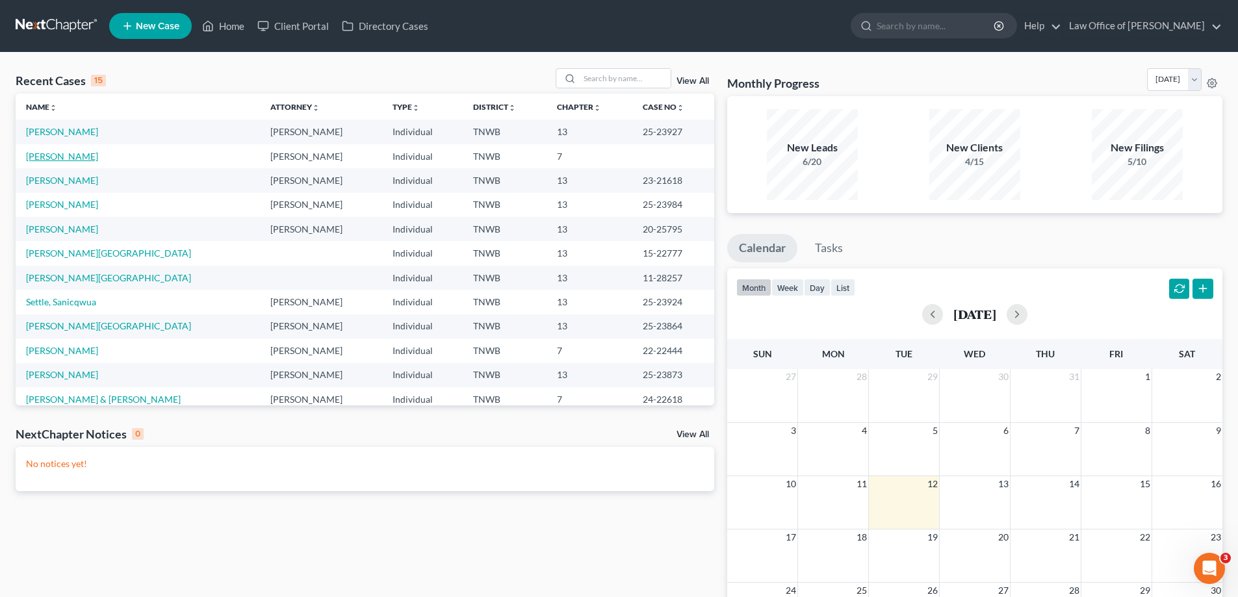
click at [86, 155] on link "[PERSON_NAME]" at bounding box center [62, 156] width 72 height 11
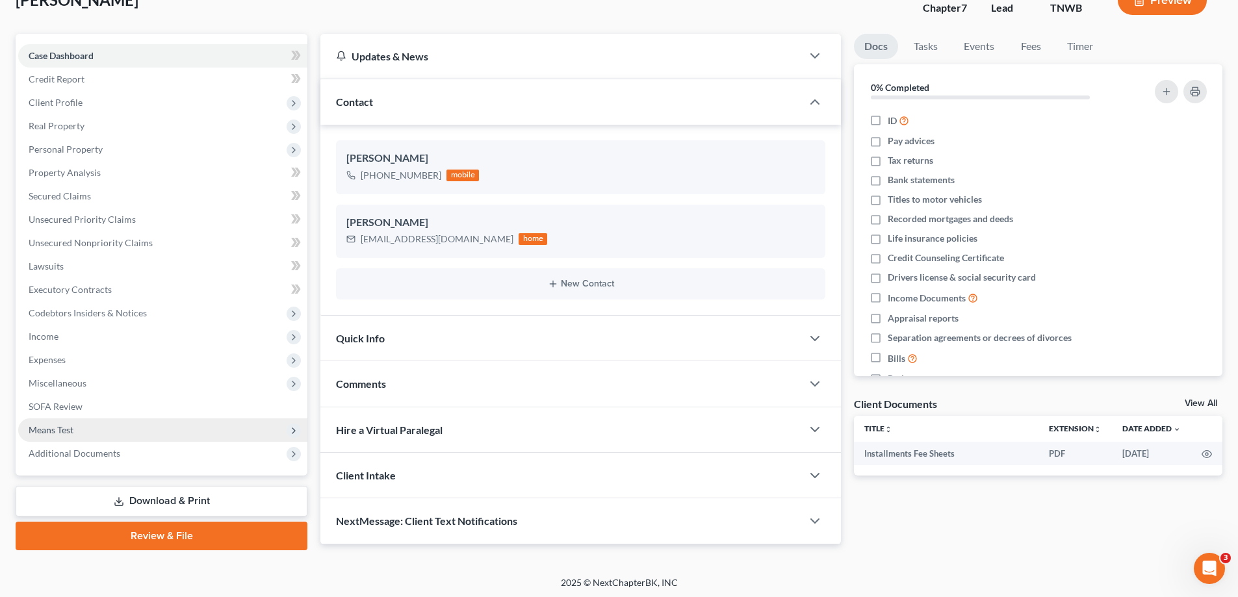
scroll to position [94, 0]
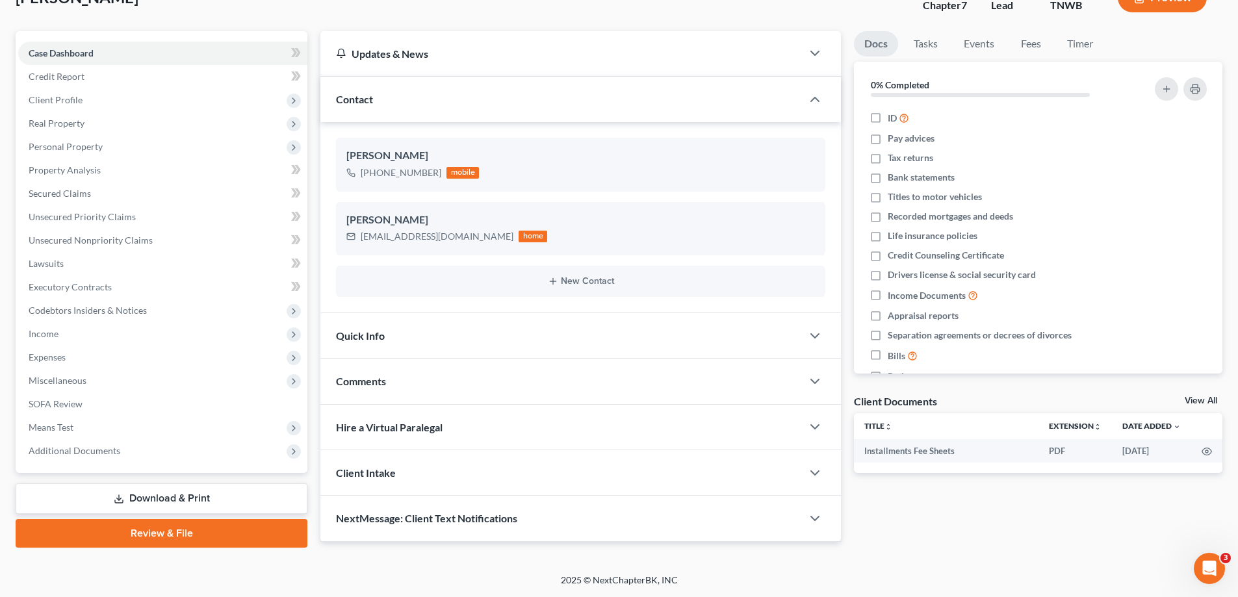
click at [161, 528] on link "Review & File" at bounding box center [162, 533] width 292 height 29
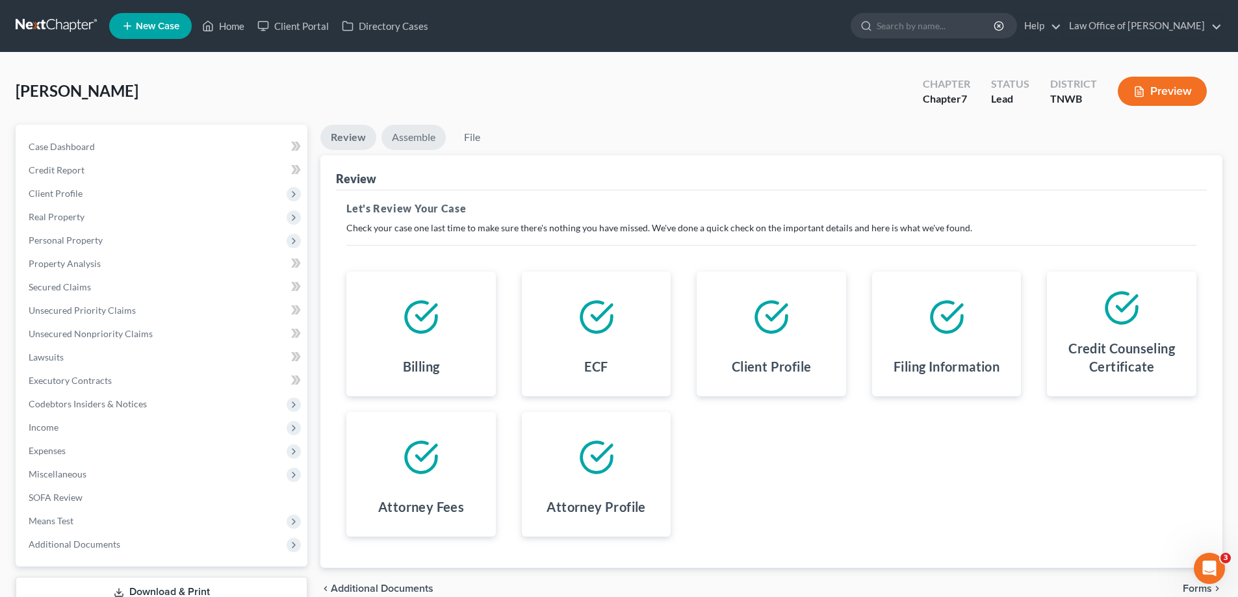
click at [422, 140] on link "Assemble" at bounding box center [414, 137] width 64 height 25
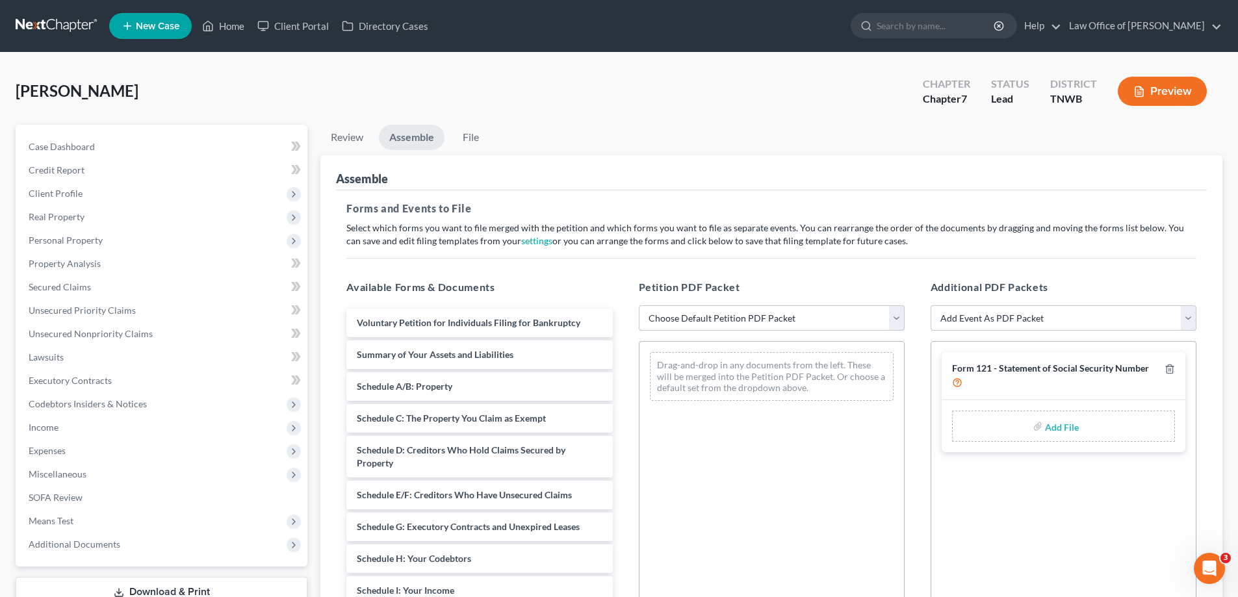
click at [898, 319] on select "Choose Default Petition PDF Packet Emergency Filing (Voluntary Petition and Cre…" at bounding box center [772, 318] width 266 height 26
click at [639, 305] on select "Choose Default Petition PDF Packet Emergency Filing (Voluntary Petition and Cre…" at bounding box center [772, 318] width 266 height 26
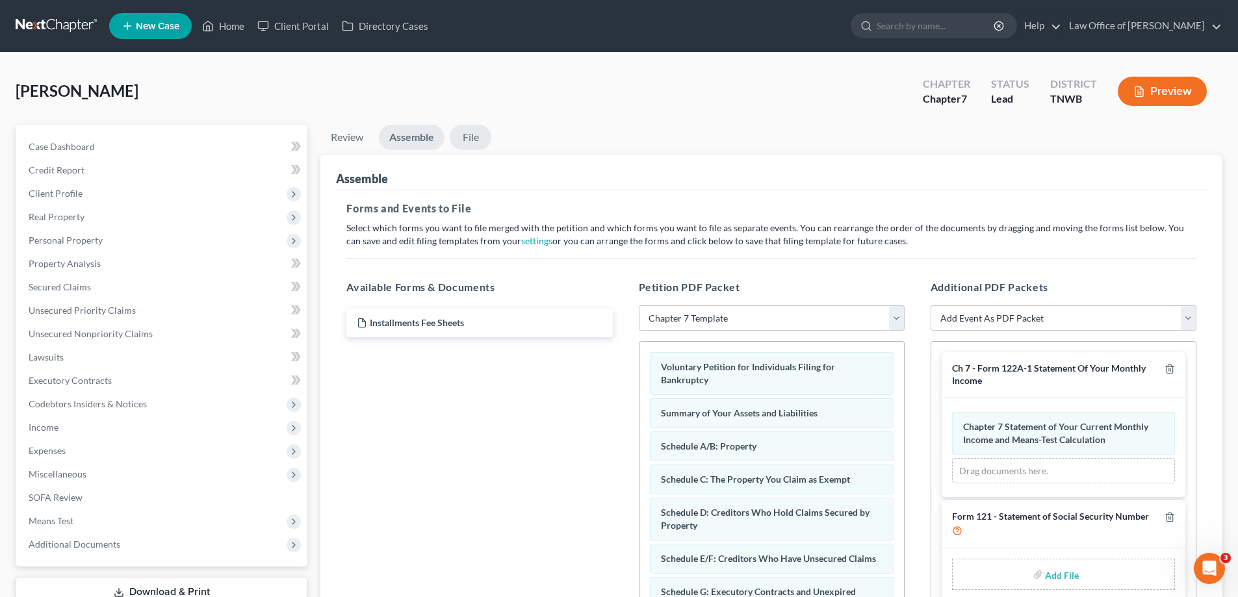
click at [471, 134] on link "File" at bounding box center [471, 137] width 42 height 25
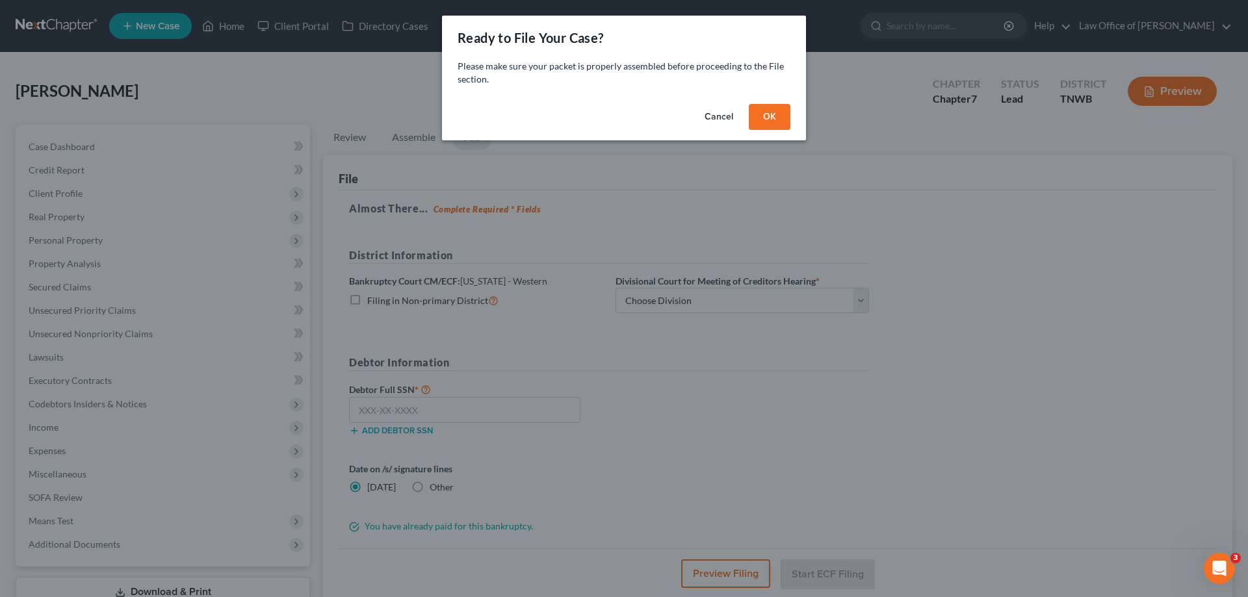
click at [749, 116] on button "OK" at bounding box center [770, 117] width 42 height 26
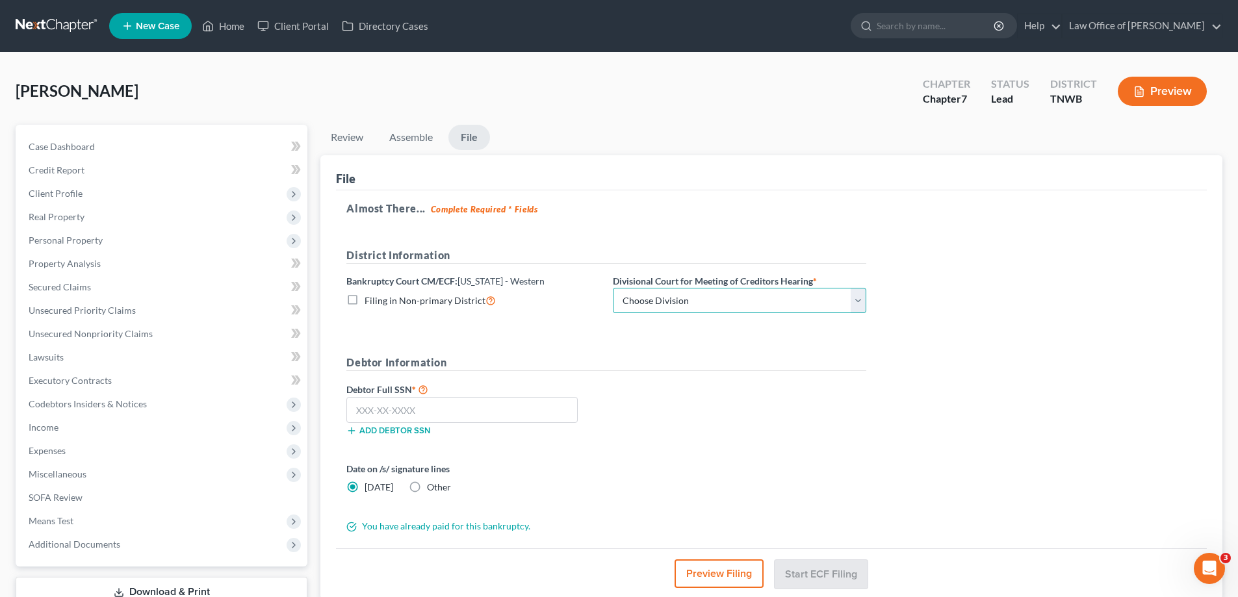
click at [853, 305] on select "Choose Division [PERSON_NAME] Memphis" at bounding box center [739, 301] width 253 height 26
click at [613, 288] on select "Choose Division [PERSON_NAME] Memphis" at bounding box center [739, 301] width 253 height 26
click at [474, 404] on input "text" at bounding box center [461, 410] width 231 height 26
click at [814, 572] on button "Start ECF Filing" at bounding box center [821, 574] width 93 height 29
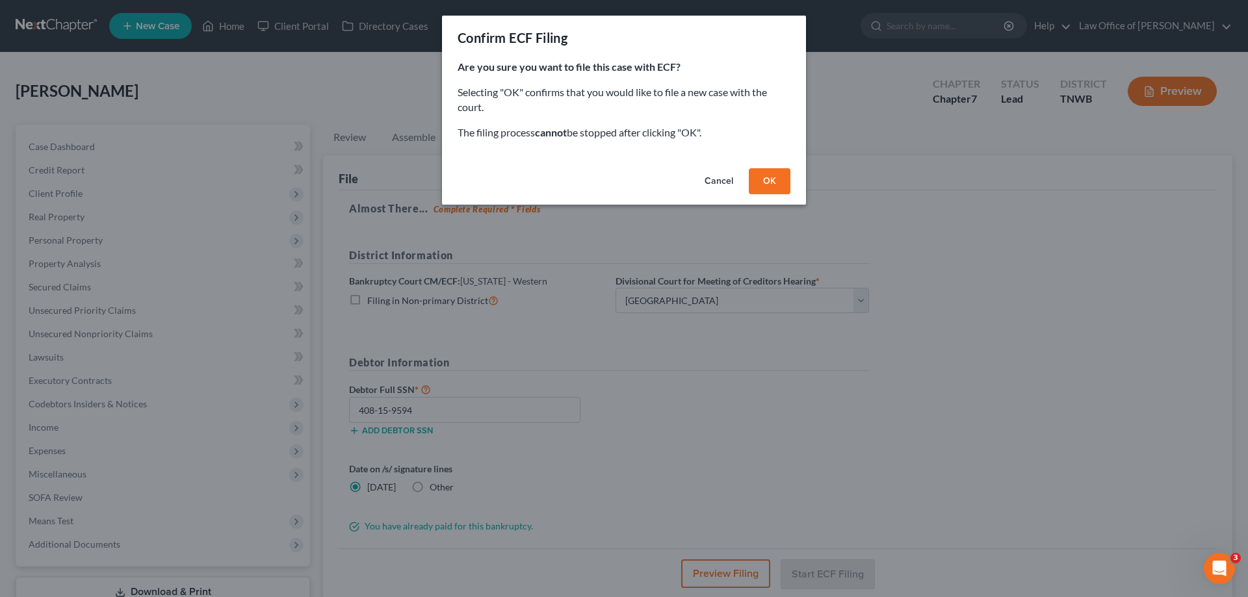
click at [762, 184] on button "OK" at bounding box center [770, 181] width 42 height 26
